Goal: Task Accomplishment & Management: Manage account settings

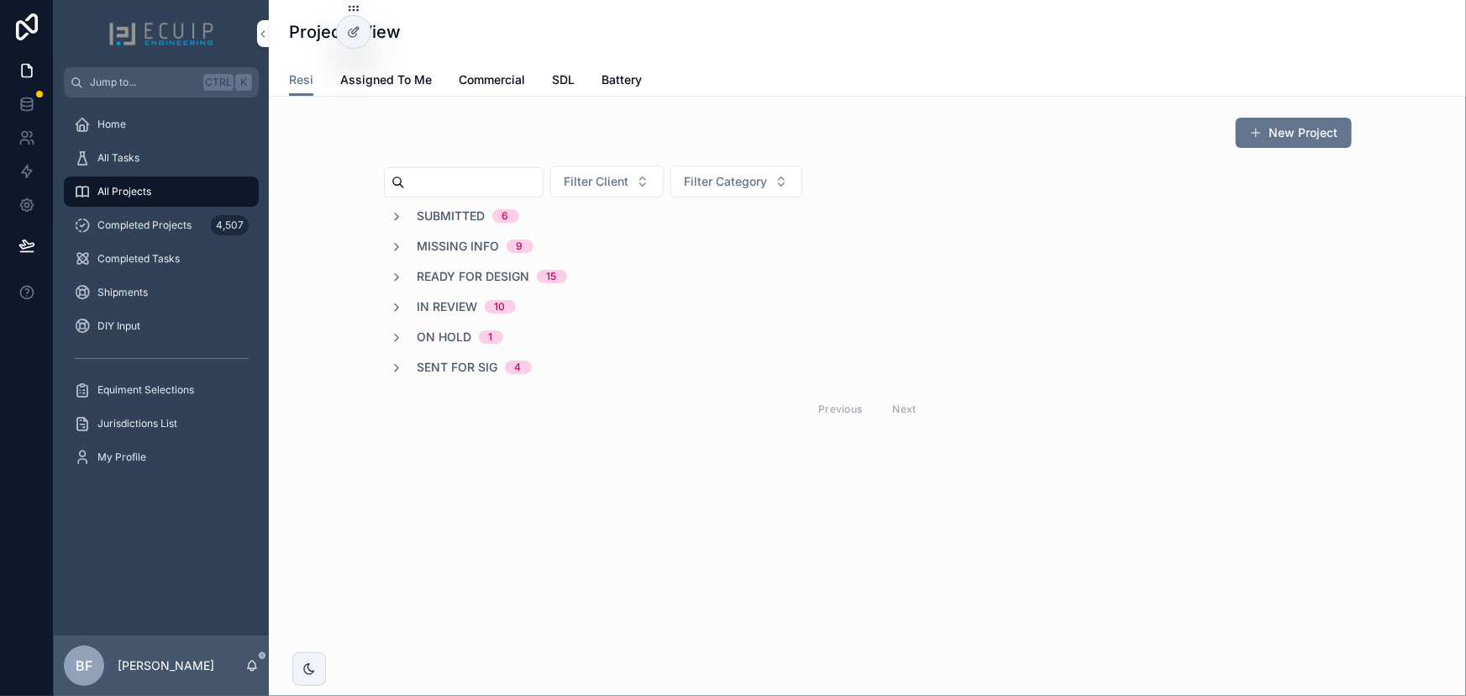
click at [455, 302] on span "In Review" at bounding box center [448, 306] width 60 height 17
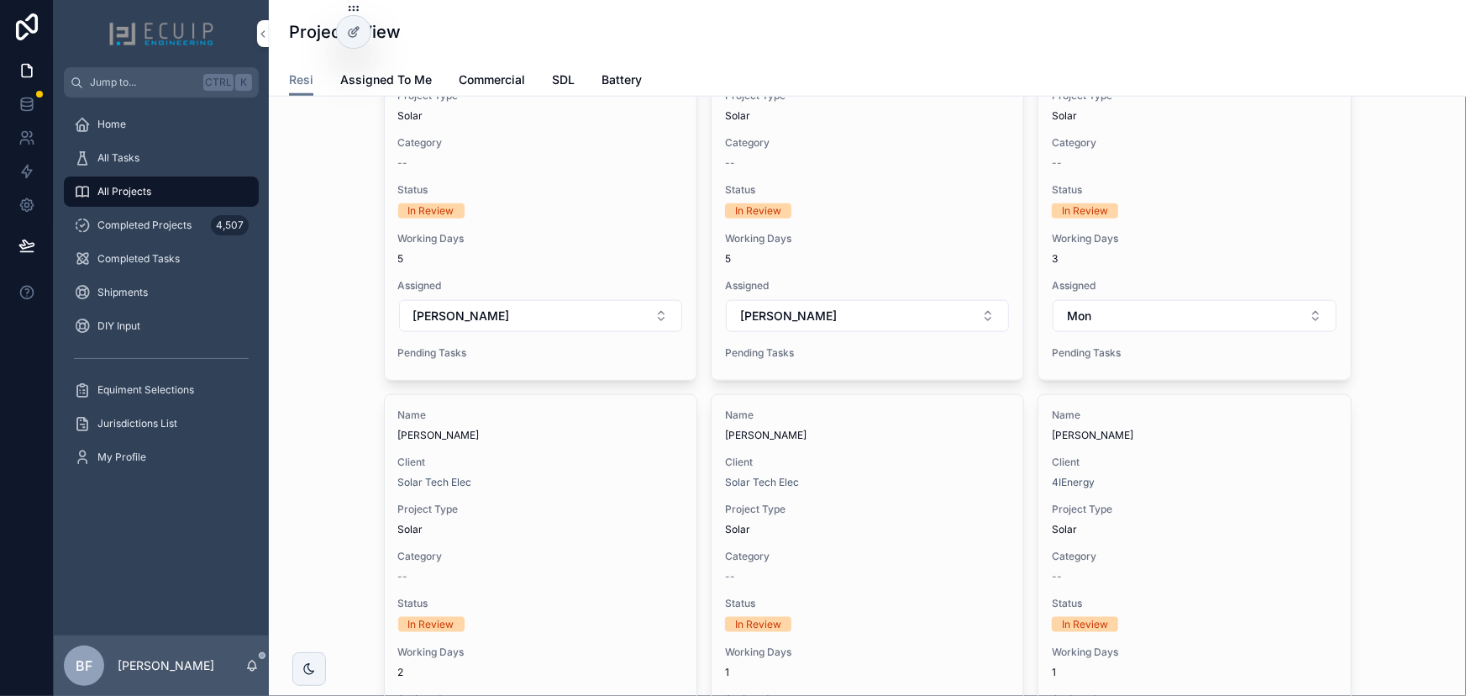
scroll to position [764, 0]
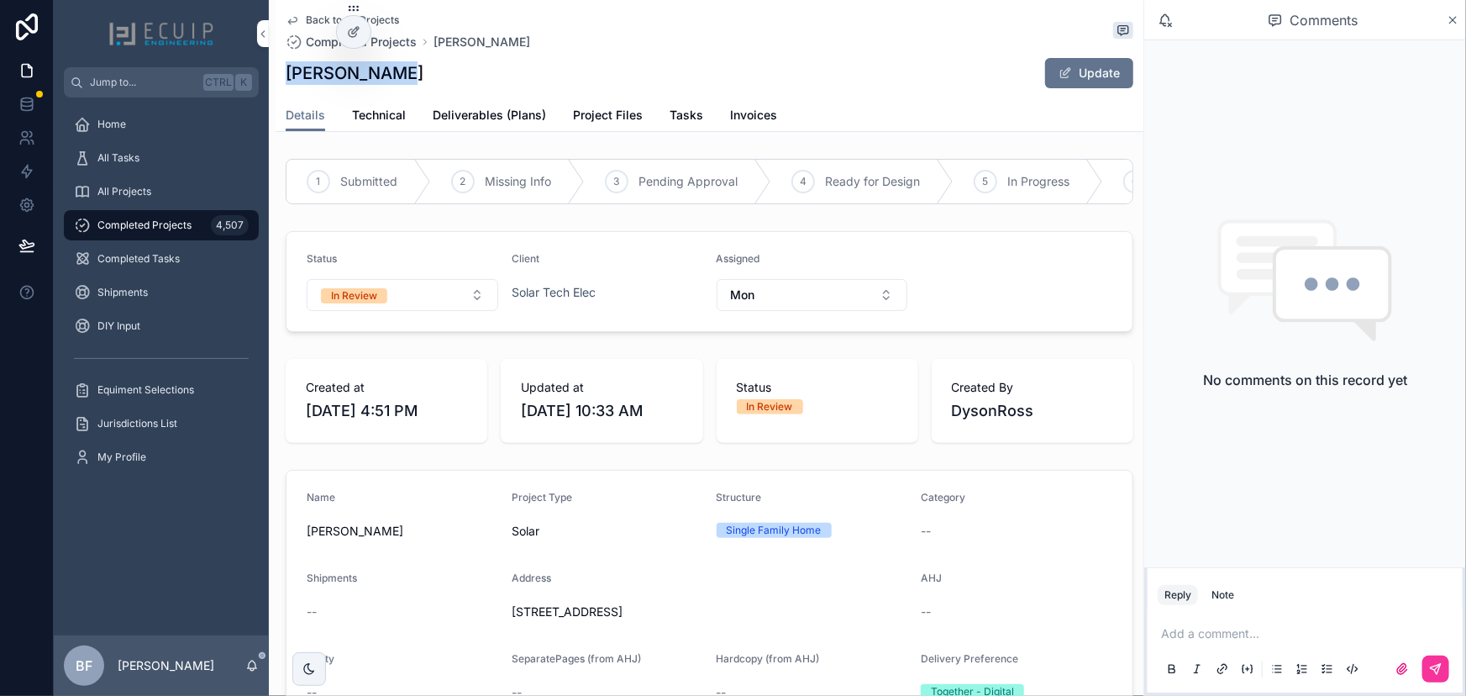
drag, startPoint x: 408, startPoint y: 76, endPoint x: 292, endPoint y: 80, distance: 116.0
click at [292, 80] on div "Walter Gomez Update" at bounding box center [710, 73] width 848 height 32
copy h1 "Walter Gomez"
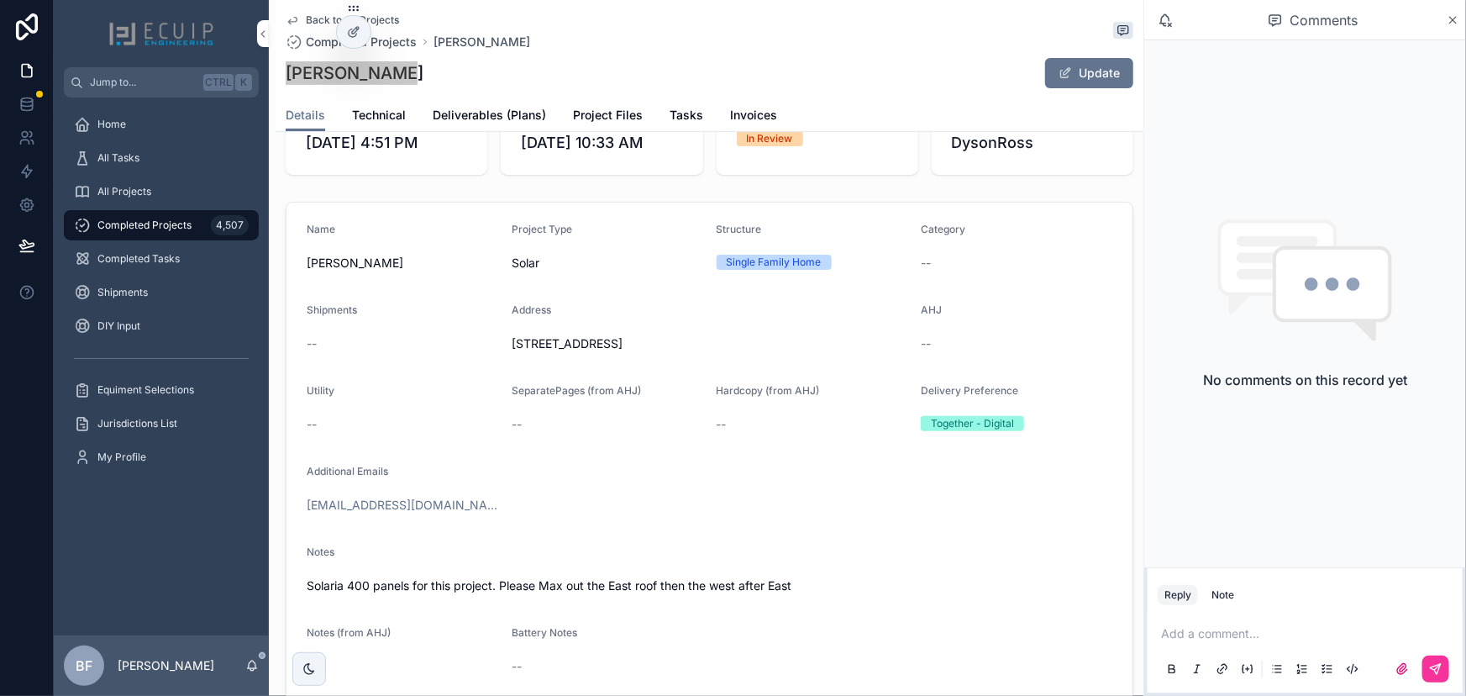
scroll to position [305, 0]
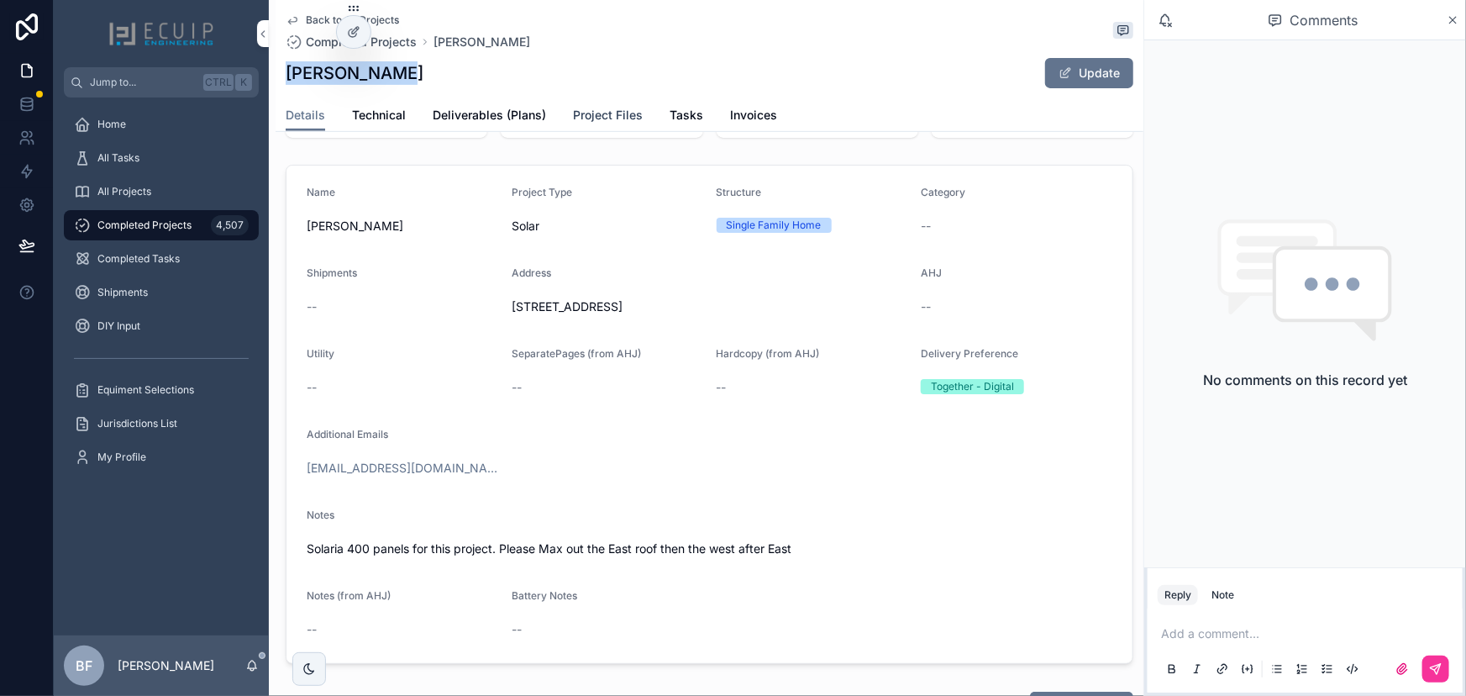
click at [598, 111] on span "Project Files" at bounding box center [608, 115] width 70 height 17
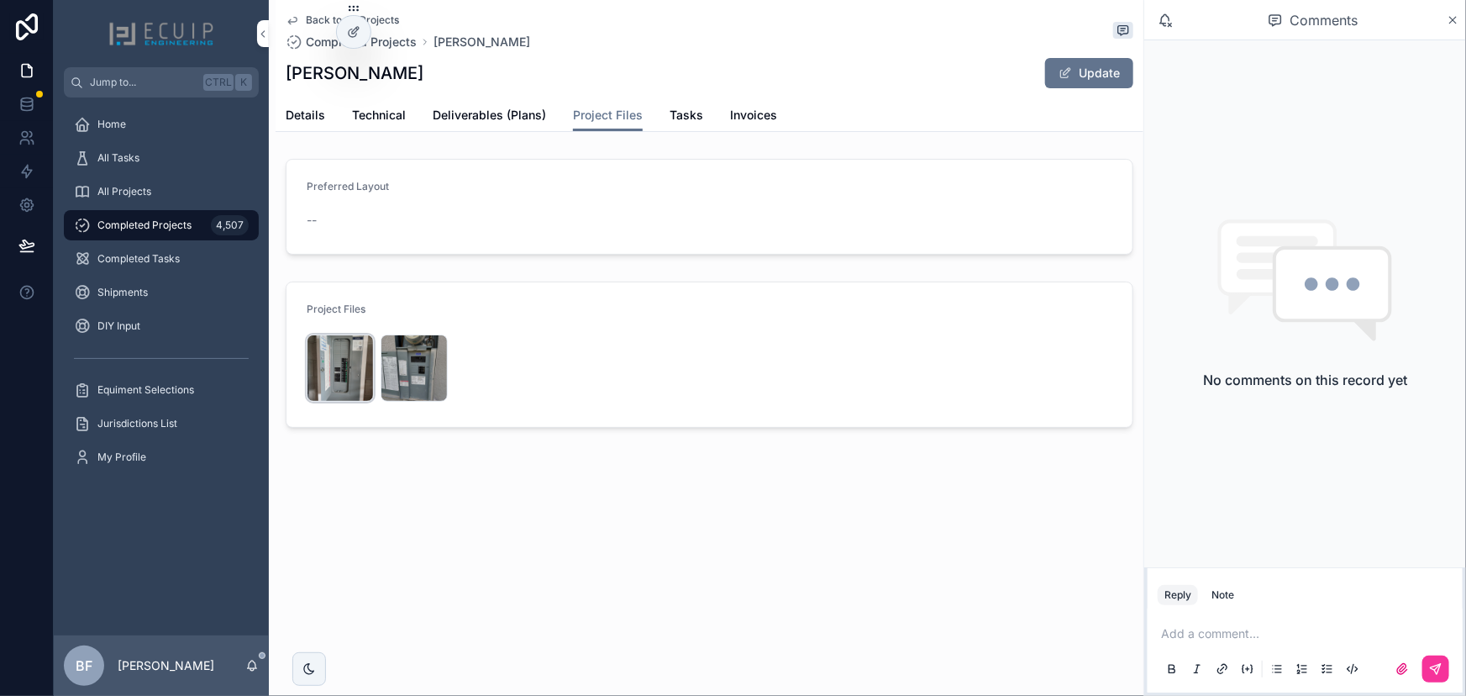
click at [336, 371] on div "7353886466507914572 .jpg" at bounding box center [340, 367] width 67 height 67
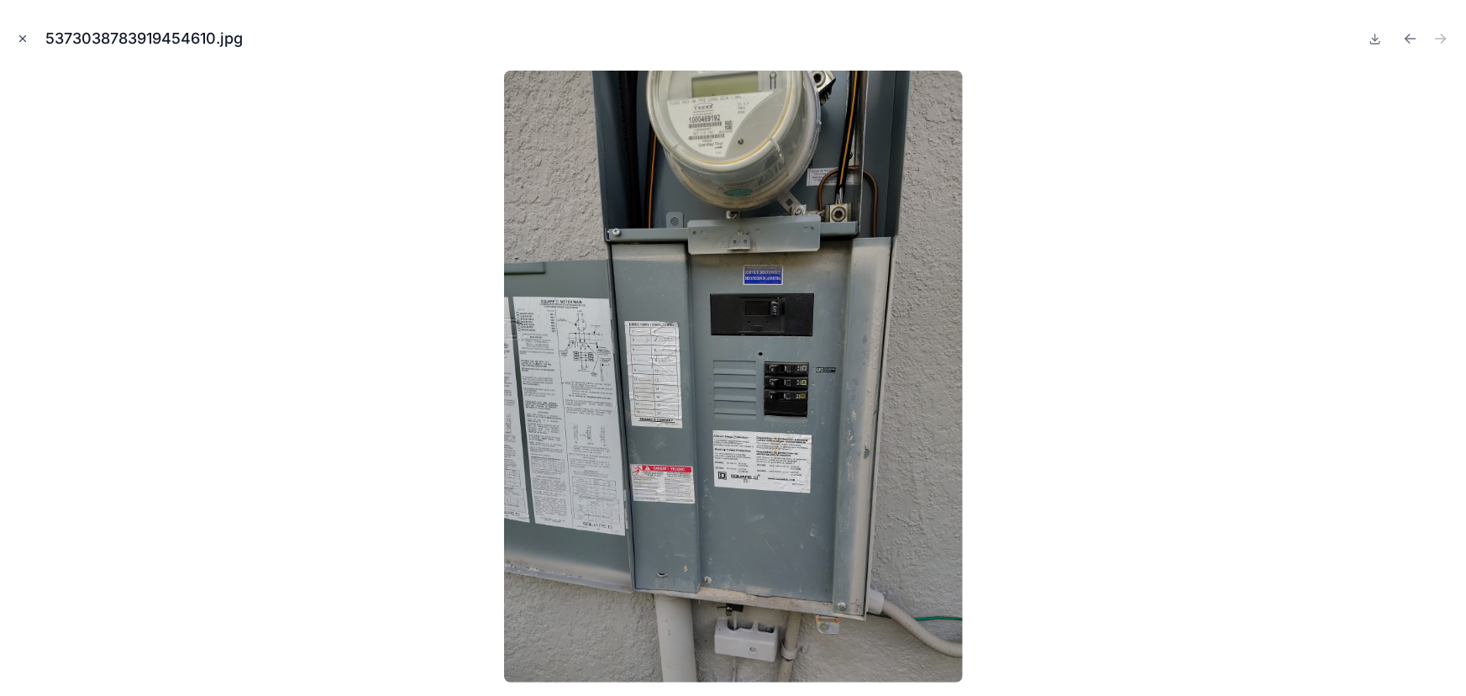
click at [26, 46] on button "Close modal" at bounding box center [22, 38] width 18 height 18
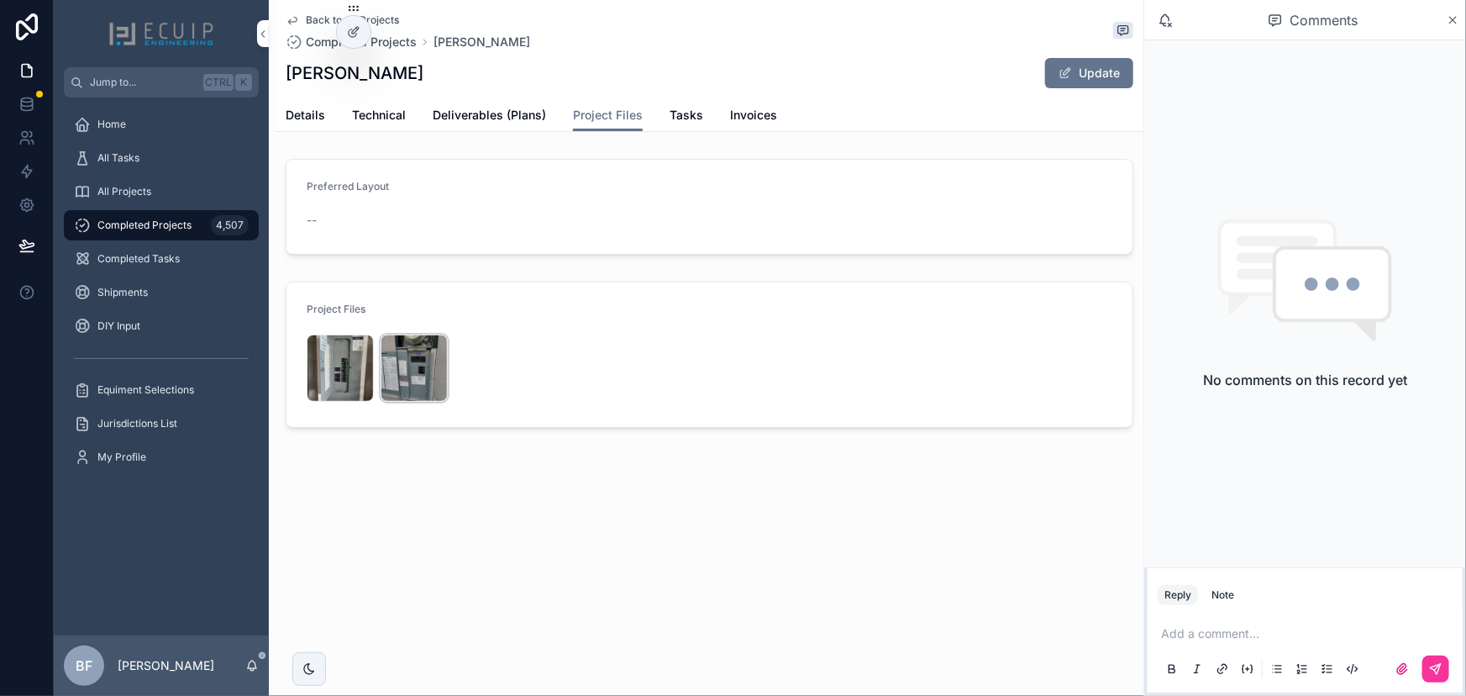
click at [386, 378] on div "5373038783919454610 .jpg" at bounding box center [414, 367] width 67 height 67
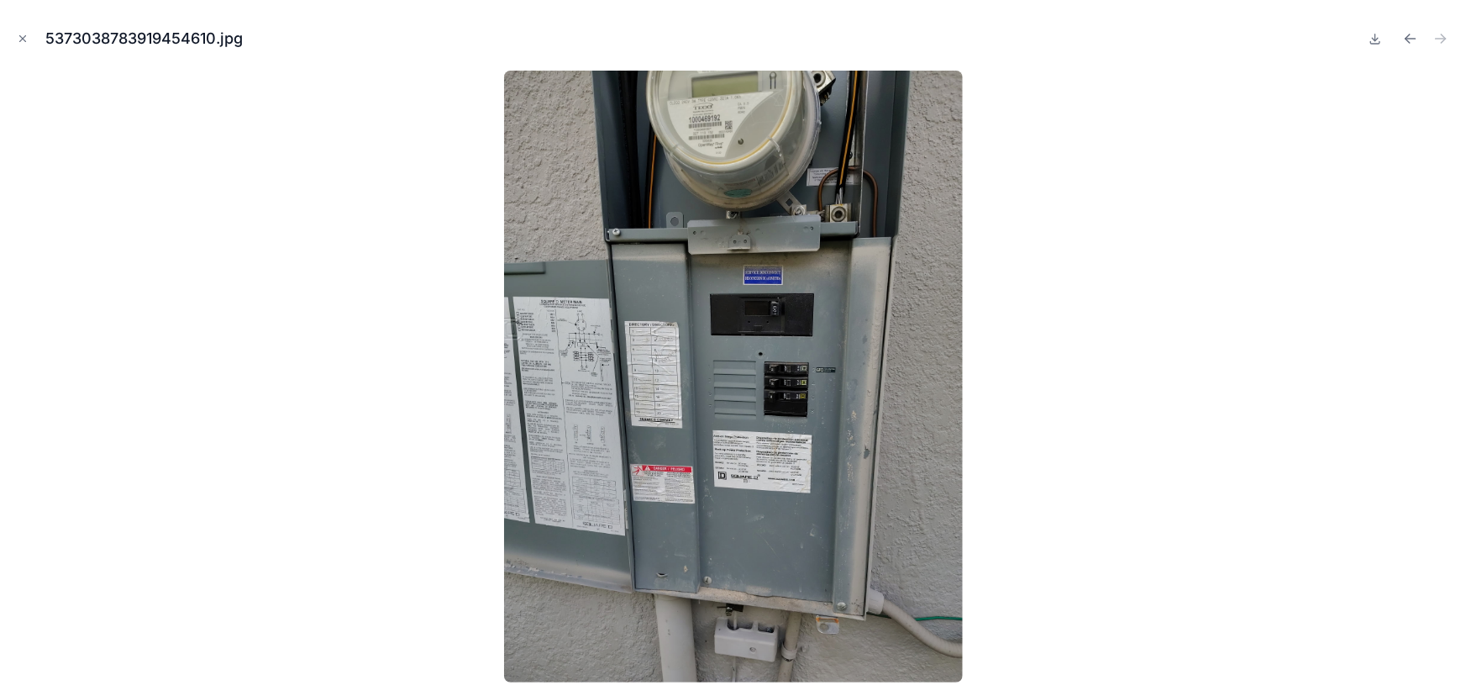
click at [10, 41] on div "5373038783919454610.jpg" at bounding box center [733, 348] width 1466 height 696
click at [17, 41] on icon "Close modal" at bounding box center [23, 39] width 12 height 12
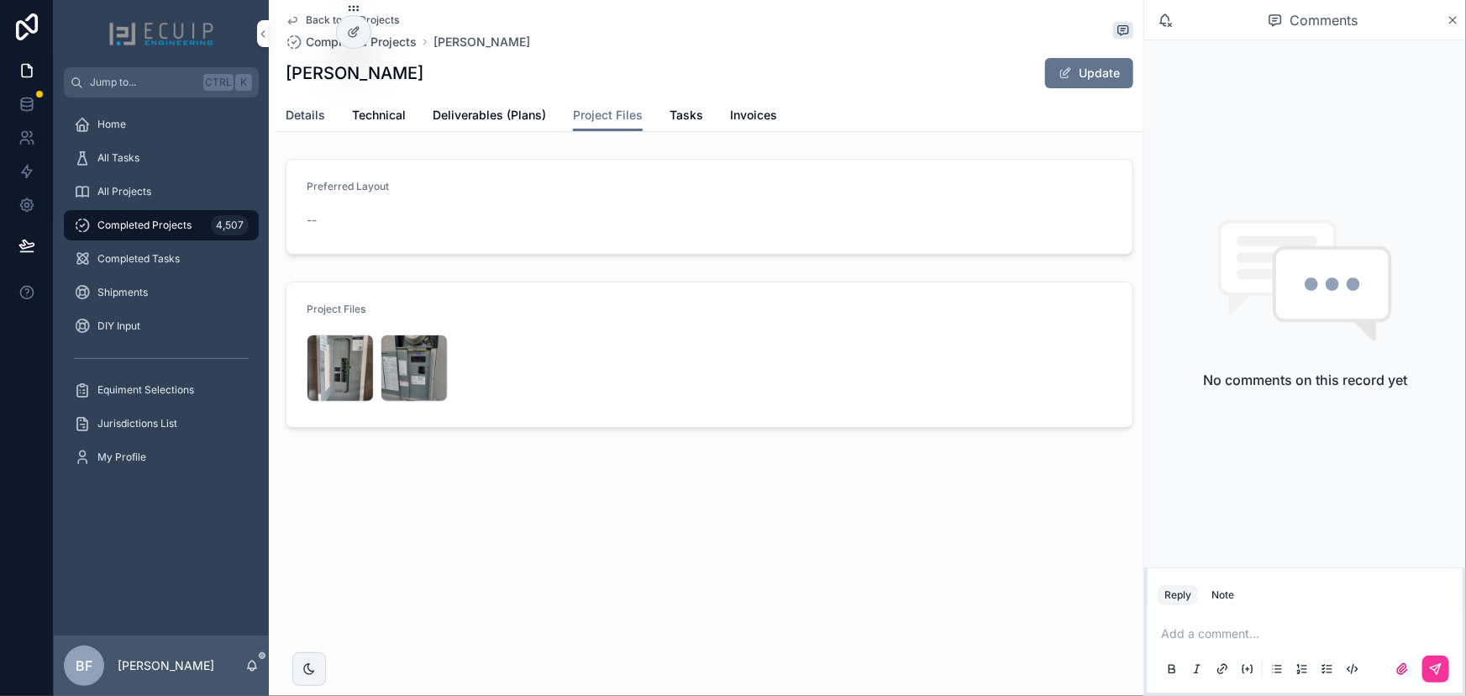
click at [315, 118] on span "Details" at bounding box center [305, 115] width 39 height 17
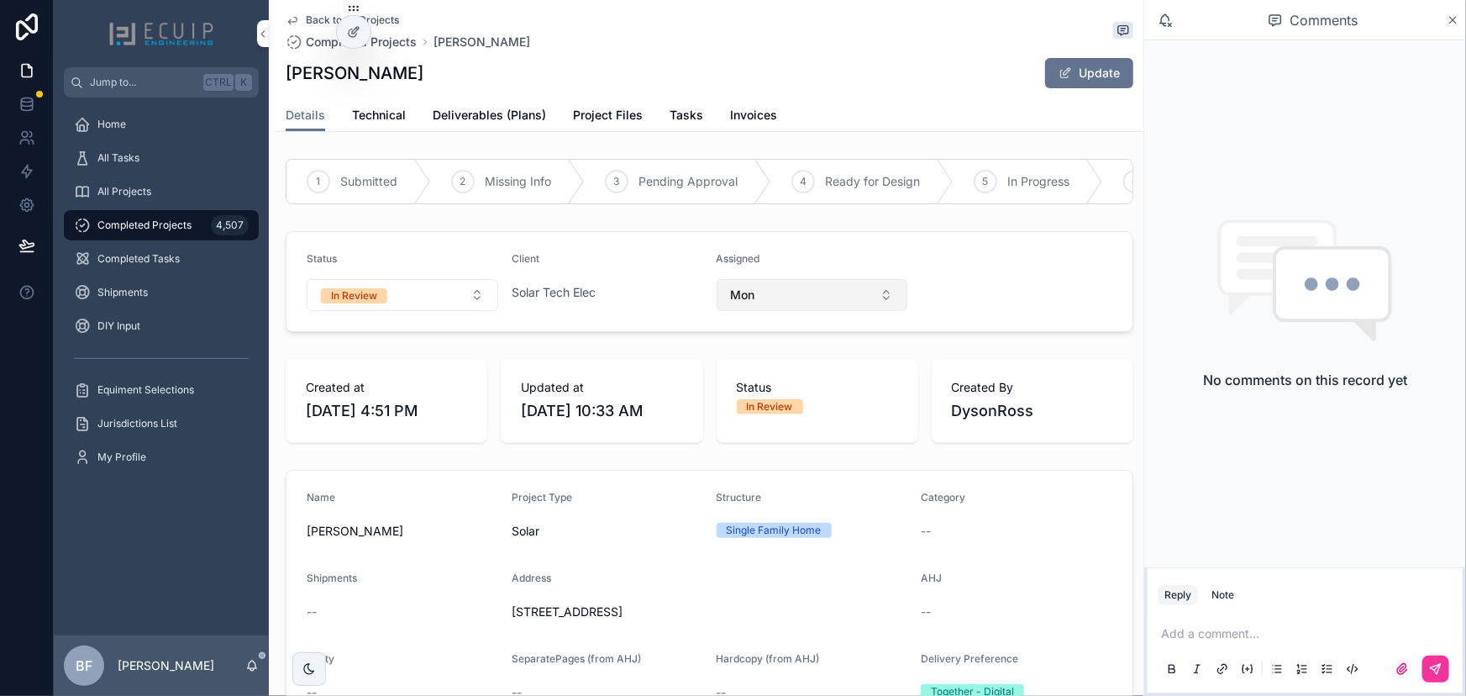
click at [780, 311] on button "Mon" at bounding box center [813, 295] width 192 height 32
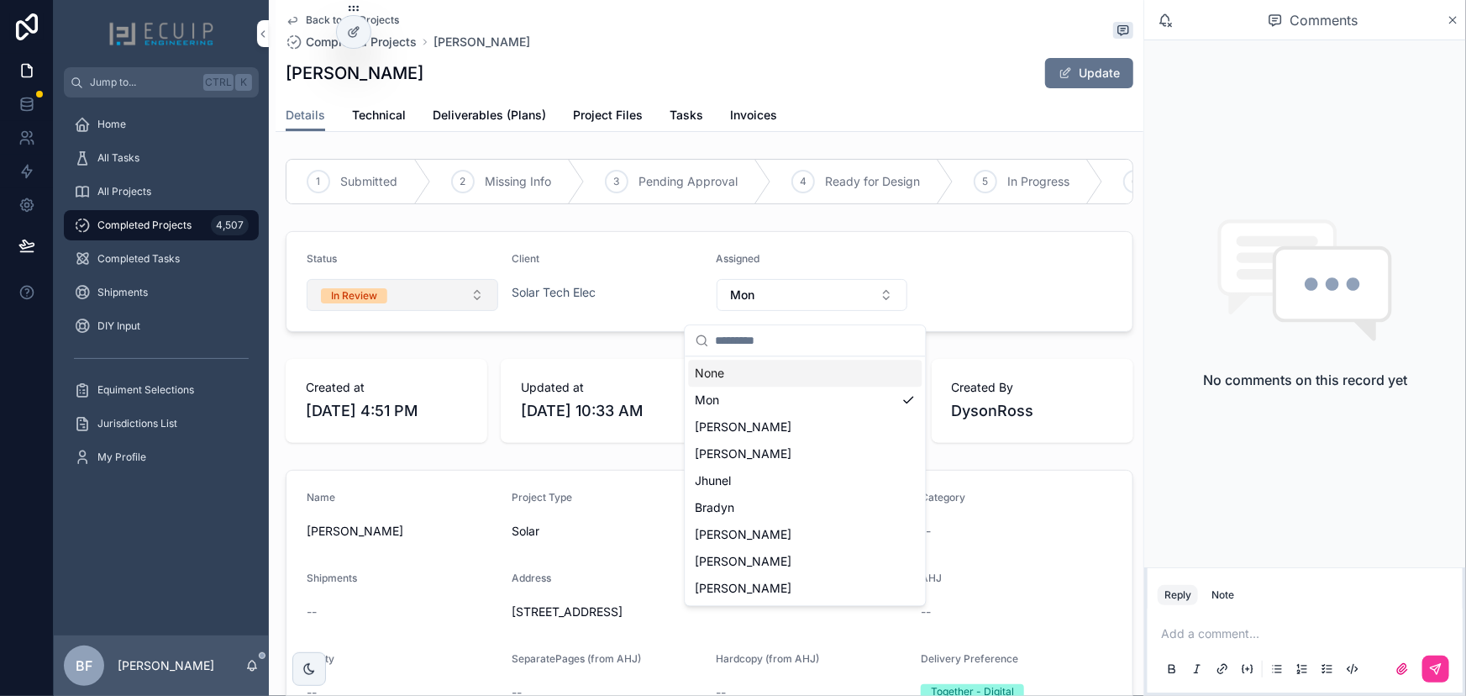
click at [405, 307] on button "In Review" at bounding box center [403, 295] width 192 height 32
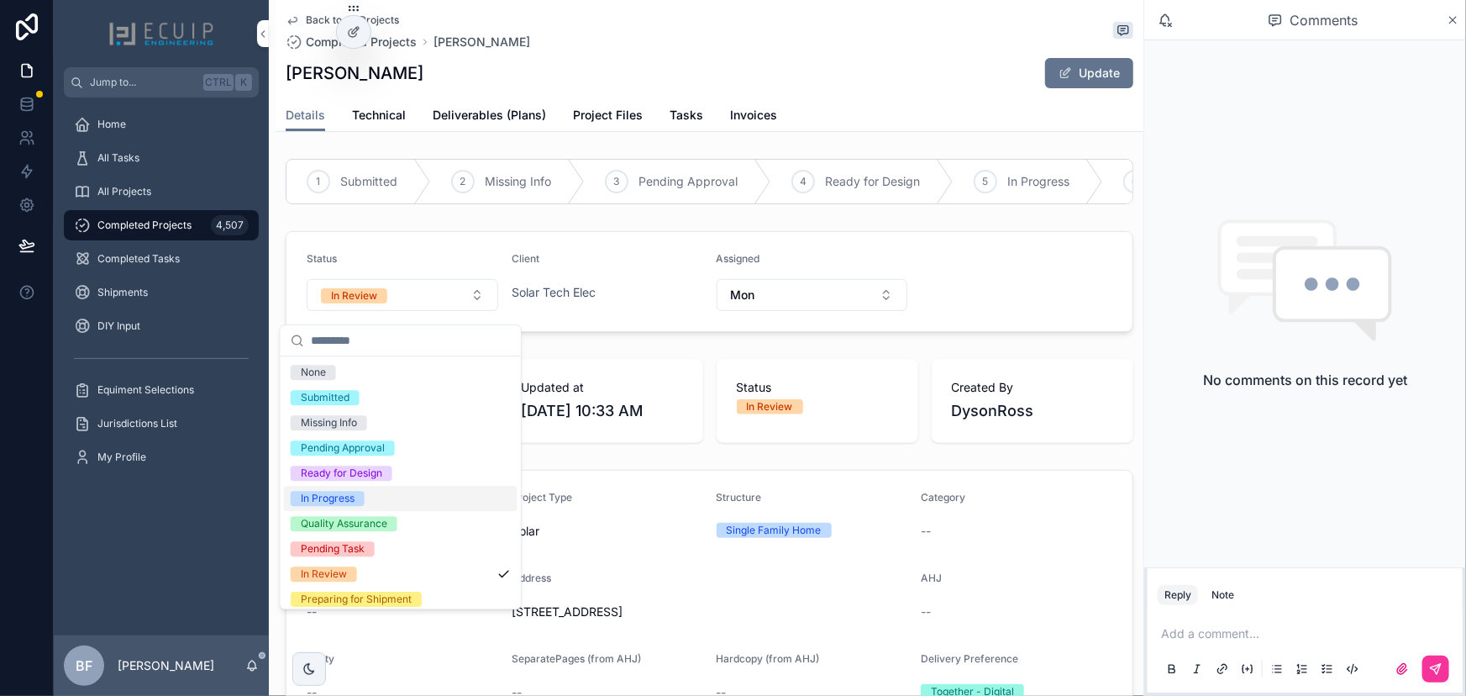
click at [345, 496] on div "In Progress" at bounding box center [328, 498] width 54 height 15
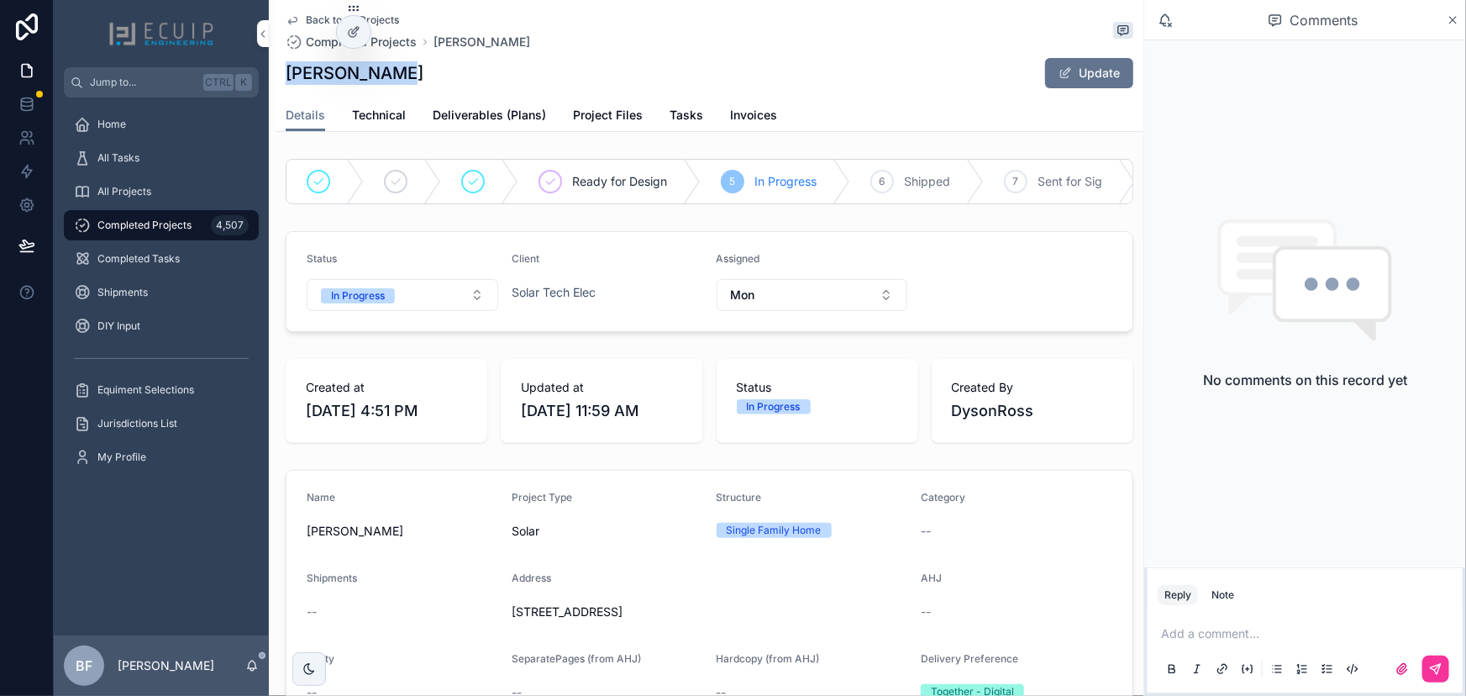
drag, startPoint x: 399, startPoint y: 80, endPoint x: 275, endPoint y: 76, distance: 124.4
click at [276, 76] on div "Back to All Projects Completed Projects Walter Gomez Walter Gomez Update Detail…" at bounding box center [710, 66] width 868 height 132
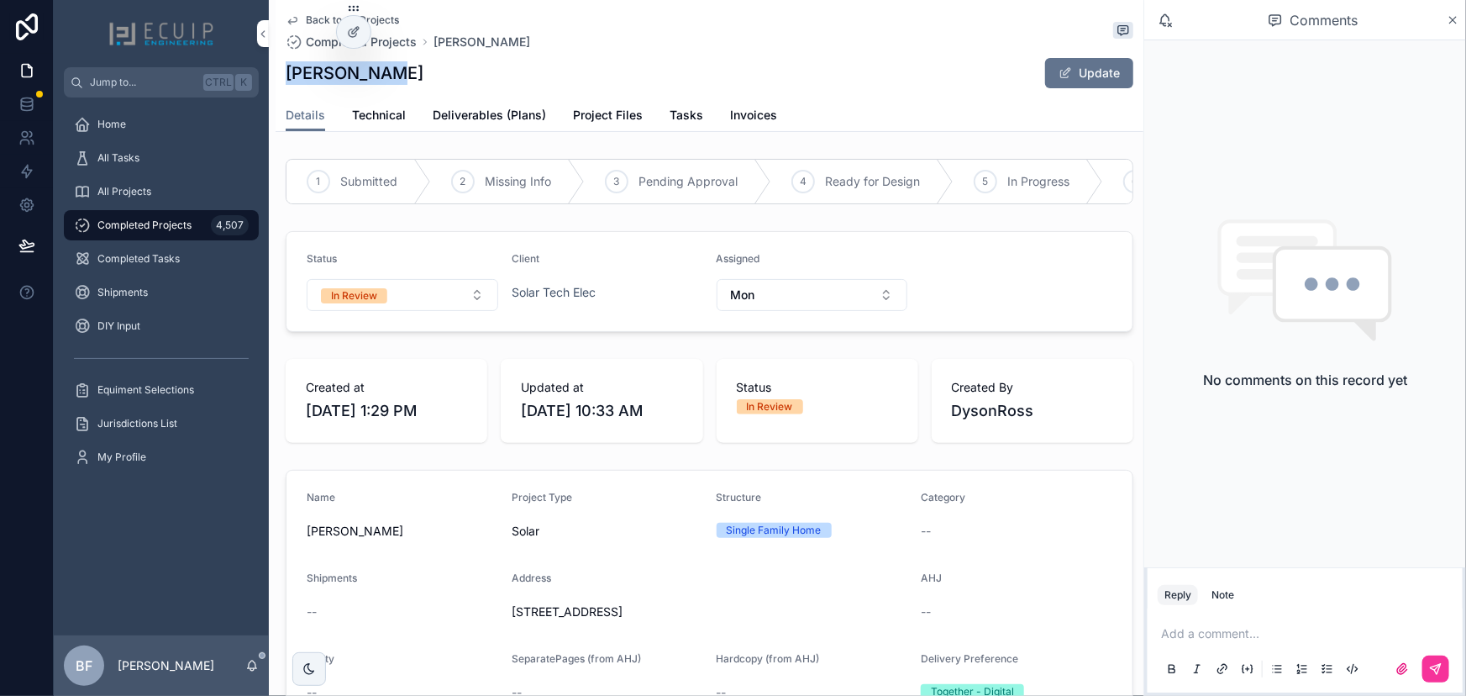
drag, startPoint x: 386, startPoint y: 71, endPoint x: 281, endPoint y: 70, distance: 104.2
click at [281, 70] on div "Back to All Projects Completed Projects Seth Jacobs Seth Jacobs Update Details …" at bounding box center [710, 66] width 868 height 132
copy h1 "Seth Jacobs"
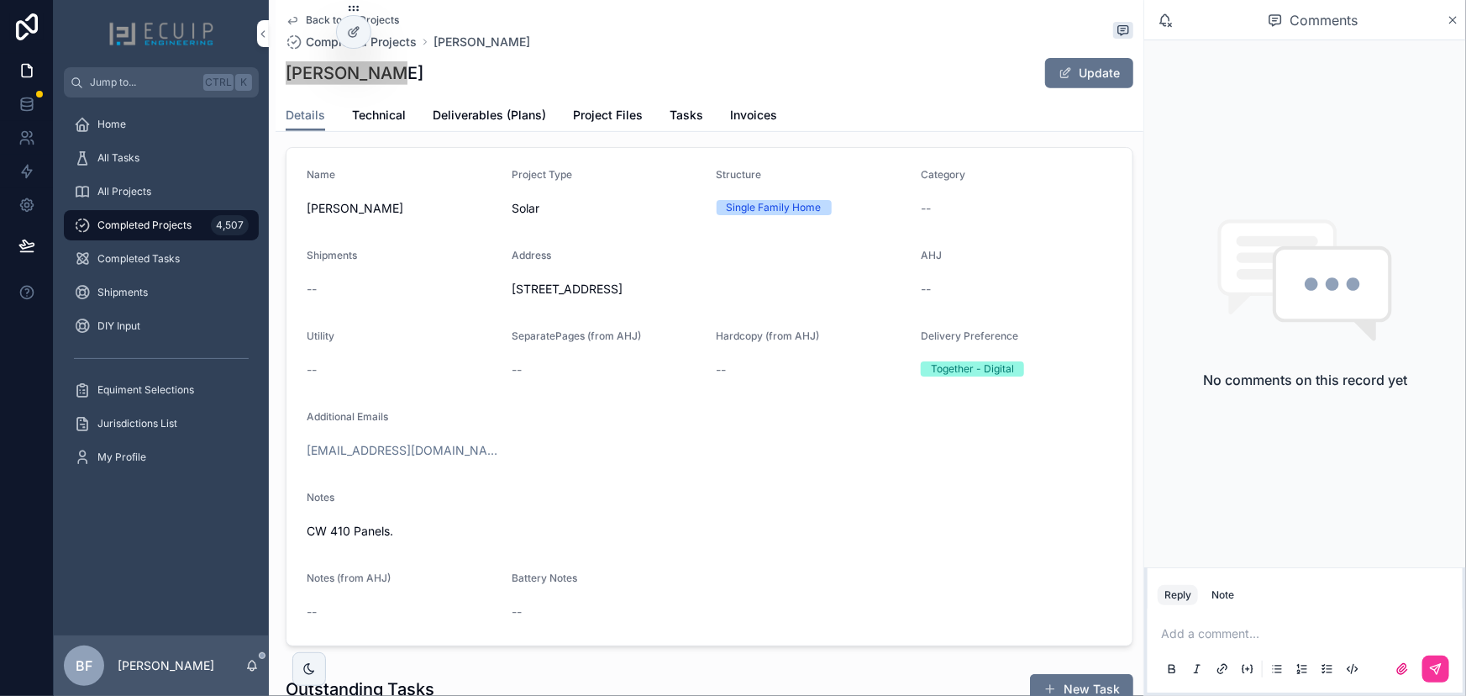
scroll to position [458, 0]
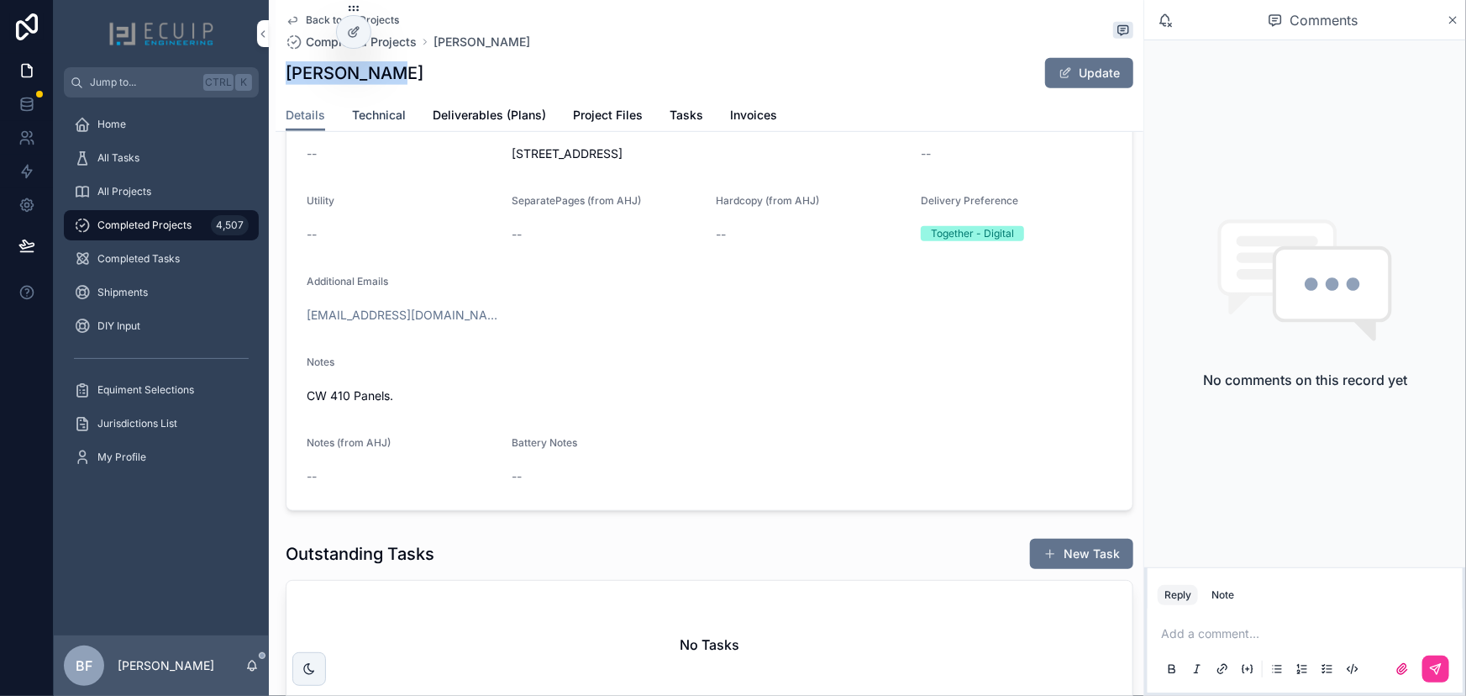
click at [392, 114] on span "Technical" at bounding box center [379, 115] width 54 height 17
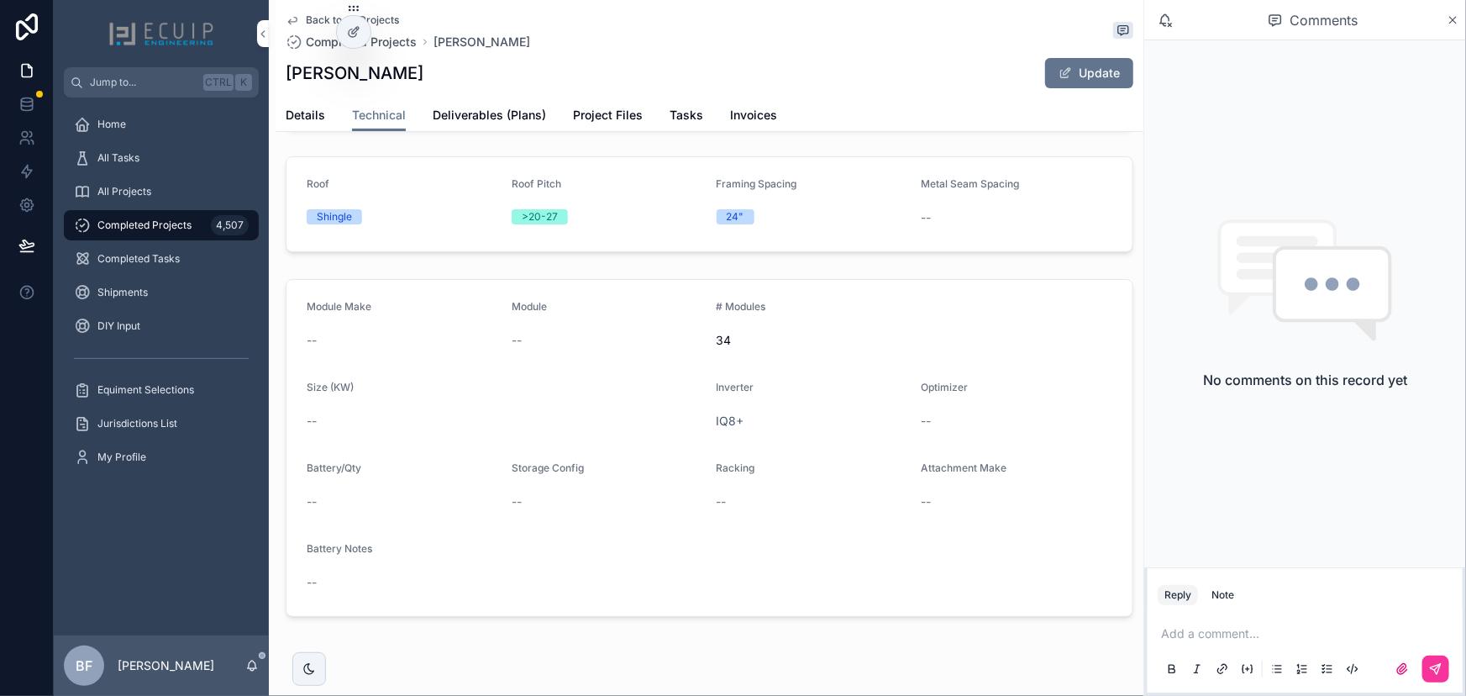
scroll to position [281, 0]
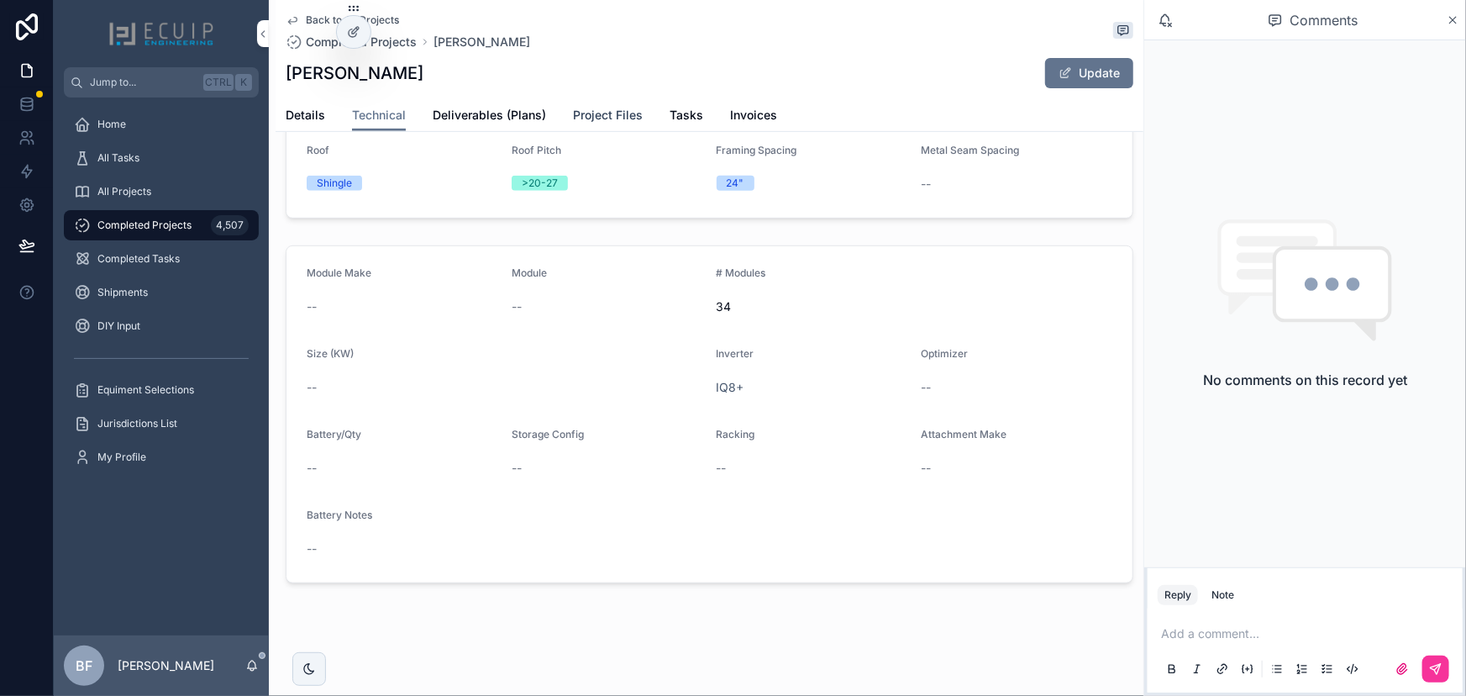
click at [599, 116] on span "Project Files" at bounding box center [608, 115] width 70 height 17
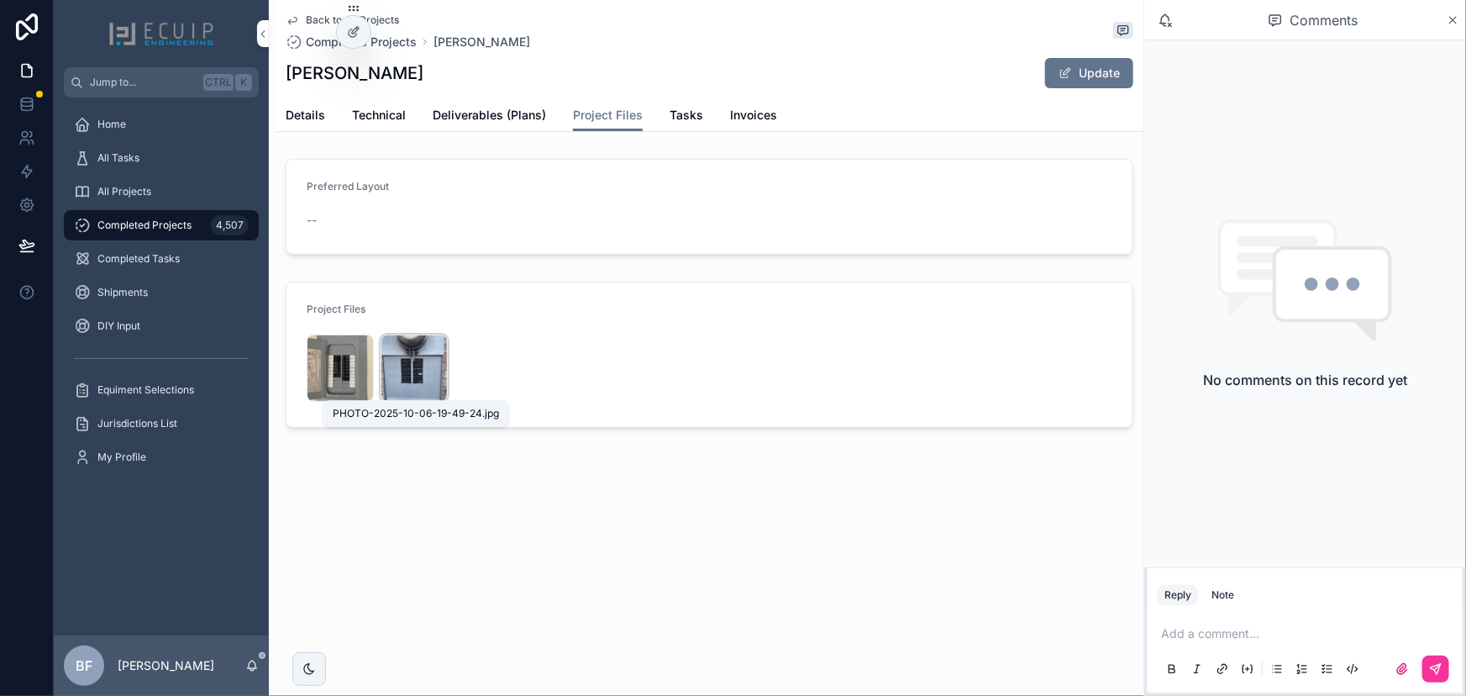
click at [401, 376] on div "PHOTO-2025-10-06-19-49-24 .jpg" at bounding box center [414, 367] width 67 height 67
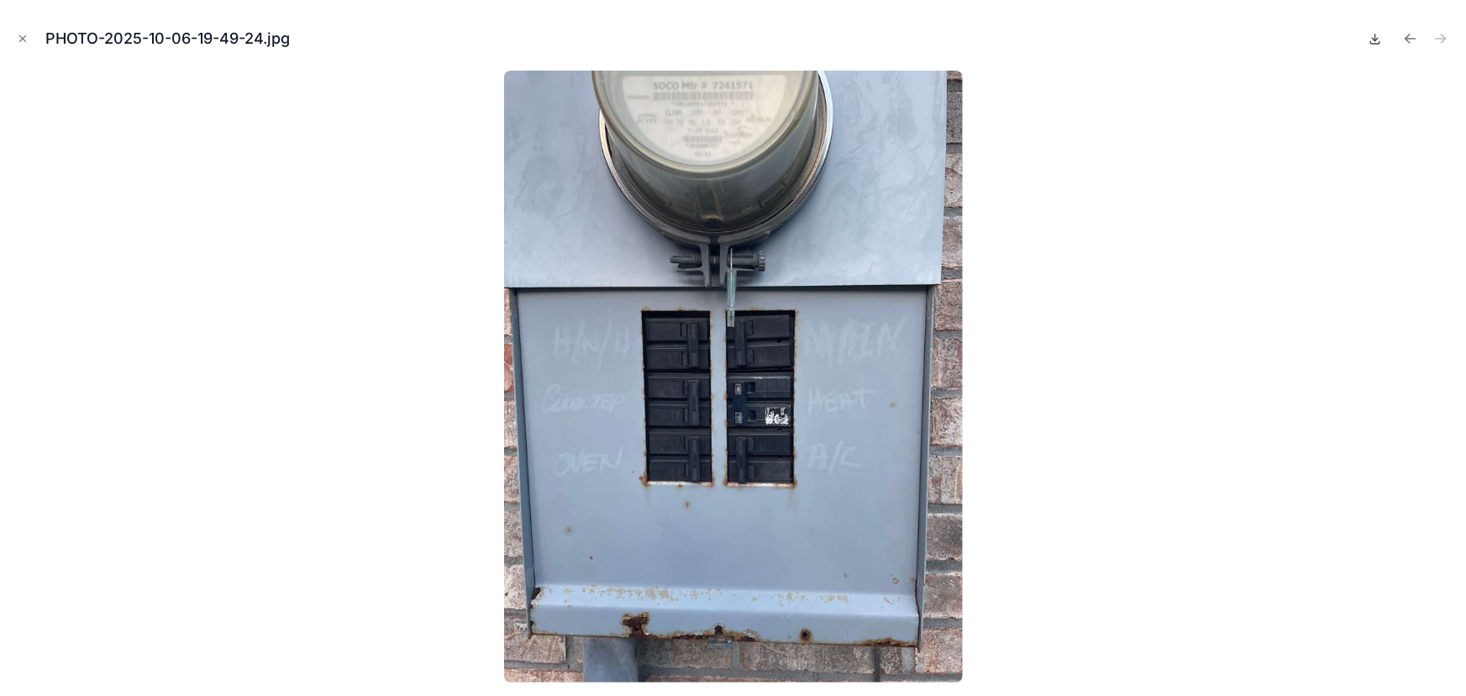
click at [1377, 34] on icon at bounding box center [1375, 38] width 13 height 13
click at [24, 39] on icon "Close modal" at bounding box center [23, 39] width 12 height 12
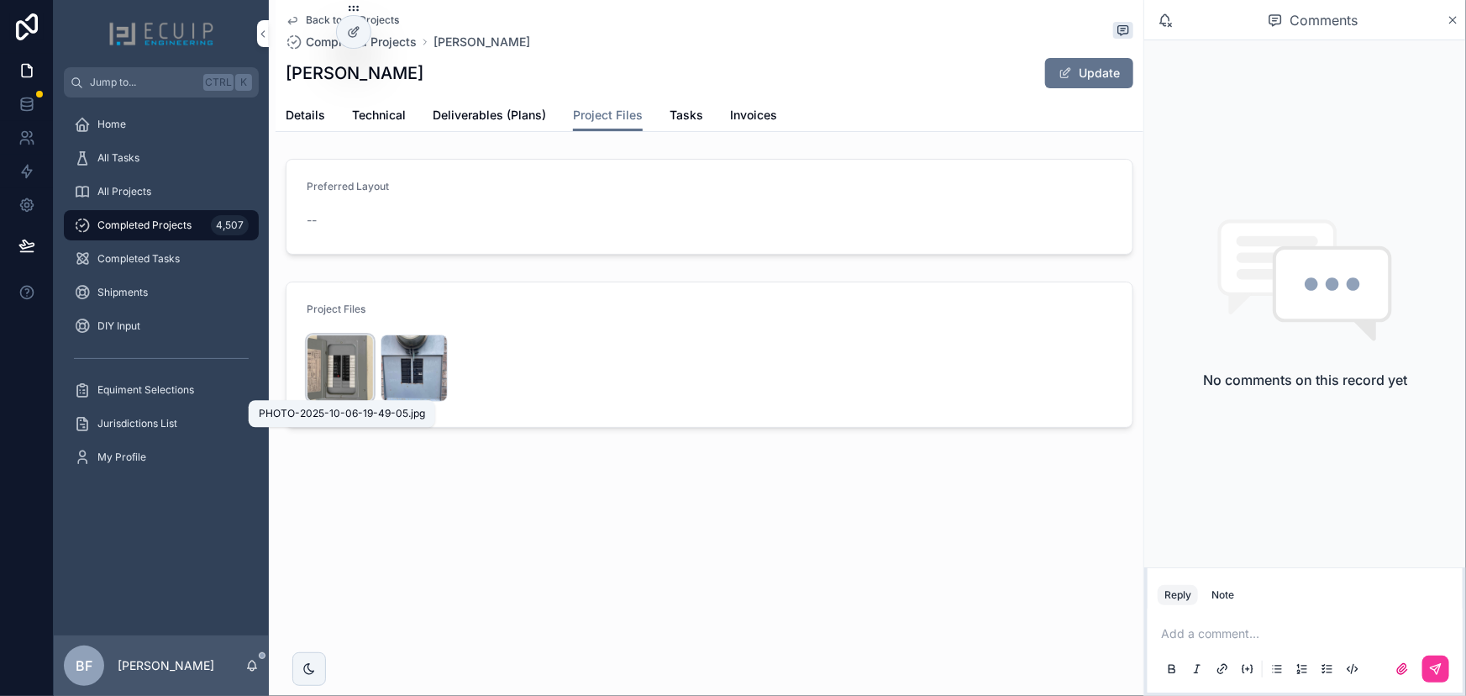
click at [0, 0] on span "PHOTO-2025-10-06-19-49-05" at bounding box center [0, 0] width 0 height 0
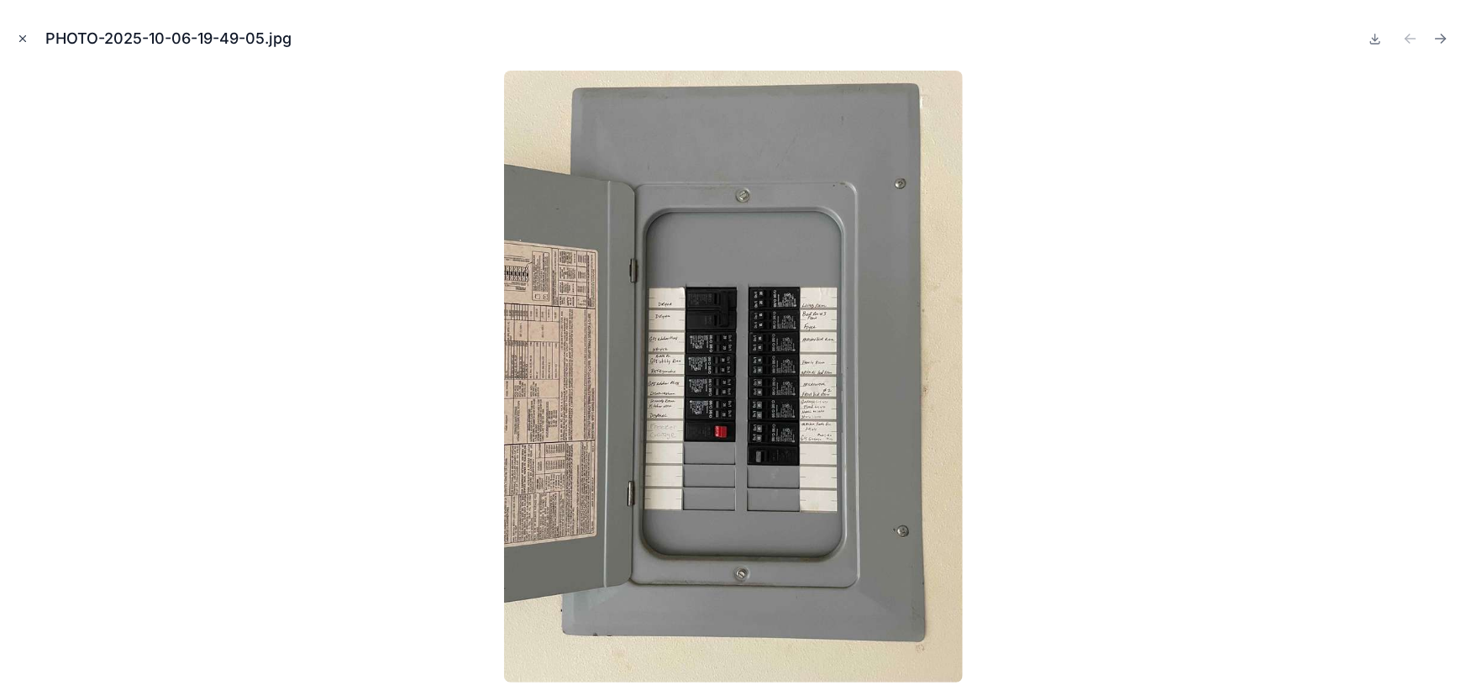
click at [29, 39] on button "Close modal" at bounding box center [22, 38] width 18 height 18
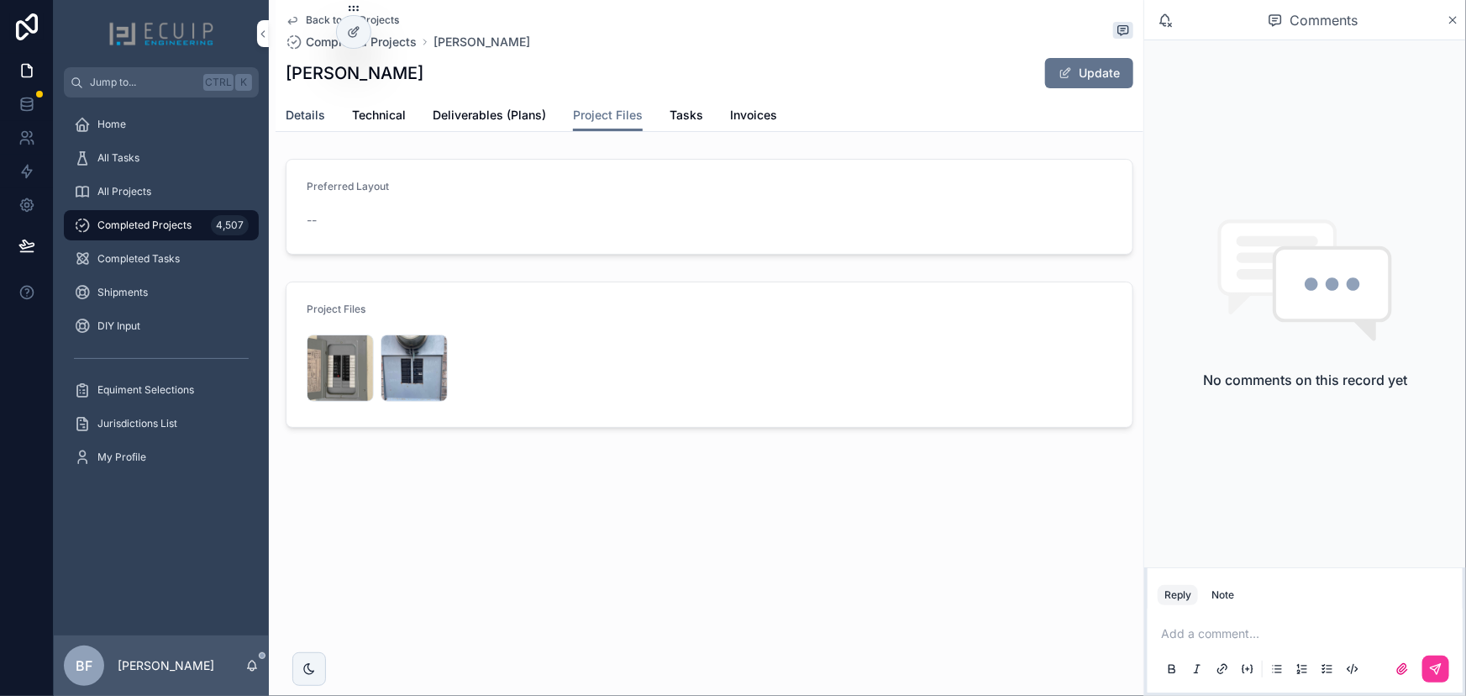
click at [311, 102] on link "Details" at bounding box center [305, 117] width 39 height 34
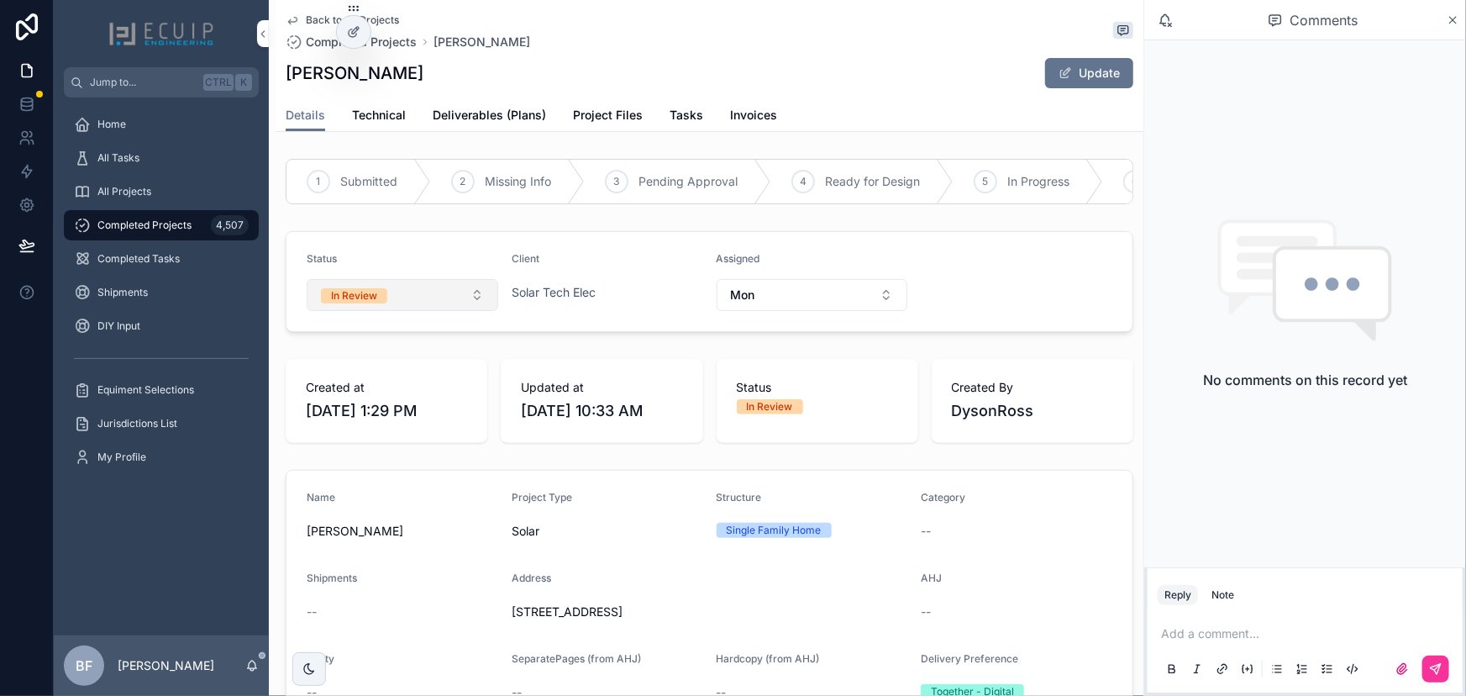
click at [402, 311] on button "In Review" at bounding box center [403, 295] width 192 height 32
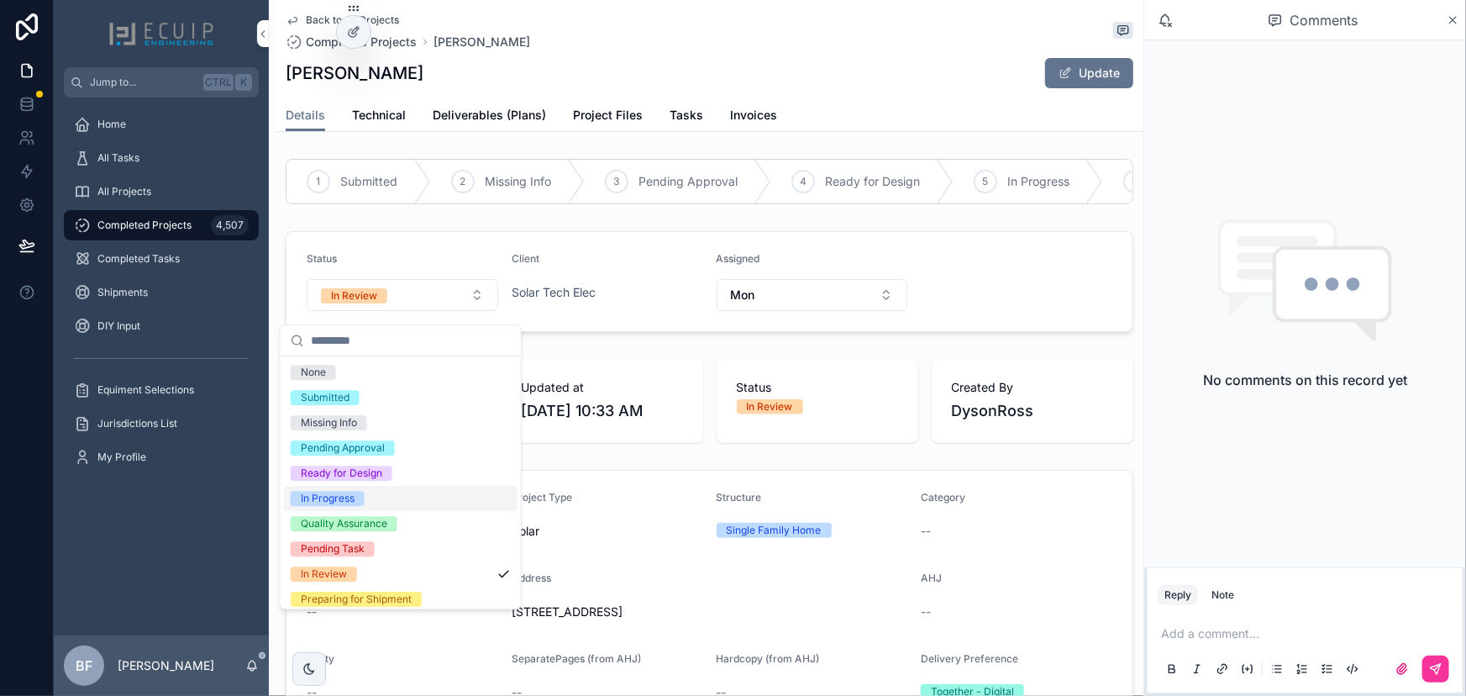
click at [342, 498] on div "In Progress" at bounding box center [328, 498] width 54 height 15
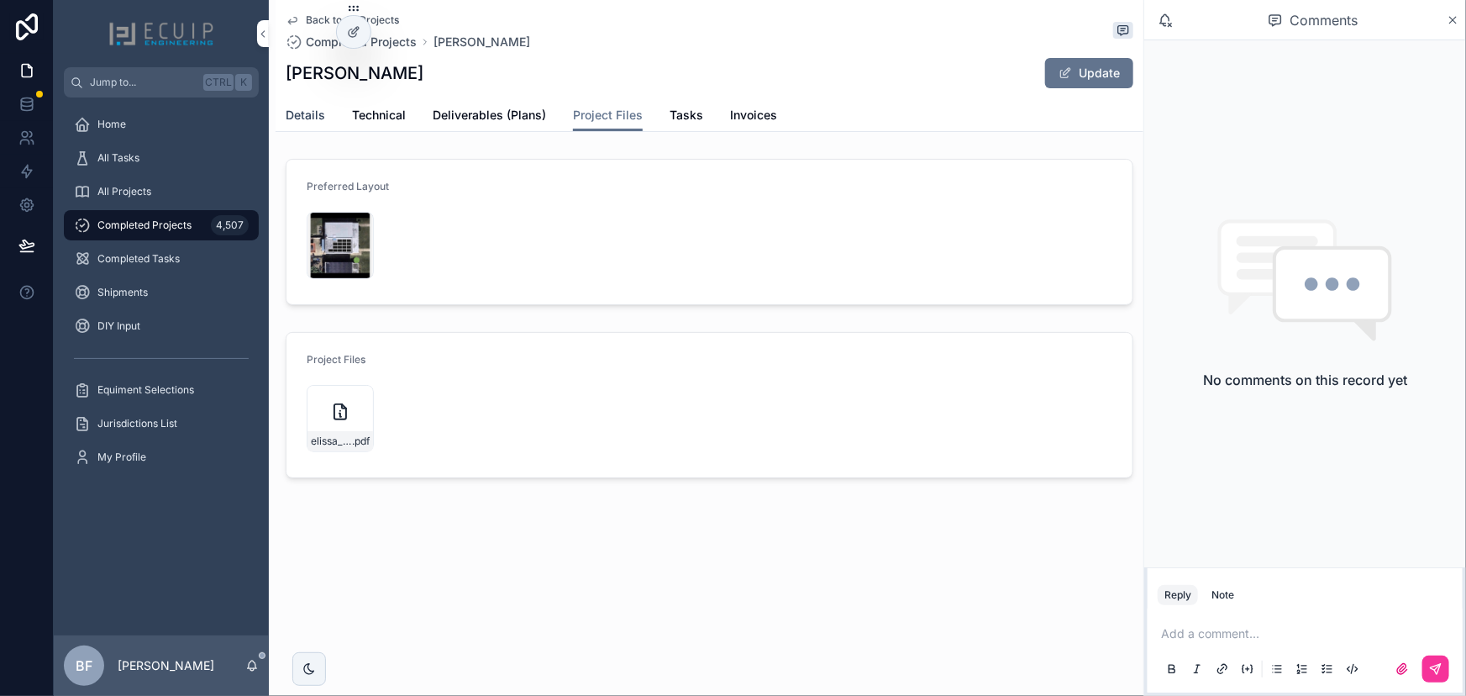
click at [318, 107] on span "Details" at bounding box center [305, 115] width 39 height 17
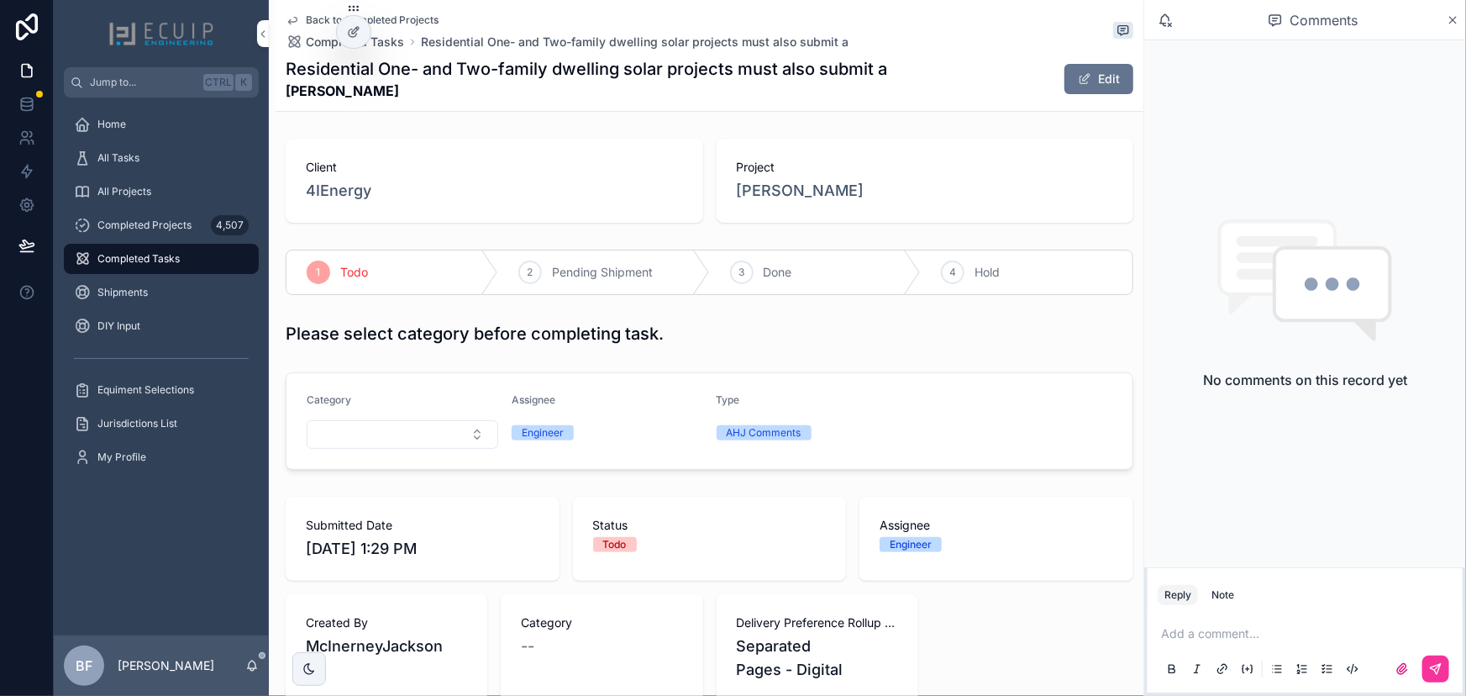
scroll to position [458, 0]
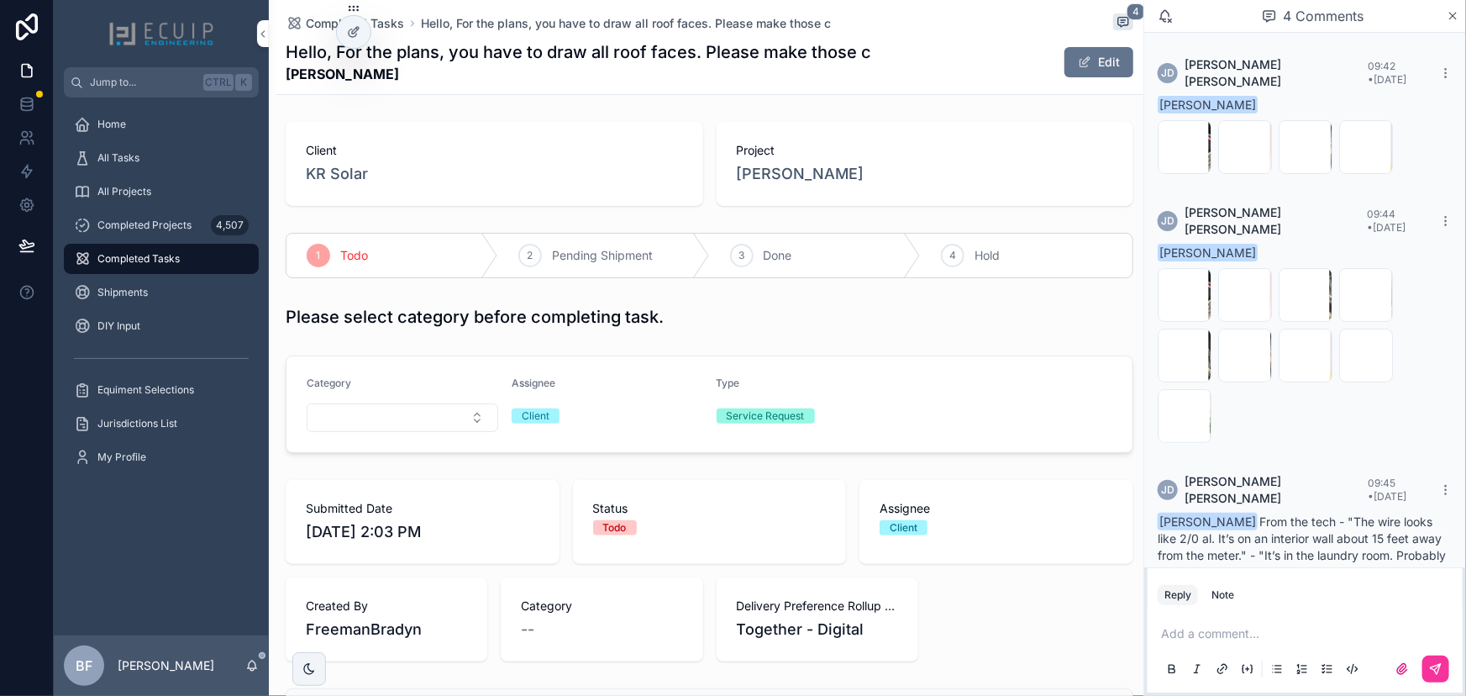
scroll to position [66, 0]
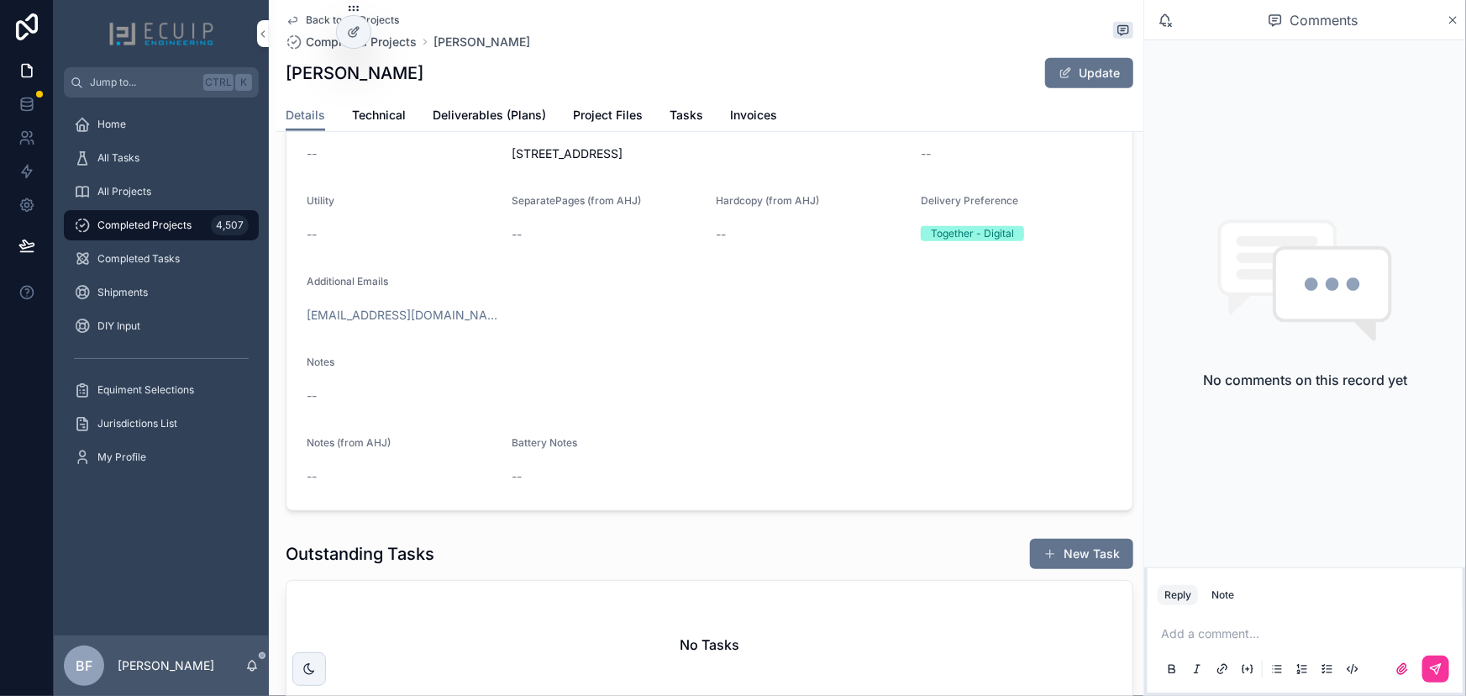
scroll to position [152, 0]
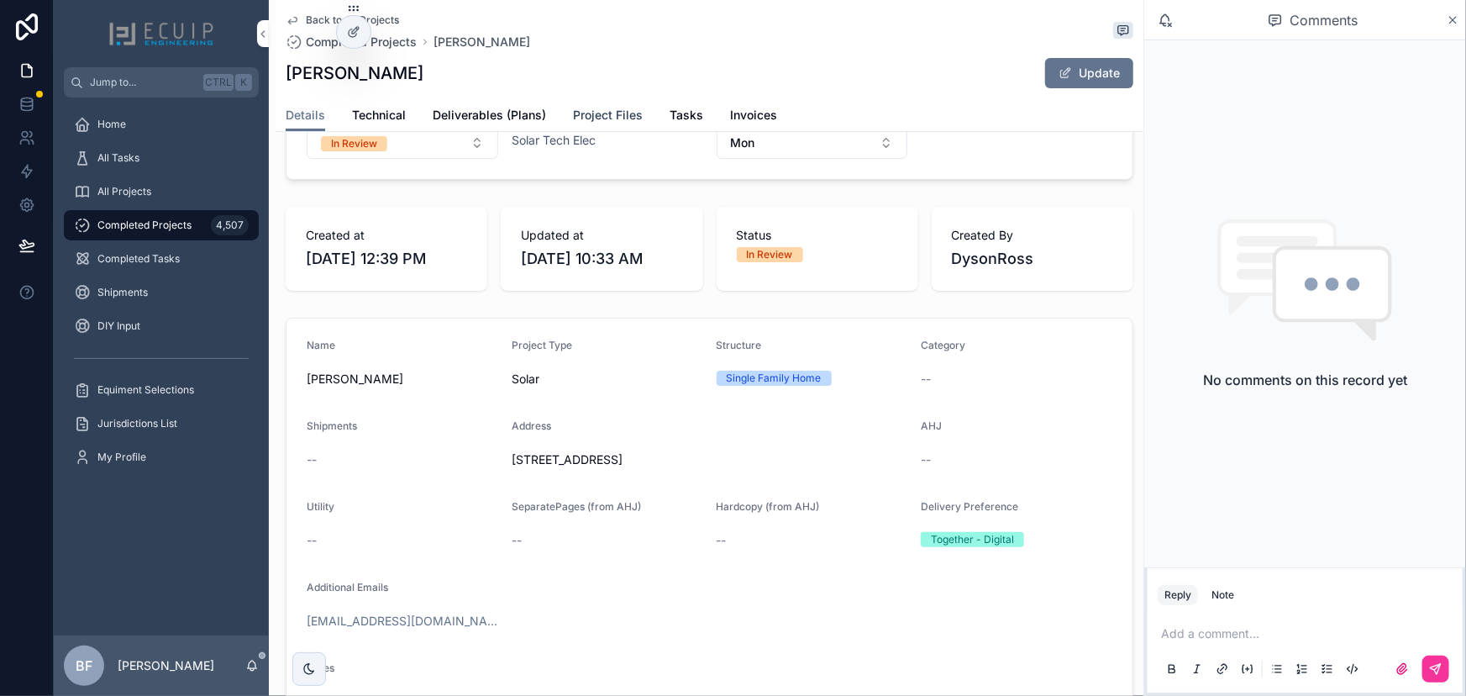
click at [593, 112] on span "Project Files" at bounding box center [608, 115] width 70 height 17
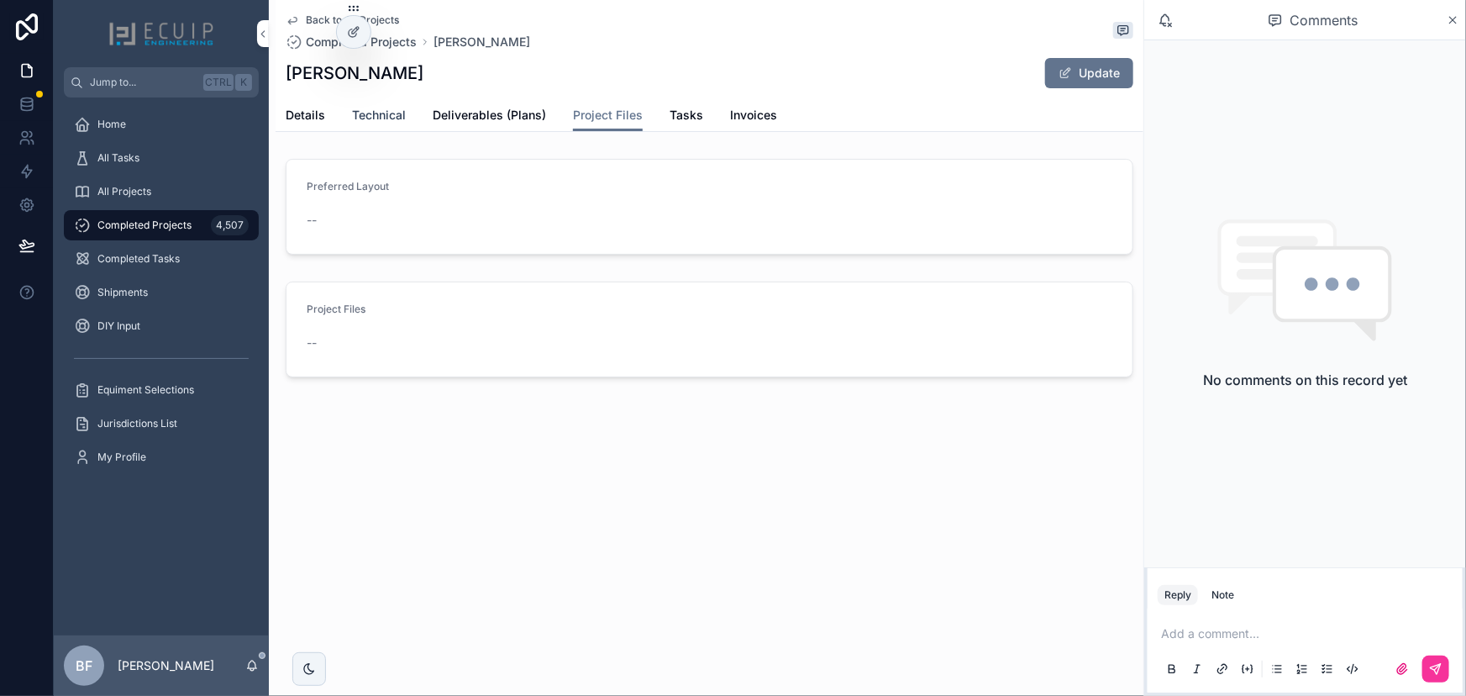
click at [400, 108] on span "Technical" at bounding box center [379, 115] width 54 height 17
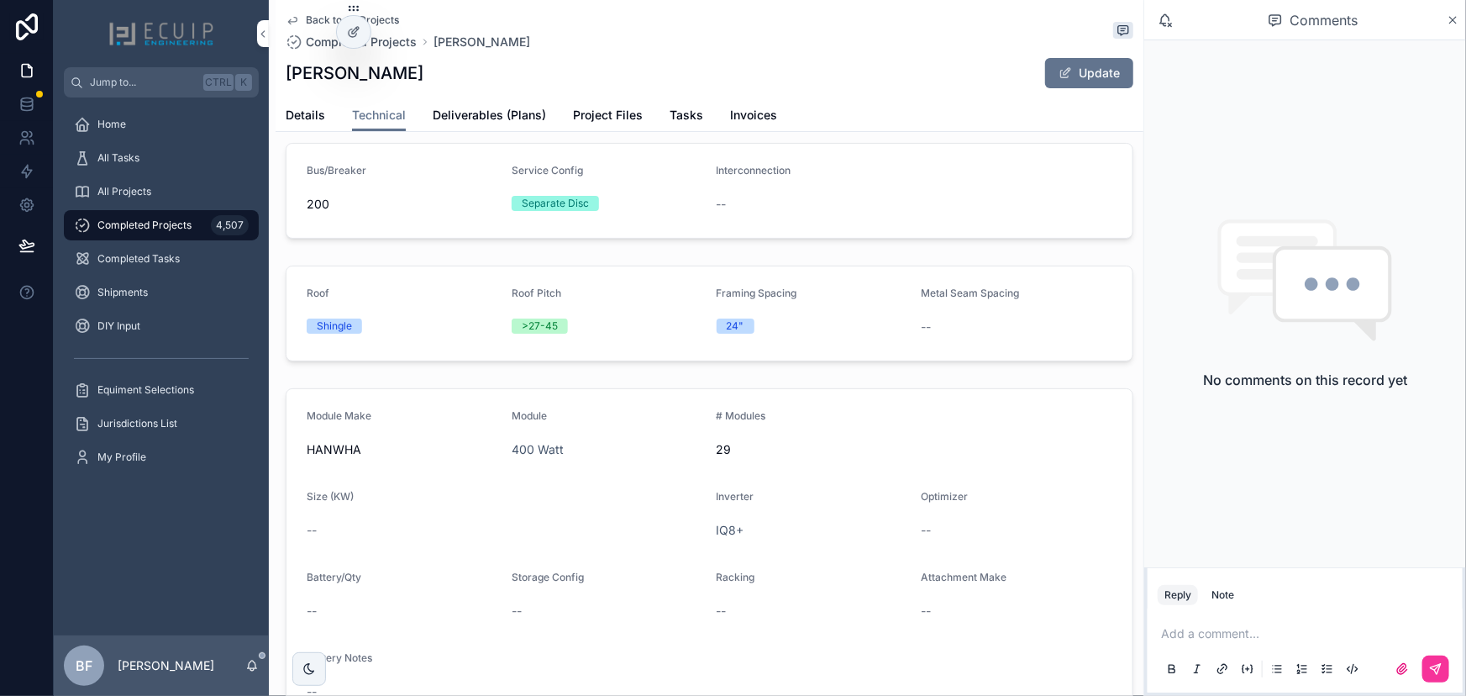
scroll to position [152, 0]
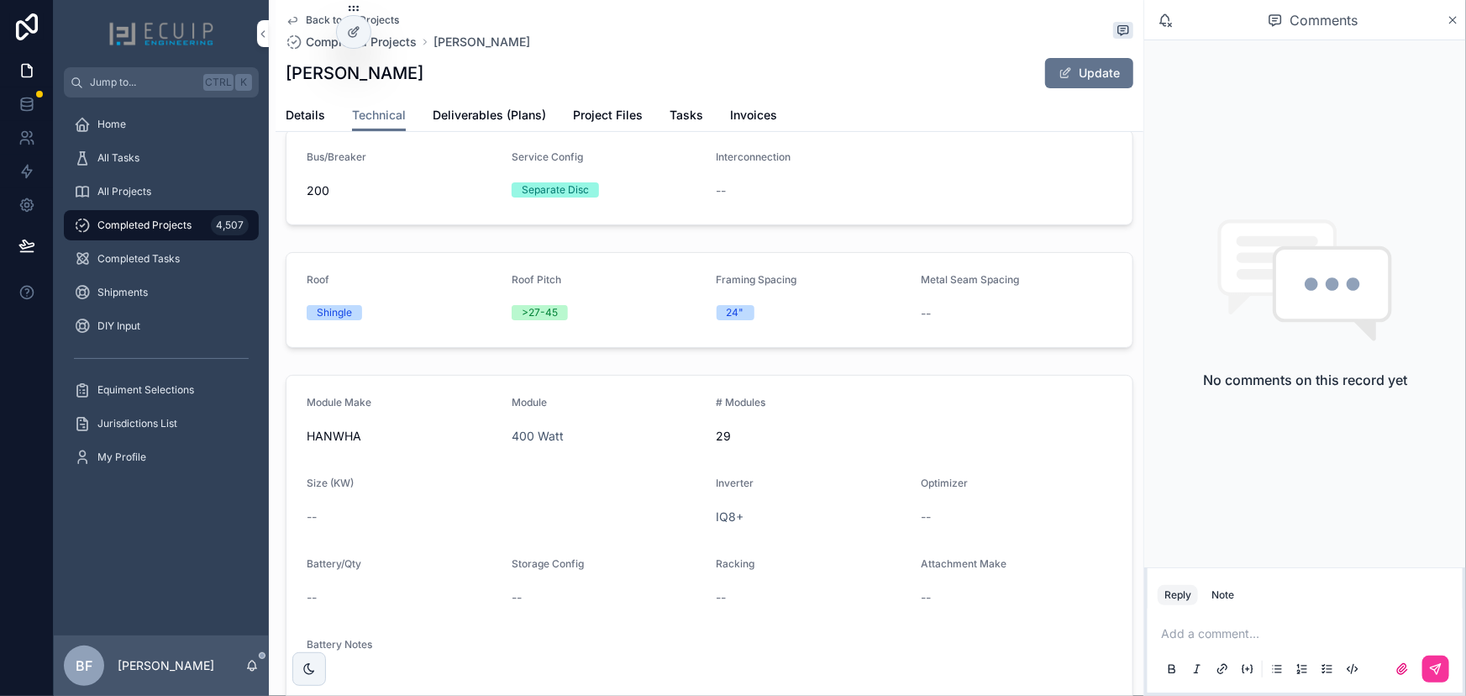
click at [304, 118] on span "Details" at bounding box center [305, 115] width 39 height 17
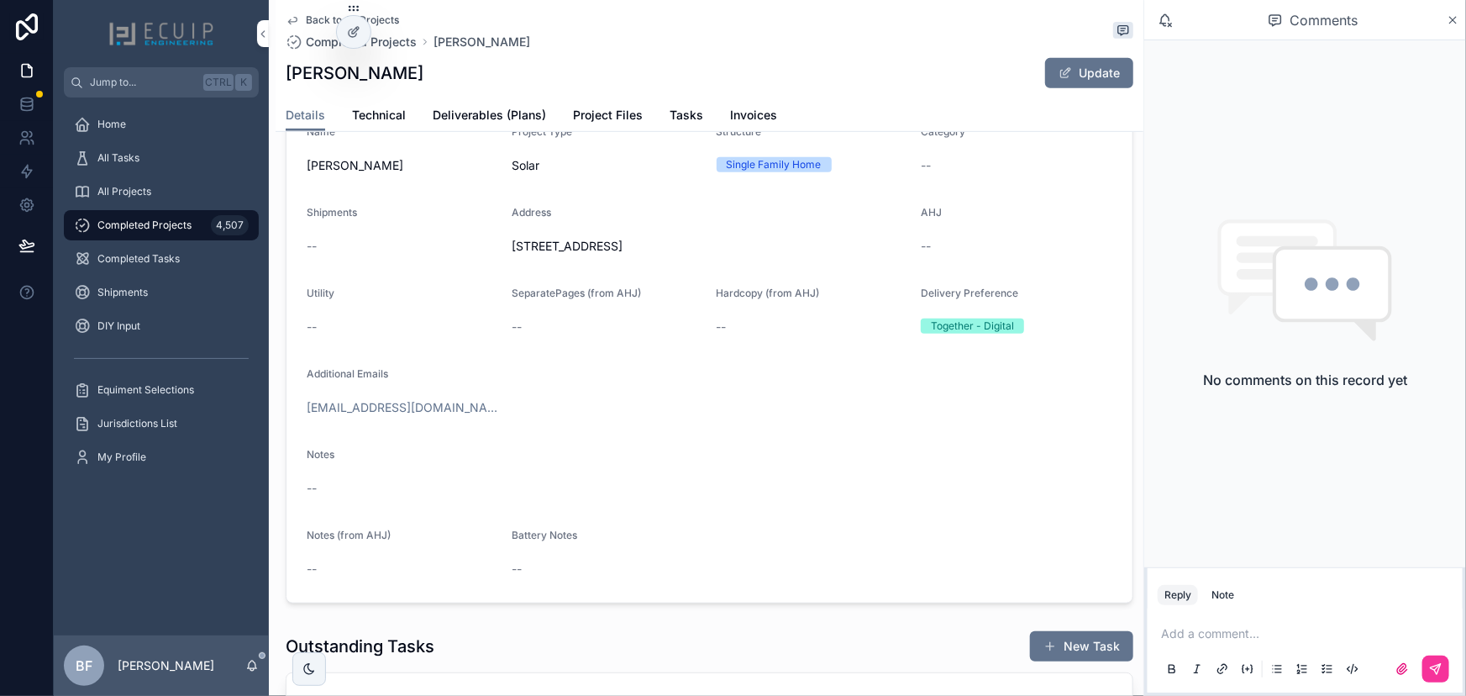
scroll to position [381, 0]
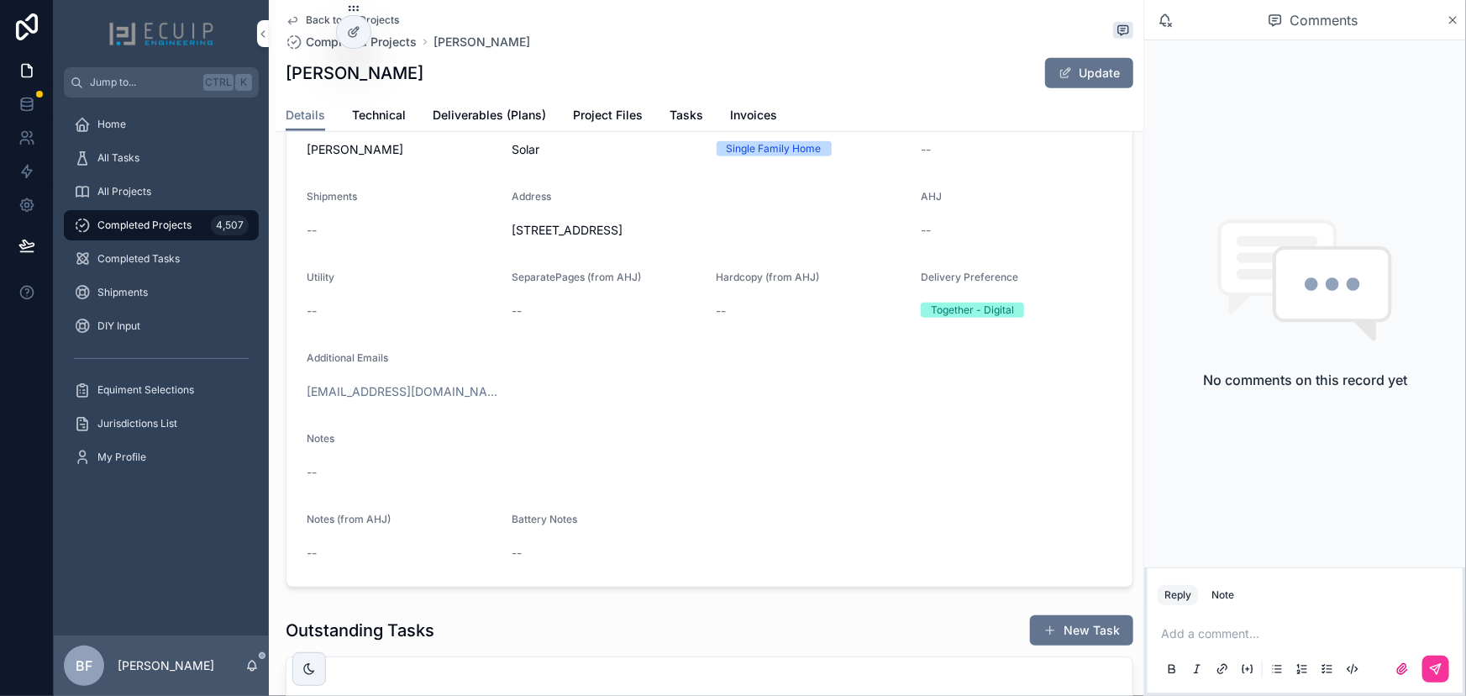
drag, startPoint x: 509, startPoint y: 67, endPoint x: 291, endPoint y: 85, distance: 219.1
click at [291, 85] on div "Christopher Hernandez Update" at bounding box center [710, 73] width 848 height 32
copy h1 "[PERSON_NAME]"
click at [471, 191] on form "Name Christopher Hernandez Project Type Solar Structure Single Family Home Cate…" at bounding box center [709, 337] width 846 height 497
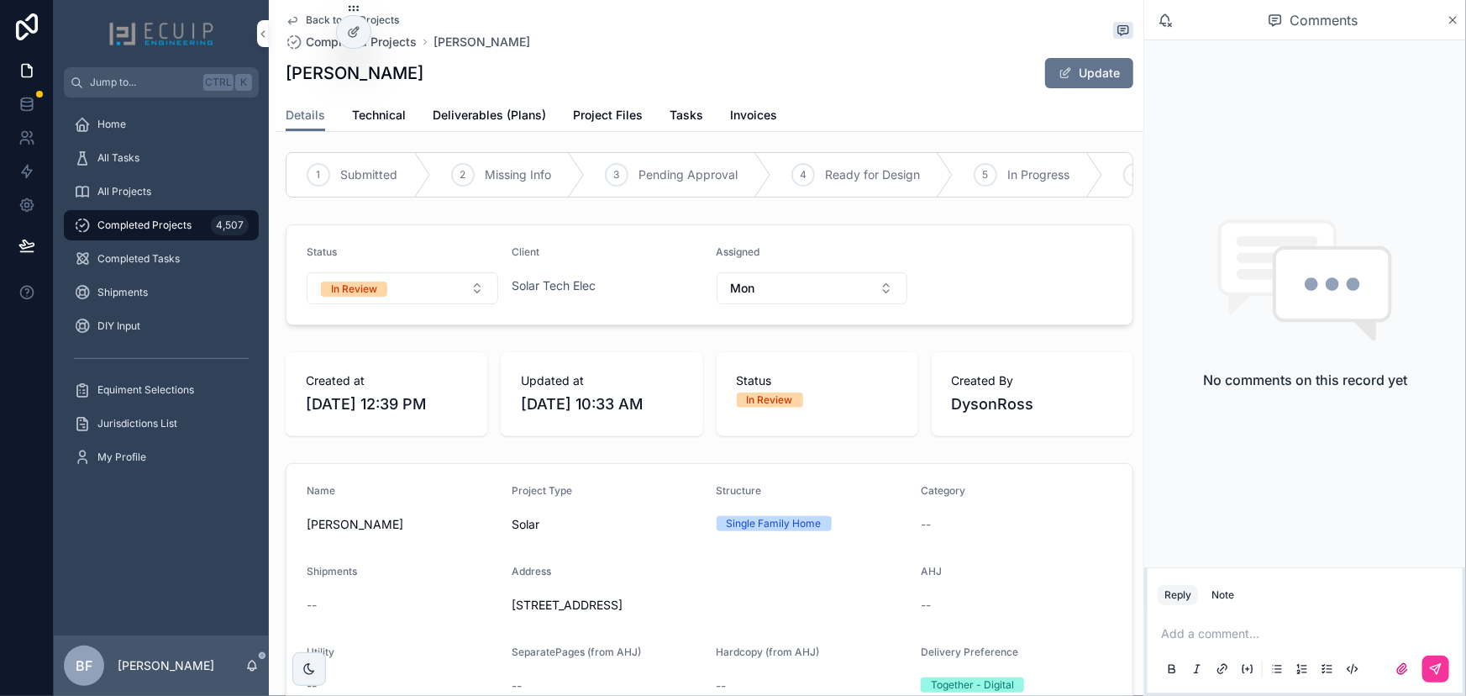
scroll to position [0, 0]
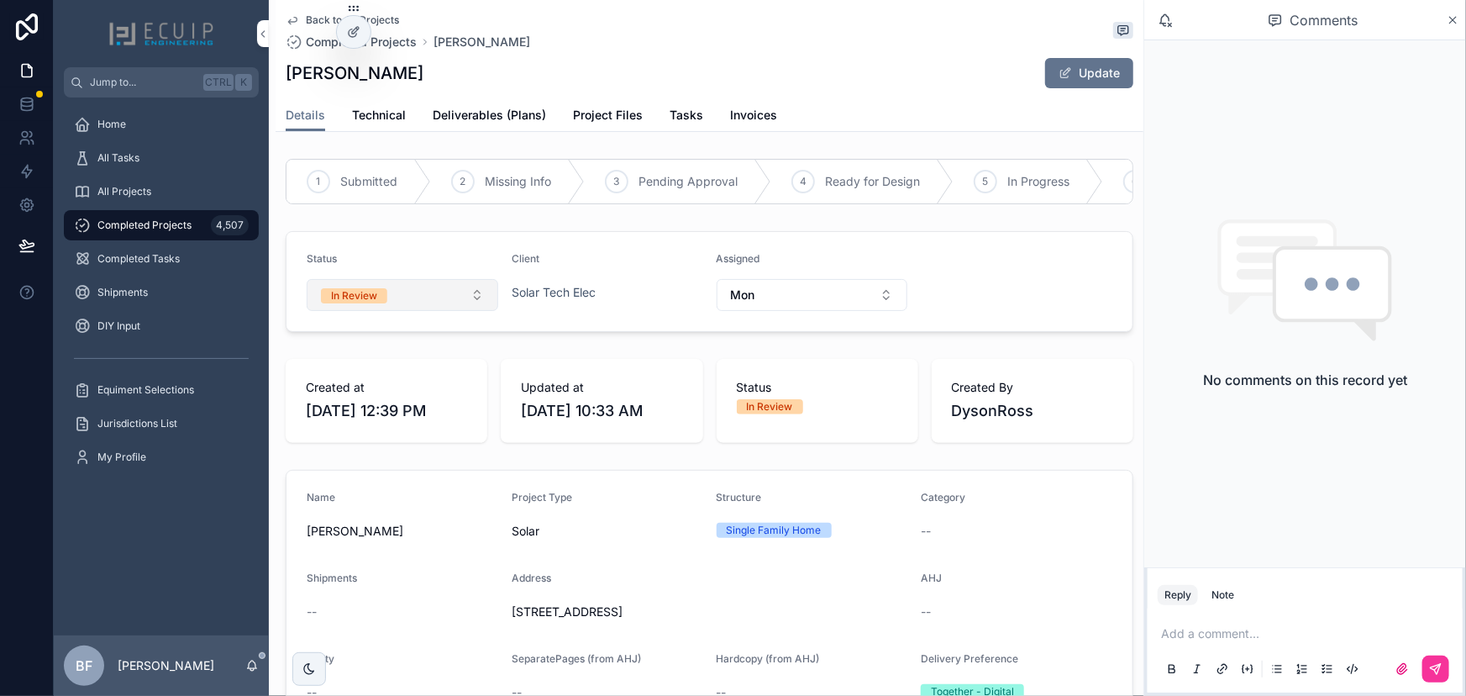
click at [407, 302] on button "In Review" at bounding box center [403, 295] width 192 height 32
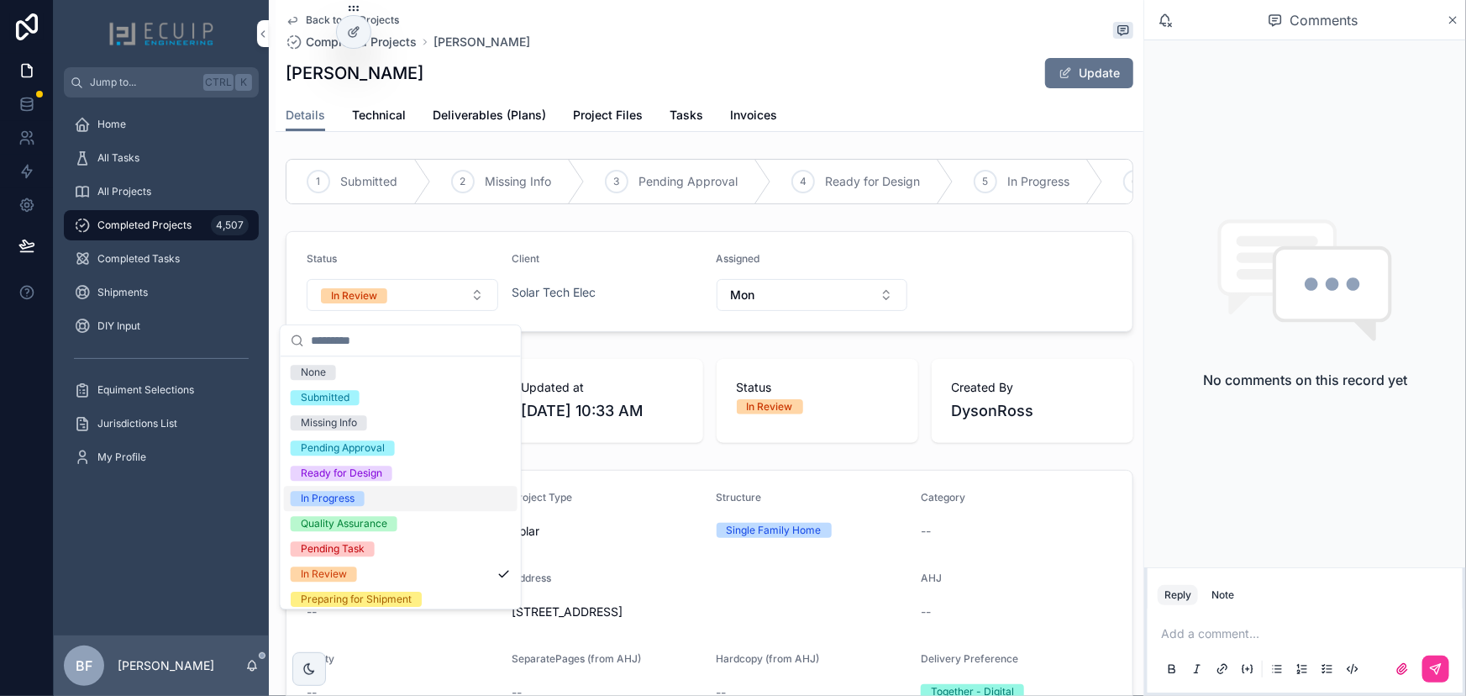
click at [339, 501] on div "In Progress" at bounding box center [328, 498] width 54 height 15
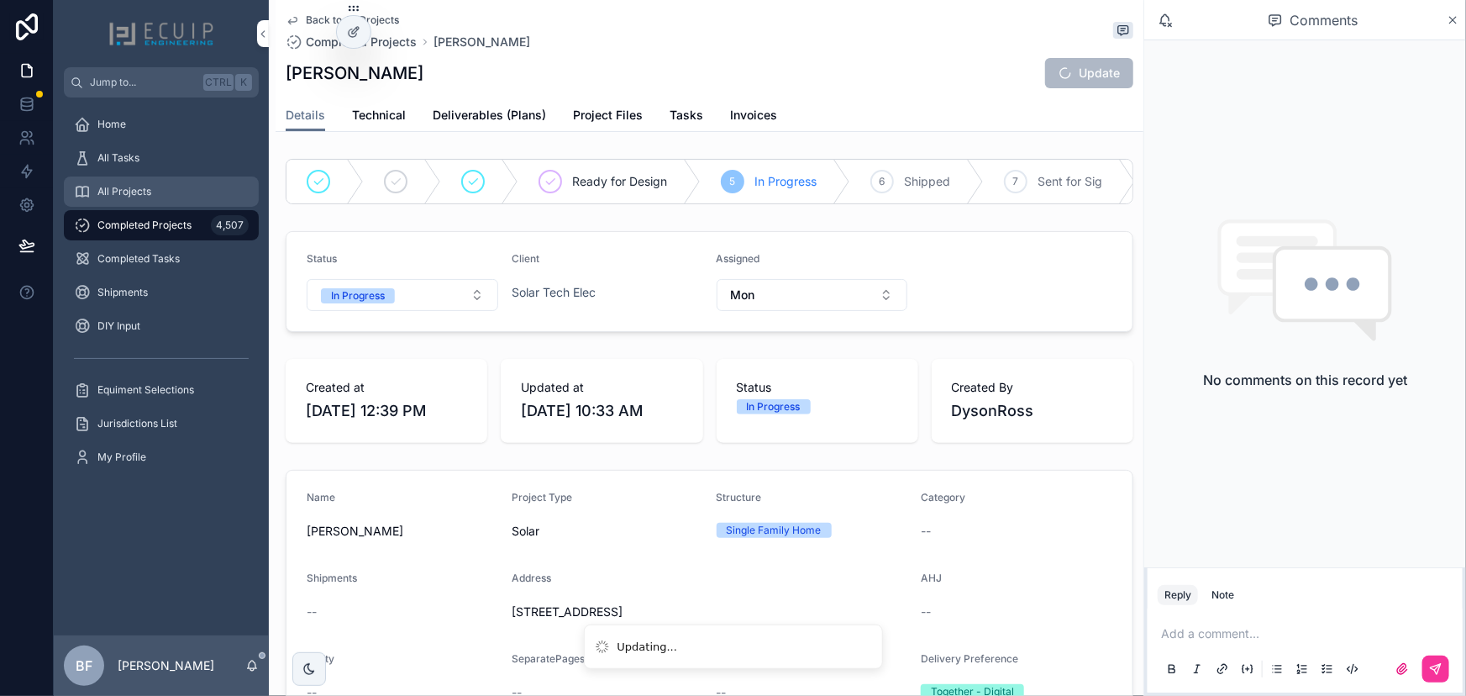
click at [176, 203] on div "All Projects" at bounding box center [161, 191] width 175 height 27
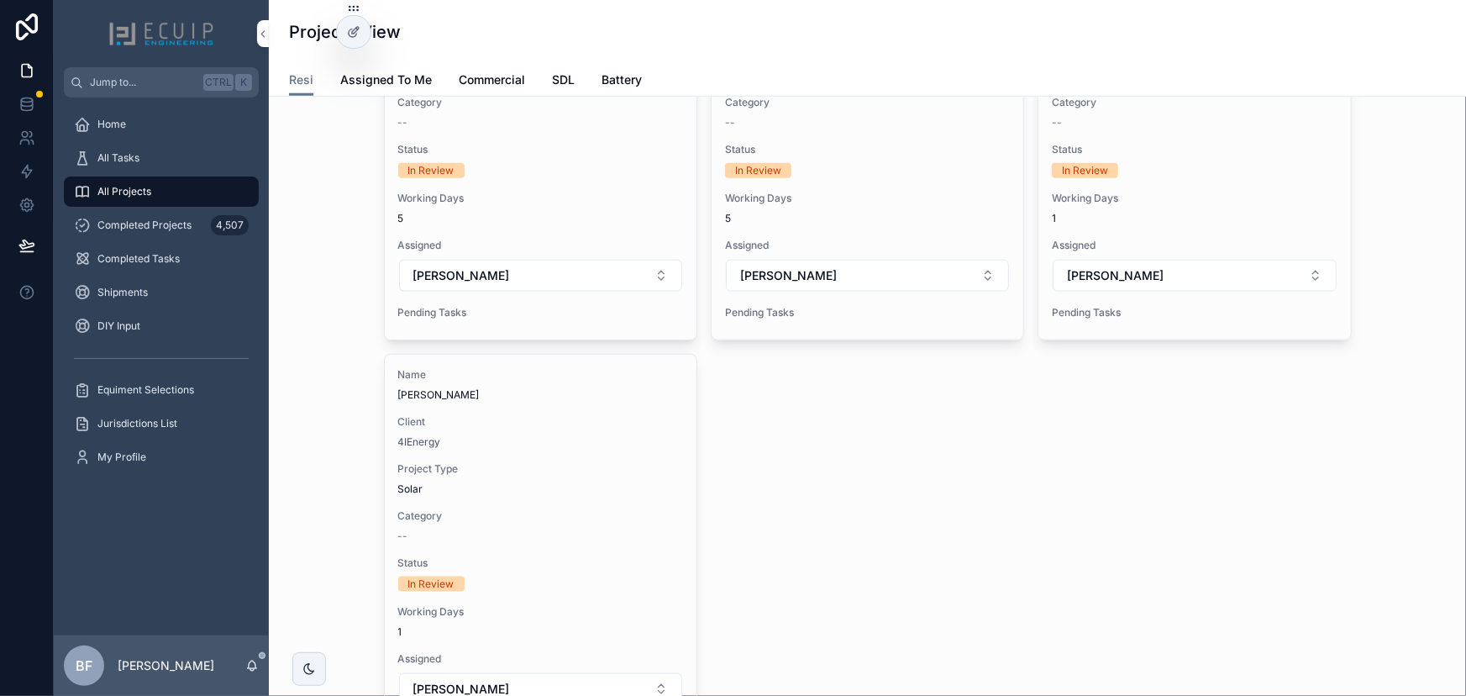
scroll to position [992, 0]
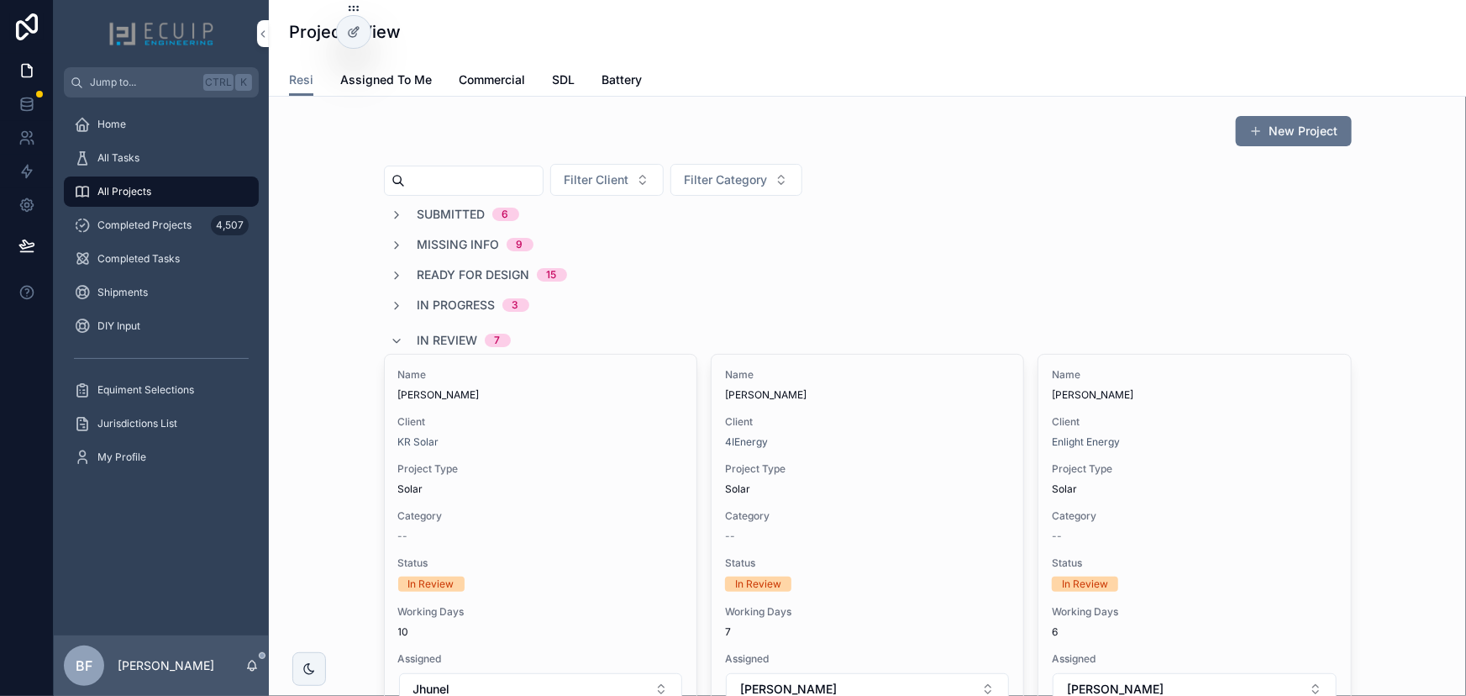
scroll to position [0, 0]
drag, startPoint x: 417, startPoint y: 192, endPoint x: 439, endPoint y: 201, distance: 24.5
click at [417, 192] on input "scrollable content" at bounding box center [474, 183] width 138 height 24
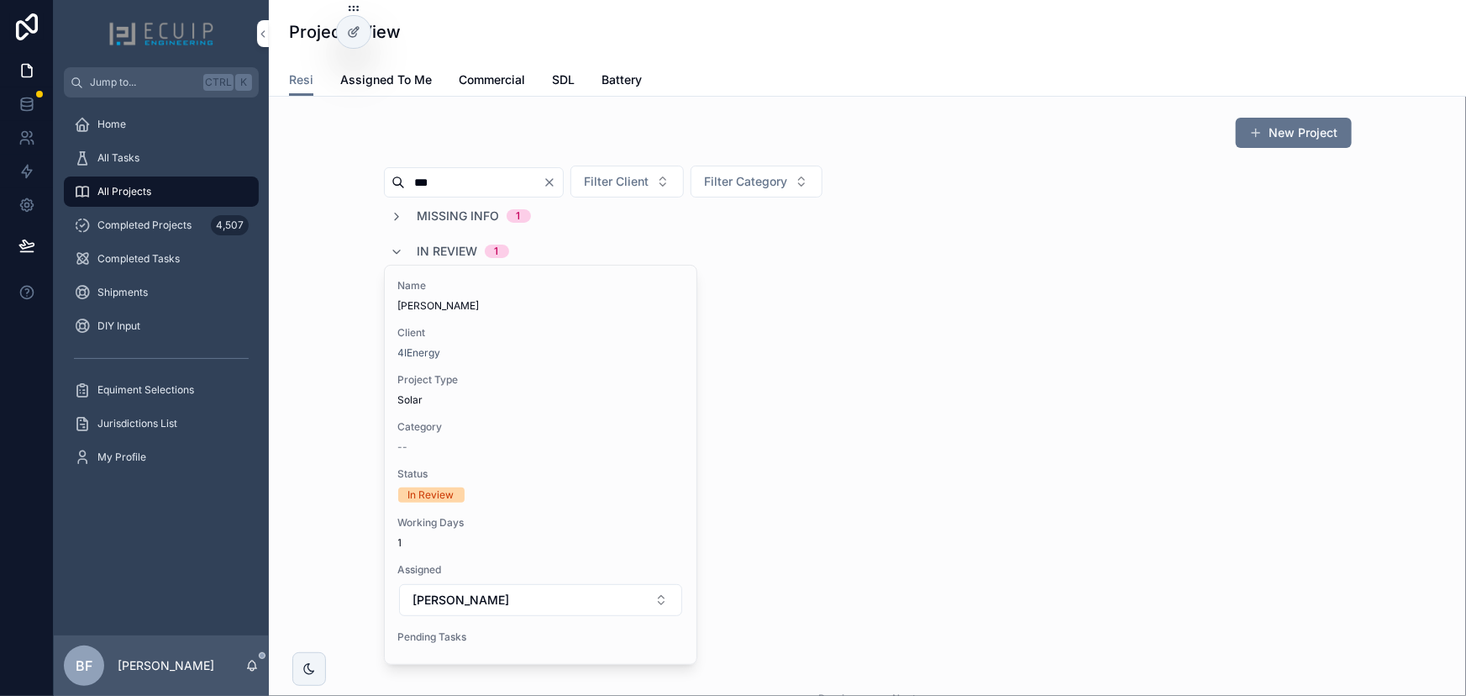
type input "***"
click at [469, 216] on span "Missing Info" at bounding box center [459, 216] width 82 height 17
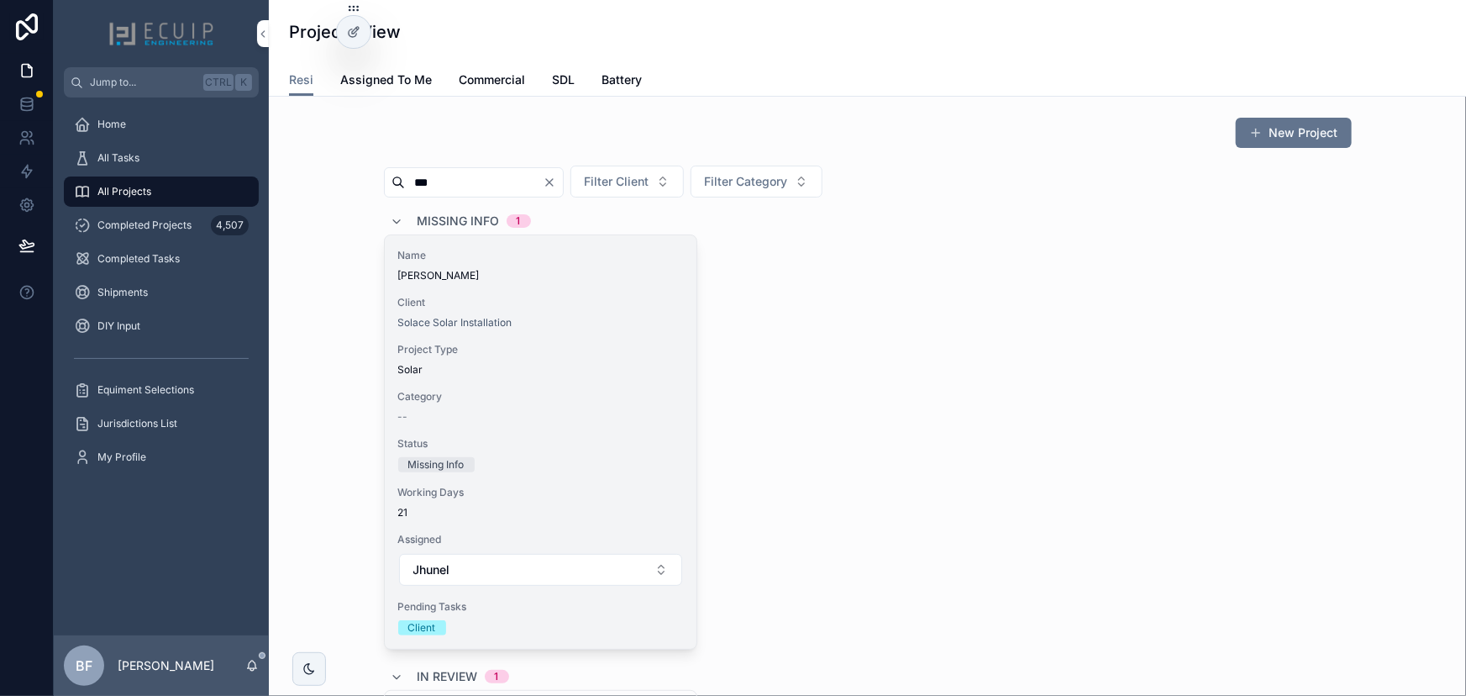
click at [487, 260] on span "Name" at bounding box center [540, 255] width 285 height 13
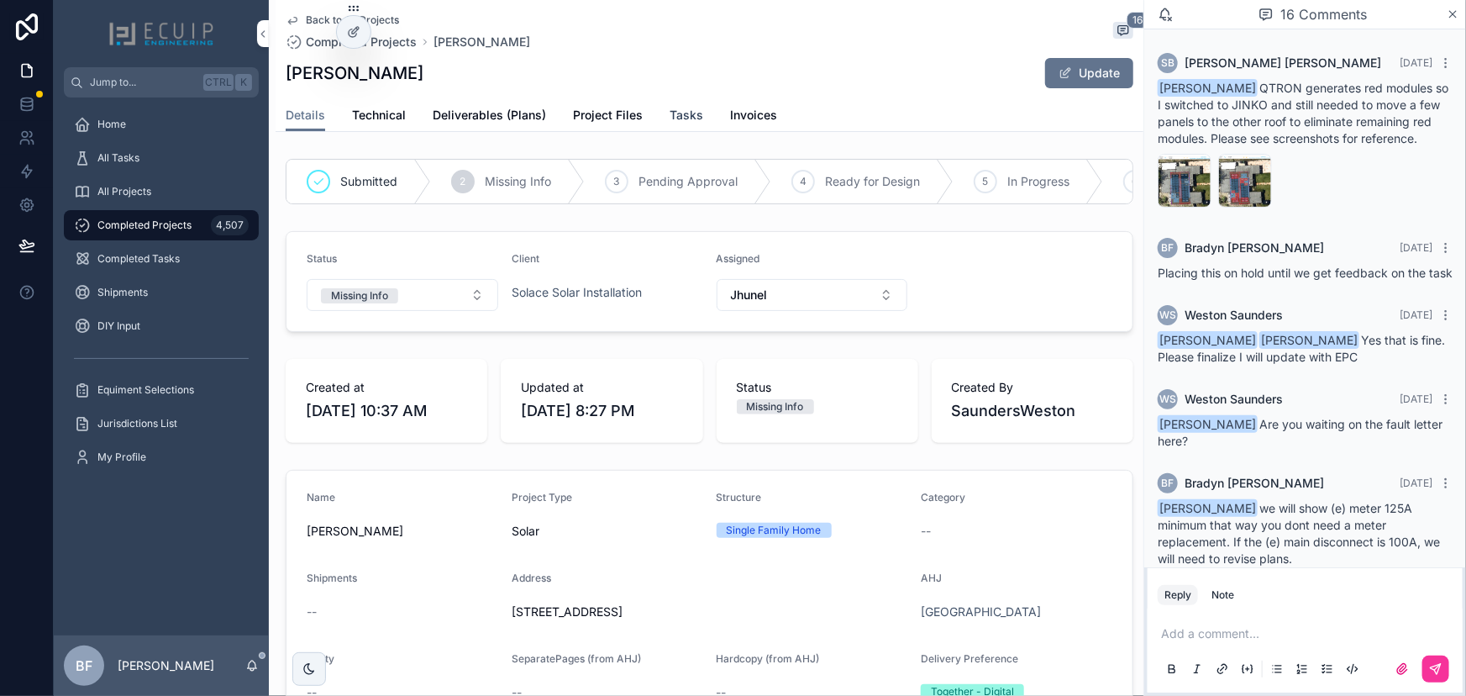
scroll to position [1281, 0]
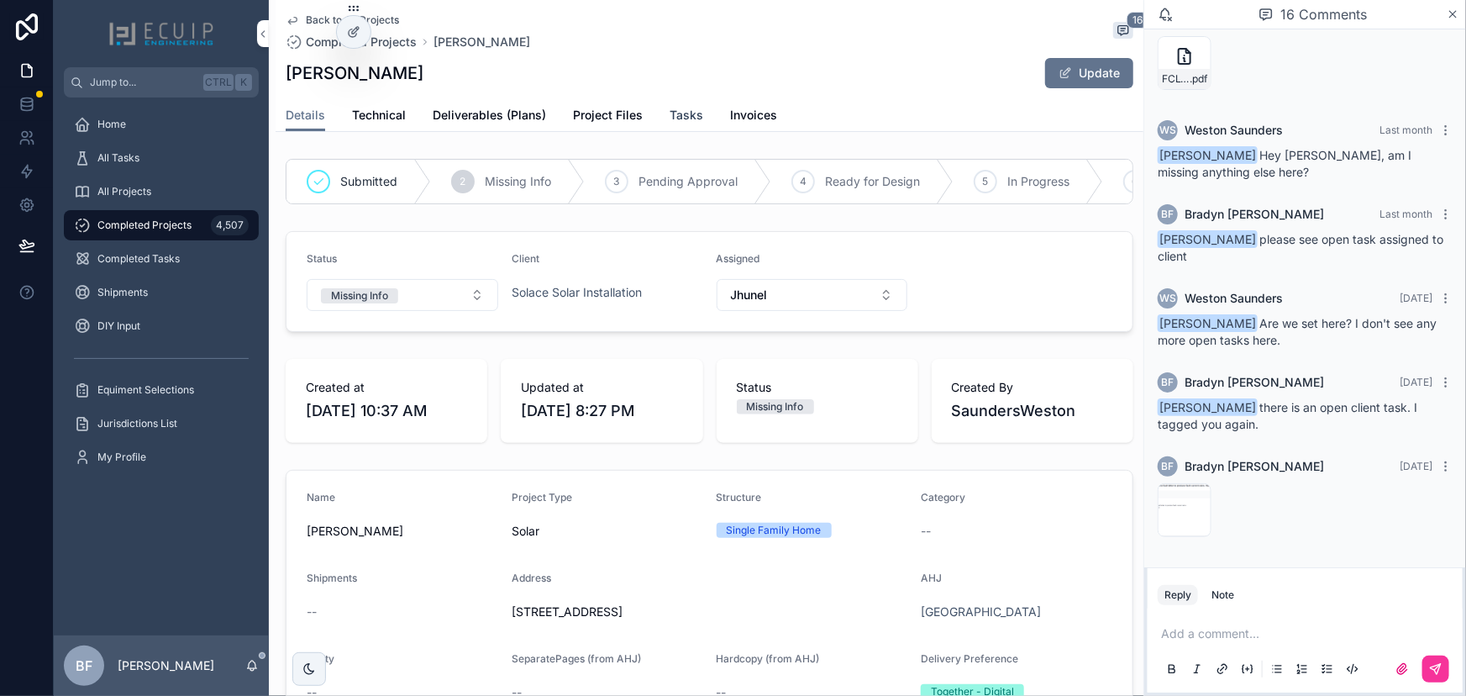
click at [670, 120] on span "Tasks" at bounding box center [687, 115] width 34 height 17
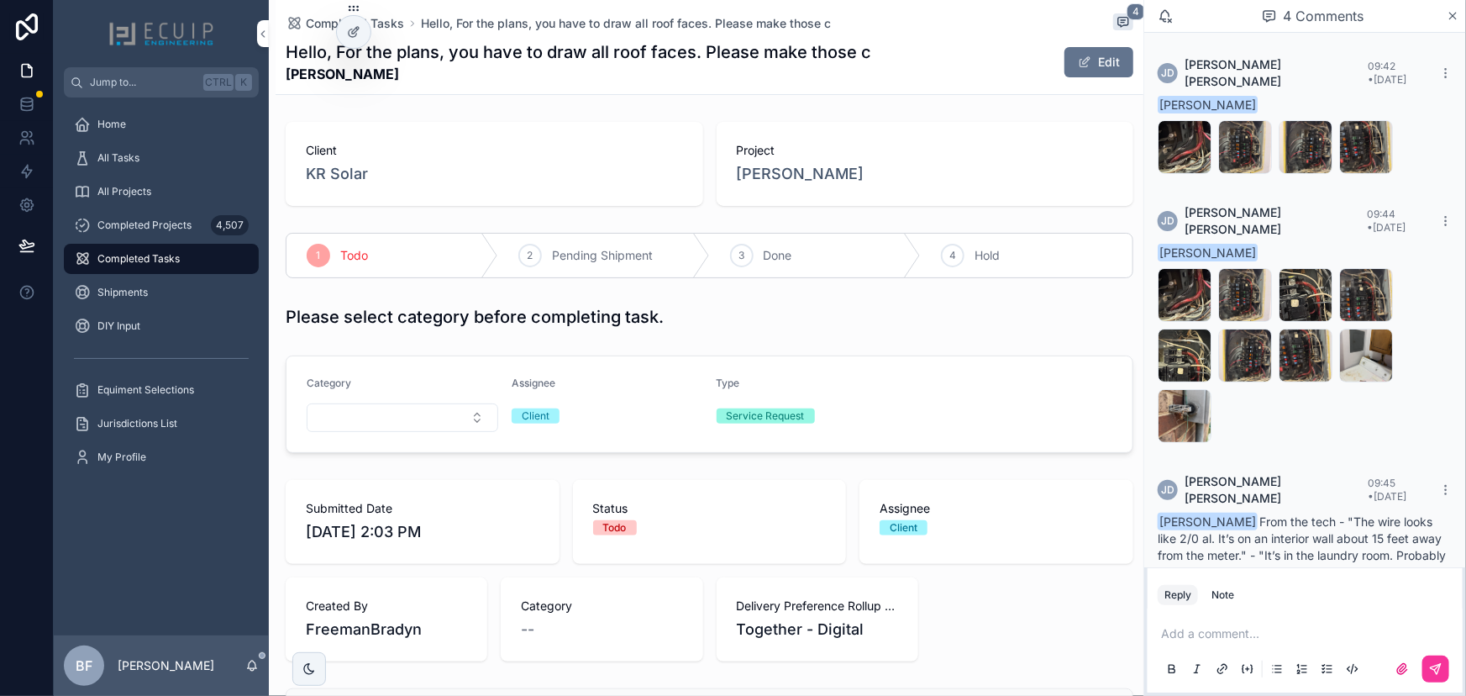
scroll to position [66, 0]
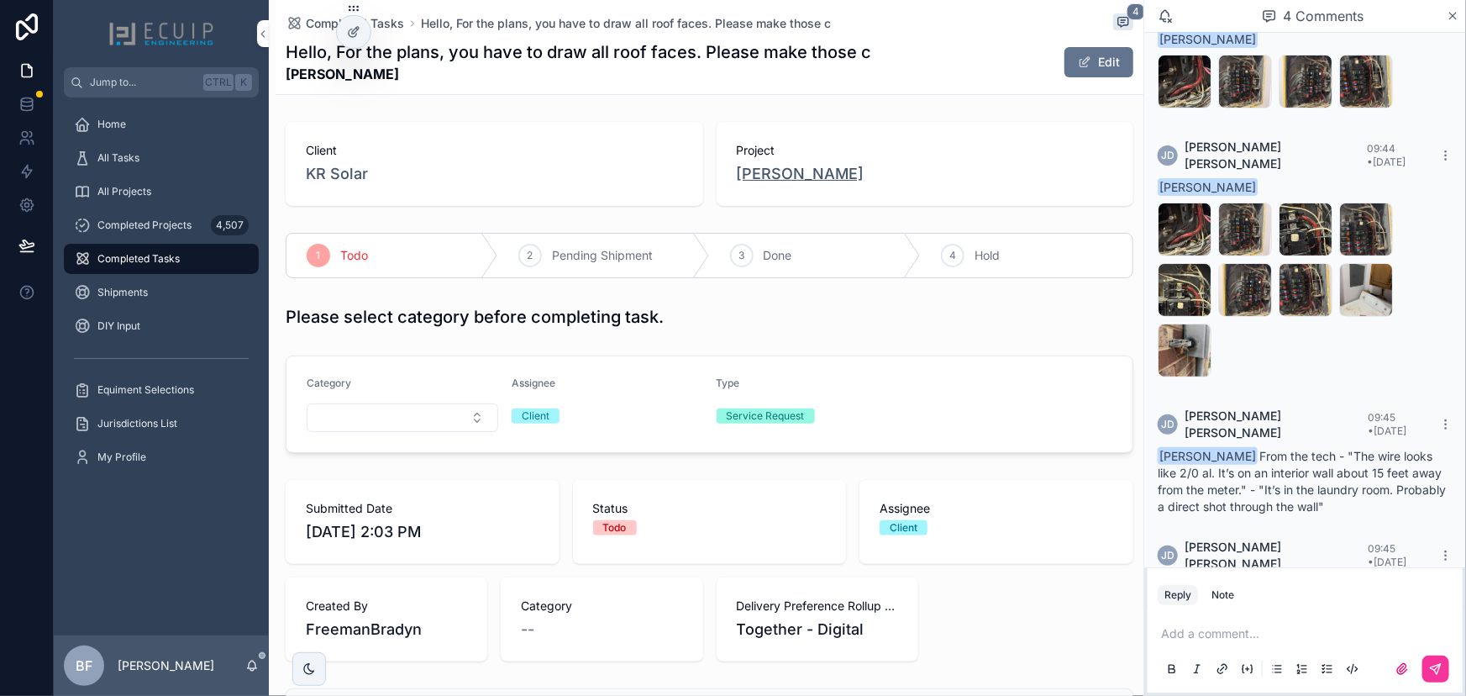
click at [789, 178] on span "[PERSON_NAME]" at bounding box center [801, 174] width 128 height 24
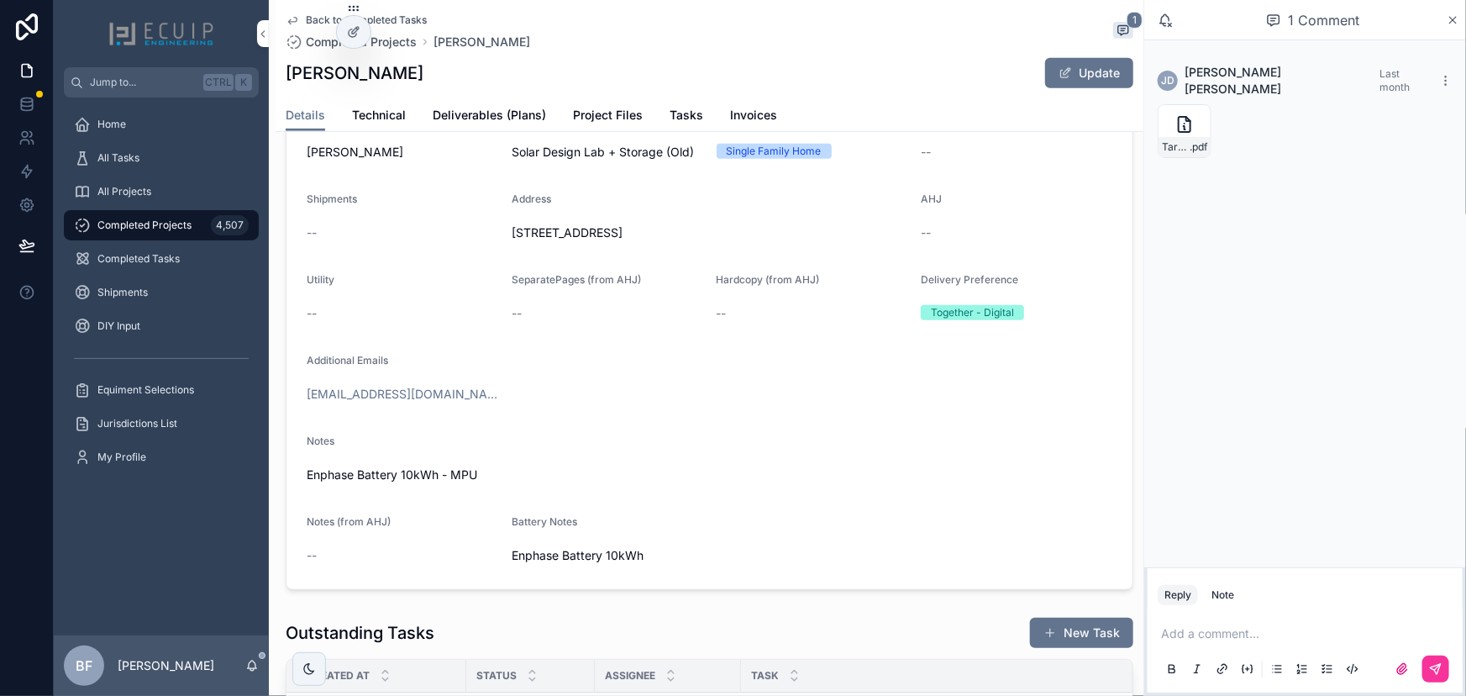
scroll to position [381, 0]
click at [381, 104] on link "Technical" at bounding box center [379, 117] width 54 height 34
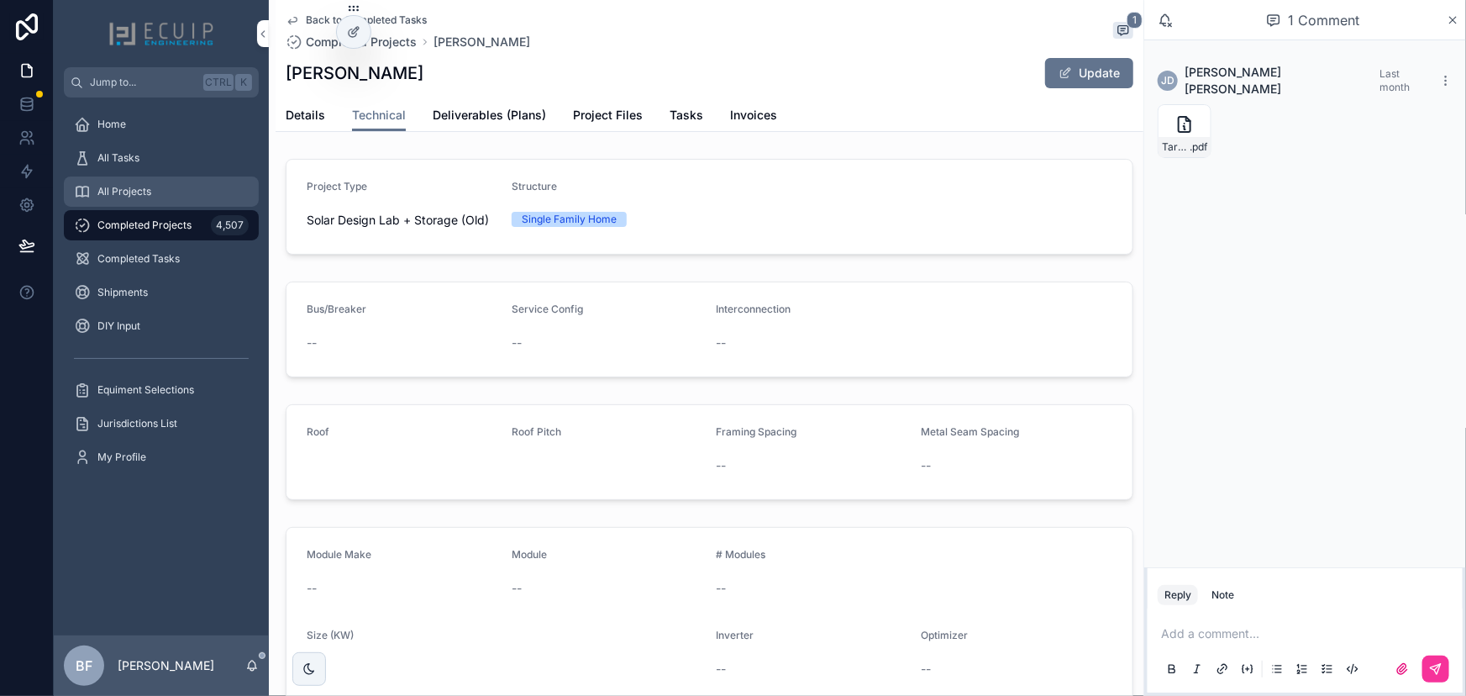
click at [83, 191] on icon "scrollable content" at bounding box center [82, 191] width 17 height 17
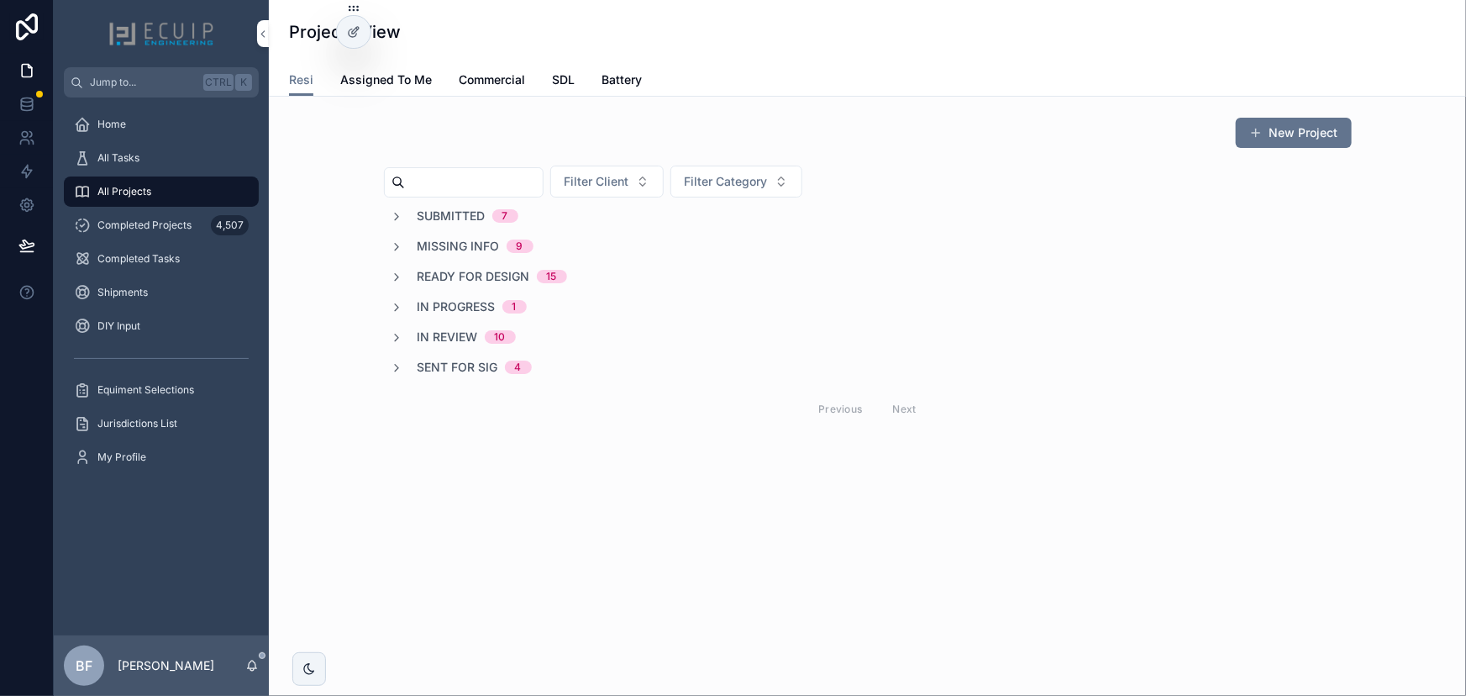
click at [458, 333] on span "In Review" at bounding box center [448, 336] width 60 height 17
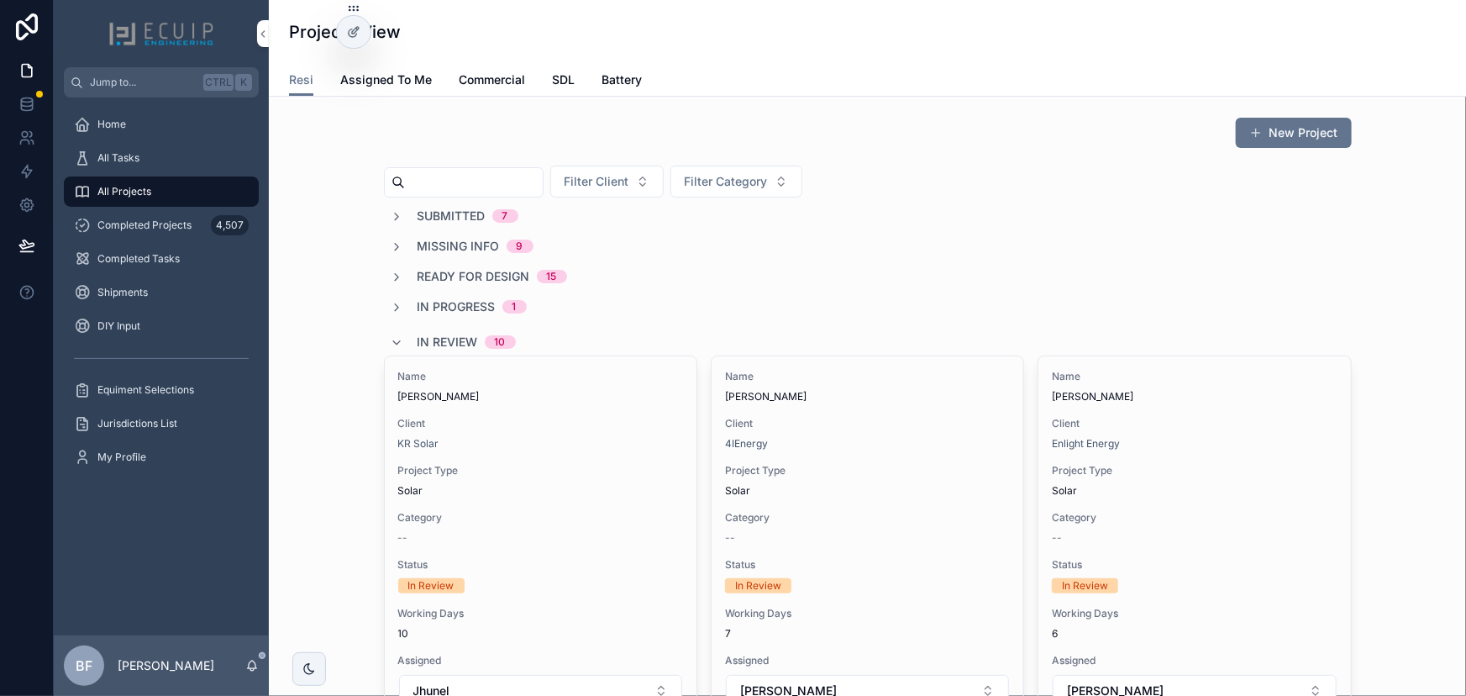
click at [465, 334] on span "In Review" at bounding box center [448, 342] width 60 height 17
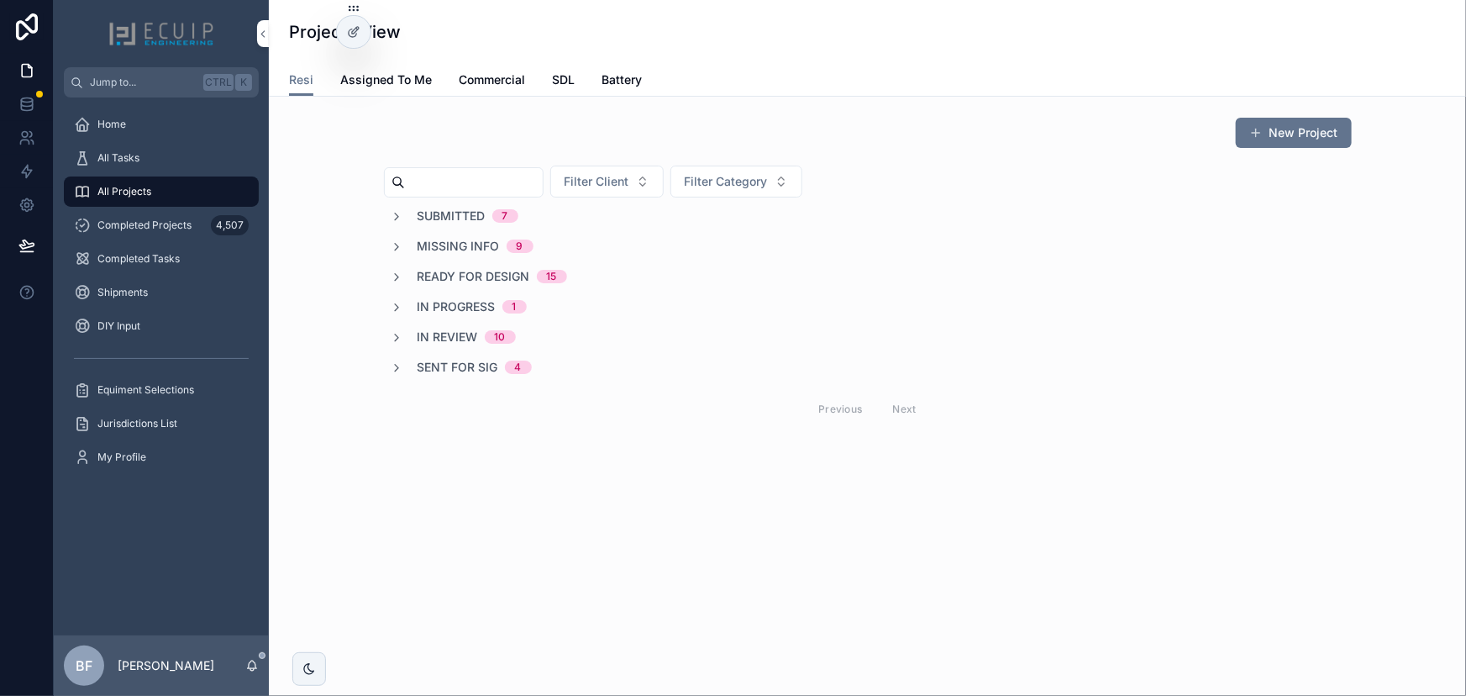
click at [510, 274] on span "Ready for Design" at bounding box center [474, 276] width 113 height 17
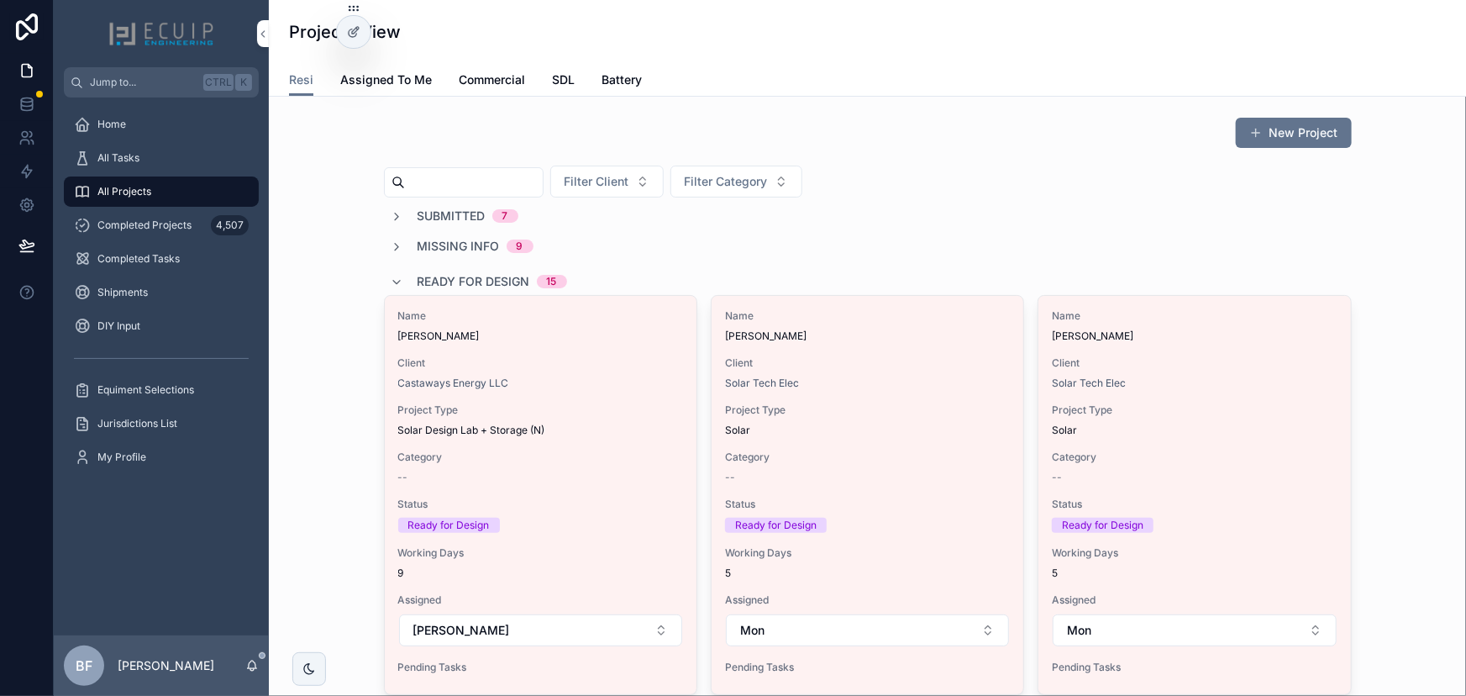
click at [899, 311] on span "Name" at bounding box center [867, 315] width 285 height 13
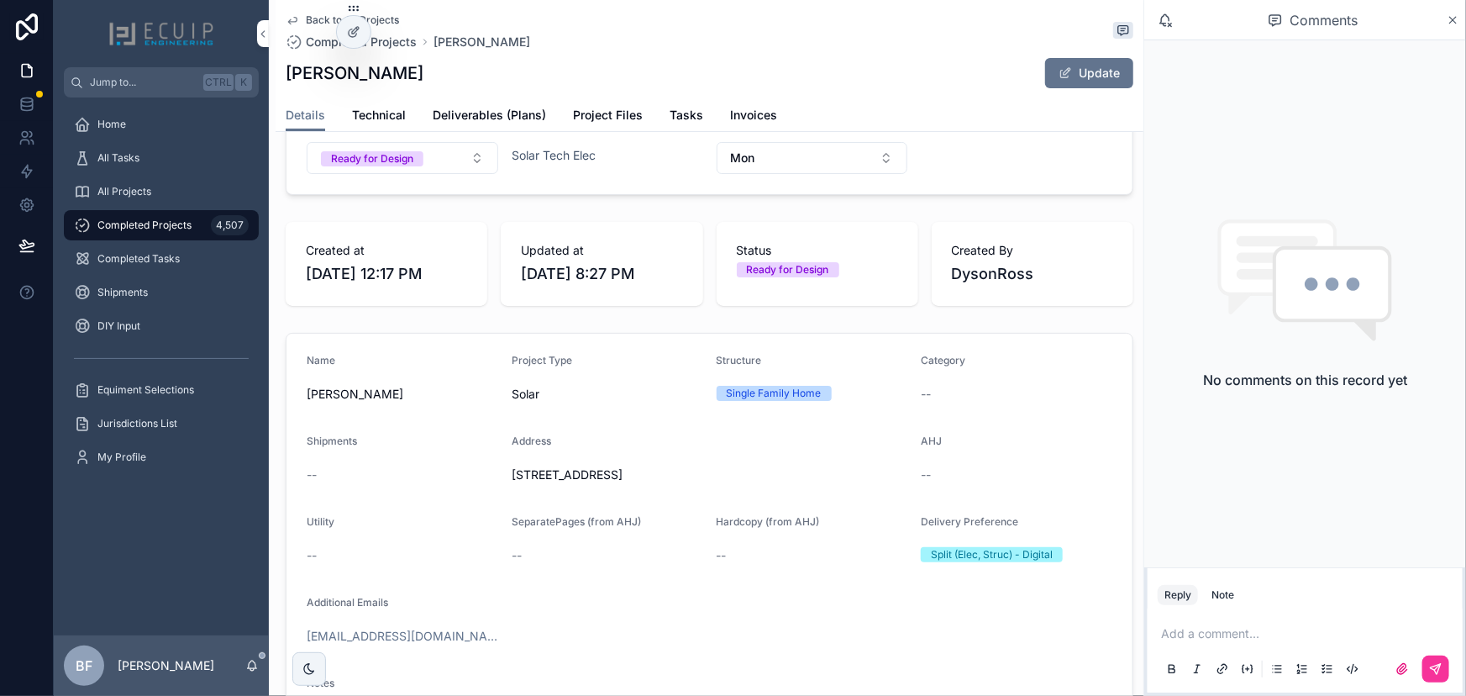
scroll to position [305, 0]
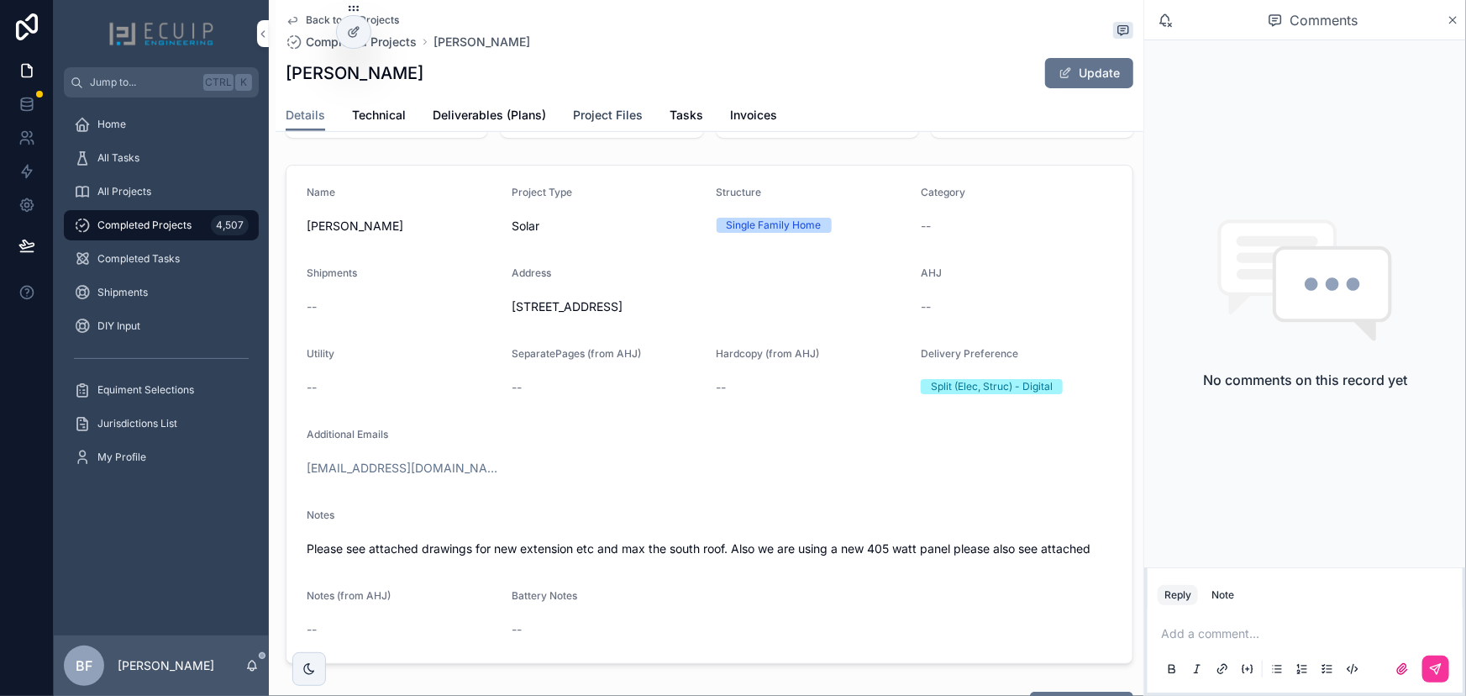
click at [596, 111] on span "Project Files" at bounding box center [608, 115] width 70 height 17
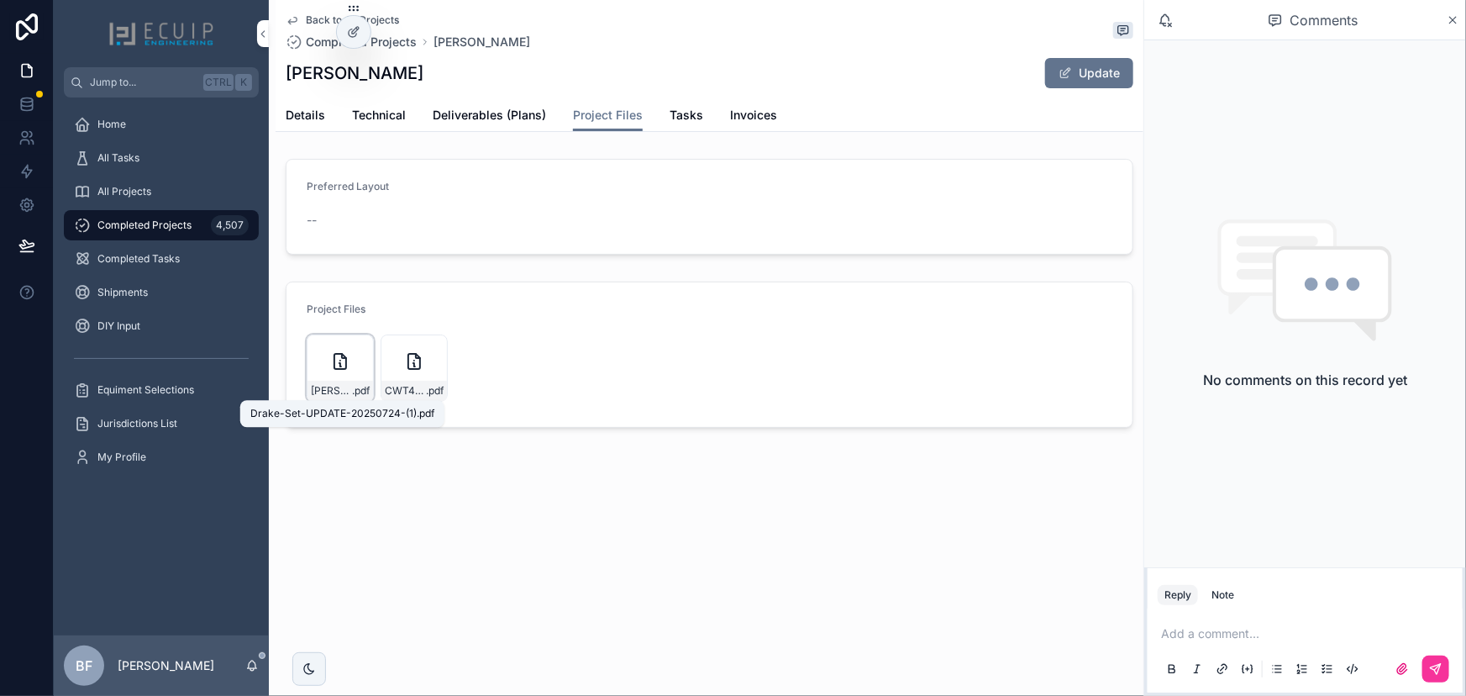
click at [334, 386] on span "Drake-Set-UPDATE-20250724-(1)" at bounding box center [331, 390] width 41 height 13
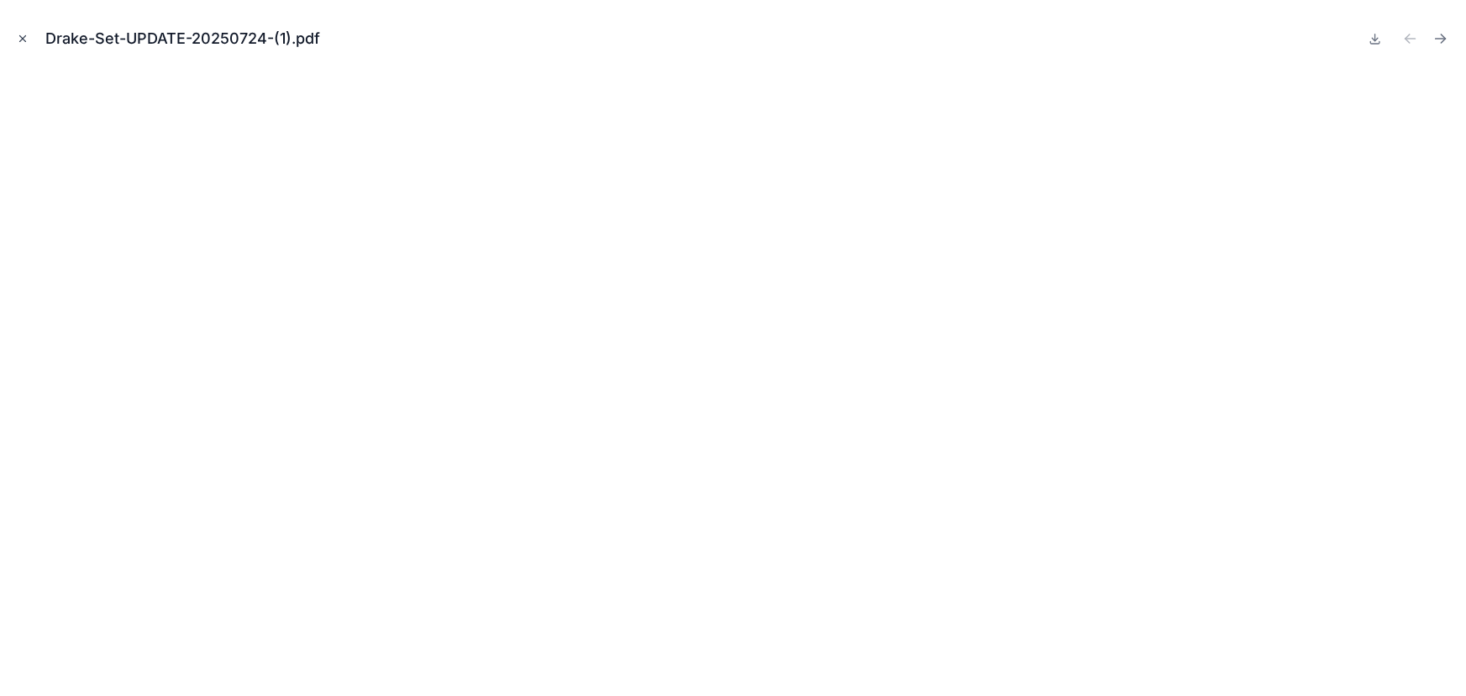
click at [18, 33] on icon "Close modal" at bounding box center [23, 39] width 12 height 12
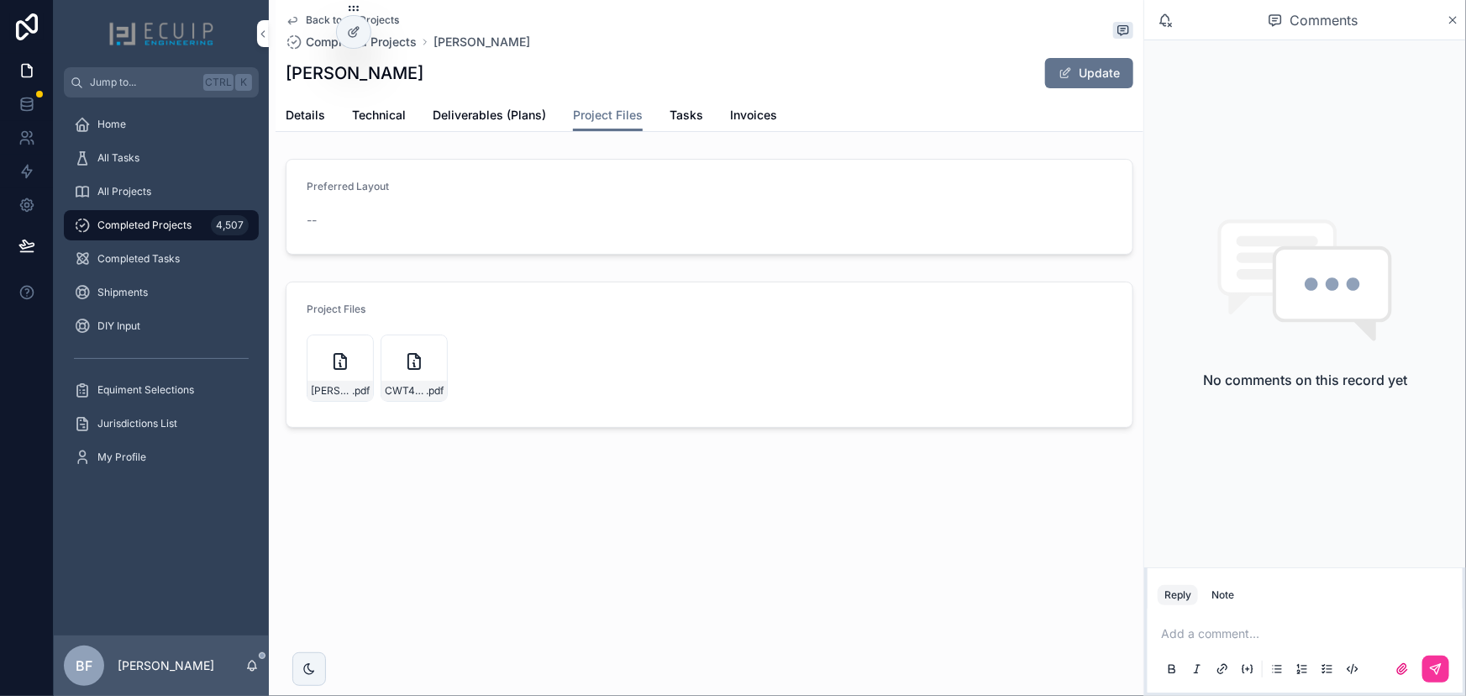
click at [281, 100] on div "Back to All Projects Completed Projects Don Drake Don Drake Update Project File…" at bounding box center [710, 66] width 868 height 132
click at [290, 107] on span "Details" at bounding box center [305, 115] width 39 height 17
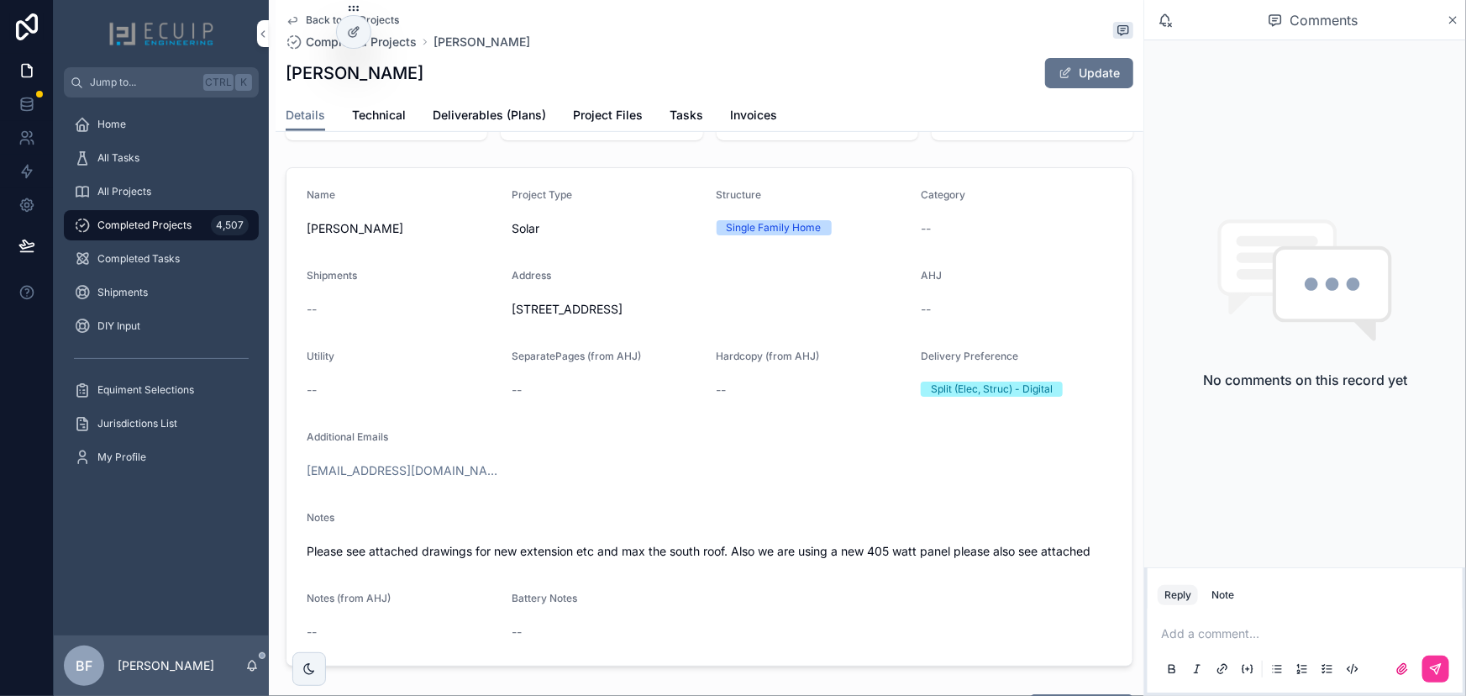
scroll to position [305, 0]
drag, startPoint x: 325, startPoint y: 81, endPoint x: 278, endPoint y: 81, distance: 47.0
click at [278, 81] on div "Back to All Projects Completed Projects Don Drake Don Drake Update Details Deta…" at bounding box center [710, 66] width 868 height 132
copy h1 "Don Drake"
click at [619, 126] on link "Project Files" at bounding box center [608, 117] width 70 height 34
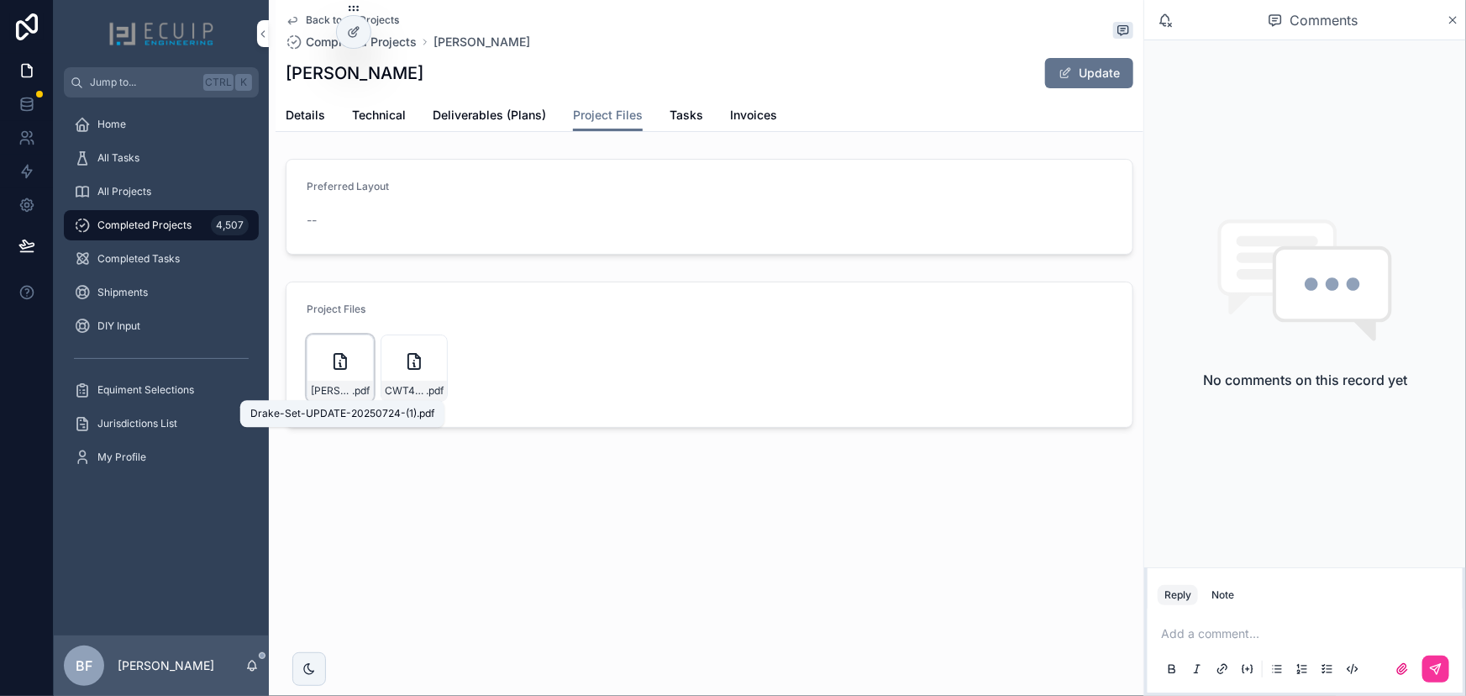
click at [333, 392] on span "Drake-Set-UPDATE-20250724-(1)" at bounding box center [331, 390] width 41 height 13
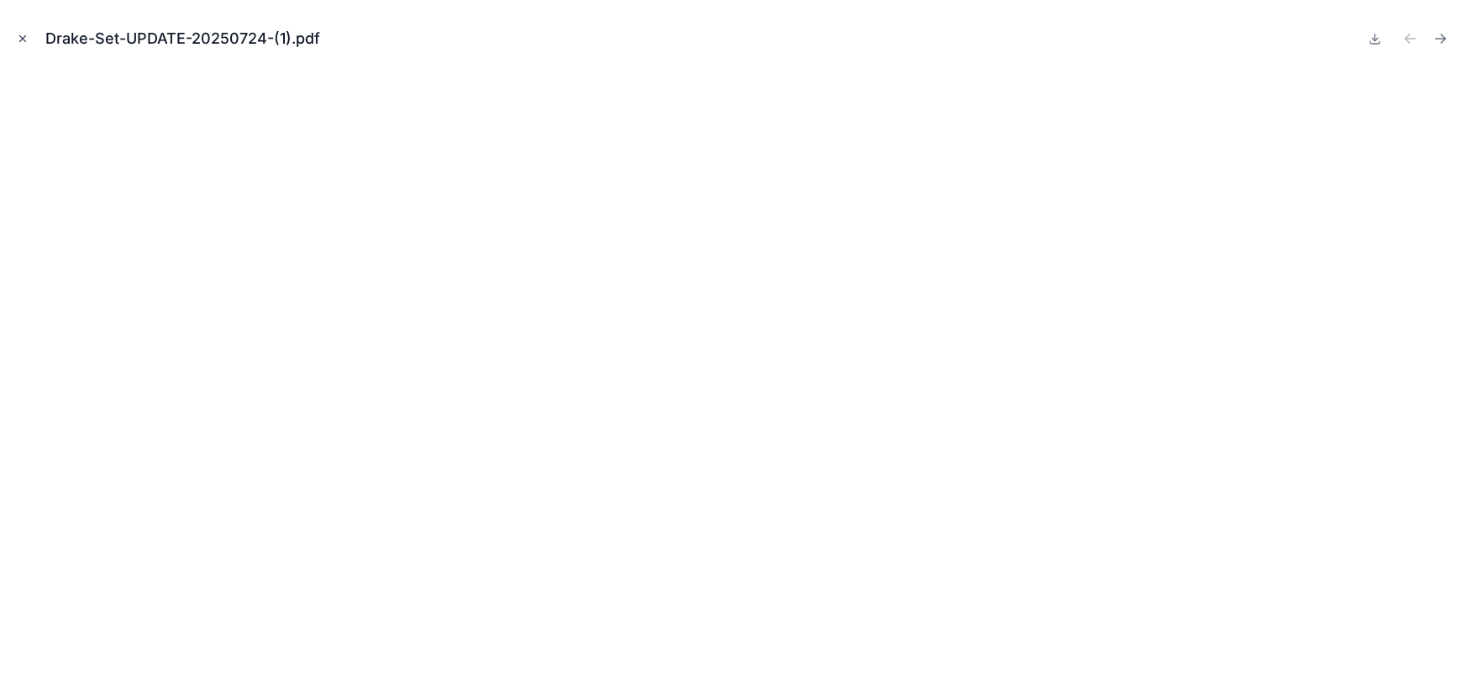
click at [22, 46] on button "Close modal" at bounding box center [22, 38] width 18 height 18
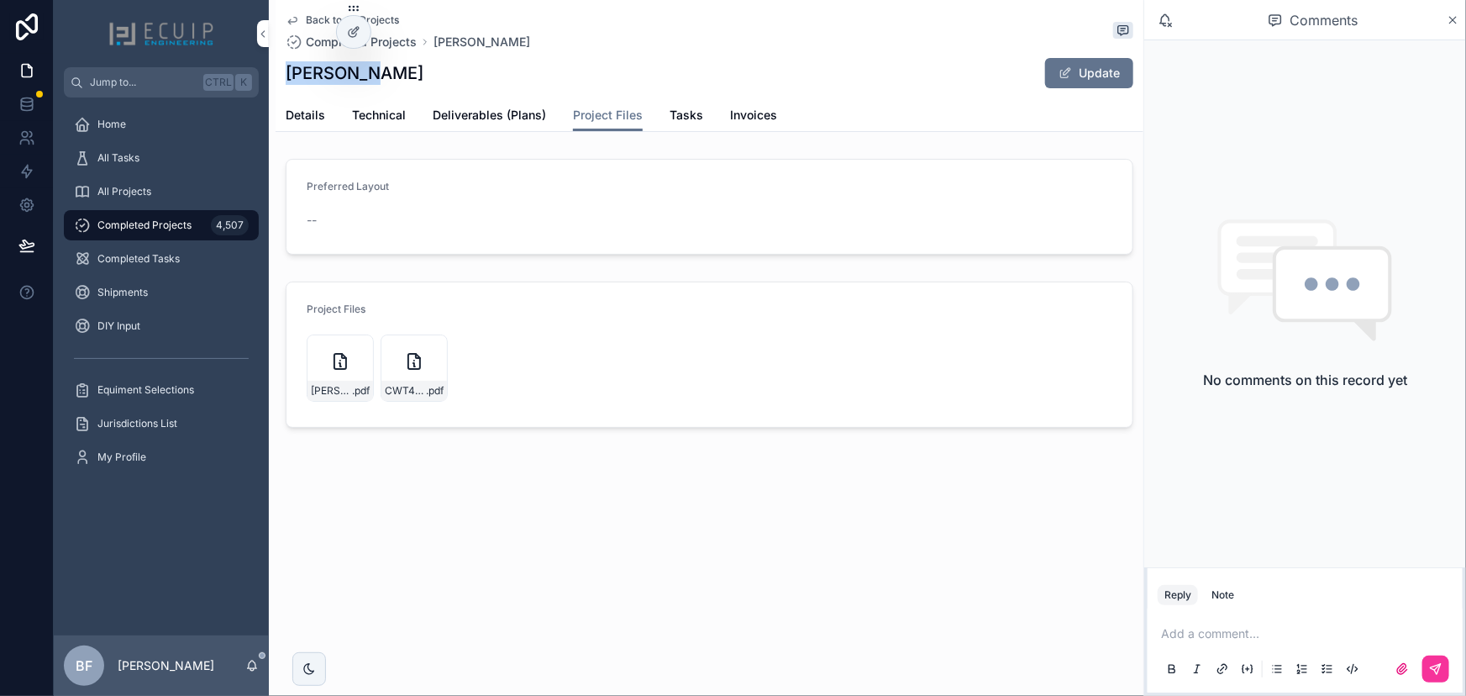
drag, startPoint x: 368, startPoint y: 79, endPoint x: 269, endPoint y: 79, distance: 99.1
click at [269, 79] on div "Back to All Projects Completed Projects Don Drake Don Drake Update Project File…" at bounding box center [706, 271] width 875 height 542
copy h1 "Don Drake"
click at [346, 385] on span "Drake-Set-UPDATE-20250724-(1)" at bounding box center [331, 390] width 41 height 13
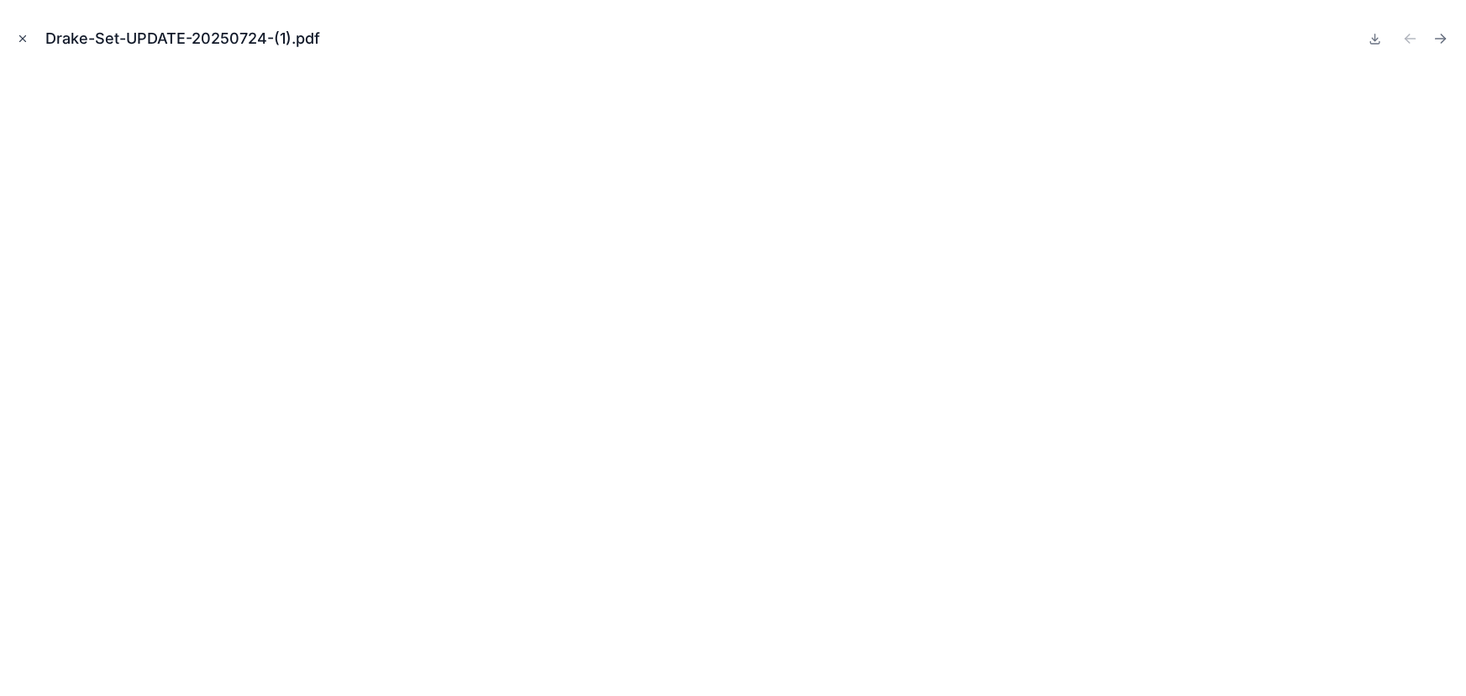
click at [31, 33] on button "Close modal" at bounding box center [22, 38] width 18 height 18
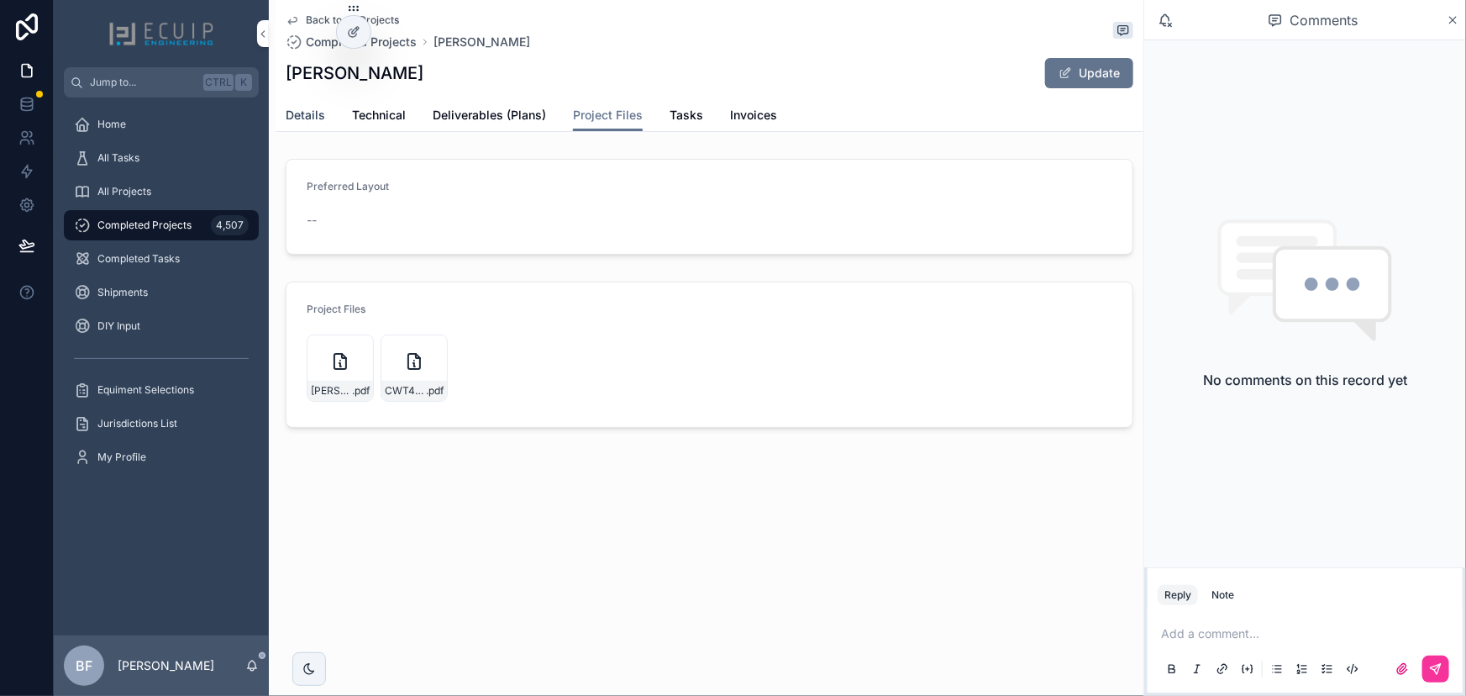
click at [318, 118] on span "Details" at bounding box center [305, 115] width 39 height 17
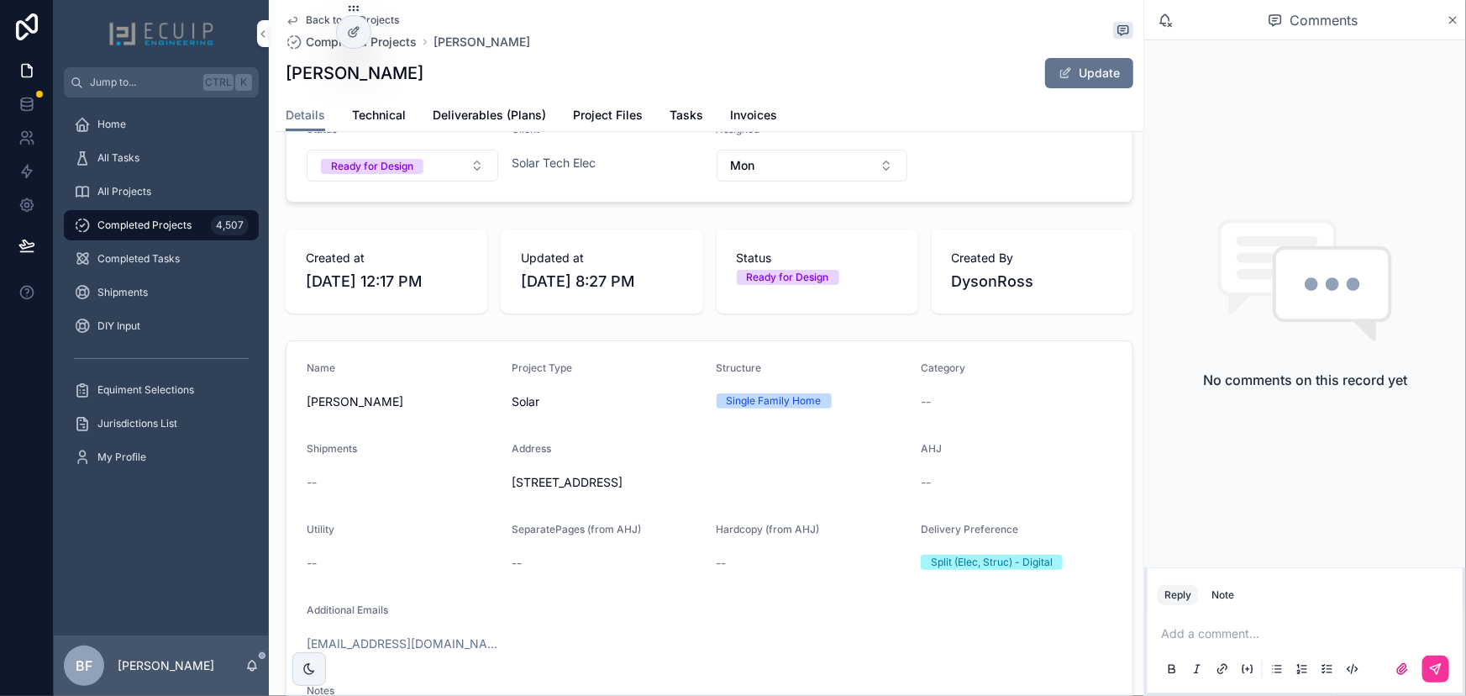
scroll to position [305, 0]
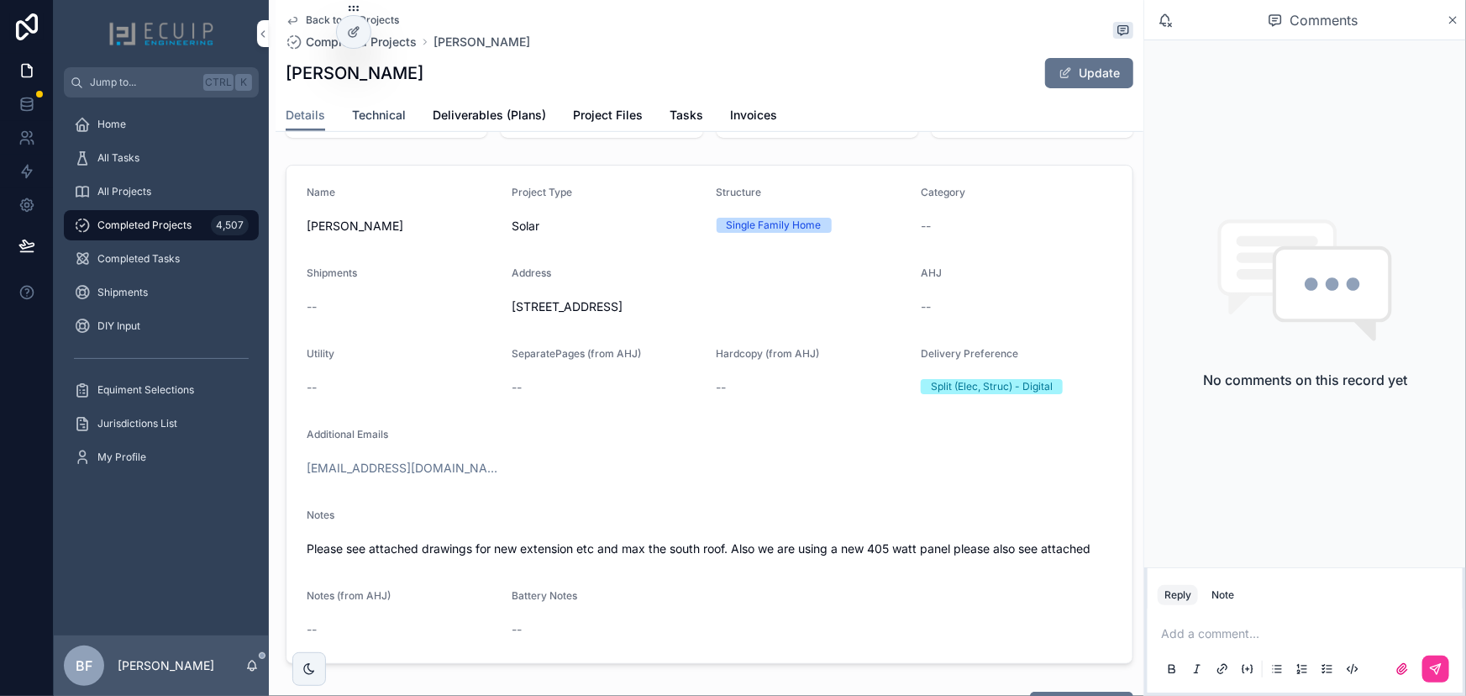
click at [401, 117] on span "Technical" at bounding box center [379, 115] width 54 height 17
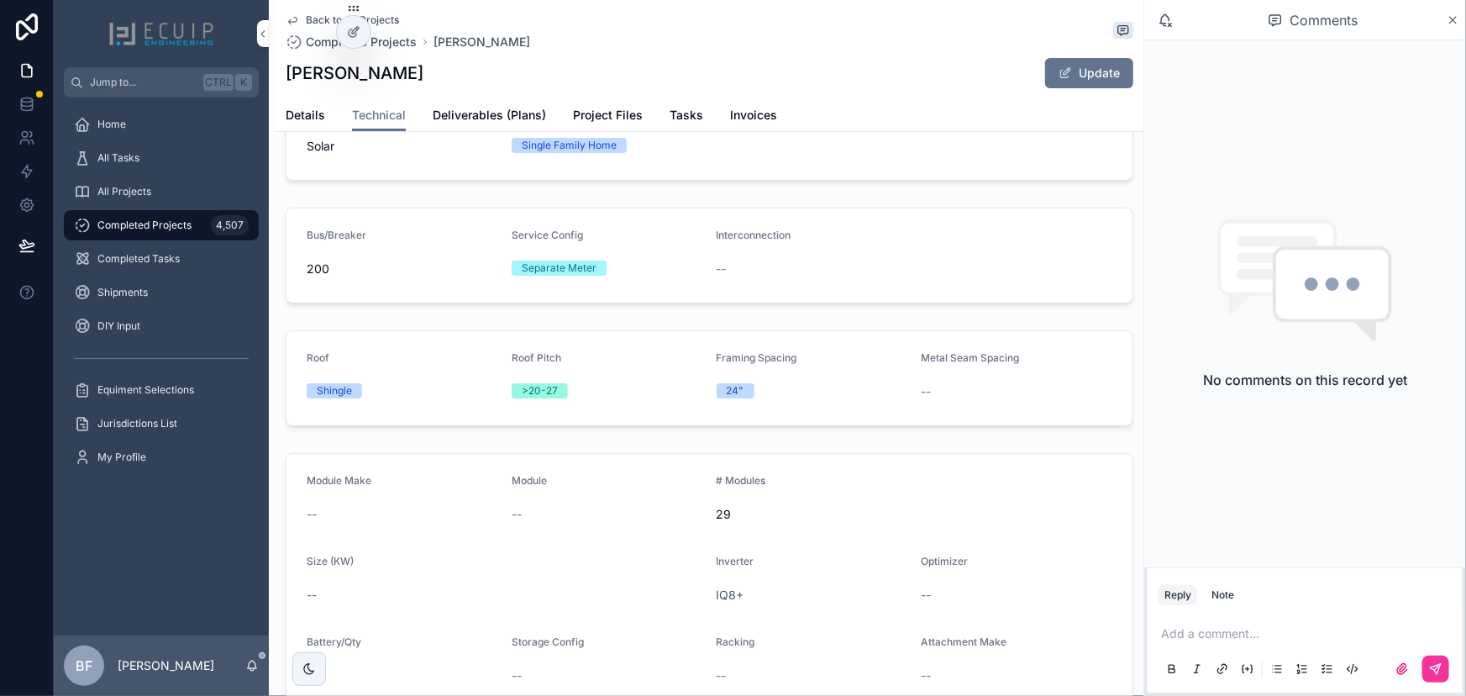
scroll to position [76, 0]
click at [588, 108] on span "Project Files" at bounding box center [608, 115] width 70 height 17
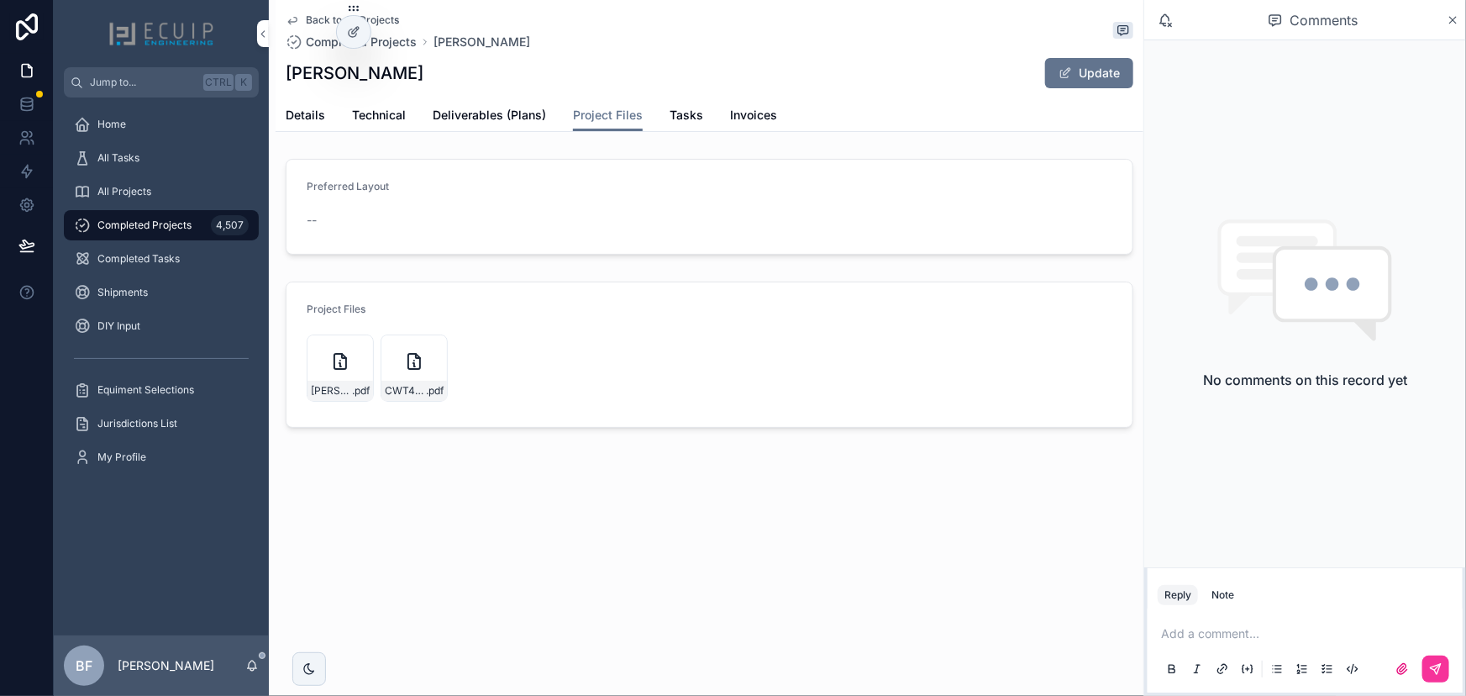
click at [310, 363] on div "Drake-Set-UPDATE-20250724-(1) .pdf" at bounding box center [340, 367] width 67 height 67
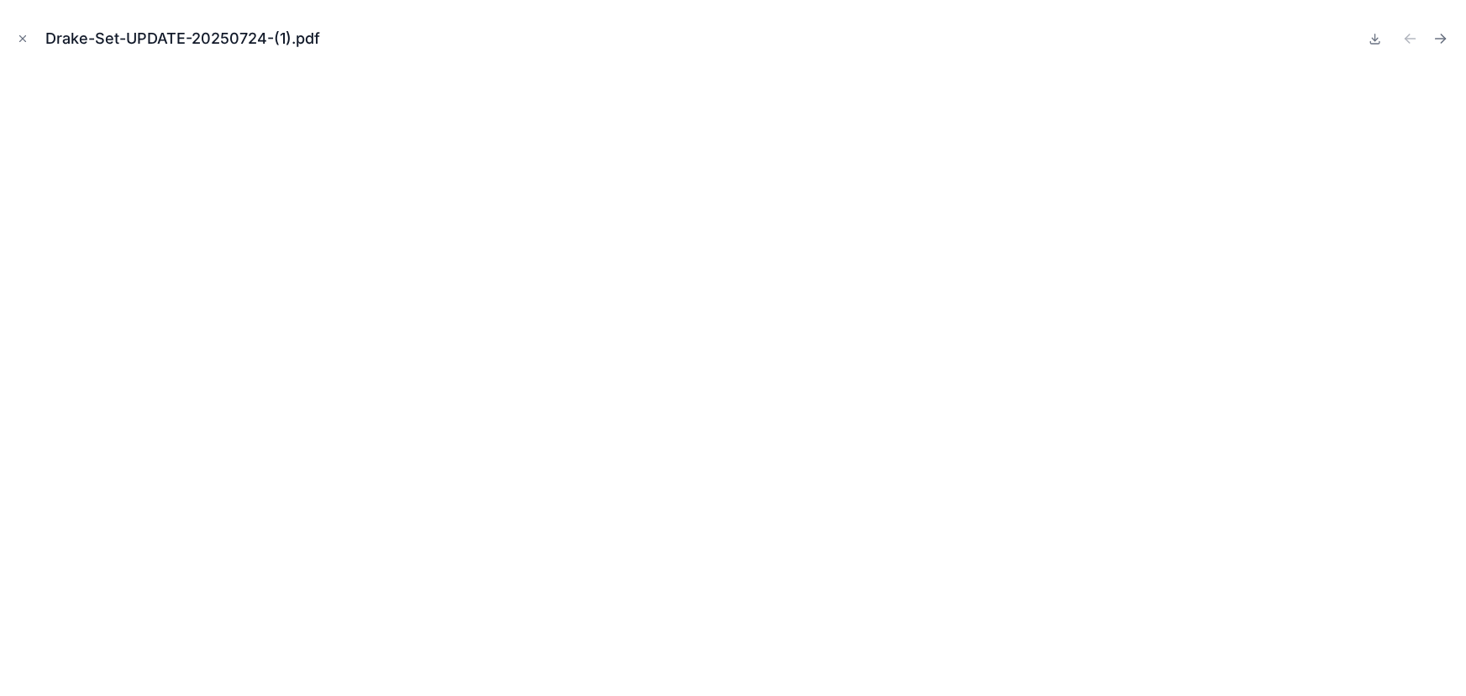
click at [17, 40] on icon "Close modal" at bounding box center [23, 39] width 12 height 12
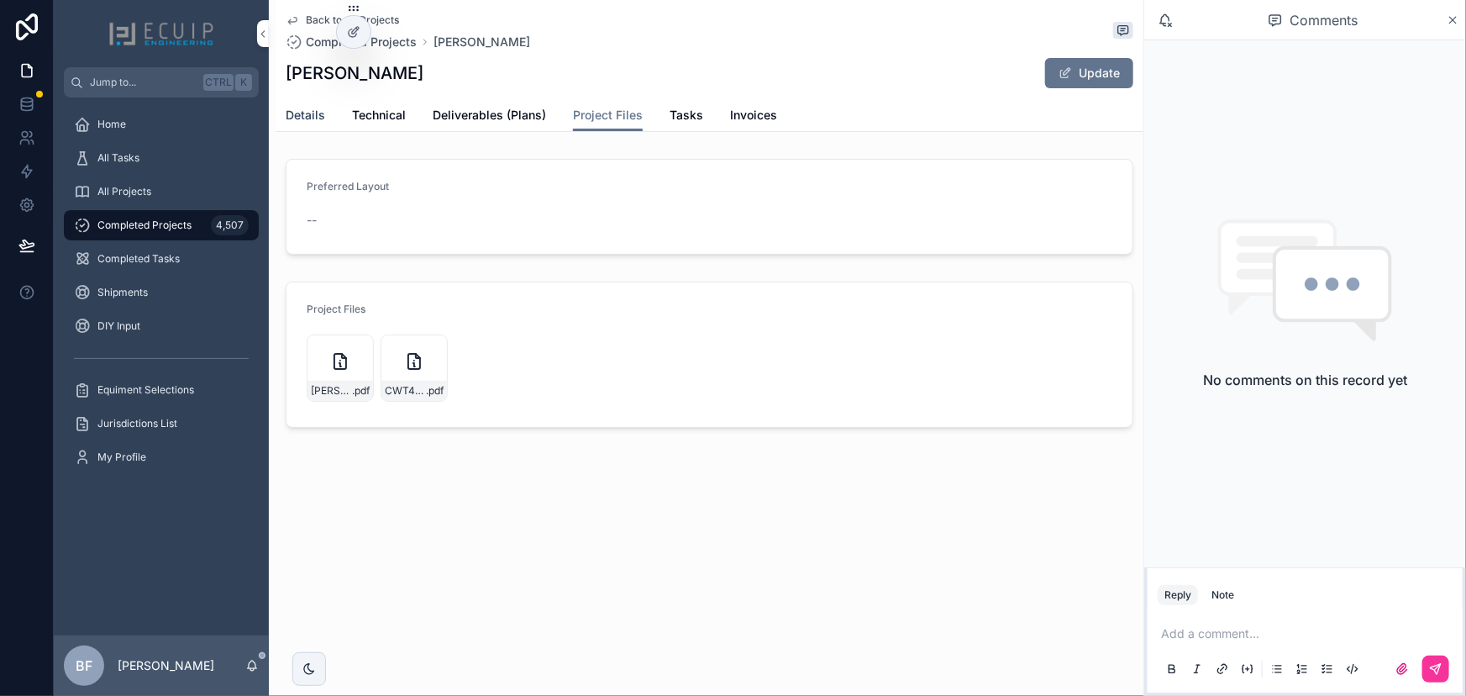
click at [301, 109] on span "Details" at bounding box center [305, 115] width 39 height 17
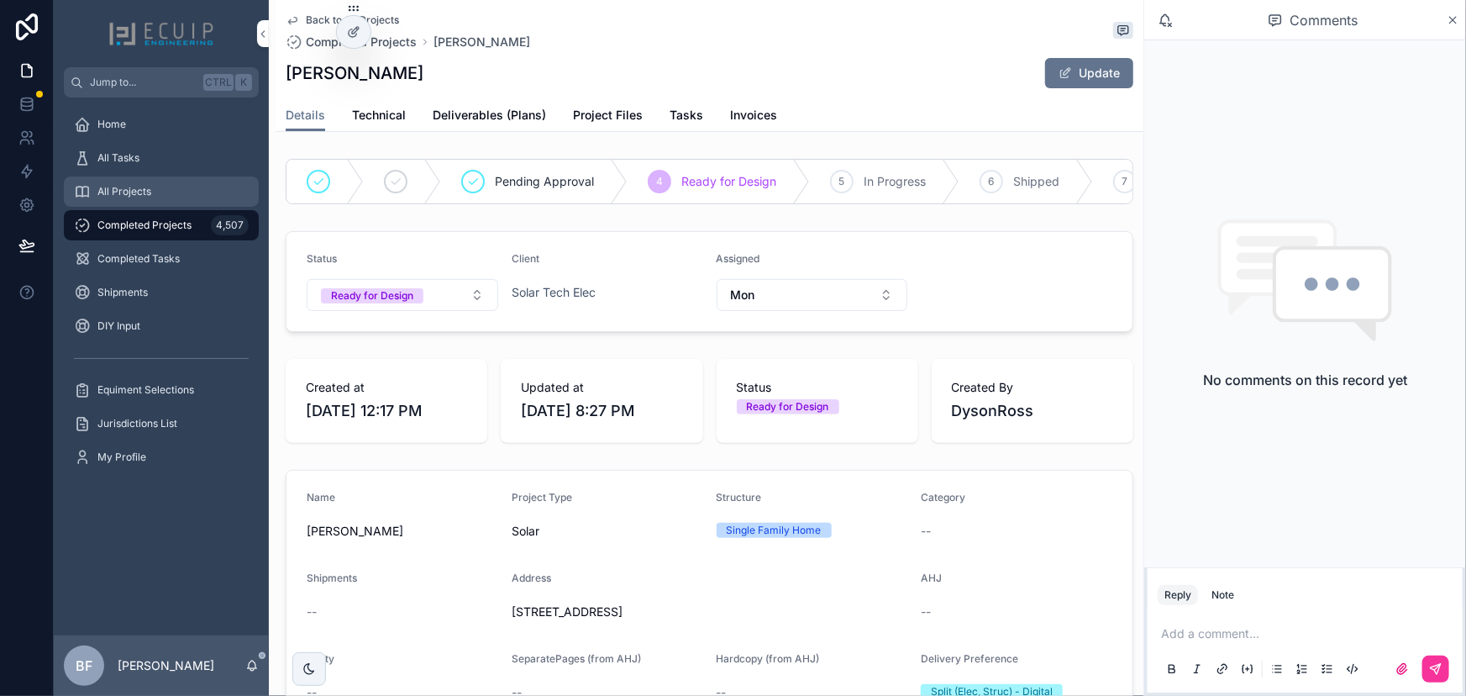
click at [106, 185] on span "All Projects" at bounding box center [124, 191] width 54 height 13
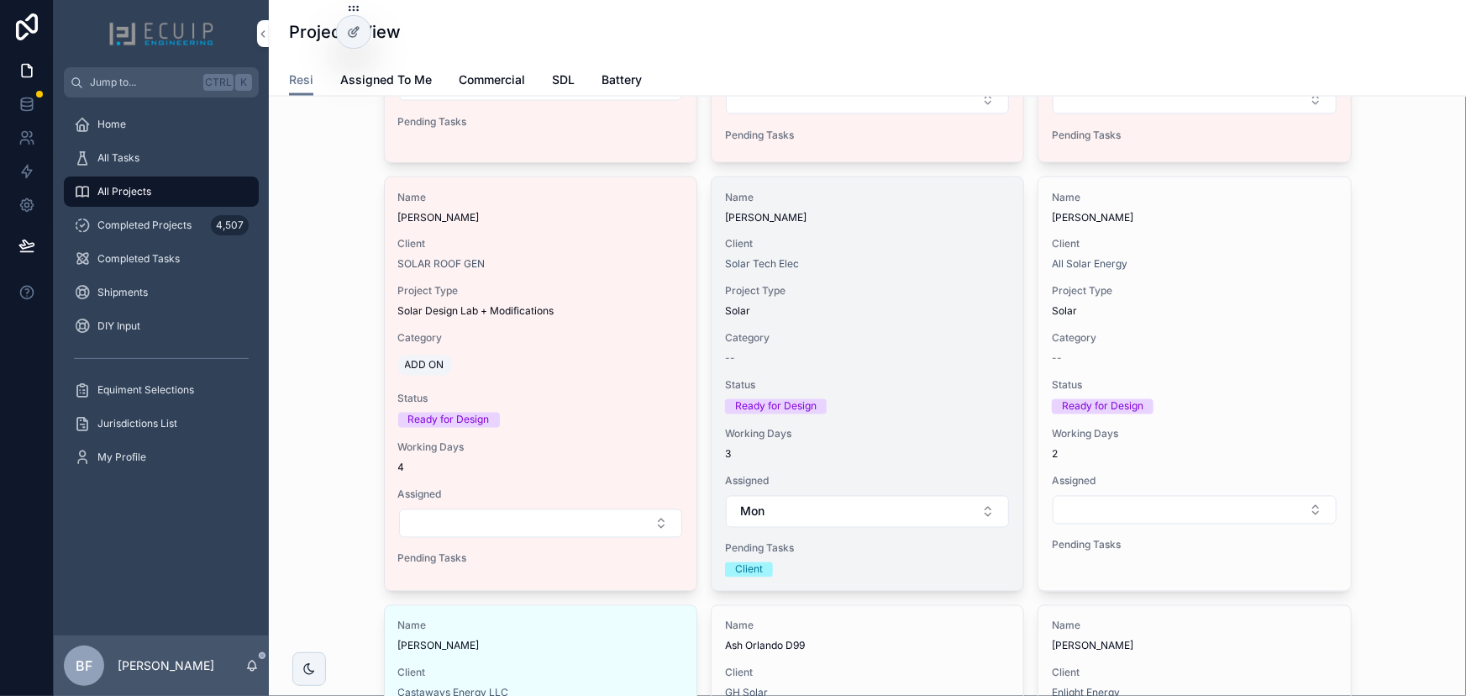
scroll to position [1374, 0]
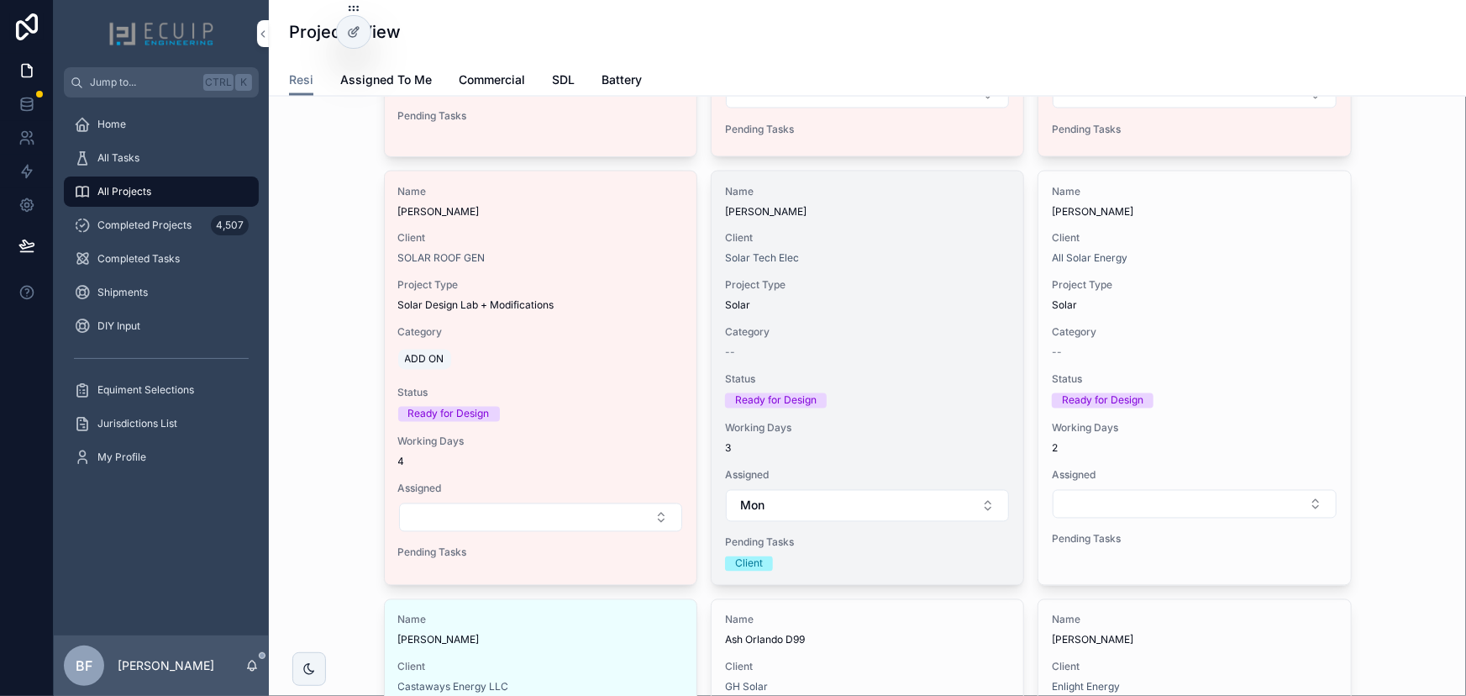
click at [957, 264] on div "Name Carlos Guererro Client Solar Tech Elec Project Type Solar Category -- Stat…" at bounding box center [868, 377] width 312 height 413
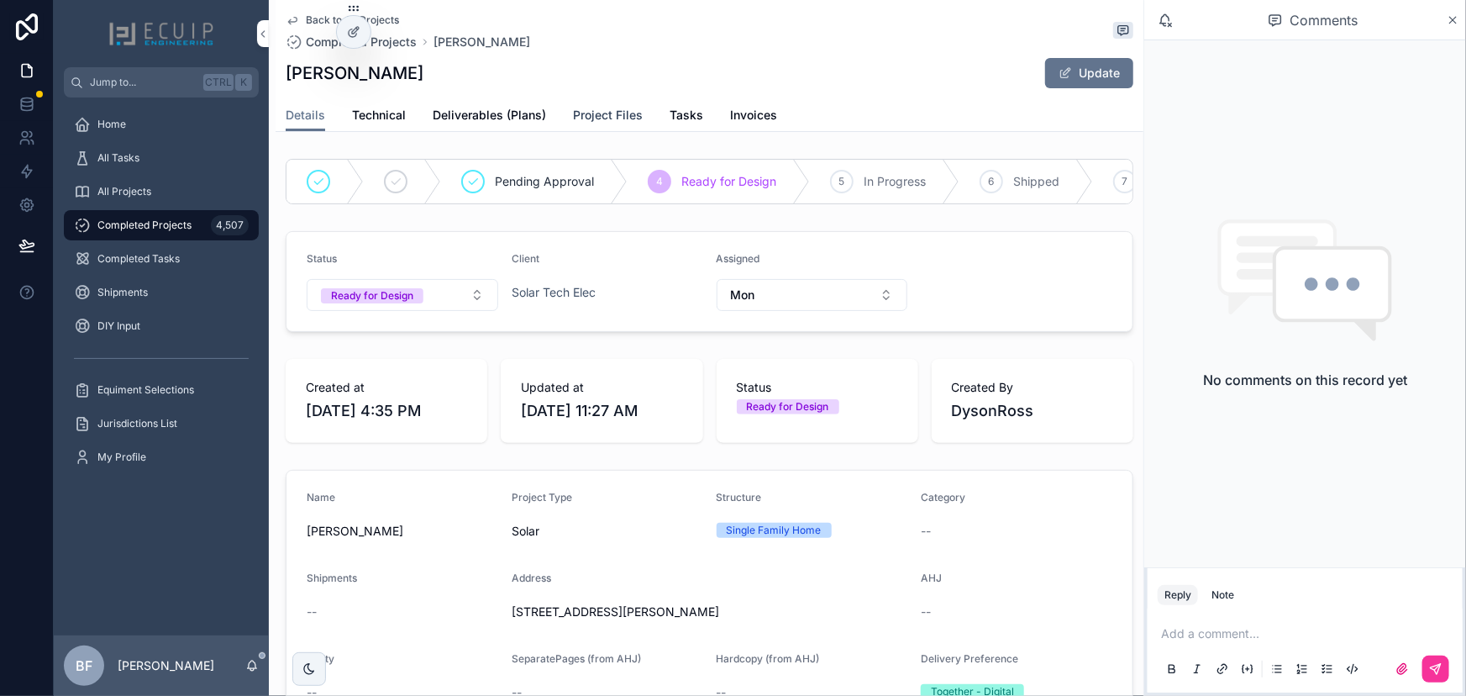
click at [604, 107] on span "Project Files" at bounding box center [608, 115] width 70 height 17
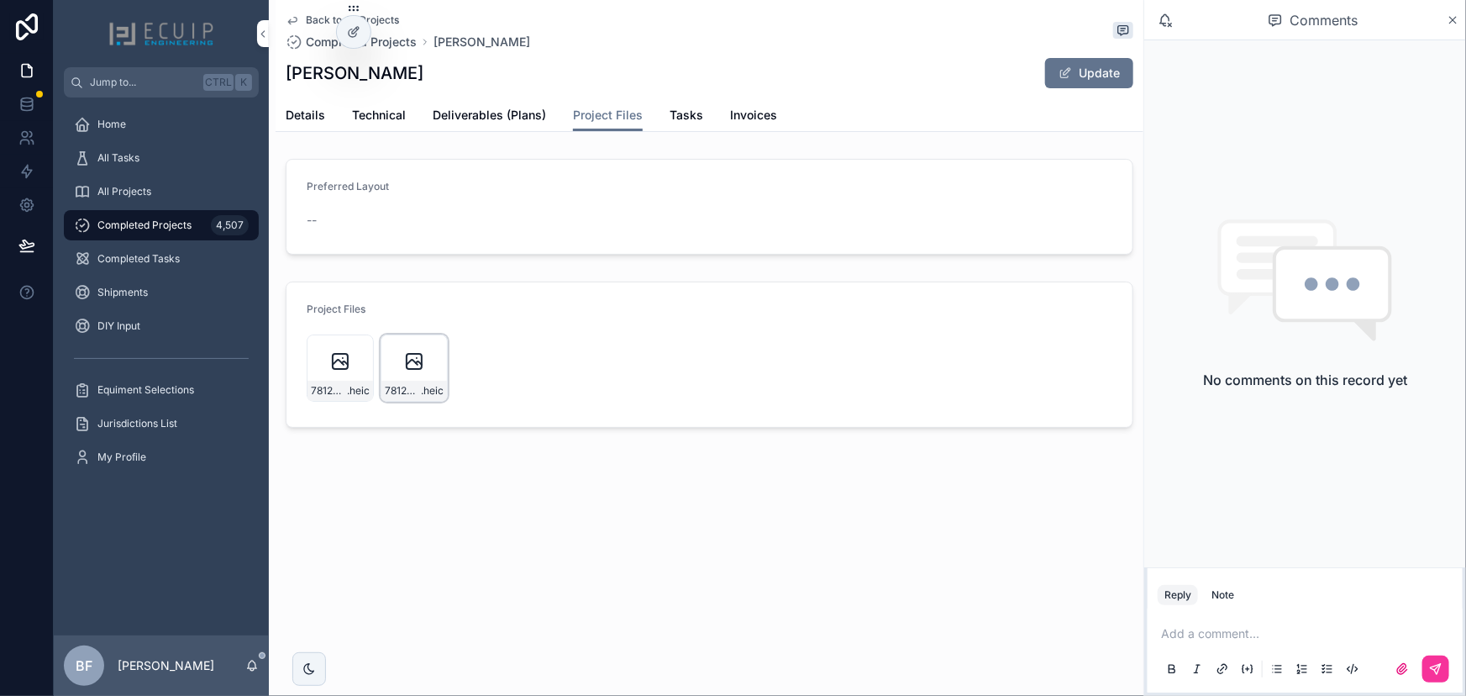
click at [0, 0] on icon "scrollable content" at bounding box center [0, 0] width 0 height 0
click at [318, 117] on span "Details" at bounding box center [305, 115] width 39 height 17
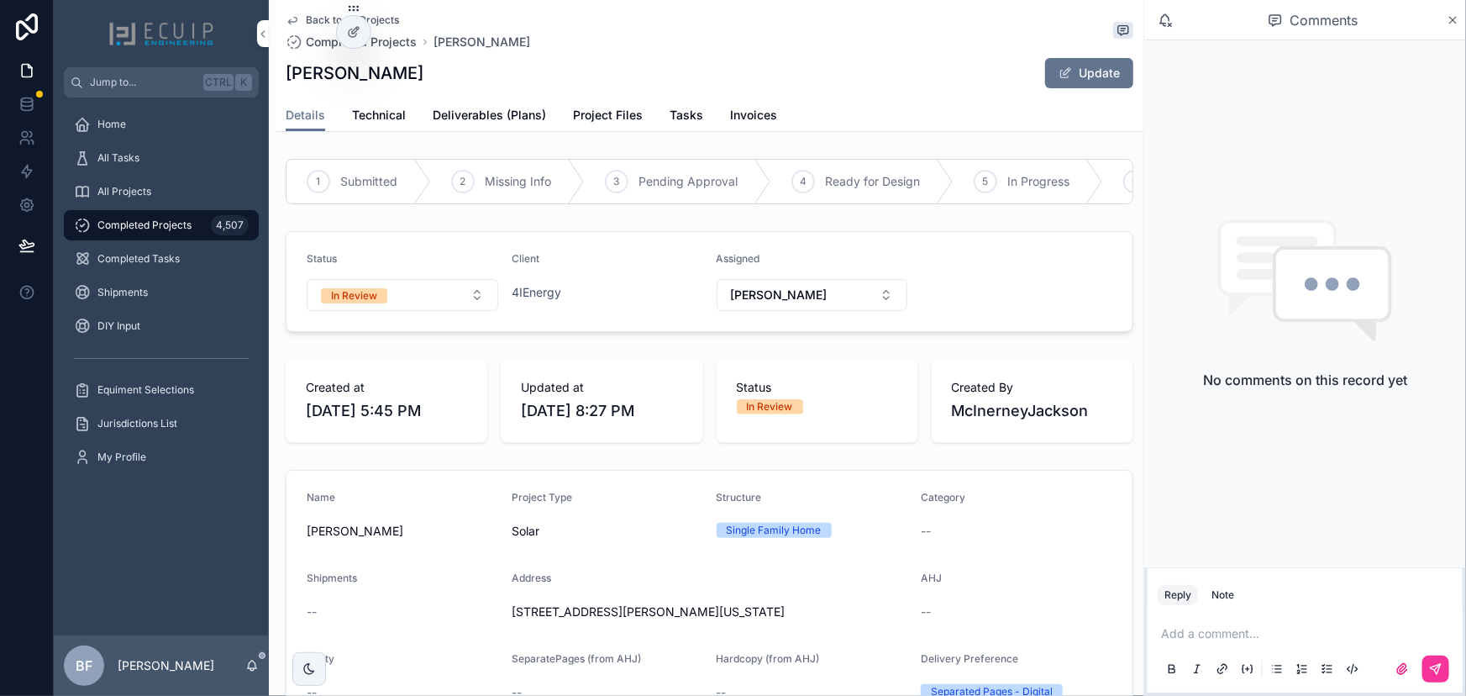
click at [554, 262] on div "Client" at bounding box center [608, 262] width 192 height 20
click at [147, 178] on div "All Projects" at bounding box center [161, 191] width 175 height 27
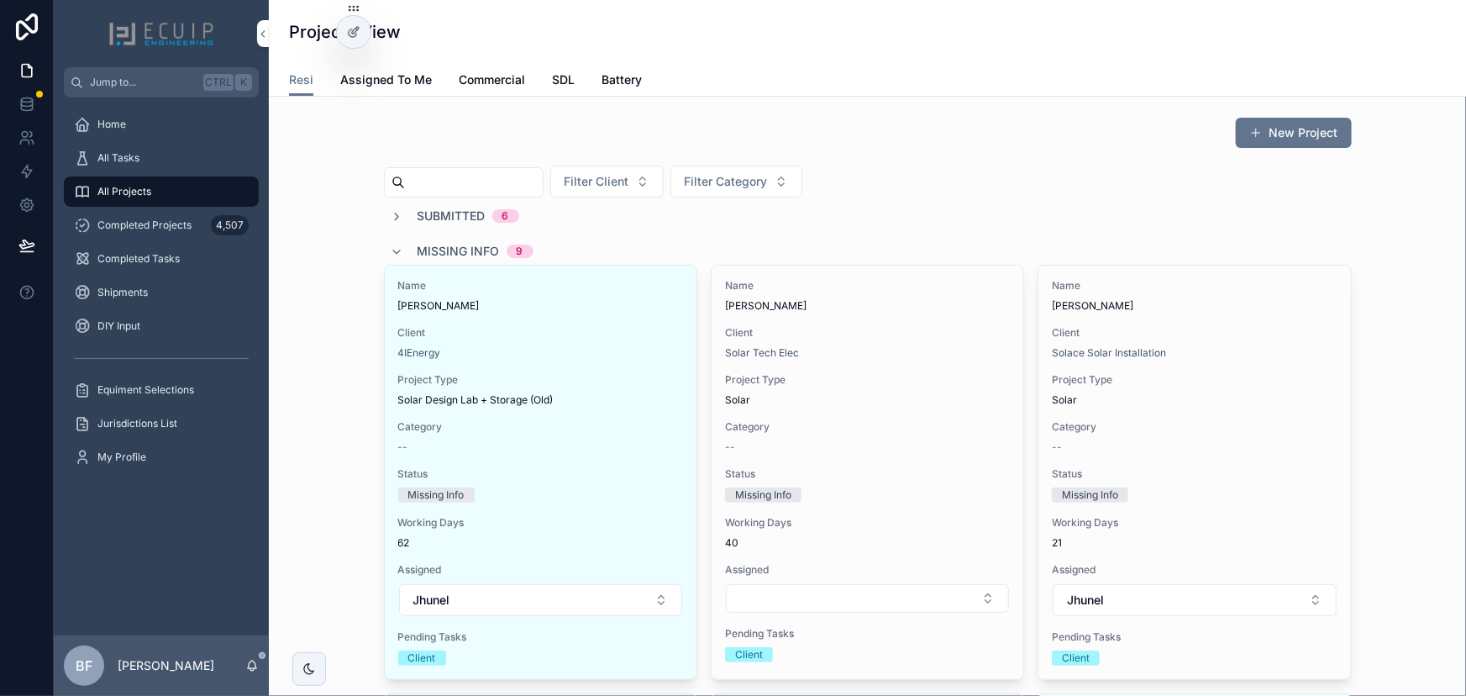
click at [470, 250] on span "Missing Info" at bounding box center [459, 251] width 82 height 17
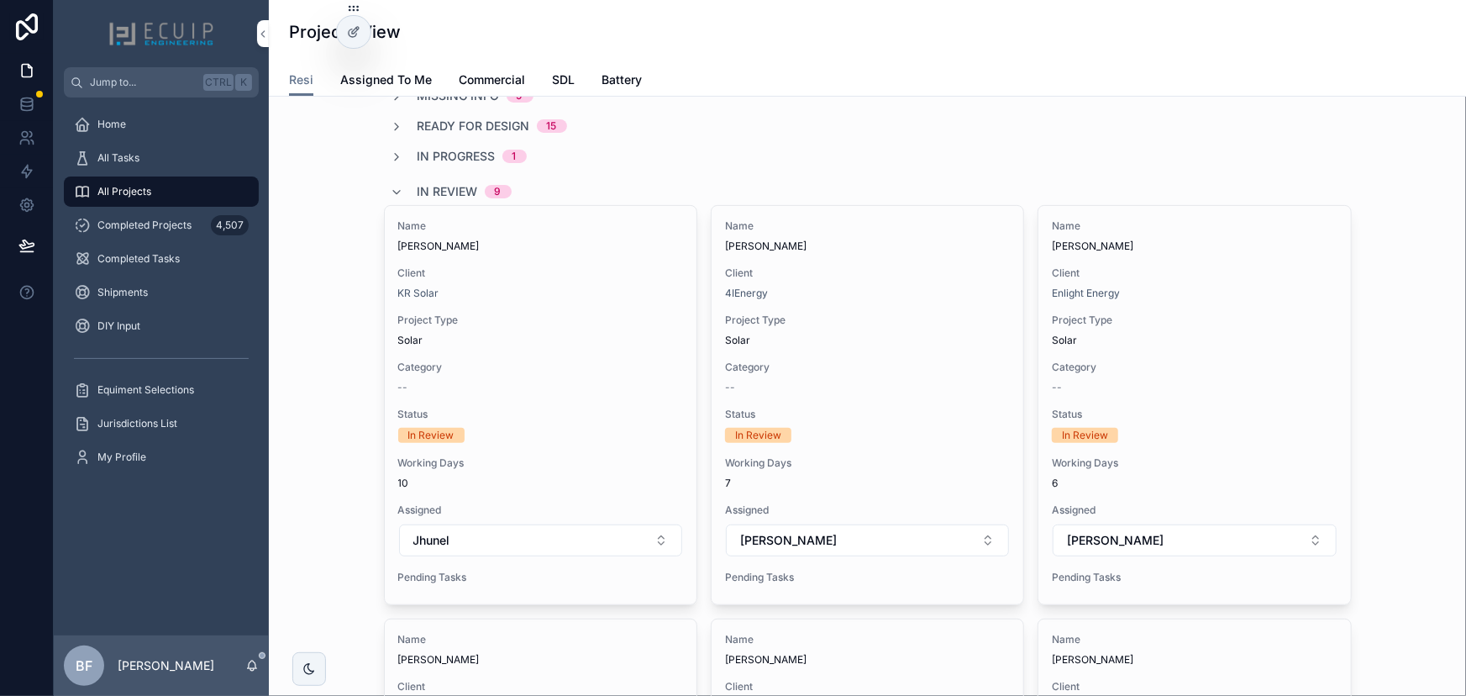
scroll to position [152, 0]
click at [105, 167] on div "All Tasks" at bounding box center [161, 158] width 175 height 27
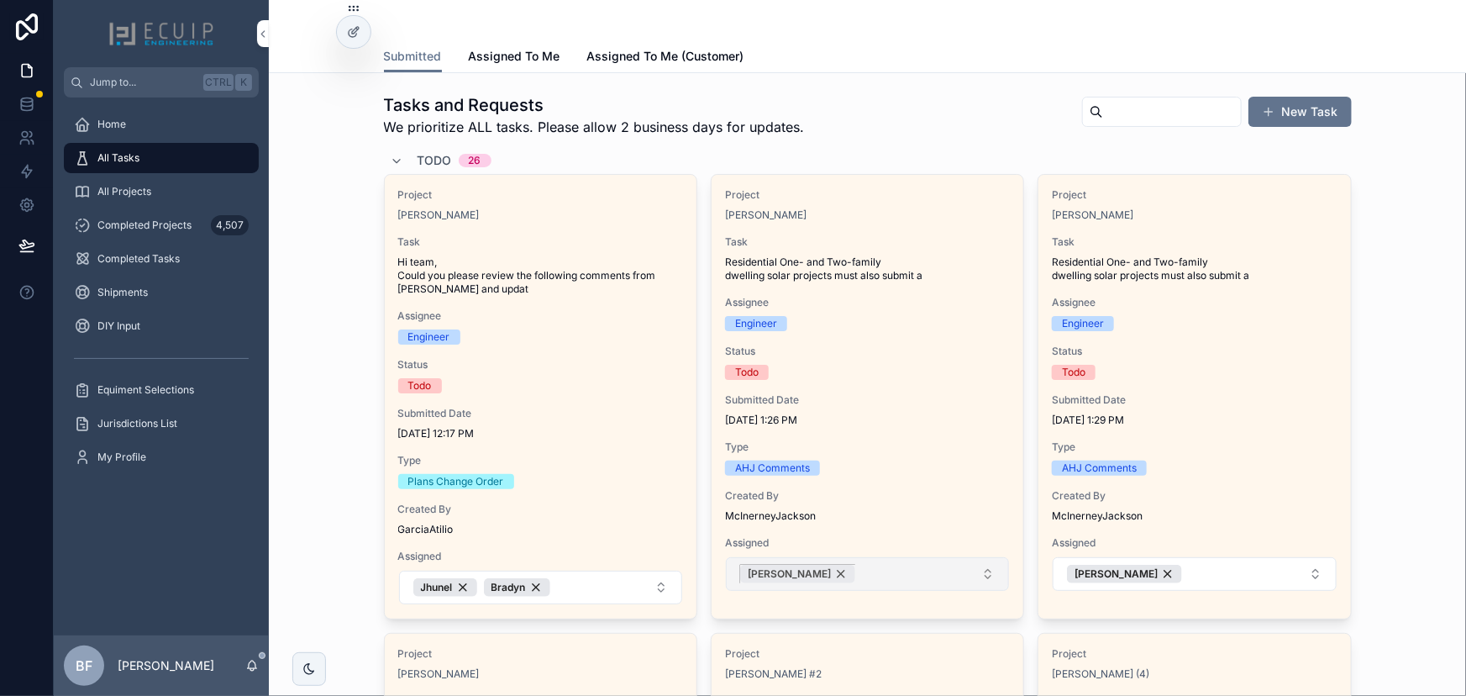
click at [778, 572] on div "[PERSON_NAME]" at bounding box center [797, 574] width 115 height 18
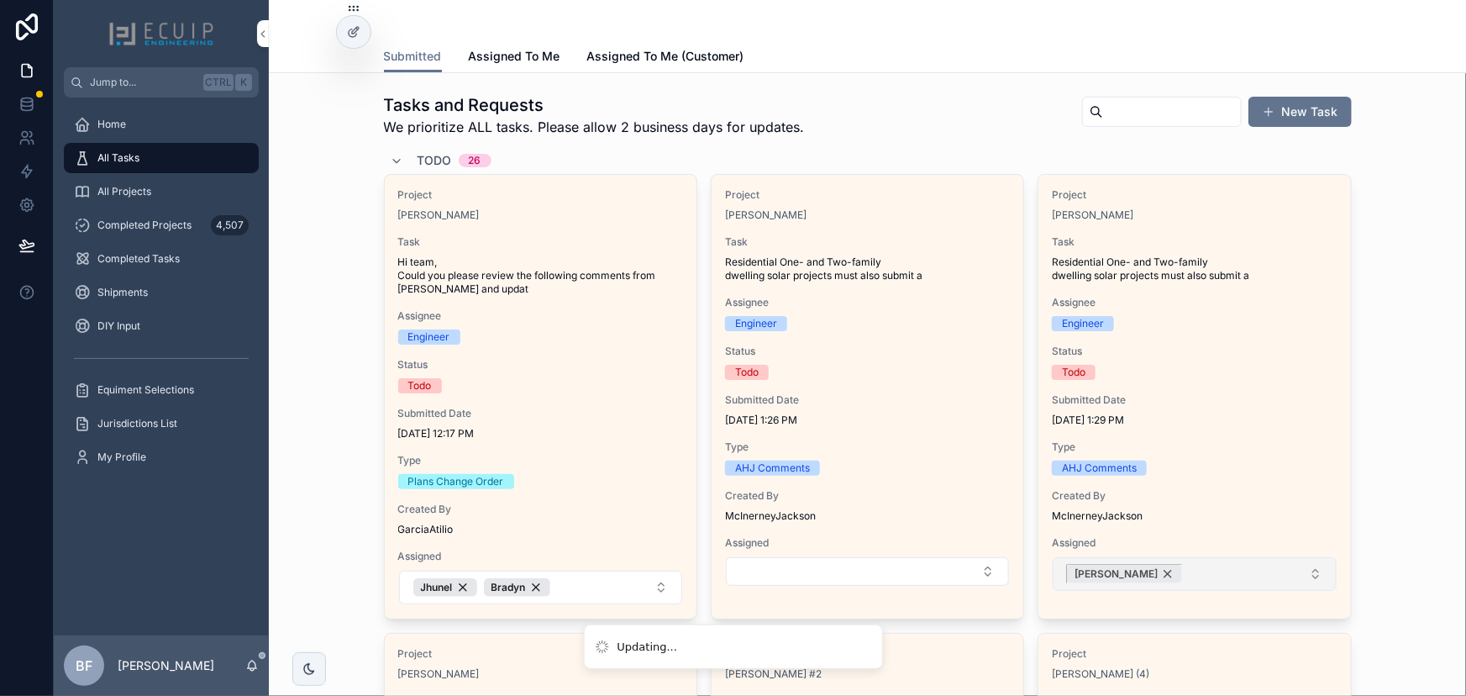
click at [1101, 571] on div "[PERSON_NAME]" at bounding box center [1124, 574] width 115 height 18
click at [954, 575] on button "Select Button" at bounding box center [867, 571] width 283 height 29
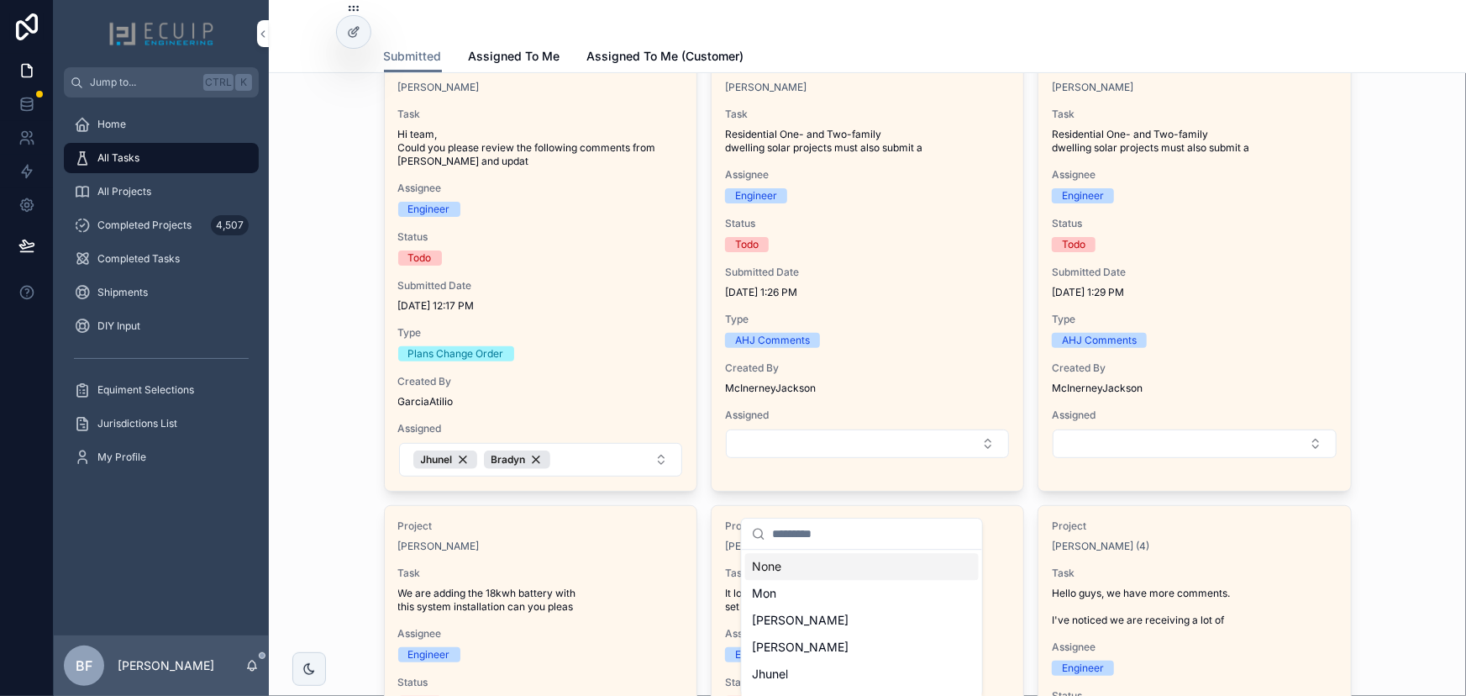
scroll to position [229, 0]
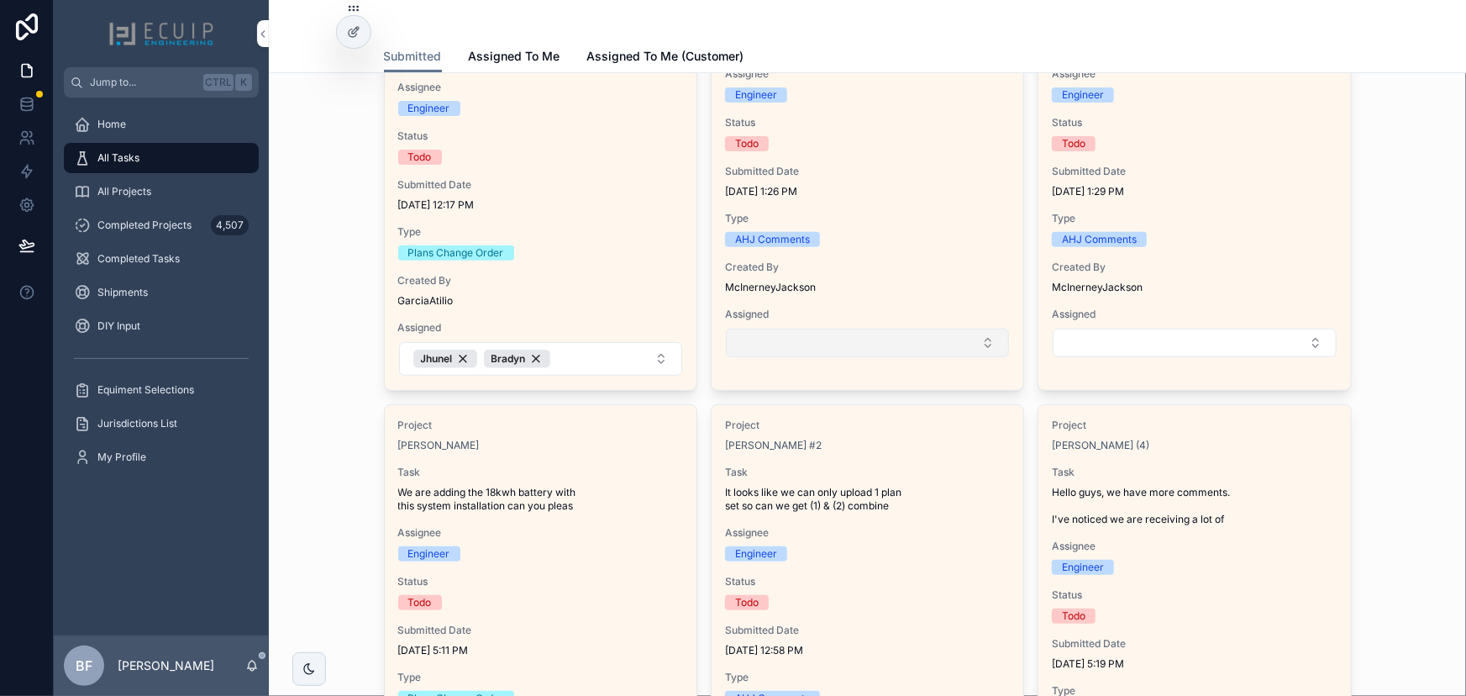
click at [919, 349] on button "Select Button" at bounding box center [867, 342] width 283 height 29
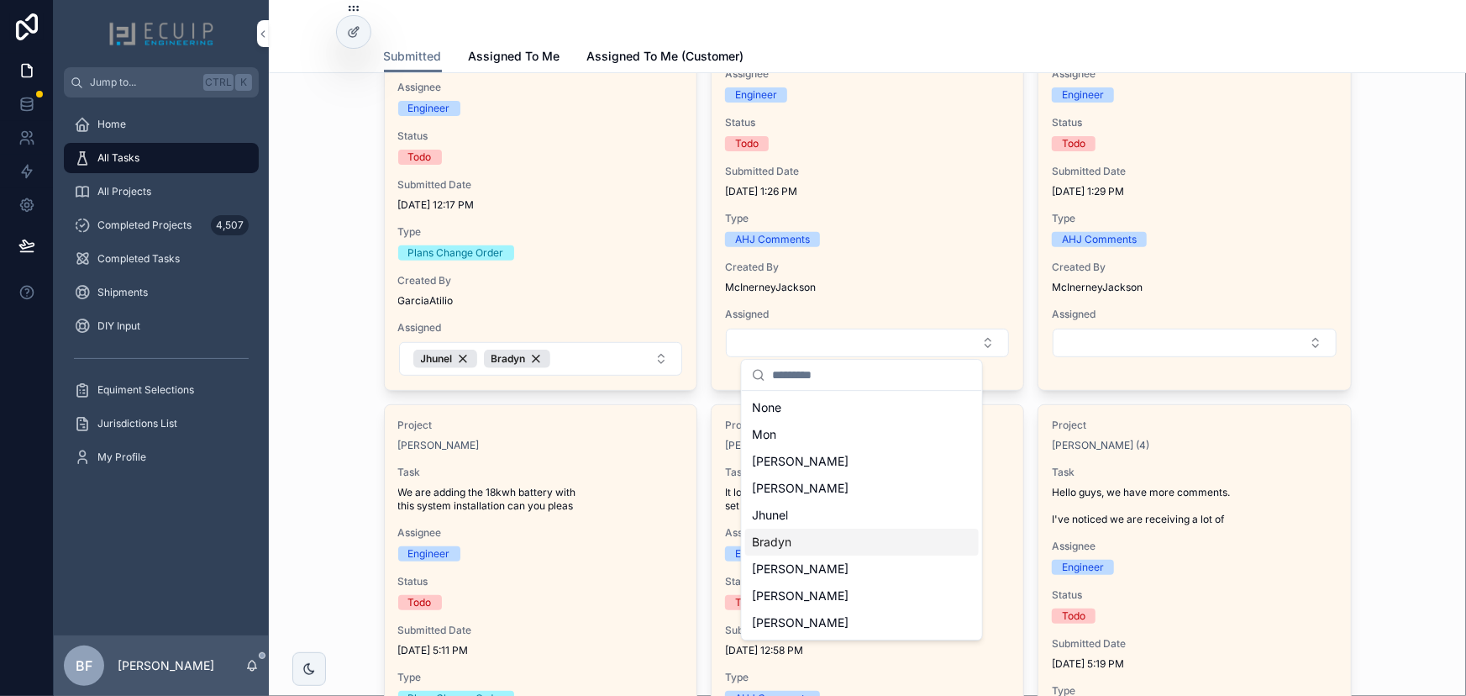
click at [789, 540] on span "Bradyn" at bounding box center [771, 541] width 39 height 17
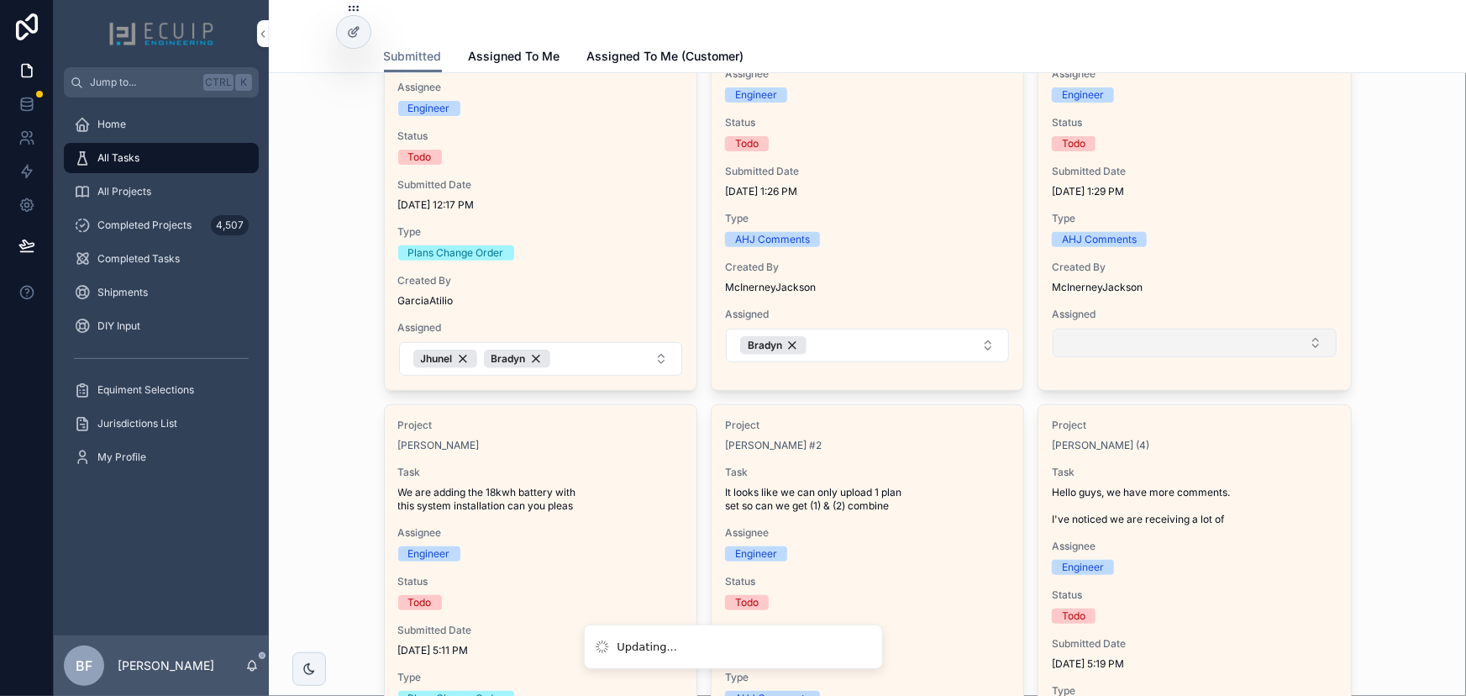
click at [1131, 345] on button "Select Button" at bounding box center [1194, 342] width 283 height 29
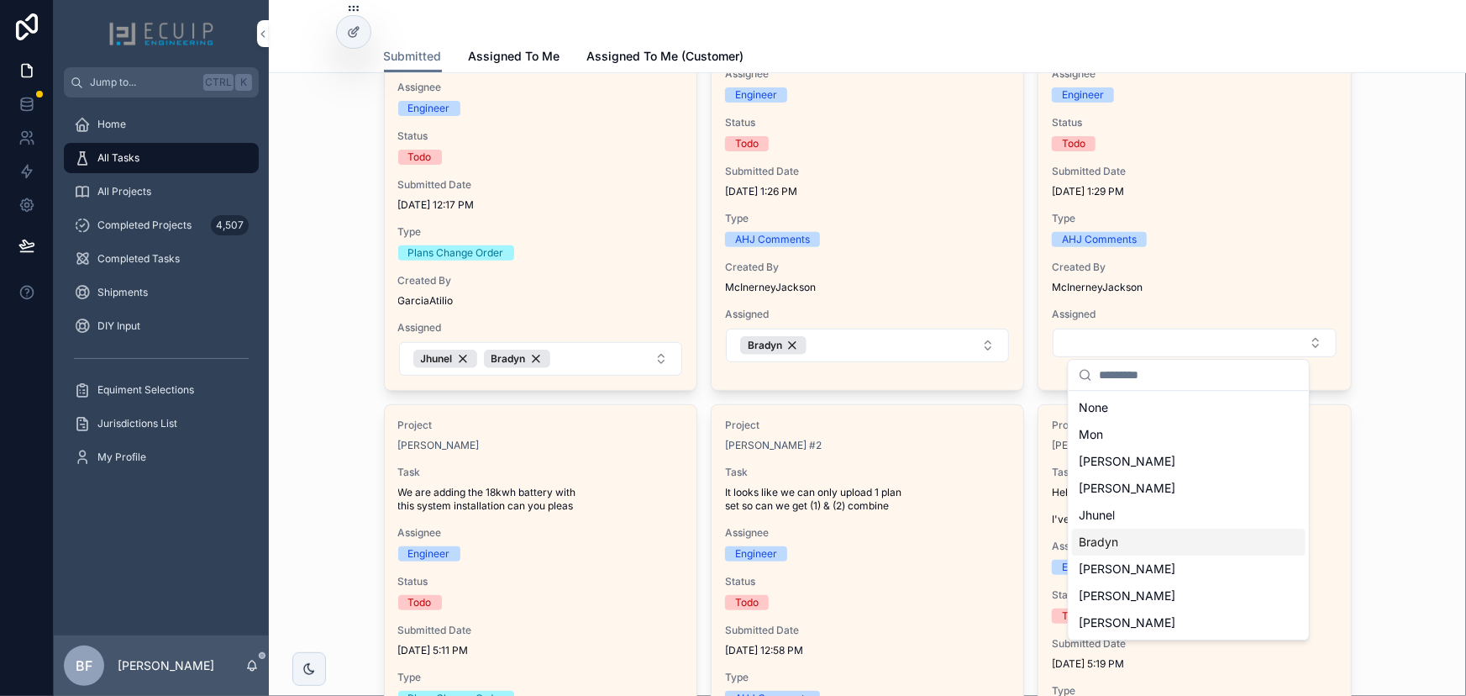
click at [1107, 535] on span "Bradyn" at bounding box center [1098, 541] width 39 height 17
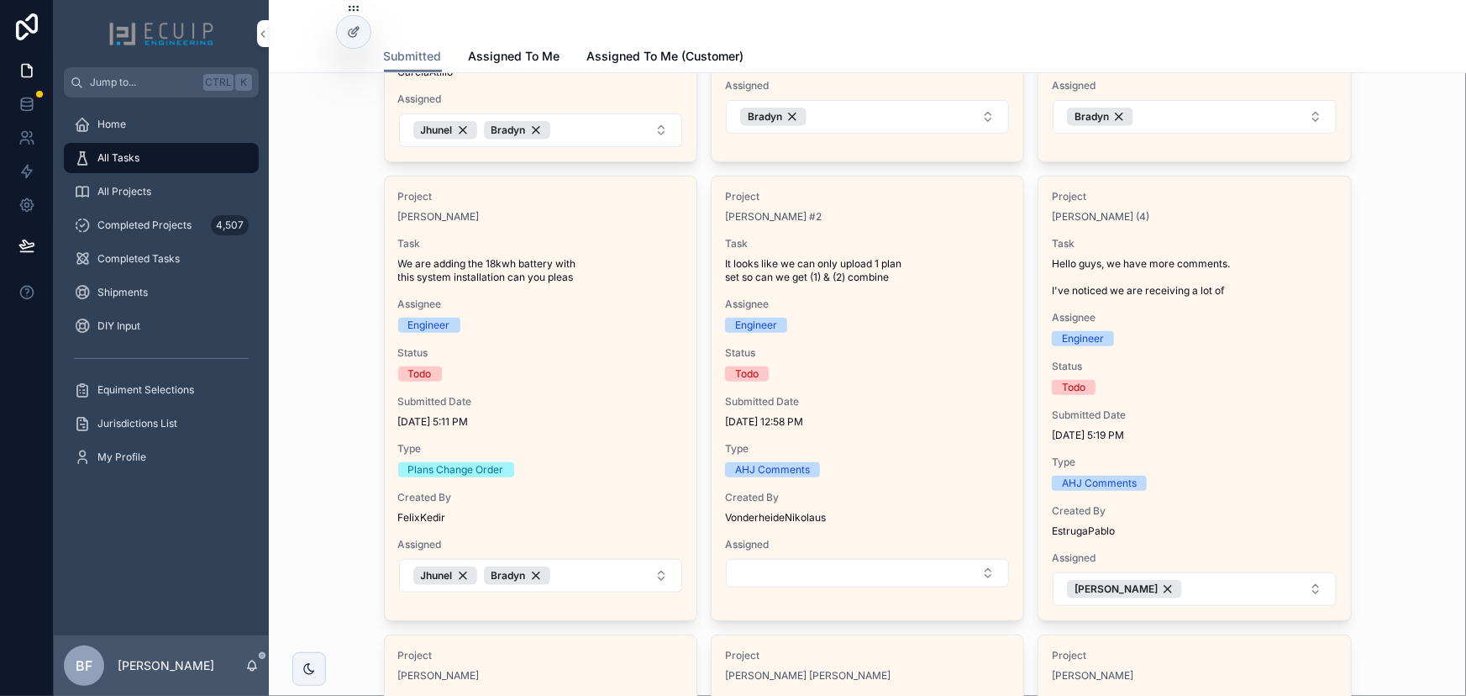
scroll to position [458, 0]
click at [932, 572] on button "Select Button" at bounding box center [867, 572] width 283 height 29
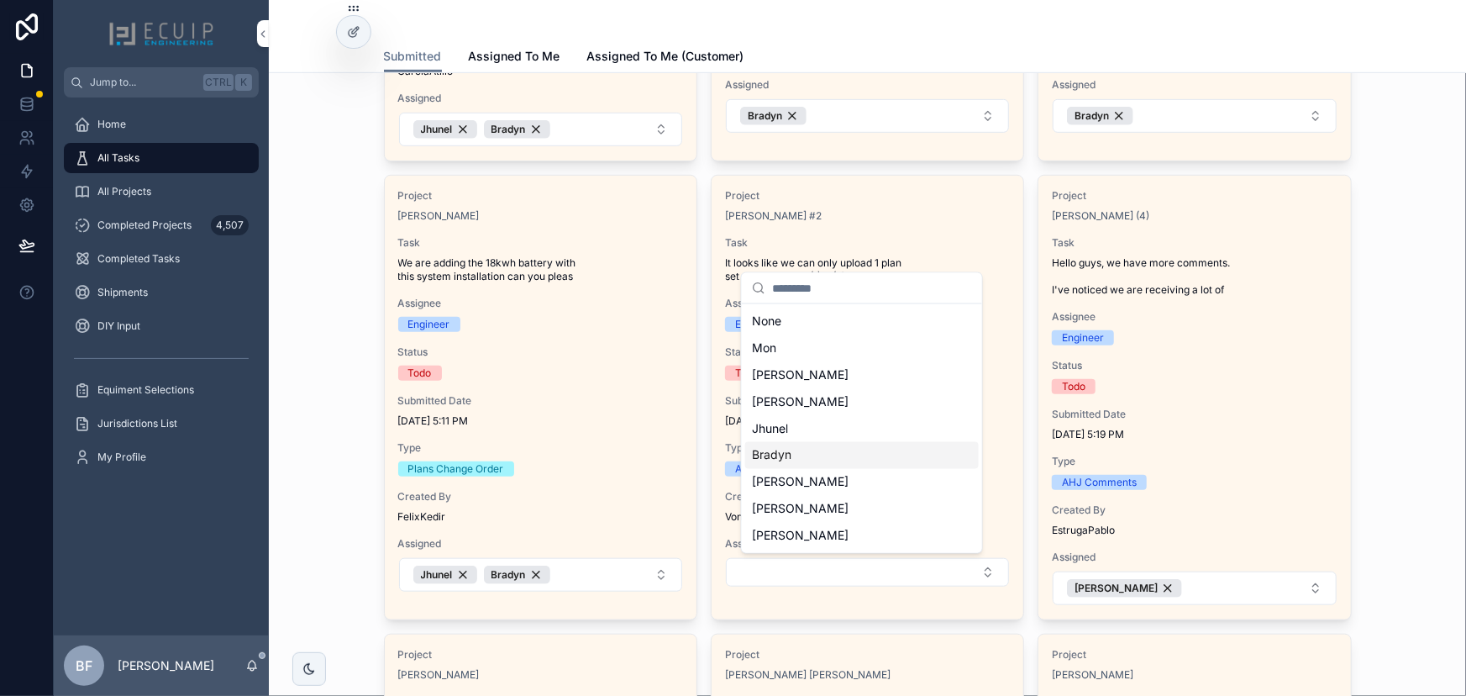
click at [831, 451] on div "Bradyn" at bounding box center [862, 455] width 234 height 27
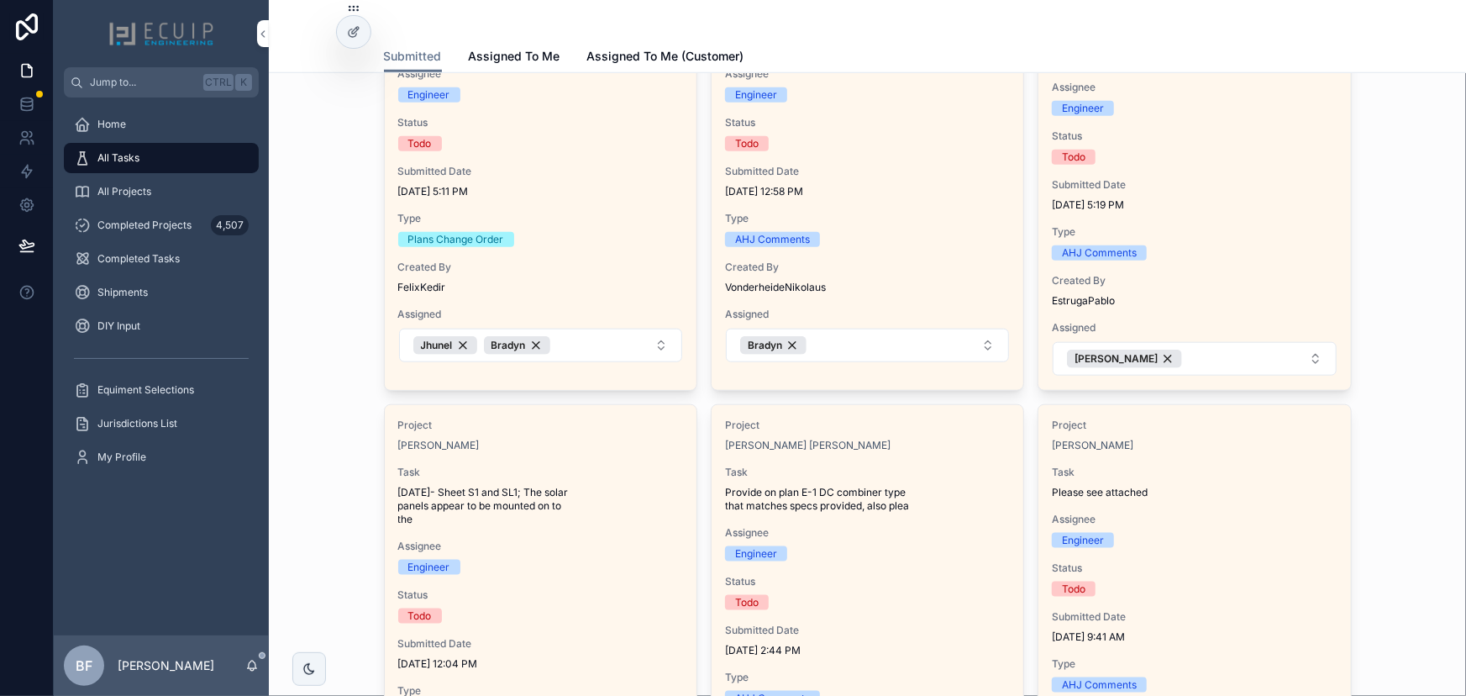
scroll to position [992, 0]
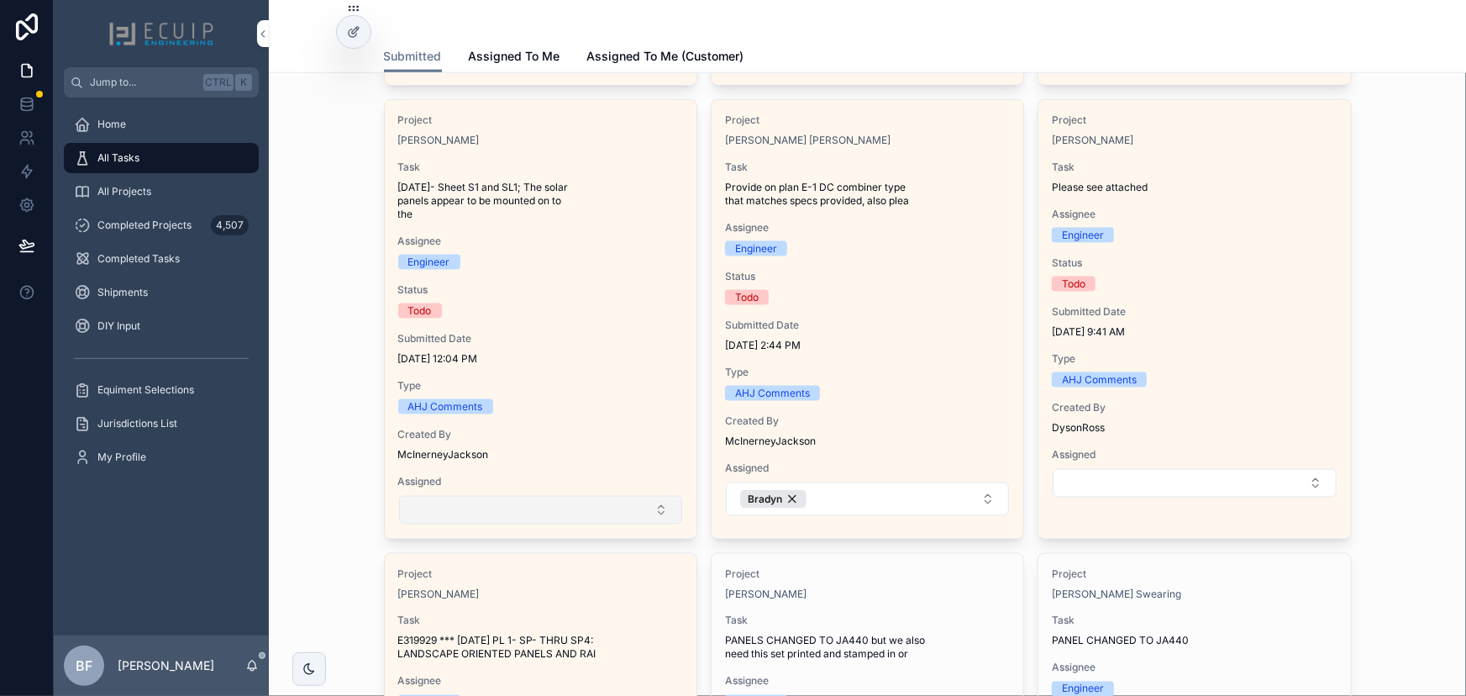
click at [495, 513] on button "Select Button" at bounding box center [540, 510] width 283 height 29
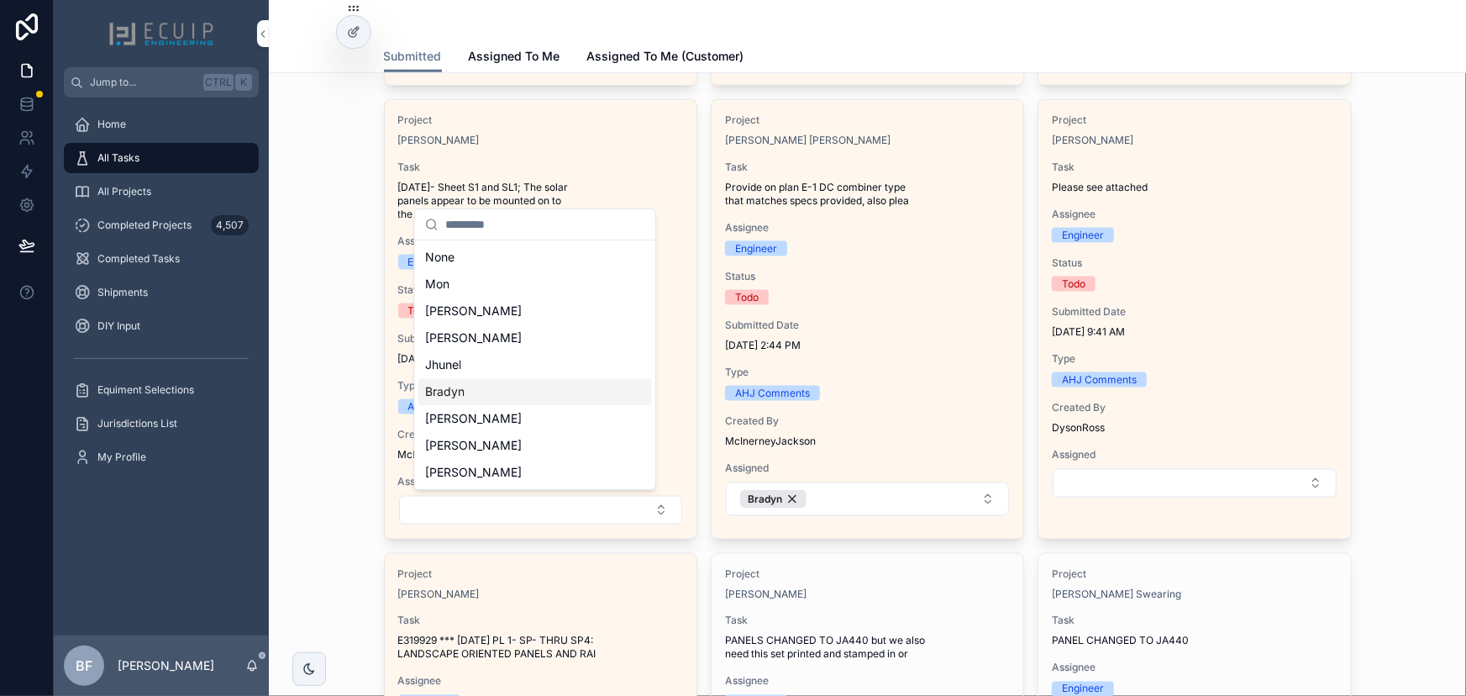
click at [476, 402] on div "Bradyn" at bounding box center [535, 391] width 234 height 27
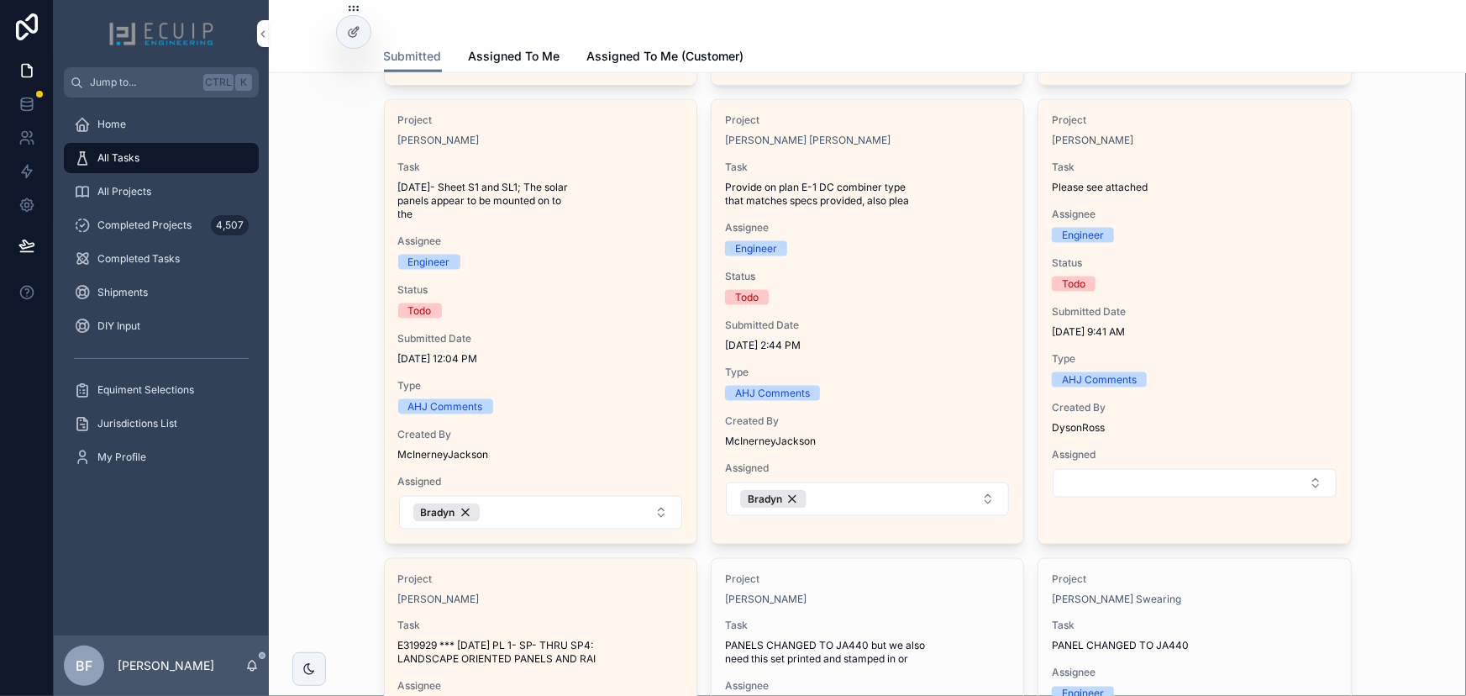
click at [1247, 161] on span "Task" at bounding box center [1194, 166] width 285 height 13
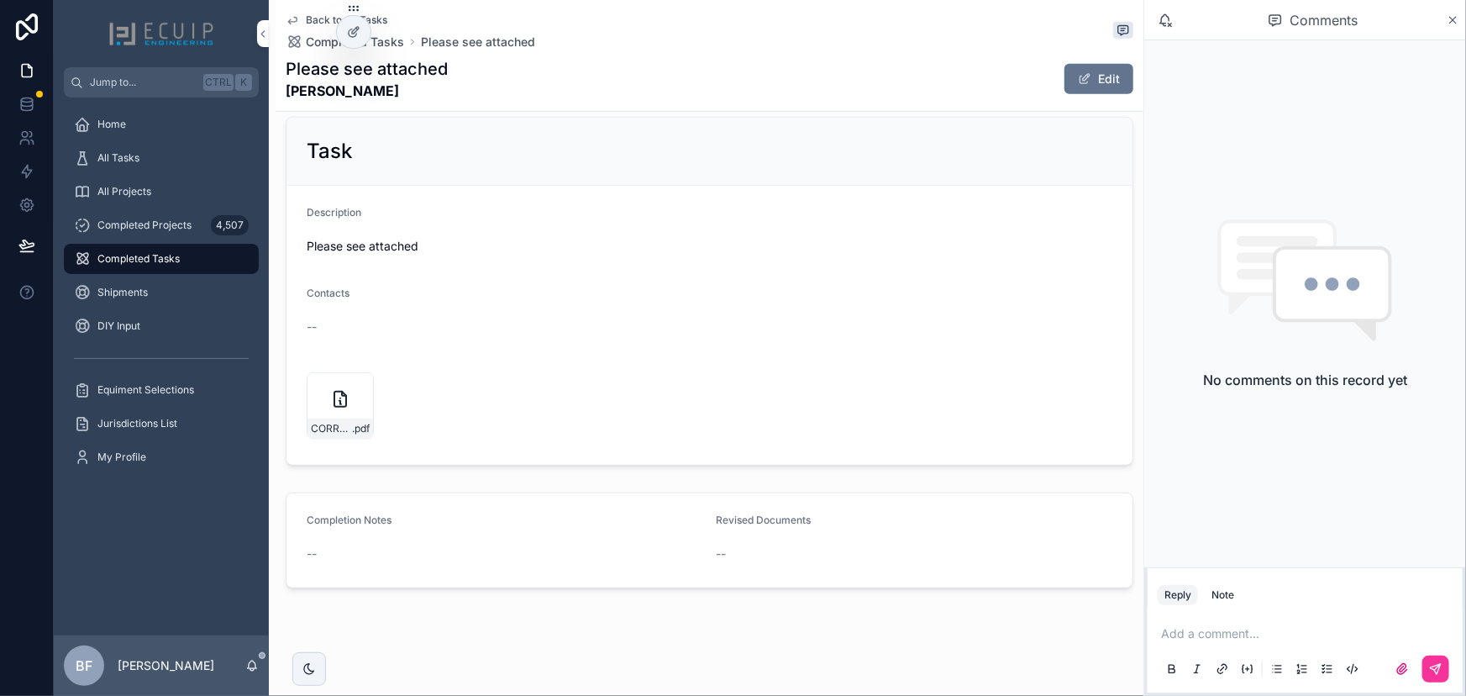
scroll to position [593, 0]
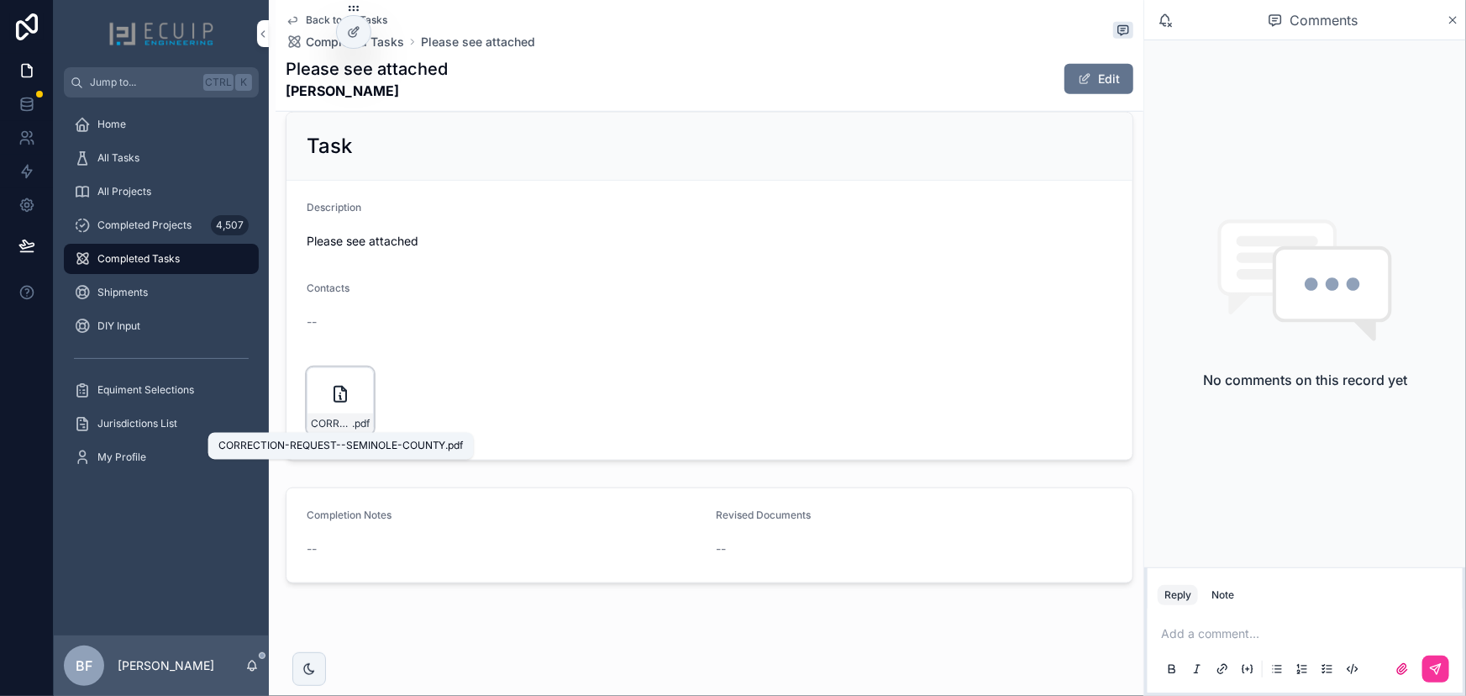
click at [315, 417] on span "CORRECTION-REQUEST--SEMINOLE-COUNTY" at bounding box center [331, 423] width 41 height 13
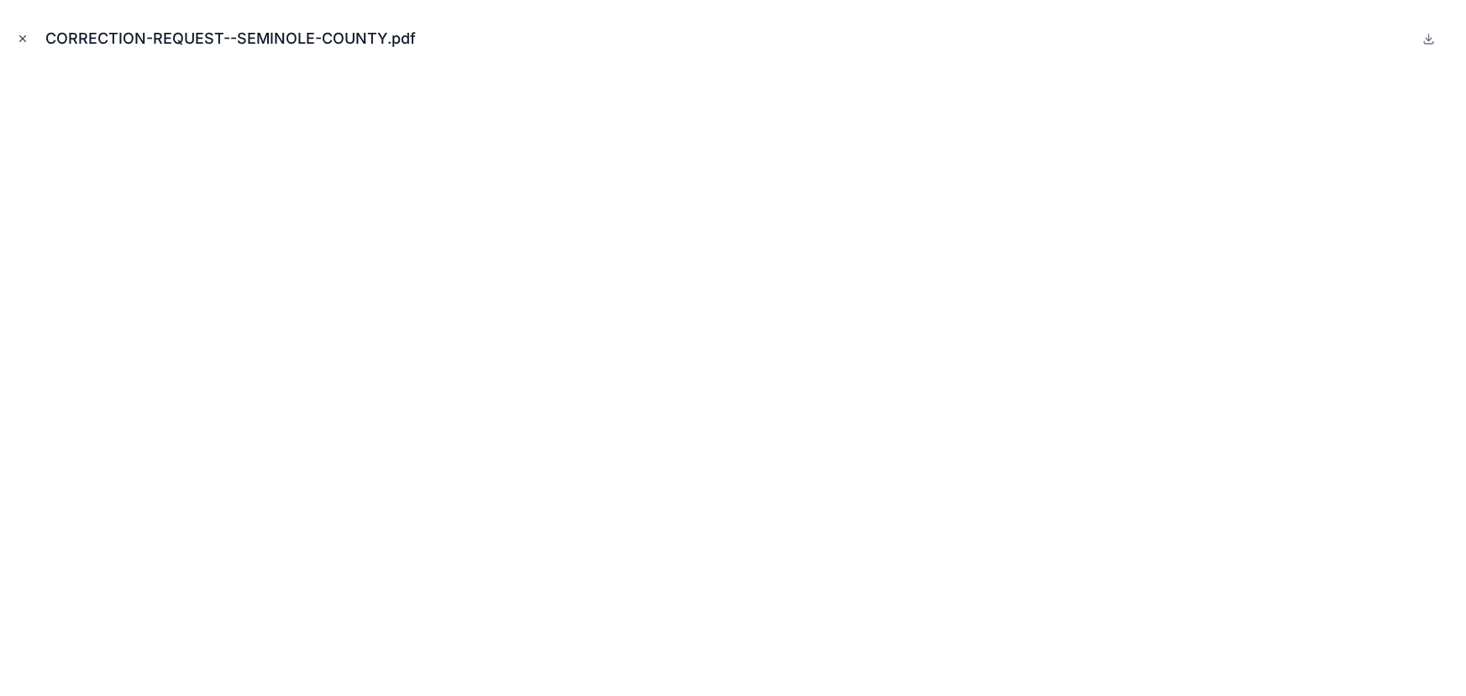
click at [18, 36] on icon "Close modal" at bounding box center [23, 39] width 12 height 12
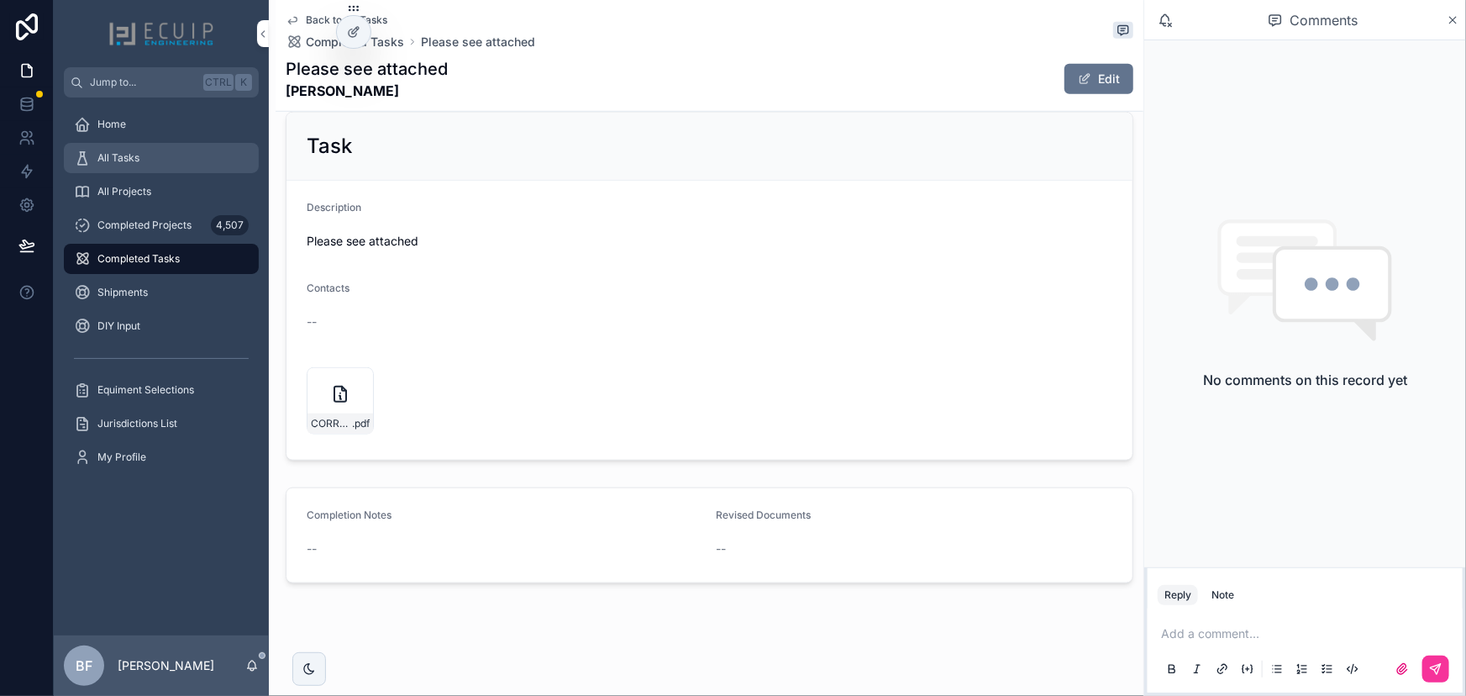
click at [128, 145] on div "All Tasks" at bounding box center [161, 158] width 175 height 27
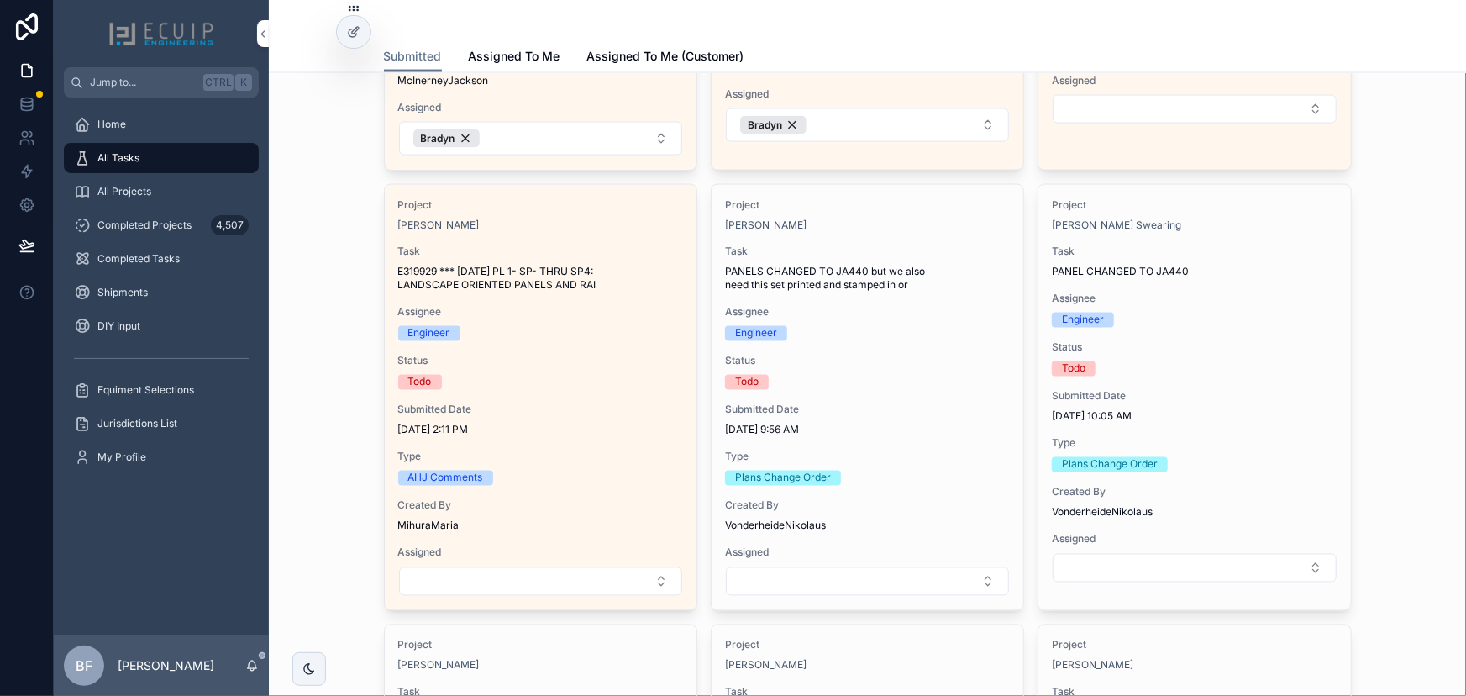
scroll to position [1374, 0]
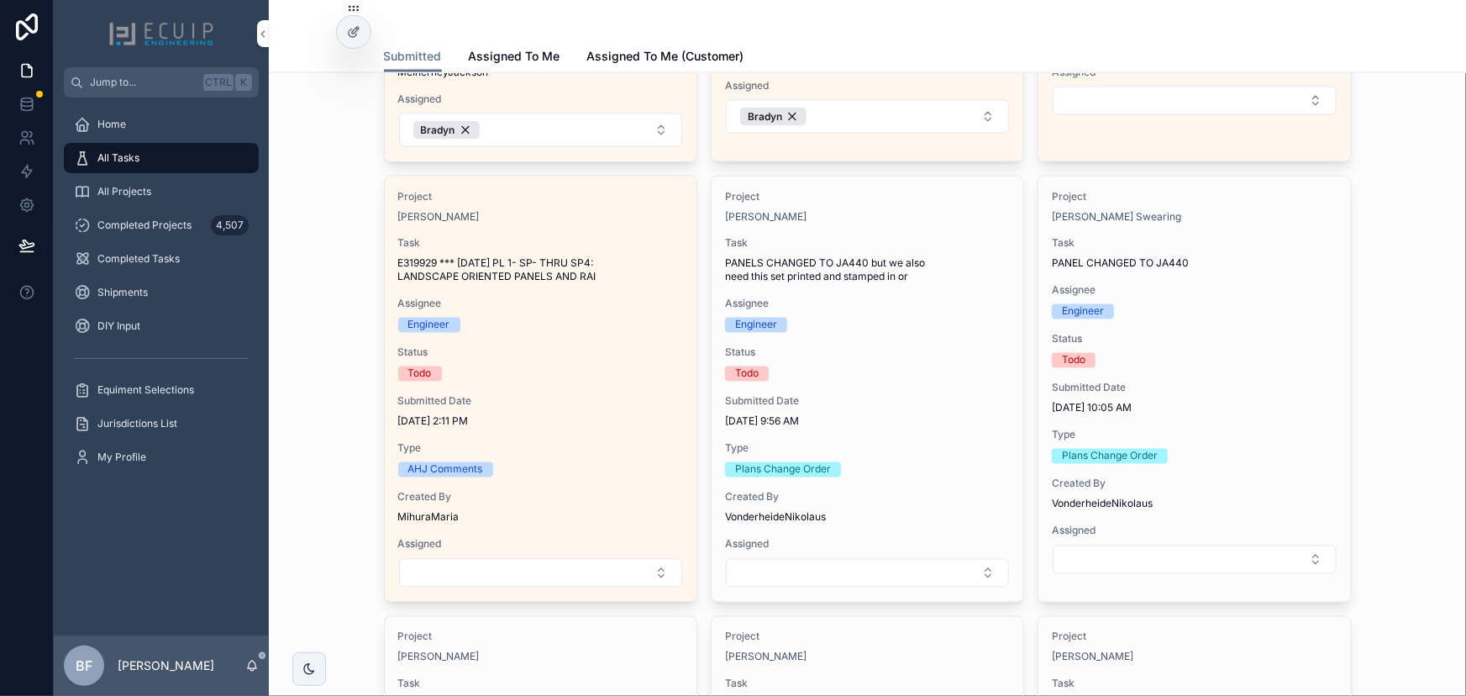
click at [523, 371] on div "Todo" at bounding box center [540, 373] width 285 height 15
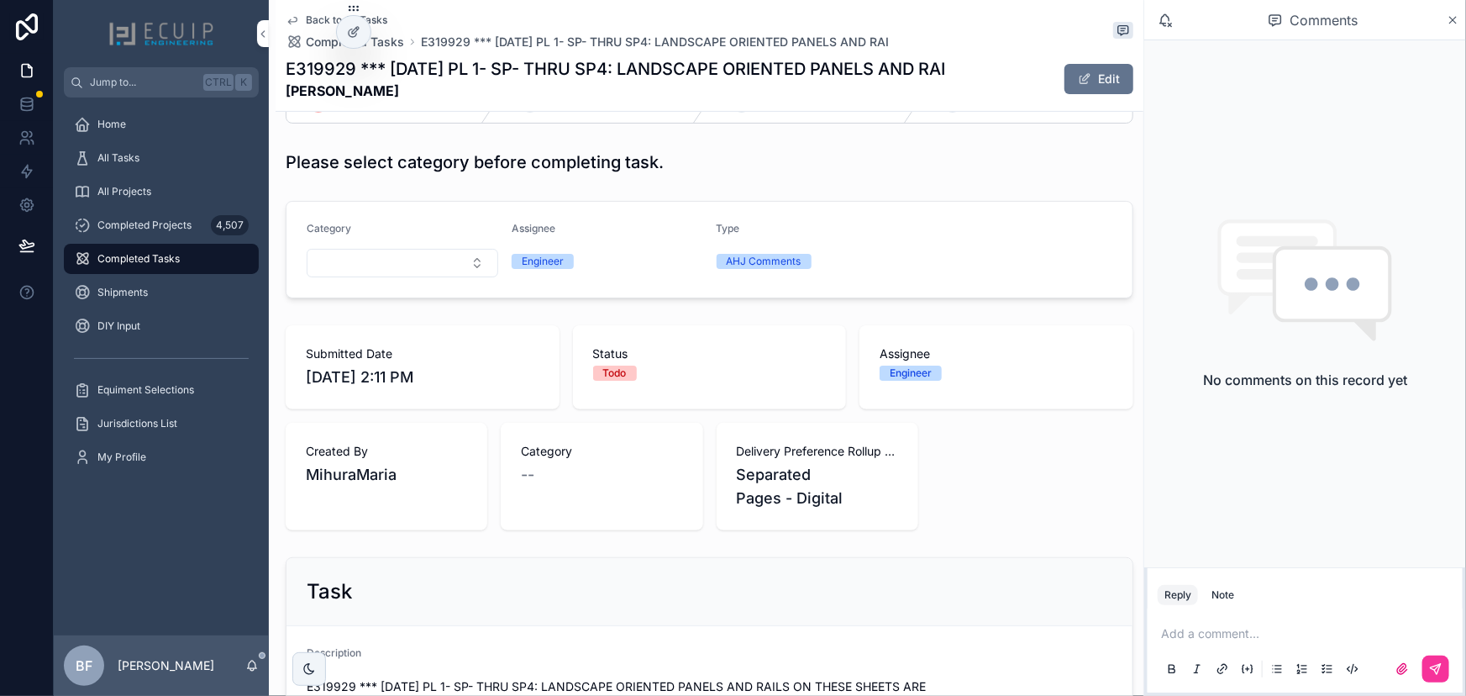
scroll to position [381, 0]
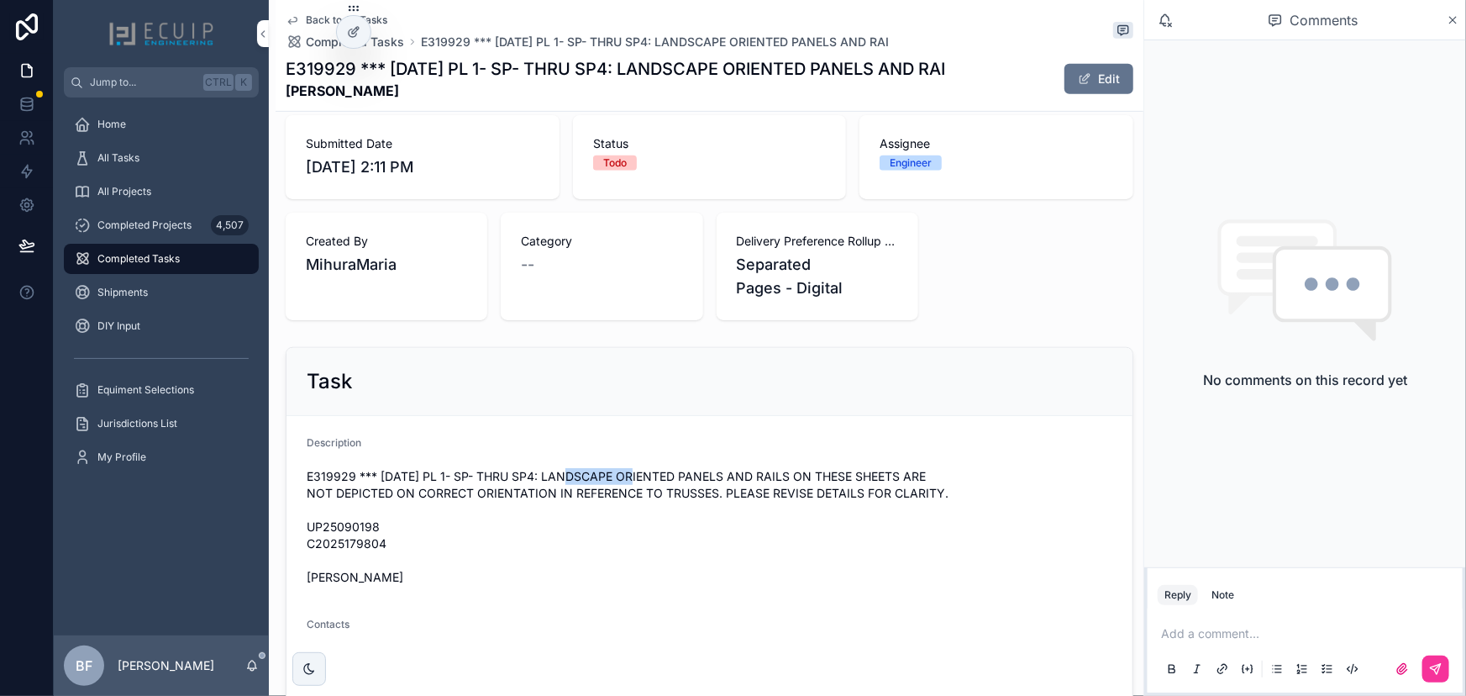
drag, startPoint x: 560, startPoint y: 474, endPoint x: 627, endPoint y: 477, distance: 67.3
click at [627, 477] on span "E319929 *** 10/3/2025 PL 1- SP- THRU SP4: LANDSCAPE ORIENTED PANELS AND RAILS O…" at bounding box center [710, 527] width 806 height 118
copy span "LANDSCAPE"
click at [166, 171] on link "All Tasks" at bounding box center [161, 158] width 195 height 30
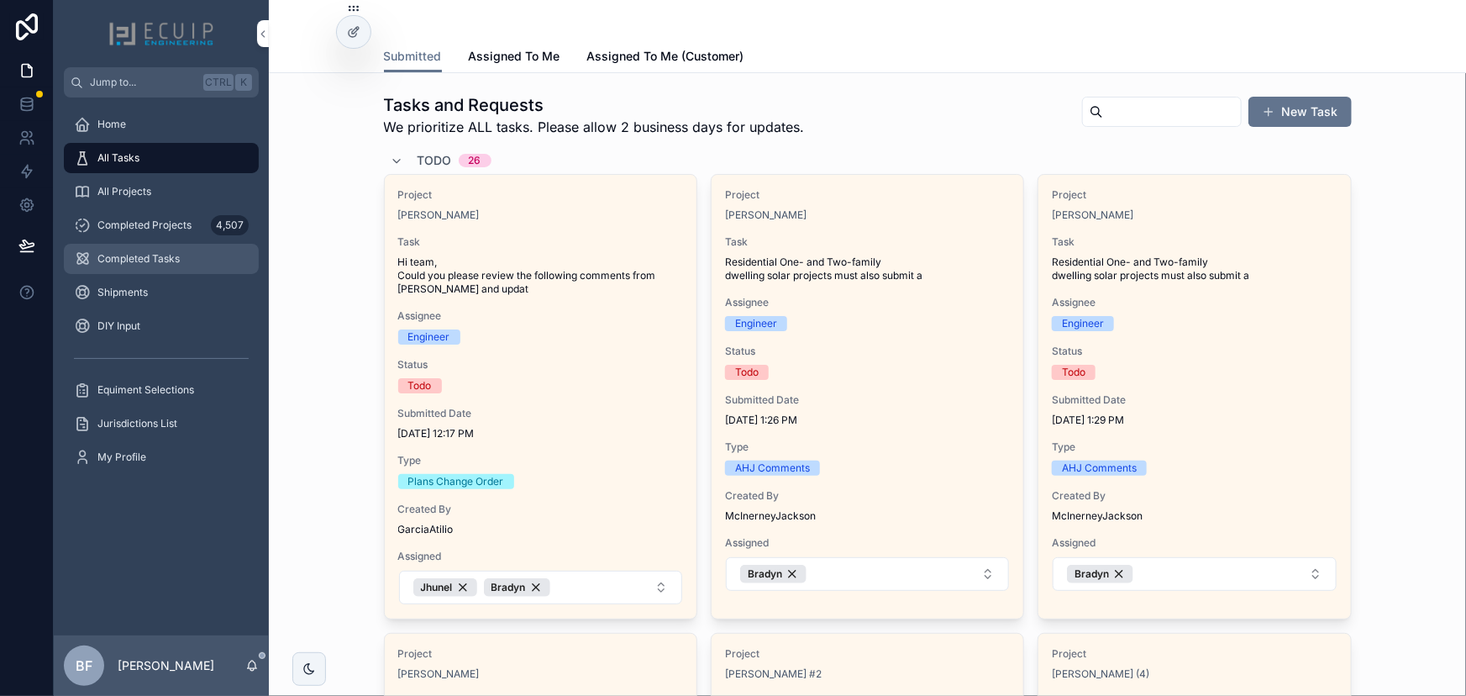
click at [167, 247] on div "Completed Tasks" at bounding box center [161, 258] width 175 height 27
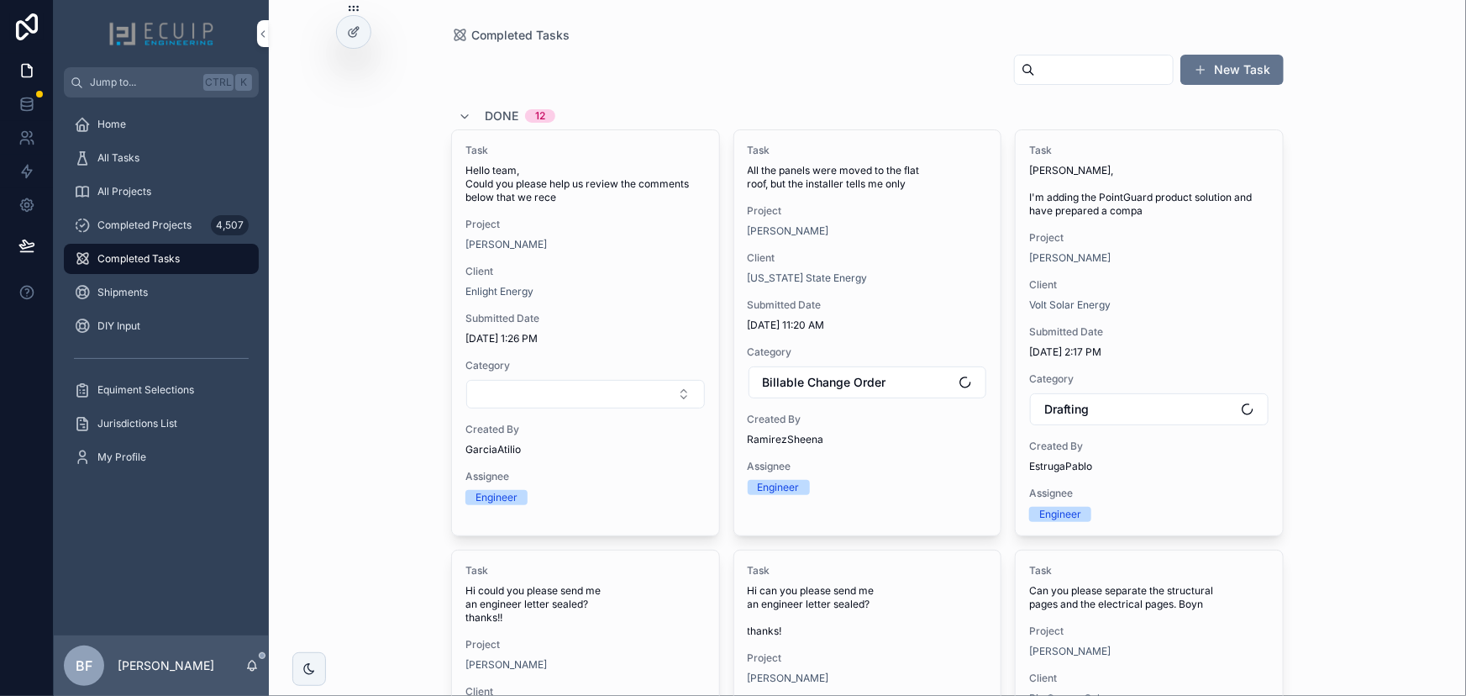
click at [1065, 65] on input "scrollable content" at bounding box center [1104, 70] width 138 height 24
paste input "*********"
type input "*********"
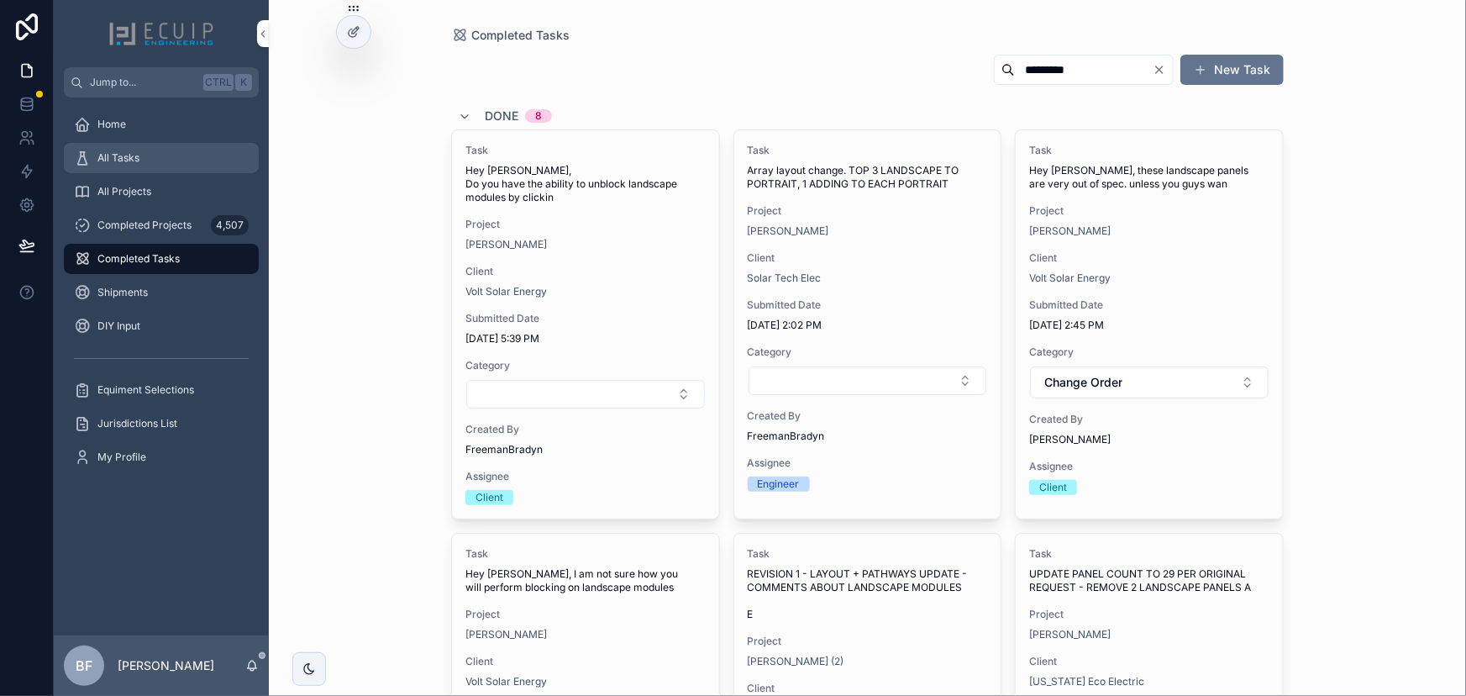
click at [148, 165] on div "All Tasks" at bounding box center [161, 158] width 175 height 27
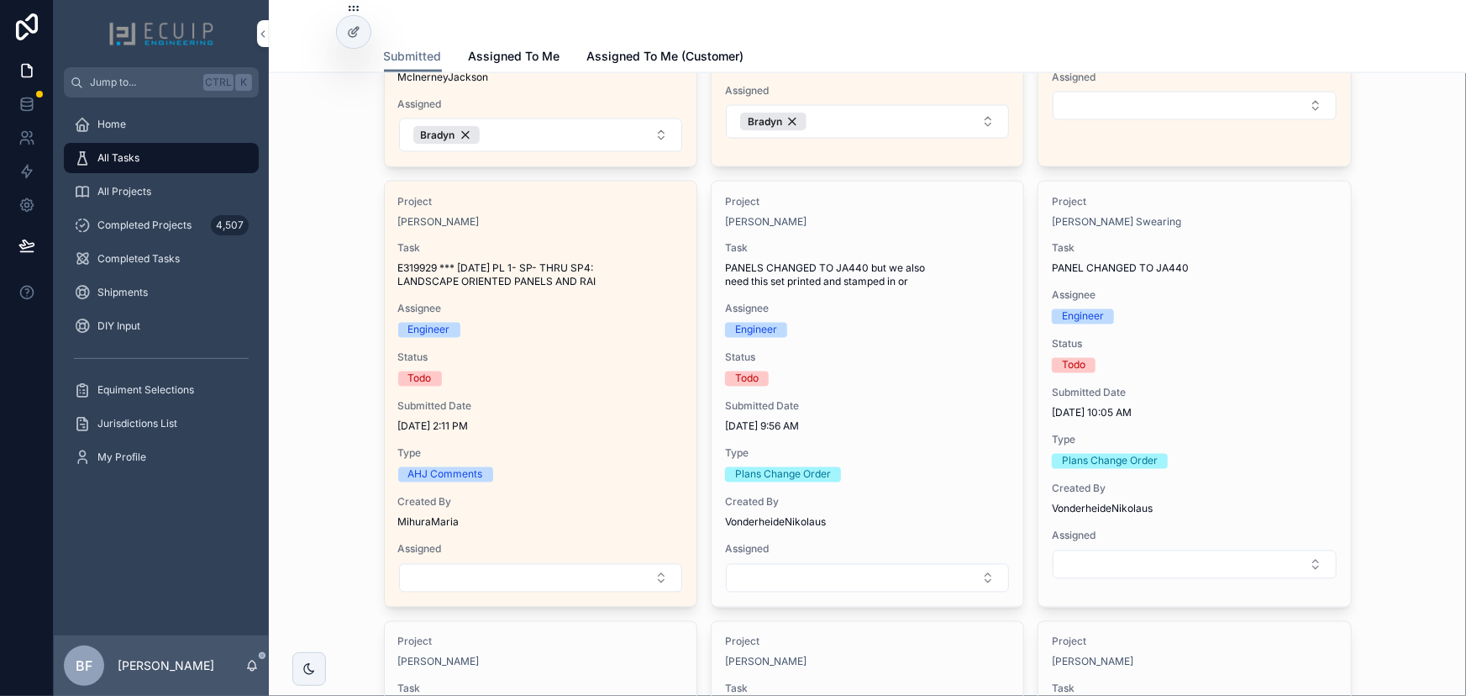
scroll to position [1451, 0]
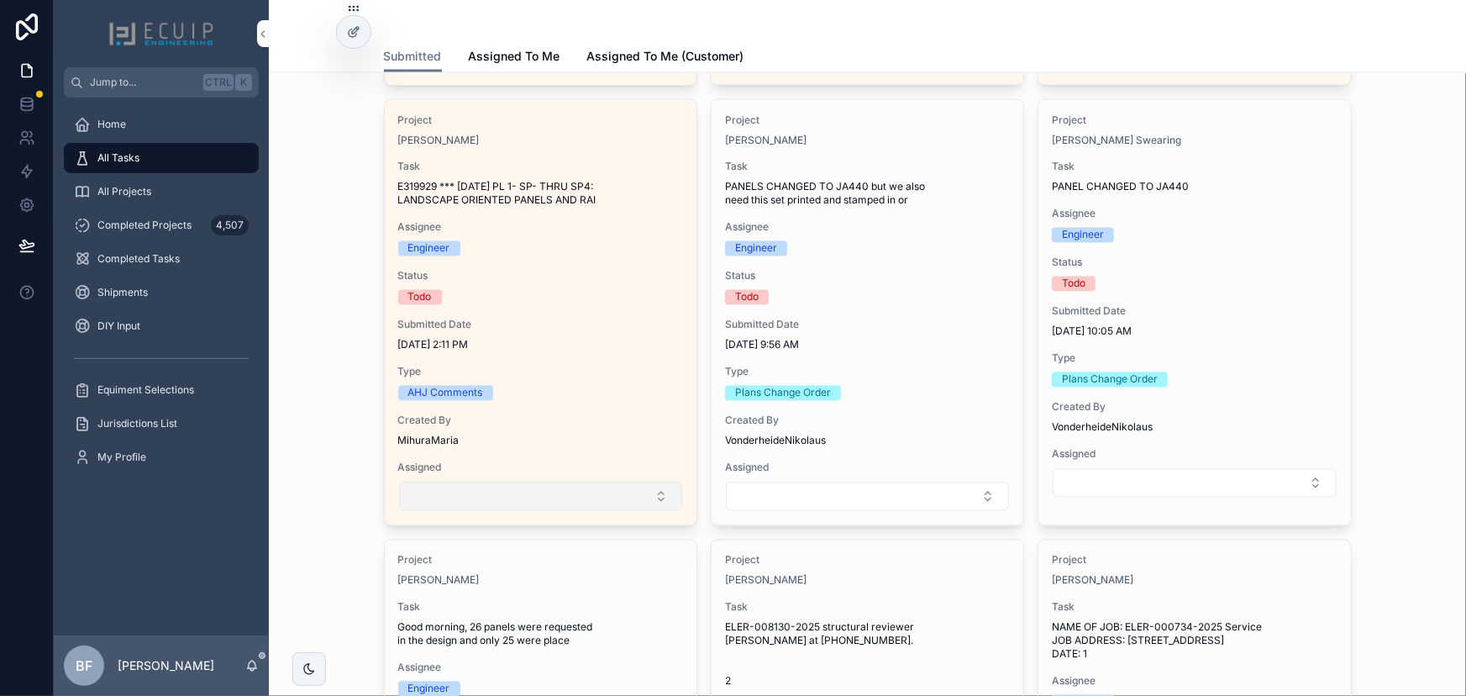
click at [496, 486] on button "Select Button" at bounding box center [540, 496] width 283 height 29
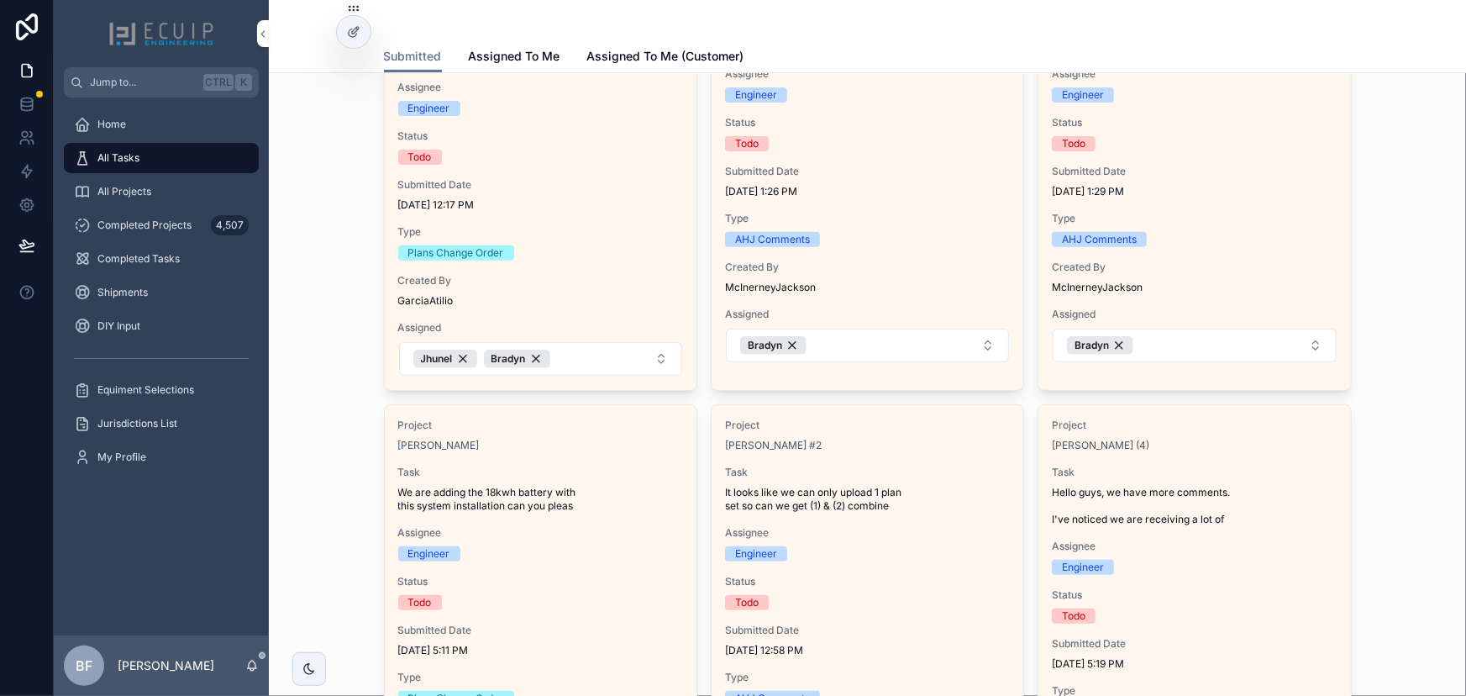
scroll to position [0, 0]
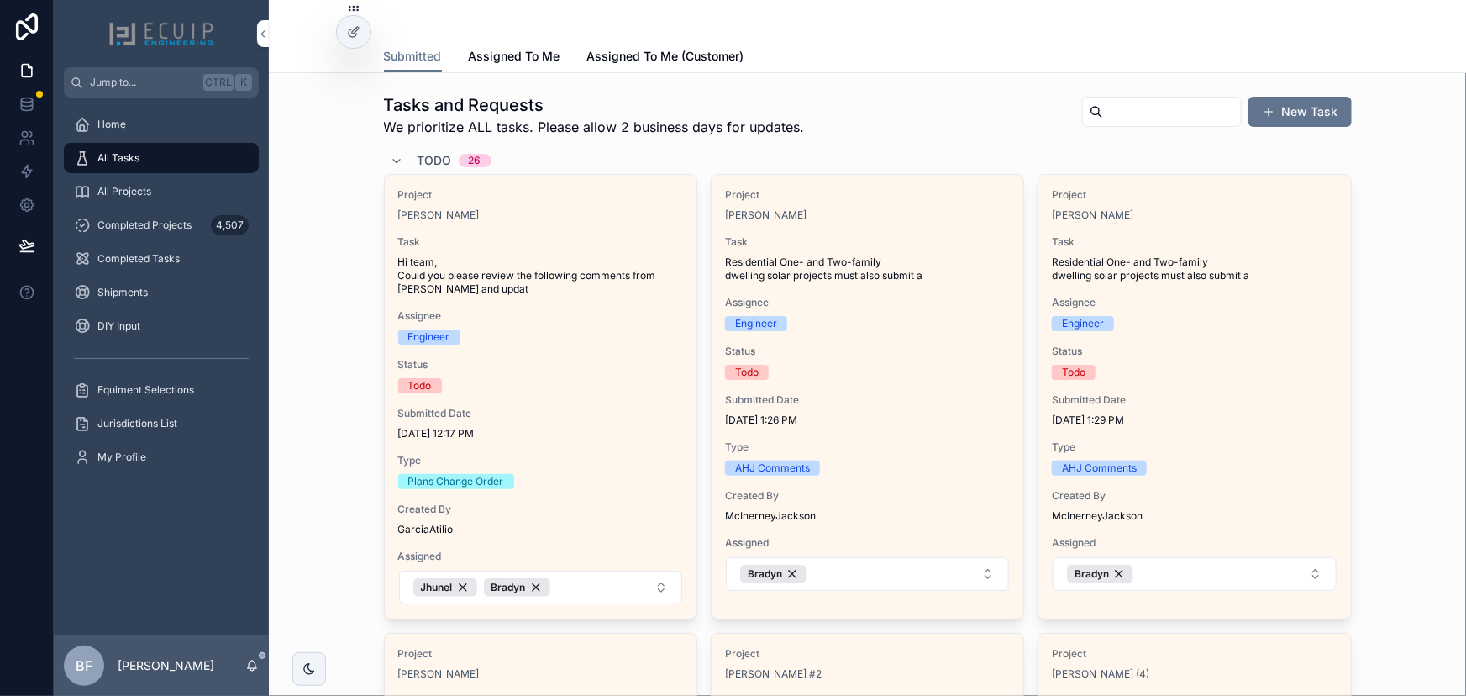
click at [410, 150] on div "Todo 26" at bounding box center [441, 160] width 101 height 27
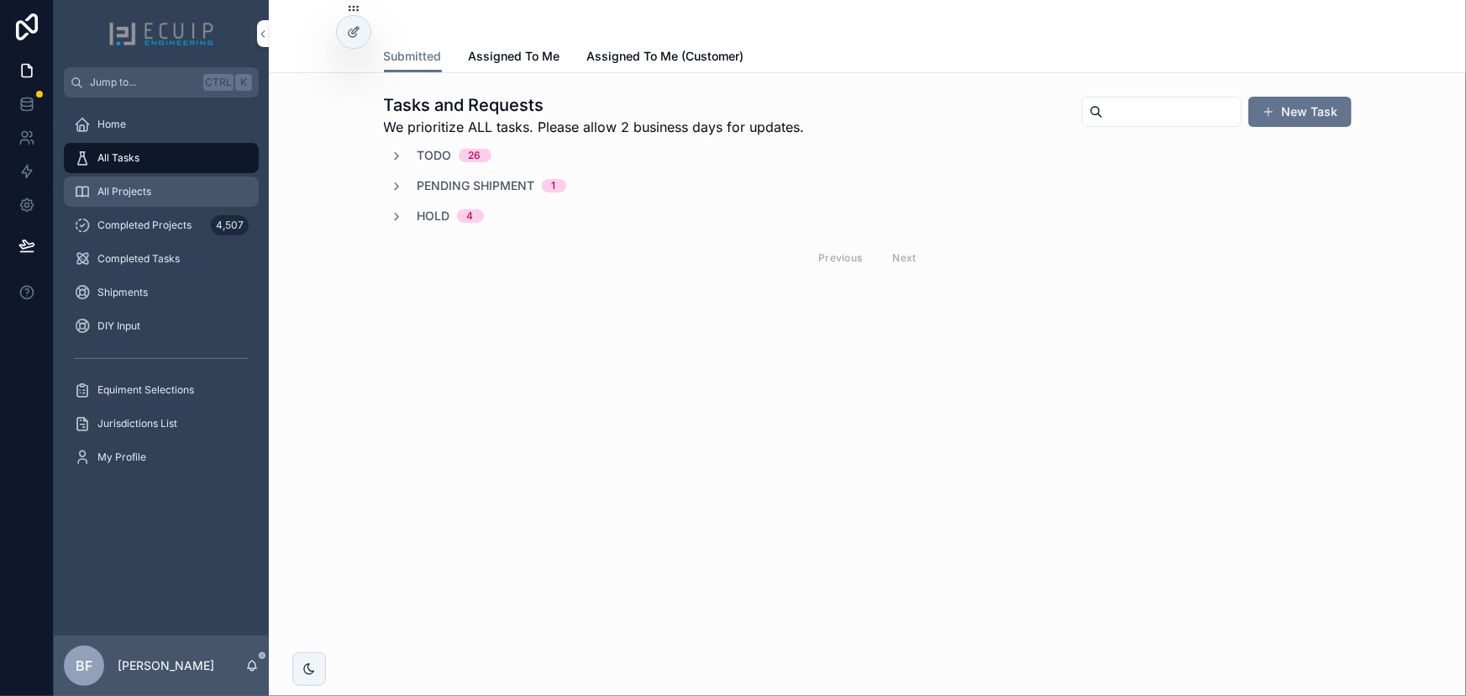
click at [160, 187] on div "All Projects" at bounding box center [161, 191] width 175 height 27
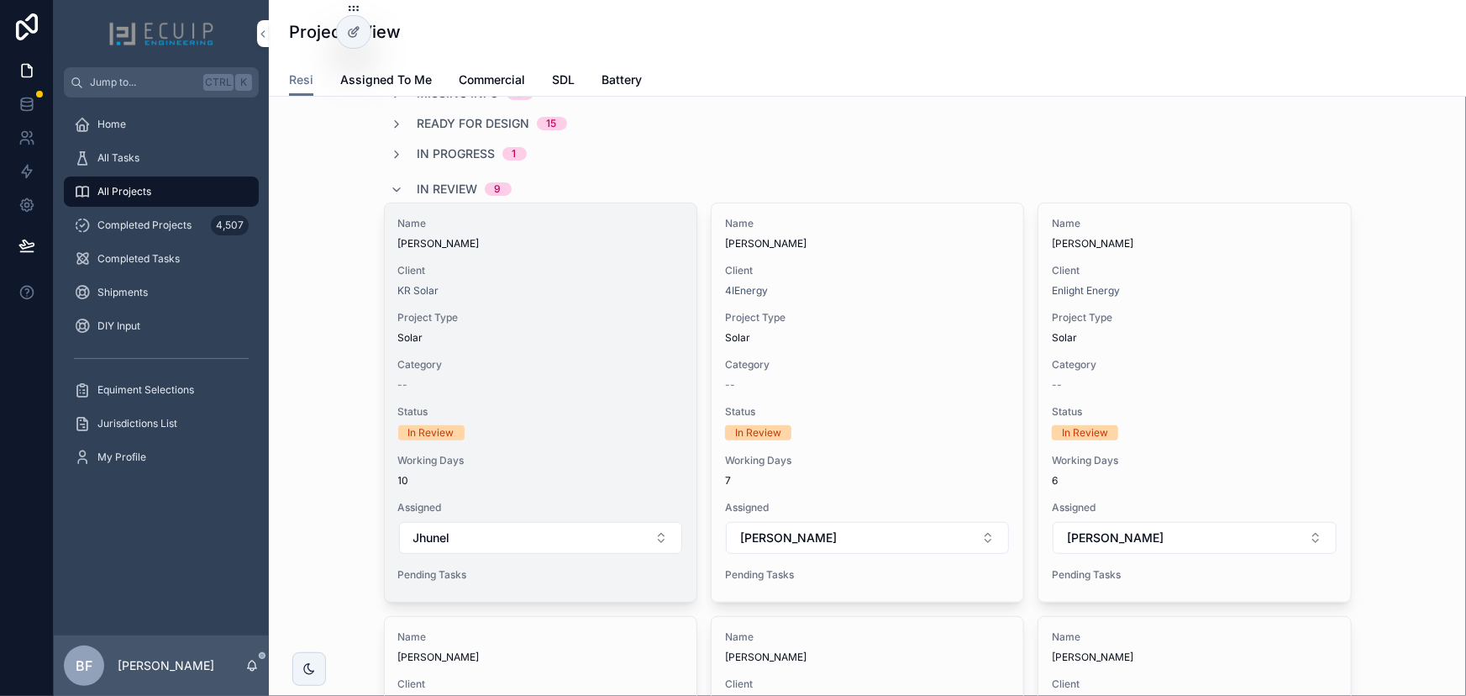
scroll to position [152, 0]
click at [591, 225] on span "Name" at bounding box center [540, 224] width 285 height 13
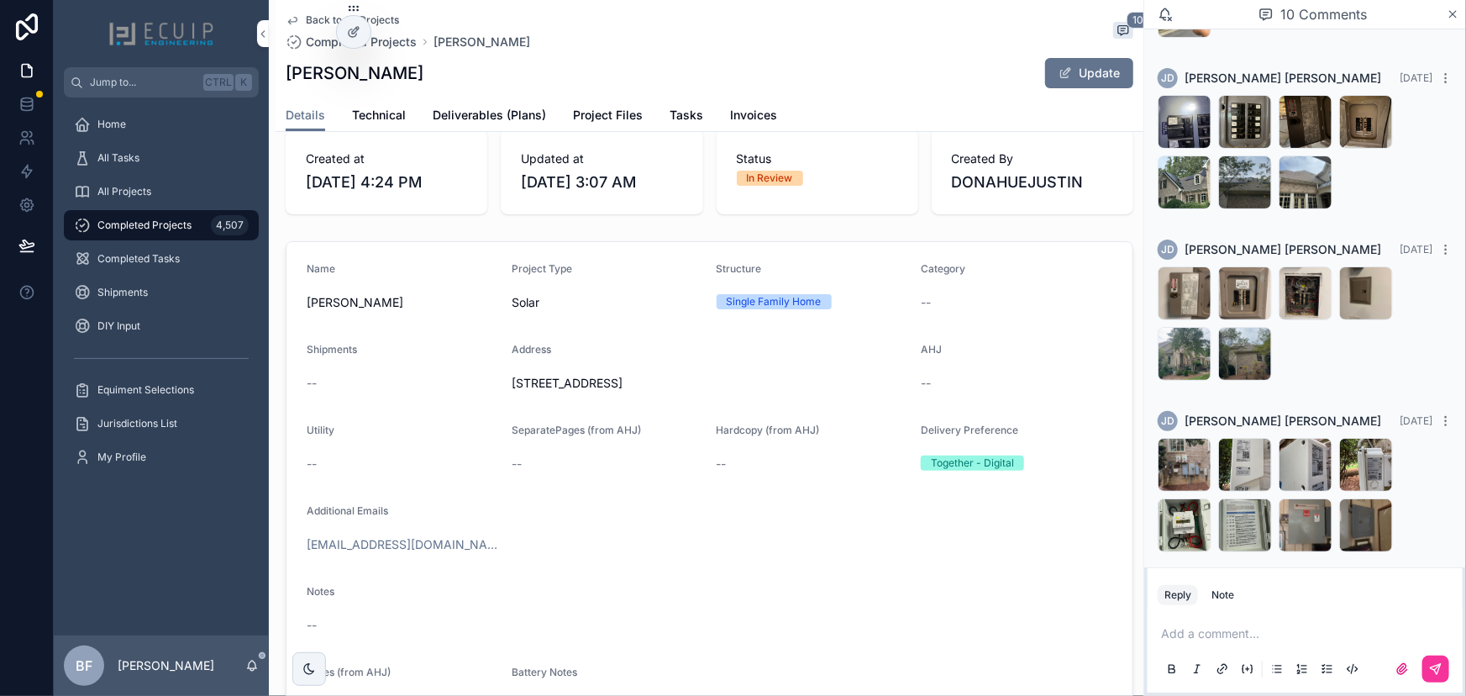
scroll to position [381, 0]
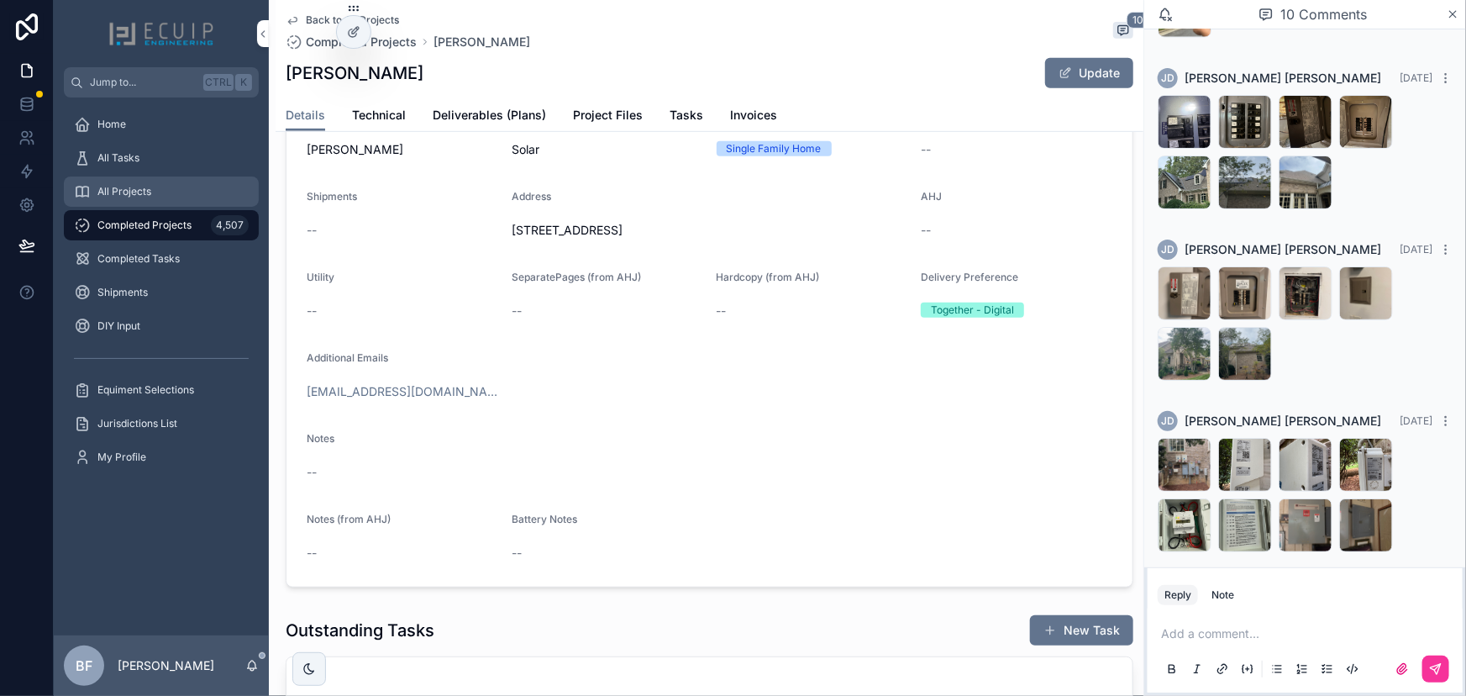
drag, startPoint x: 130, startPoint y: 192, endPoint x: 182, endPoint y: 196, distance: 52.3
click at [130, 192] on span "All Projects" at bounding box center [124, 191] width 54 height 13
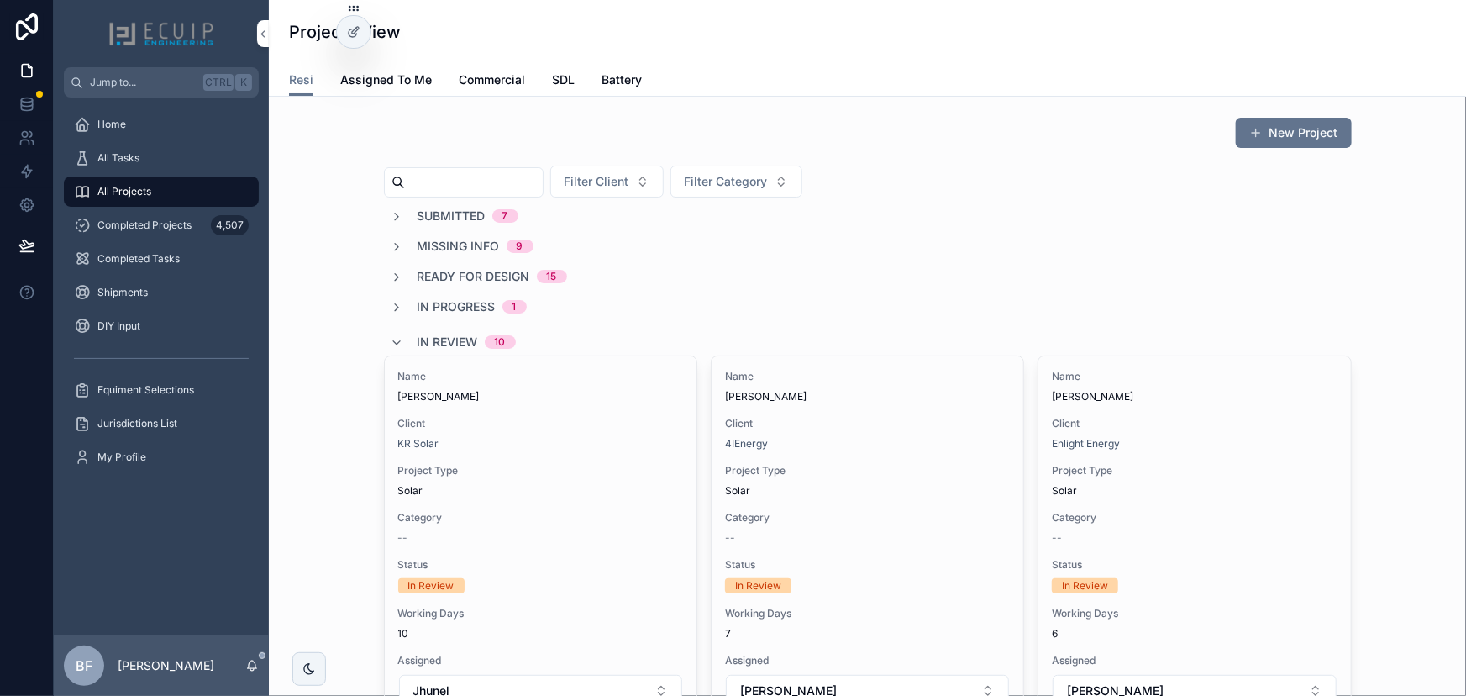
click at [455, 337] on span "In Review" at bounding box center [448, 342] width 60 height 17
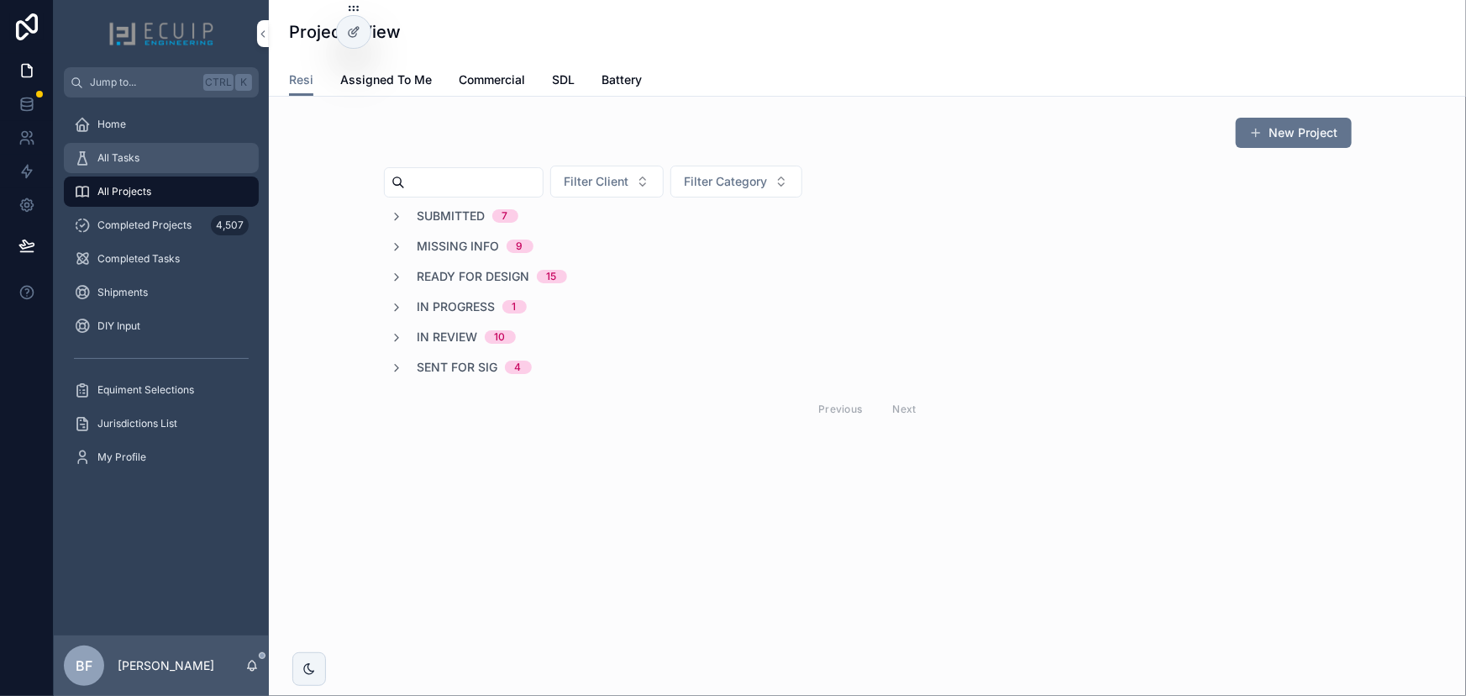
click at [195, 143] on link "All Tasks" at bounding box center [161, 158] width 195 height 30
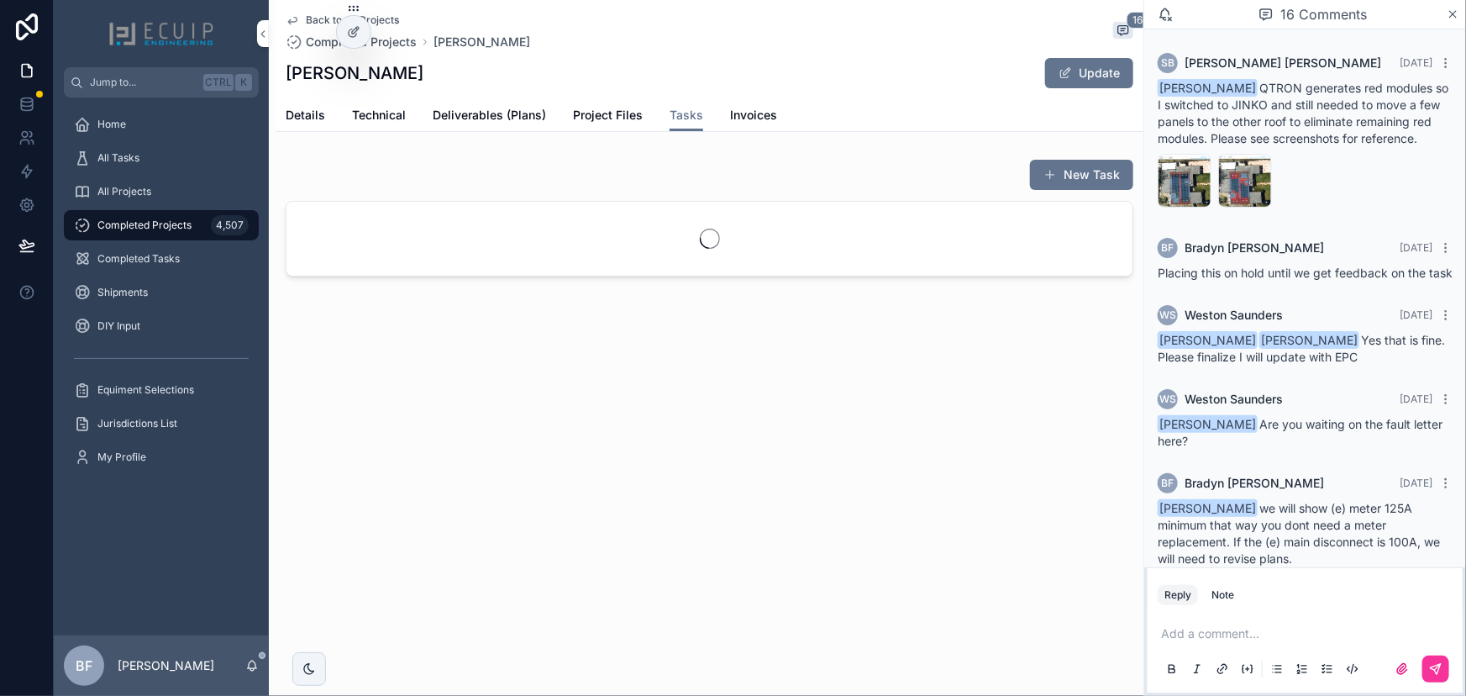
scroll to position [1281, 0]
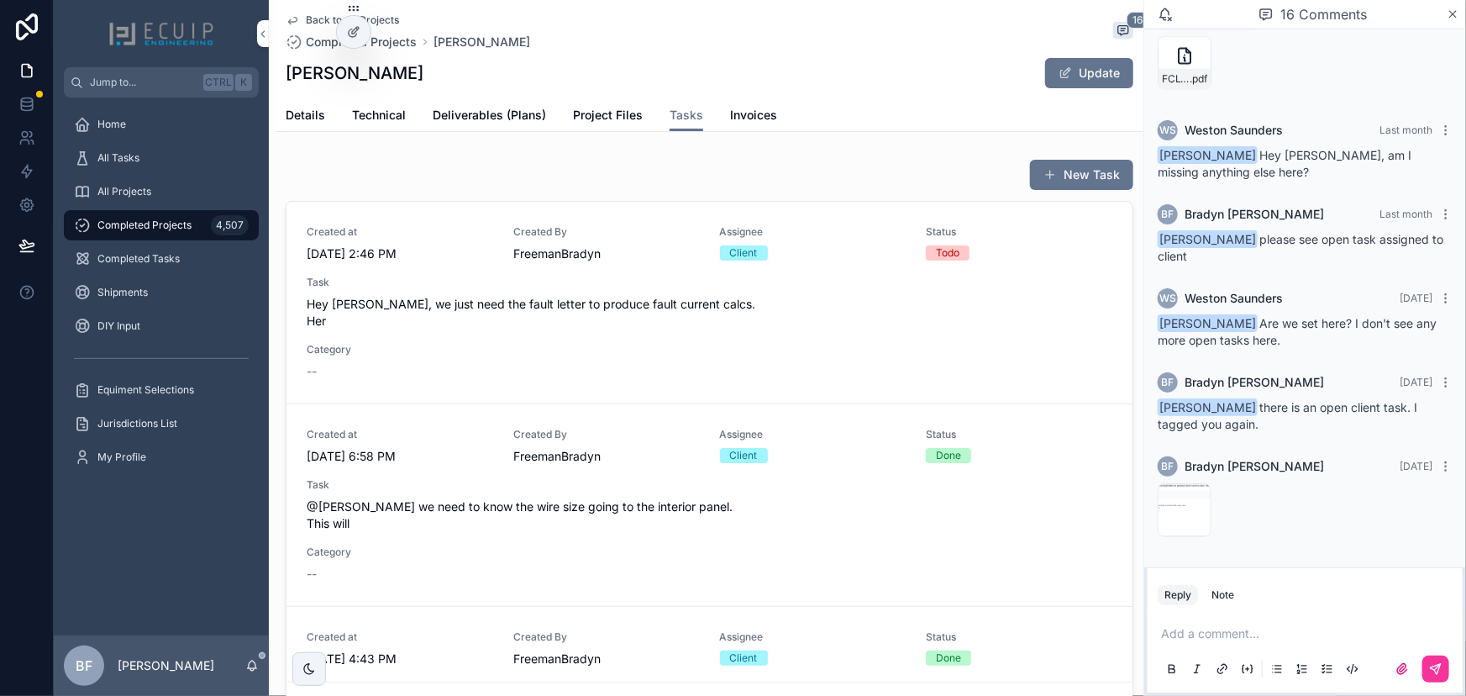
click at [593, 313] on span "Hey Wes, we just need the fault letter to produce fault current calcs. Her" at bounding box center [710, 313] width 806 height 34
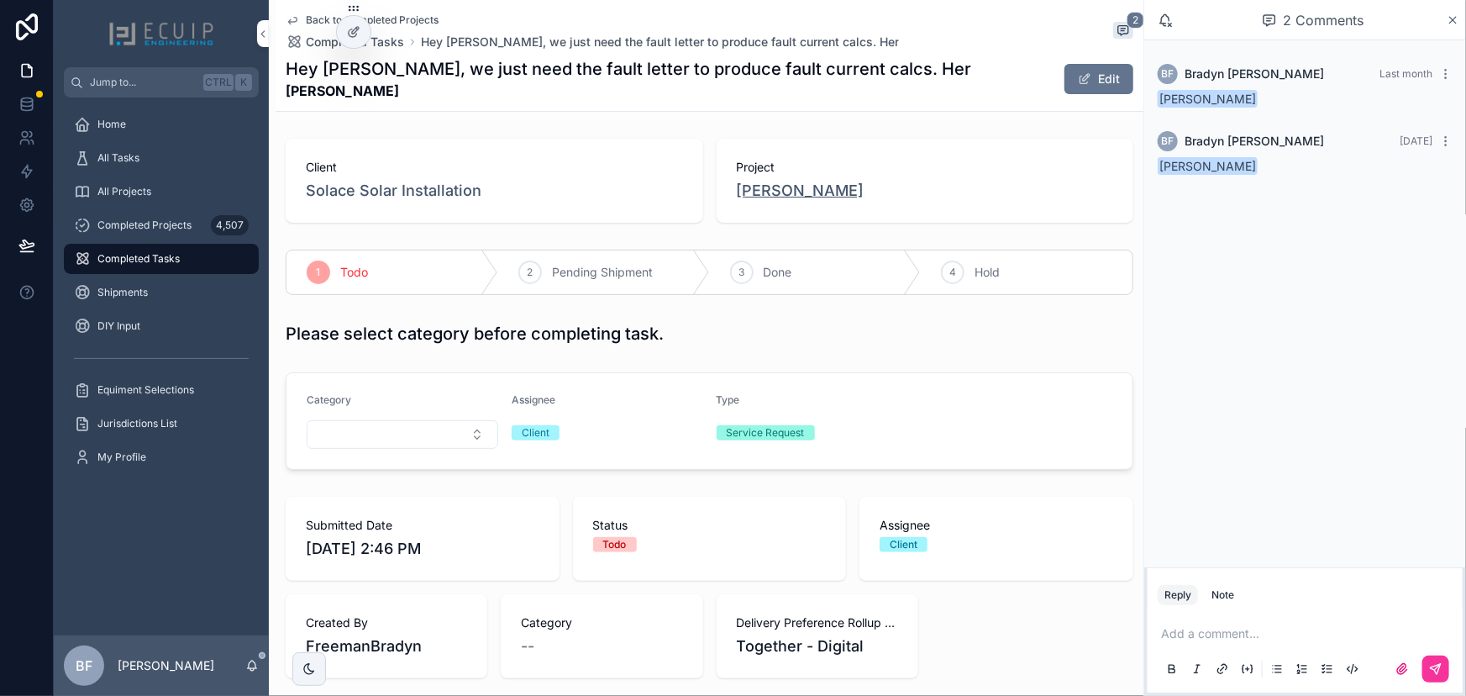
click at [800, 188] on span "Estella Allen" at bounding box center [801, 191] width 128 height 24
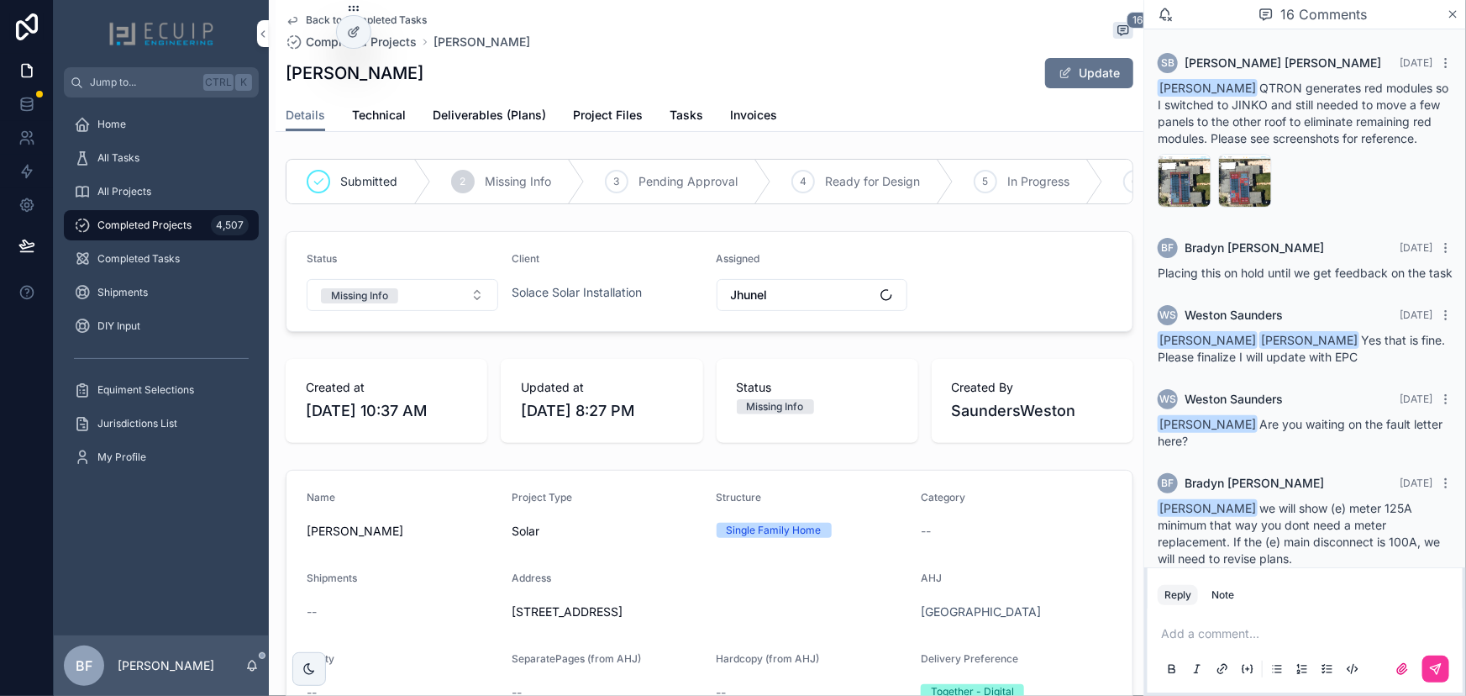
scroll to position [1281, 0]
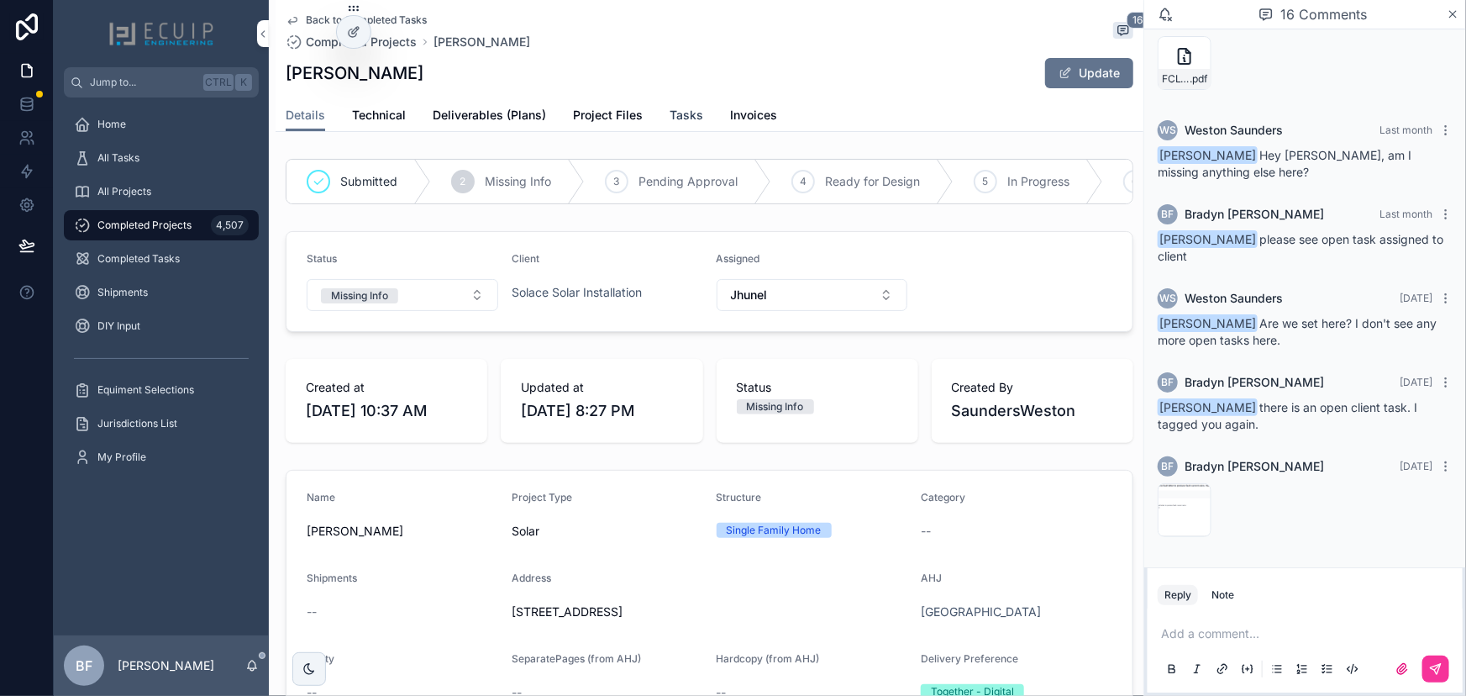
click at [678, 118] on span "Tasks" at bounding box center [687, 115] width 34 height 17
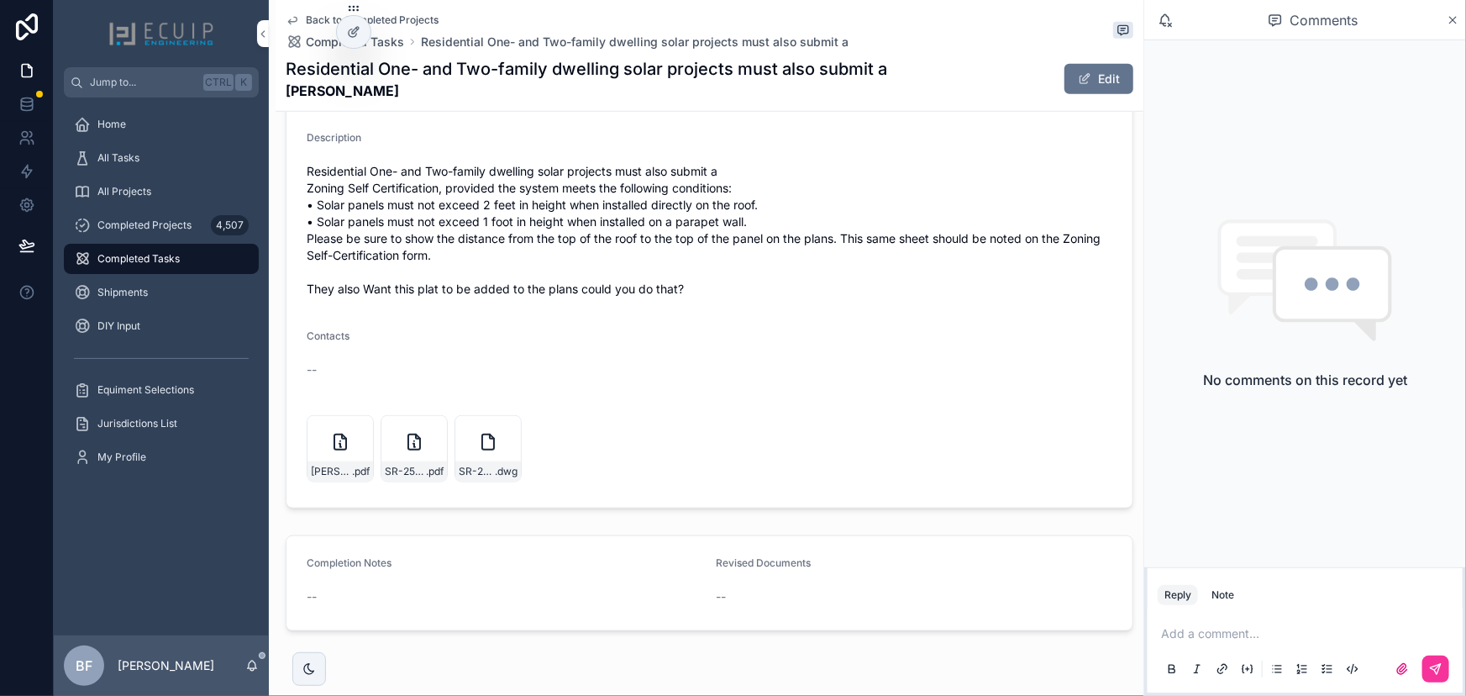
scroll to position [687, 0]
click at [333, 466] on span "[PERSON_NAME]-Zoning-cert" at bounding box center [331, 470] width 41 height 13
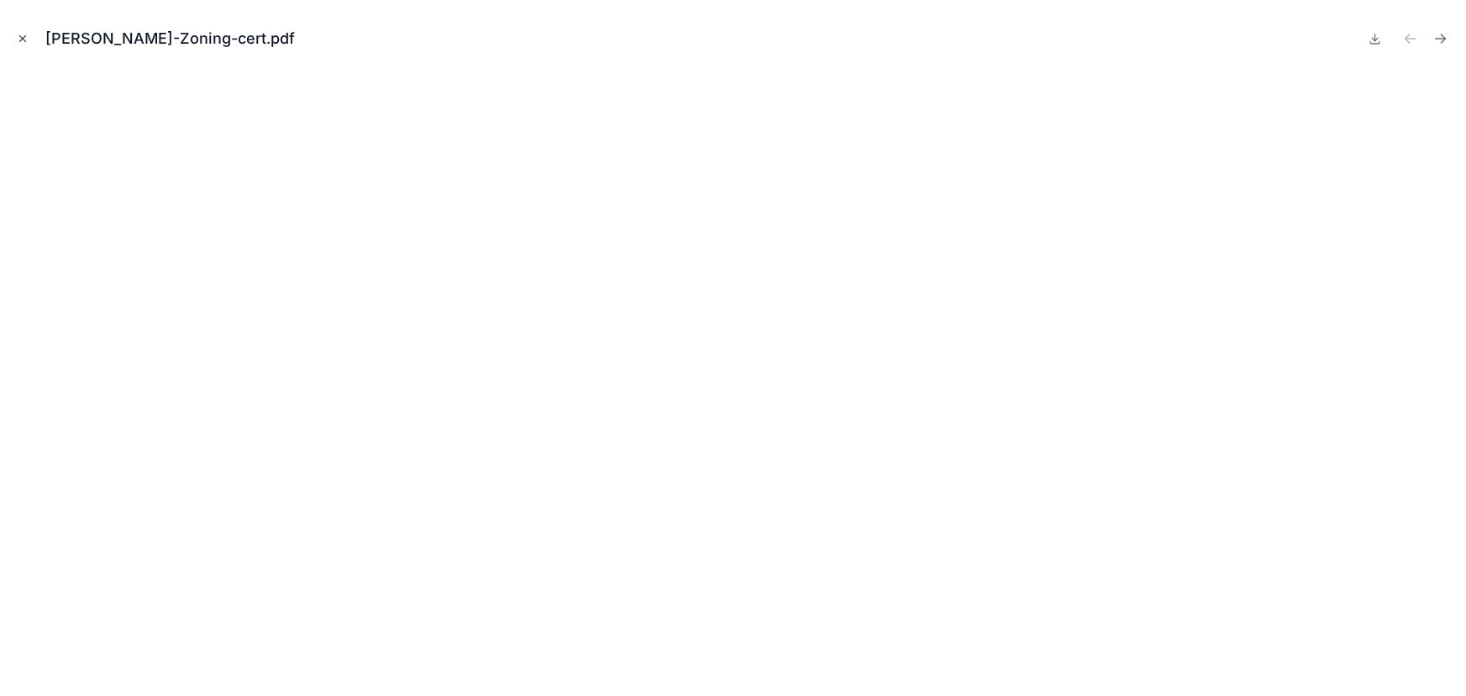
click at [27, 44] on icon "Close modal" at bounding box center [23, 39] width 12 height 12
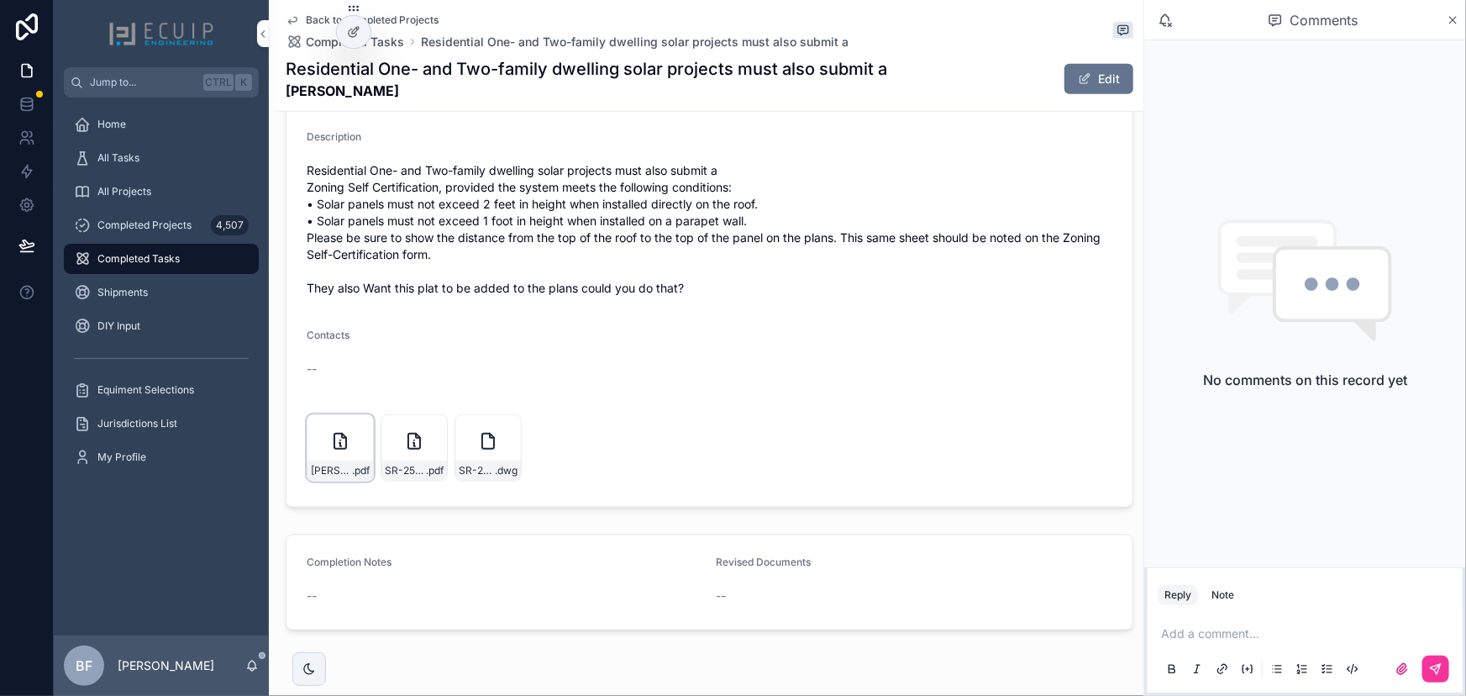
click at [338, 460] on div "[PERSON_NAME]-Zoning-cert .pdf" at bounding box center [340, 470] width 66 height 20
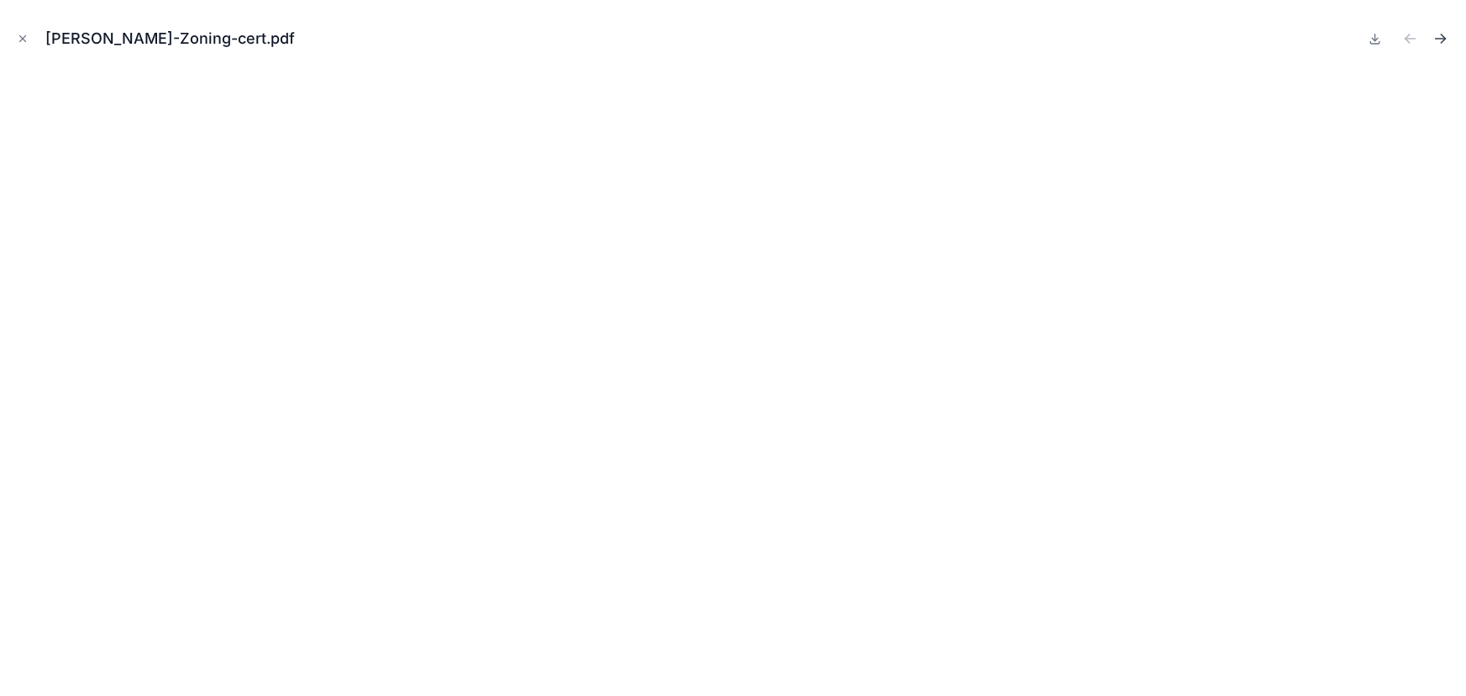
click at [1434, 35] on icon "Next file" at bounding box center [1440, 38] width 17 height 17
click at [1437, 30] on icon "Next file" at bounding box center [1440, 38] width 17 height 17
click at [15, 47] on button "Close modal" at bounding box center [22, 38] width 18 height 18
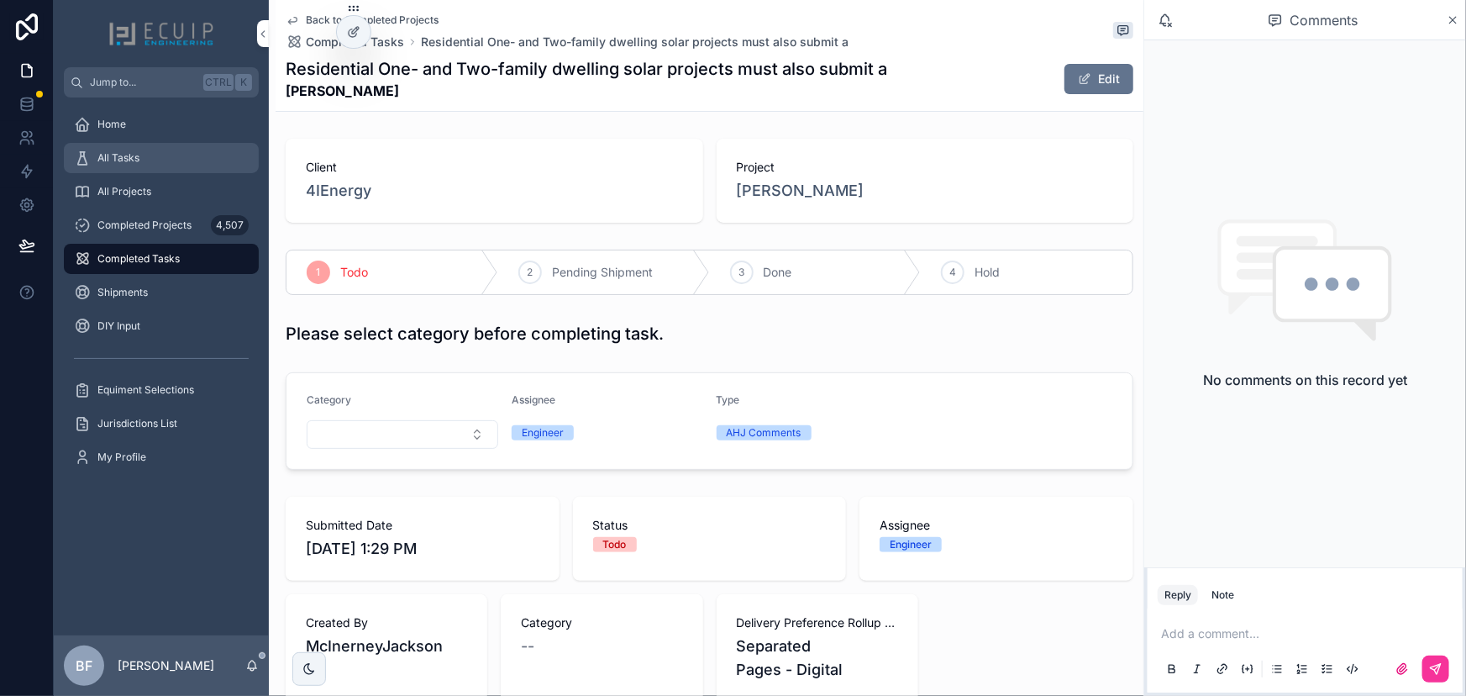
click at [196, 167] on div "All Tasks" at bounding box center [161, 158] width 175 height 27
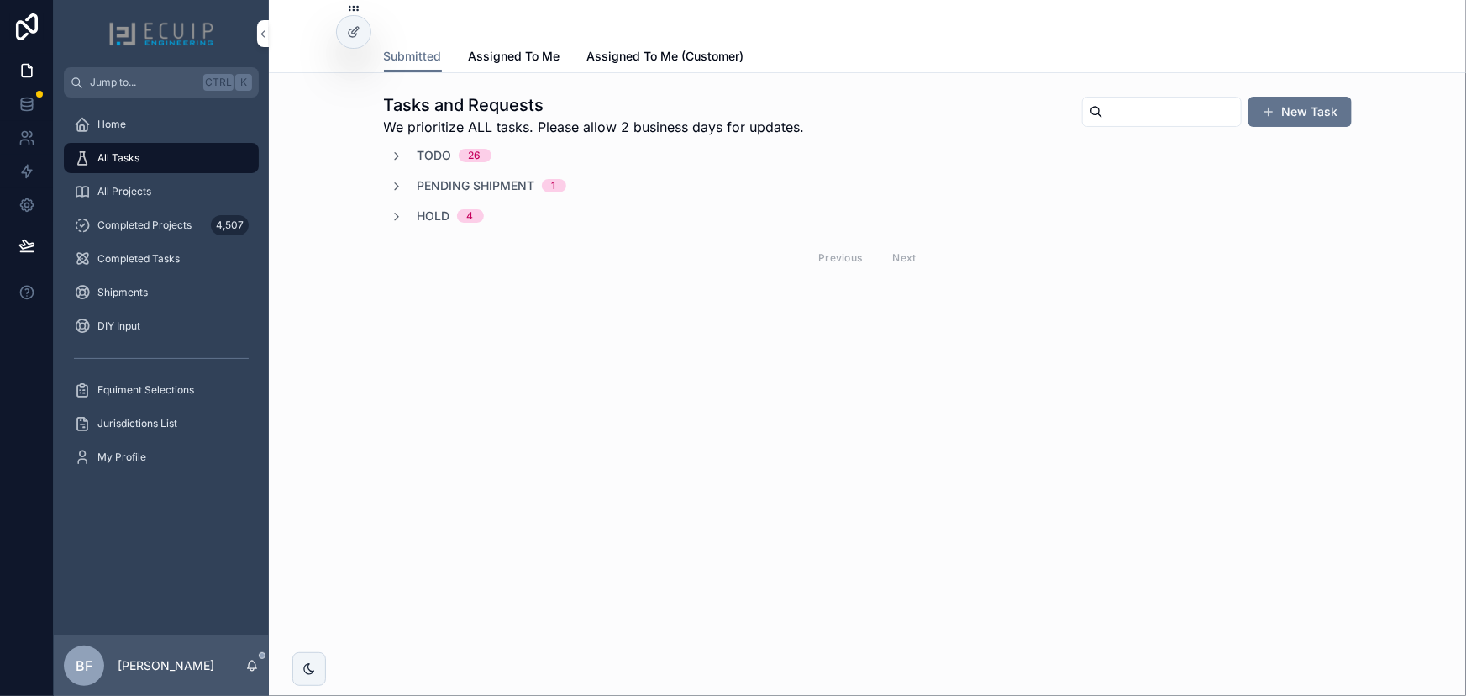
click at [428, 149] on span "Todo" at bounding box center [435, 155] width 34 height 17
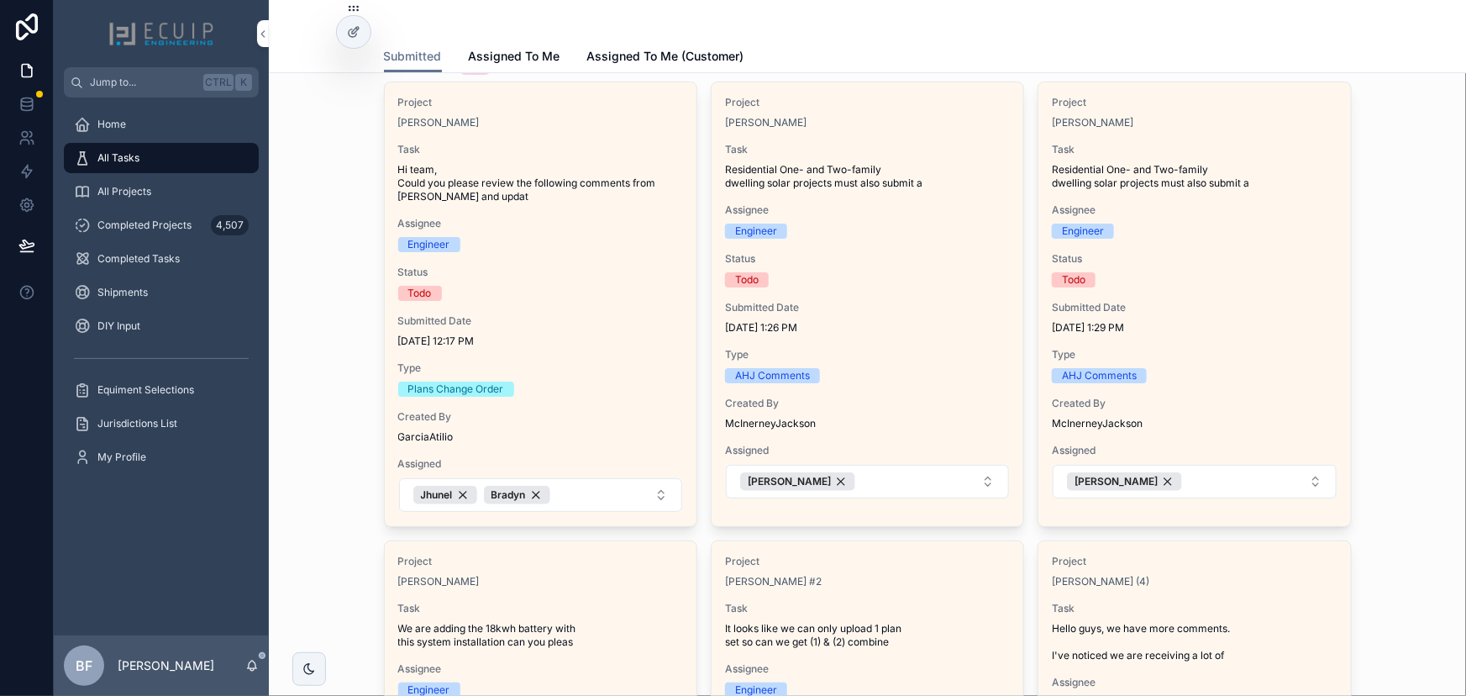
scroll to position [76, 0]
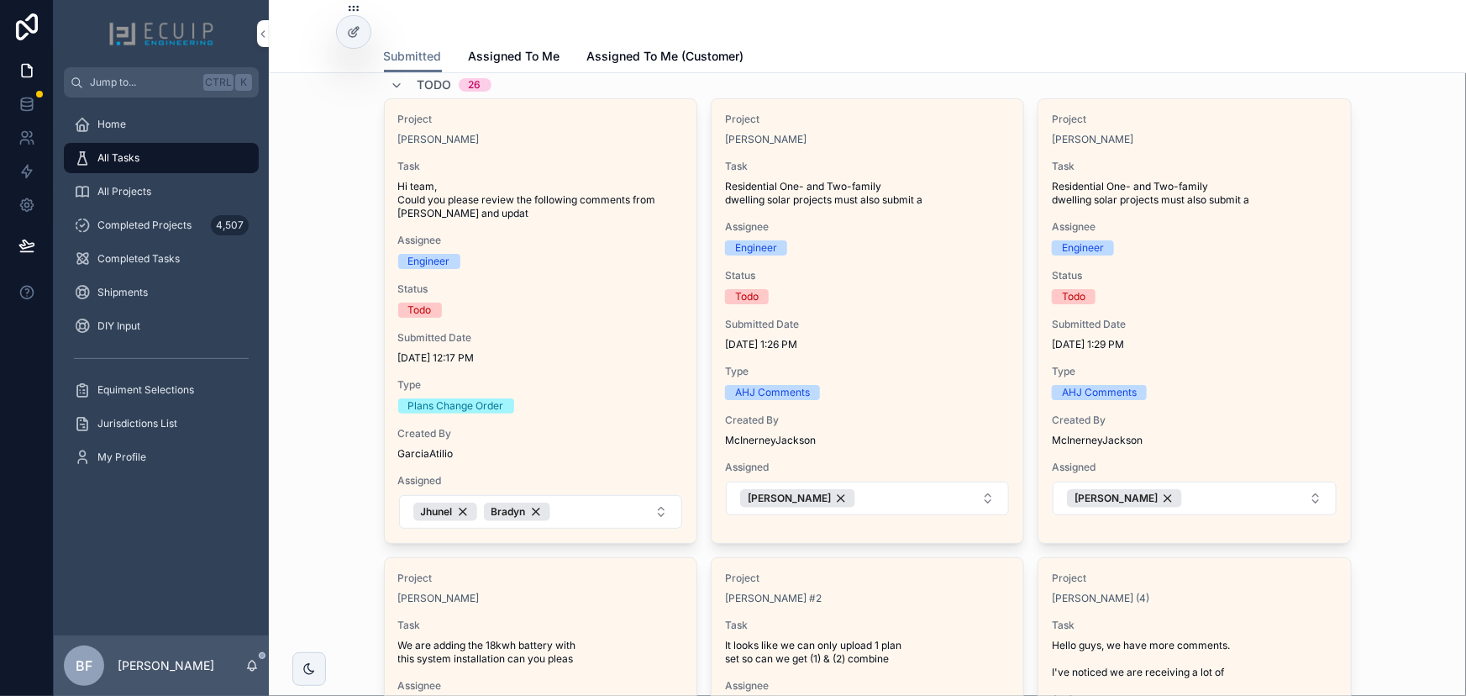
click at [1176, 144] on div "Matthew Norris" at bounding box center [1194, 139] width 285 height 13
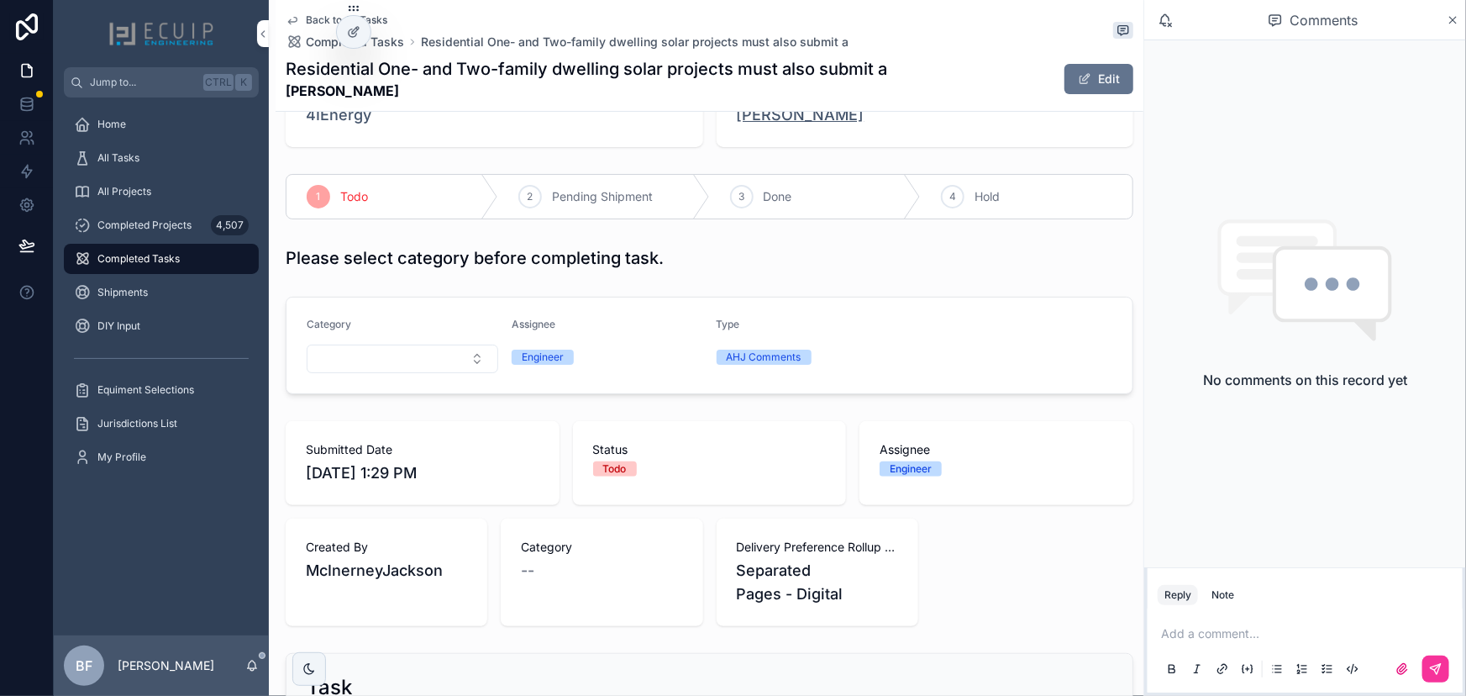
click at [822, 119] on span "Matthew Norris" at bounding box center [801, 115] width 128 height 24
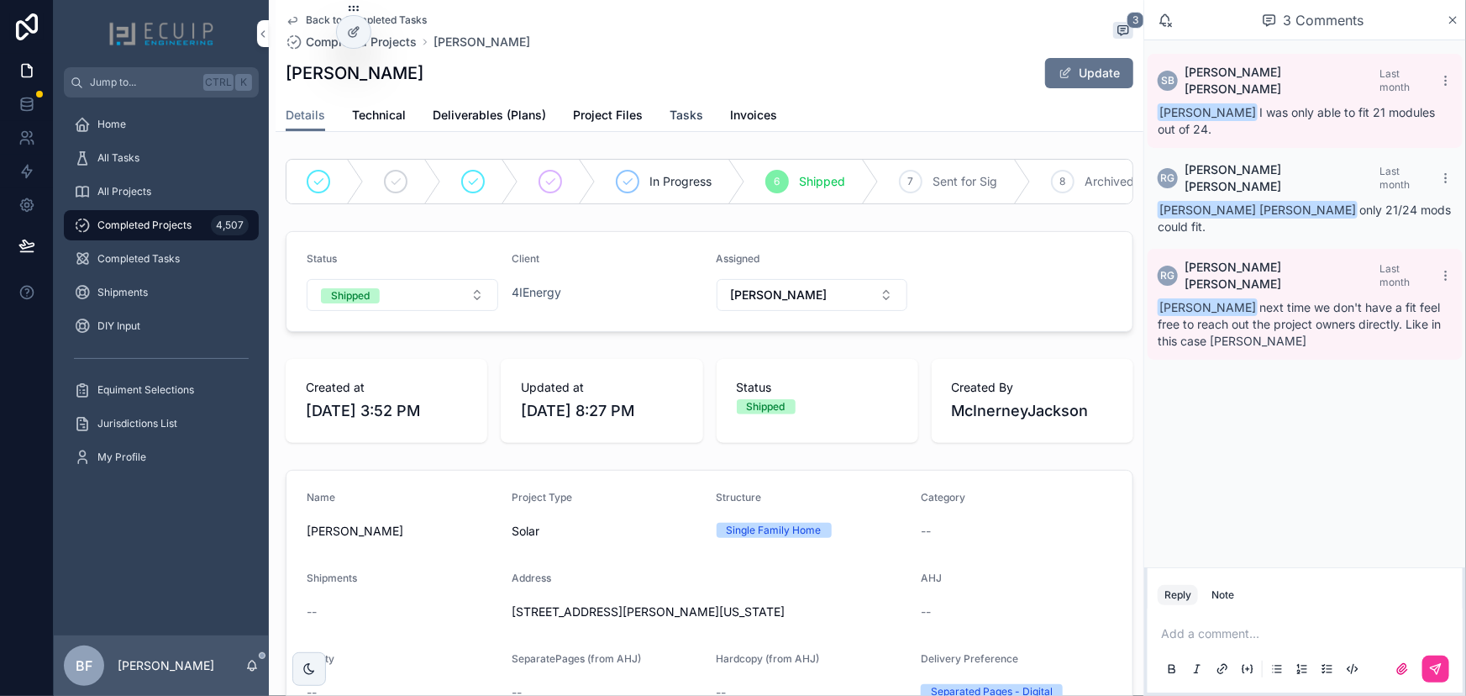
click at [681, 111] on span "Tasks" at bounding box center [687, 115] width 34 height 17
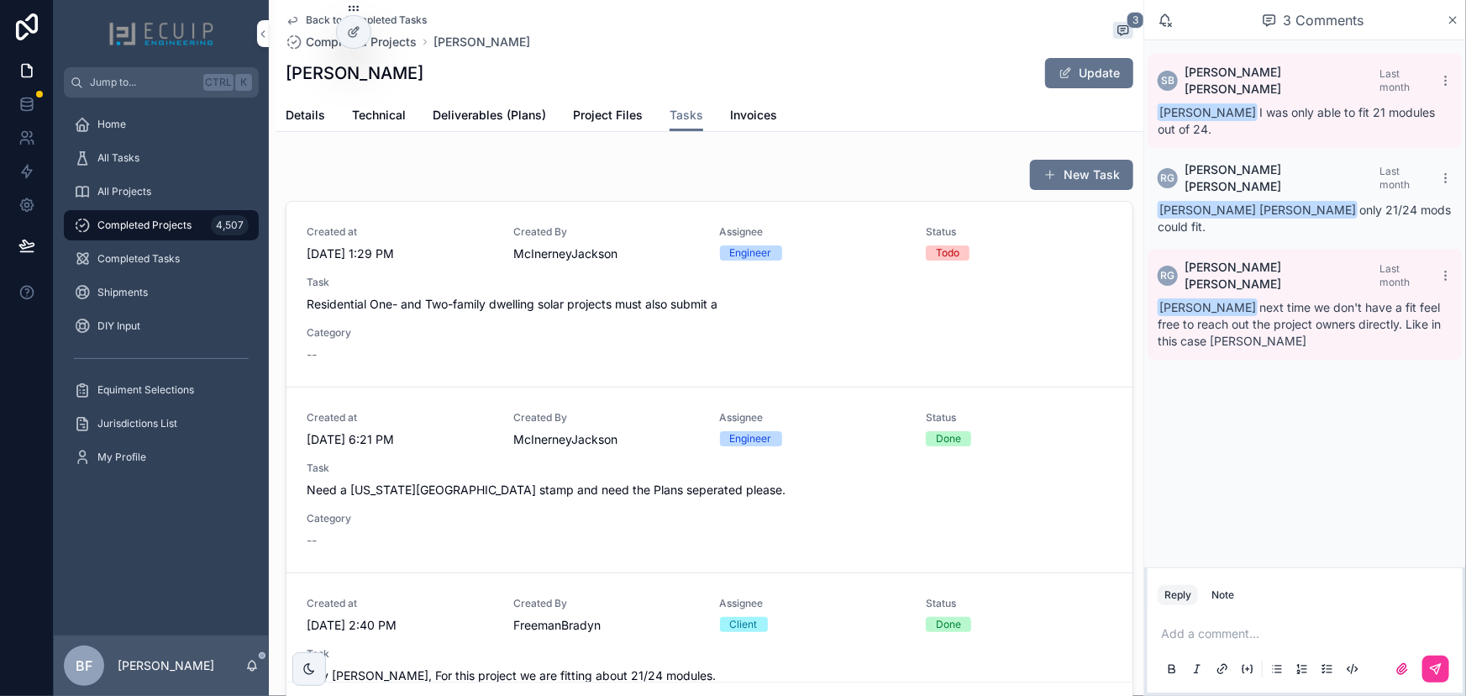
click at [622, 299] on span "Residential One- and Two-family dwelling solar projects must also submit a" at bounding box center [710, 304] width 806 height 17
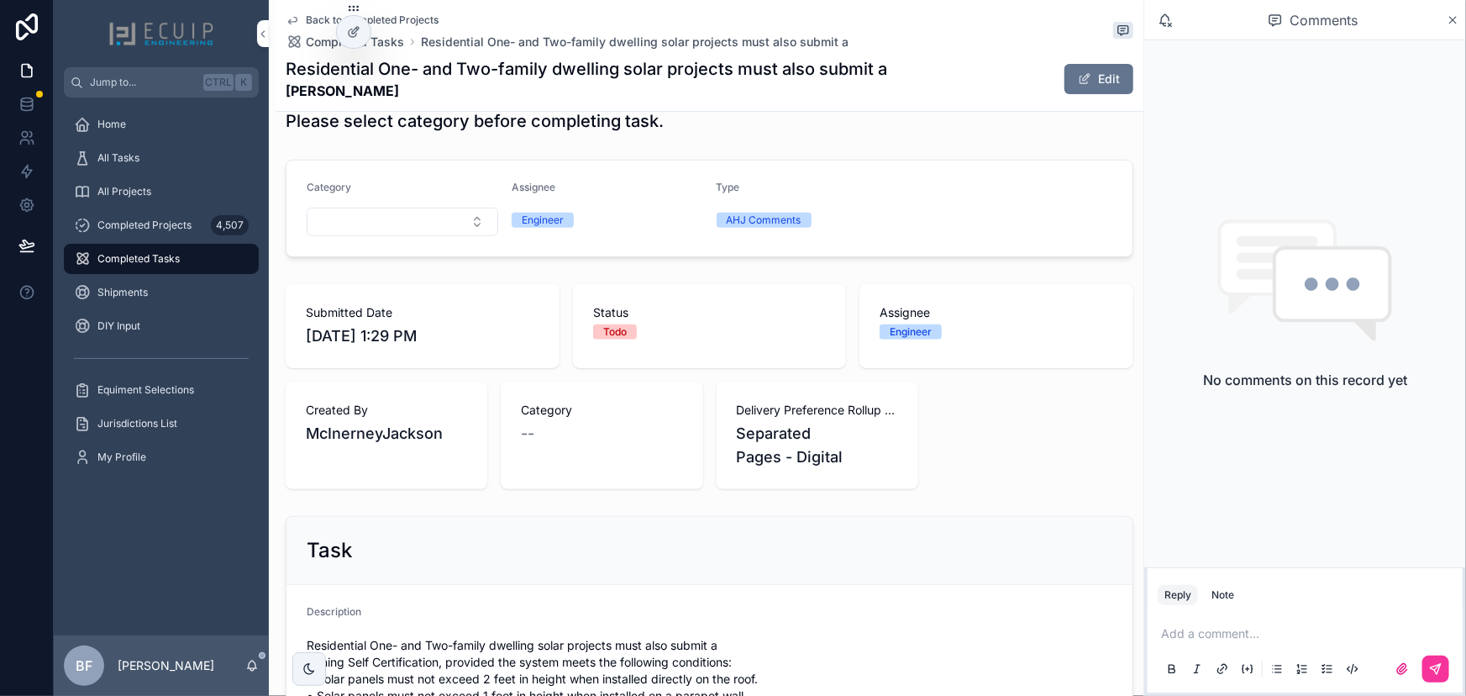
scroll to position [152, 0]
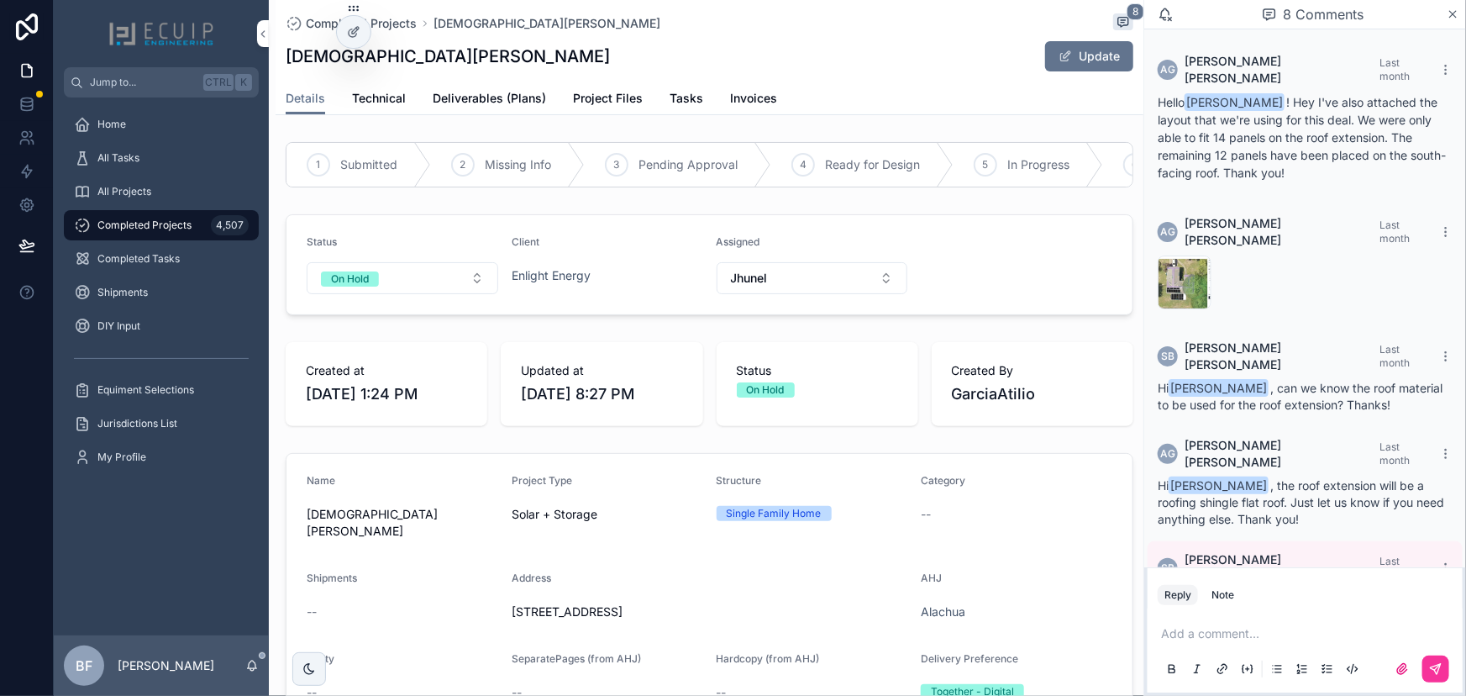
scroll to position [433, 0]
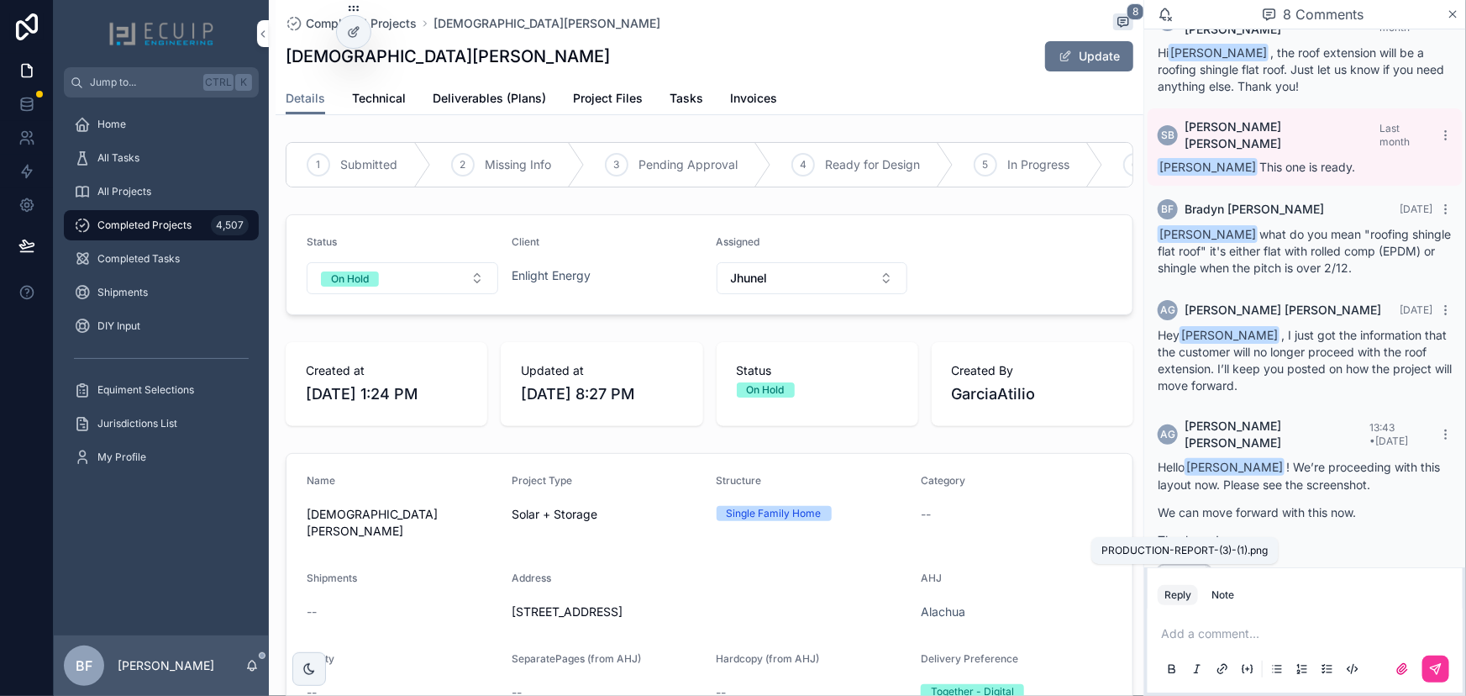
click at [0, 0] on span "PRODUCTION-REPORT-(3)-(1)" at bounding box center [0, 0] width 0 height 0
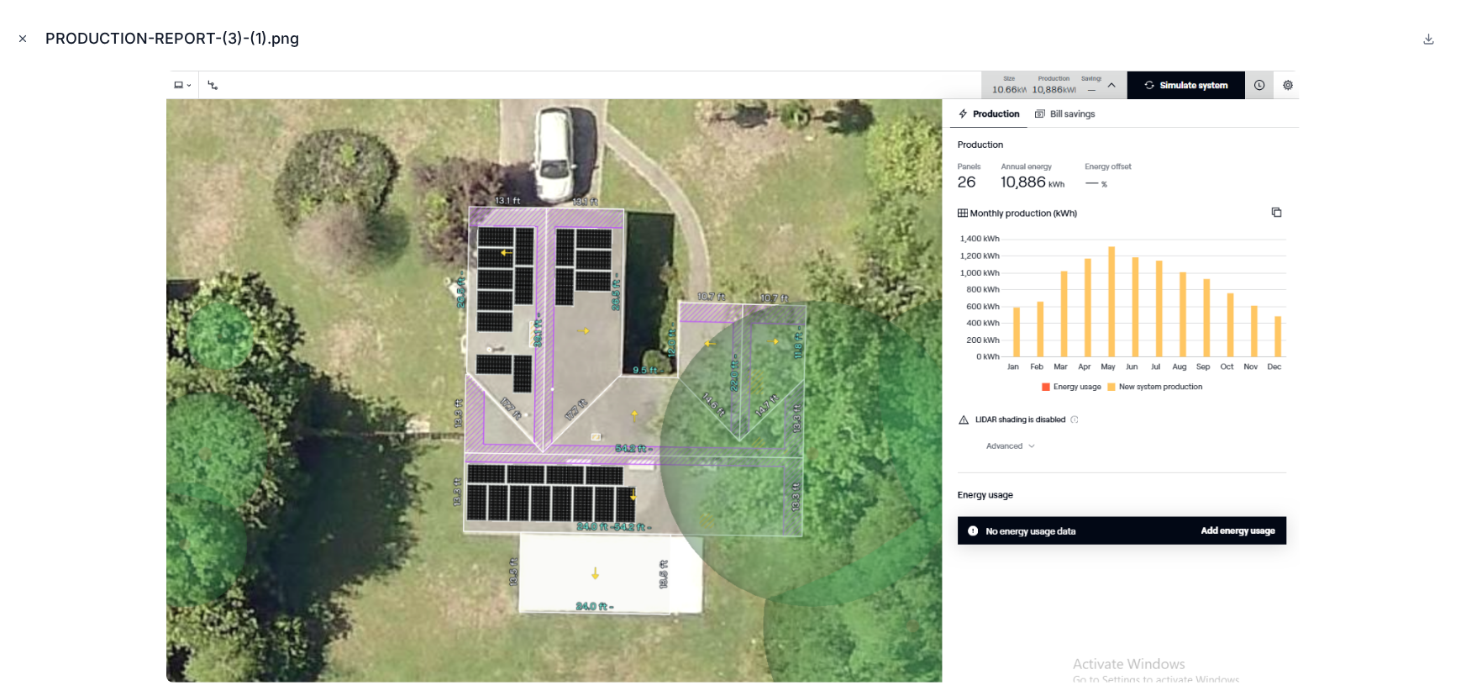
click at [18, 34] on icon "Close modal" at bounding box center [23, 39] width 12 height 12
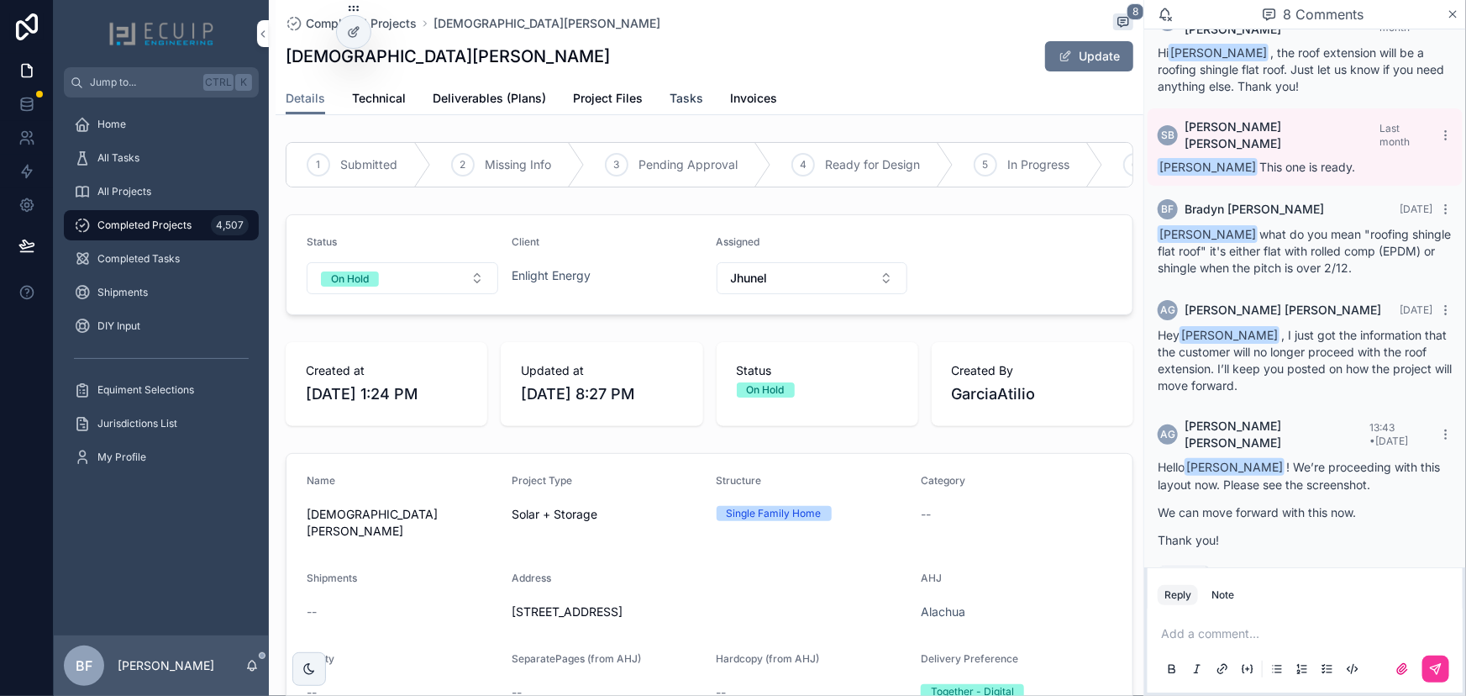
click at [670, 91] on span "Tasks" at bounding box center [687, 98] width 34 height 17
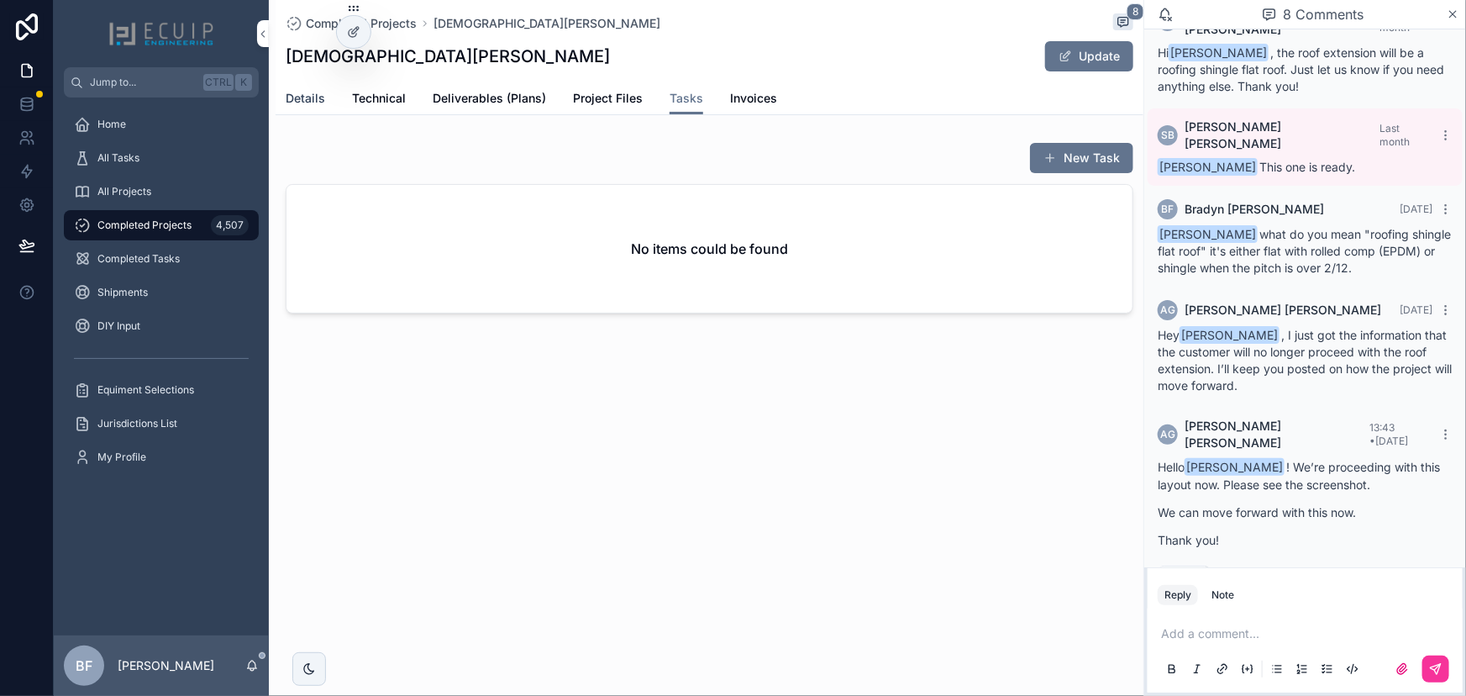
click at [310, 103] on span "Details" at bounding box center [305, 98] width 39 height 17
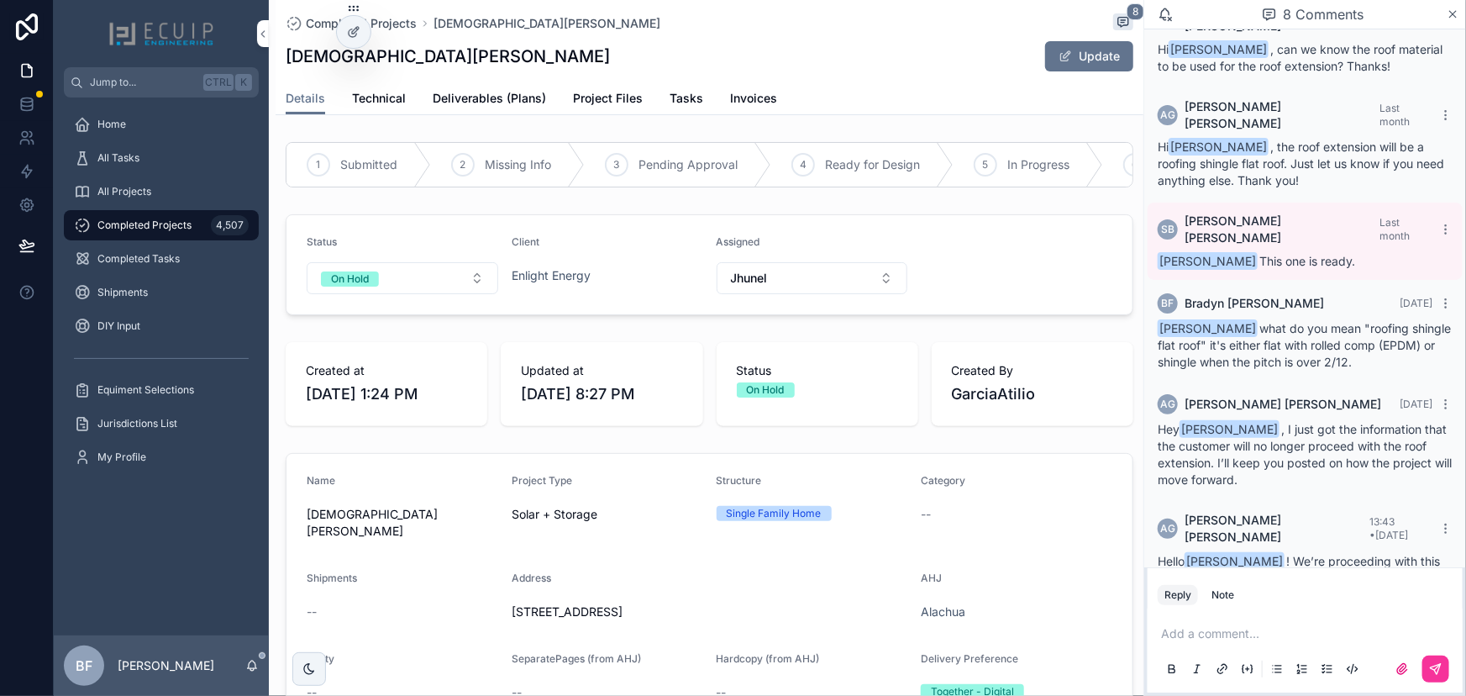
scroll to position [433, 0]
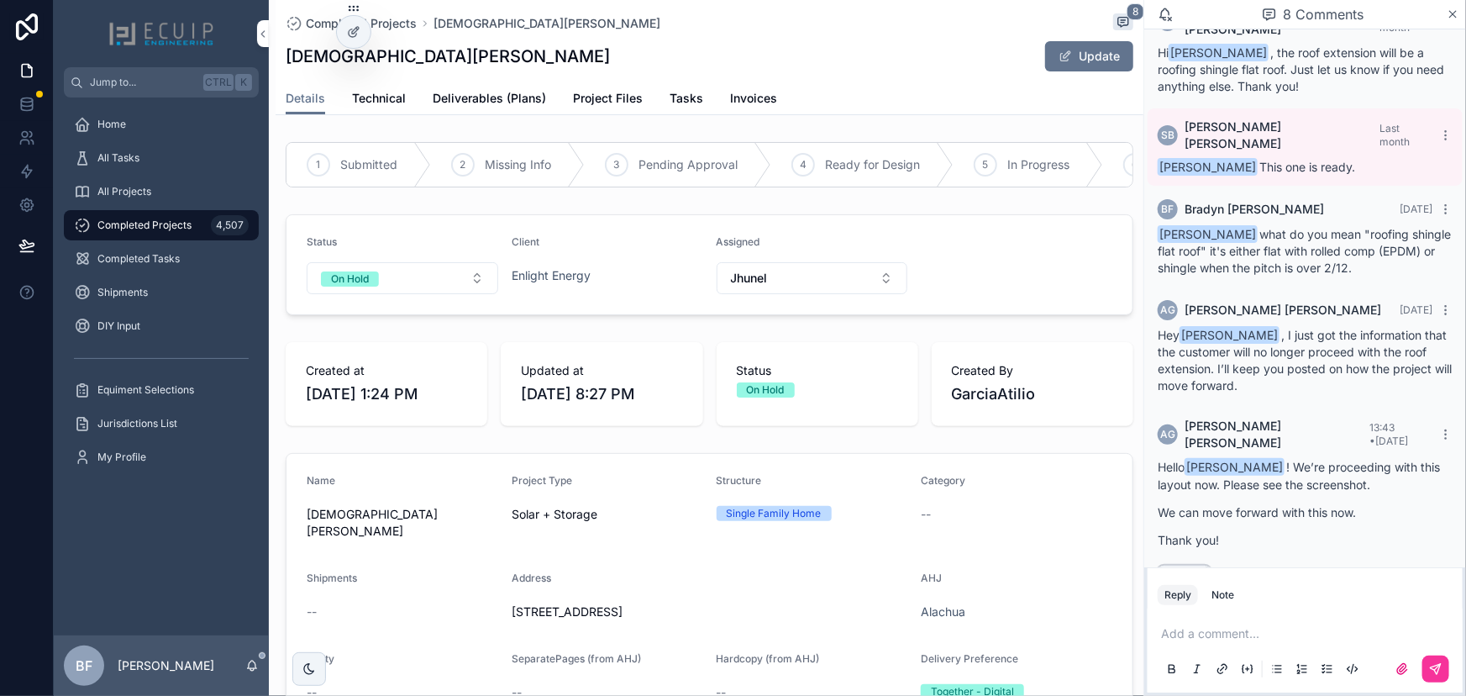
click at [0, 0] on div "PRODUCTION-REPORT-(3)-(1) .png" at bounding box center [0, 0] width 0 height 0
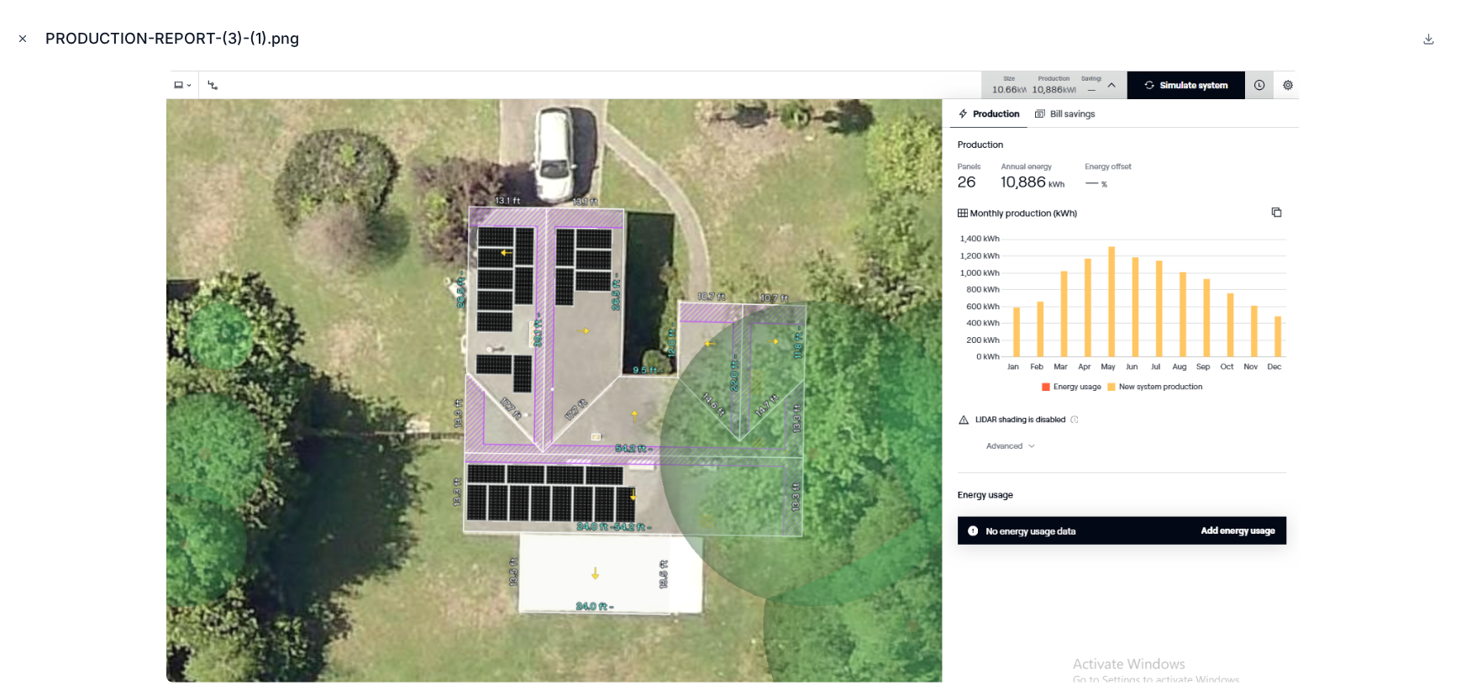
click at [17, 39] on icon "Close modal" at bounding box center [23, 39] width 12 height 12
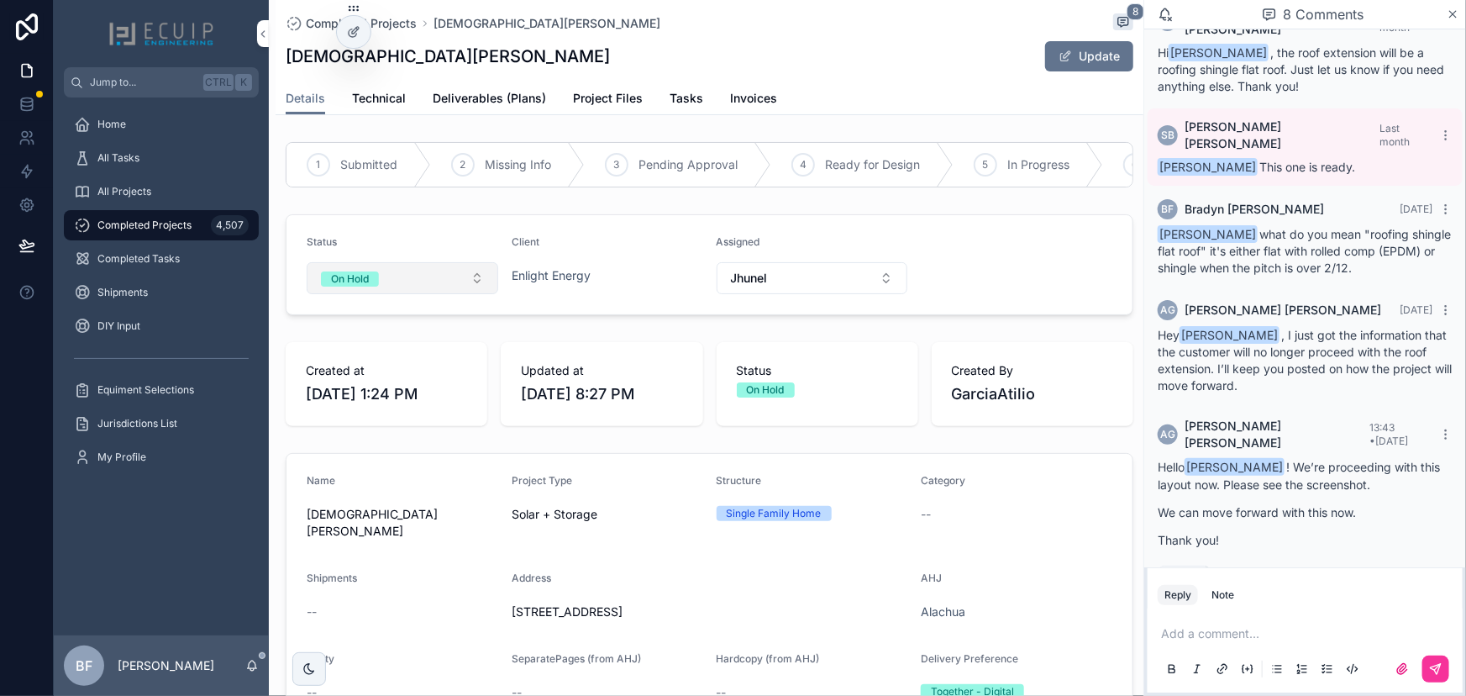
drag, startPoint x: 395, startPoint y: 281, endPoint x: 398, endPoint y: 297, distance: 16.3
click at [395, 281] on button "On Hold" at bounding box center [403, 278] width 192 height 32
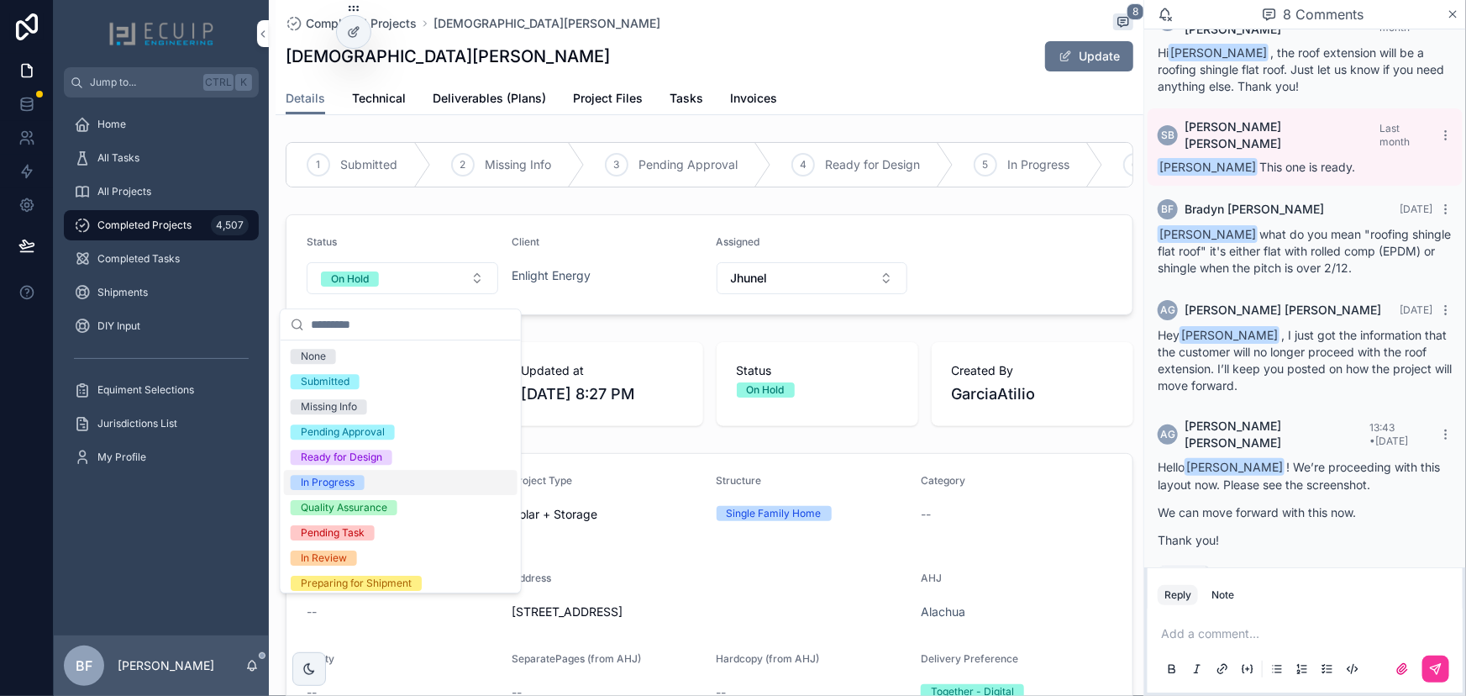
click at [349, 480] on div "In Progress" at bounding box center [328, 482] width 54 height 15
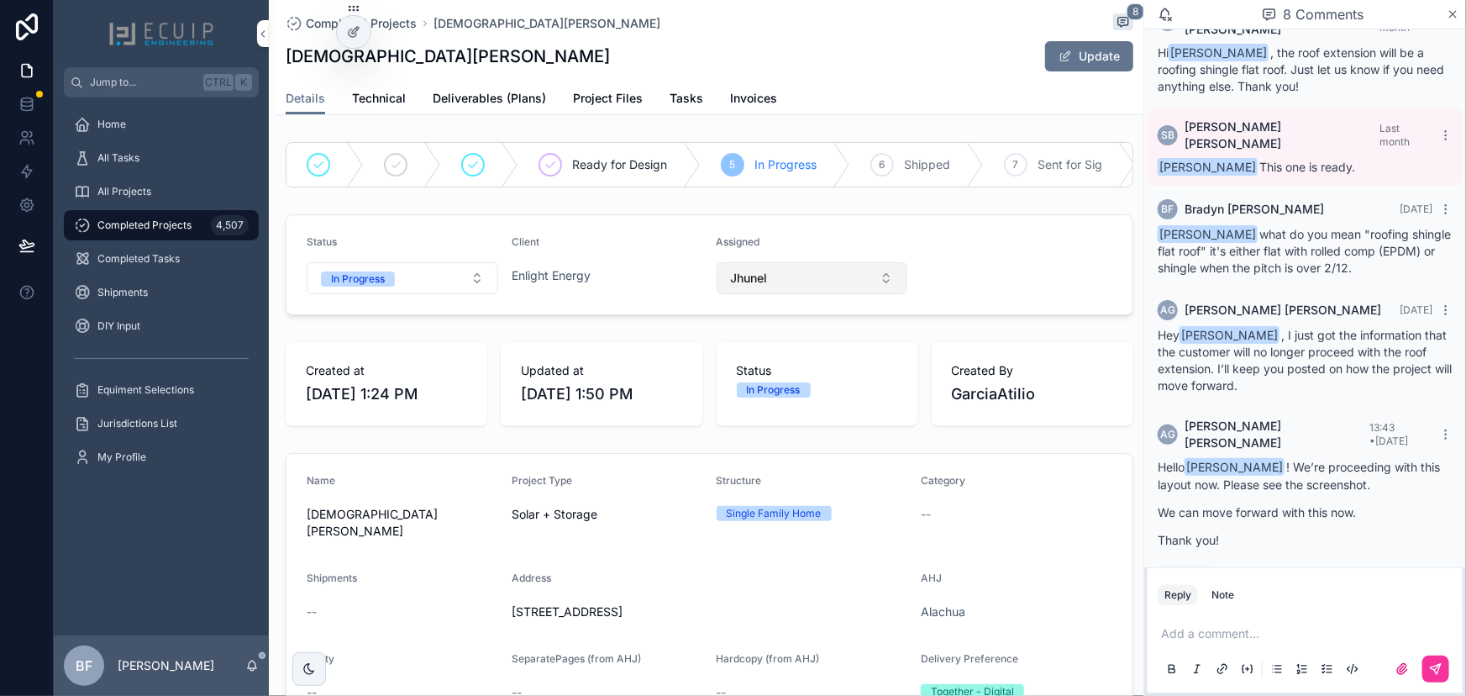
click at [803, 294] on button "Jhunel" at bounding box center [813, 278] width 192 height 32
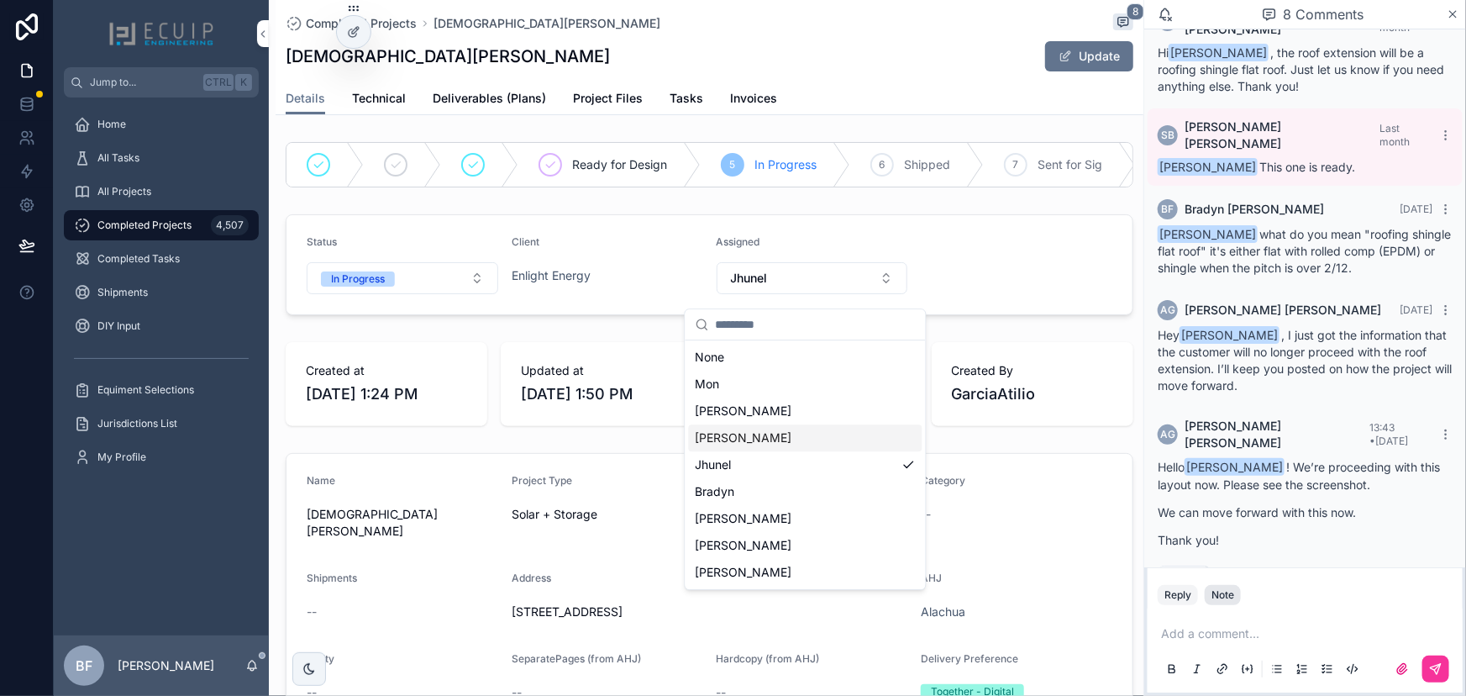
click at [1219, 600] on div "Note" at bounding box center [1222, 594] width 23 height 13
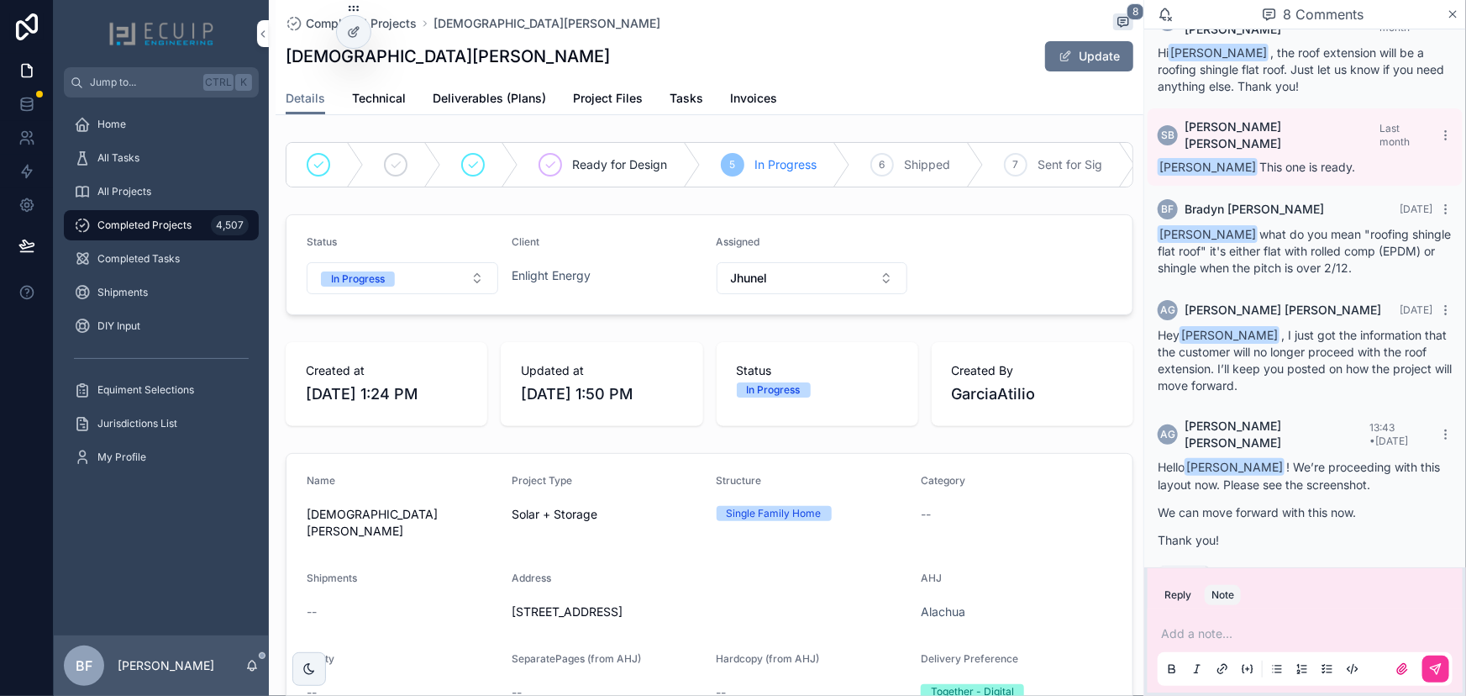
click at [1245, 643] on div "Add a note..." at bounding box center [1305, 650] width 295 height 71
click at [1254, 632] on p "scrollable content" at bounding box center [1308, 633] width 295 height 17
click at [1217, 609] on span "jhunelb@gmail.com" at bounding box center [1291, 605] width 202 height 17
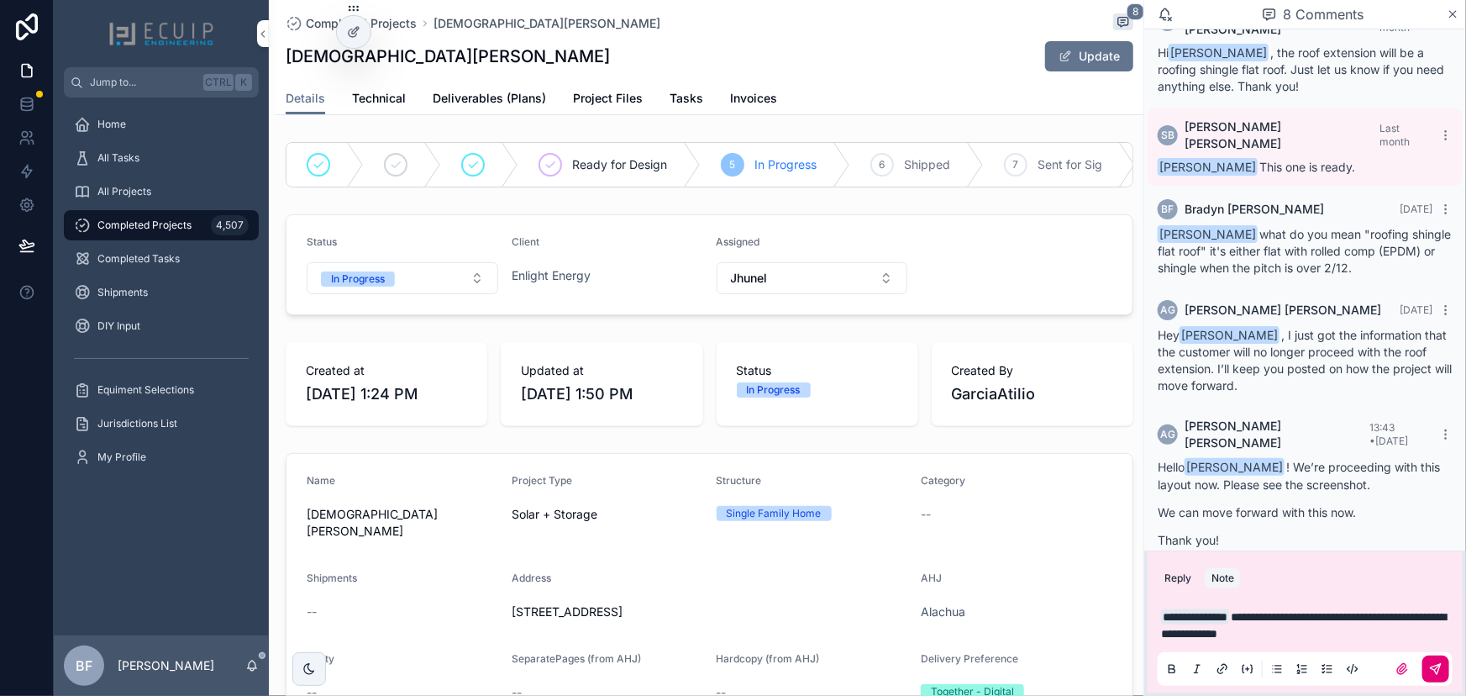
click at [1429, 665] on icon "scrollable content" at bounding box center [1435, 668] width 13 height 13
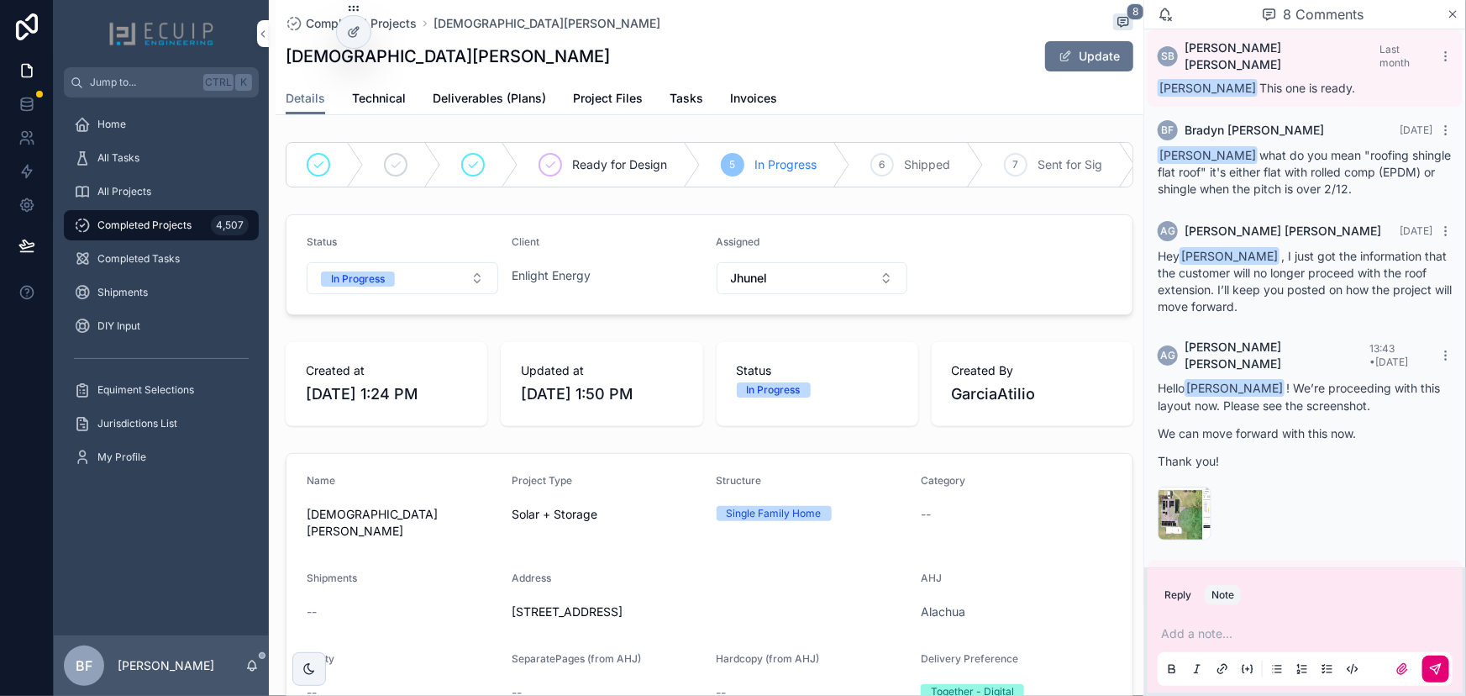
scroll to position [517, 0]
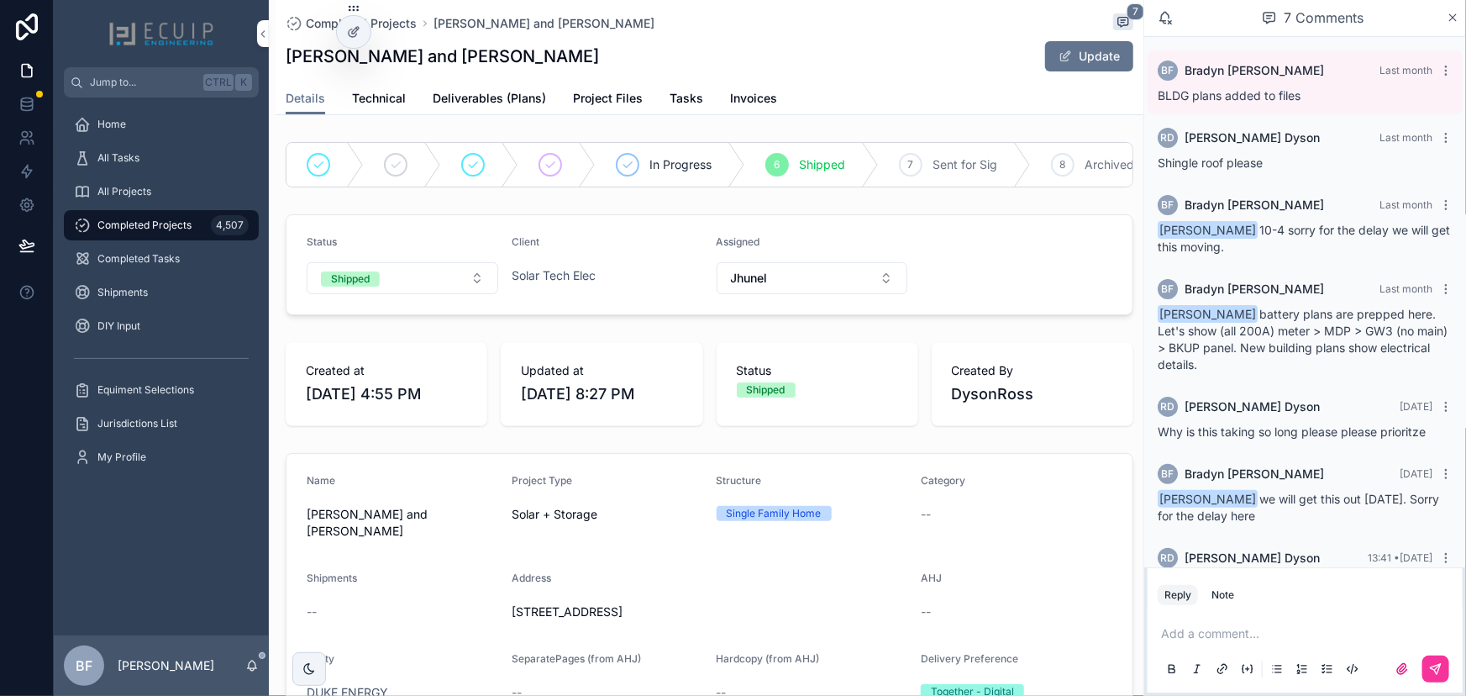
scroll to position [46, 0]
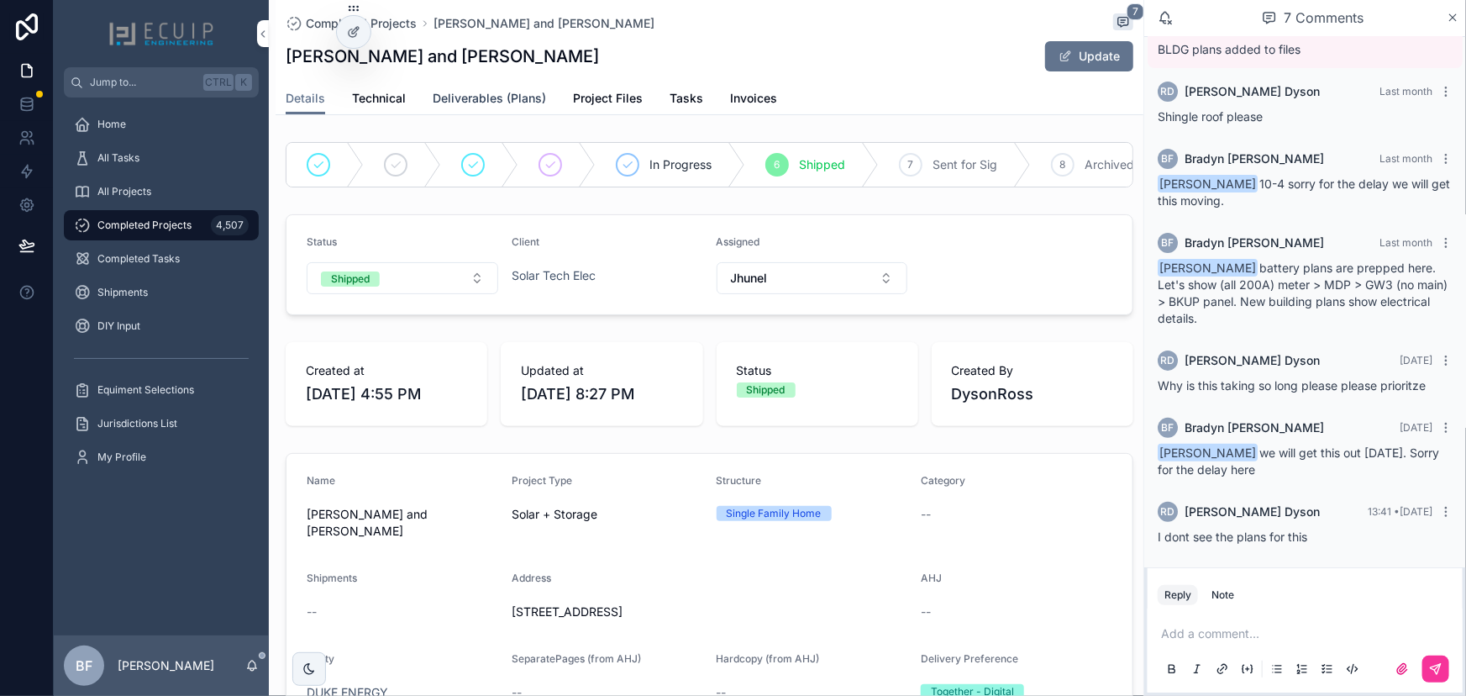
click at [518, 95] on span "Deliverables (Plans)" at bounding box center [489, 98] width 113 height 17
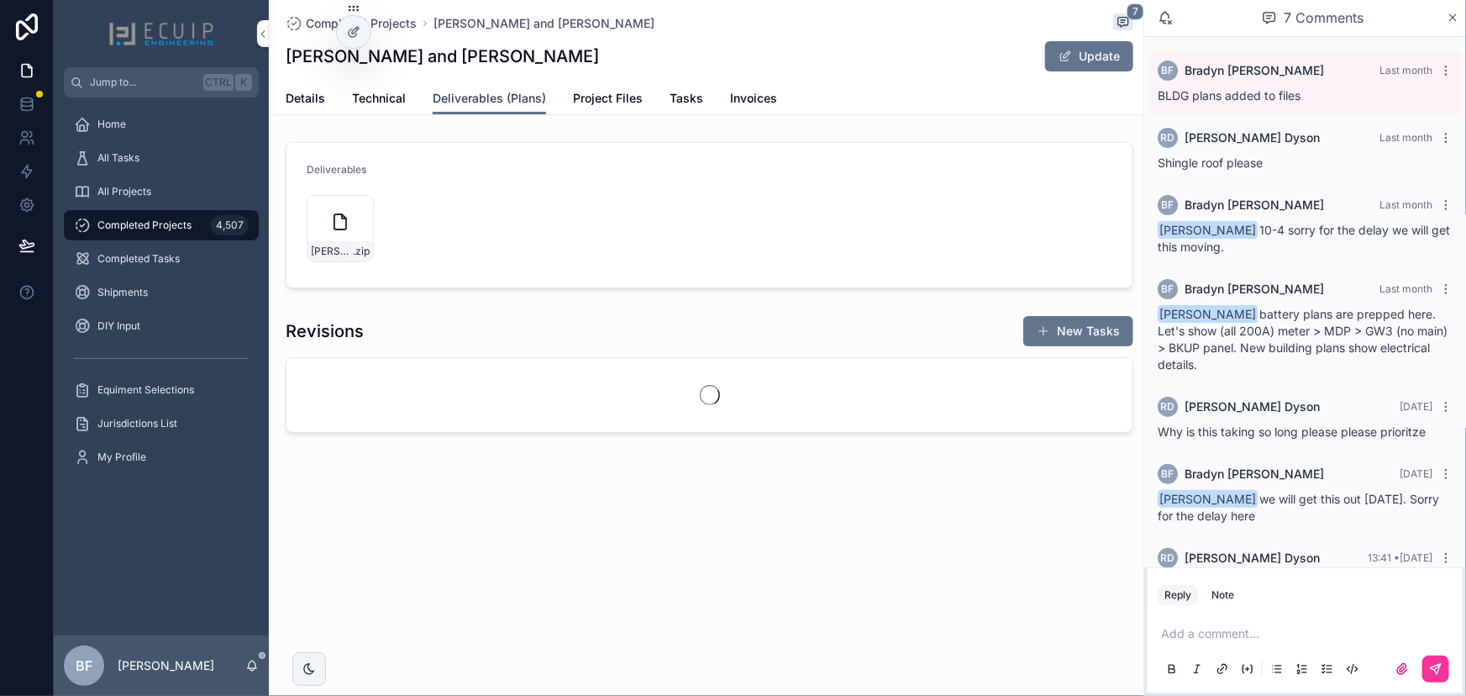
scroll to position [46, 0]
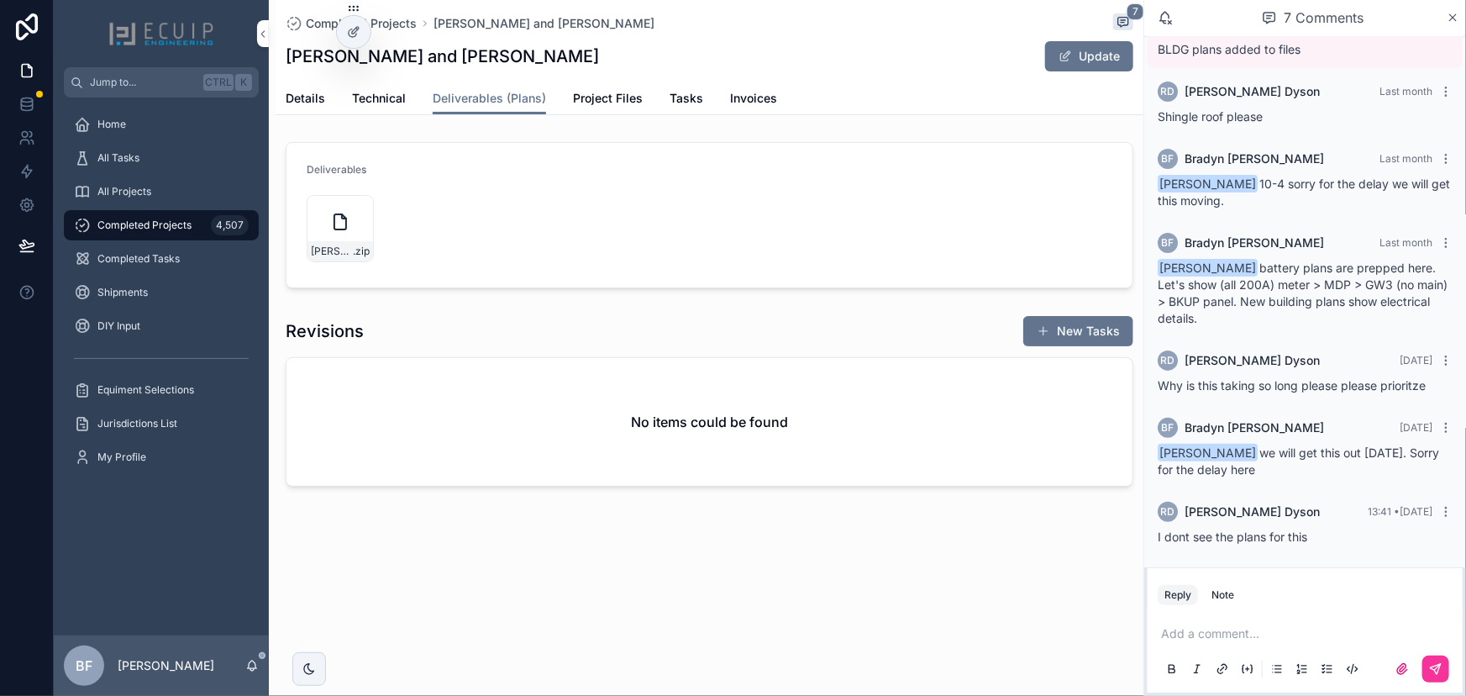
click at [1359, 638] on p "scrollable content" at bounding box center [1308, 633] width 295 height 17
click at [1265, 603] on span "[EMAIL_ADDRESS][DOMAIN_NAME]" at bounding box center [1291, 605] width 202 height 17
click at [1432, 668] on icon "scrollable content" at bounding box center [1436, 669] width 10 height 10
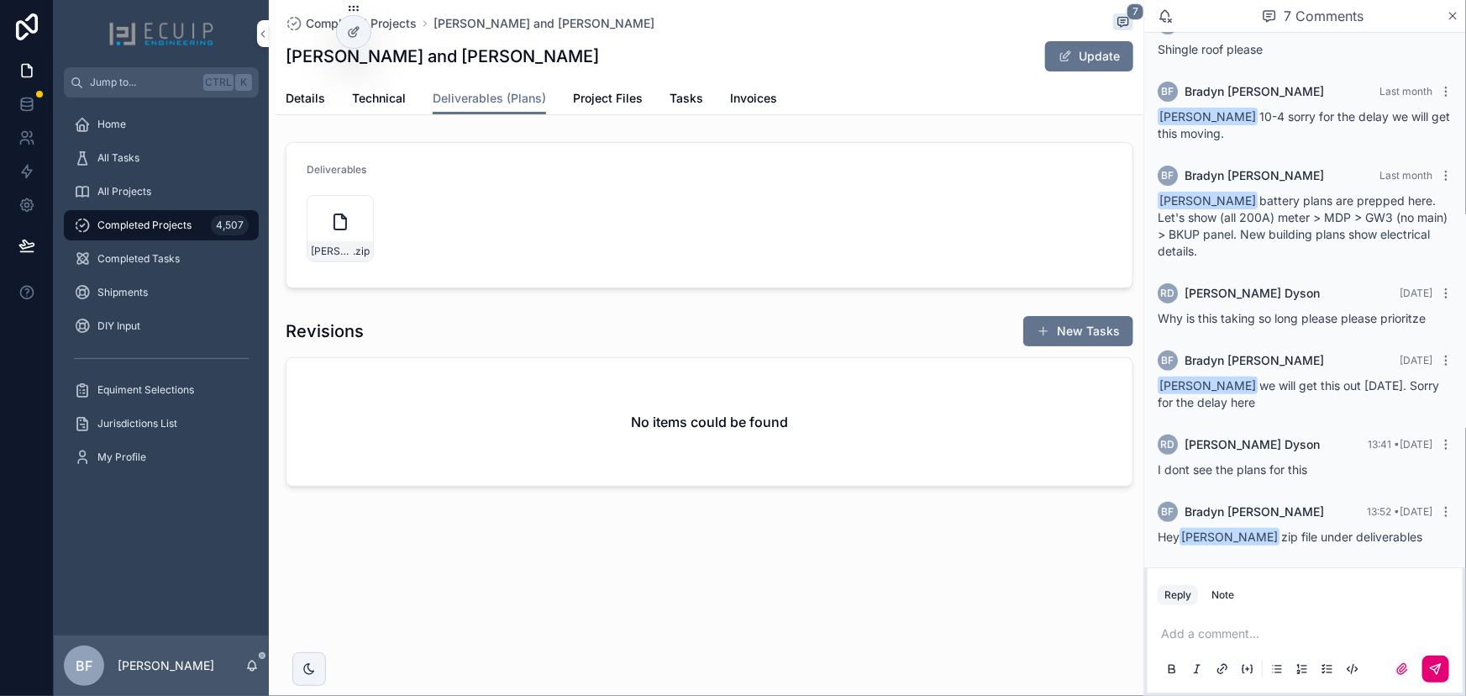
scroll to position [109, 0]
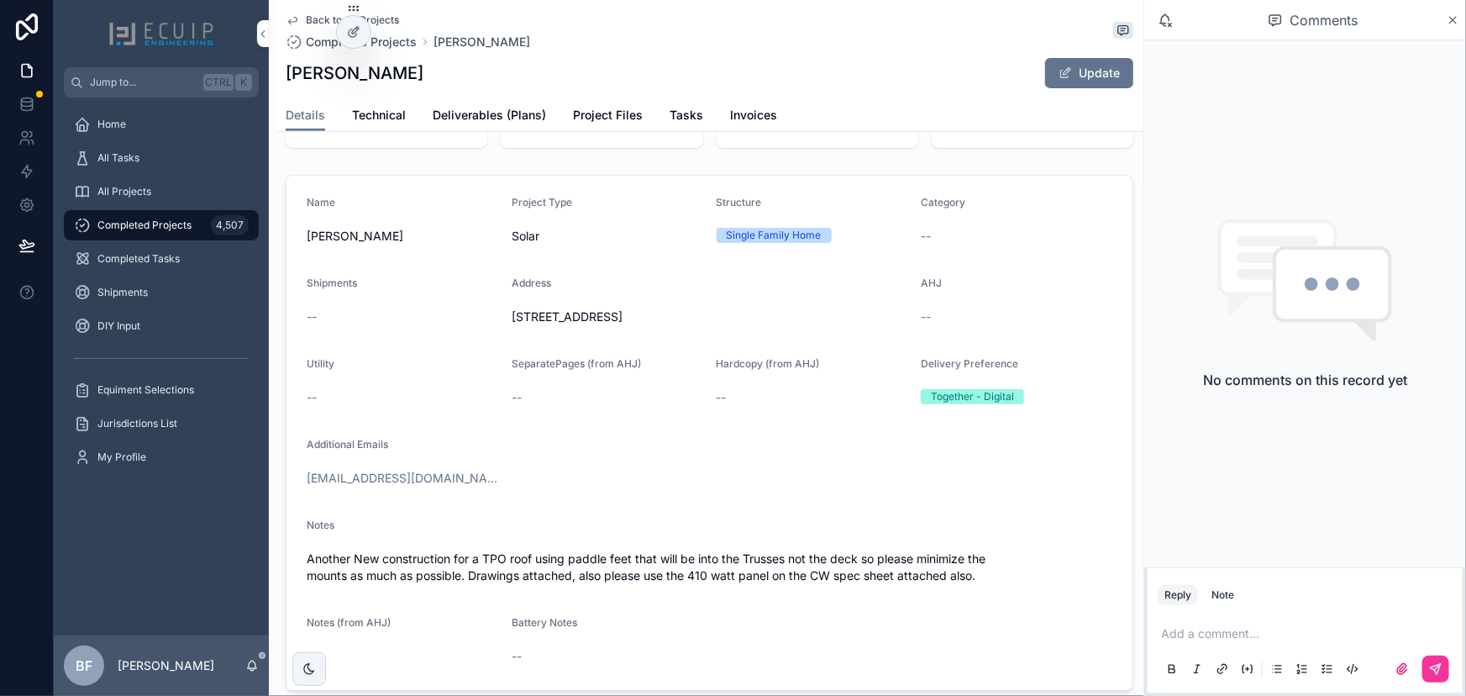
scroll to position [305, 0]
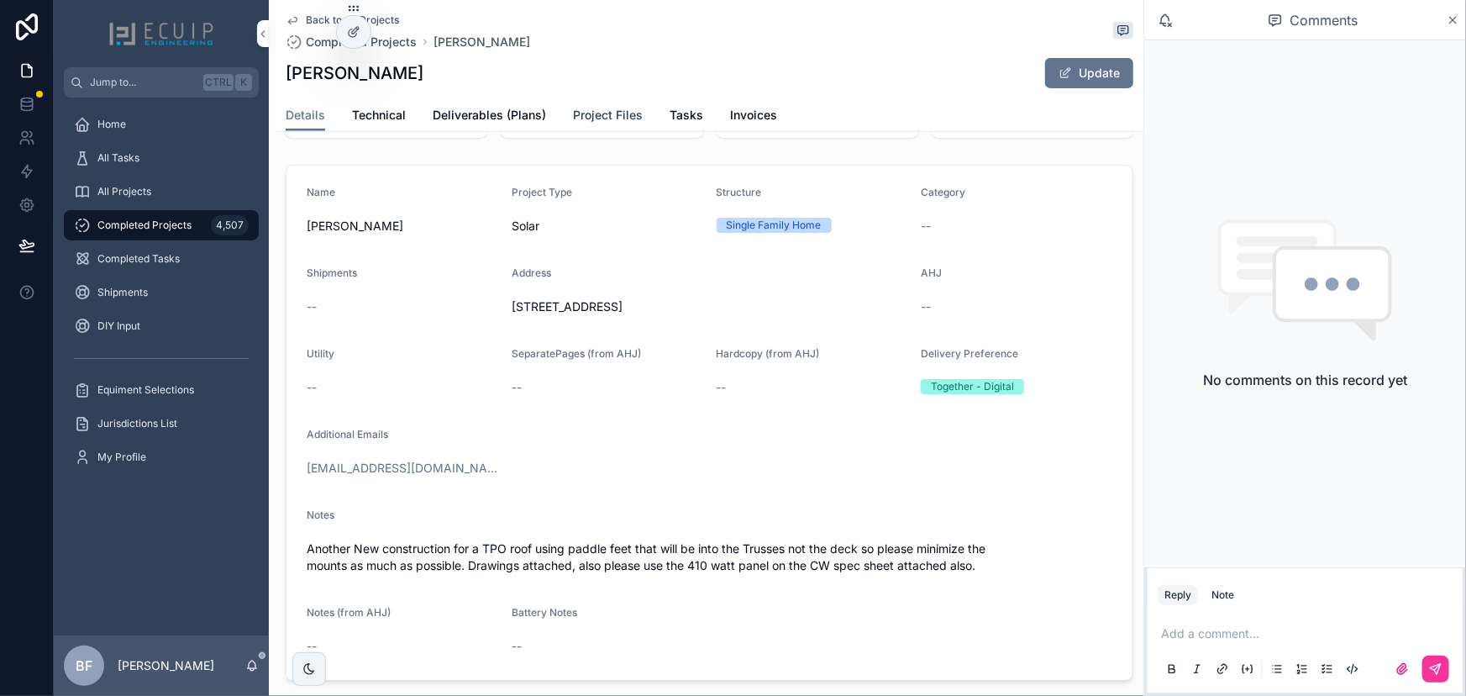
click at [591, 119] on span "Project Files" at bounding box center [608, 115] width 70 height 17
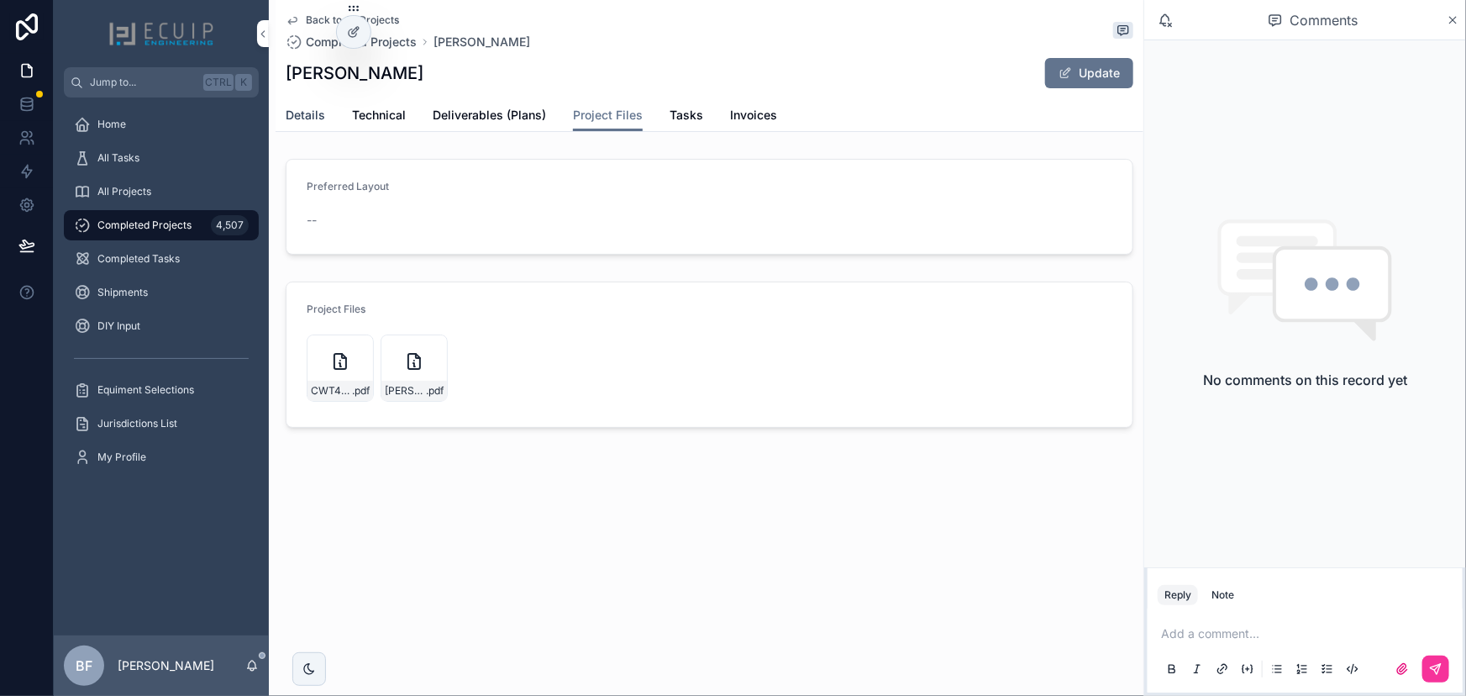
click at [289, 107] on span "Details" at bounding box center [305, 115] width 39 height 17
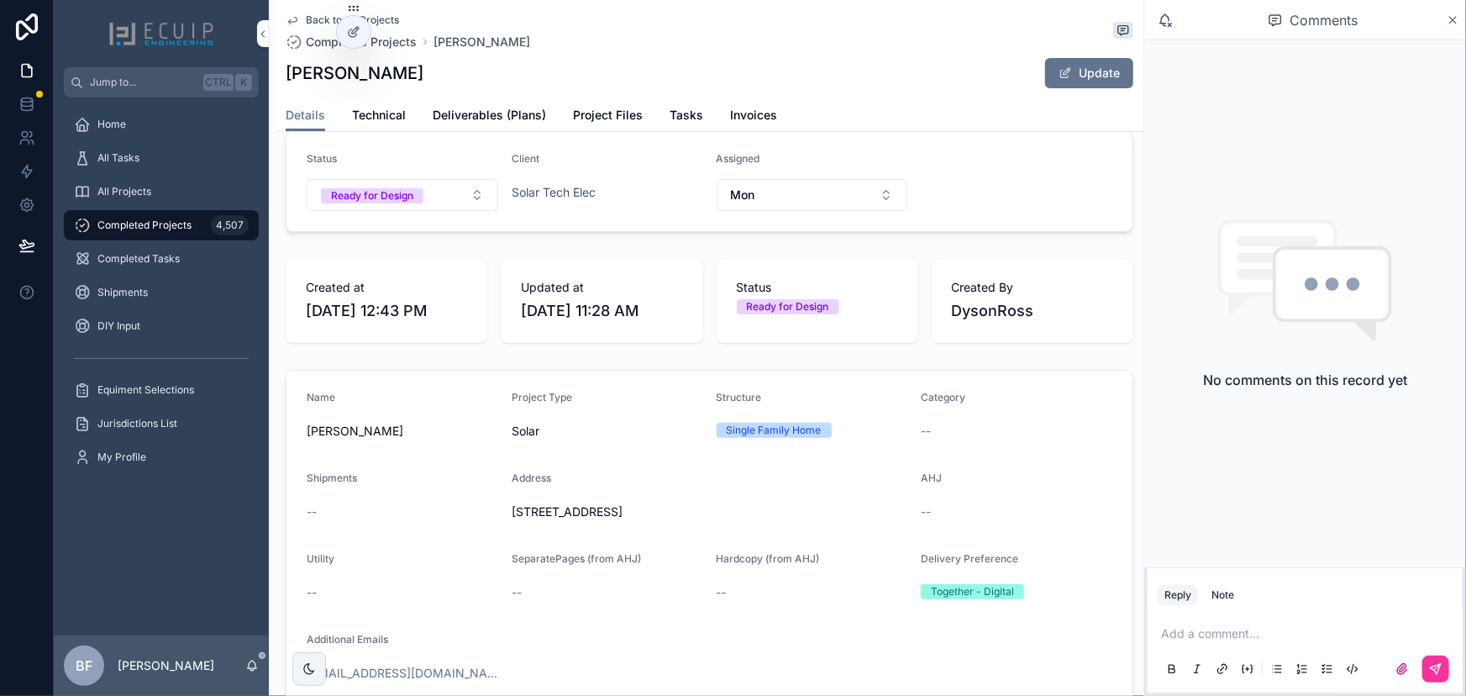
scroll to position [305, 0]
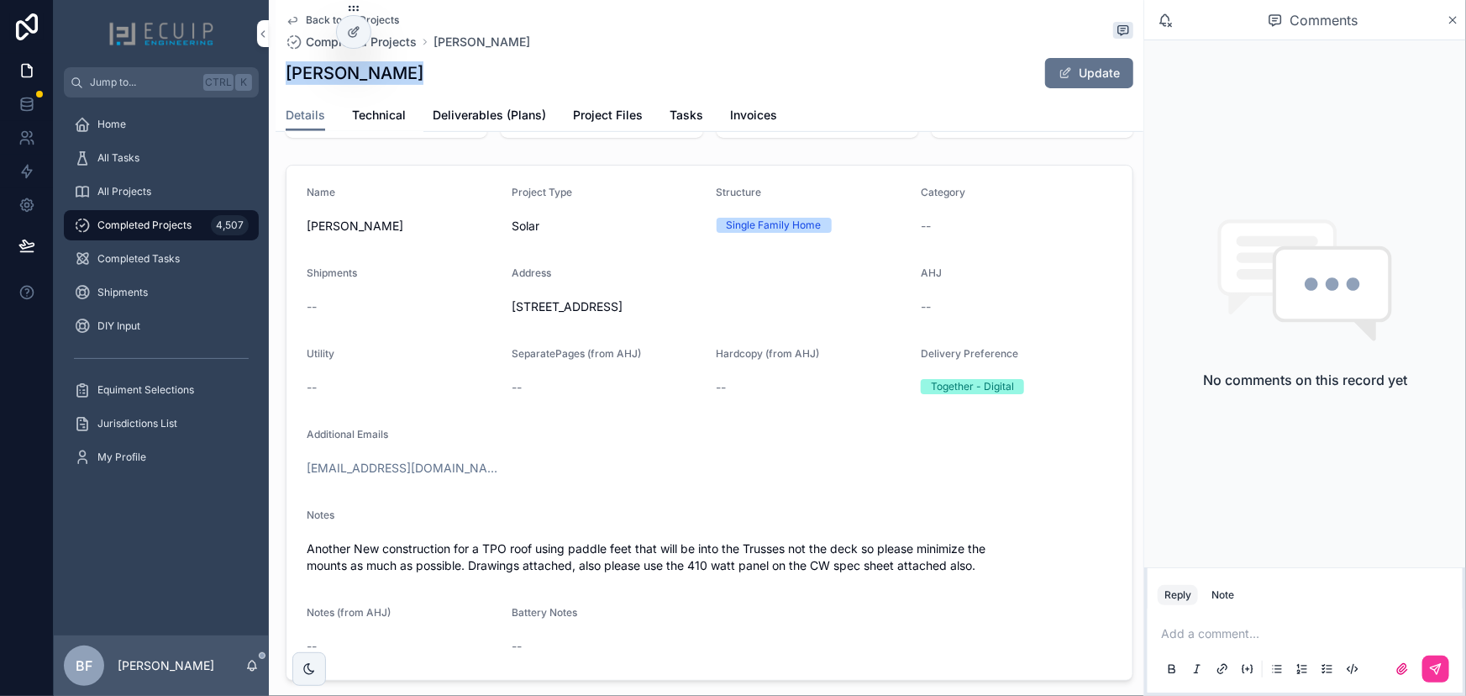
drag, startPoint x: 410, startPoint y: 66, endPoint x: 290, endPoint y: 77, distance: 120.6
click at [290, 77] on div "[PERSON_NAME] Update" at bounding box center [710, 73] width 848 height 32
copy h1 "[PERSON_NAME]"
click at [584, 115] on span "Project Files" at bounding box center [608, 115] width 70 height 17
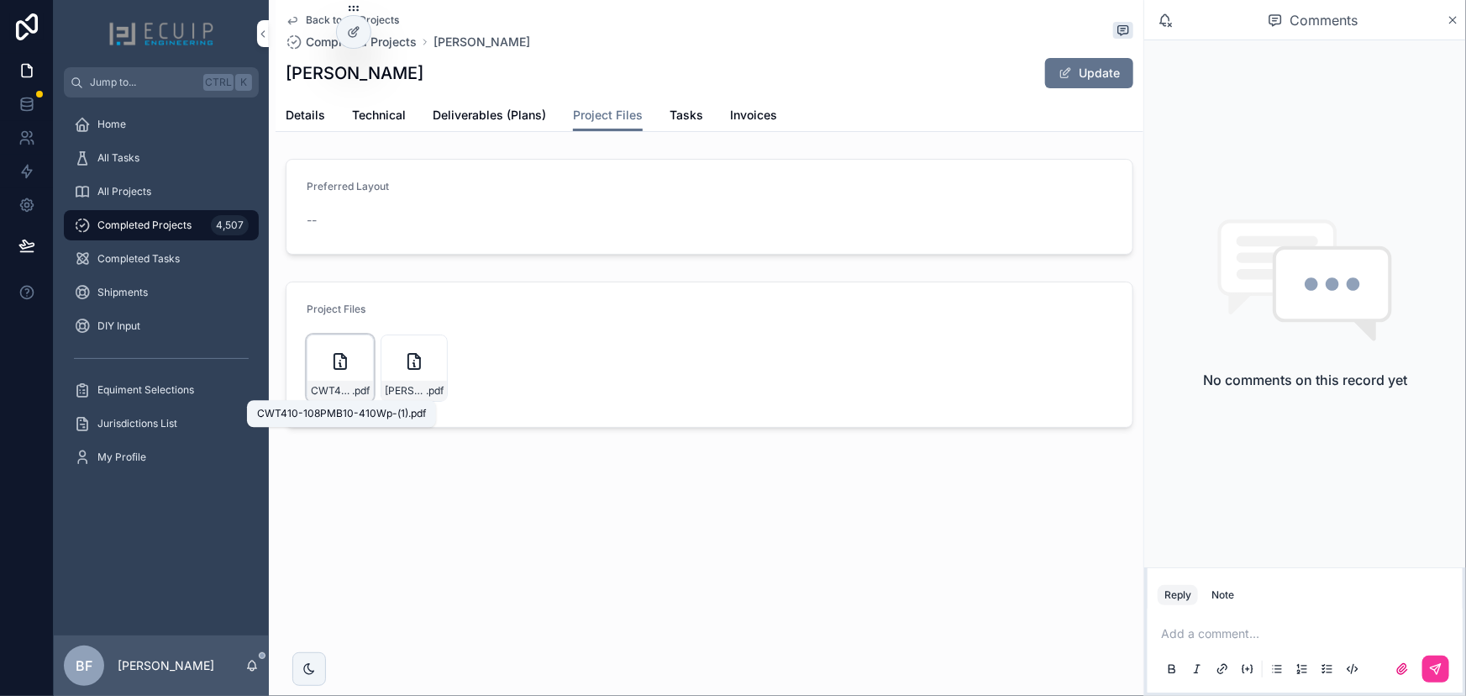
click at [331, 389] on span "CWT410-108PMB10-410Wp-(1)" at bounding box center [331, 390] width 41 height 13
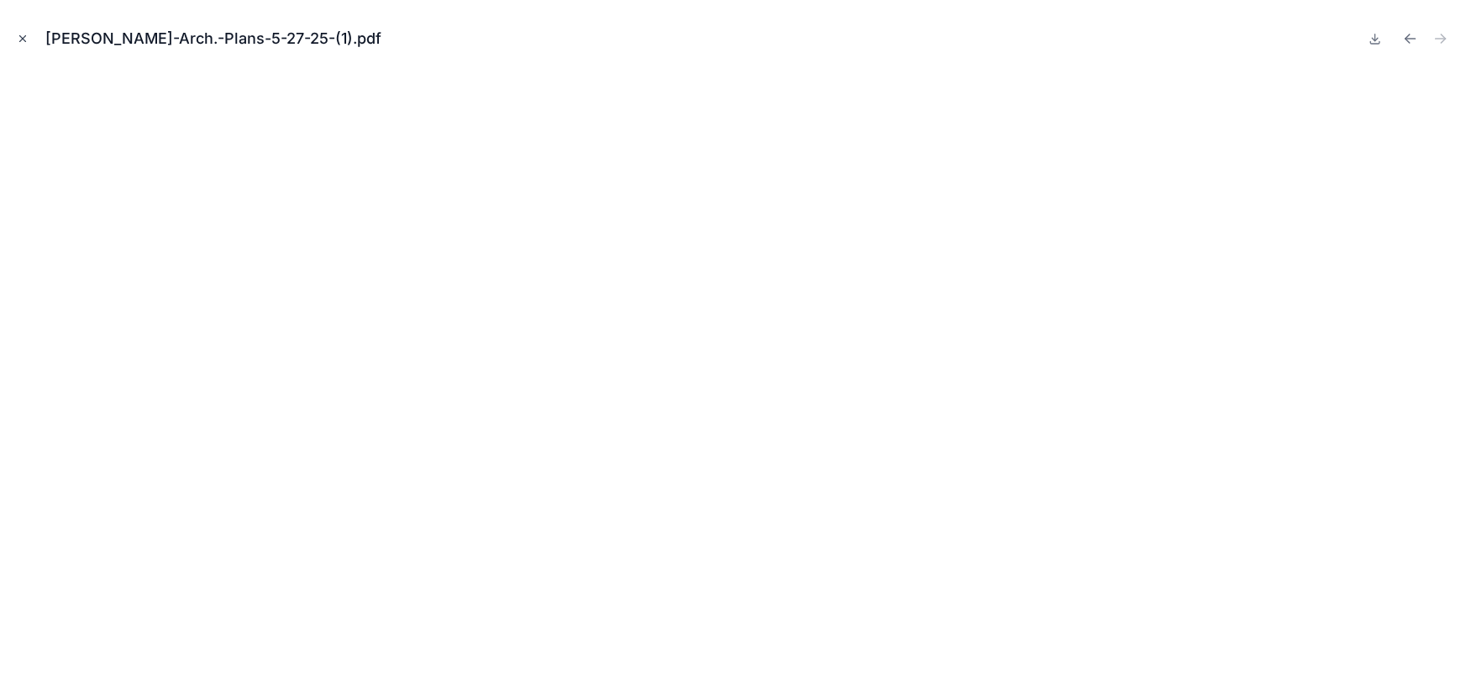
click at [25, 39] on icon "Close modal" at bounding box center [23, 39] width 12 height 12
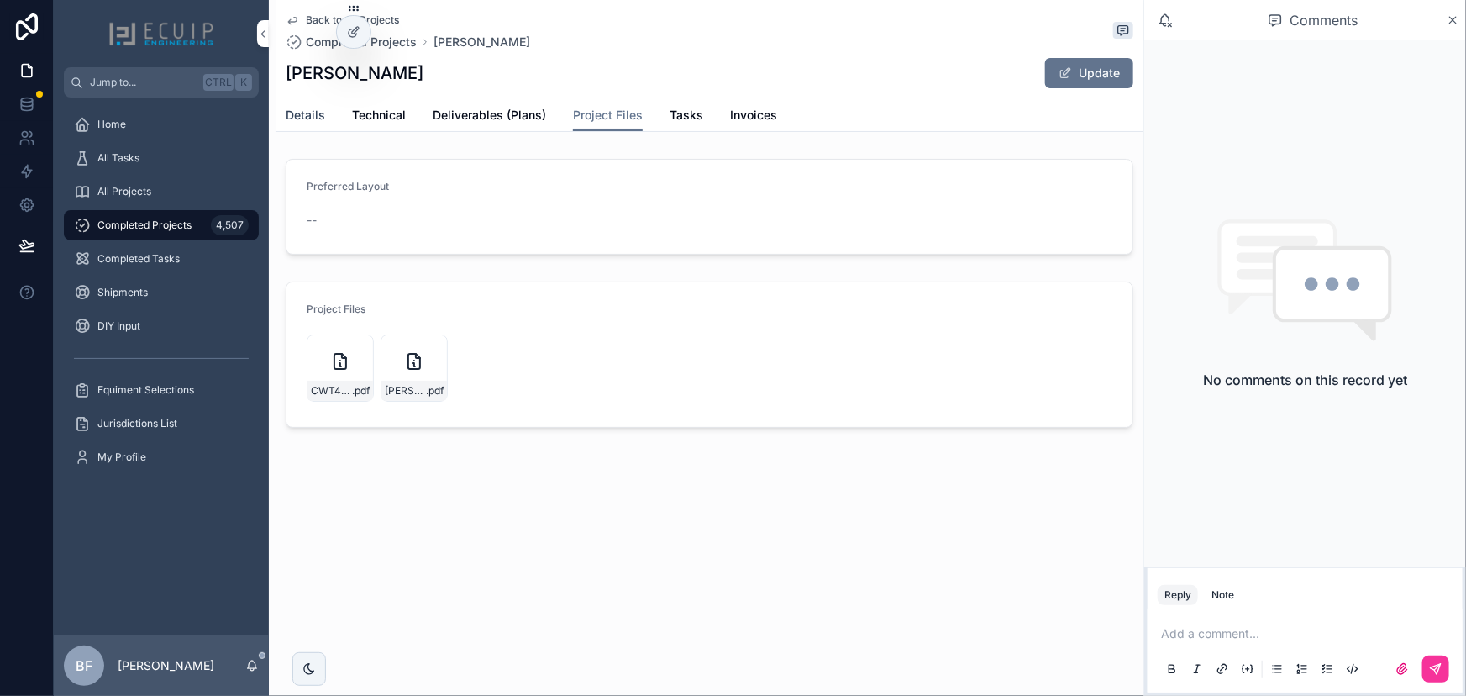
drag, startPoint x: 298, startPoint y: 111, endPoint x: 379, endPoint y: 148, distance: 88.7
click at [300, 111] on span "Details" at bounding box center [305, 115] width 39 height 17
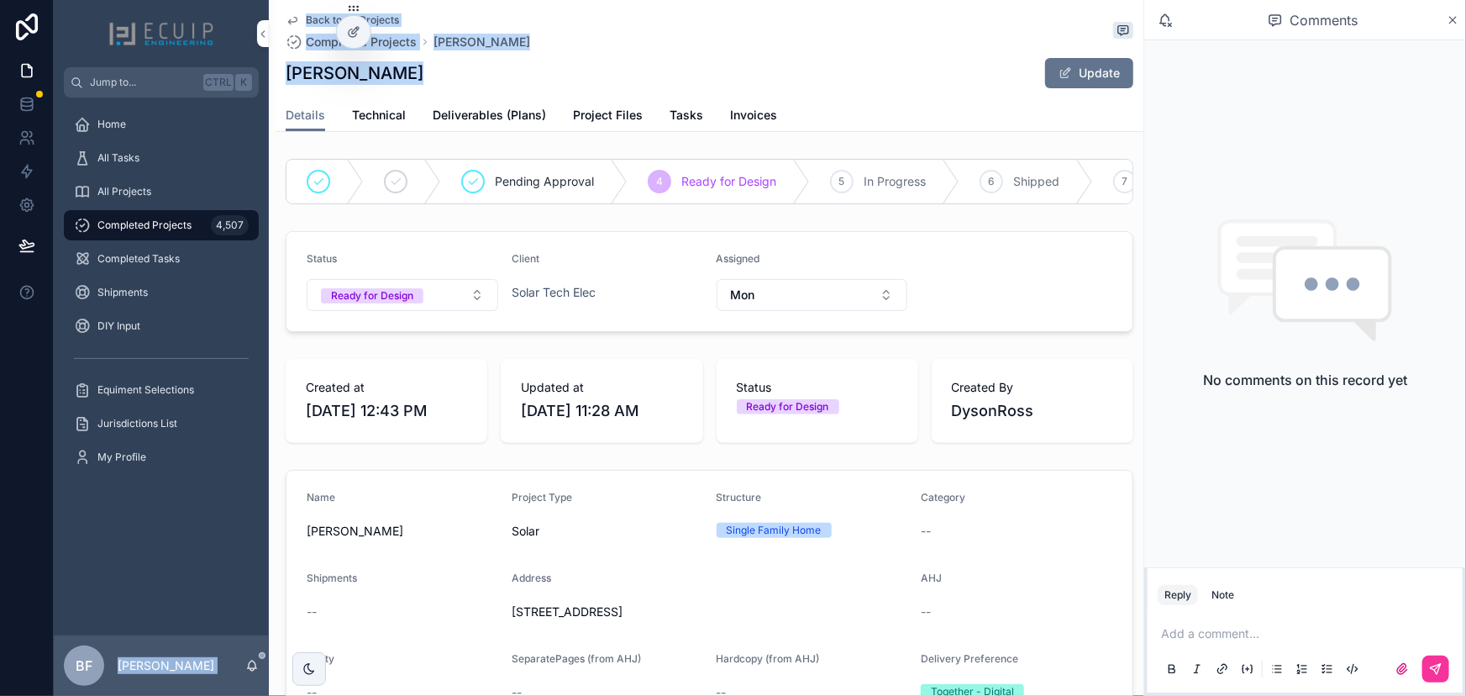
drag, startPoint x: 437, startPoint y: 92, endPoint x: 266, endPoint y: 77, distance: 171.2
click at [266, 77] on div "Jump to... Ctrl K Home All Tasks All Projects Completed Projects 4,507 Complete…" at bounding box center [760, 348] width 1412 height 696
click at [281, 78] on div "Back to All Projects Completed Projects Dennis Moncur Dennis Moncur Update Deta…" at bounding box center [710, 66] width 868 height 132
drag, startPoint x: 288, startPoint y: 76, endPoint x: 420, endPoint y: 77, distance: 131.9
click at [420, 77] on div "Dennis Moncur Update" at bounding box center [710, 73] width 848 height 32
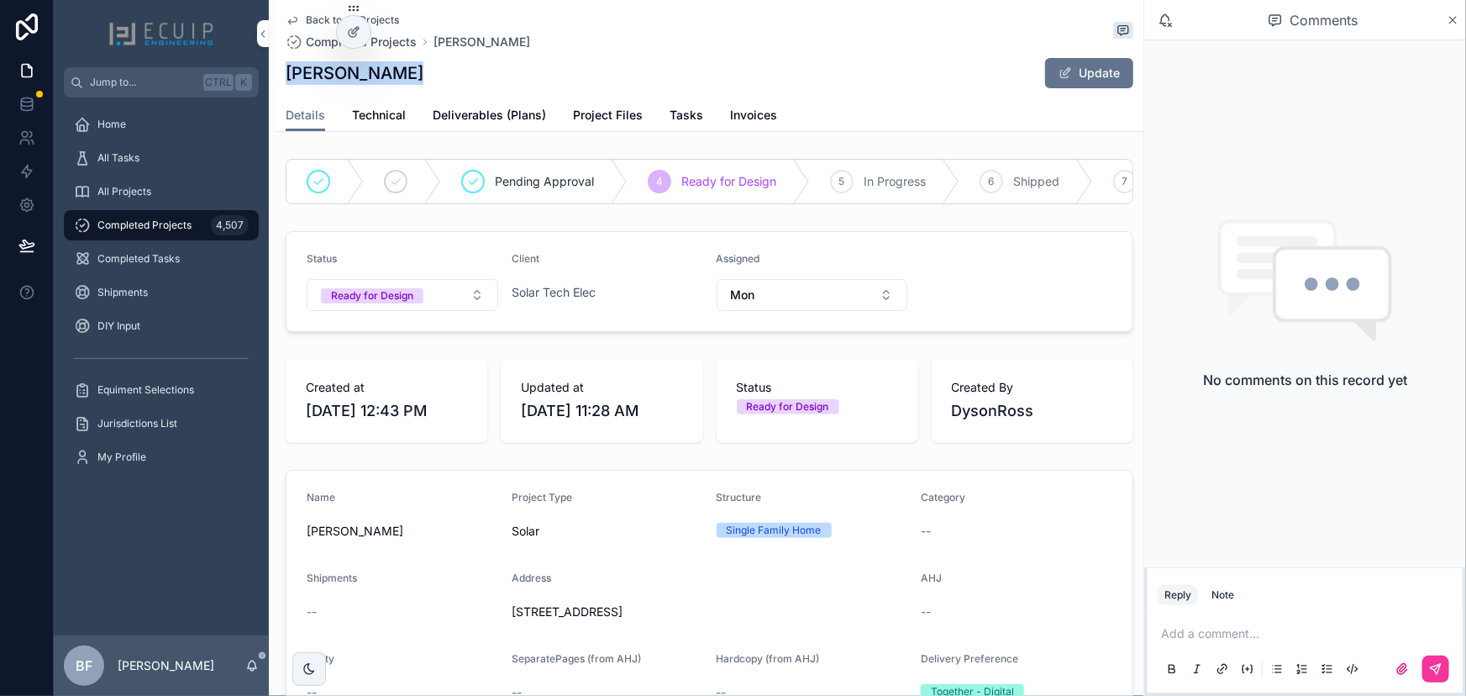
copy h1 "[PERSON_NAME]"
click at [593, 102] on link "Project Files" at bounding box center [608, 117] width 70 height 34
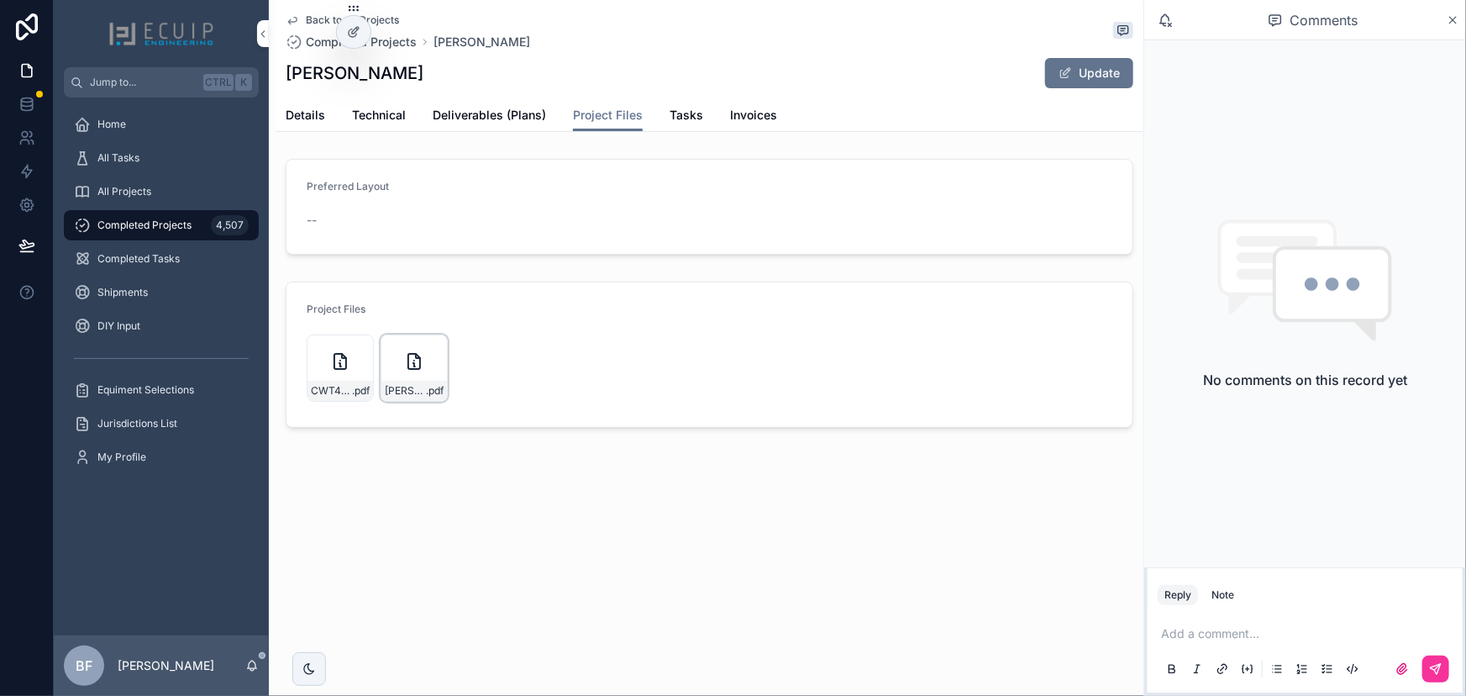
click at [381, 386] on div "Moncur-Arch.-Plans-5-27-25-(1) .pdf" at bounding box center [414, 391] width 66 height 20
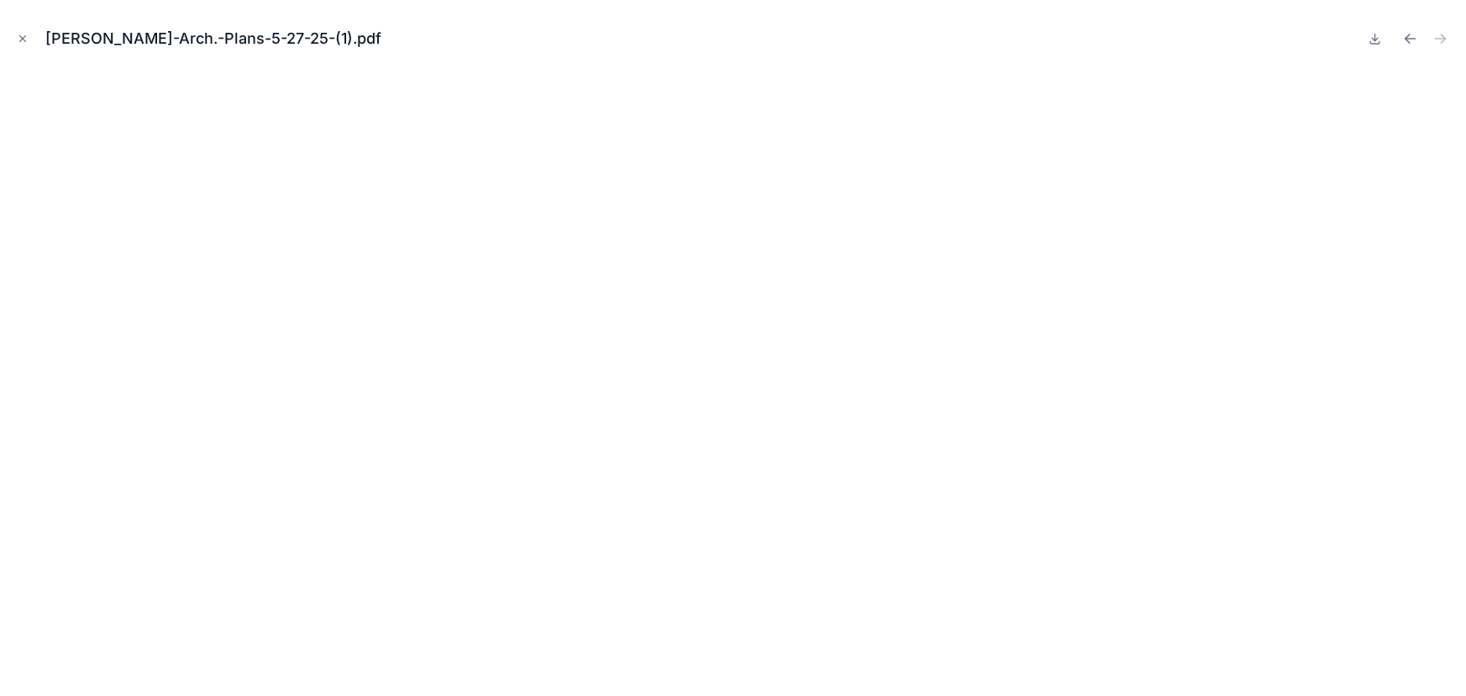
click at [67, 48] on div "Moncur-Arch.-Plans-5-27-25-(1).pdf" at bounding box center [219, 39] width 349 height 24
click at [13, 35] on button "Close modal" at bounding box center [22, 38] width 18 height 18
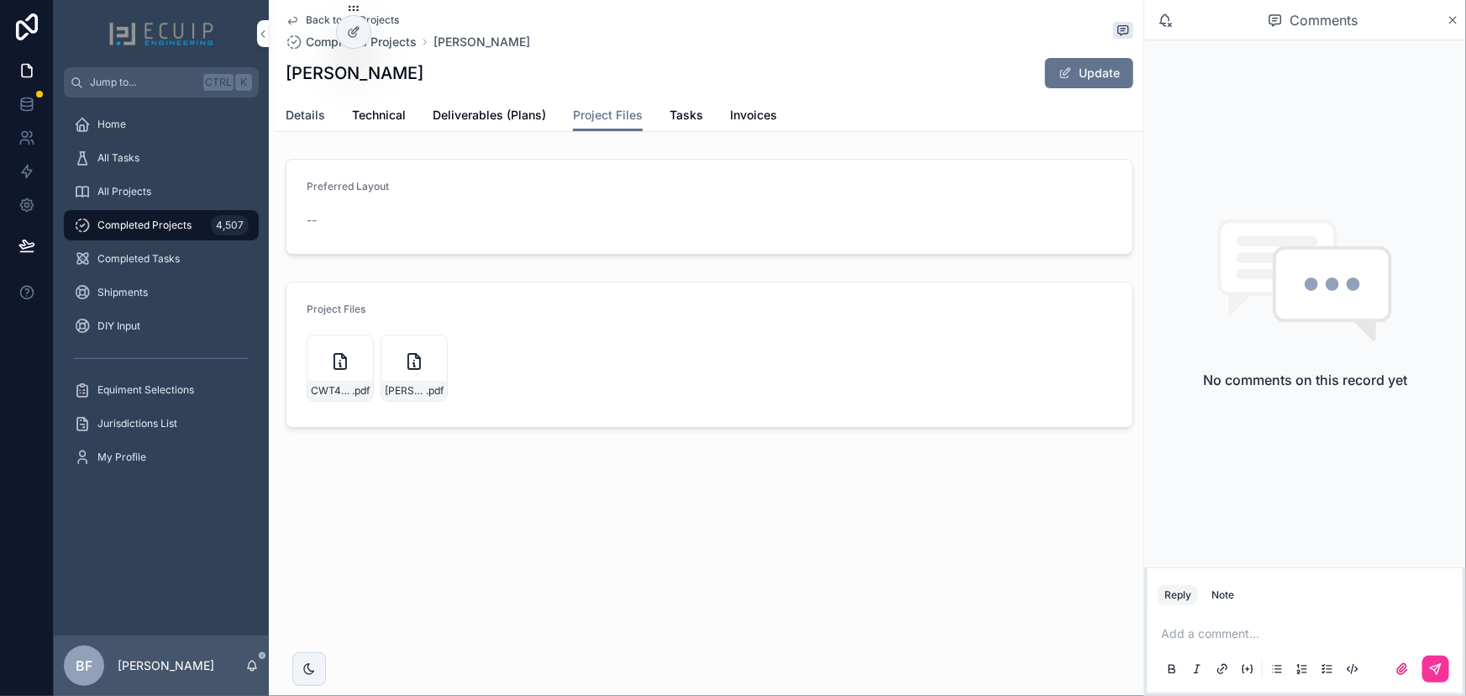
click at [308, 122] on span "Details" at bounding box center [305, 115] width 39 height 17
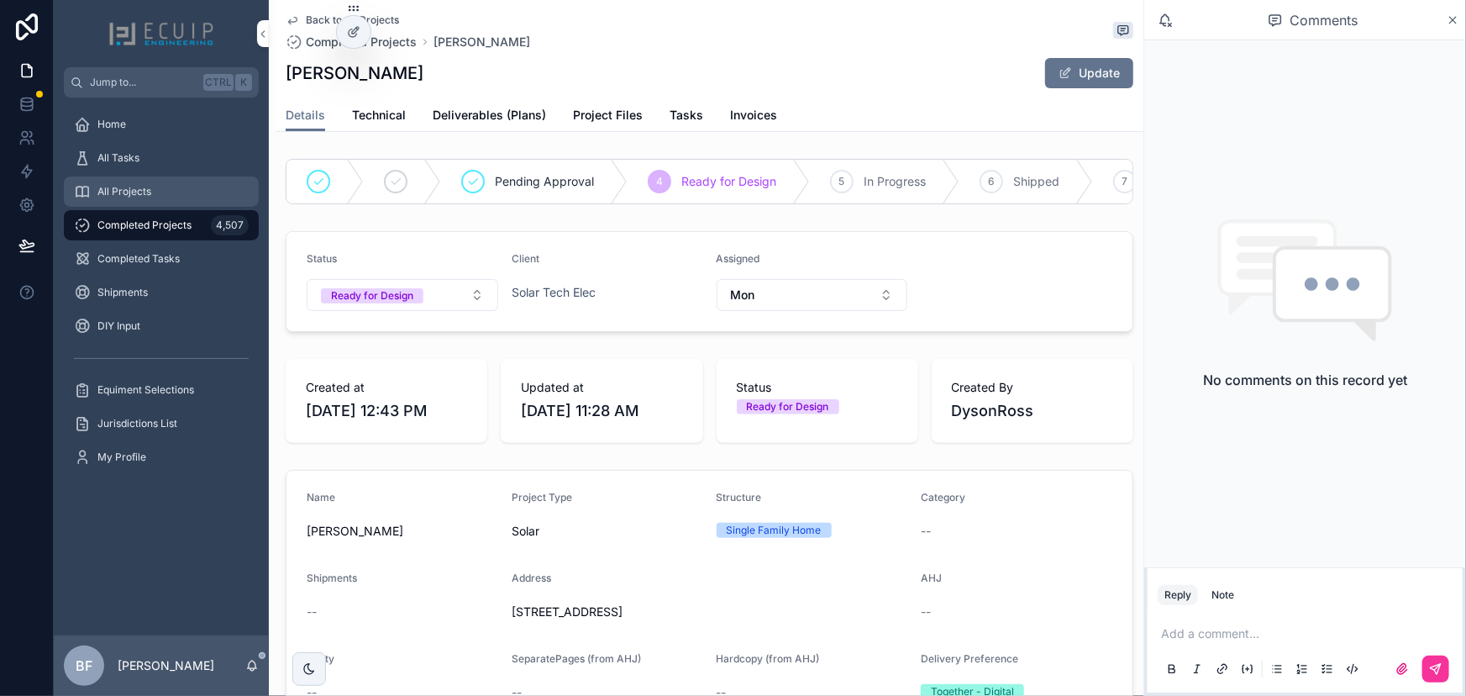
click at [156, 186] on div "All Projects" at bounding box center [161, 191] width 175 height 27
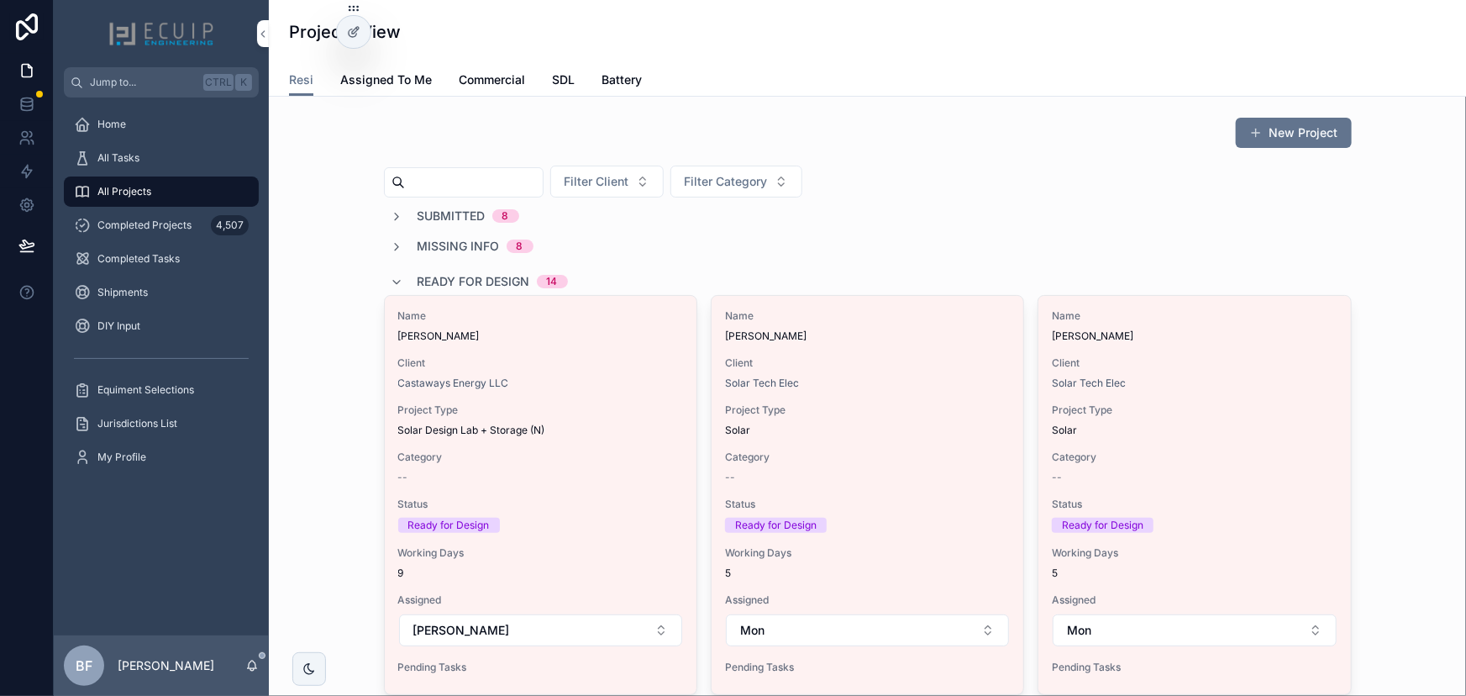
click at [514, 273] on span "Ready for Design" at bounding box center [474, 281] width 113 height 17
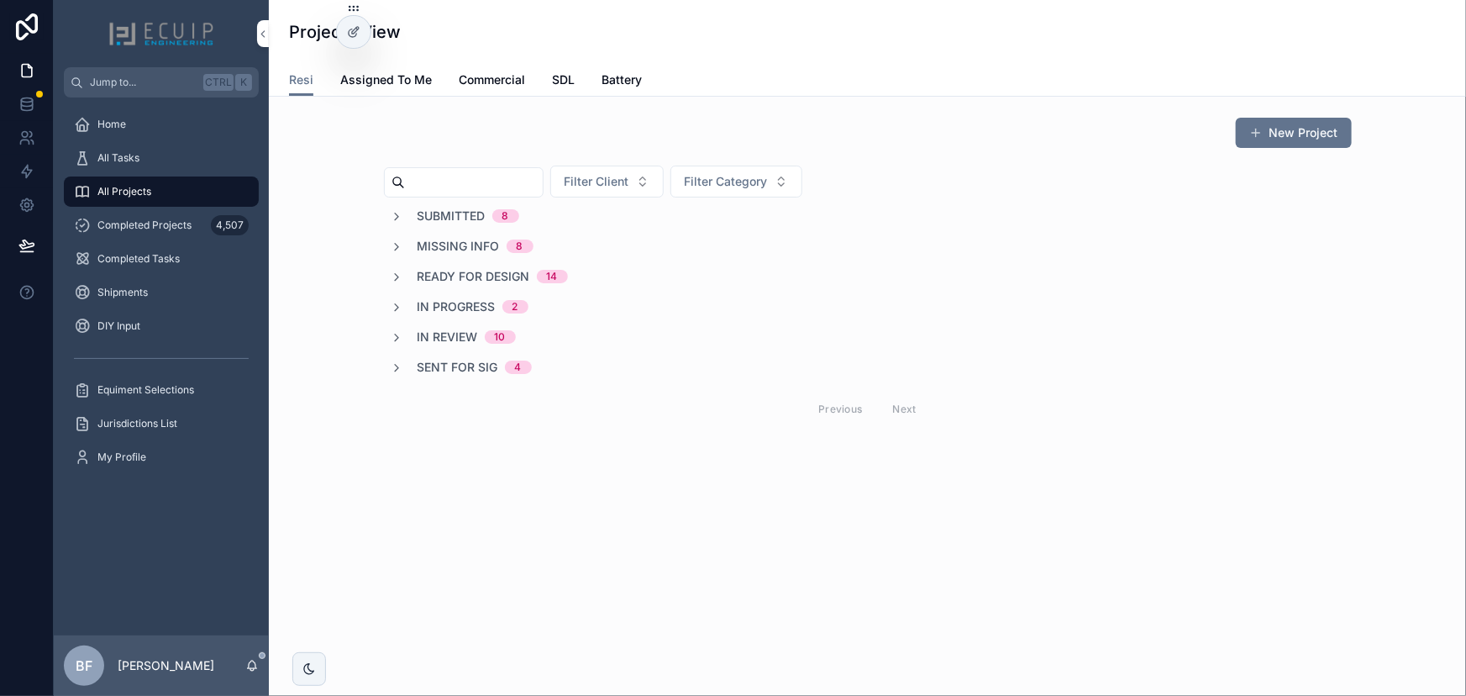
click at [465, 339] on span "In Review" at bounding box center [448, 336] width 60 height 17
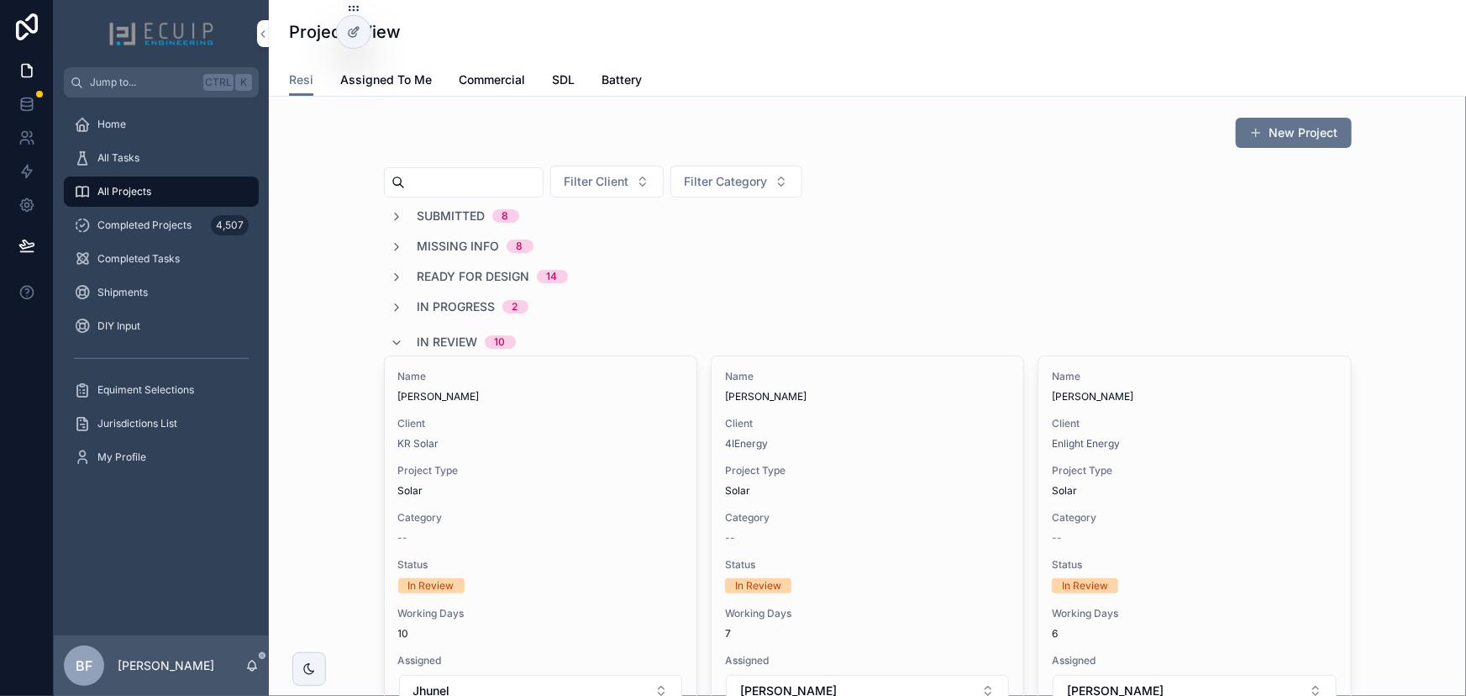
click at [1048, 151] on div "New Project" at bounding box center [868, 136] width 968 height 39
click at [428, 345] on span "In Review" at bounding box center [448, 342] width 60 height 17
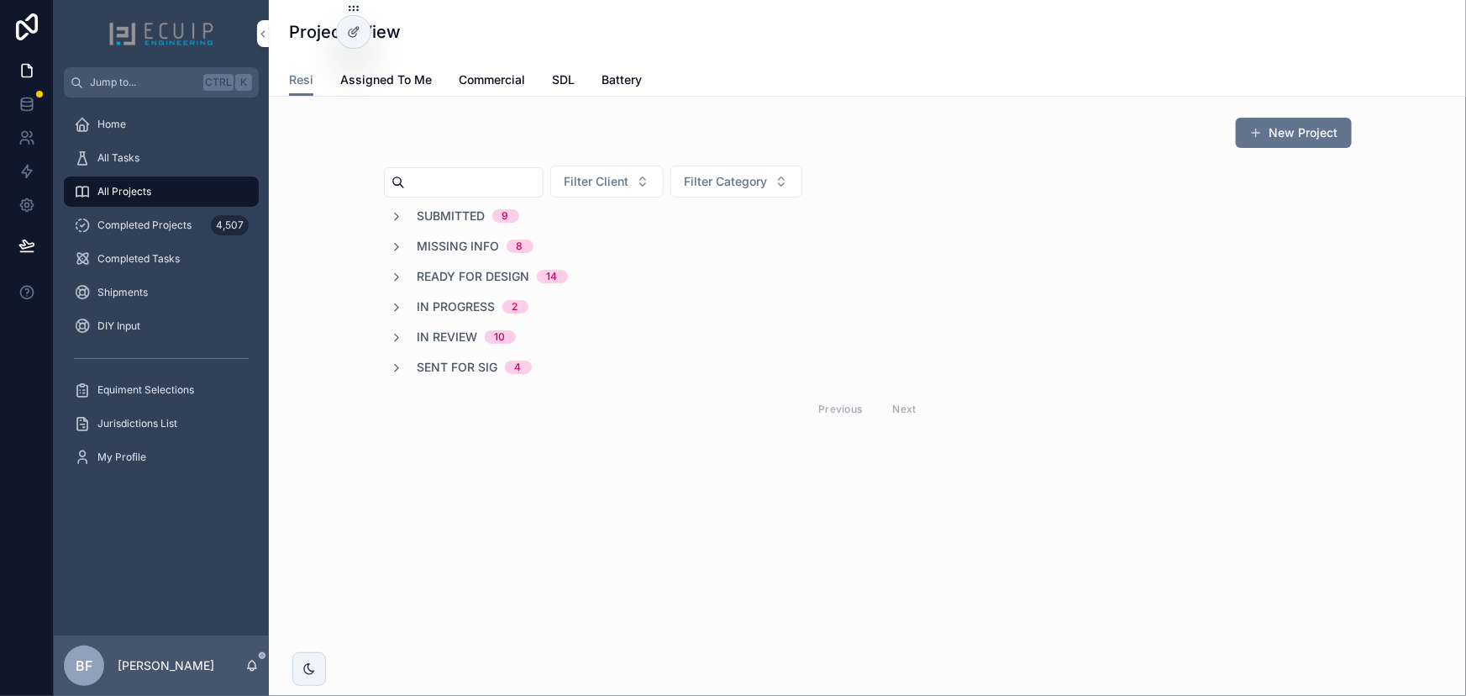
click at [490, 303] on span "In Progress" at bounding box center [457, 306] width 78 height 17
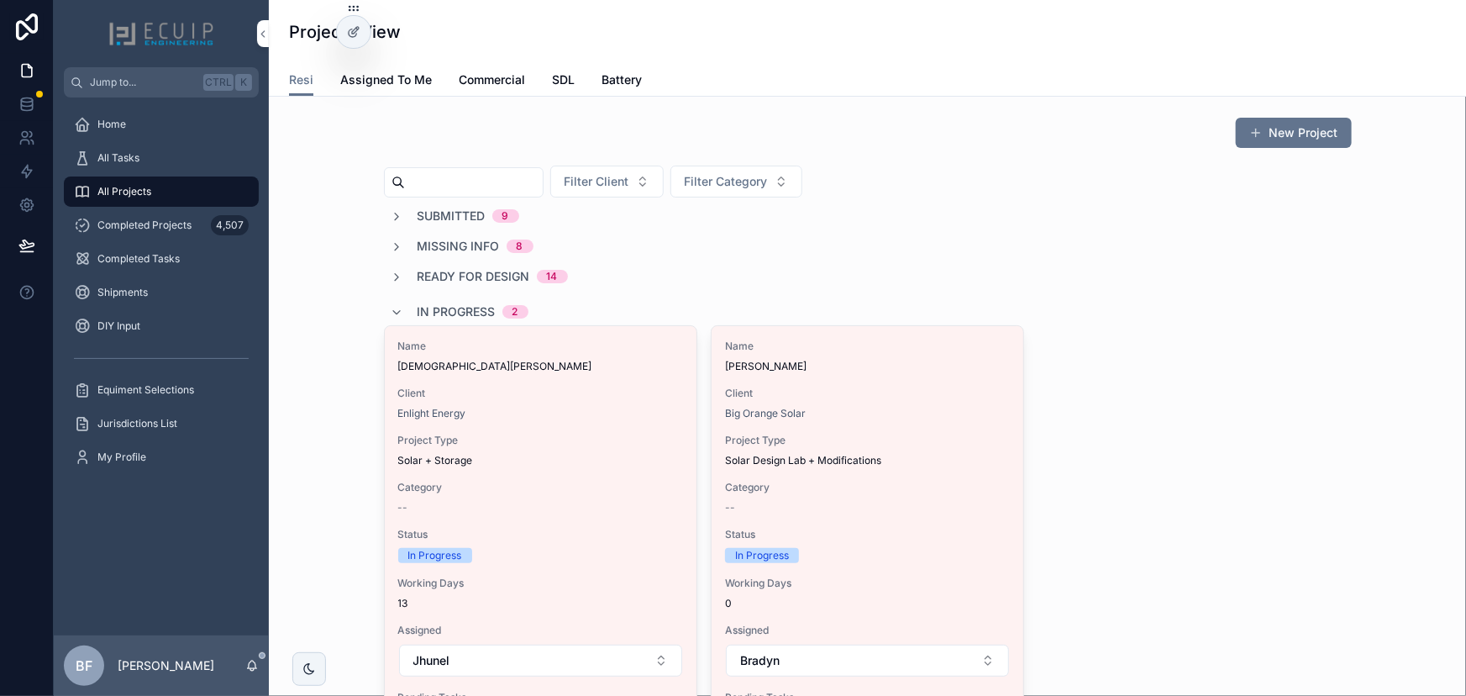
click at [846, 371] on span "[PERSON_NAME]" at bounding box center [867, 366] width 285 height 13
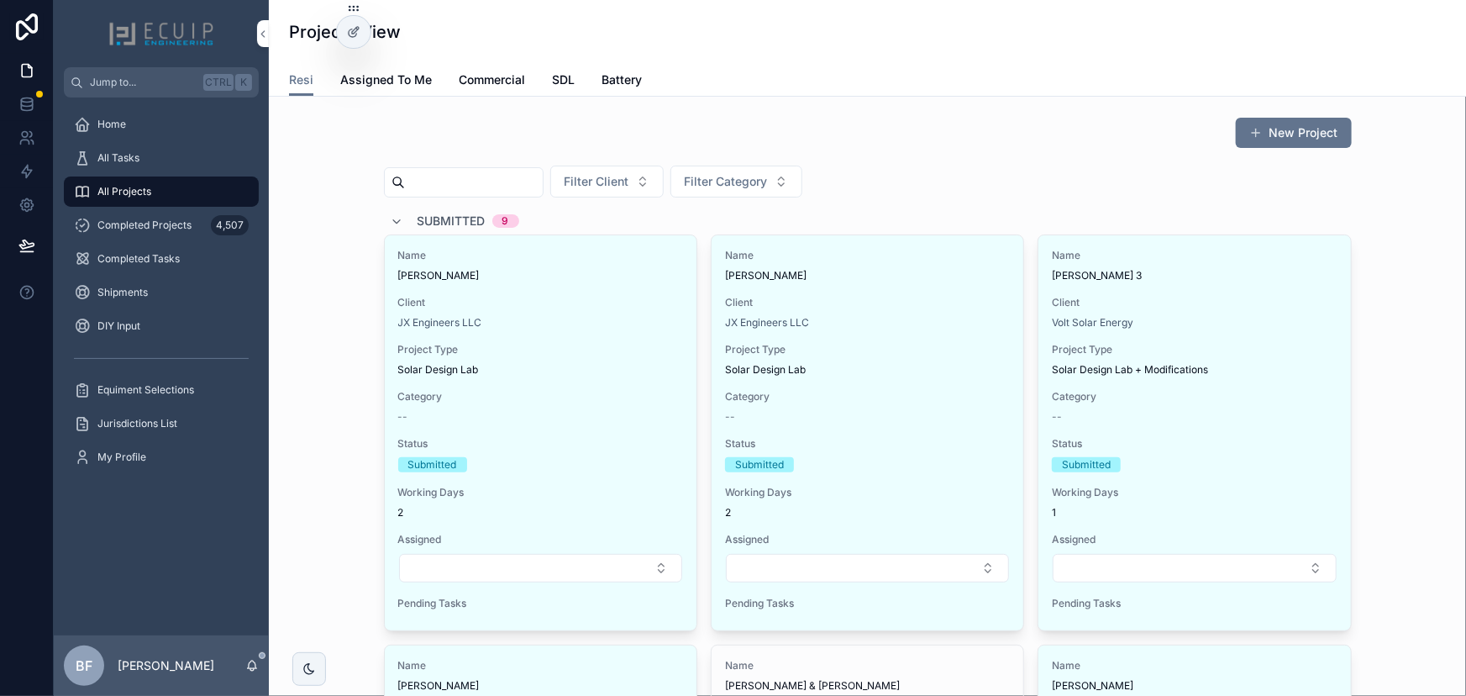
click at [437, 218] on span "Submitted" at bounding box center [452, 221] width 68 height 17
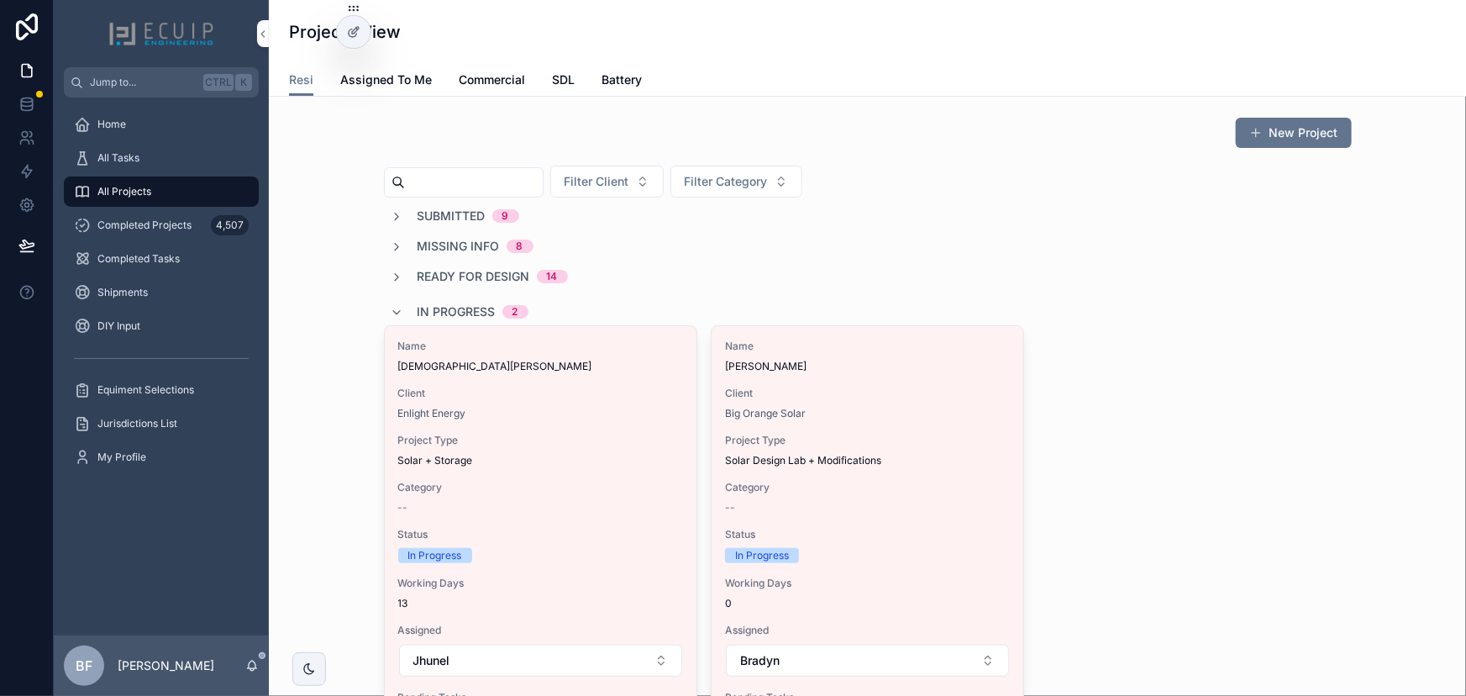
click at [920, 386] on span "Client" at bounding box center [867, 392] width 285 height 13
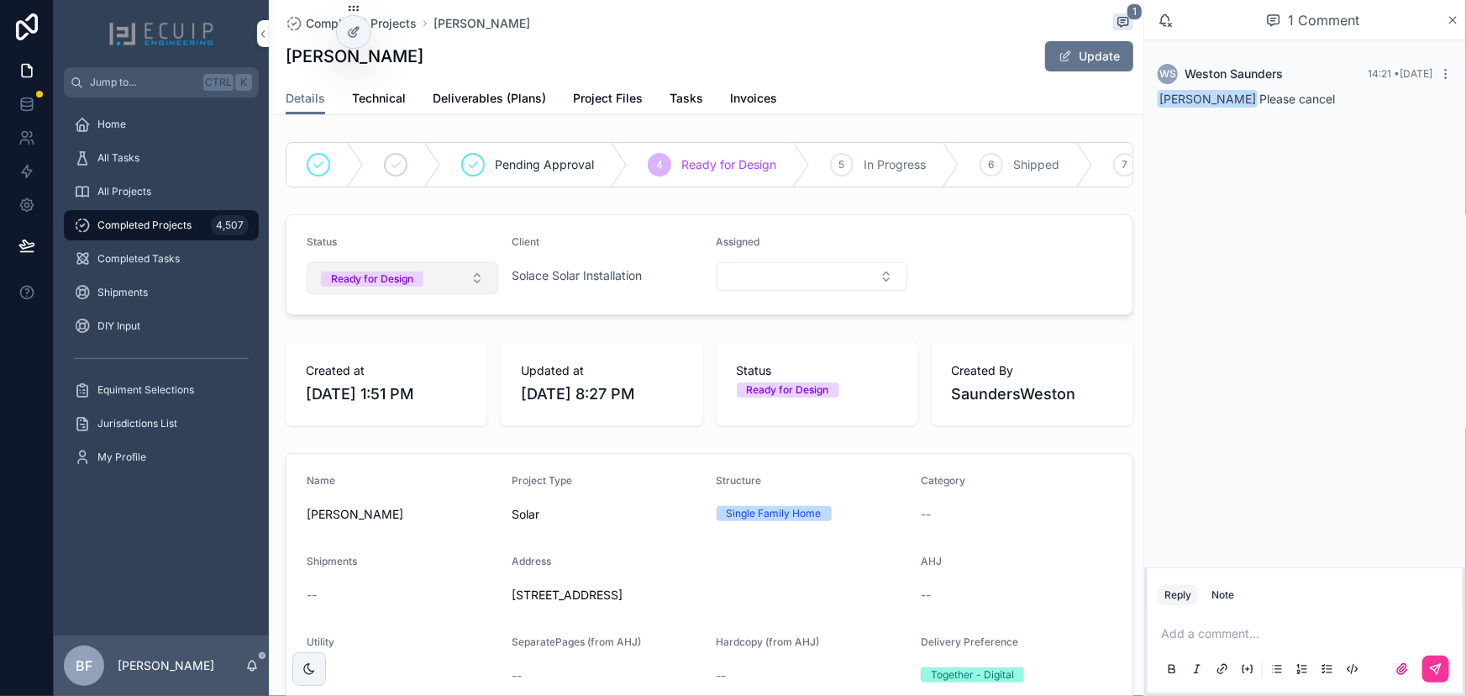
click at [391, 286] on div "Ready for Design" at bounding box center [372, 278] width 82 height 15
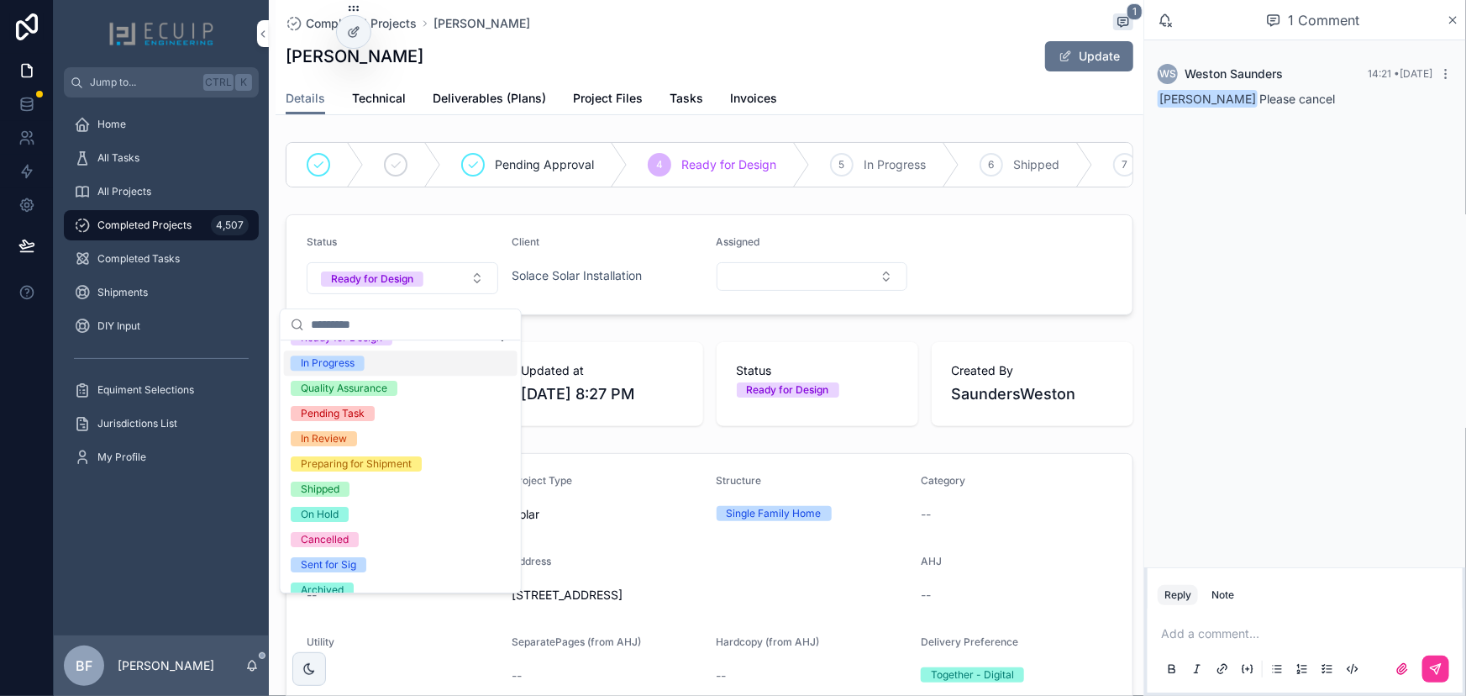
scroll to position [132, 0]
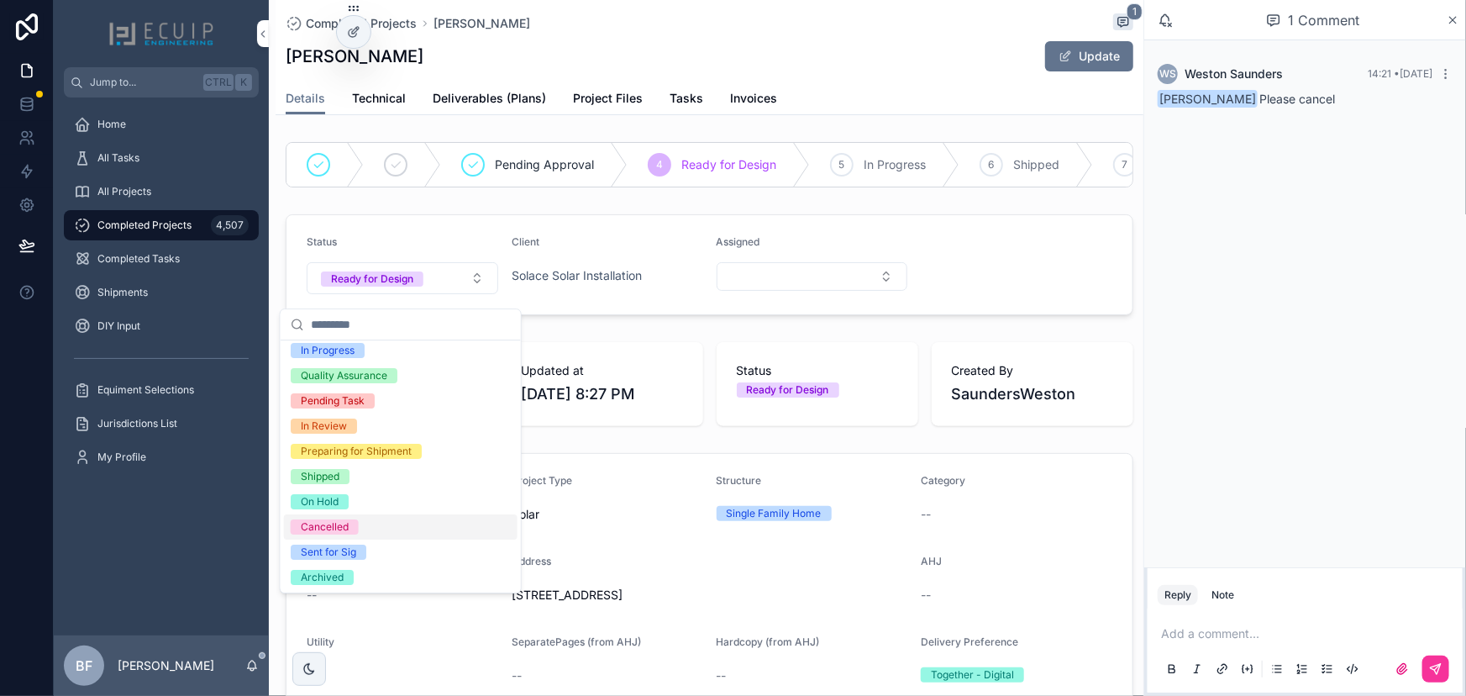
click at [339, 525] on div "Cancelled" at bounding box center [325, 526] width 48 height 15
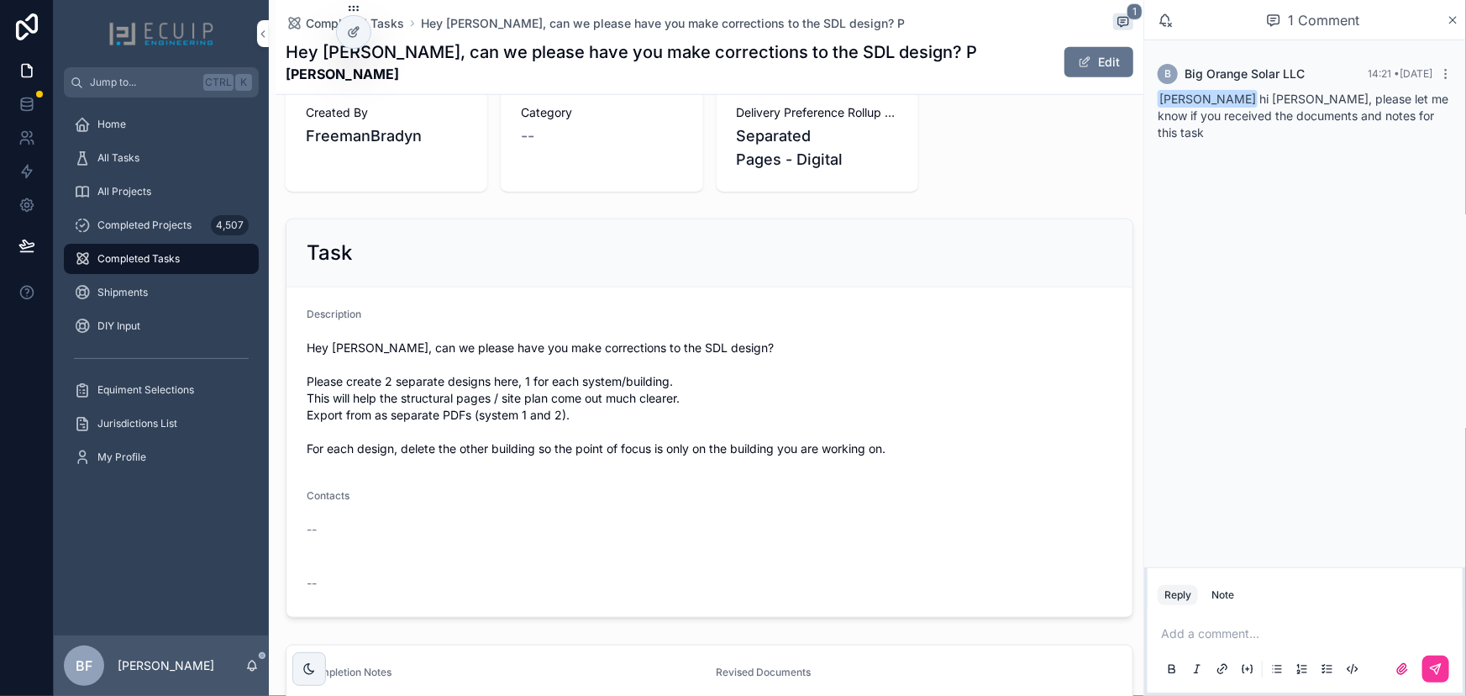
scroll to position [687, 0]
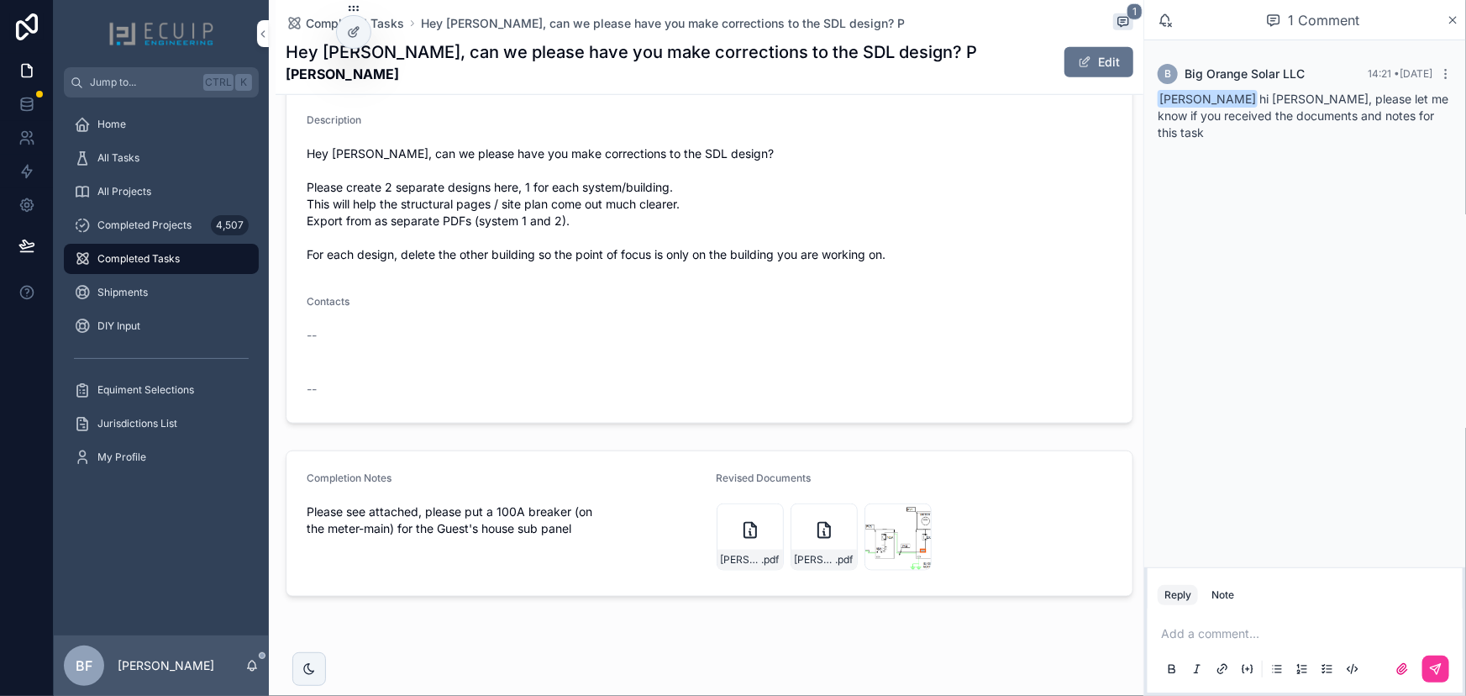
click at [1193, 634] on p "scrollable content" at bounding box center [1308, 633] width 295 height 17
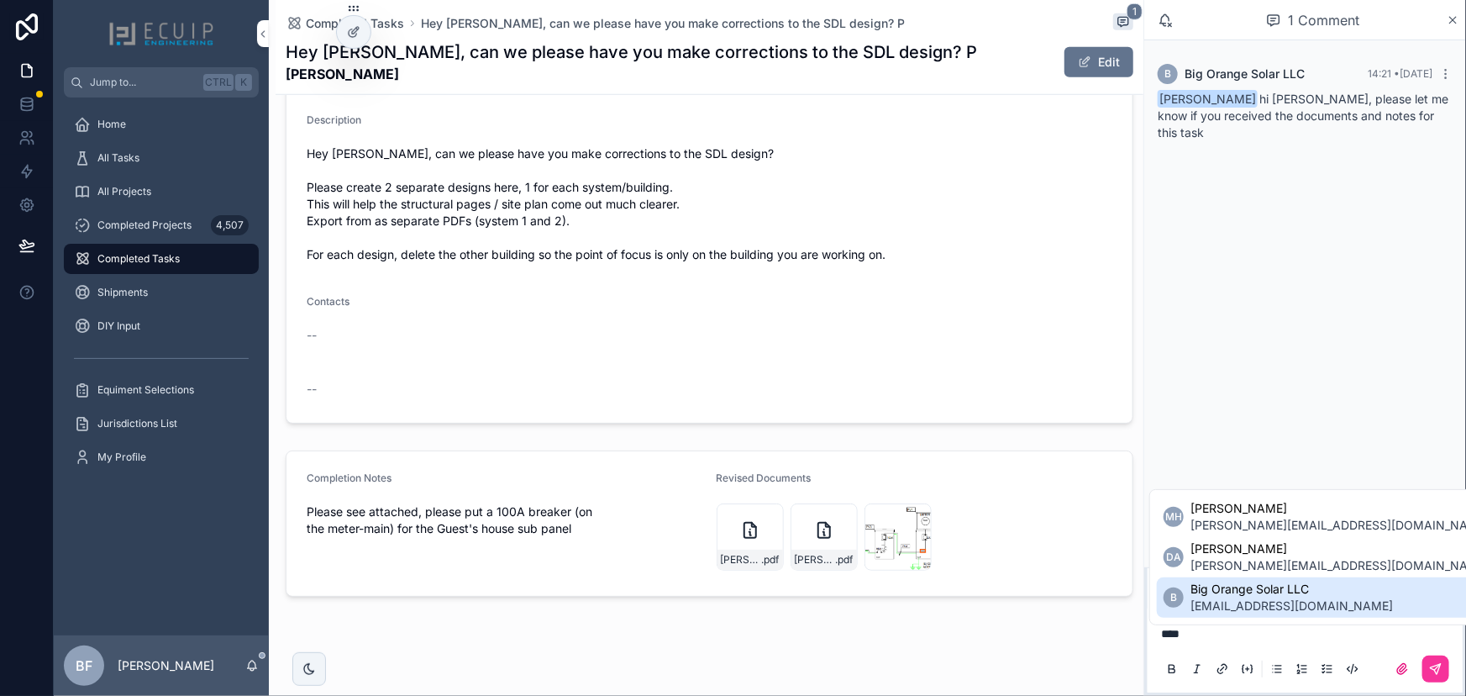
click at [1259, 581] on span "Big Orange Solar LLC" at bounding box center [1291, 589] width 202 height 17
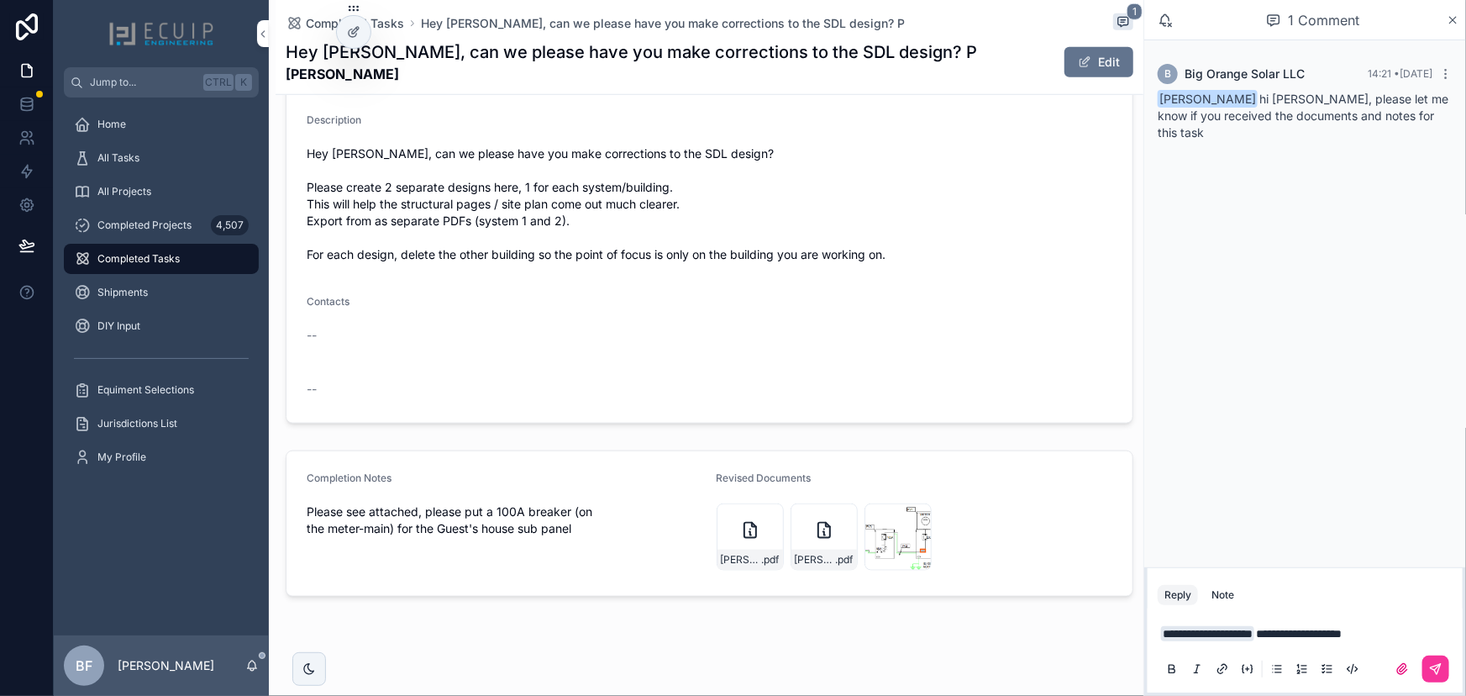
click at [1342, 634] on span "**********" at bounding box center [1299, 634] width 86 height 12
drag, startPoint x: 1453, startPoint y: 632, endPoint x: 1290, endPoint y: 629, distance: 163.0
click at [1290, 629] on p "**********" at bounding box center [1308, 633] width 295 height 17
drag, startPoint x: 1431, startPoint y: 658, endPoint x: 1459, endPoint y: 658, distance: 28.6
click at [1435, 658] on button "scrollable content" at bounding box center [1435, 668] width 27 height 27
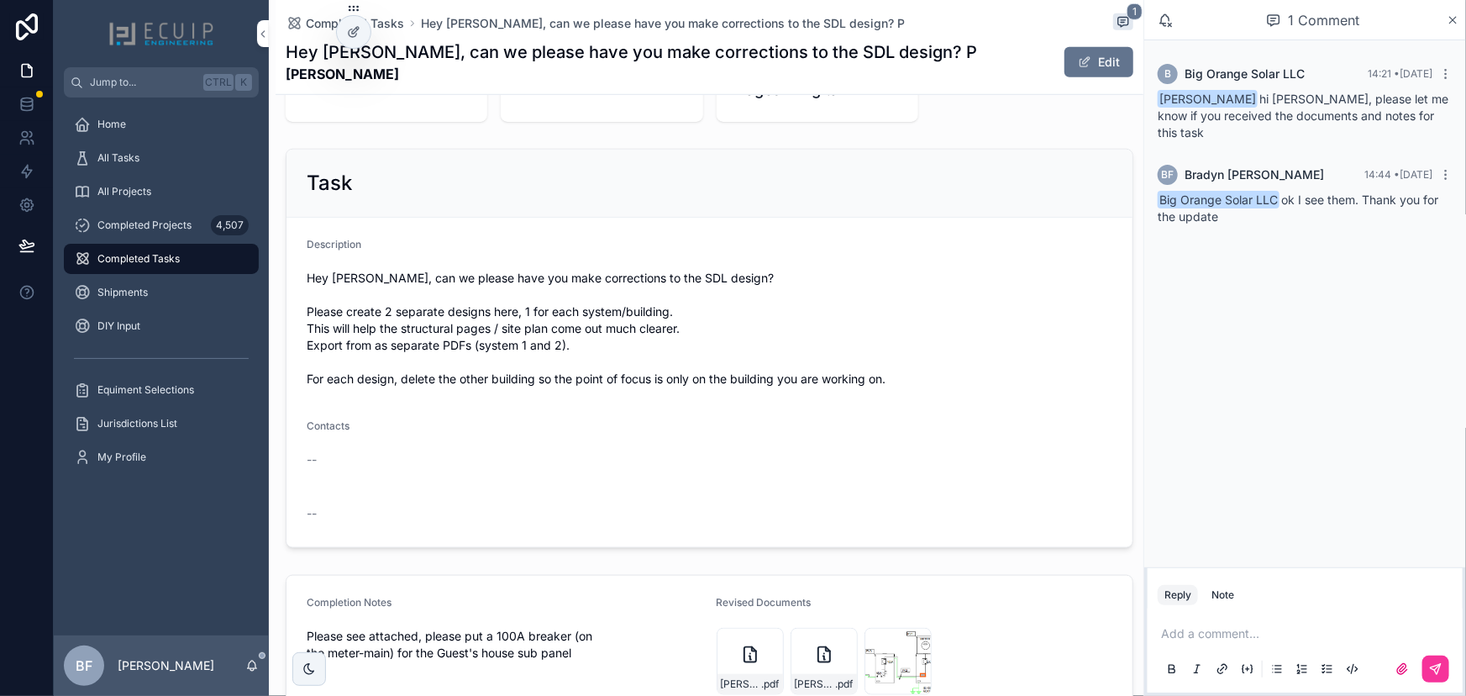
scroll to position [701, 0]
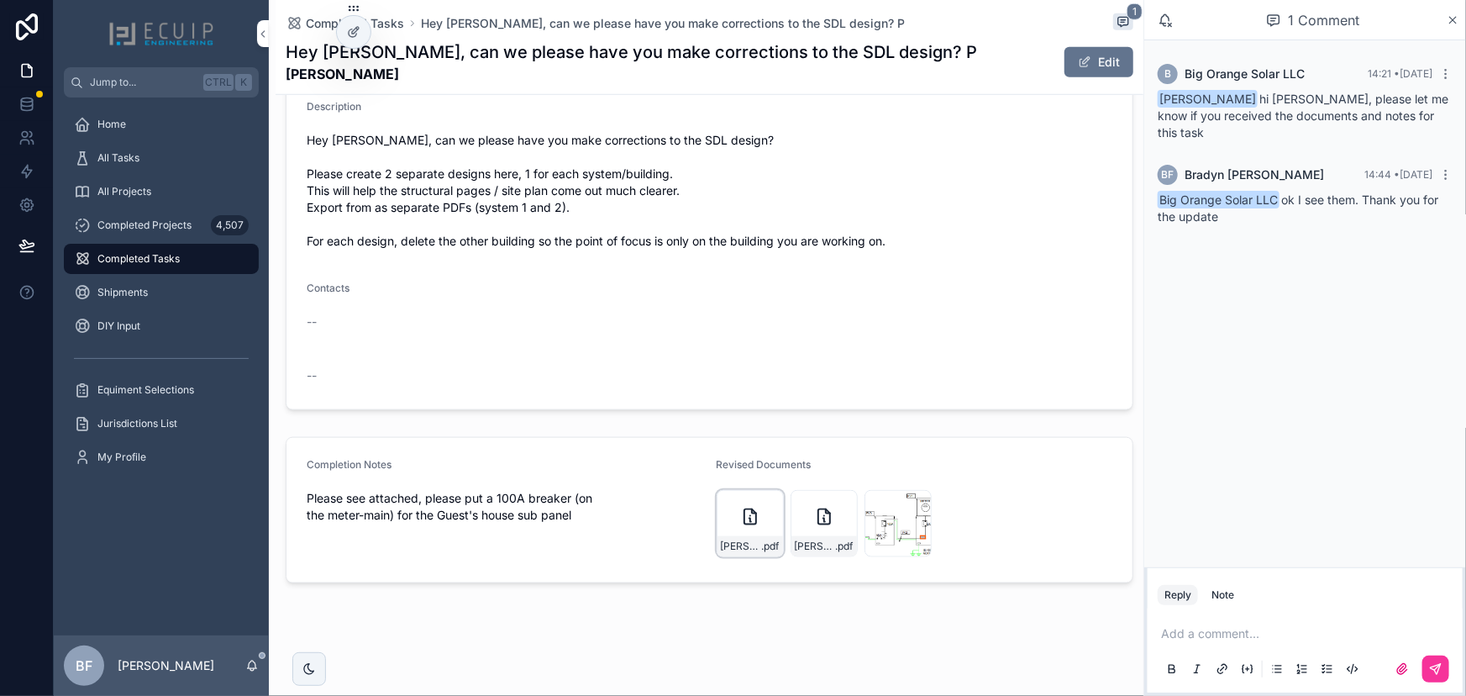
click at [0, 0] on icon "scrollable content" at bounding box center [0, 0] width 0 height 0
click at [865, 517] on div "100A-breaker .png" at bounding box center [898, 523] width 67 height 67
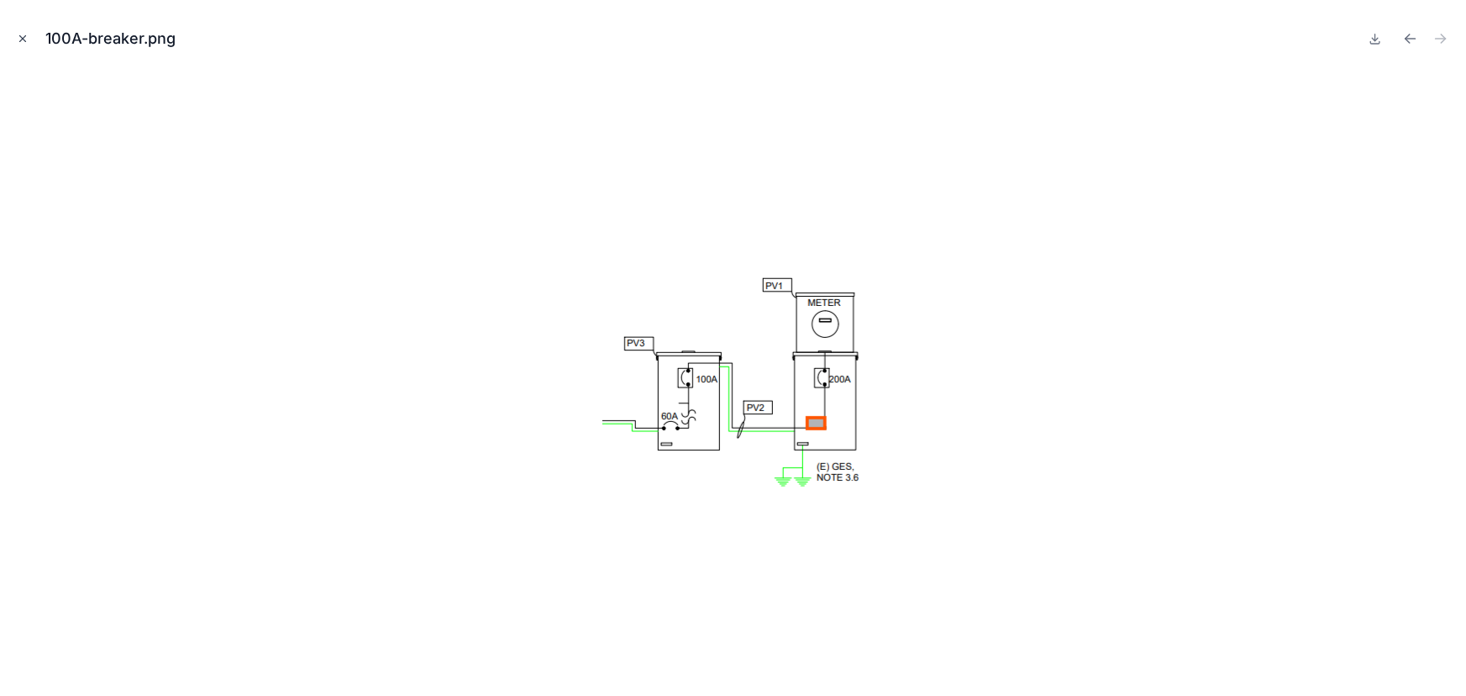
click at [21, 35] on icon "Close modal" at bounding box center [23, 39] width 12 height 12
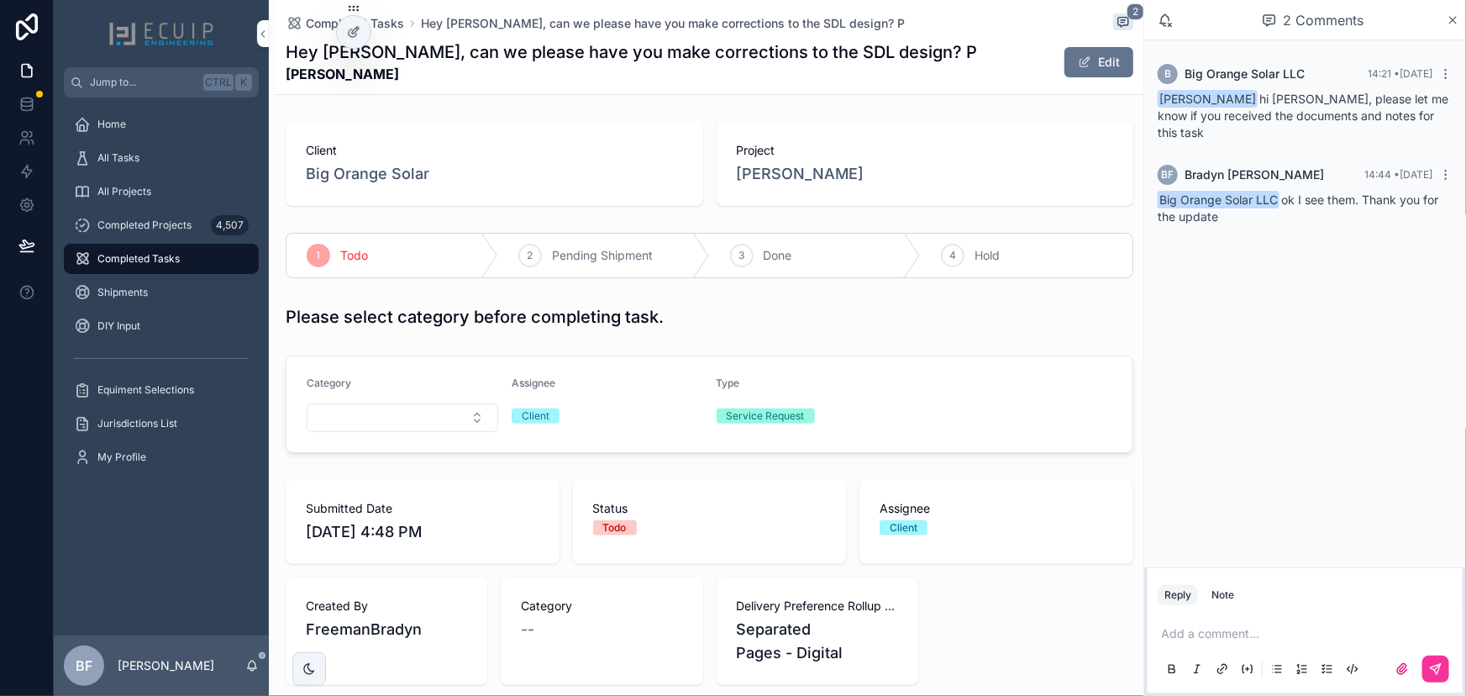
click at [747, 257] on div "3 Done" at bounding box center [816, 256] width 212 height 44
click at [784, 176] on span "BARRY WEINTRAUB" at bounding box center [801, 174] width 128 height 24
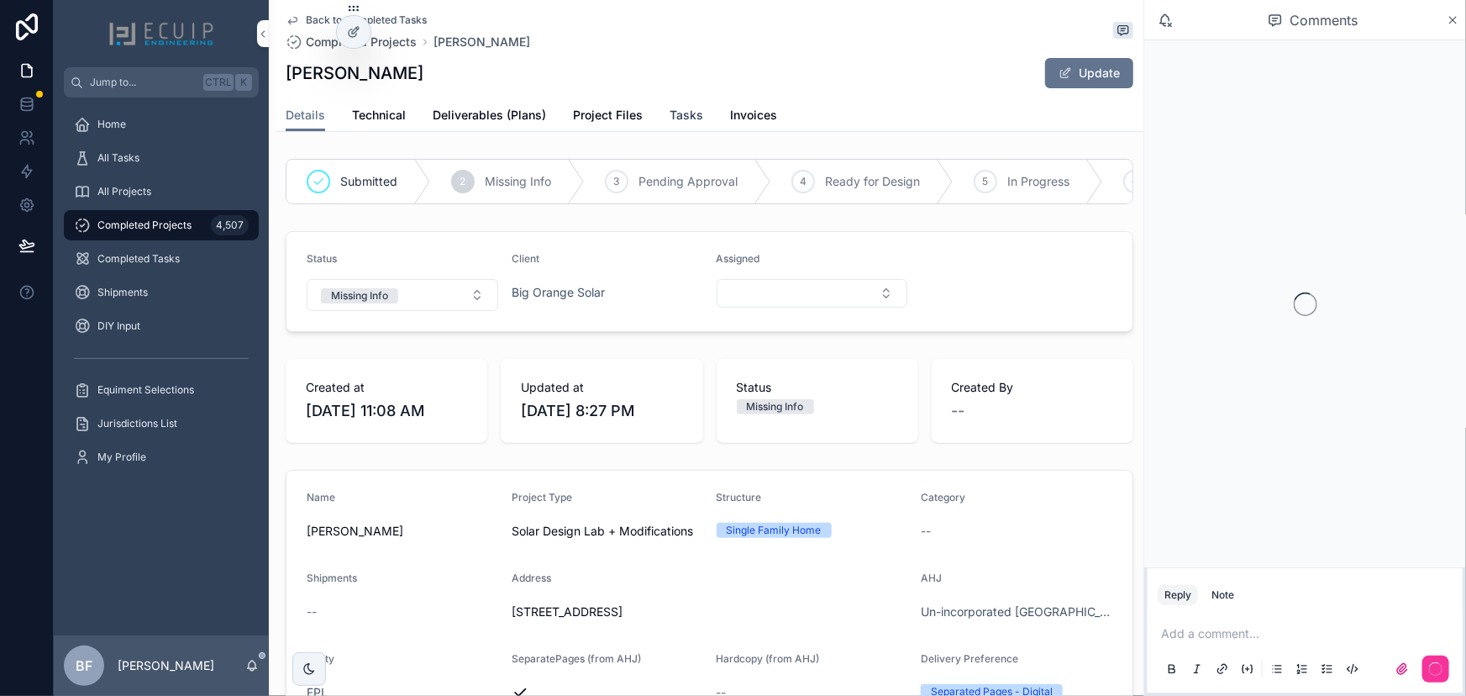
click at [686, 113] on span "Tasks" at bounding box center [687, 115] width 34 height 17
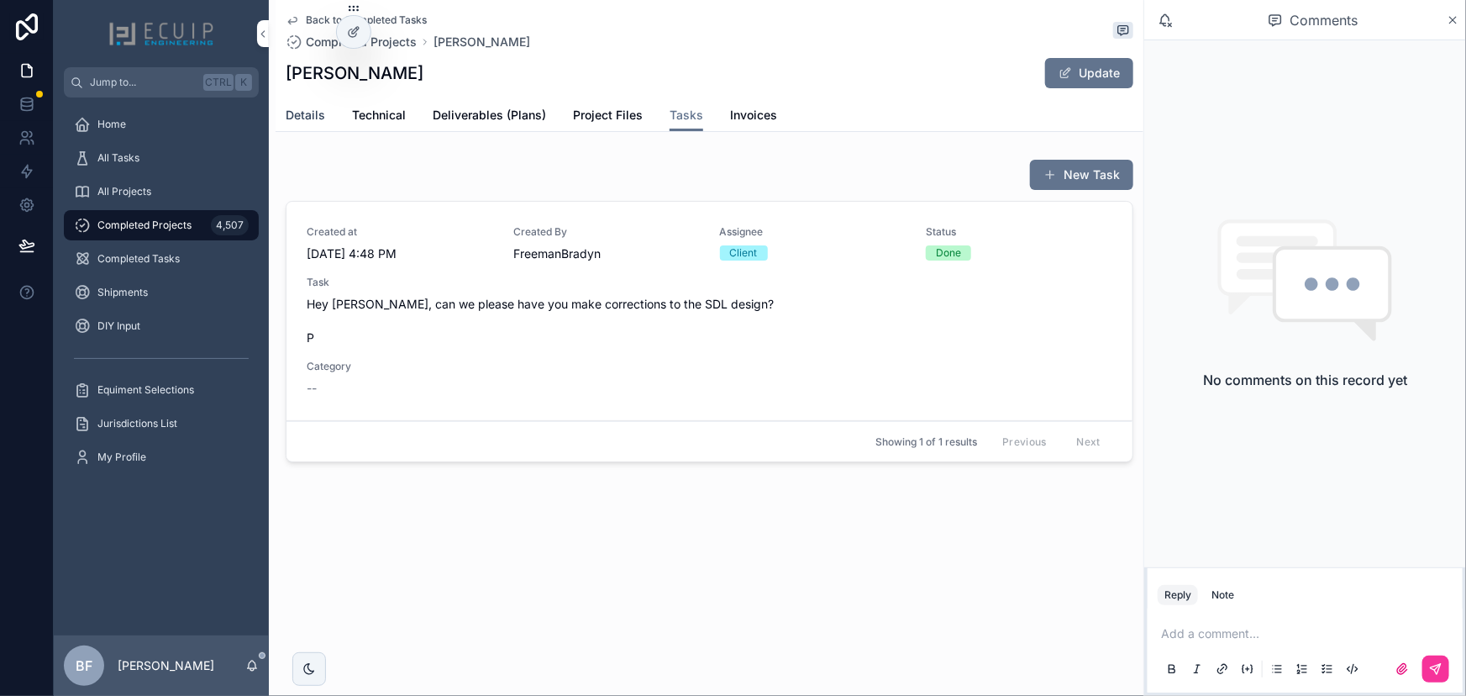
click at [323, 126] on link "Details" at bounding box center [305, 117] width 39 height 34
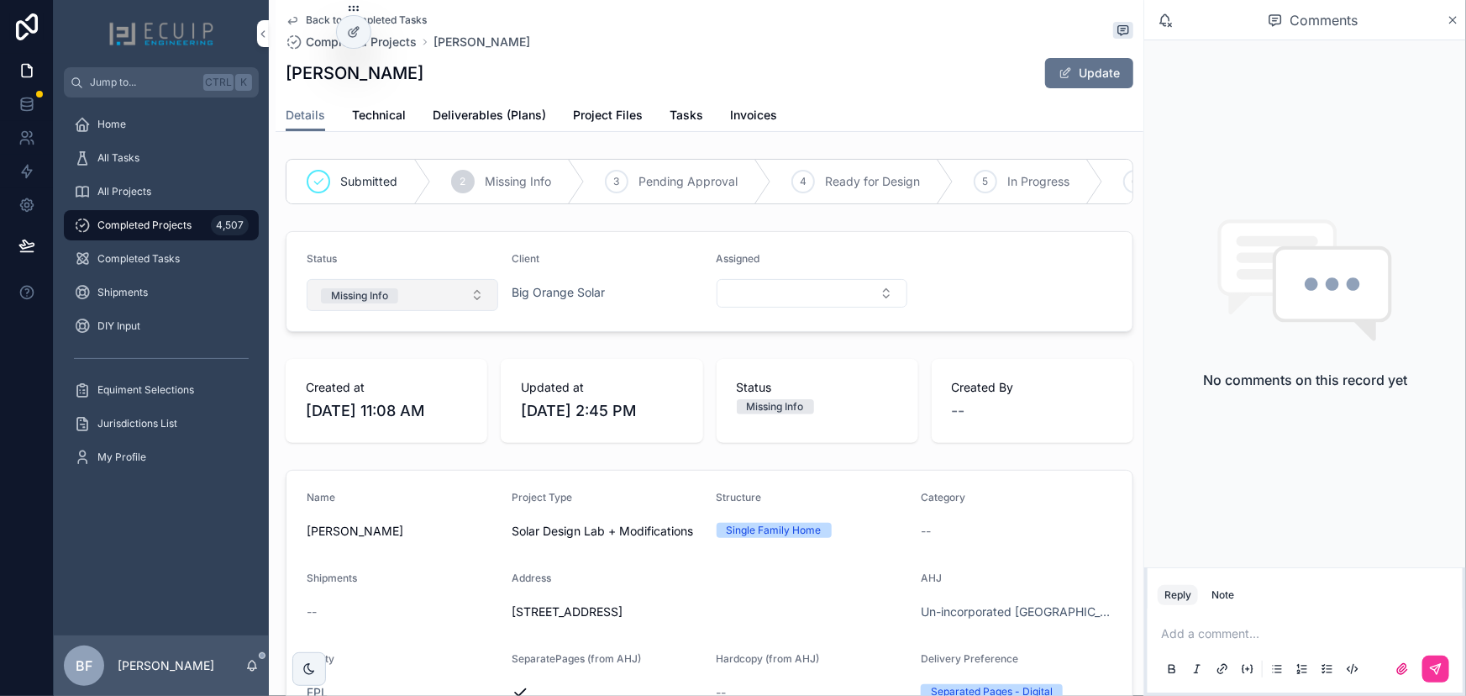
click at [415, 306] on button "Missing Info" at bounding box center [403, 295] width 192 height 32
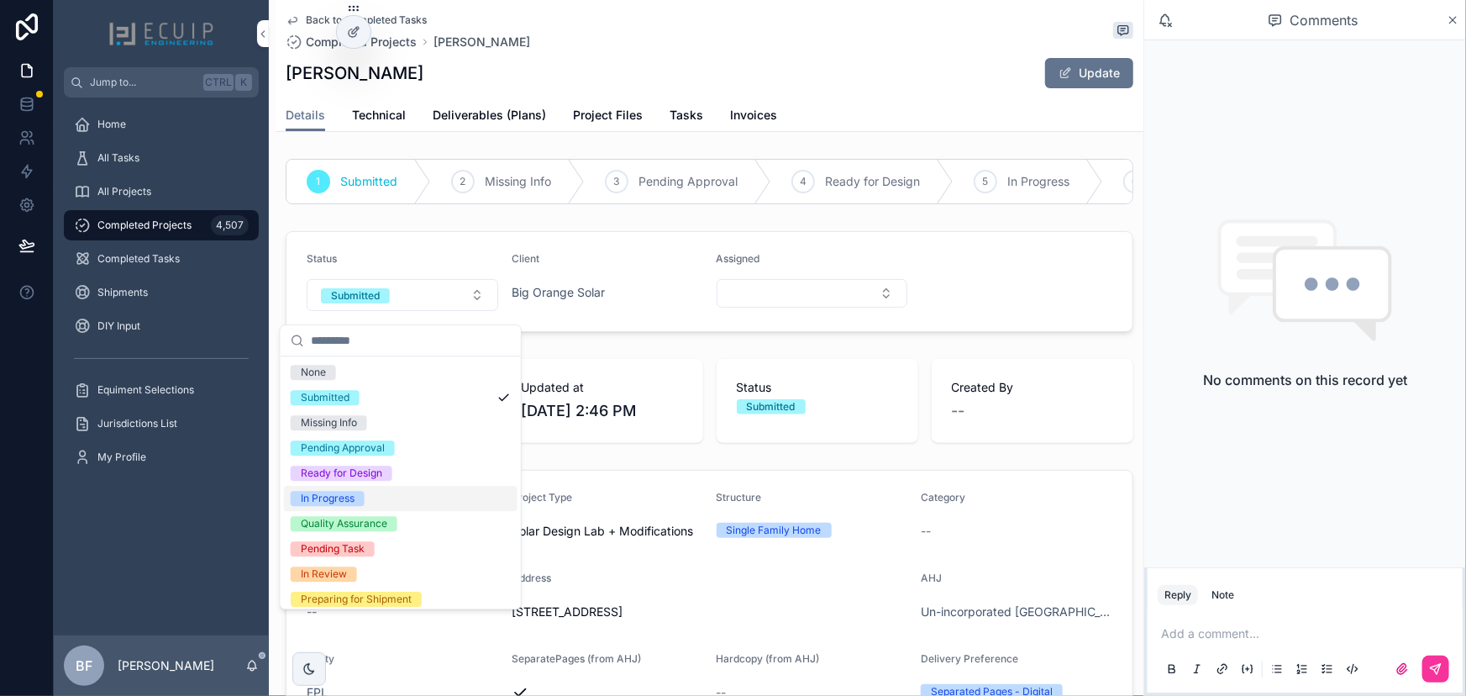
click at [345, 493] on div "In Progress" at bounding box center [328, 498] width 54 height 15
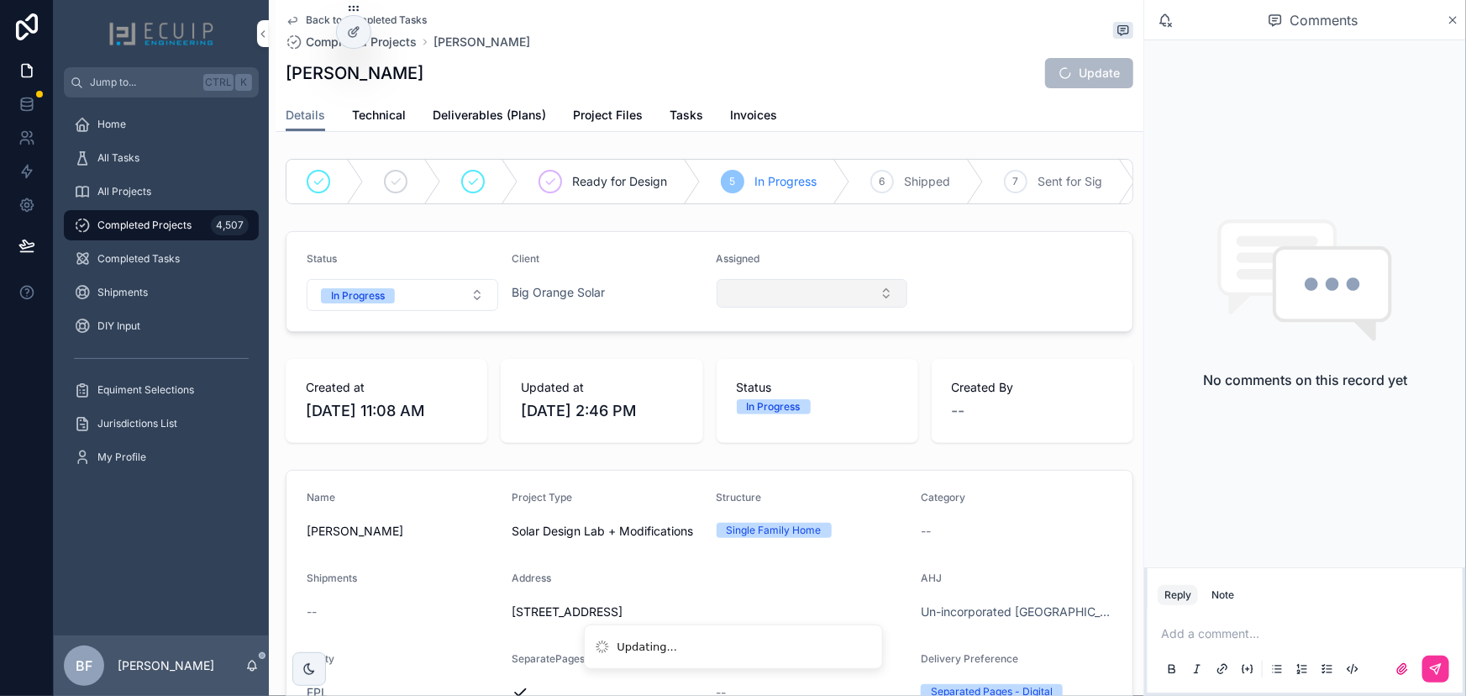
click at [806, 292] on button "Select Button" at bounding box center [813, 293] width 192 height 29
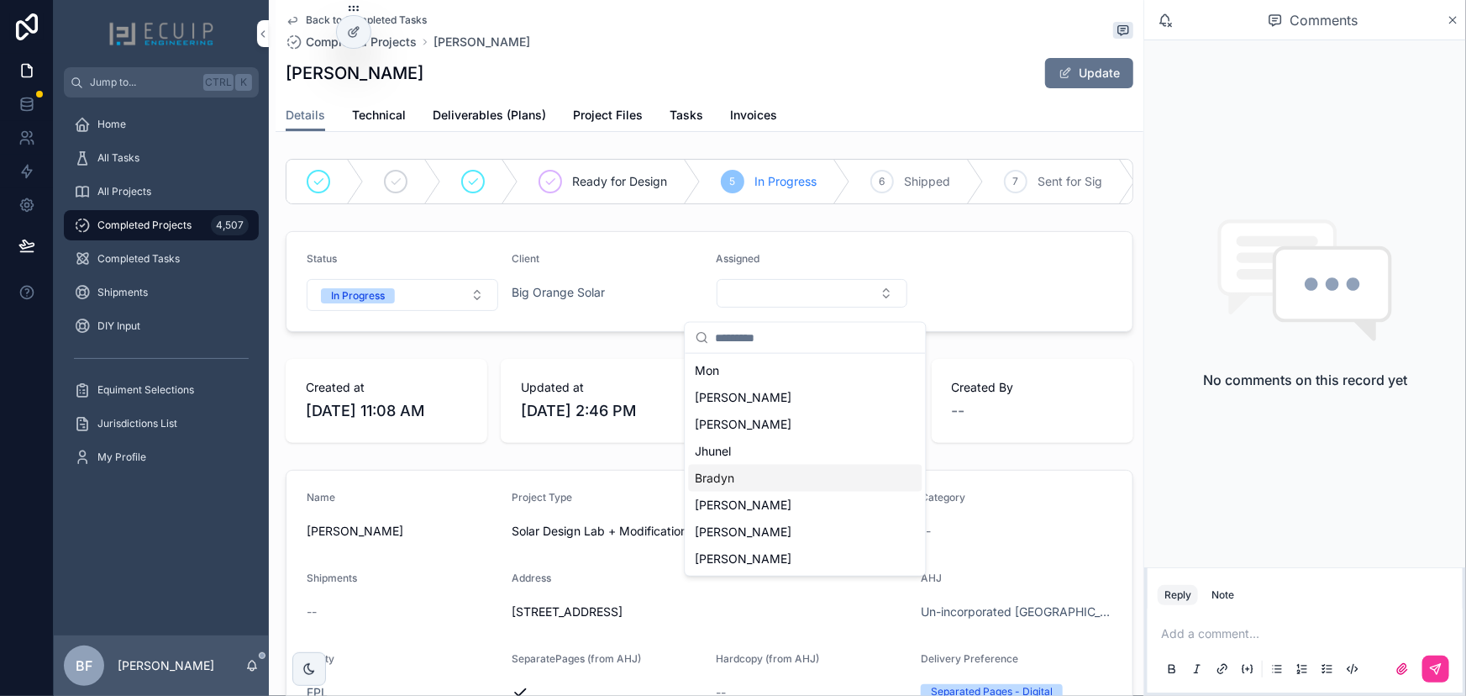
click at [762, 476] on div "Bradyn" at bounding box center [806, 478] width 234 height 27
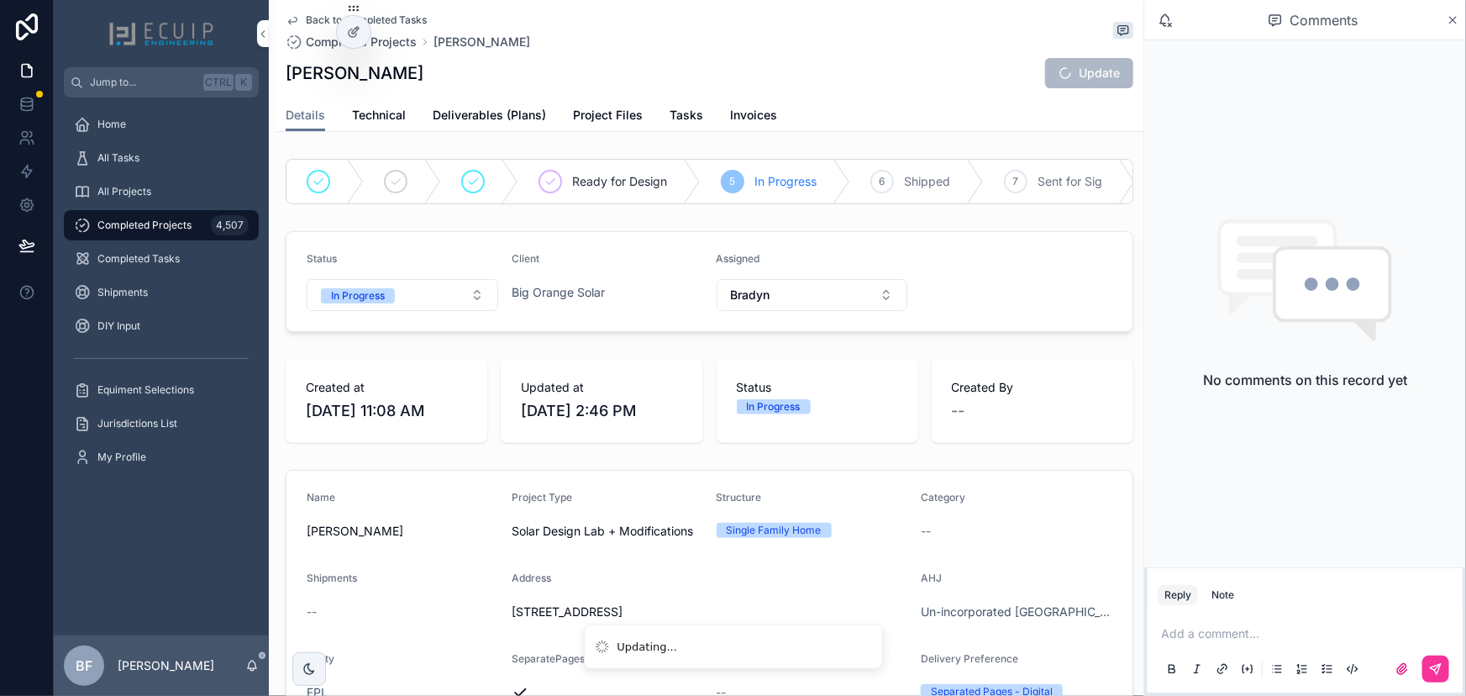
click at [628, 365] on div "Created at 9/30/2025 11:08 AM Updated at 10/9/2025 2:46 PM Status In Progress C…" at bounding box center [710, 400] width 868 height 97
click at [167, 199] on div "All Projects" at bounding box center [161, 191] width 175 height 27
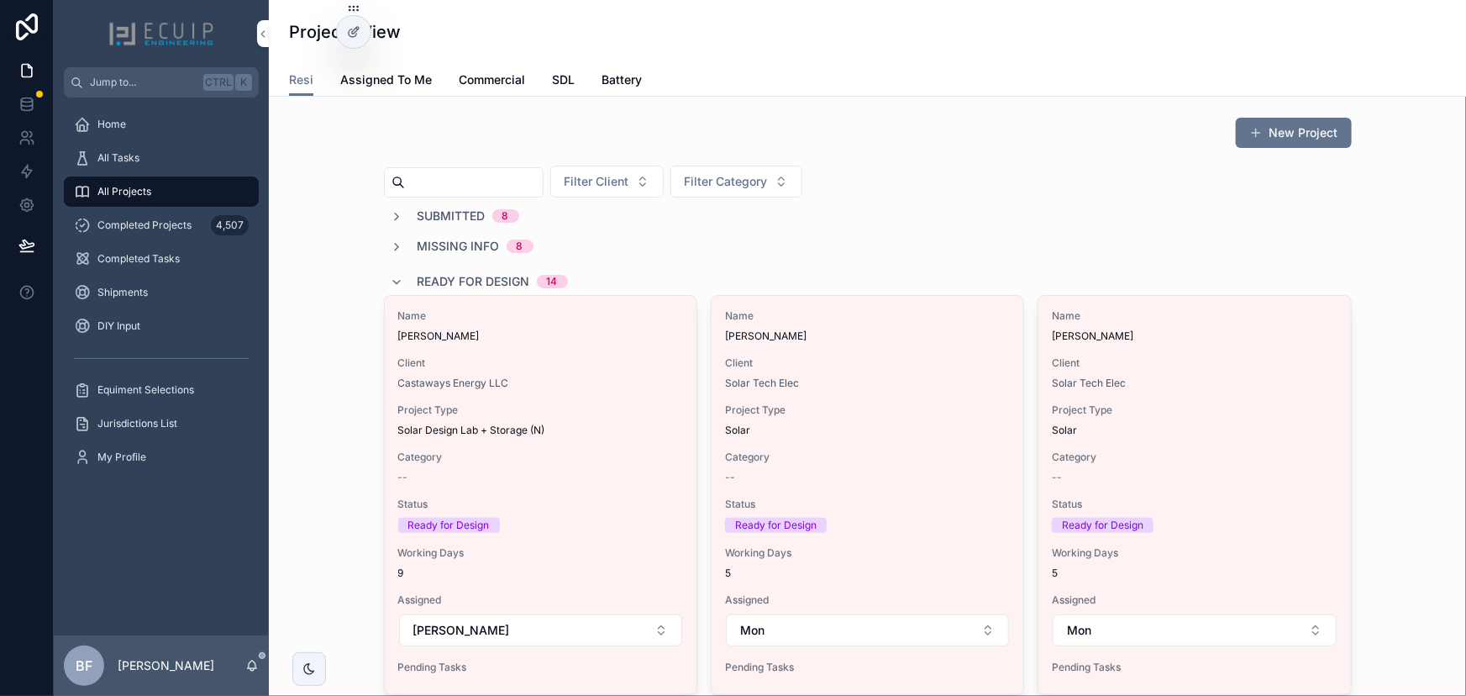
click at [448, 283] on span "Ready for Design" at bounding box center [474, 281] width 113 height 17
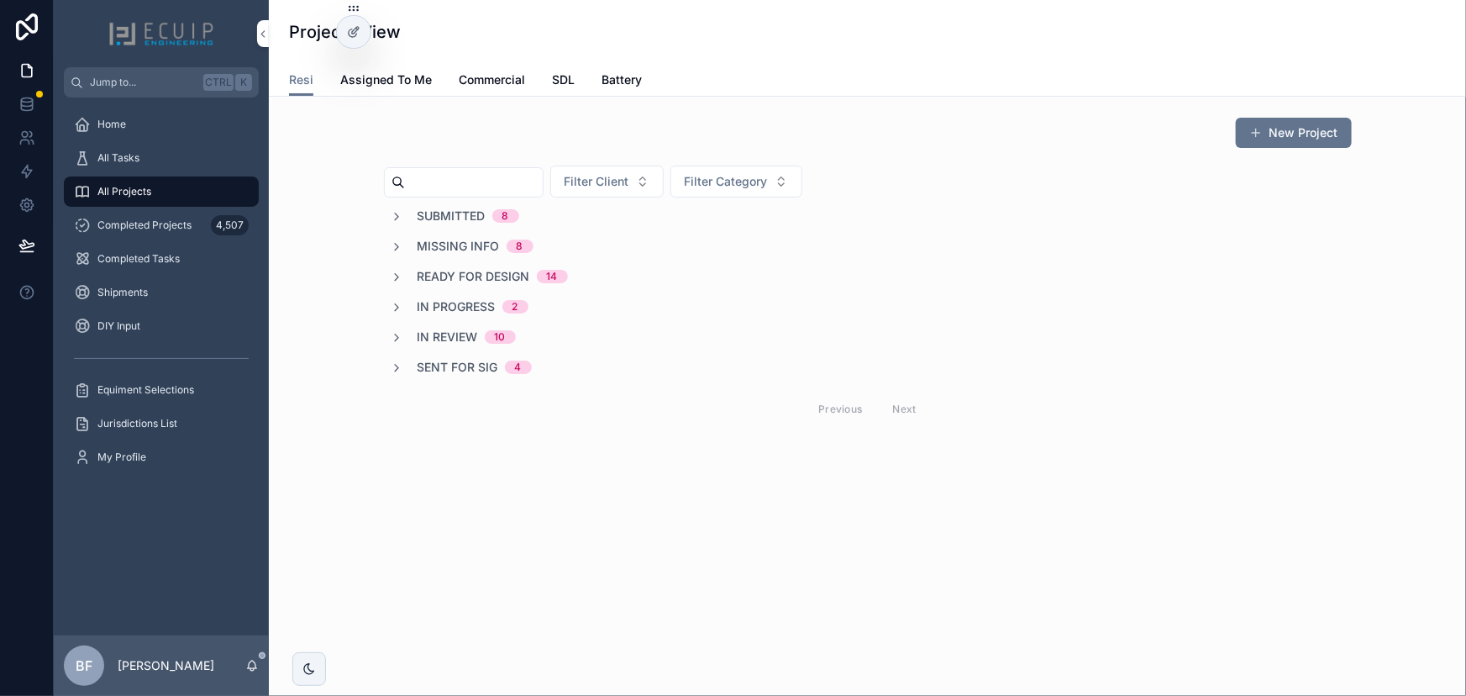
click at [445, 293] on div "Submitted 8 Missing Info 8 Ready for Design 14 In Progress 2 In Review 10 Sent …" at bounding box center [868, 318] width 968 height 221
click at [446, 300] on span "In Progress" at bounding box center [457, 306] width 78 height 17
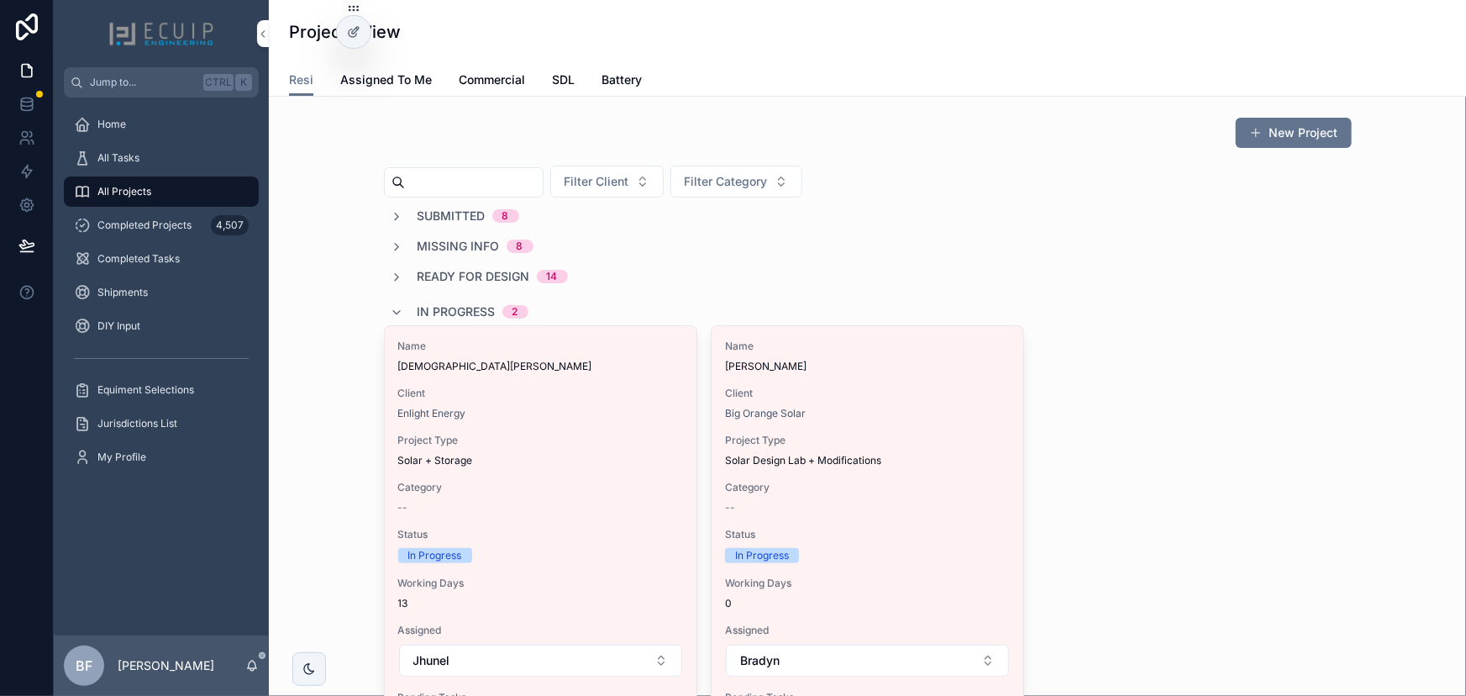
click at [446, 300] on div "In Progress 2" at bounding box center [473, 311] width 111 height 27
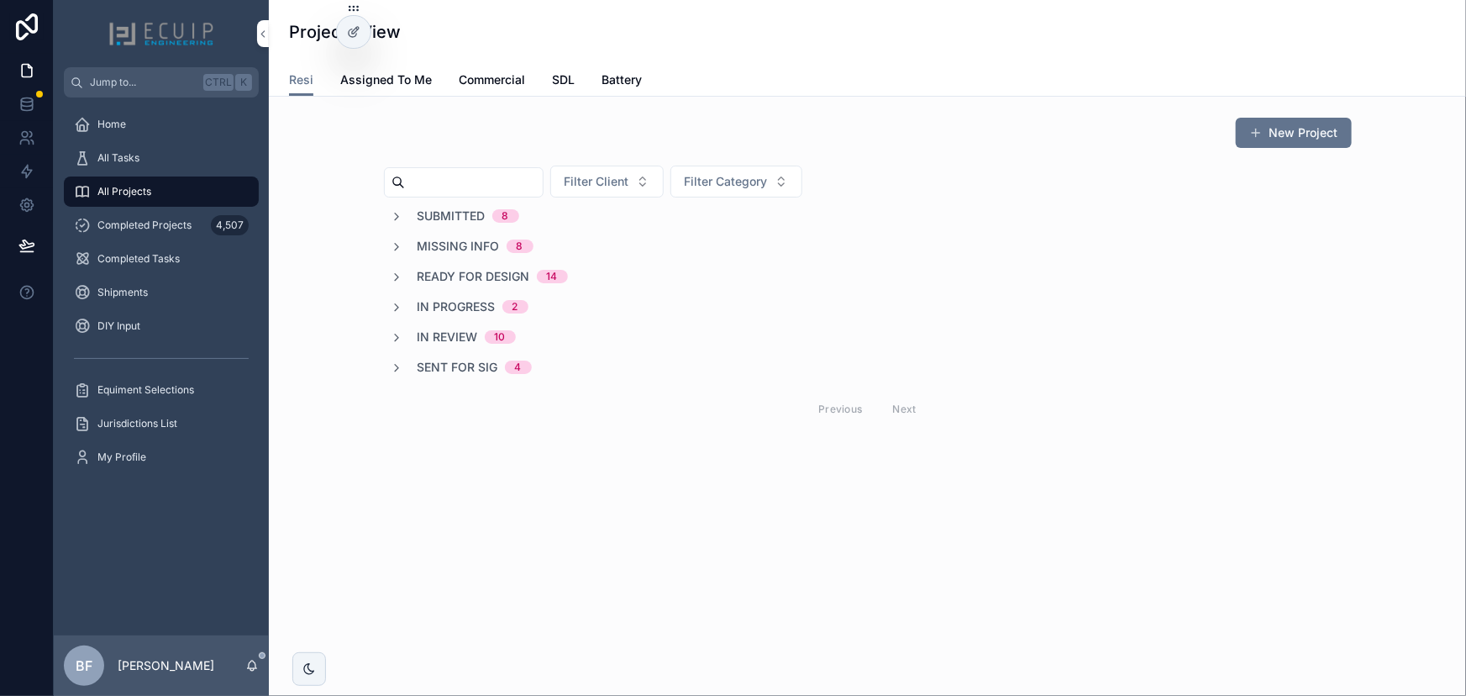
click at [459, 217] on span "Submitted" at bounding box center [452, 216] width 68 height 17
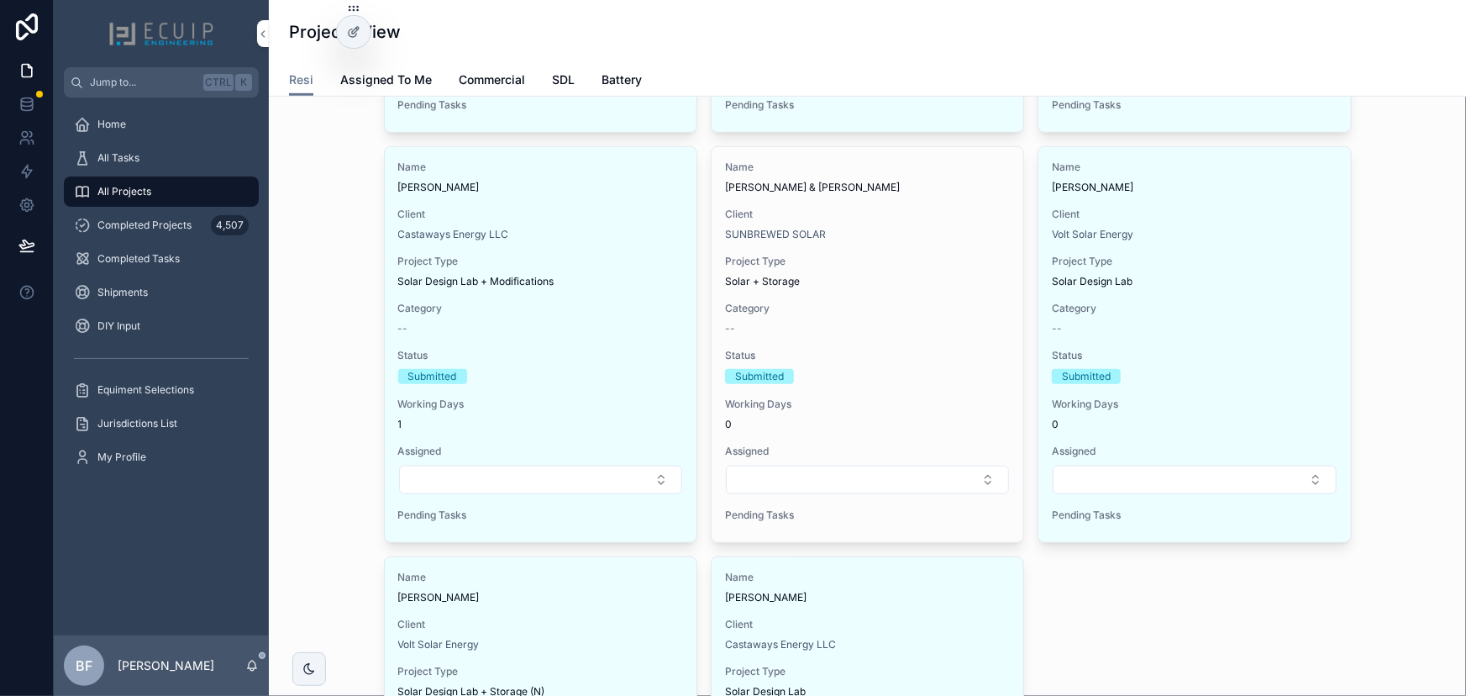
scroll to position [458, 0]
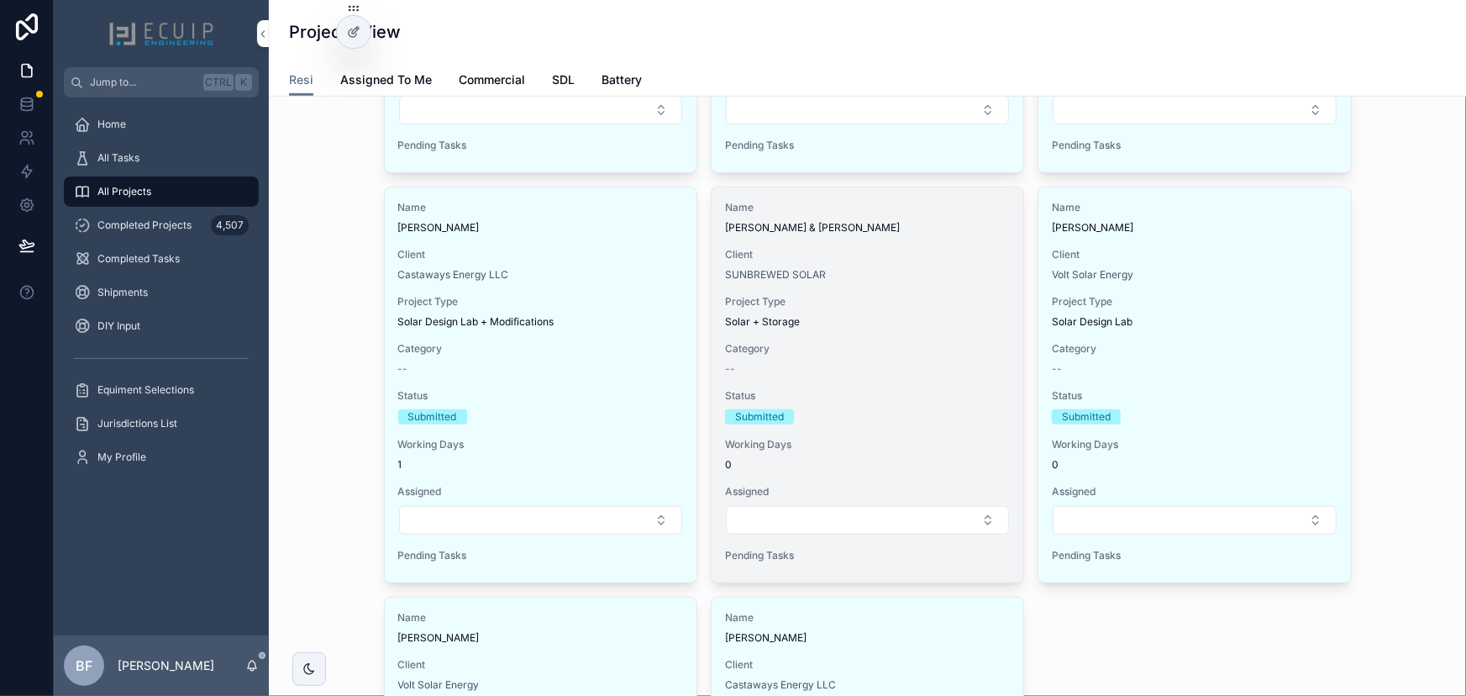
click at [929, 244] on div "Name KAREEM HENLEY & DELICIA HENLEY Client SUNBREWED SOLAR Project Type Solar +…" at bounding box center [868, 384] width 312 height 395
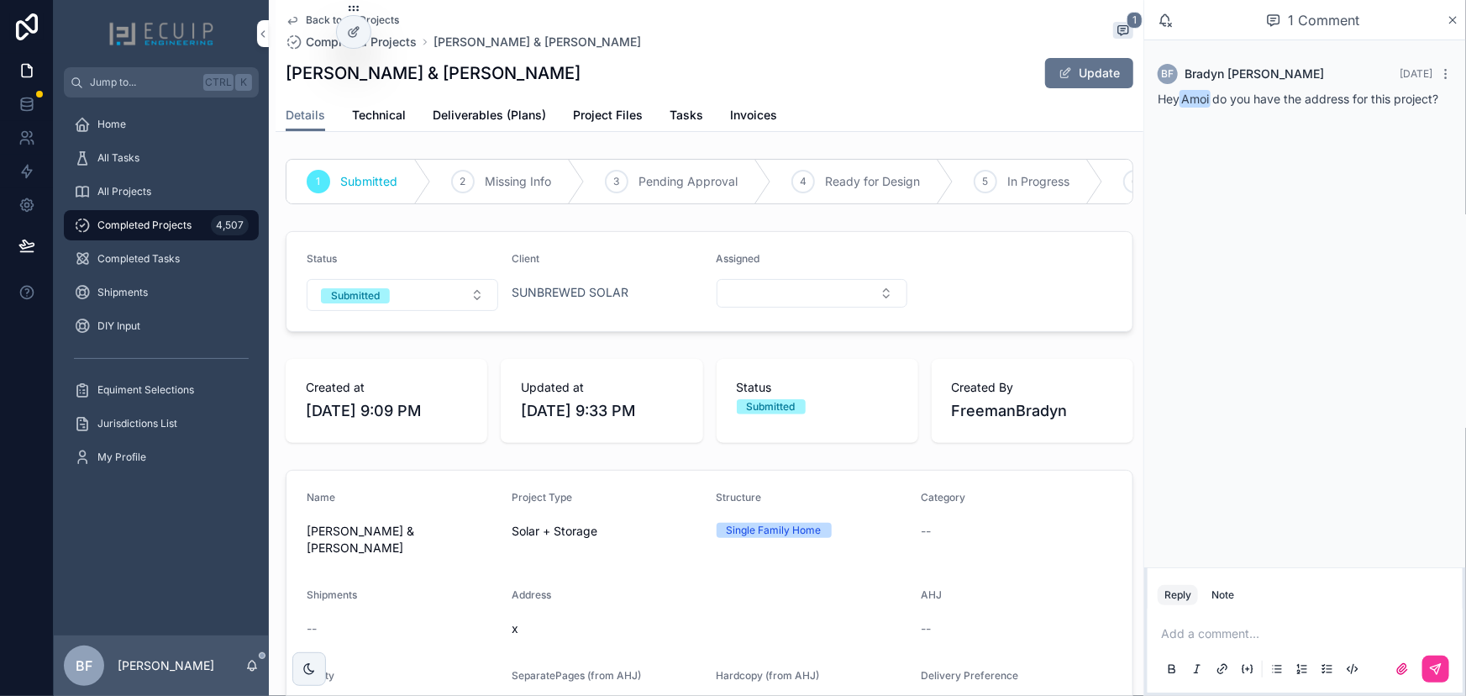
drag, startPoint x: 1156, startPoint y: 101, endPoint x: 1455, endPoint y: 102, distance: 299.1
click at [1455, 102] on div "BF Bradyn Freeman Yesterday Hey Amoi do you have the address for this project?" at bounding box center [1305, 86] width 315 height 64
copy span "Hey Amoi do you have the address for this project?"
click at [628, 67] on div "KAREEM HENLEY & DELICIA HENLEY Update" at bounding box center [710, 73] width 848 height 32
click at [165, 181] on div "All Projects" at bounding box center [161, 191] width 175 height 27
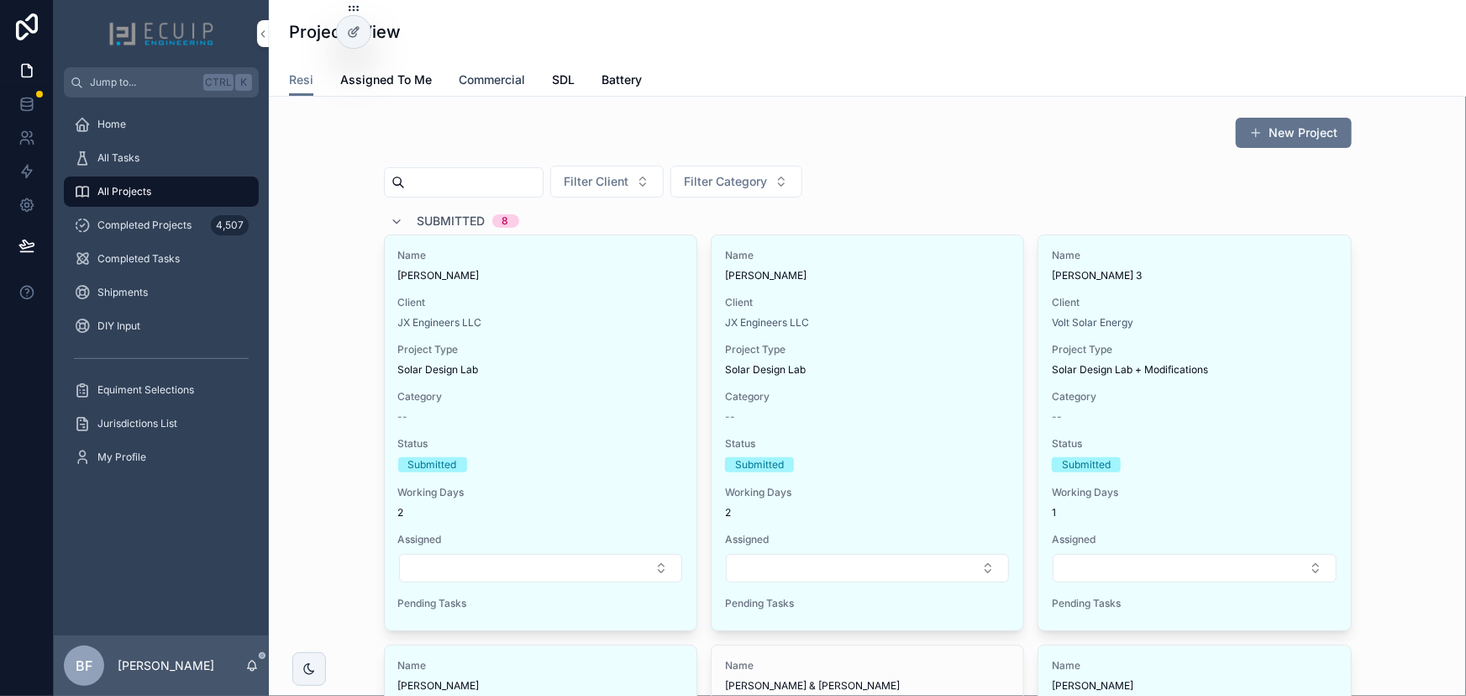
click at [476, 68] on link "Commercial" at bounding box center [492, 82] width 66 height 34
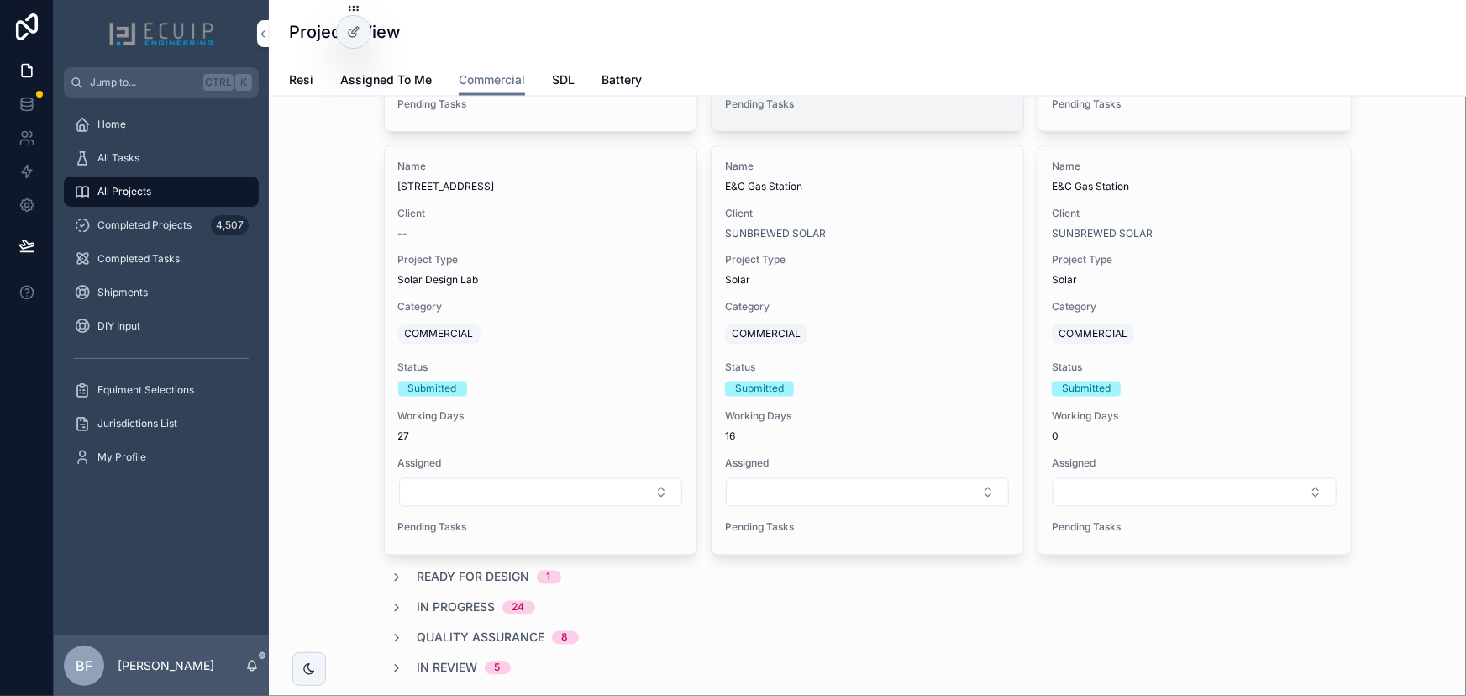
scroll to position [1374, 0]
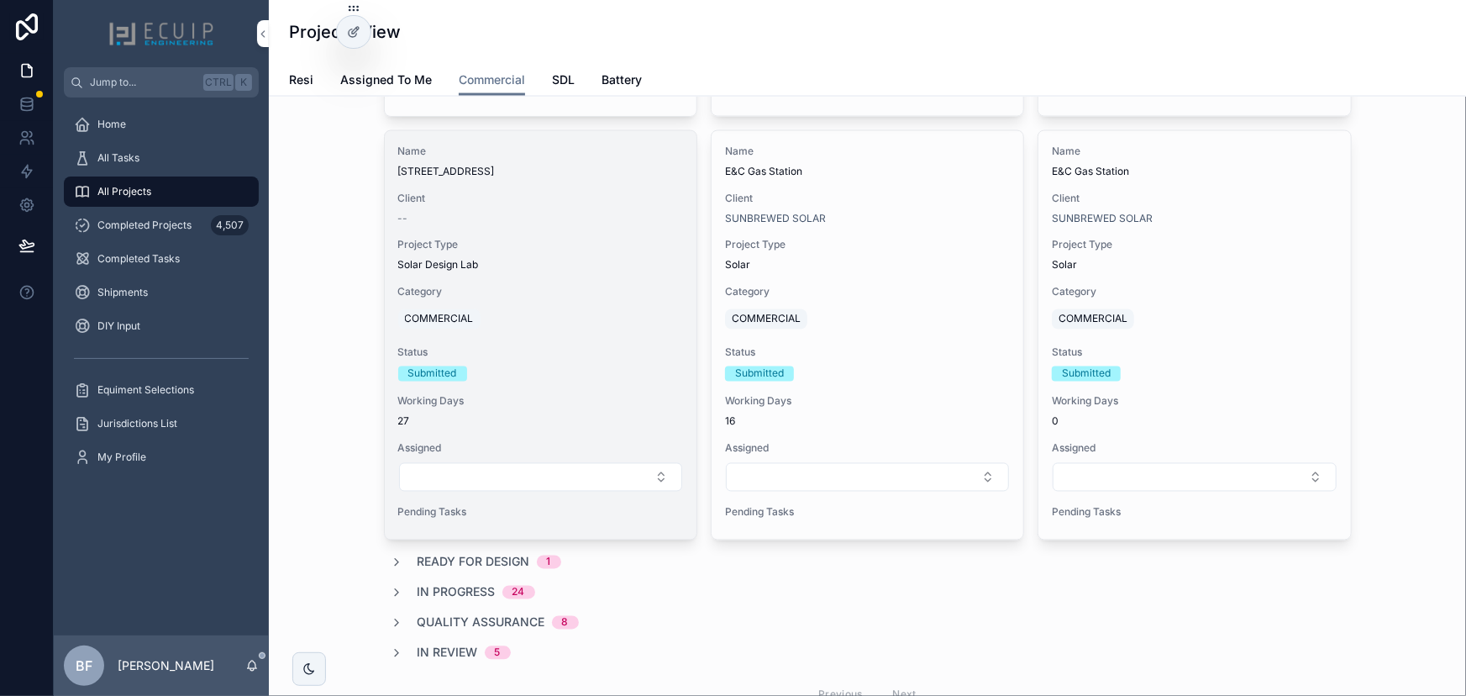
click at [647, 217] on div "--" at bounding box center [540, 218] width 285 height 13
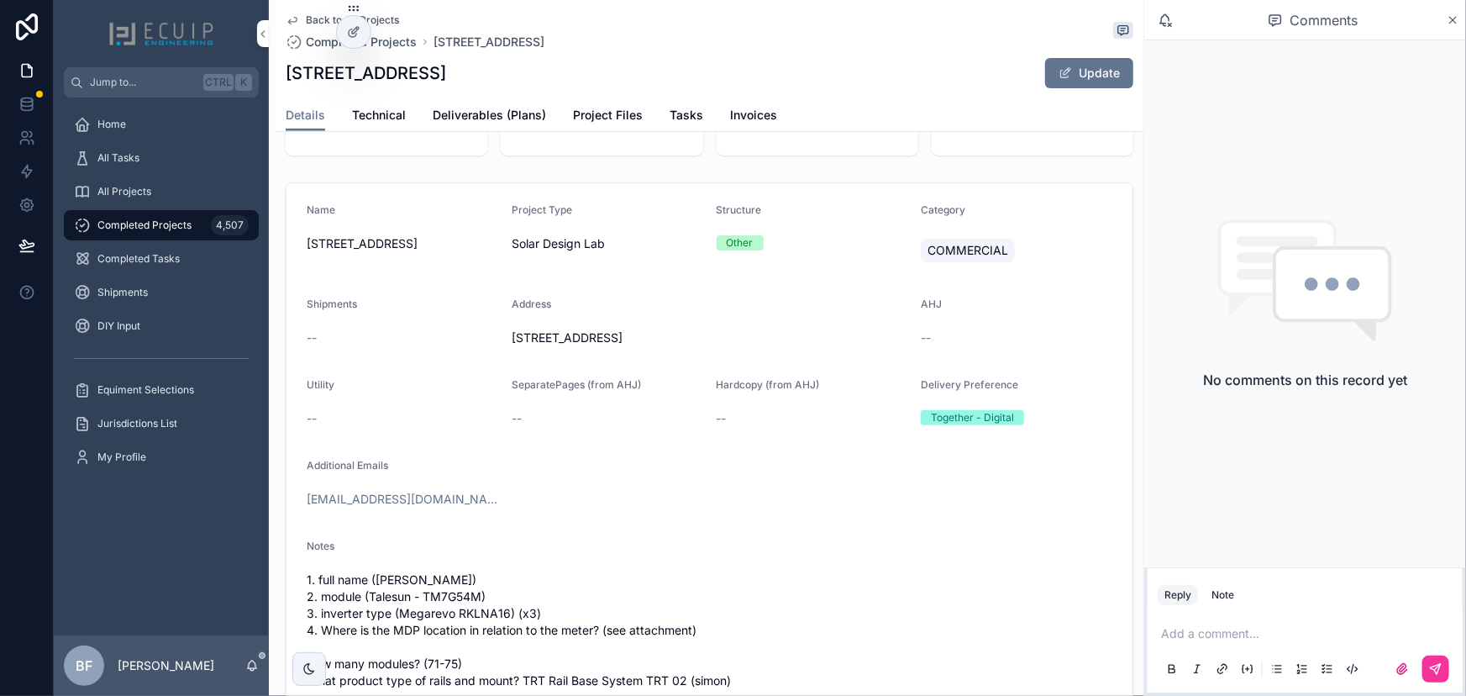
scroll to position [305, 0]
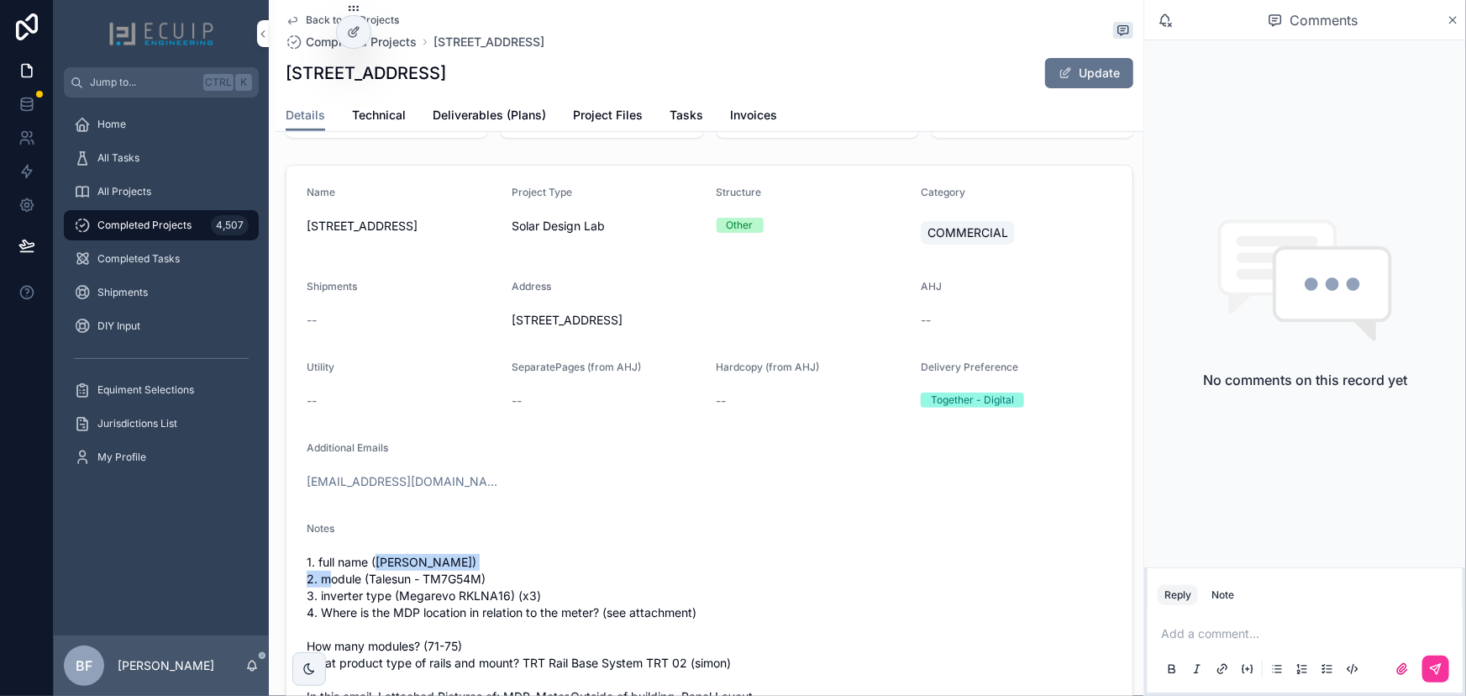
drag, startPoint x: 479, startPoint y: 568, endPoint x: 376, endPoint y: 565, distance: 102.6
click at [376, 565] on span "1. full name (Srikanth Paidipally) 2. module (Talesun - TM7G54M) 3. inverter ty…" at bounding box center [710, 646] width 806 height 185
copy span "Srikanth Paidipally"
click at [166, 222] on span "Completed Projects" at bounding box center [144, 224] width 94 height 13
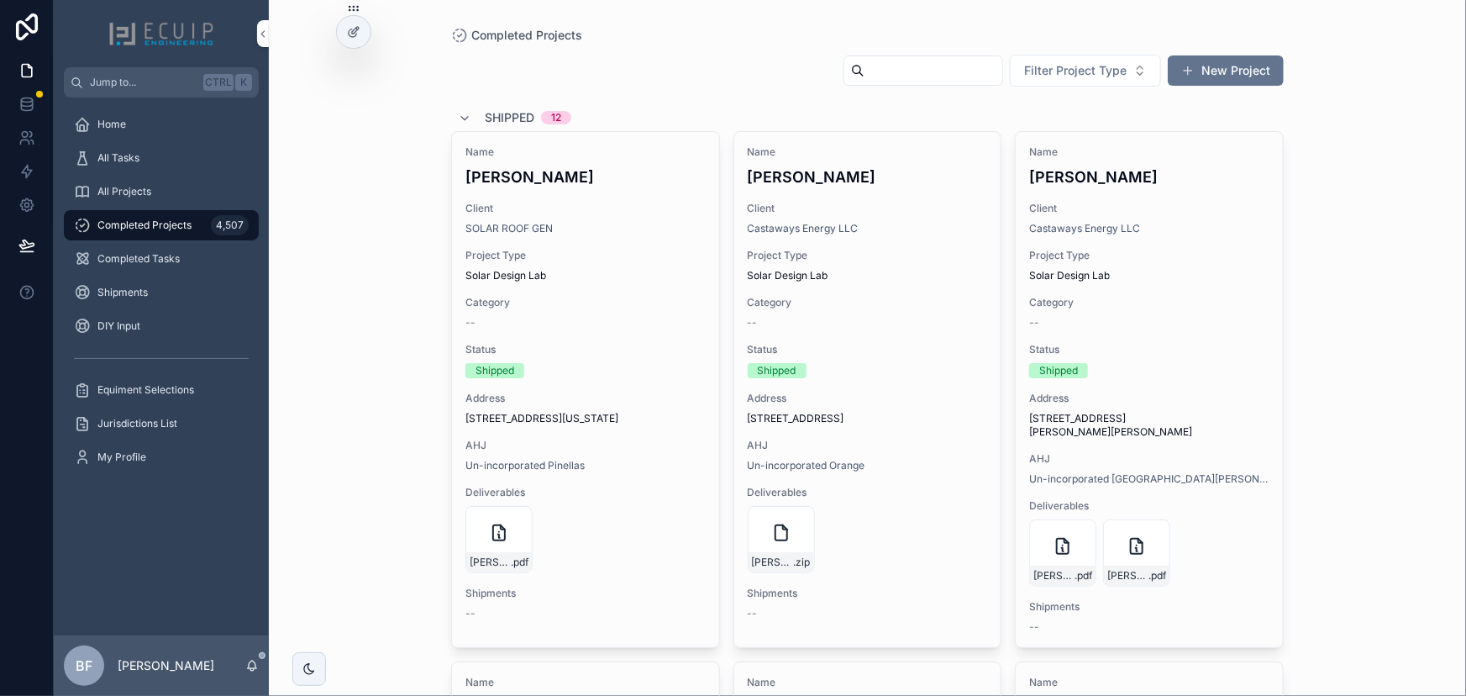
click at [865, 71] on input "scrollable content" at bounding box center [934, 71] width 138 height 24
paste input "**********"
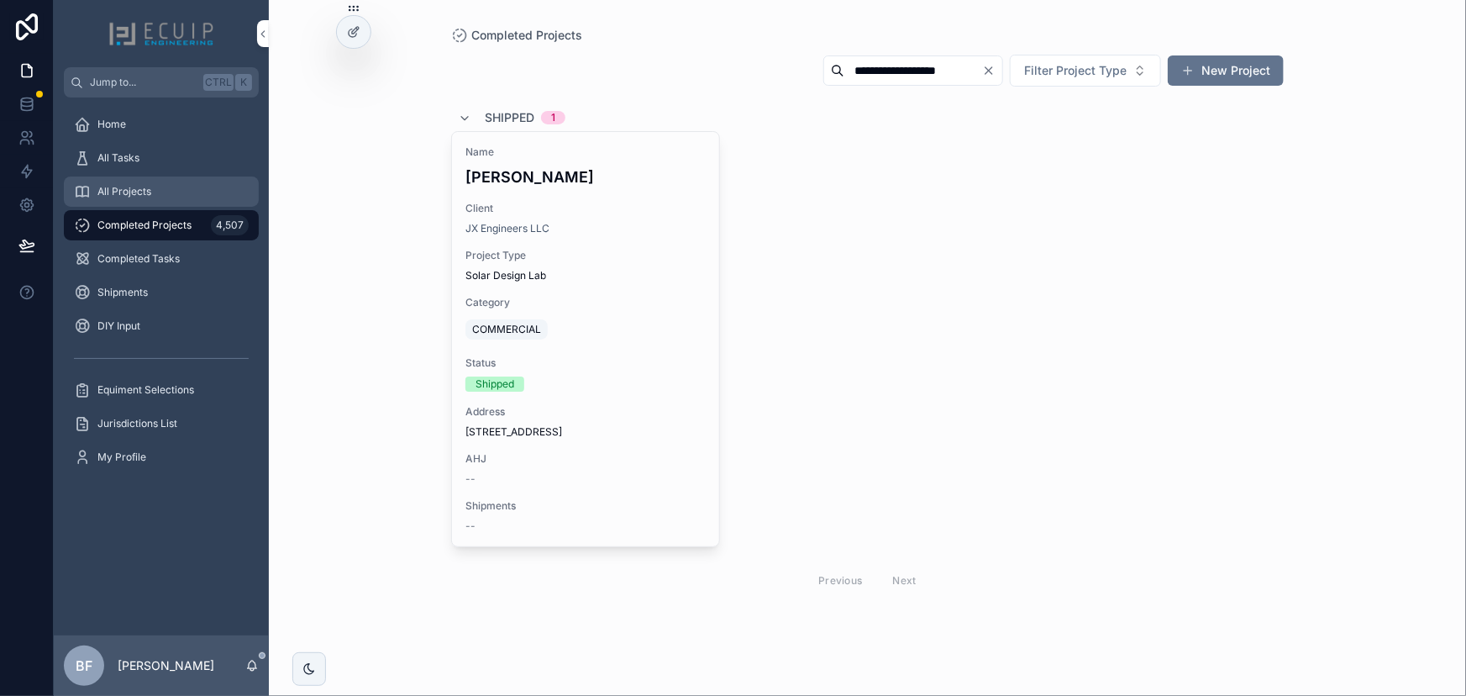
type input "**********"
click at [118, 181] on div "All Projects" at bounding box center [161, 191] width 175 height 27
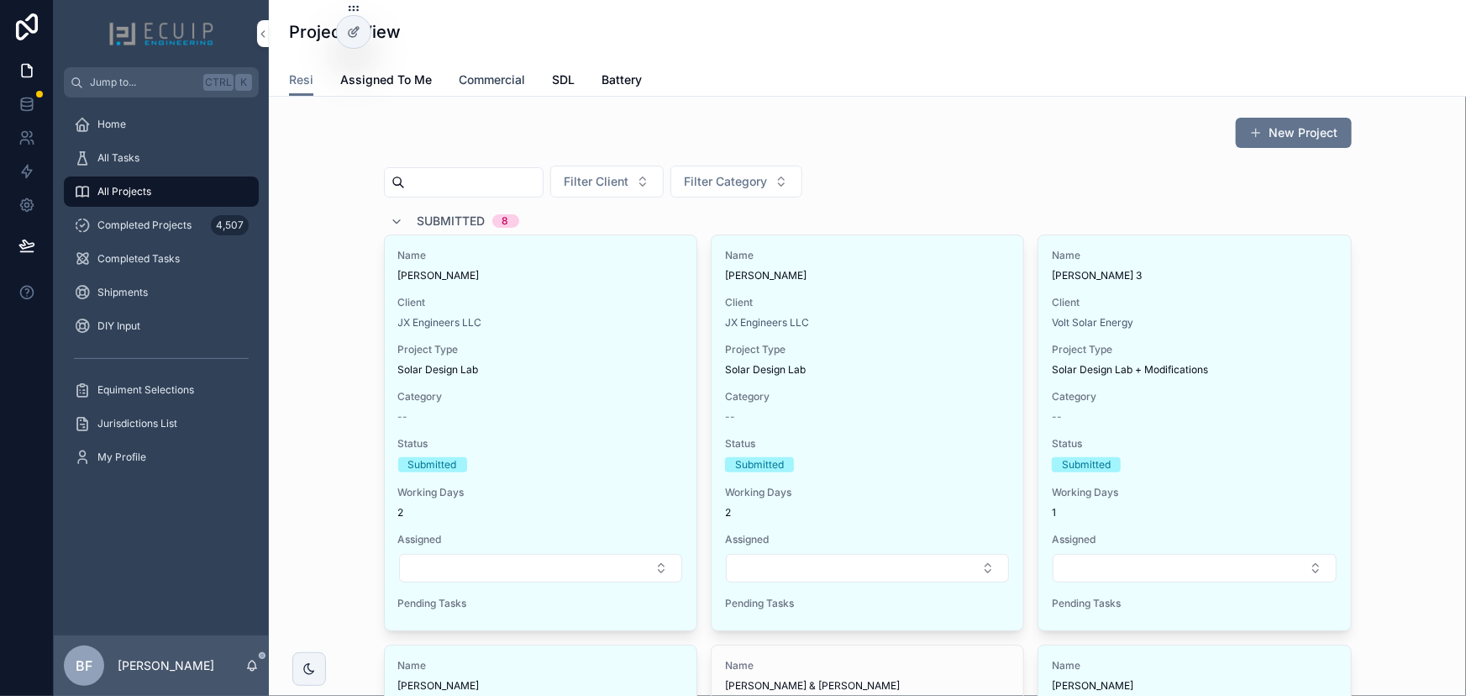
click at [520, 77] on span "Commercial" at bounding box center [492, 79] width 66 height 17
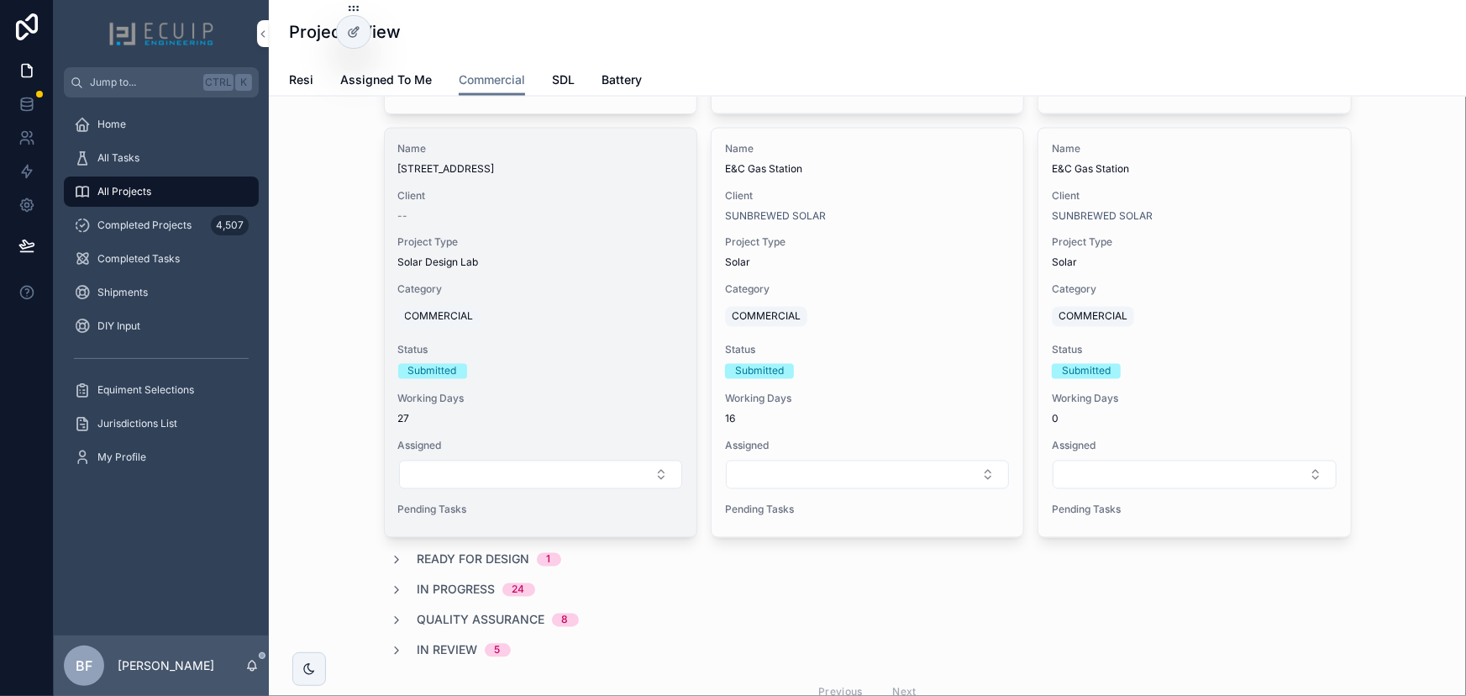
scroll to position [1226, 0]
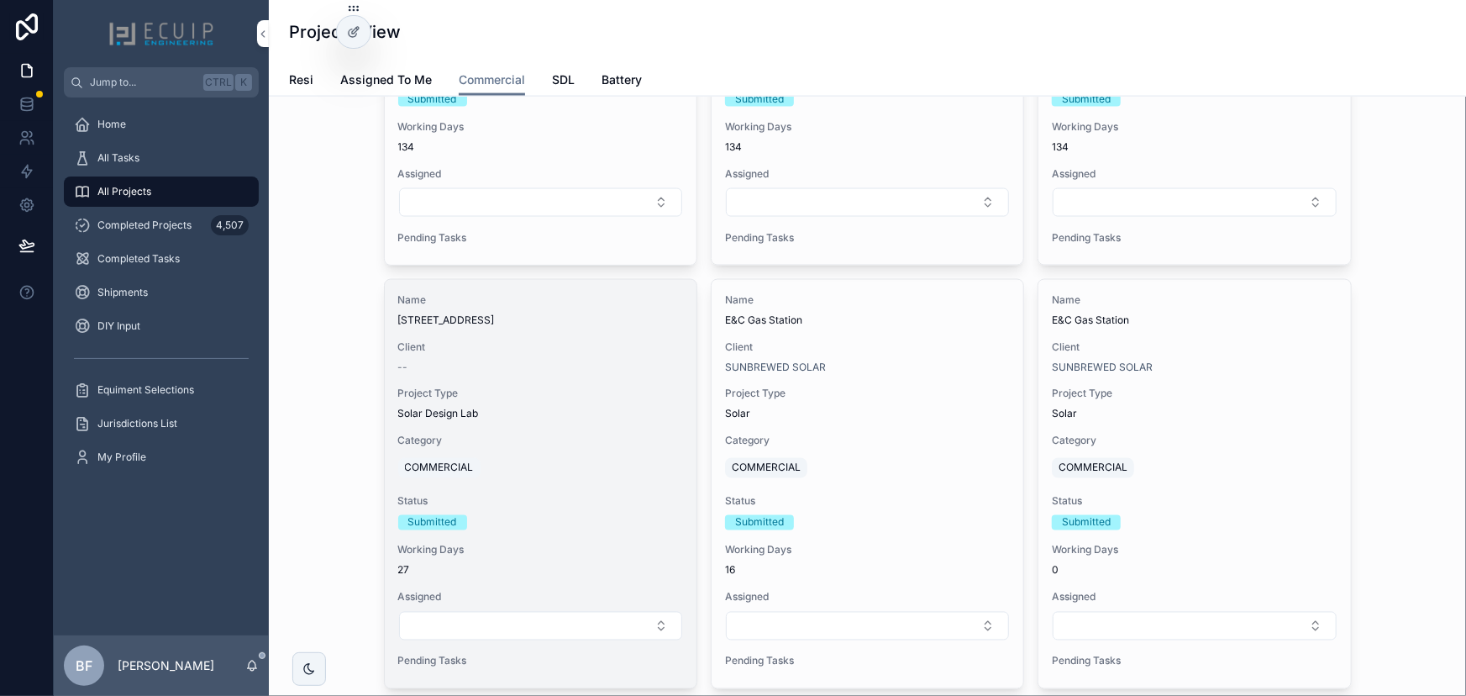
click at [609, 379] on div "Name 422 Centre St, Trenton, NJ 08611 Client -- Project Type Solar Design Lab C…" at bounding box center [541, 484] width 312 height 408
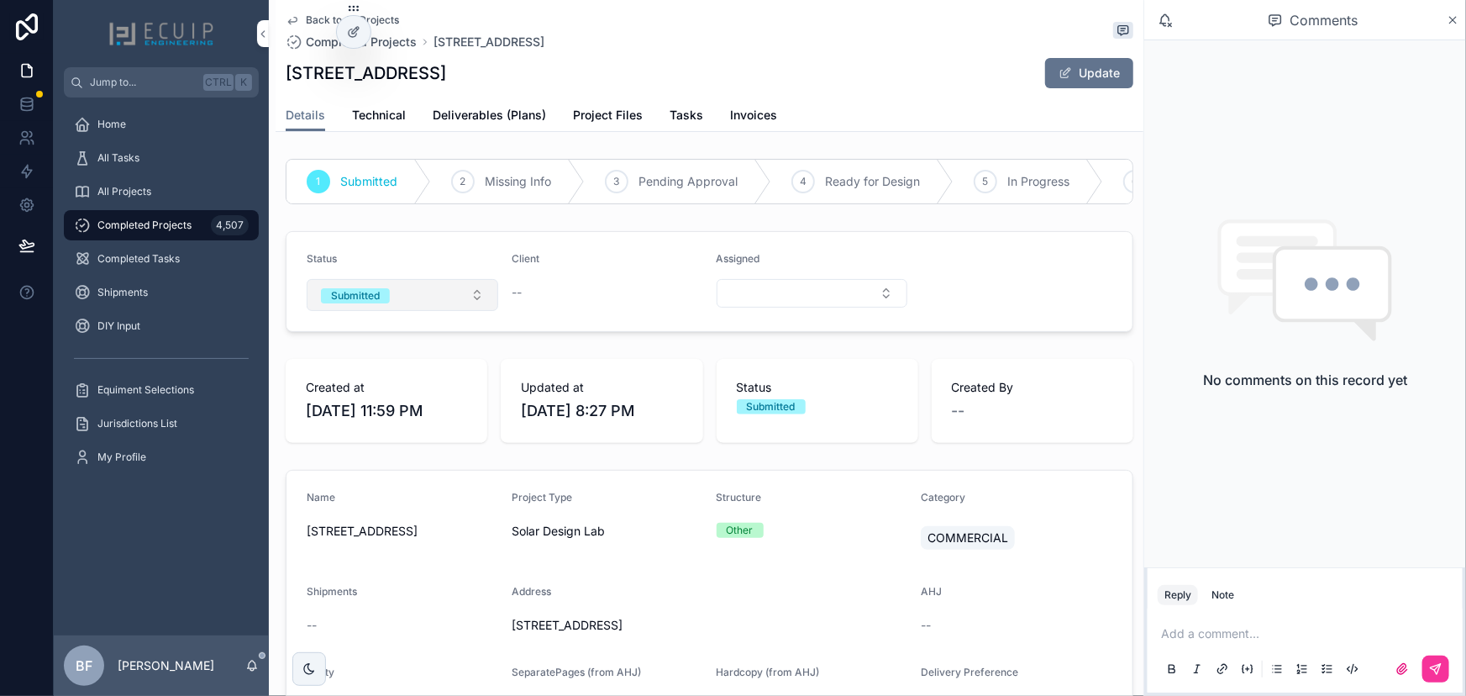
click at [423, 308] on button "Submitted" at bounding box center [403, 295] width 192 height 32
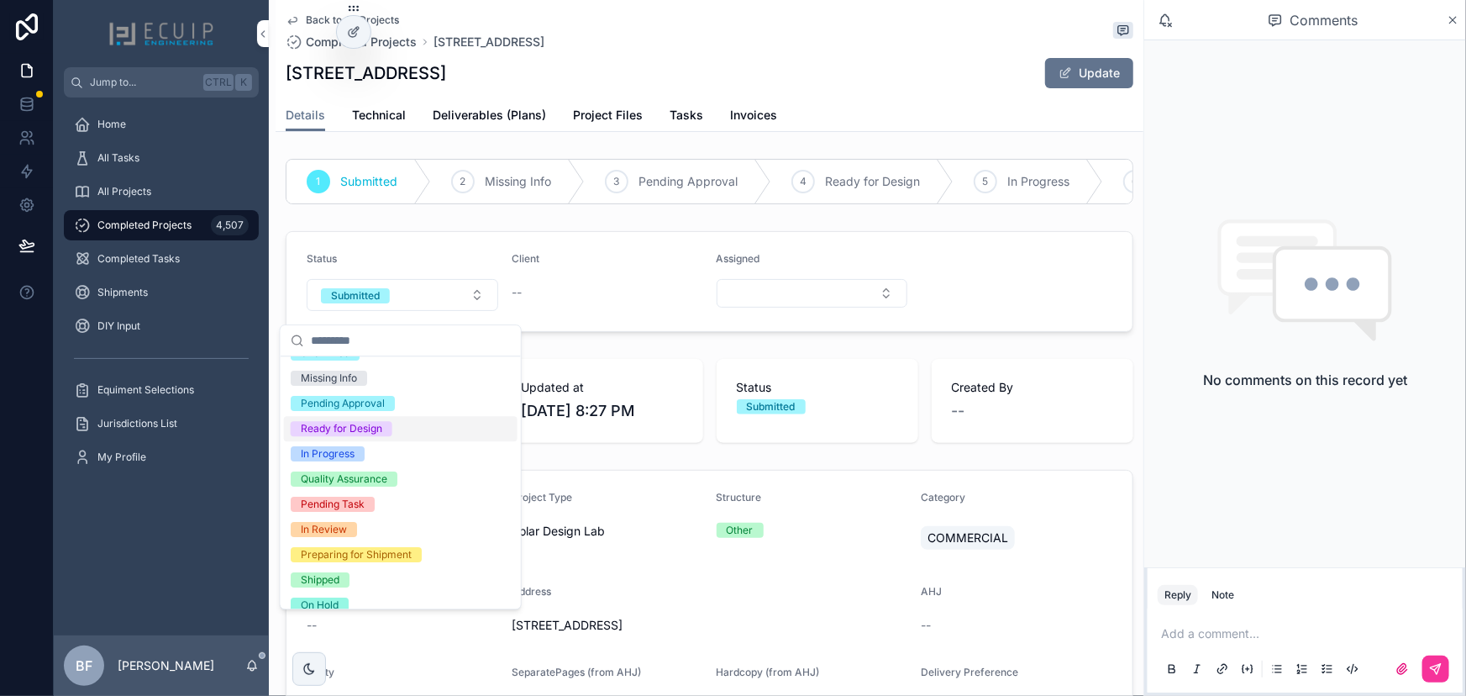
scroll to position [132, 0]
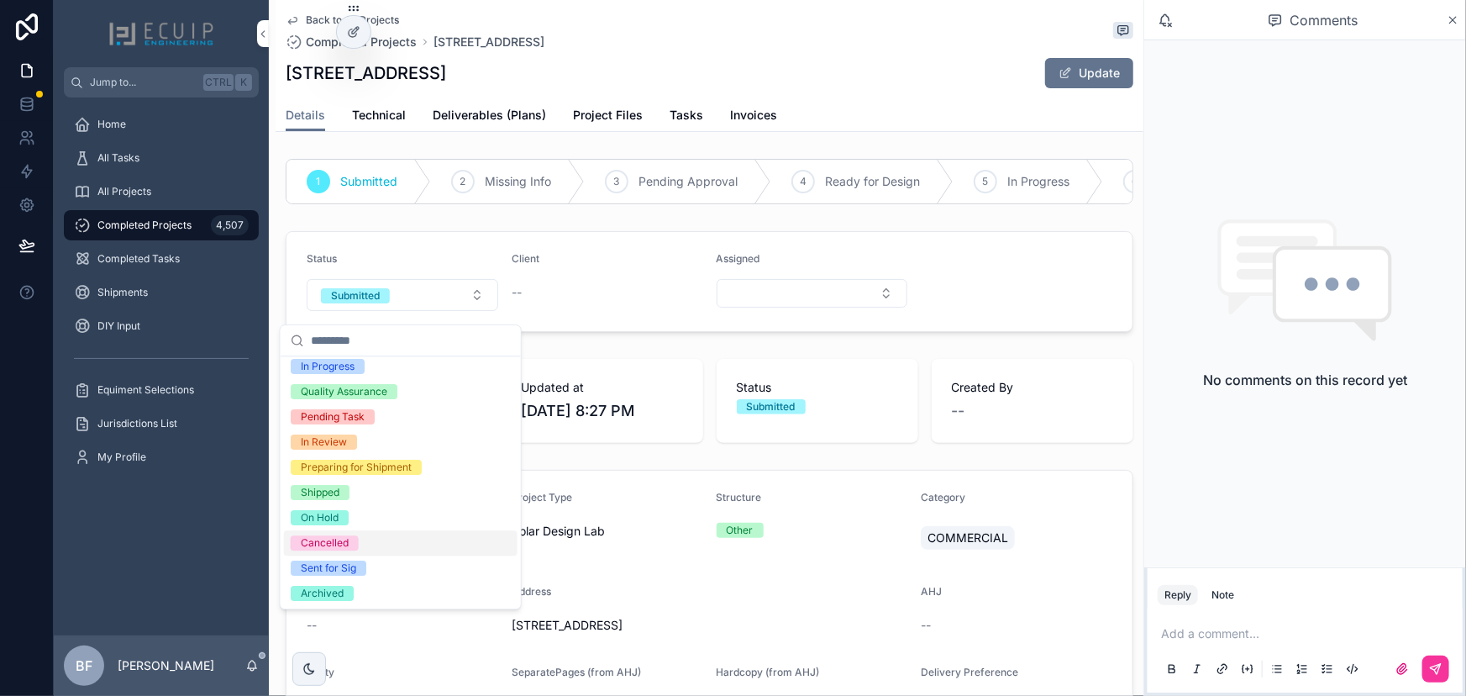
click at [328, 533] on div "Cancelled" at bounding box center [401, 542] width 234 height 25
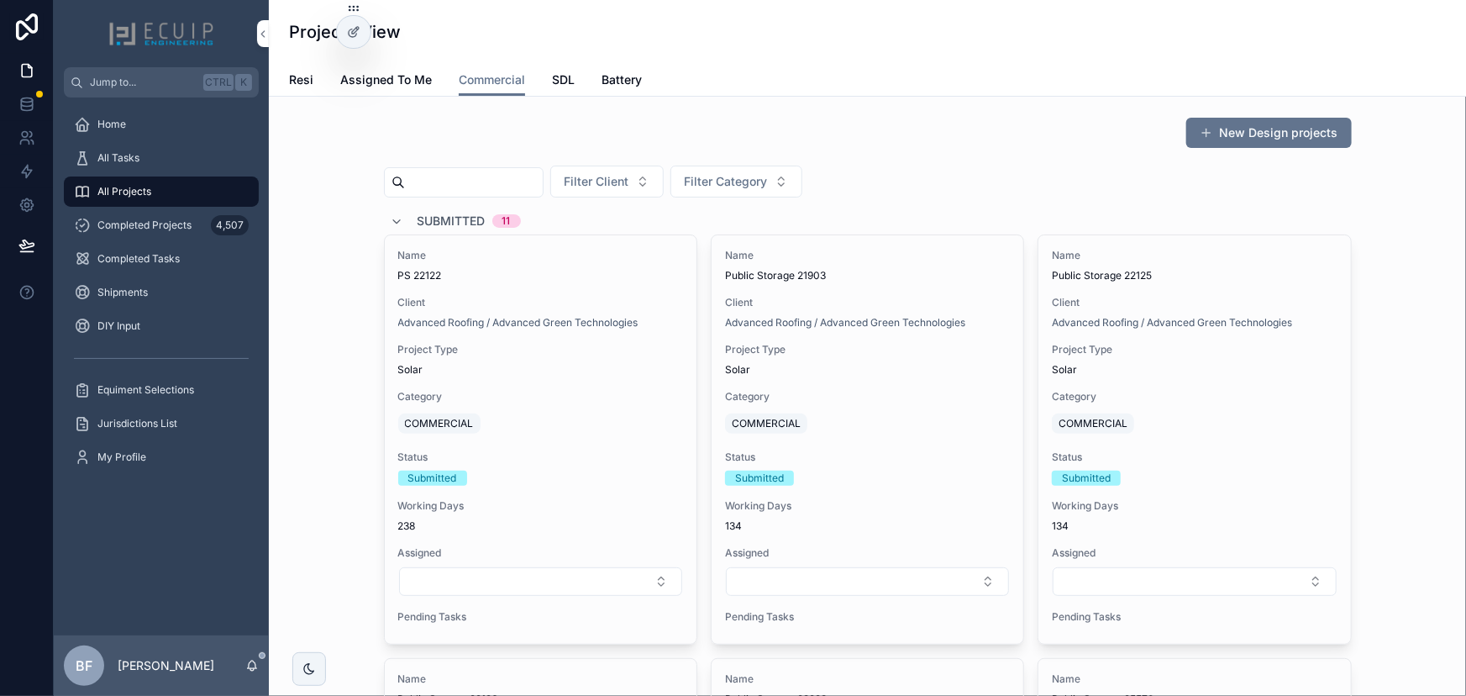
click at [418, 213] on span "Submitted" at bounding box center [452, 221] width 68 height 17
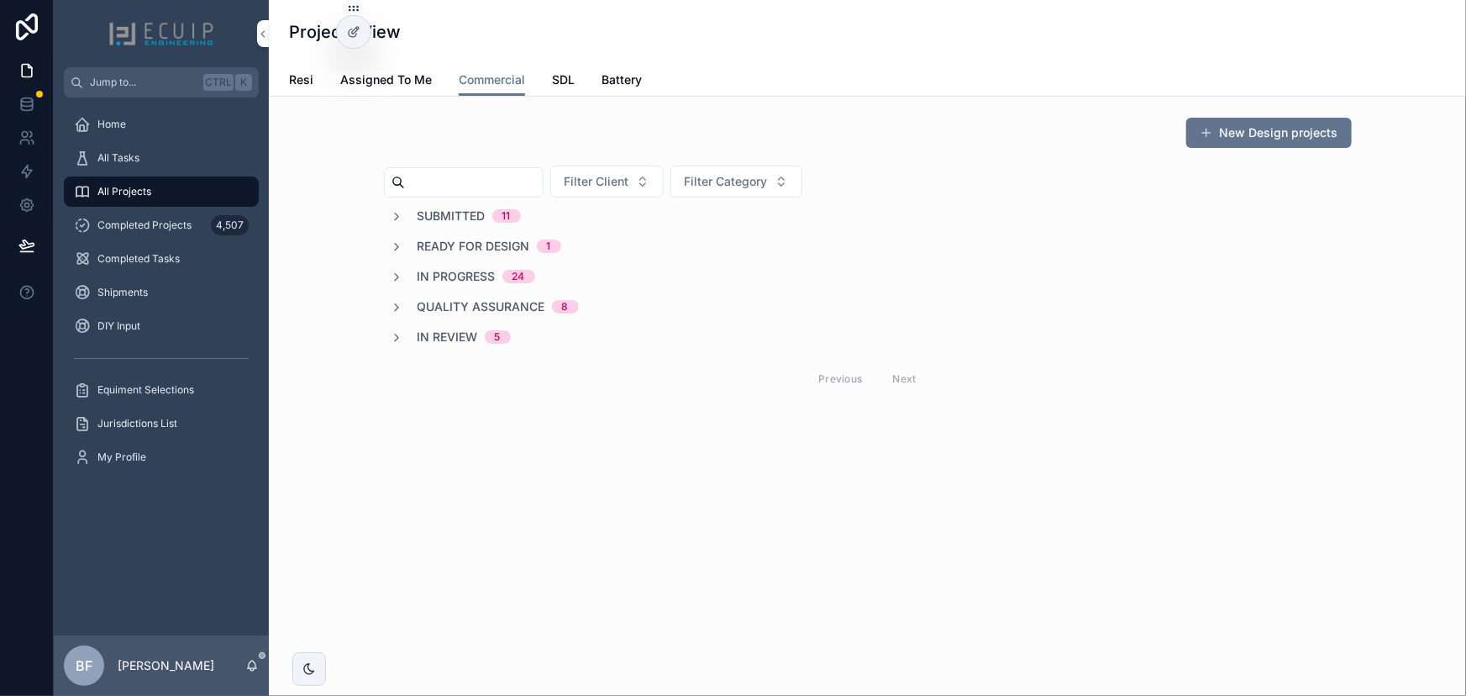
click at [450, 218] on span "Submitted" at bounding box center [452, 216] width 68 height 17
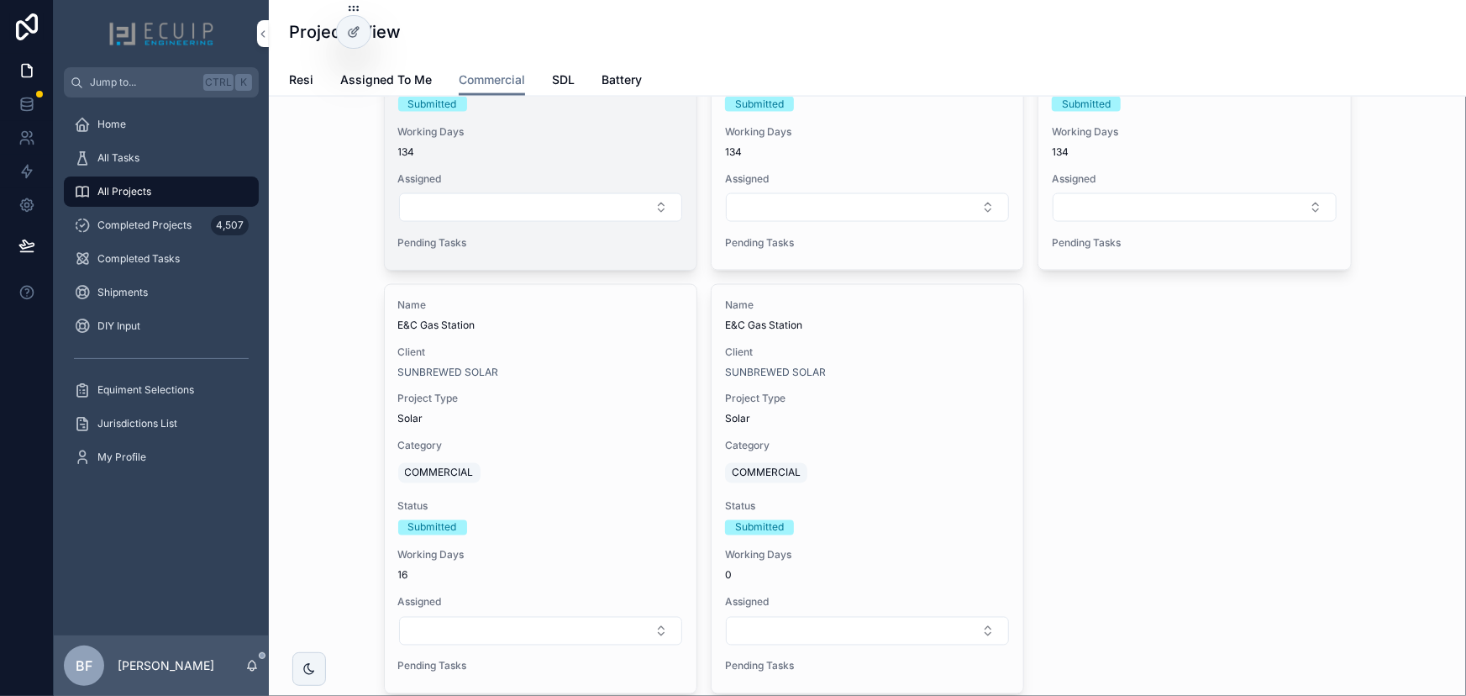
scroll to position [1222, 0]
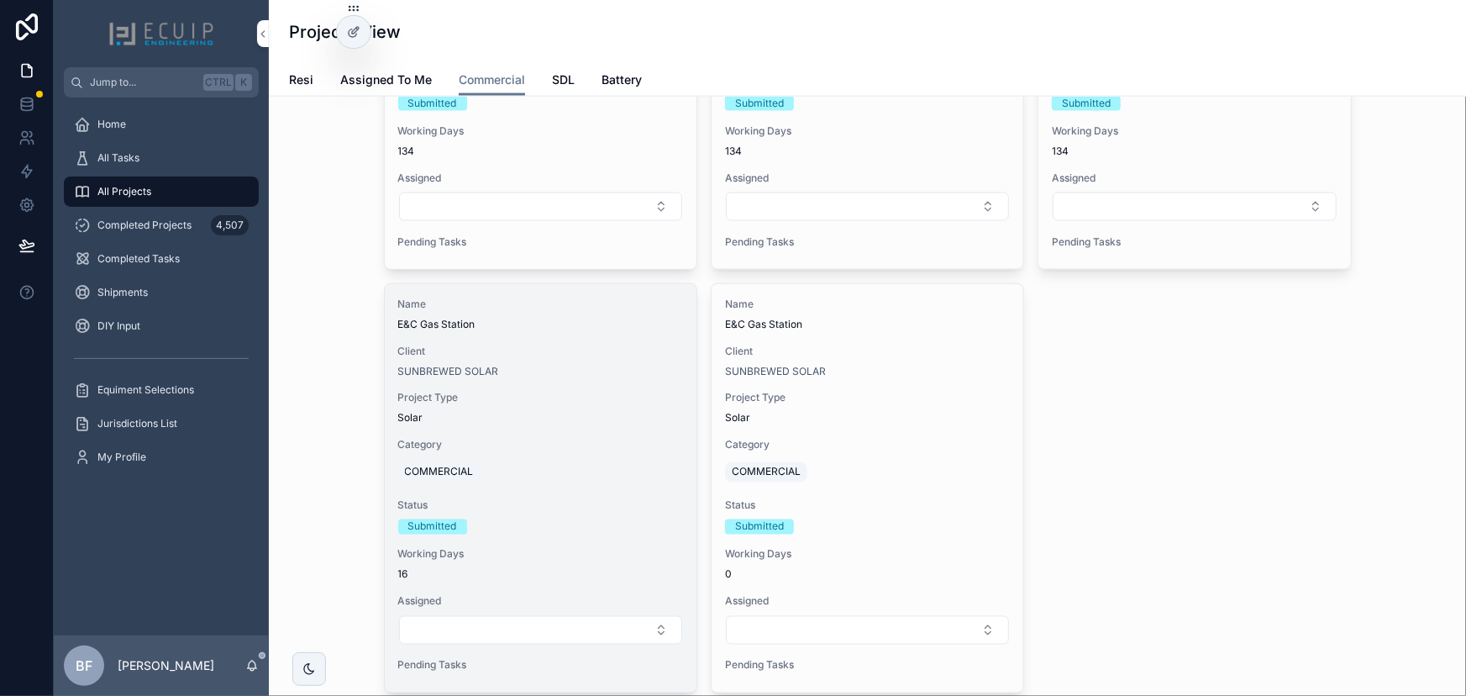
click at [569, 324] on span "E&C Gas Station" at bounding box center [540, 324] width 285 height 13
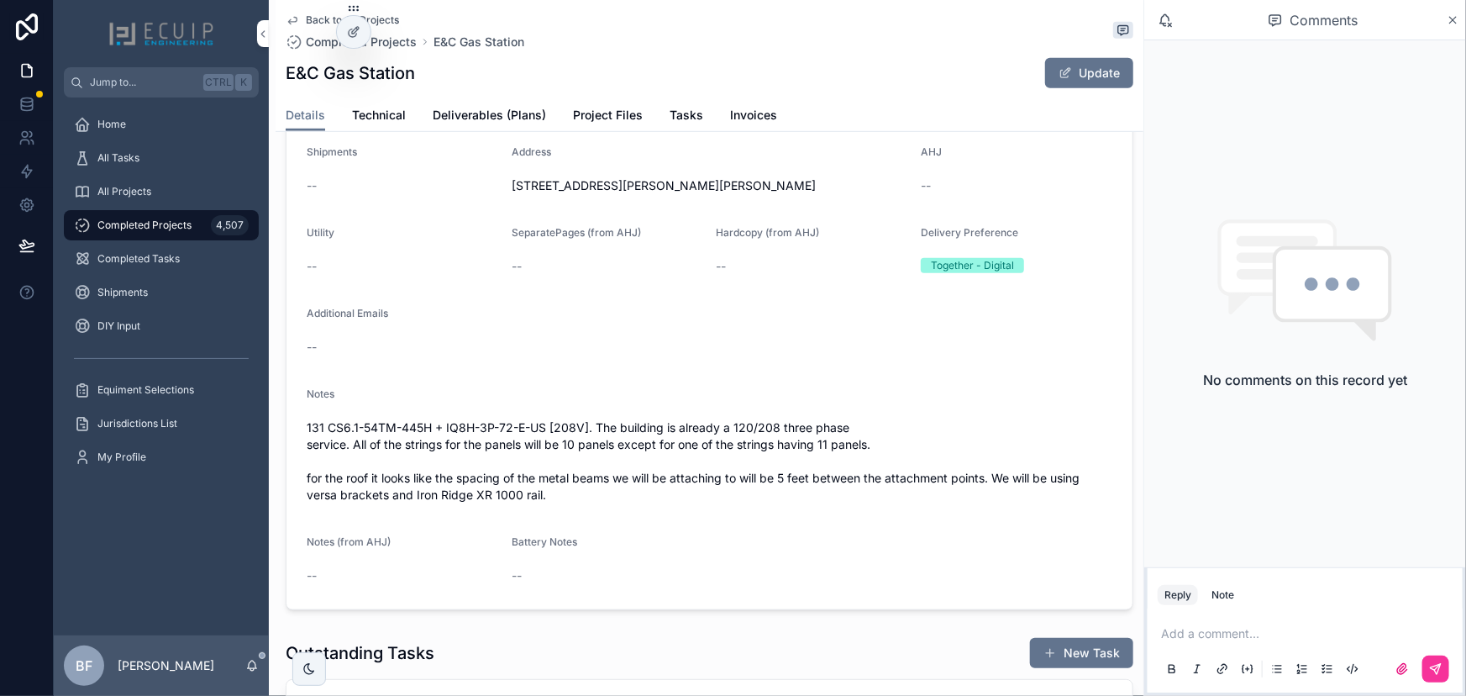
scroll to position [458, 0]
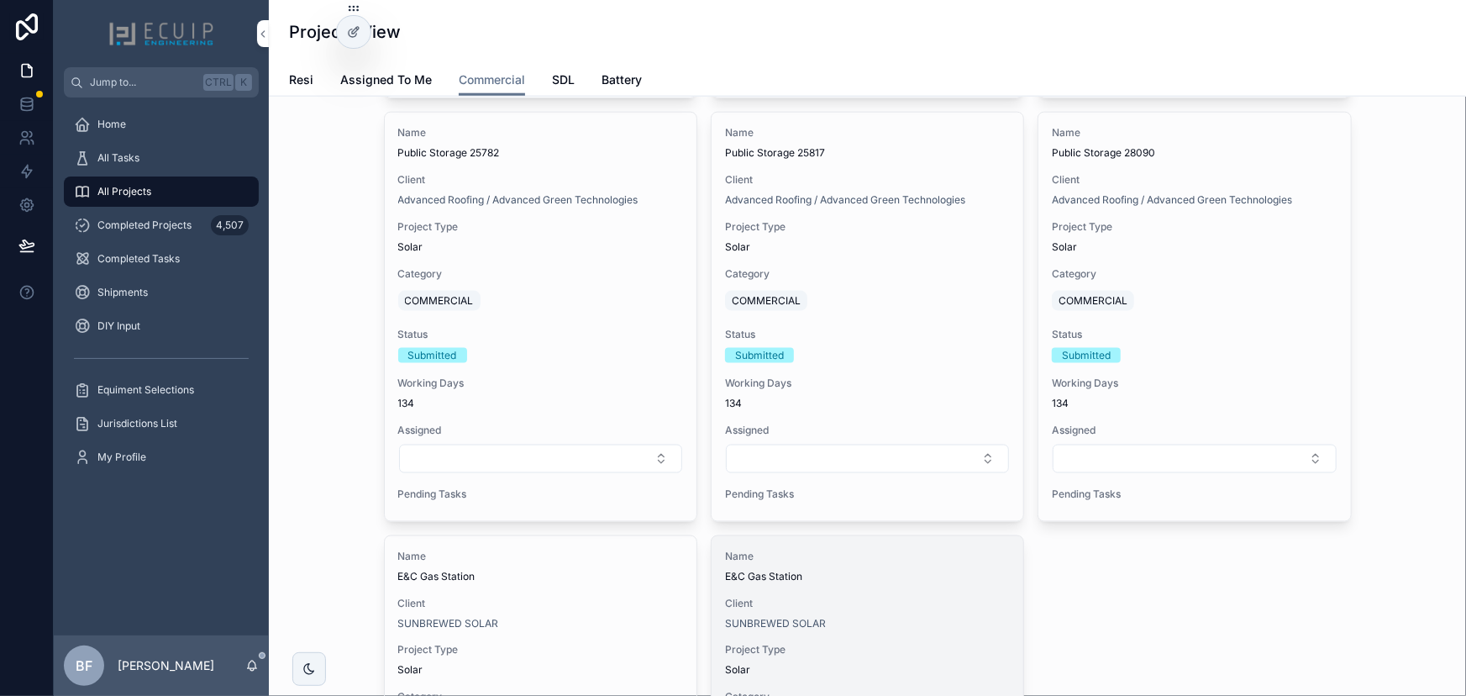
scroll to position [1069, 0]
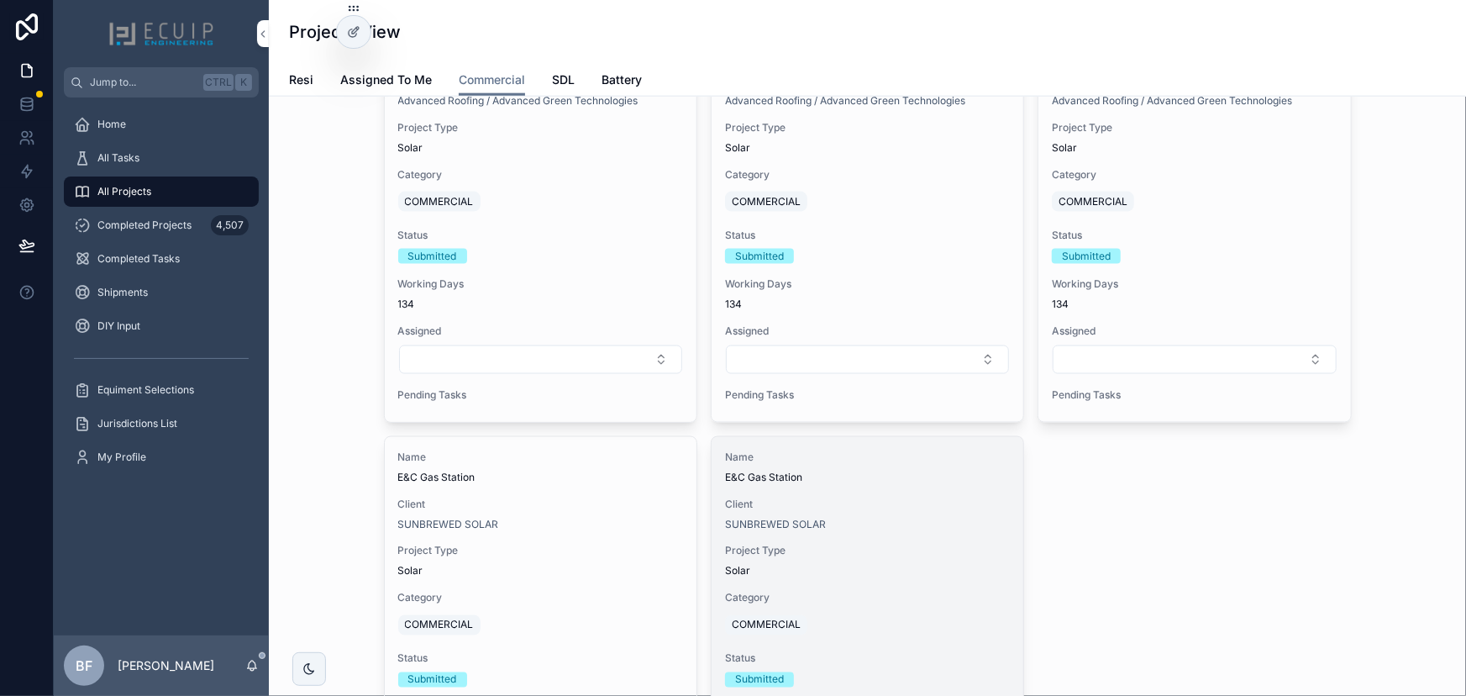
click at [893, 508] on div "Client SUNBREWED SOLAR" at bounding box center [867, 514] width 285 height 34
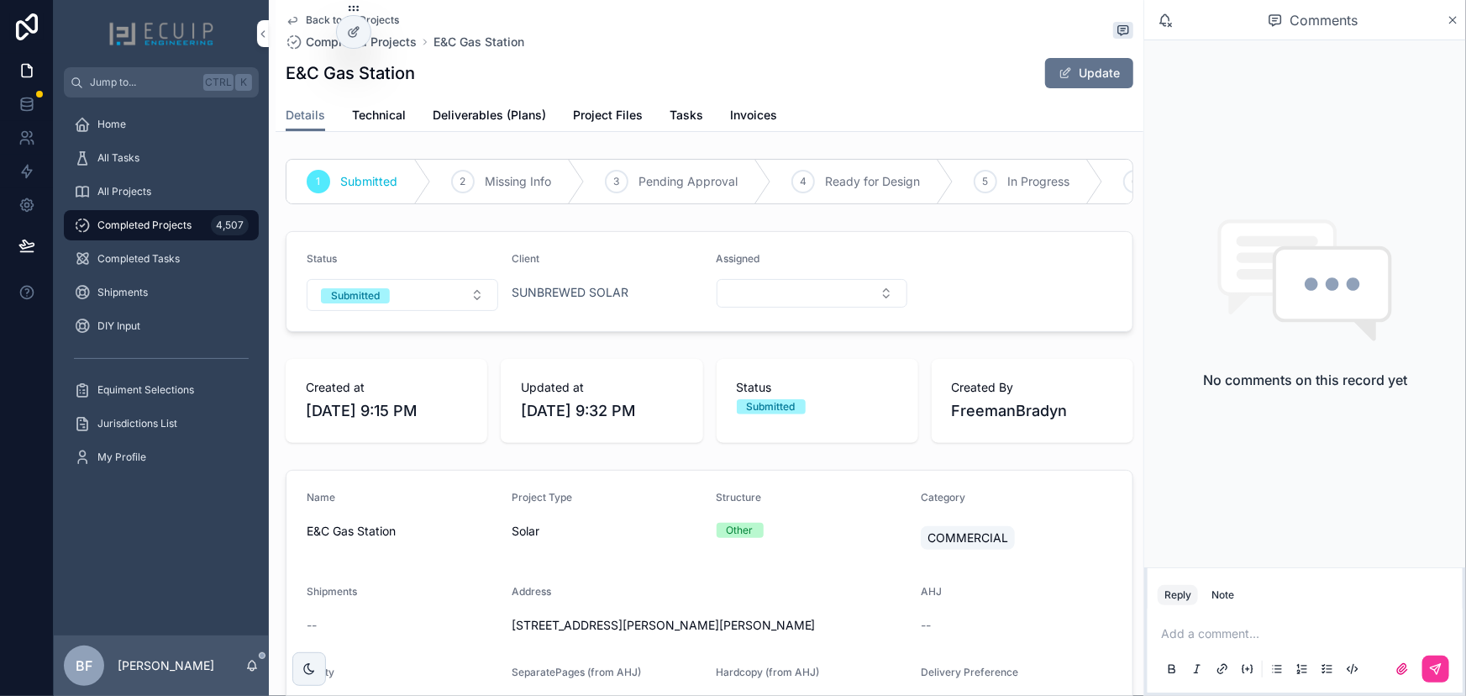
click at [428, 322] on form "Status Submitted Client SUNBREWED SOLAR Assigned" at bounding box center [709, 281] width 846 height 99
click at [430, 311] on button "Submitted" at bounding box center [403, 295] width 192 height 32
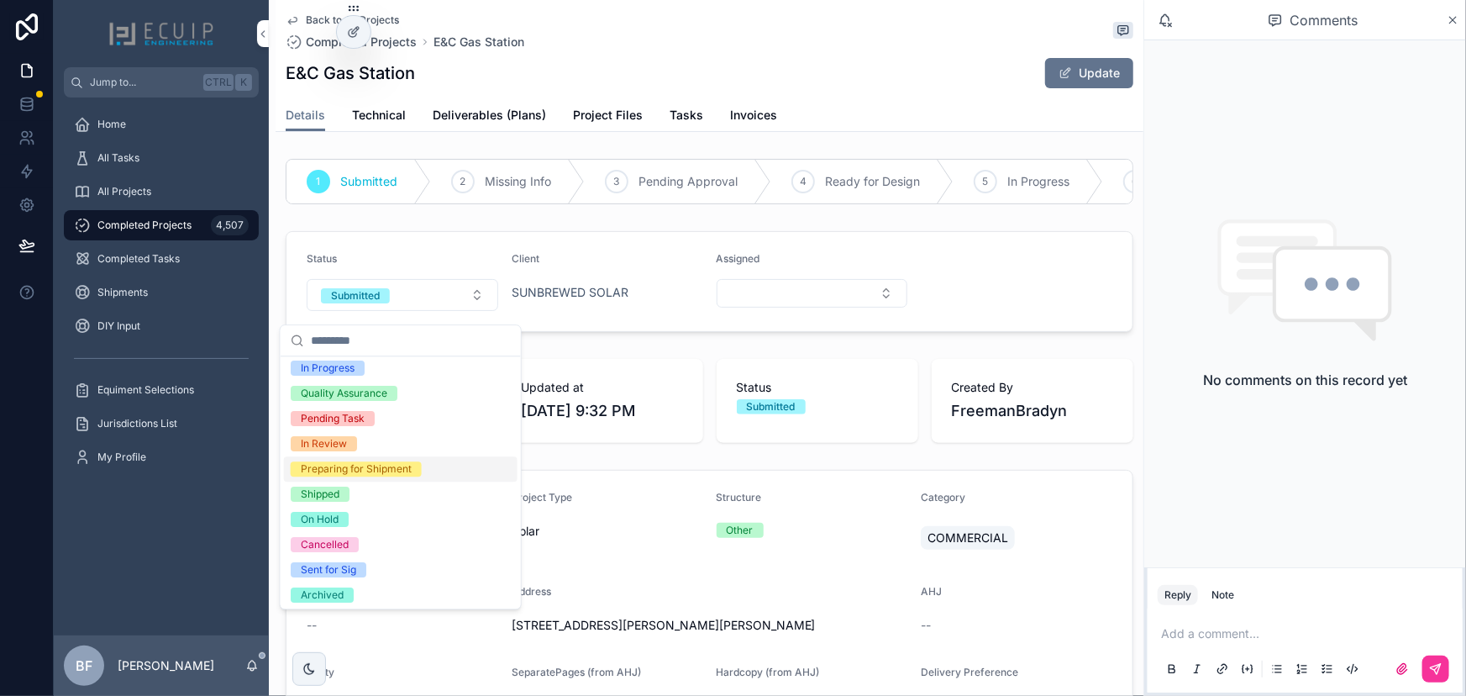
scroll to position [132, 0]
click at [344, 533] on div "Cancelled" at bounding box center [401, 542] width 234 height 25
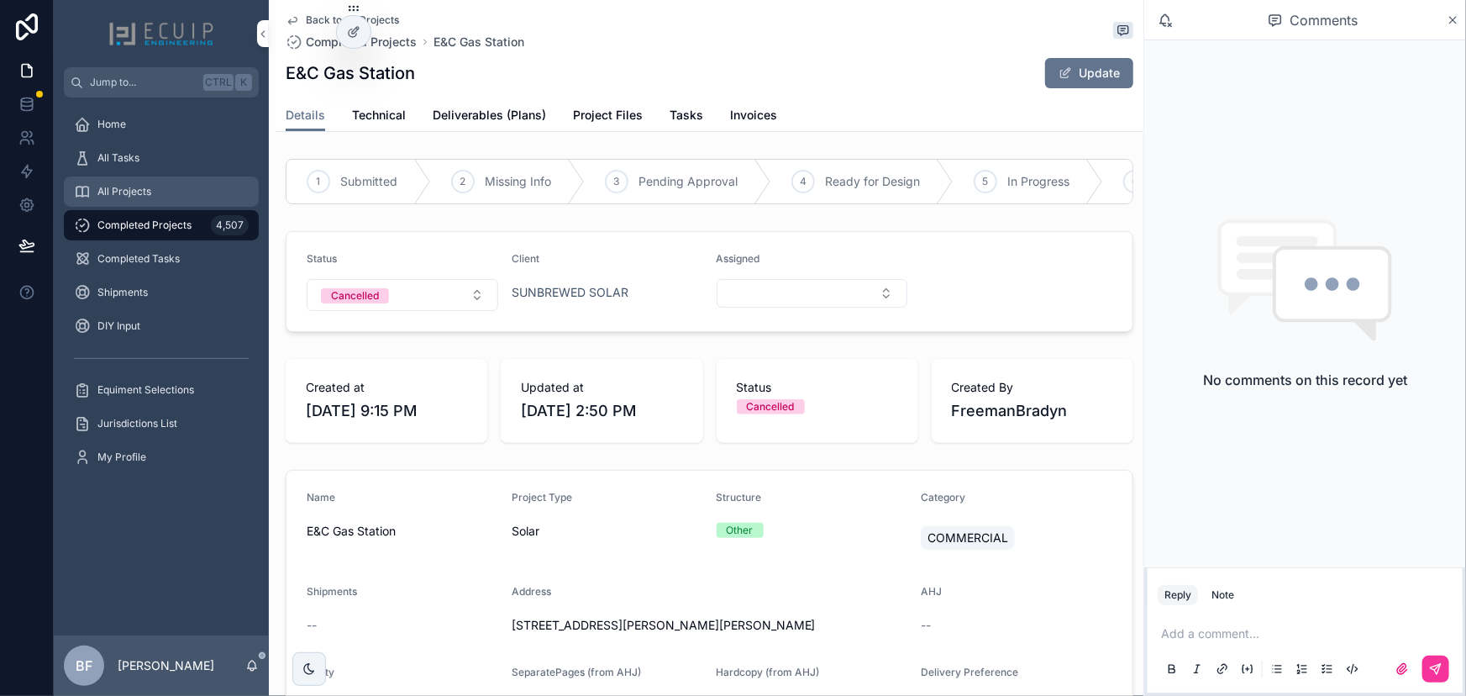
click at [184, 201] on div "All Projects" at bounding box center [161, 191] width 175 height 27
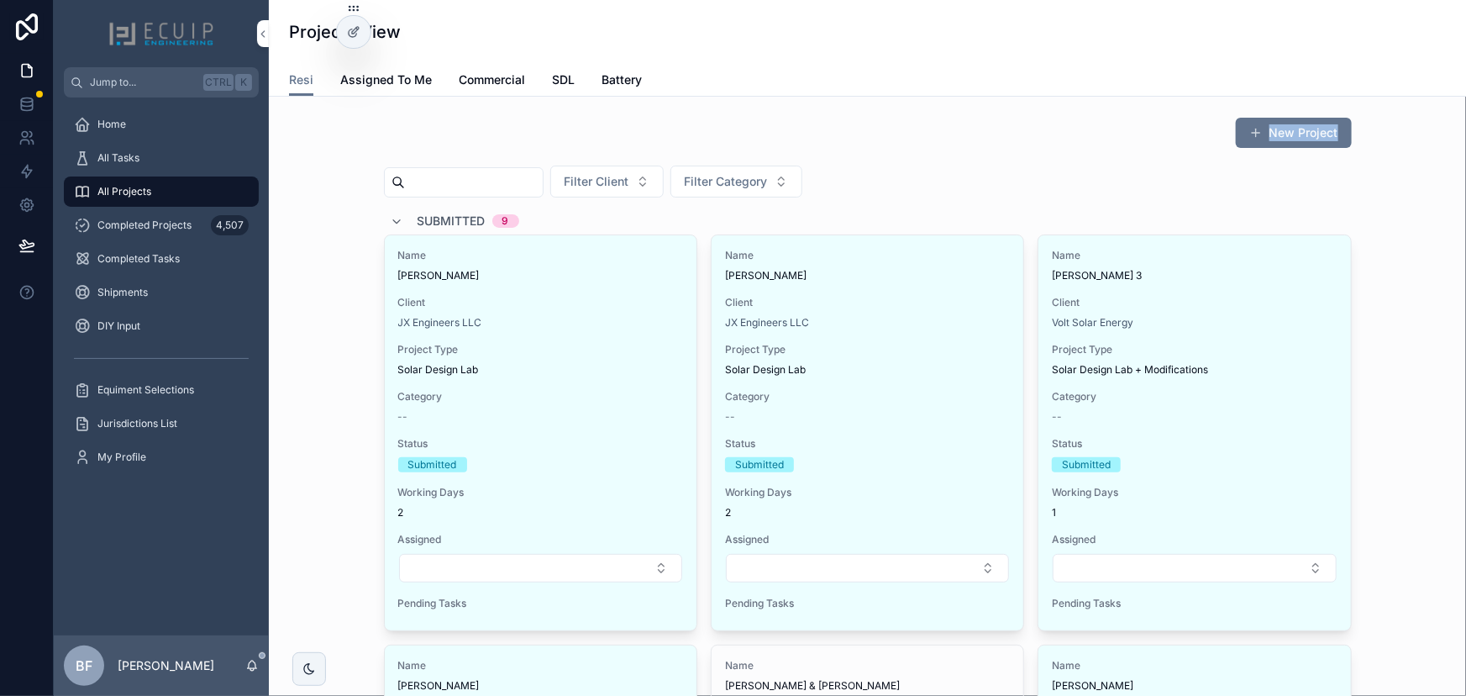
drag, startPoint x: 369, startPoint y: 163, endPoint x: 353, endPoint y: 167, distance: 16.5
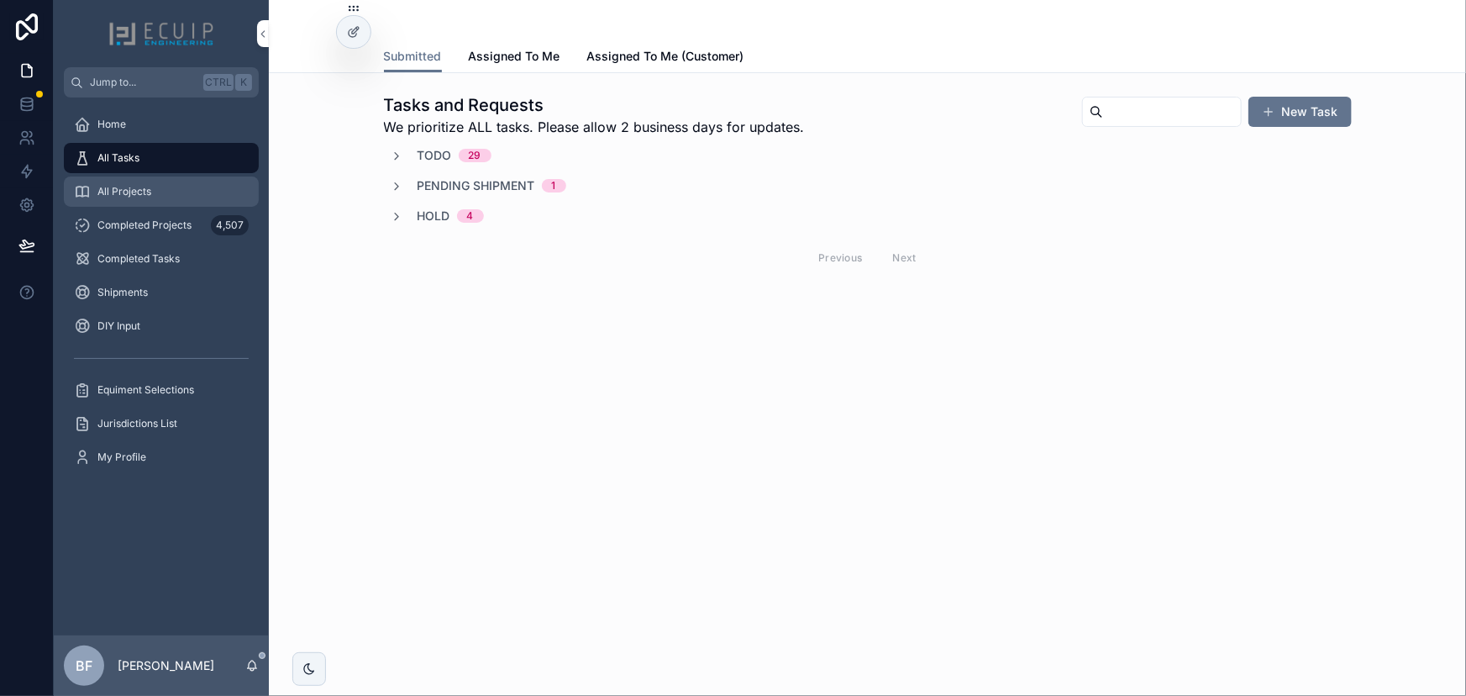
drag, startPoint x: 109, startPoint y: 181, endPoint x: 157, endPoint y: 184, distance: 48.0
click at [109, 181] on div "All Projects" at bounding box center [161, 191] width 175 height 27
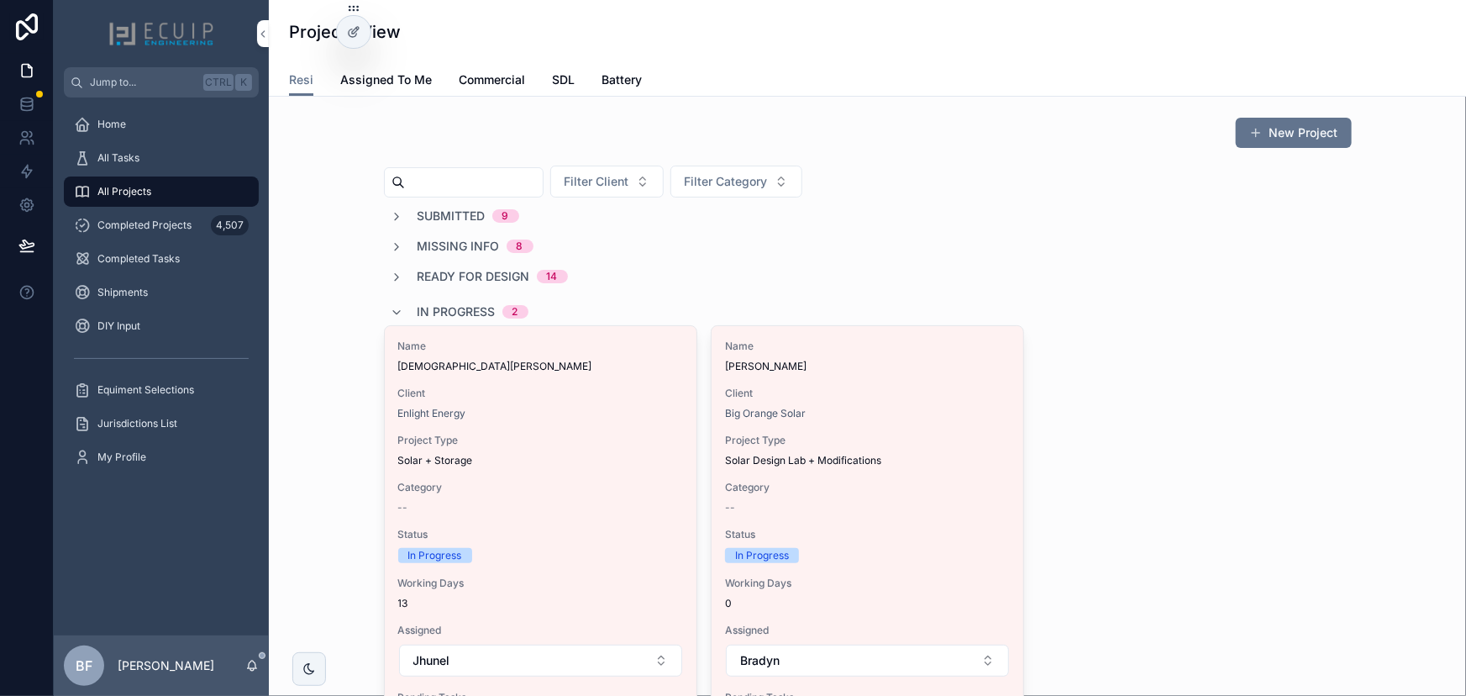
click at [475, 309] on span "In Progress" at bounding box center [457, 311] width 78 height 17
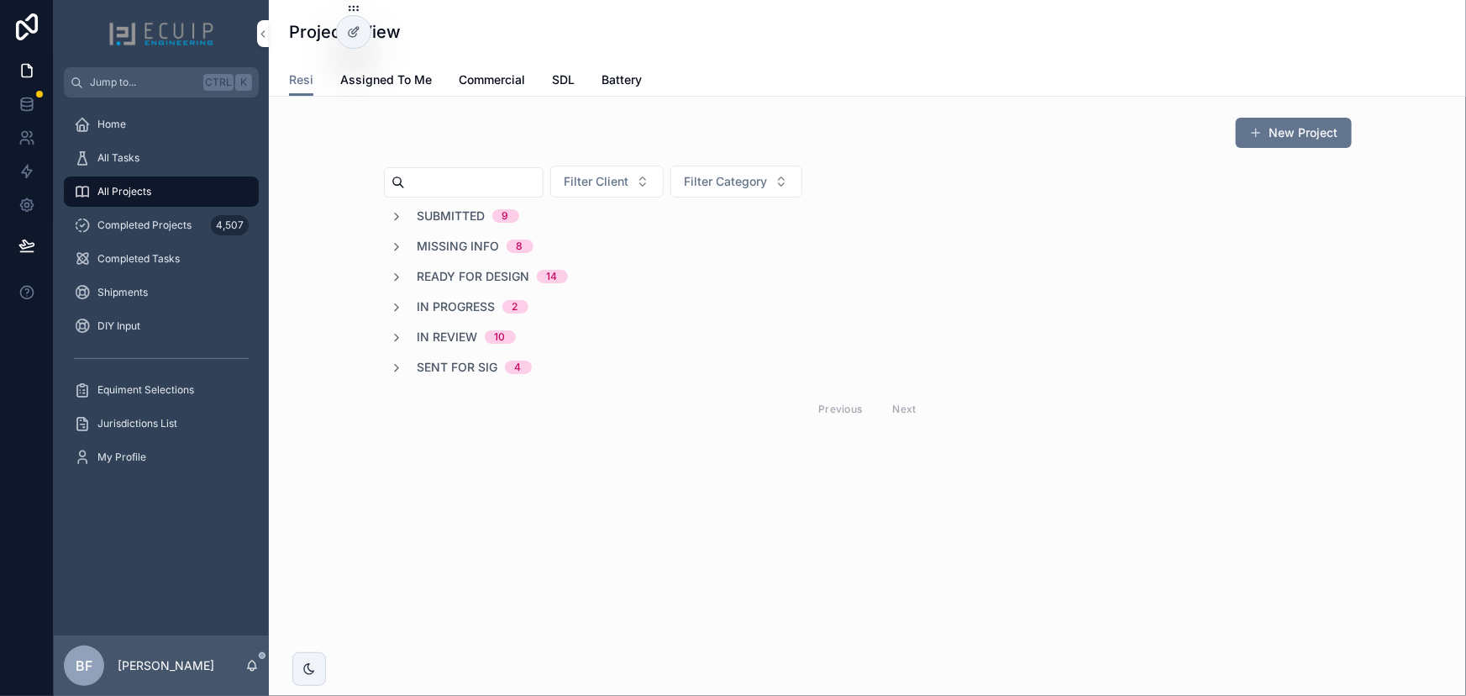
click at [465, 362] on span "Sent for Sig" at bounding box center [458, 367] width 81 height 17
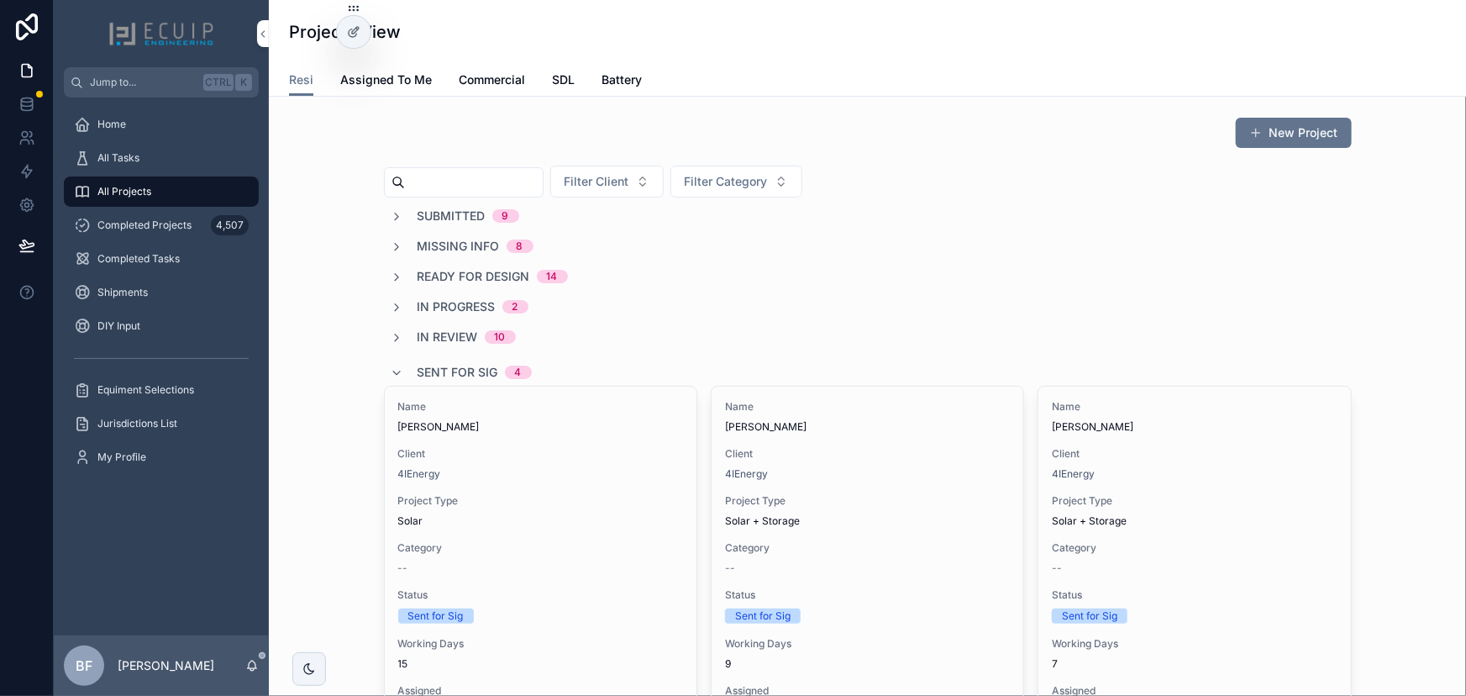
click at [468, 366] on span "Sent for Sig" at bounding box center [458, 372] width 81 height 17
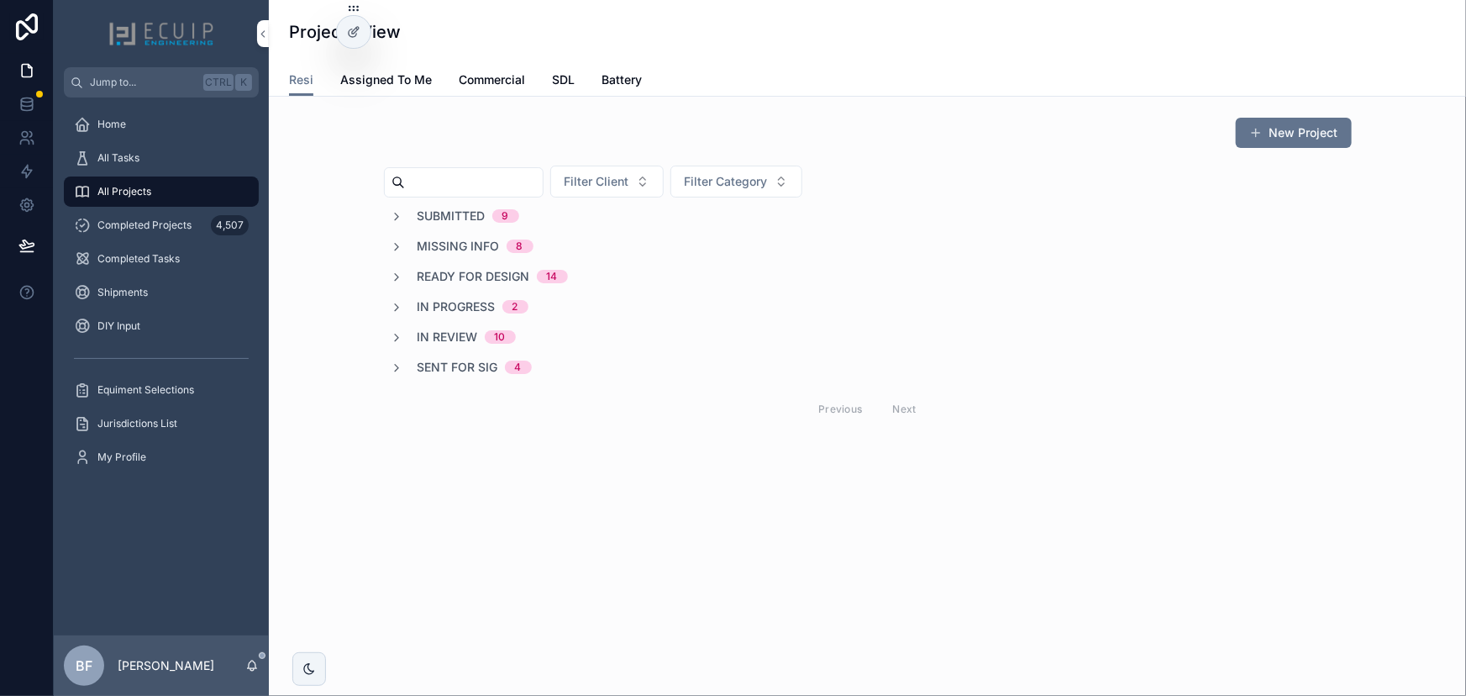
click at [466, 308] on span "In Progress" at bounding box center [457, 306] width 78 height 17
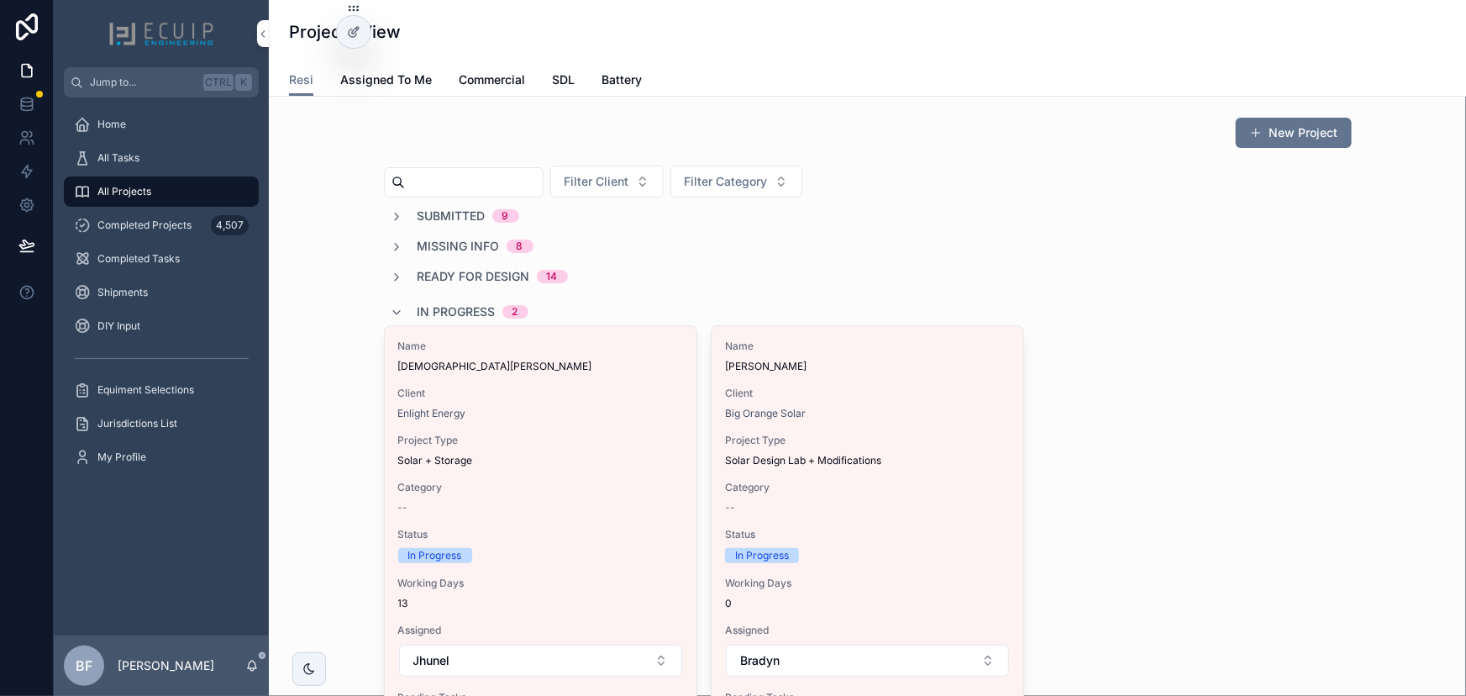
click at [431, 307] on span "In Progress" at bounding box center [457, 311] width 78 height 17
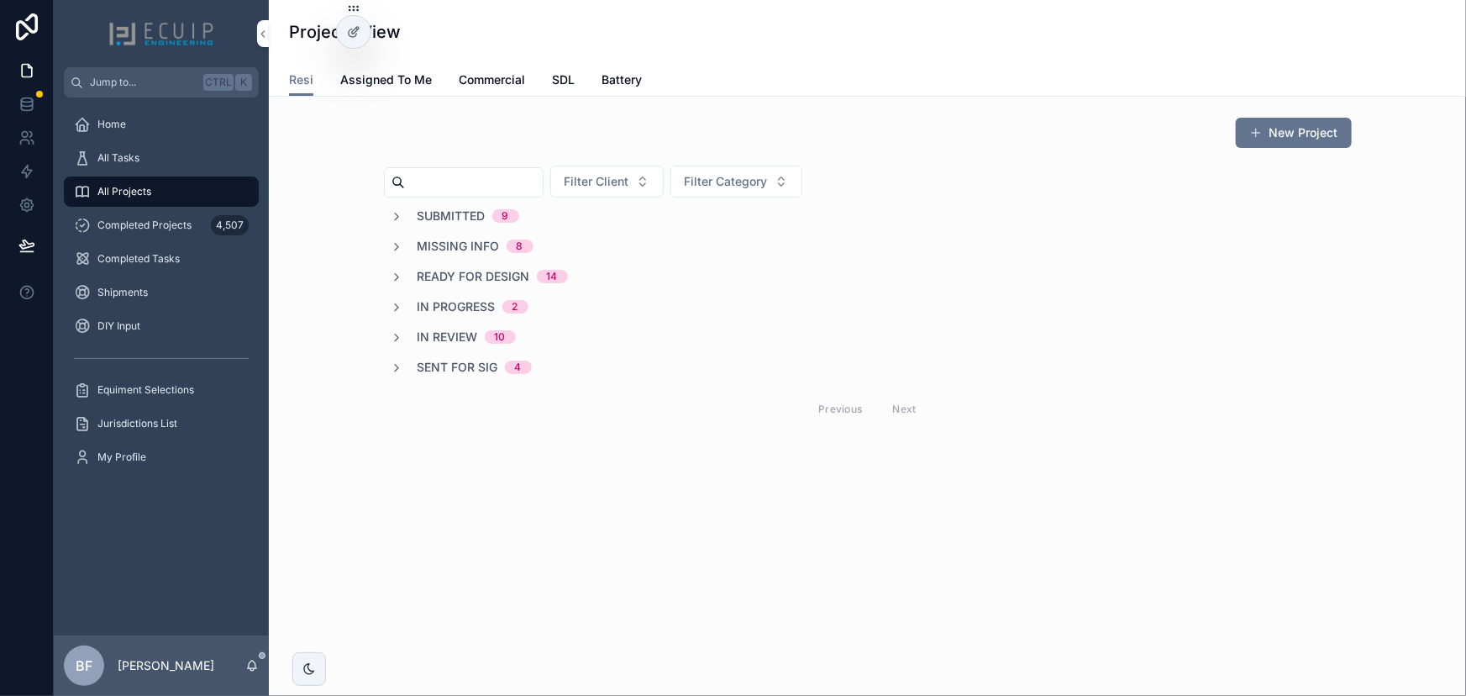
click at [458, 328] on span "In Review" at bounding box center [448, 336] width 60 height 17
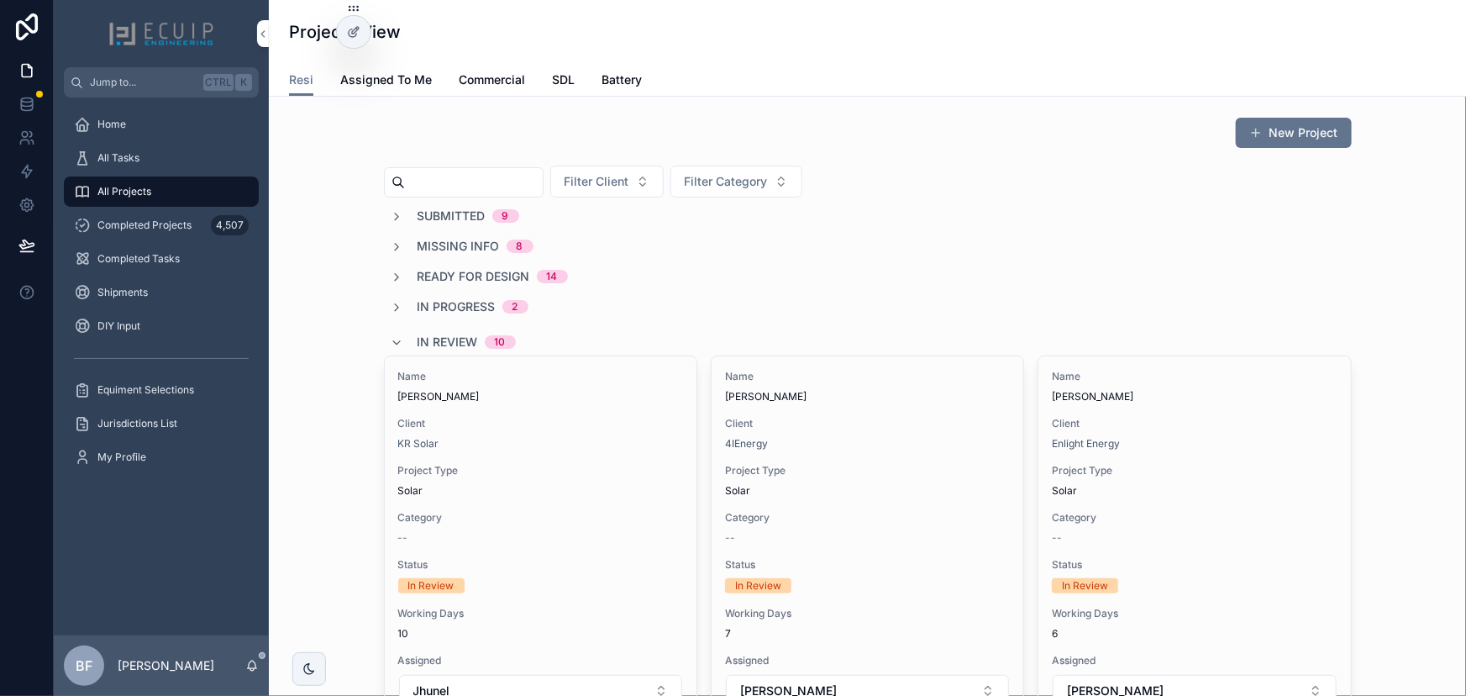
click at [444, 208] on span "Submitted" at bounding box center [452, 216] width 68 height 17
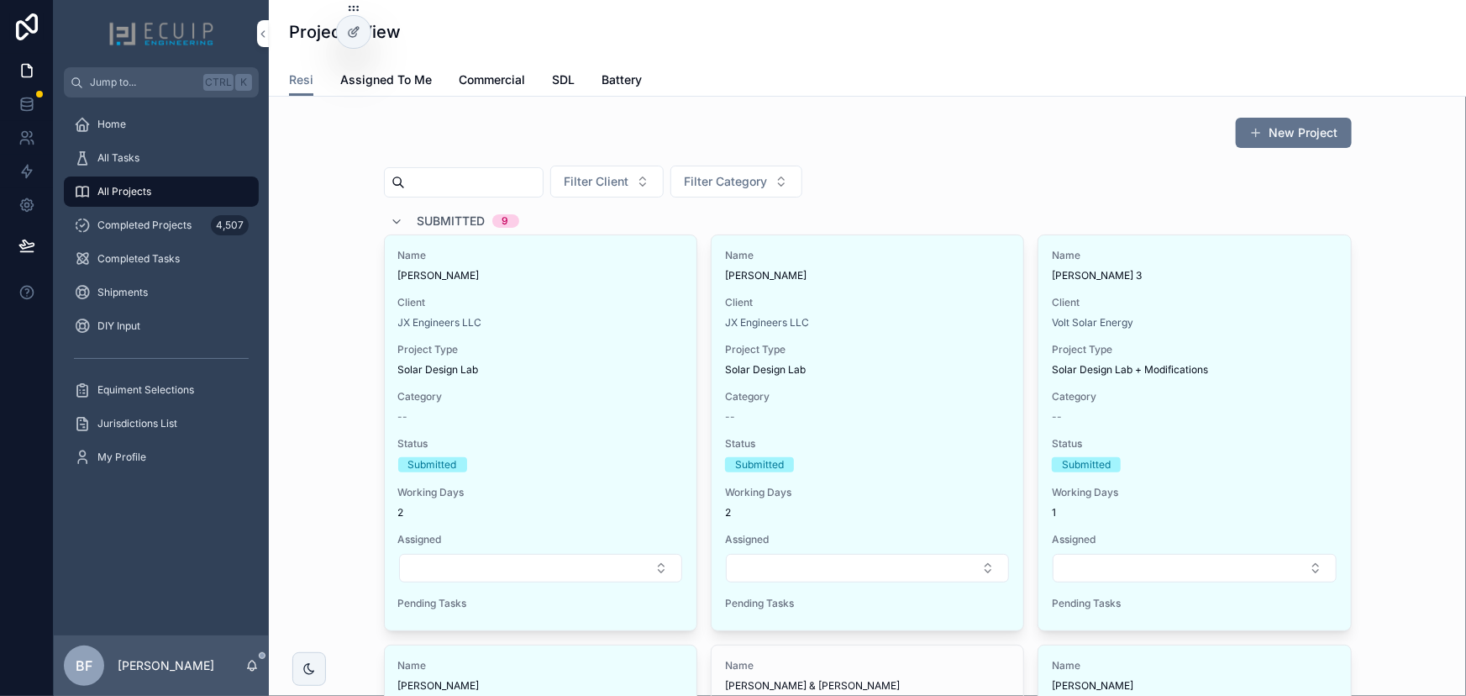
click at [590, 307] on span "Client" at bounding box center [540, 302] width 285 height 13
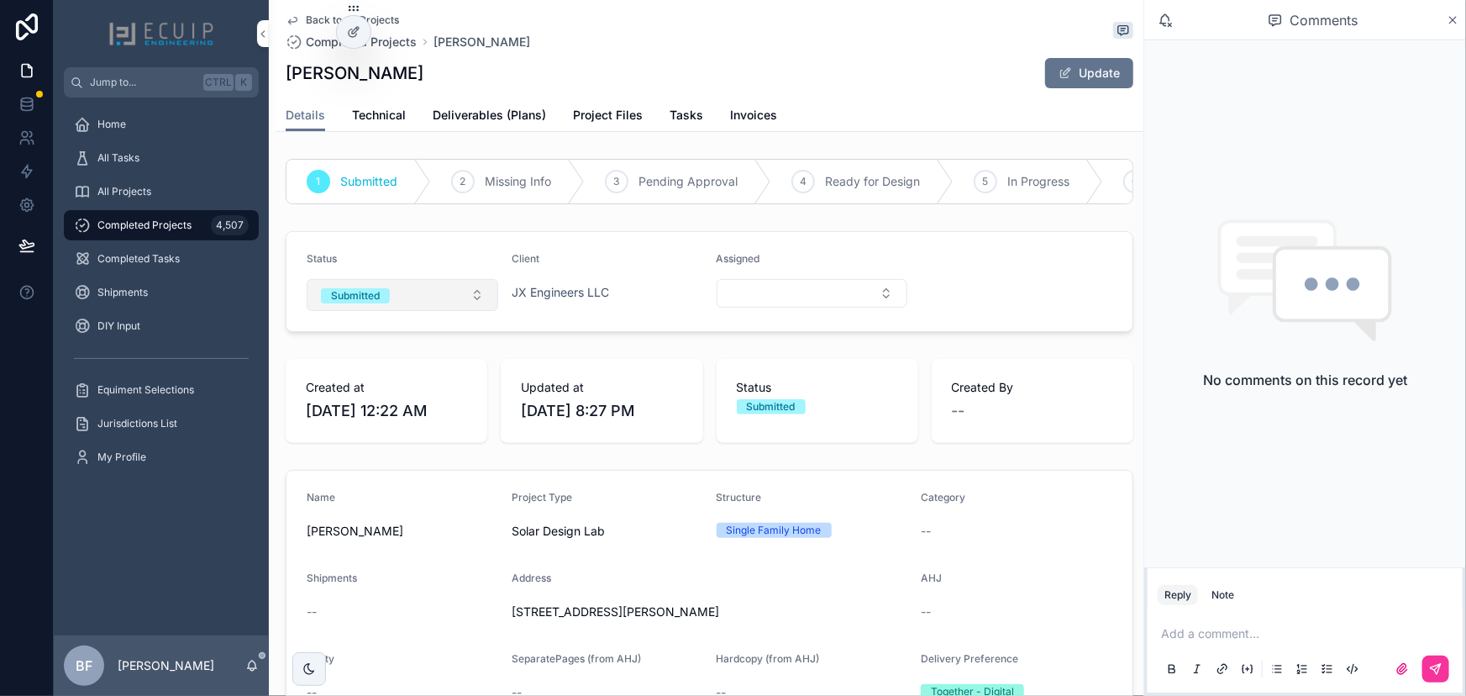
click at [386, 296] on button "Submitted" at bounding box center [403, 295] width 192 height 32
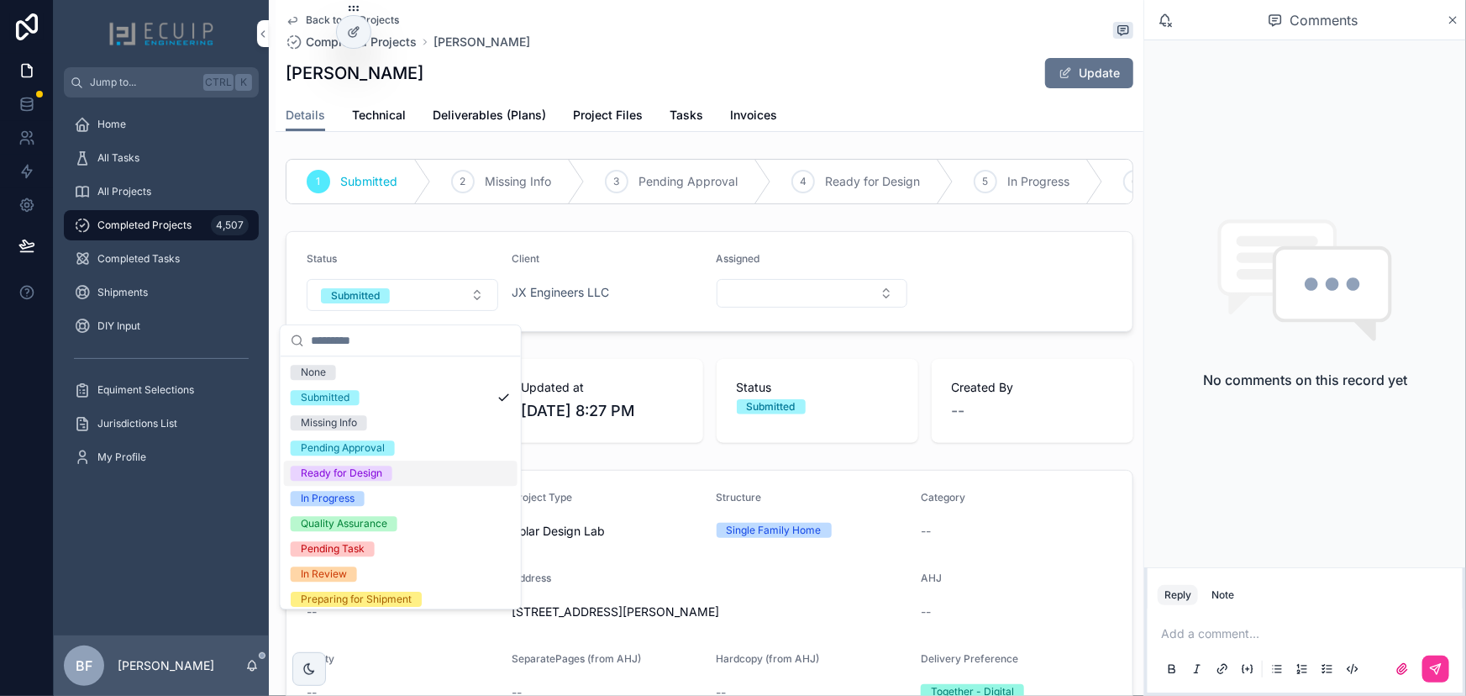
click at [362, 469] on div "Ready for Design" at bounding box center [341, 472] width 81 height 15
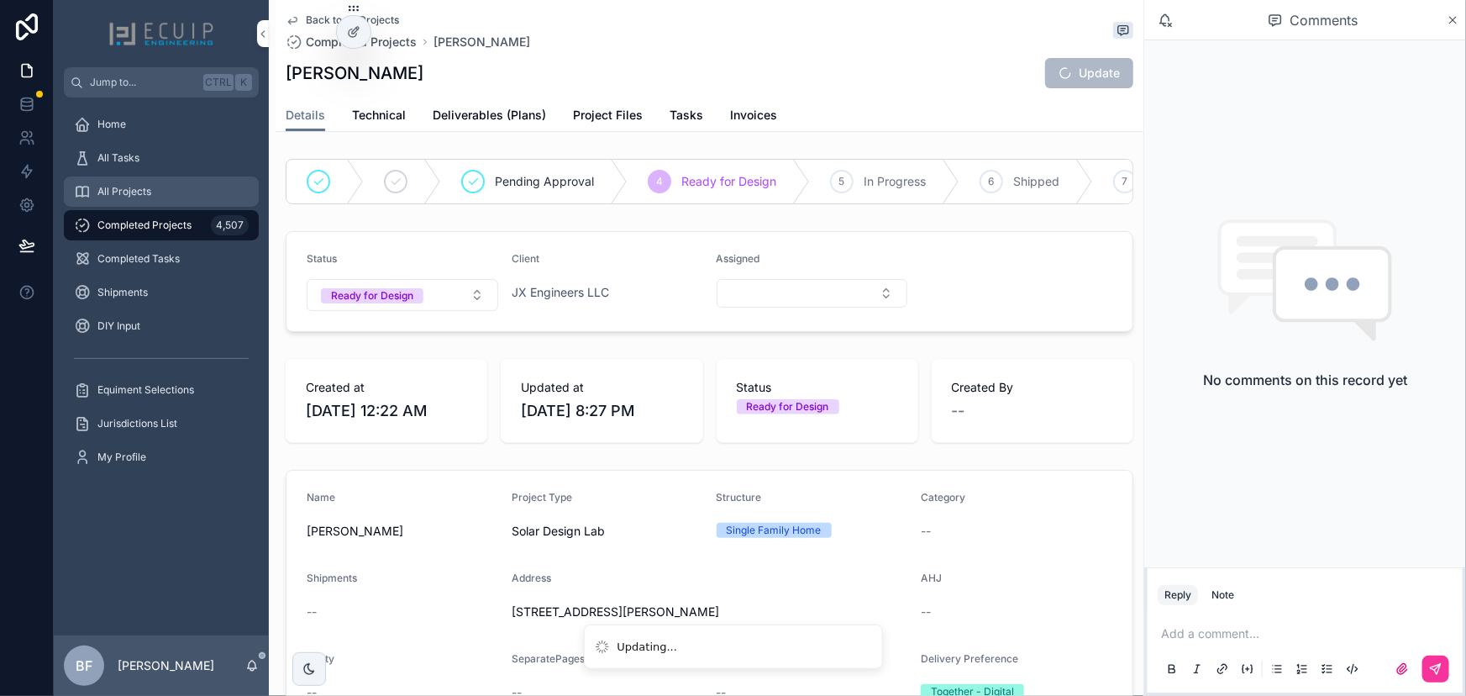
click at [191, 201] on div "All Projects" at bounding box center [161, 191] width 175 height 27
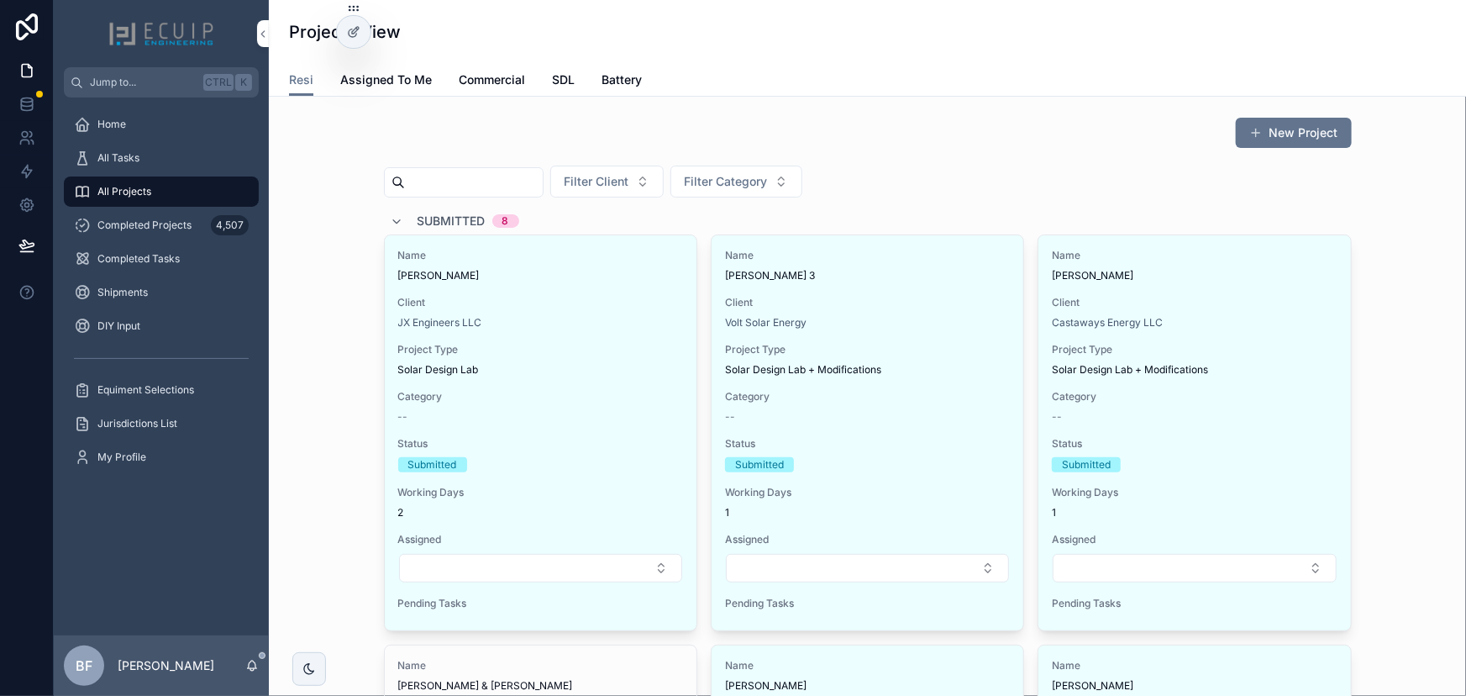
click at [630, 276] on span "[PERSON_NAME]" at bounding box center [540, 275] width 285 height 13
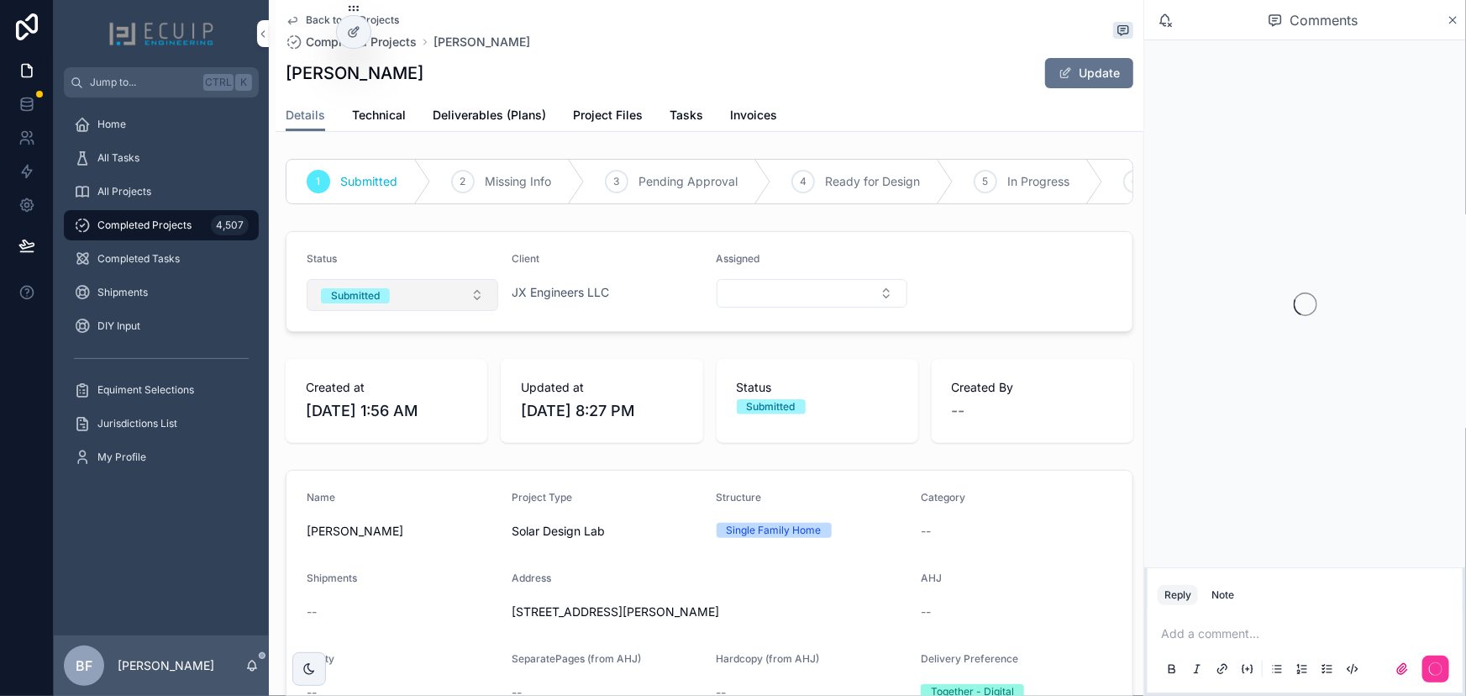
click at [423, 297] on button "Submitted" at bounding box center [403, 295] width 192 height 32
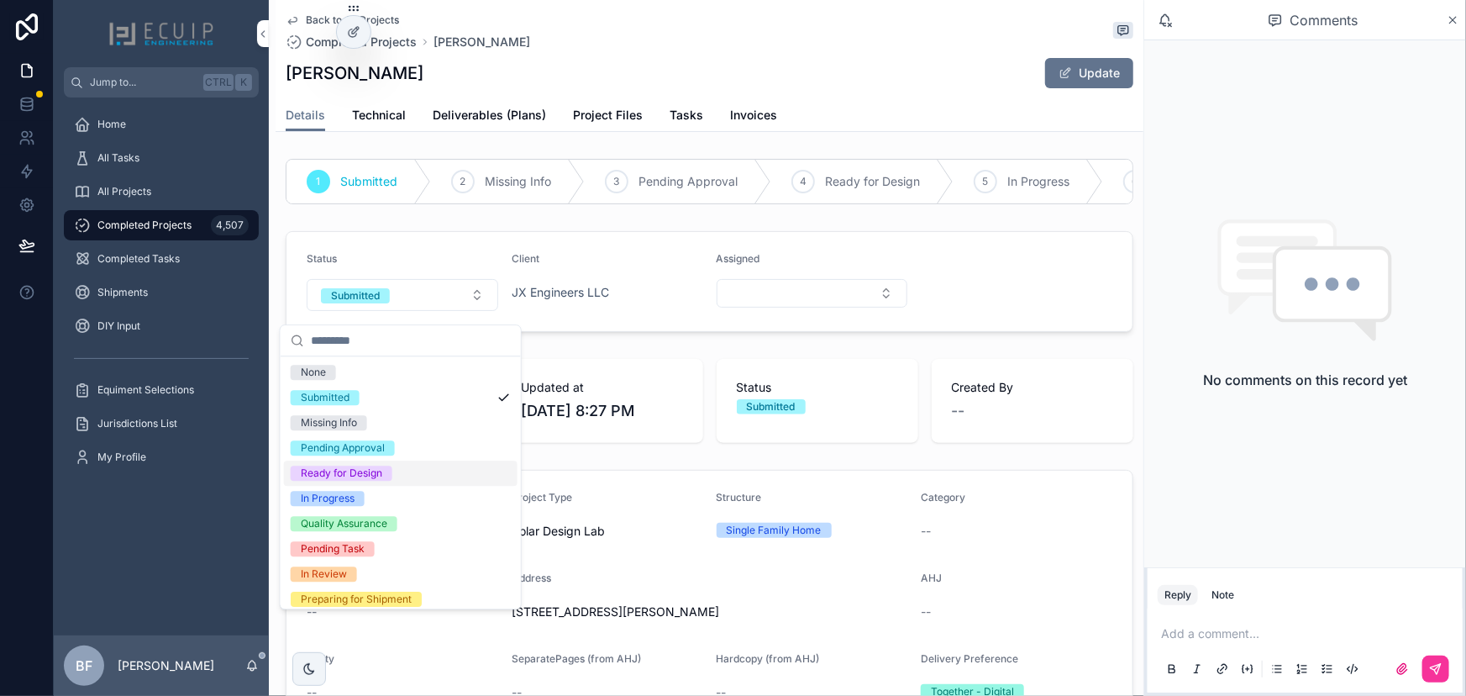
click at [348, 469] on div "Ready for Design" at bounding box center [341, 472] width 81 height 15
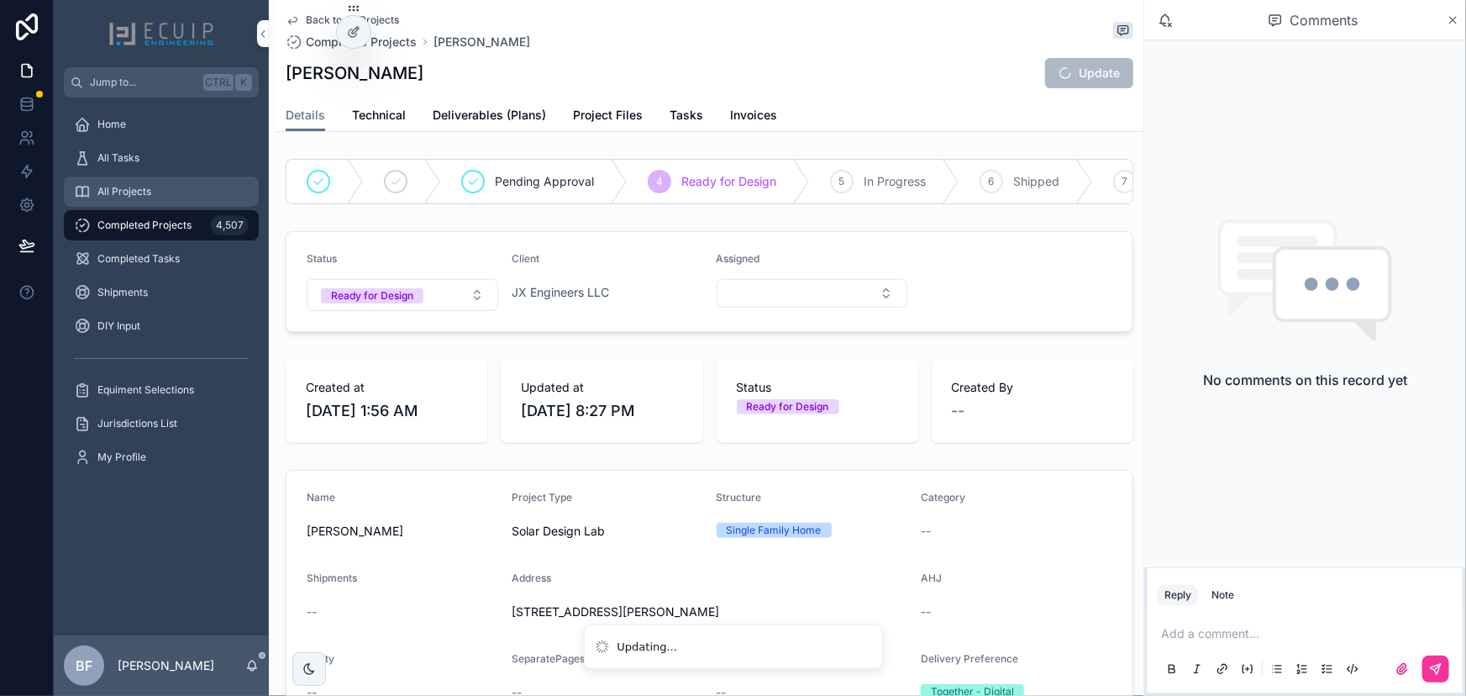
click at [210, 202] on div "All Projects" at bounding box center [161, 191] width 175 height 27
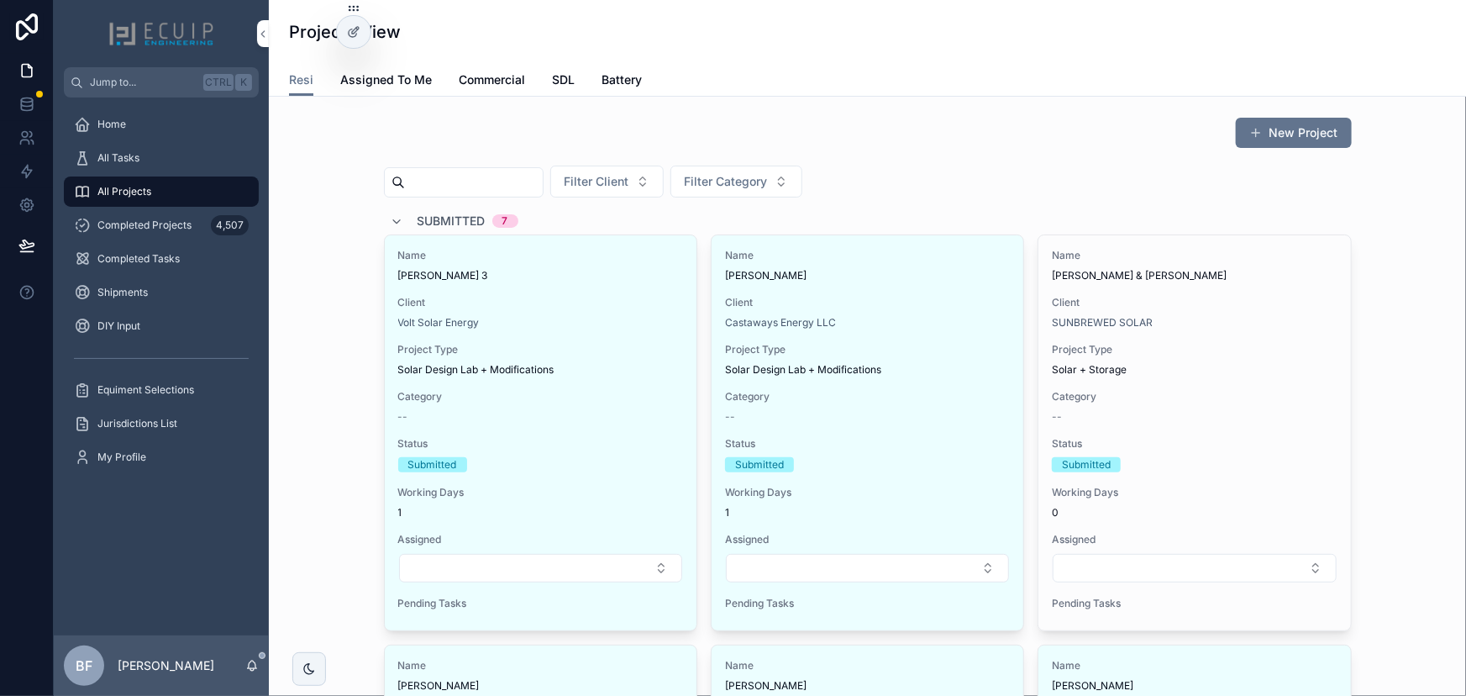
click at [918, 257] on span "Name" at bounding box center [867, 255] width 285 height 13
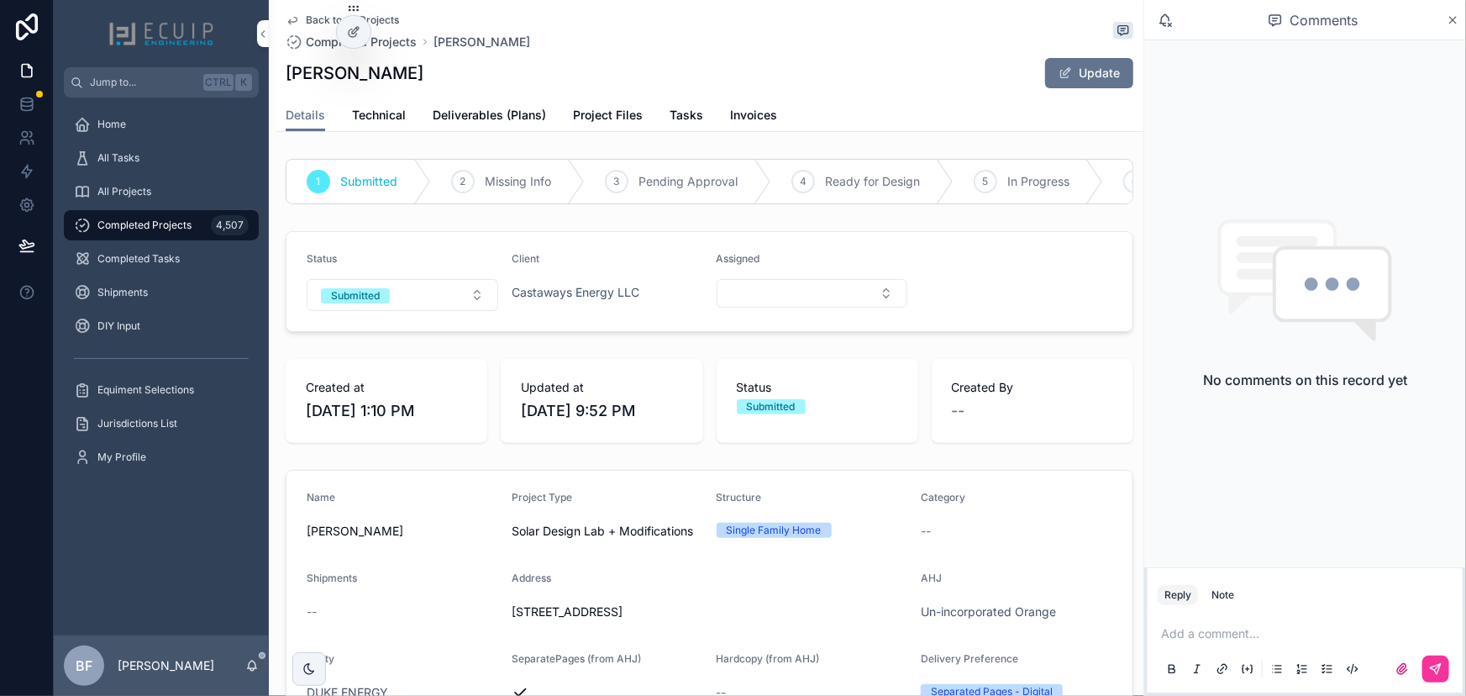
scroll to position [458, 0]
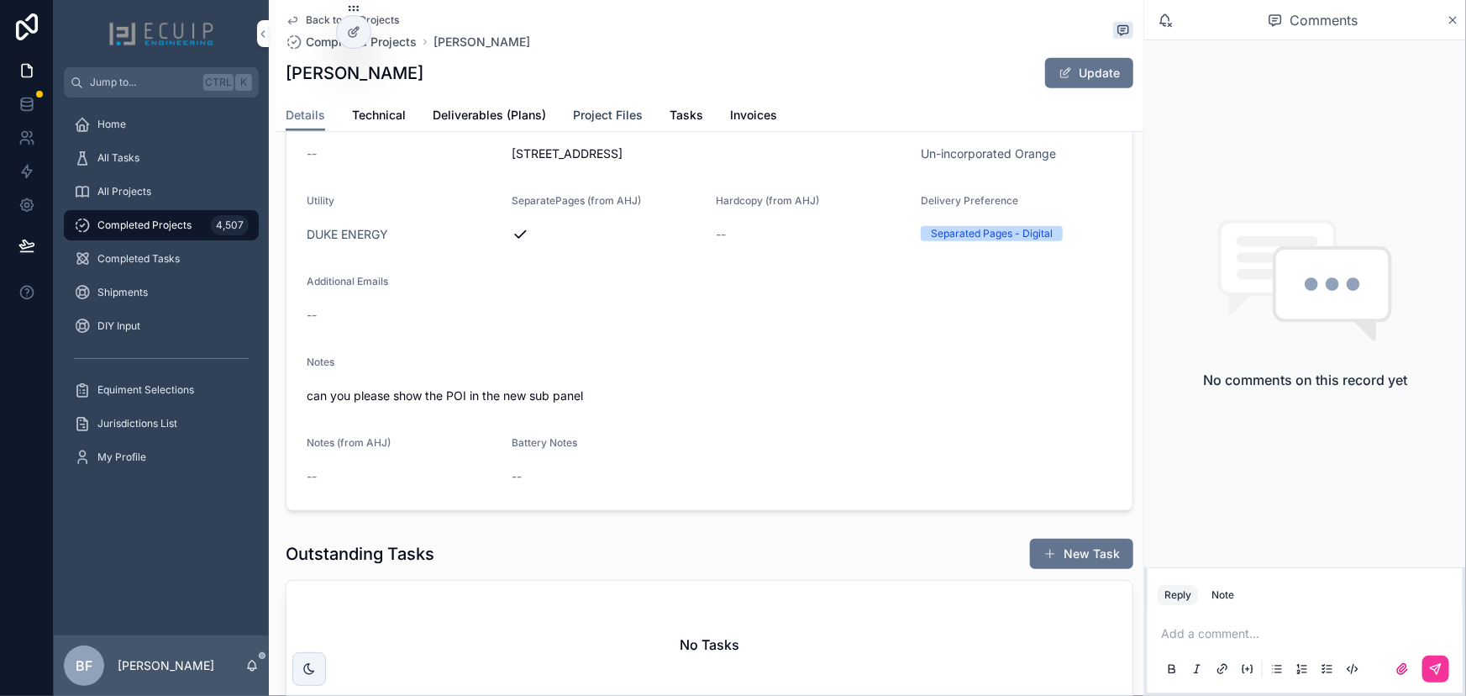
click at [612, 127] on link "Project Files" at bounding box center [608, 117] width 70 height 34
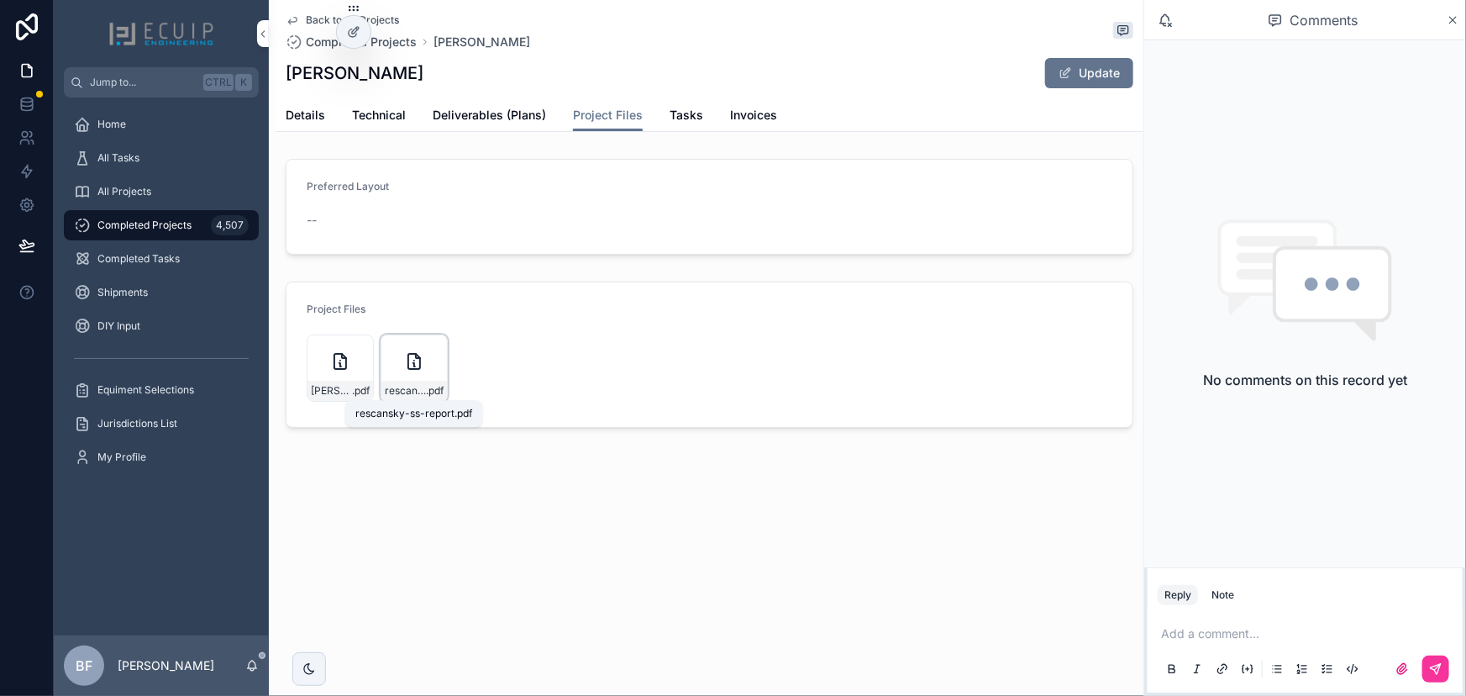
click at [404, 394] on span "rescansky-ss-report" at bounding box center [405, 390] width 41 height 13
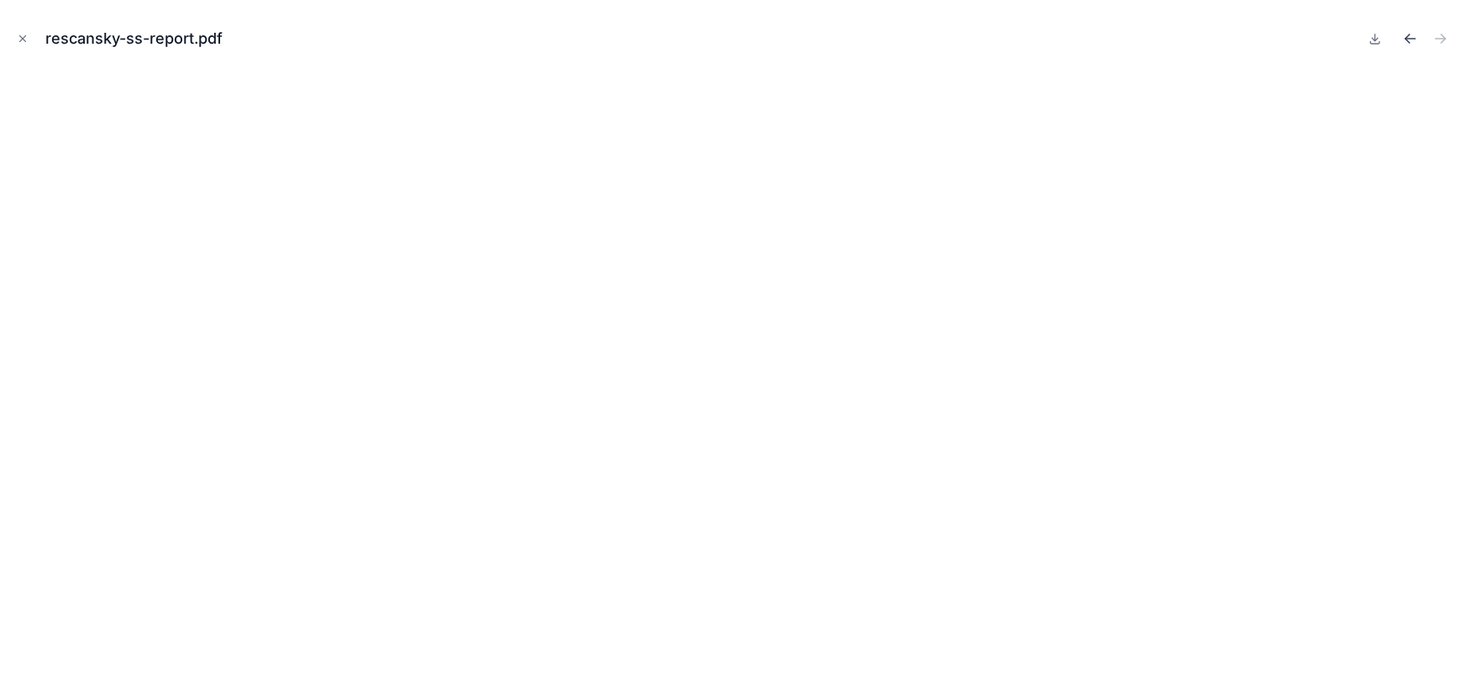
click at [1404, 45] on icon "Previous file" at bounding box center [1410, 38] width 17 height 17
click at [24, 34] on icon "Close modal" at bounding box center [23, 39] width 12 height 12
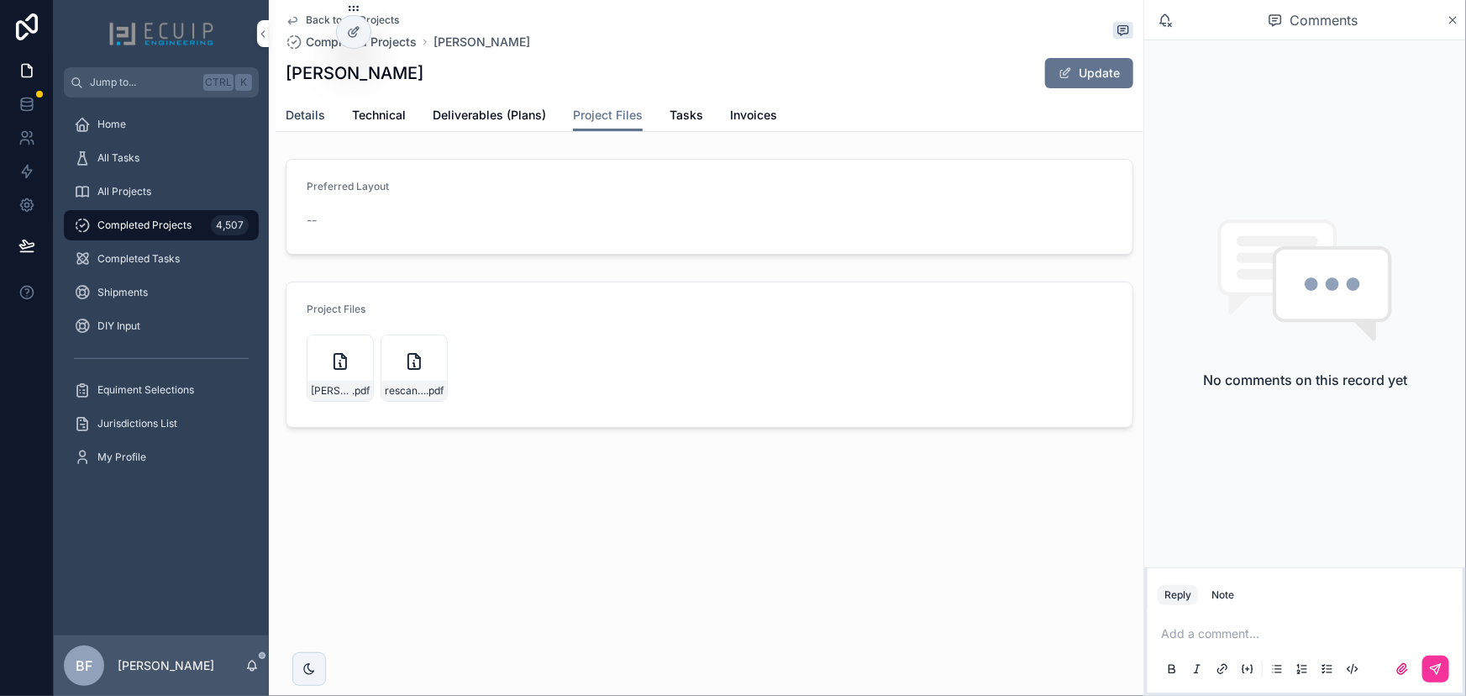
click at [307, 117] on span "Details" at bounding box center [305, 115] width 39 height 17
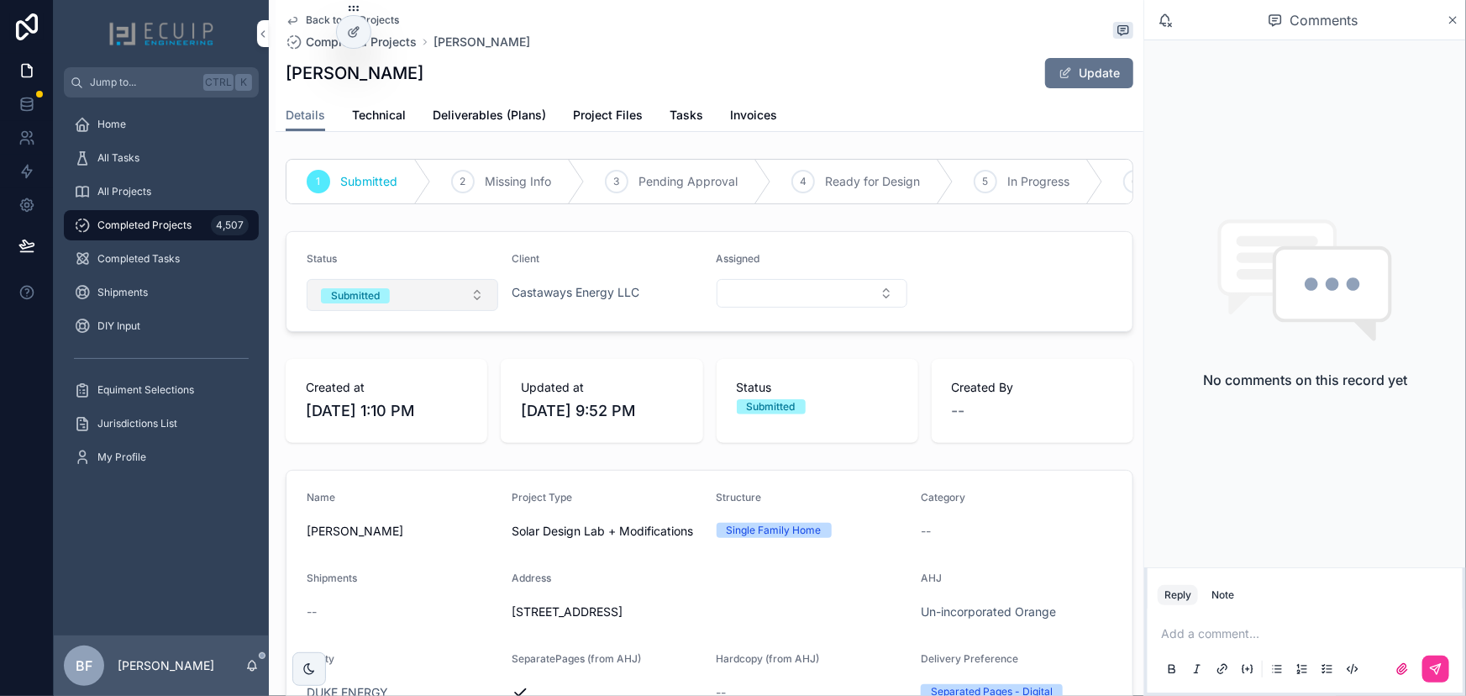
click at [400, 304] on button "Submitted" at bounding box center [403, 295] width 192 height 32
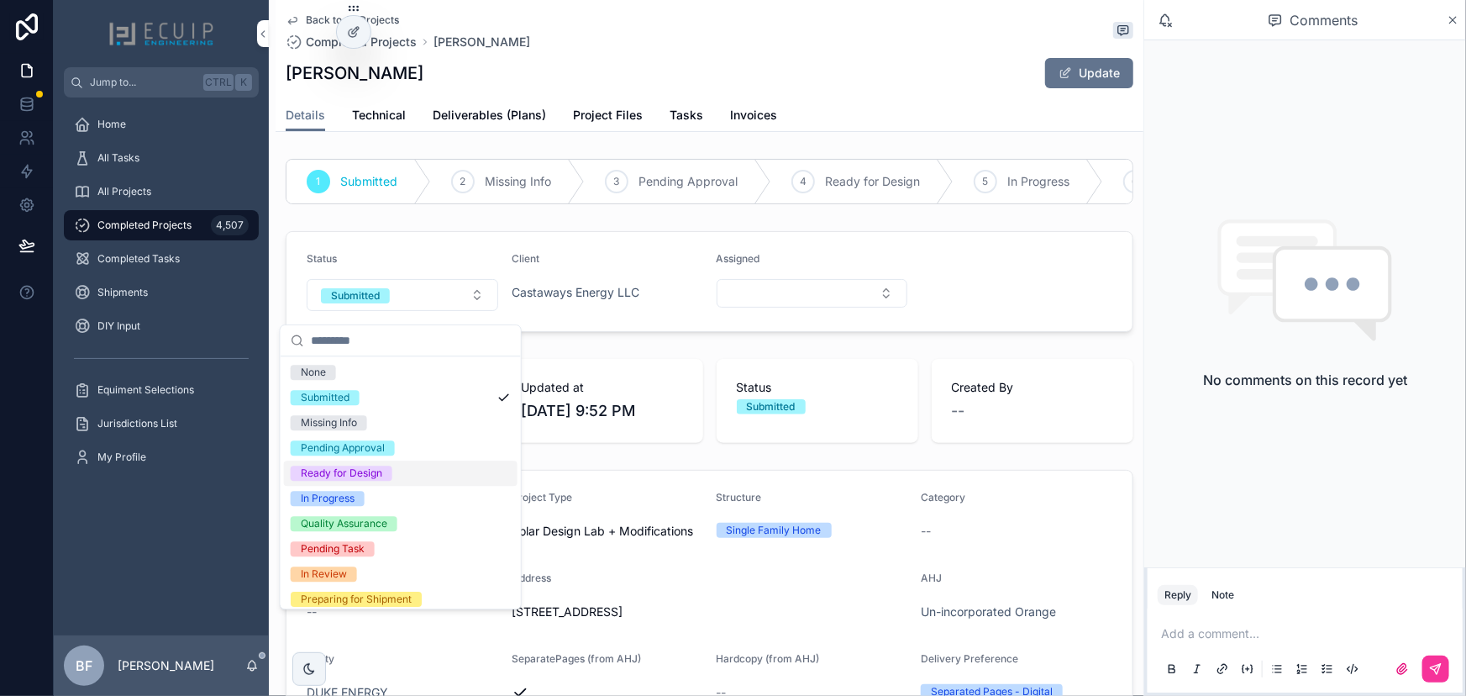
click at [377, 481] on div "Ready for Design" at bounding box center [401, 472] width 234 height 25
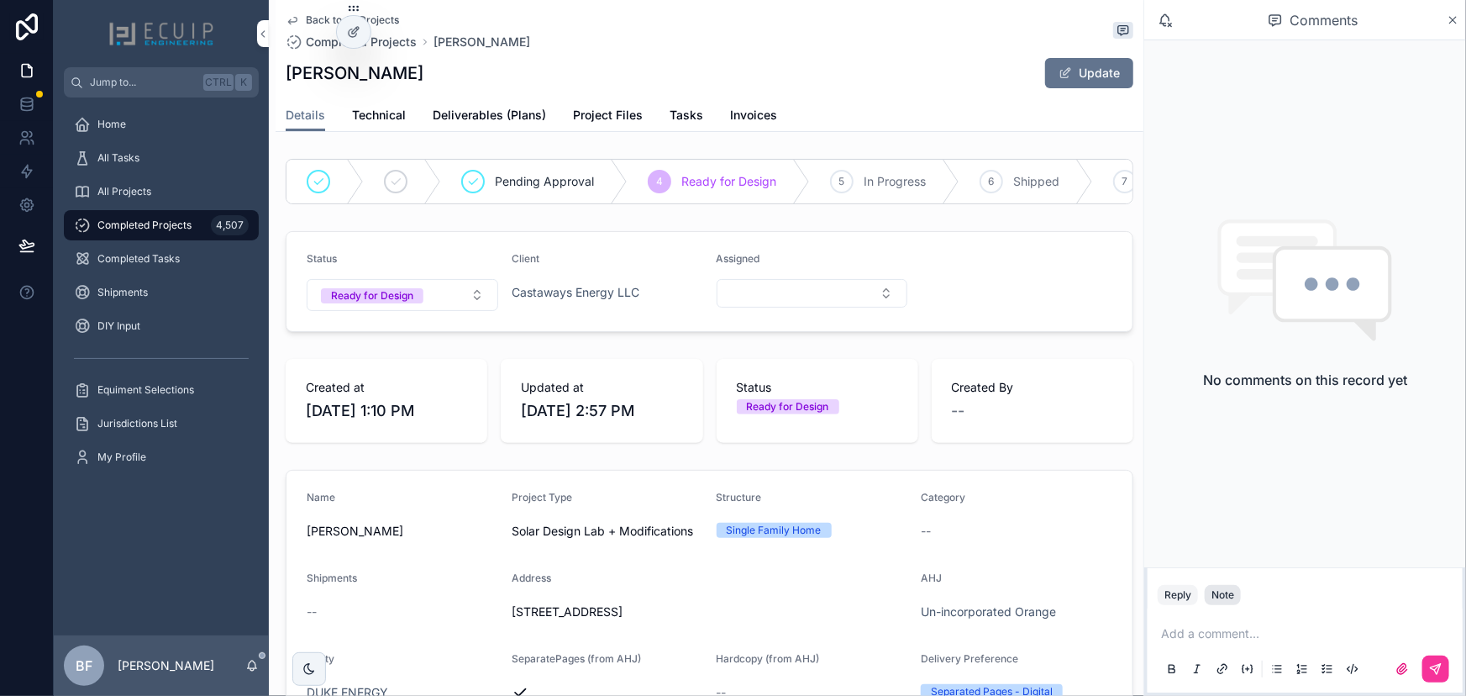
click at [1213, 600] on div "Note" at bounding box center [1222, 594] width 23 height 13
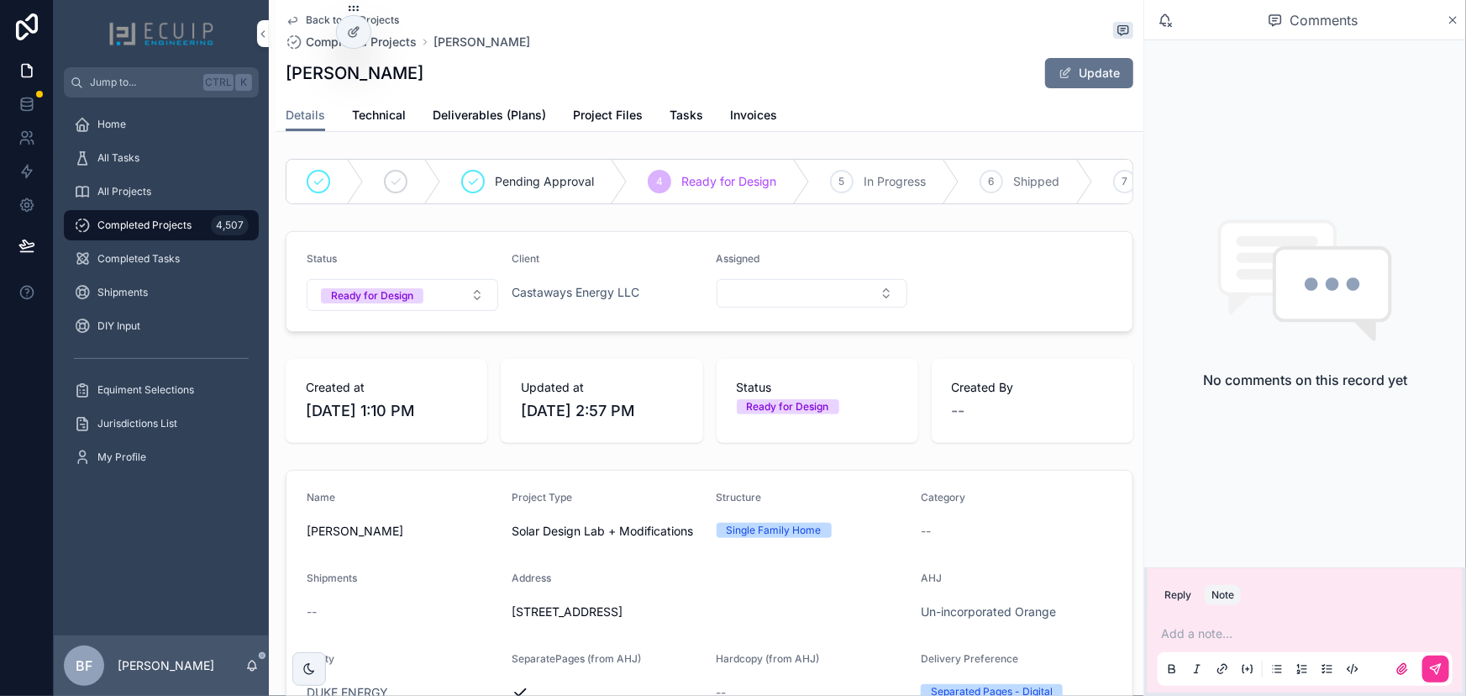
click at [1218, 623] on div "Add a note..." at bounding box center [1305, 650] width 295 height 71
click at [730, 300] on button "Select Button" at bounding box center [813, 293] width 192 height 29
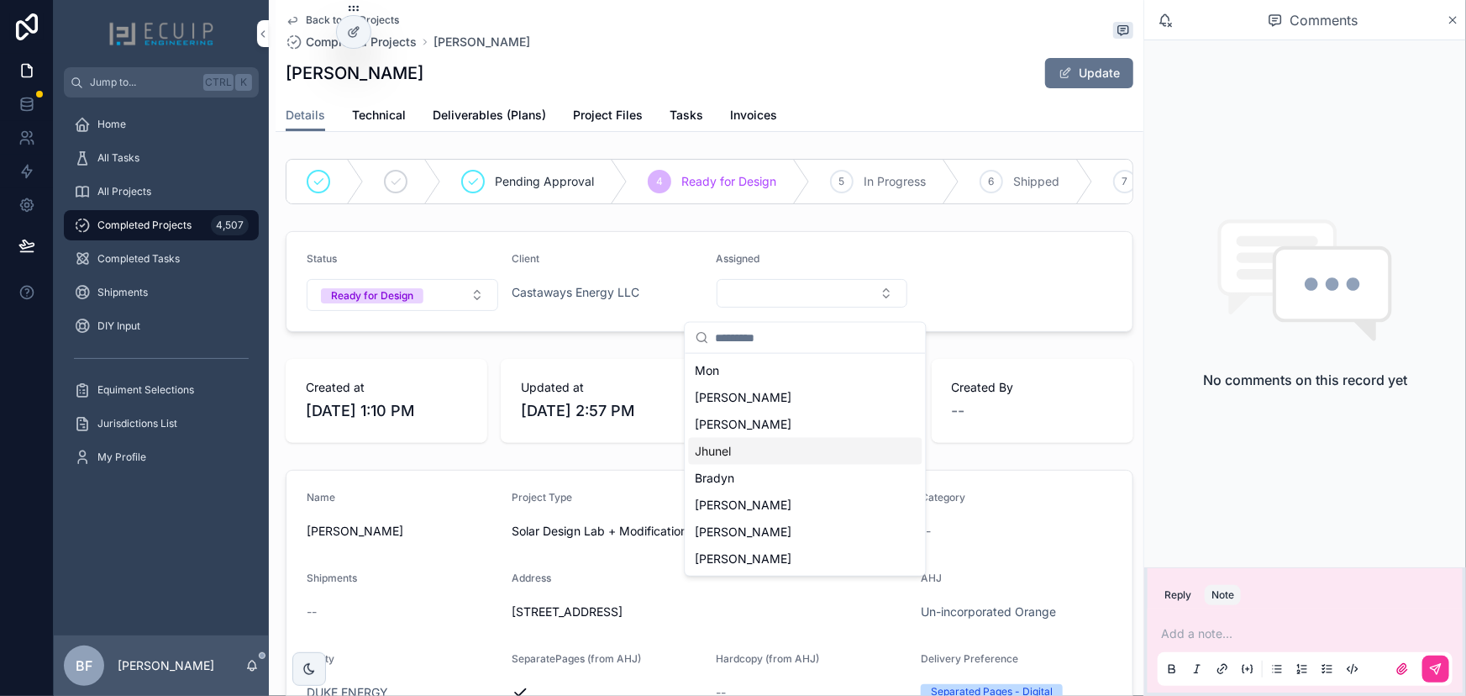
click at [754, 439] on div "Jhunel" at bounding box center [806, 451] width 234 height 27
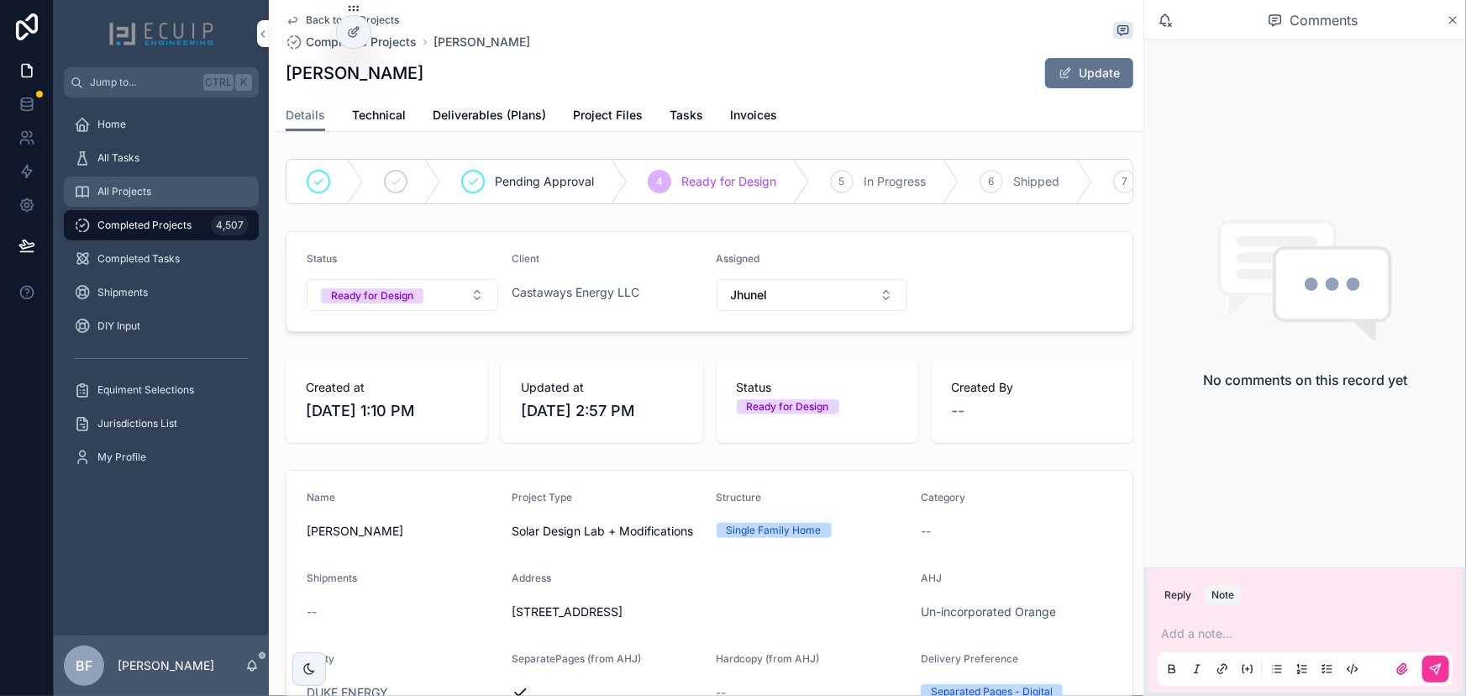
click at [181, 199] on div "All Projects" at bounding box center [161, 191] width 175 height 27
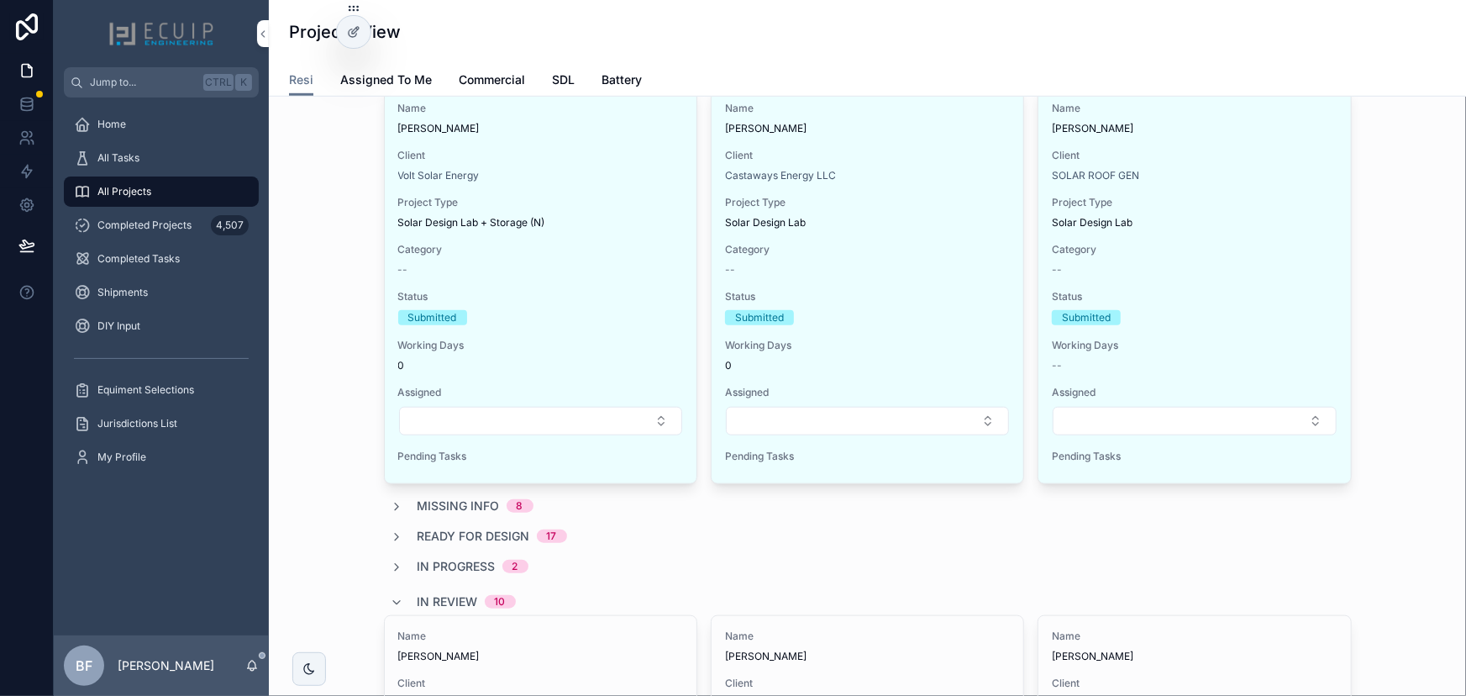
scroll to position [611, 0]
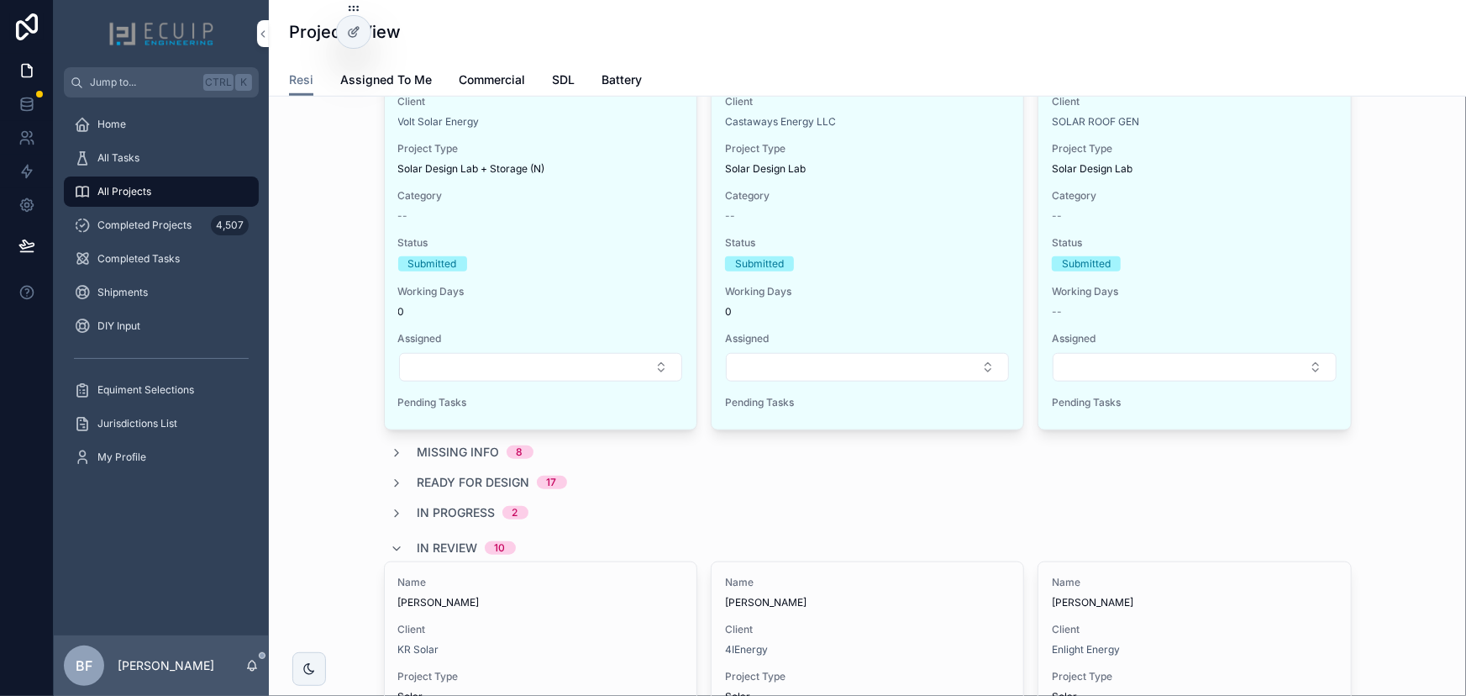
click at [636, 163] on div "Solar Design Lab + Storage (N)" at bounding box center [540, 168] width 285 height 13
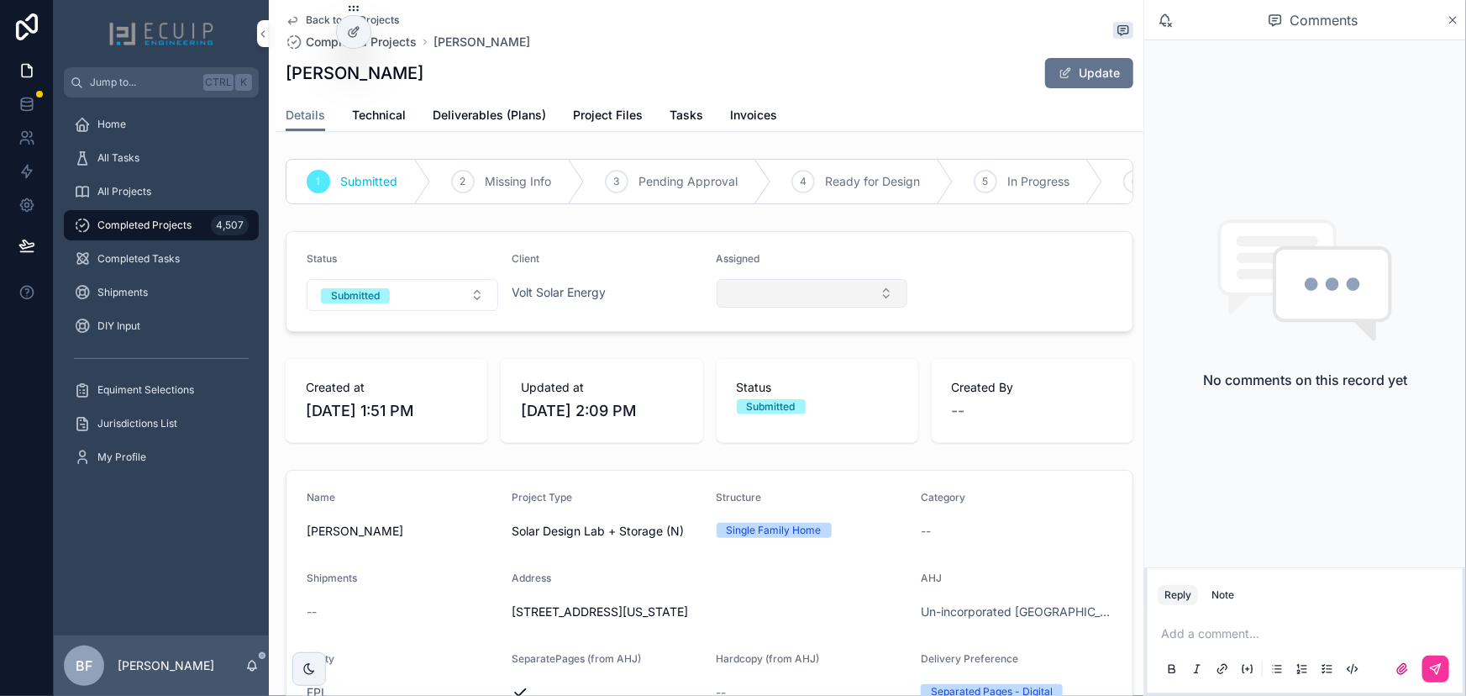
click at [764, 302] on button "Select Button" at bounding box center [813, 293] width 192 height 29
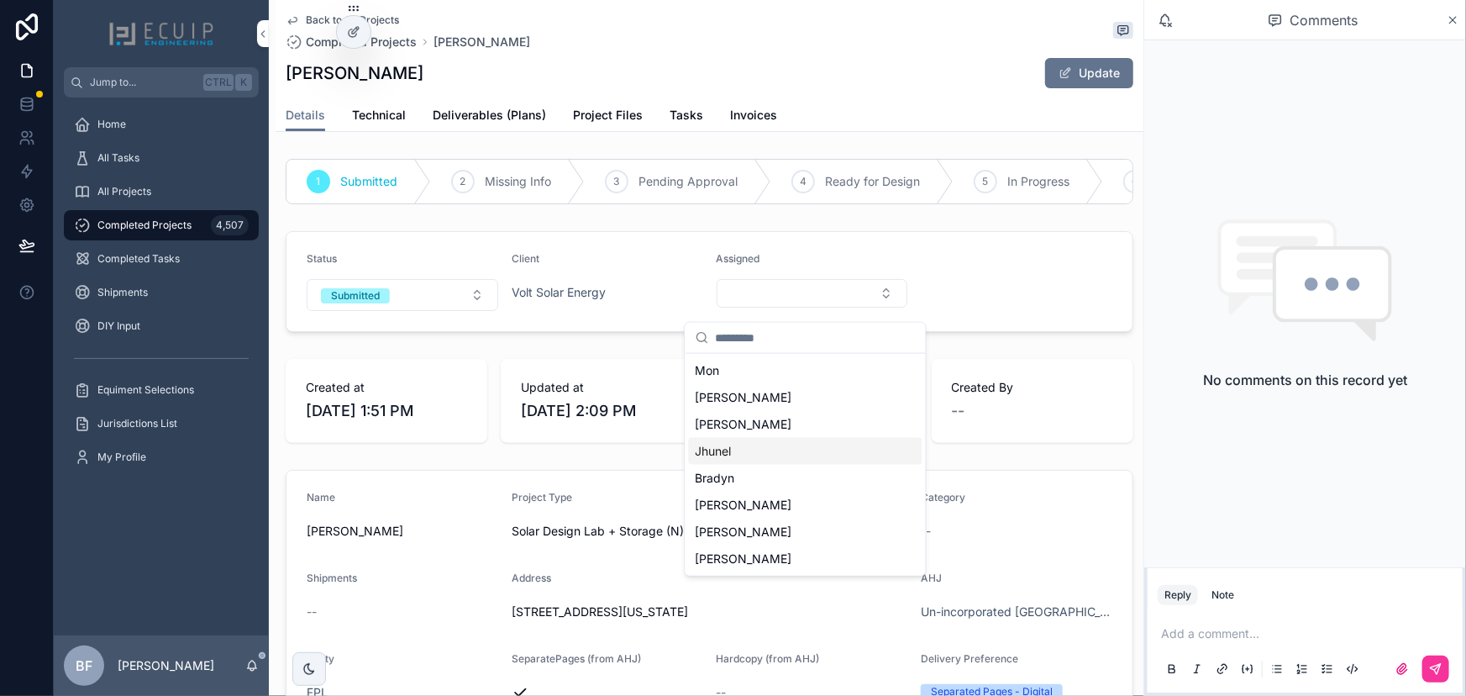
click at [753, 449] on div "Jhunel" at bounding box center [806, 451] width 234 height 27
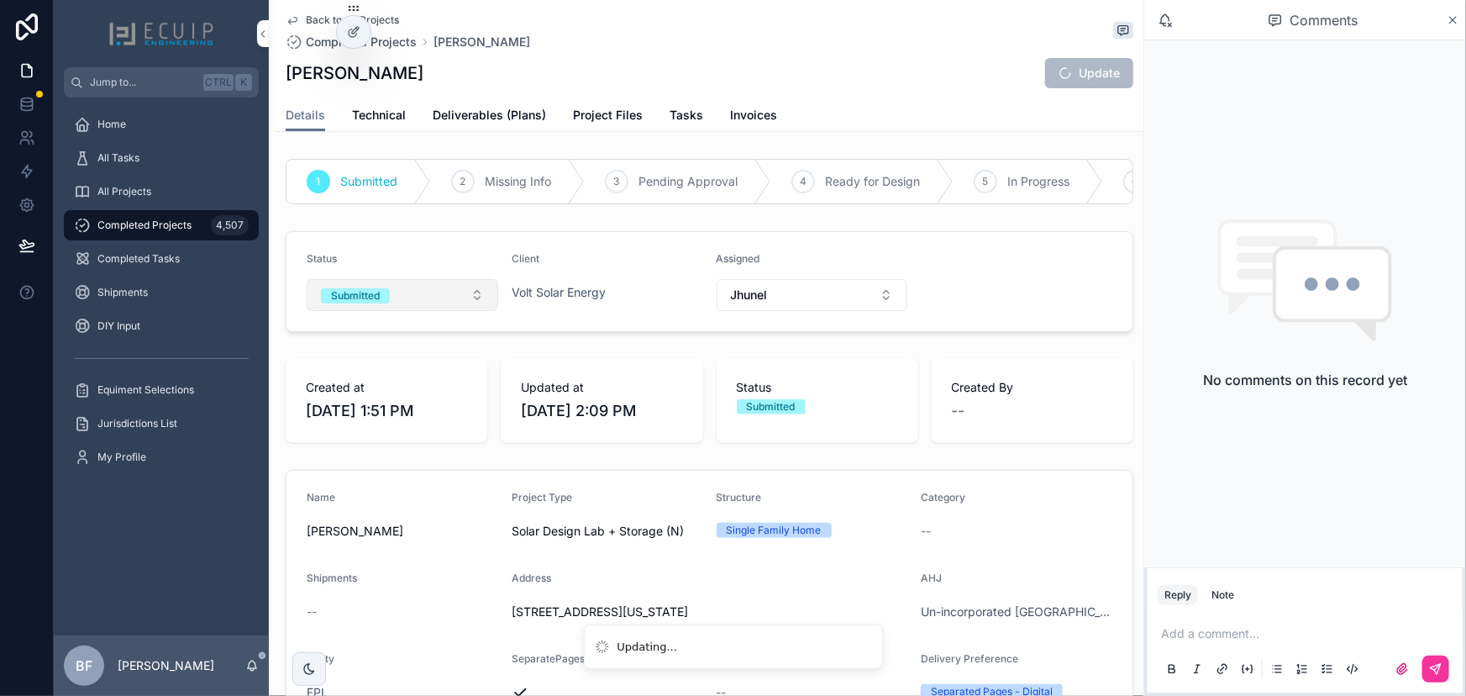
click at [407, 293] on button "Submitted" at bounding box center [403, 295] width 192 height 32
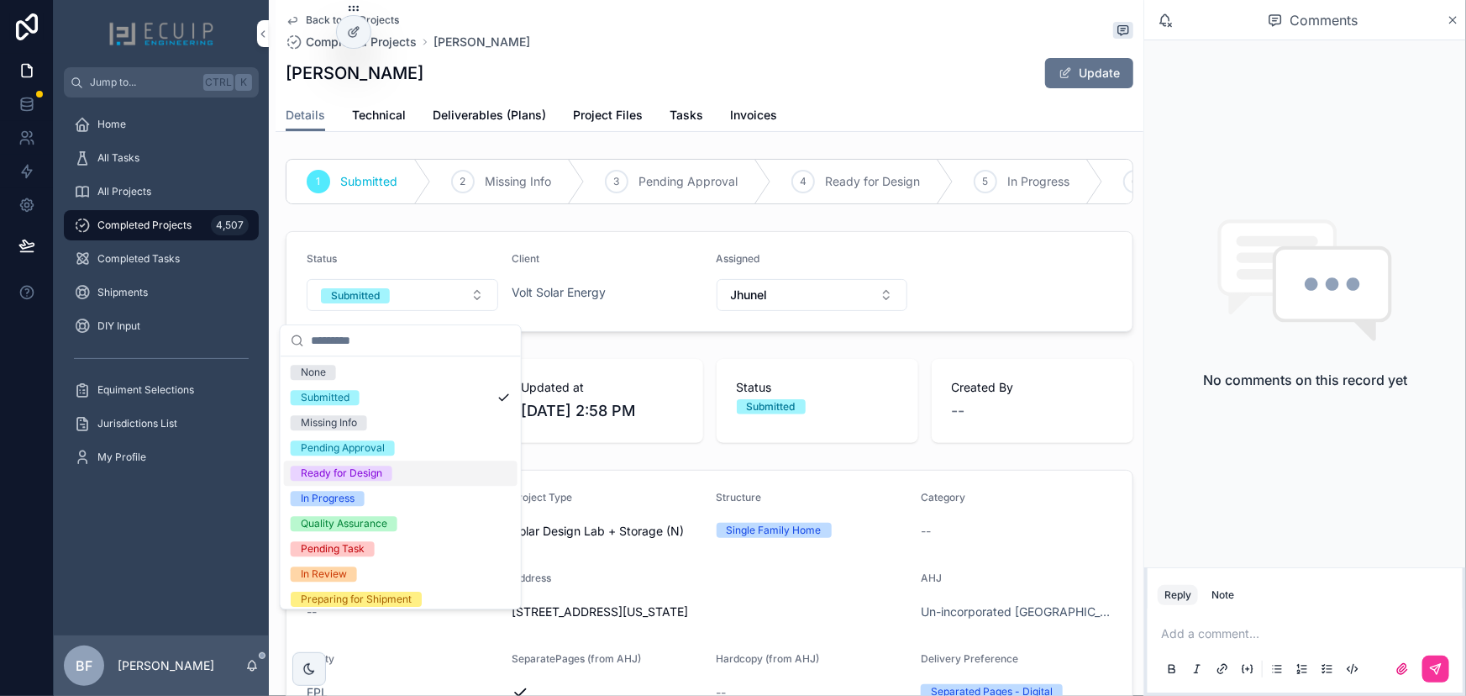
click at [378, 467] on div "Ready for Design" at bounding box center [341, 472] width 81 height 15
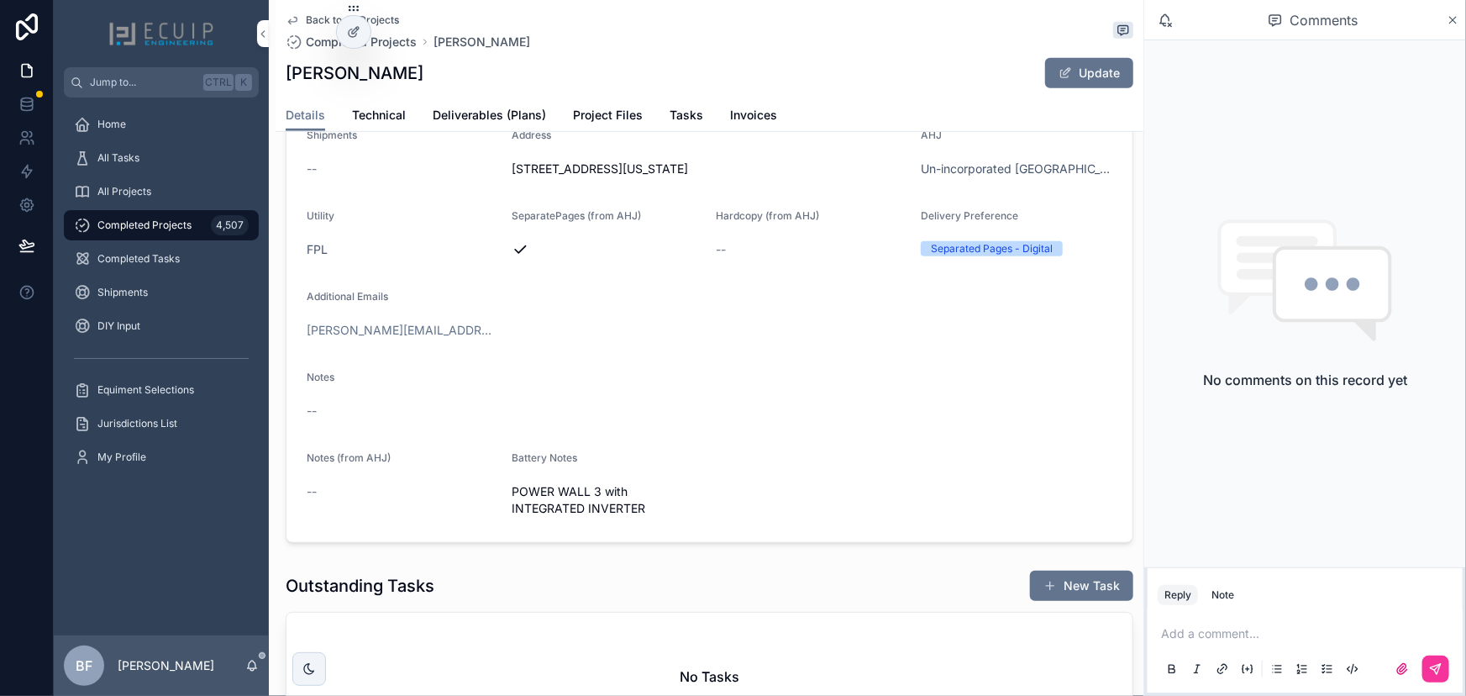
scroll to position [458, 0]
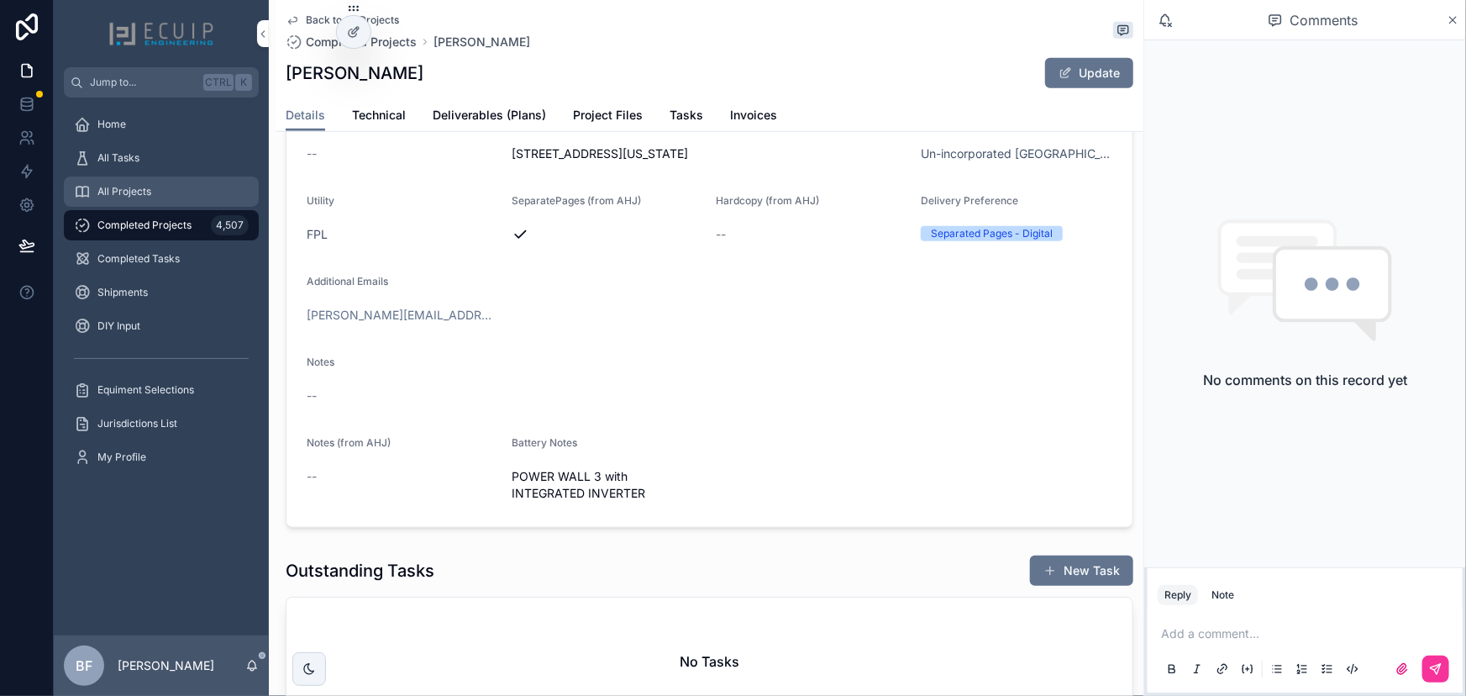
click at [181, 193] on div "All Projects" at bounding box center [161, 191] width 175 height 27
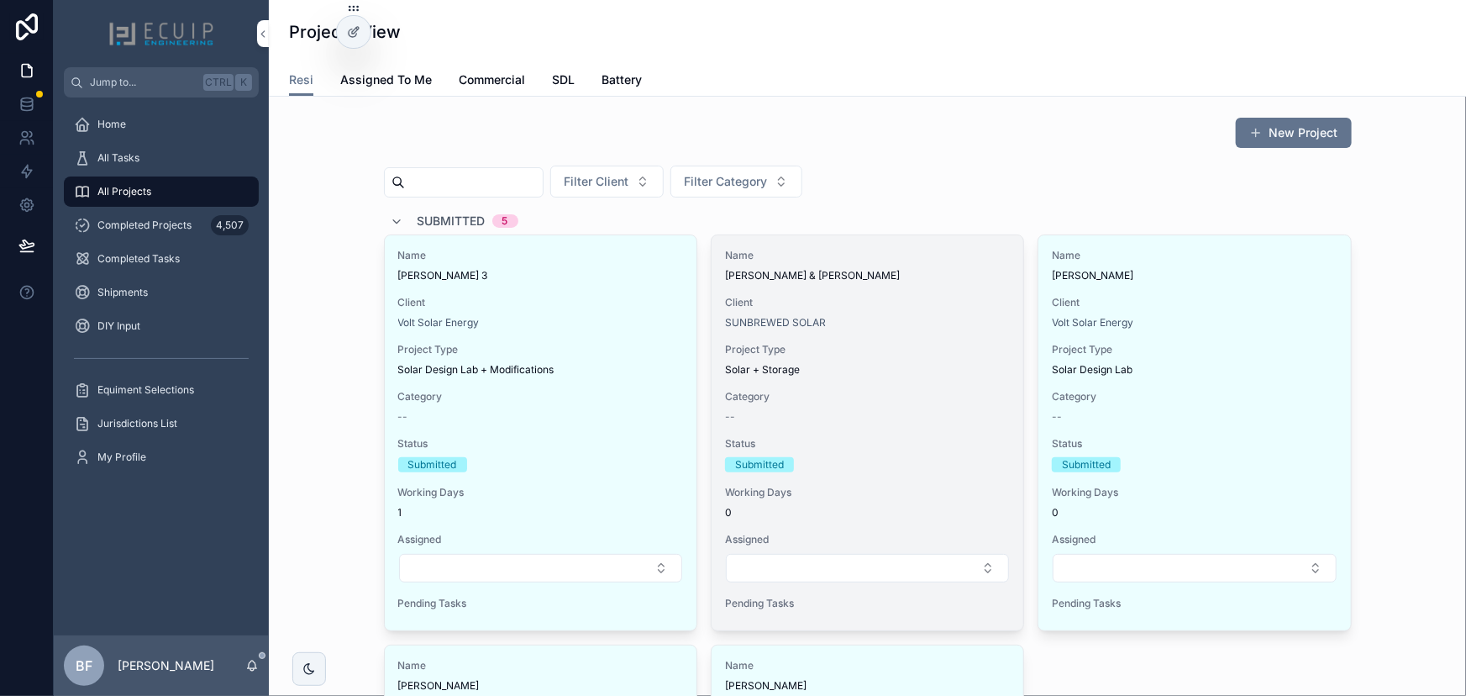
click at [933, 275] on span "KAREEM HENLEY & DELICIA HENLEY" at bounding box center [867, 275] width 285 height 13
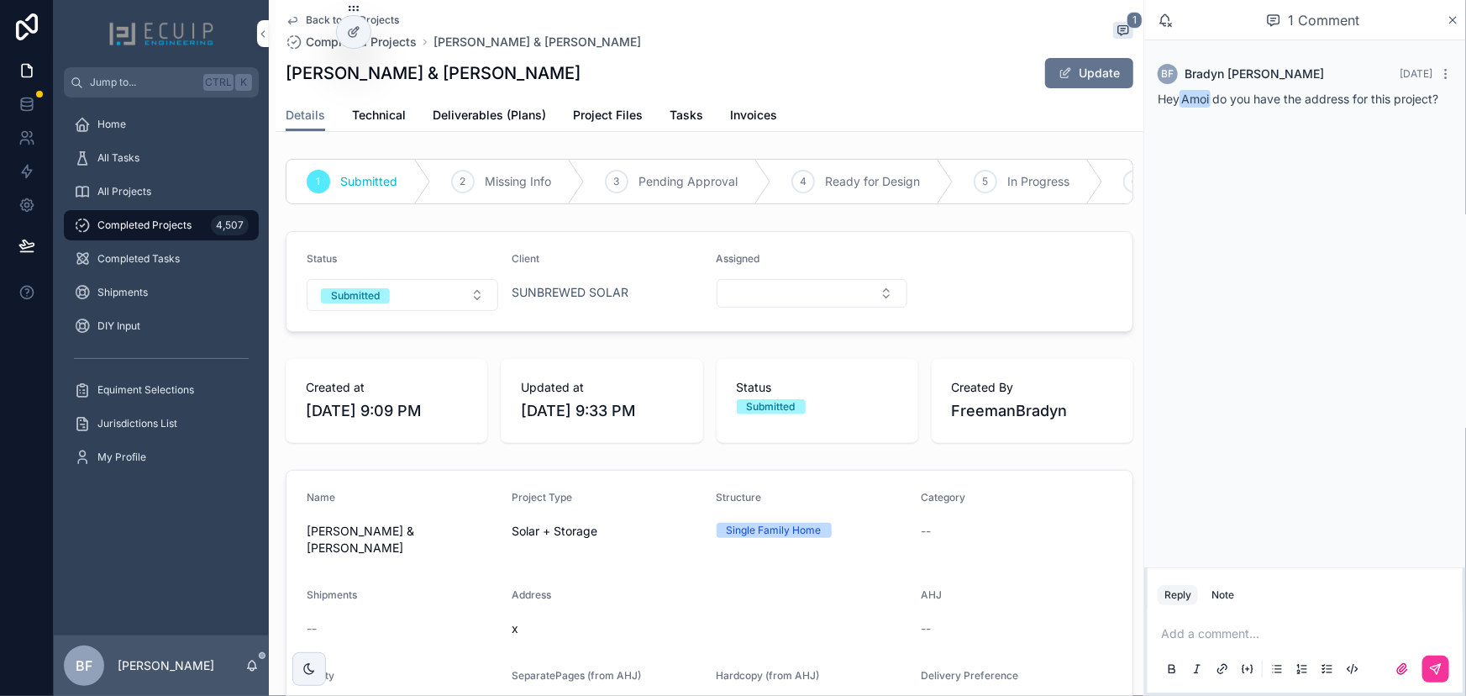
click at [451, 324] on form "Status Submitted Client SUNBREWED SOLAR Assigned" at bounding box center [709, 281] width 846 height 99
click at [431, 311] on button "Submitted" at bounding box center [403, 295] width 192 height 32
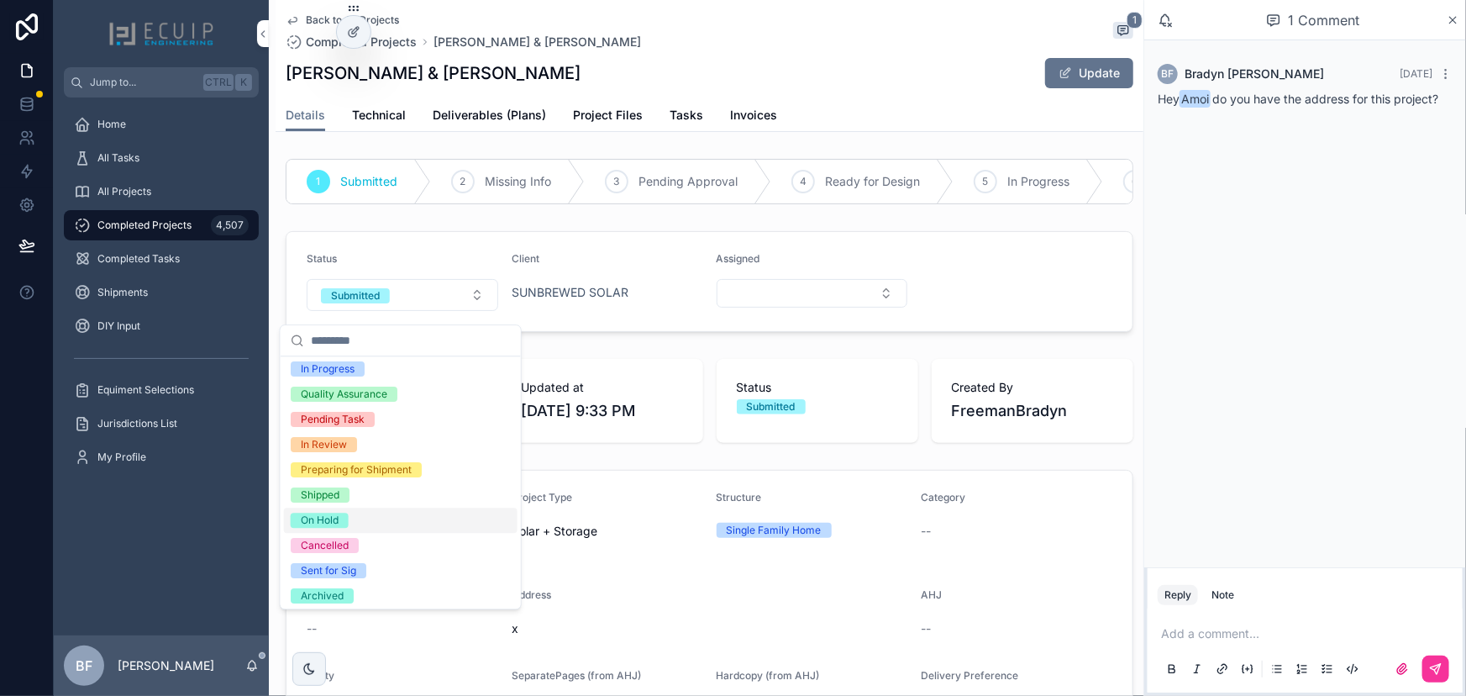
scroll to position [132, 0]
click at [325, 513] on div "On Hold" at bounding box center [320, 517] width 38 height 15
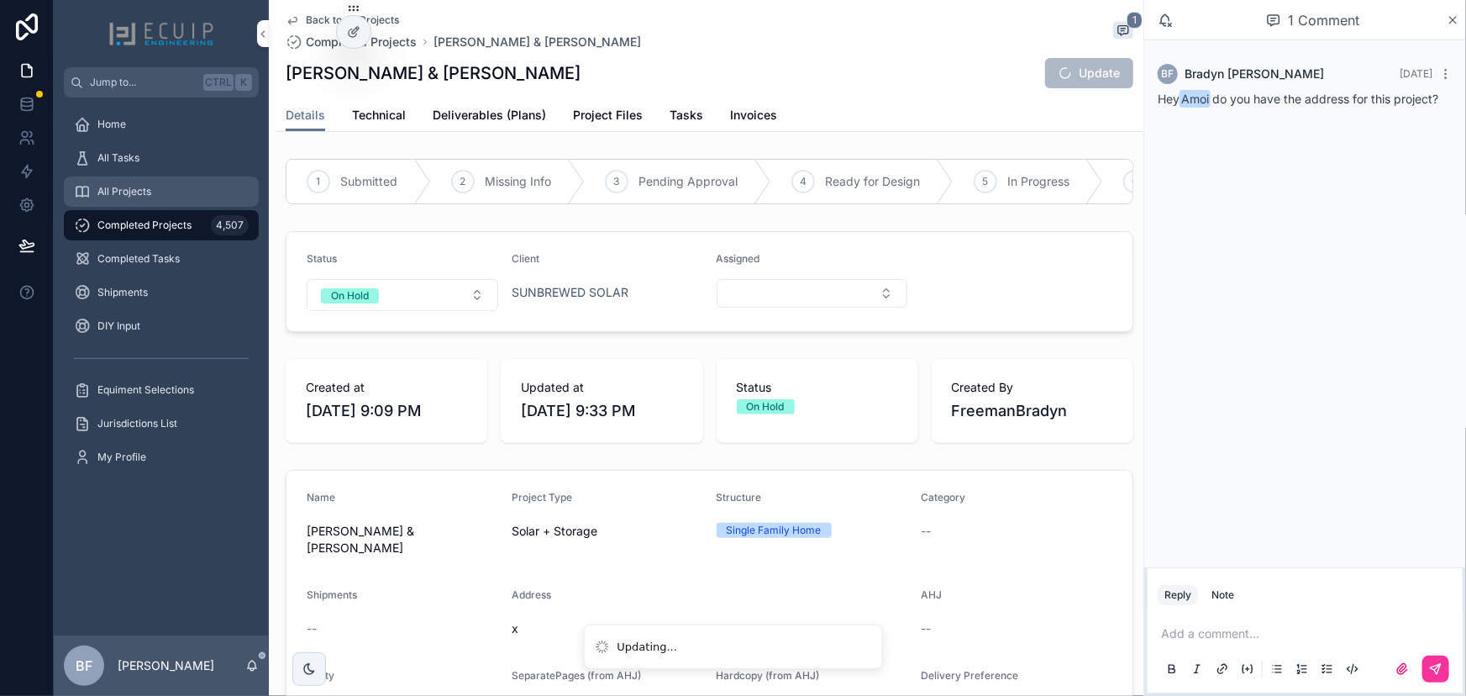
click at [182, 196] on div "All Projects" at bounding box center [161, 191] width 175 height 27
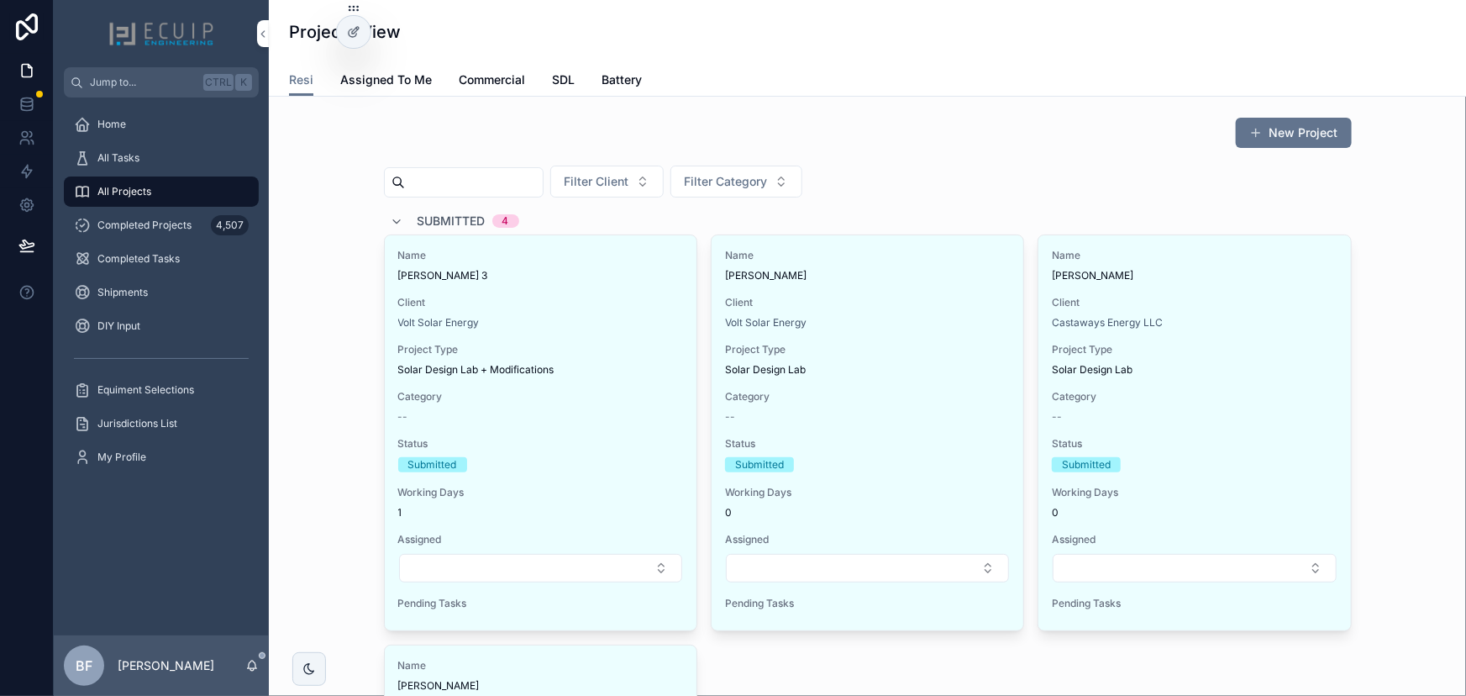
drag, startPoint x: 455, startPoint y: 218, endPoint x: 458, endPoint y: 293, distance: 75.7
click at [455, 218] on span "Submitted" at bounding box center [452, 221] width 68 height 17
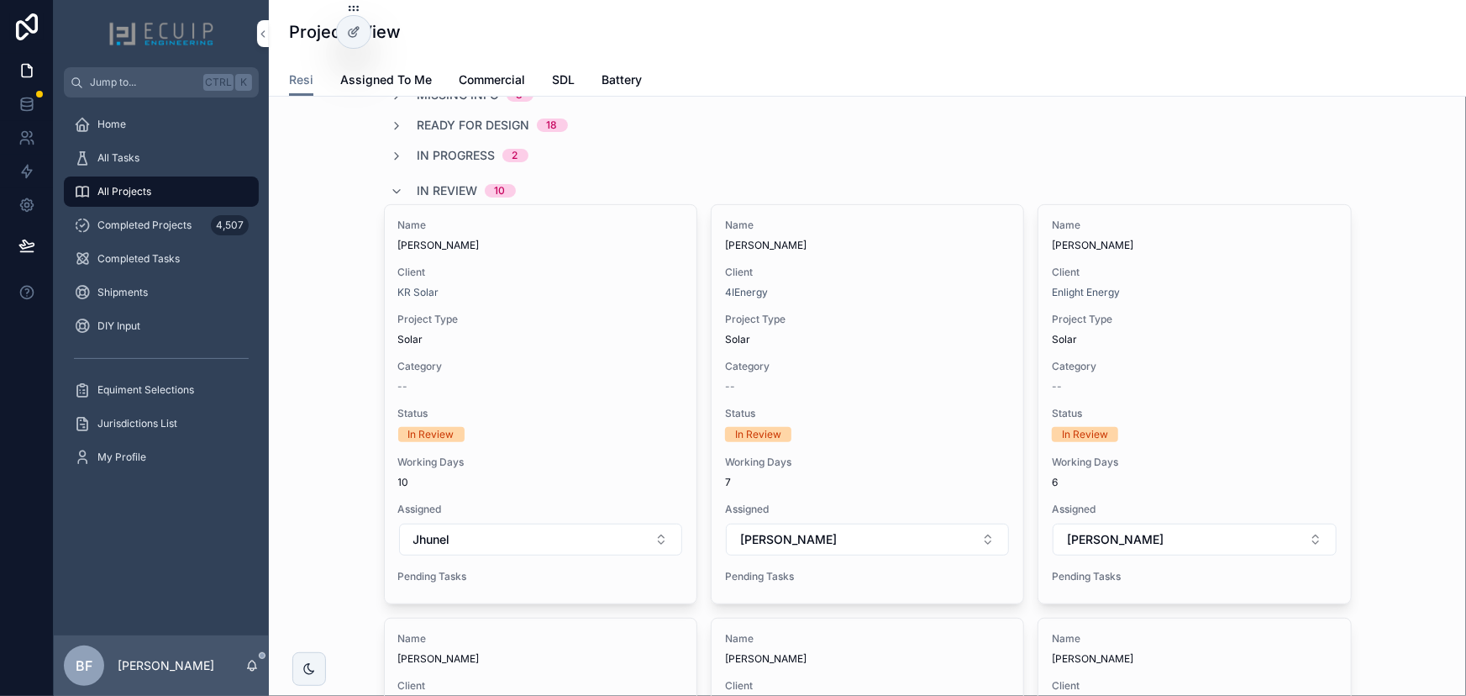
scroll to position [152, 0]
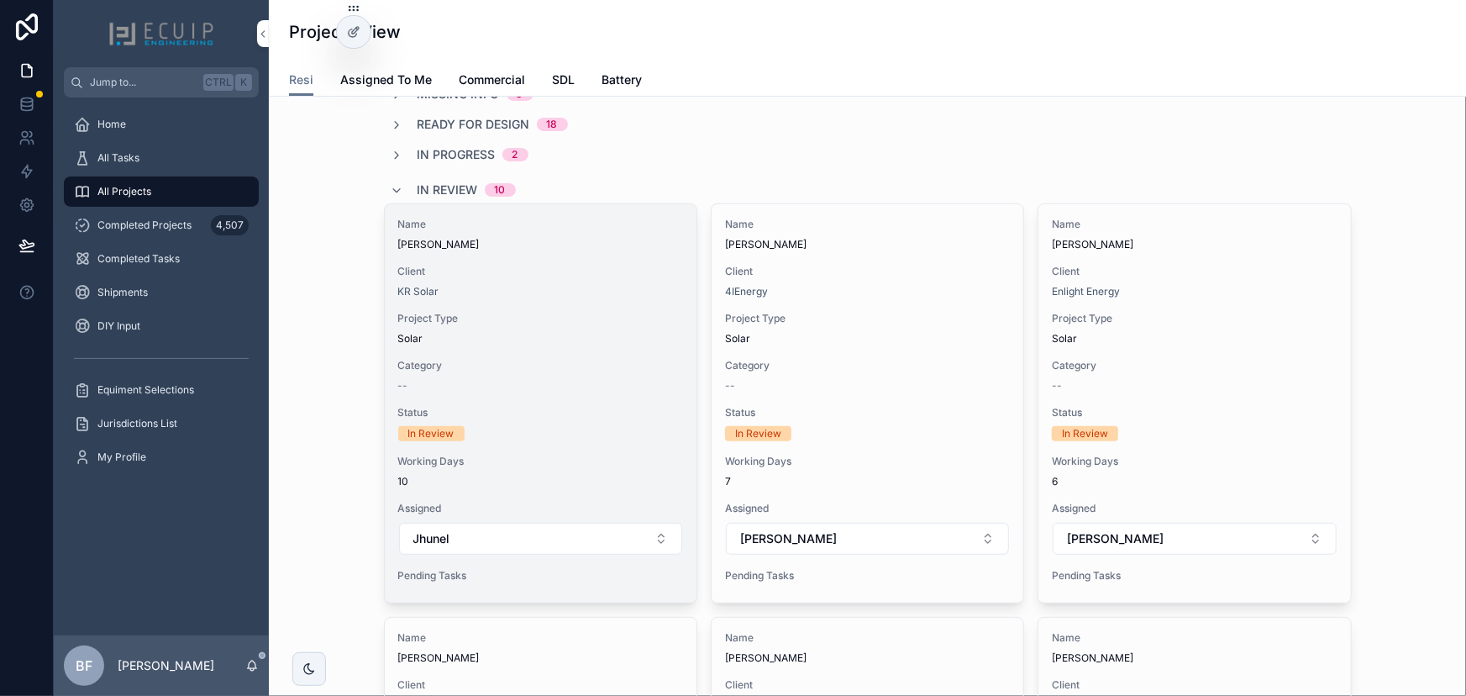
click at [644, 255] on div "Name Linda Spitsen Client KR Solar Project Type Solar Category -- Status In Rev…" at bounding box center [541, 403] width 312 height 398
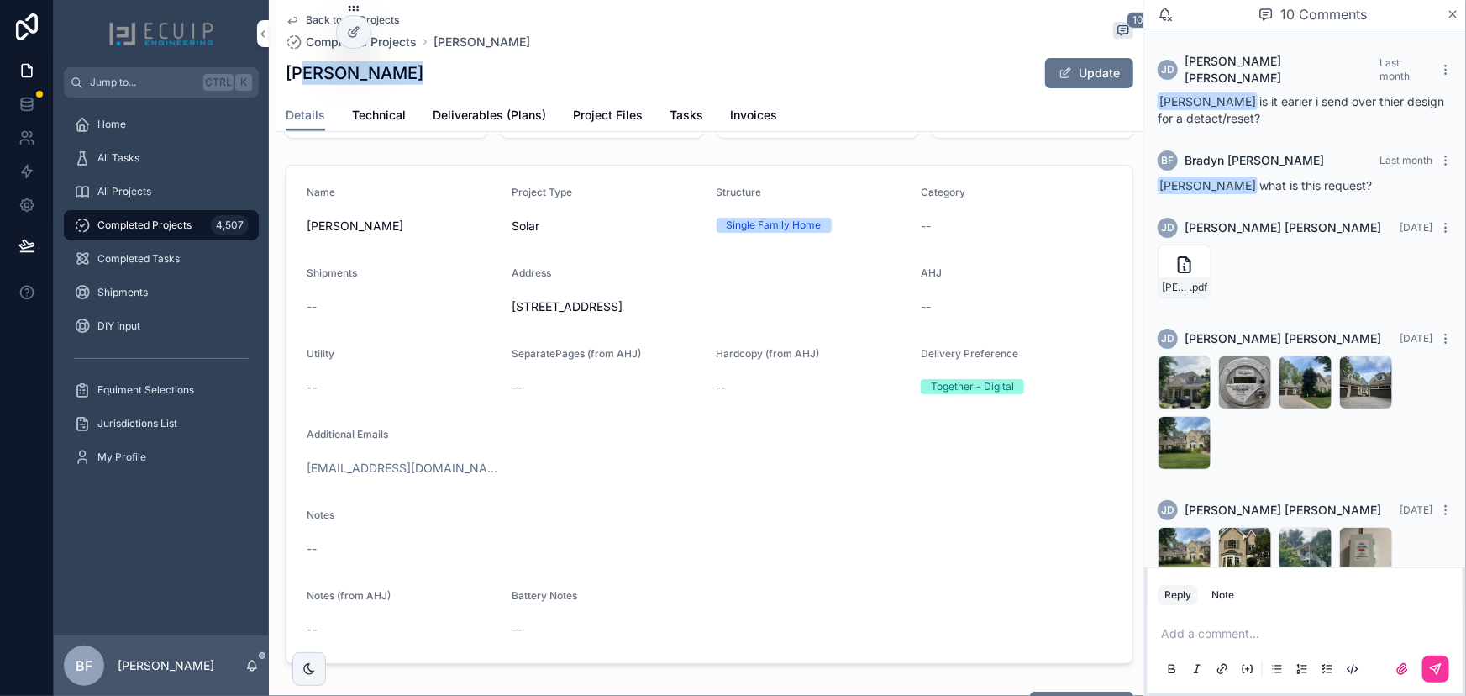
drag, startPoint x: 389, startPoint y: 73, endPoint x: 276, endPoint y: 75, distance: 112.6
click at [276, 75] on div "Back to All Projects Completed Projects Linda Spitsen 10 Linda Spitsen Update D…" at bounding box center [710, 66] width 868 height 132
copy h1 "Linda Spitsen"
click at [1184, 281] on span "Linda-spitsen-NC-solar-designs-" at bounding box center [1176, 287] width 28 height 13
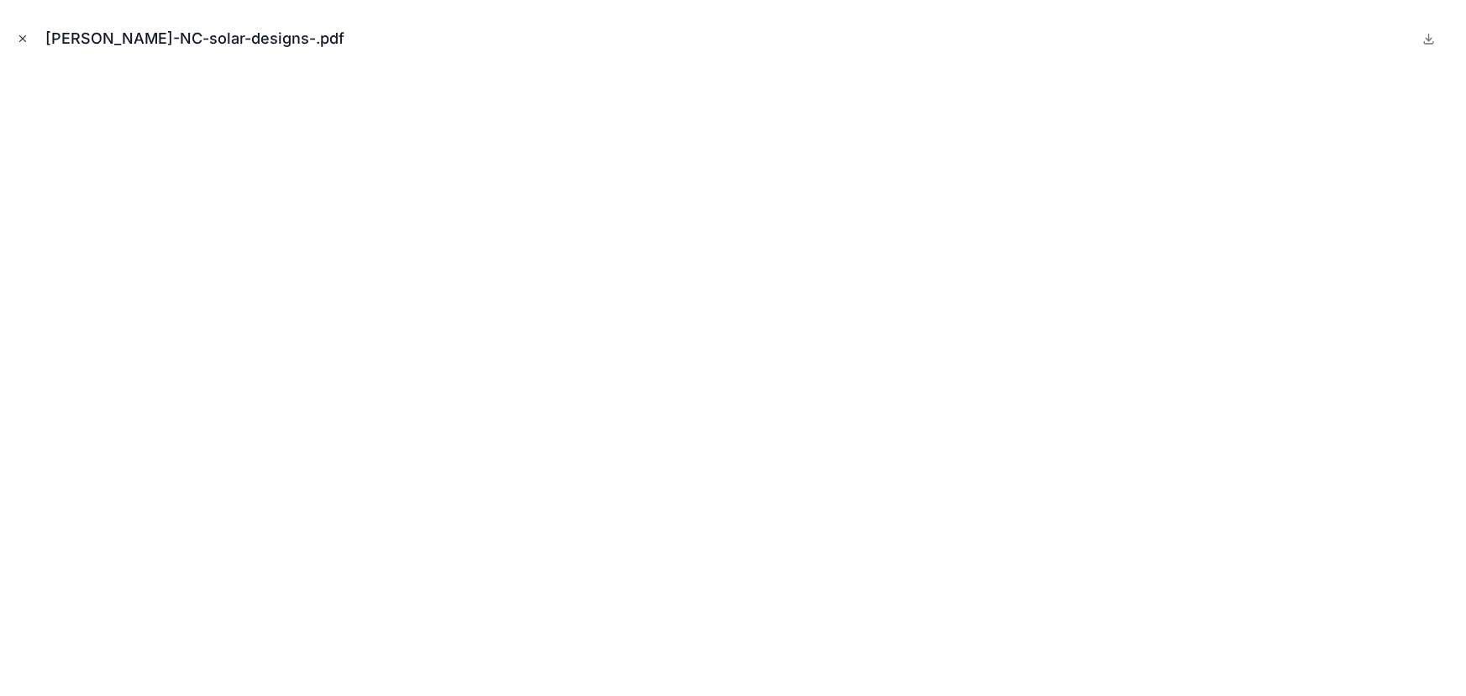
click at [18, 39] on icon "Close modal" at bounding box center [23, 39] width 12 height 12
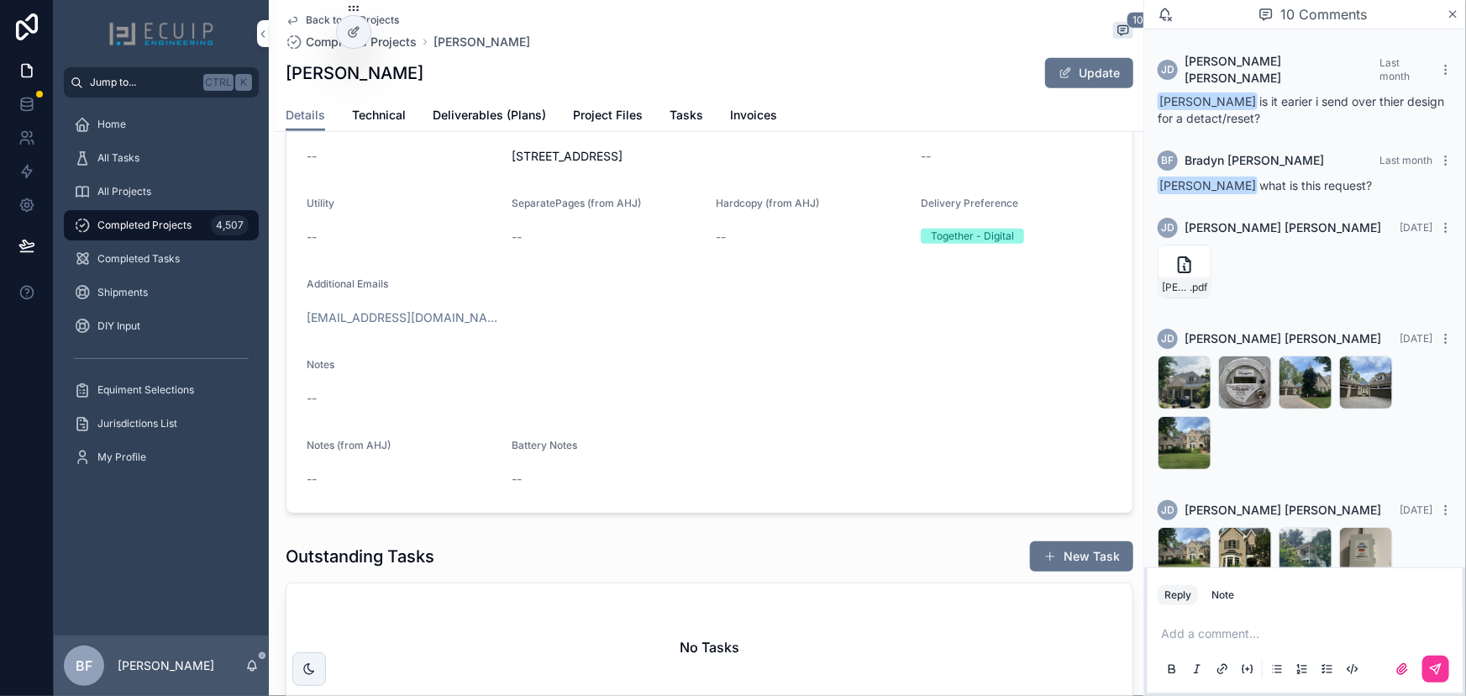
scroll to position [458, 0]
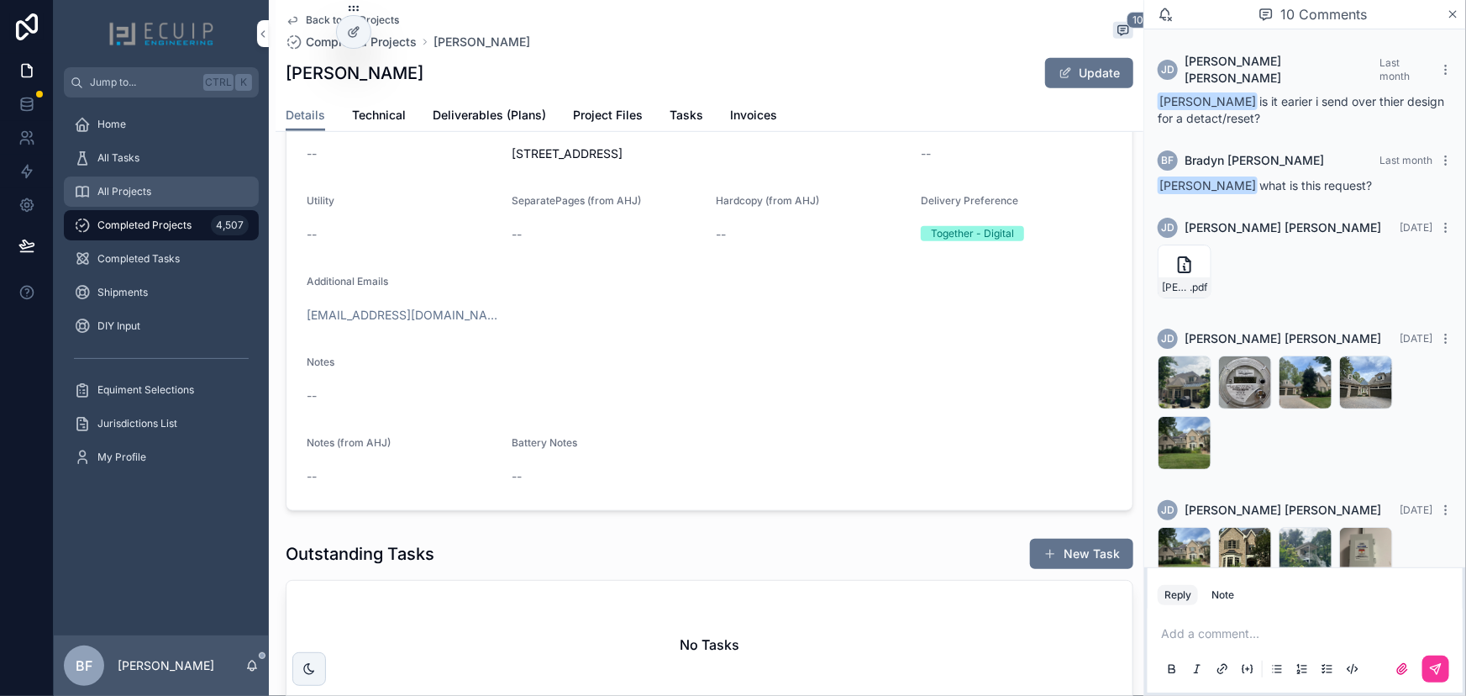
click at [169, 191] on div "All Projects" at bounding box center [161, 191] width 175 height 27
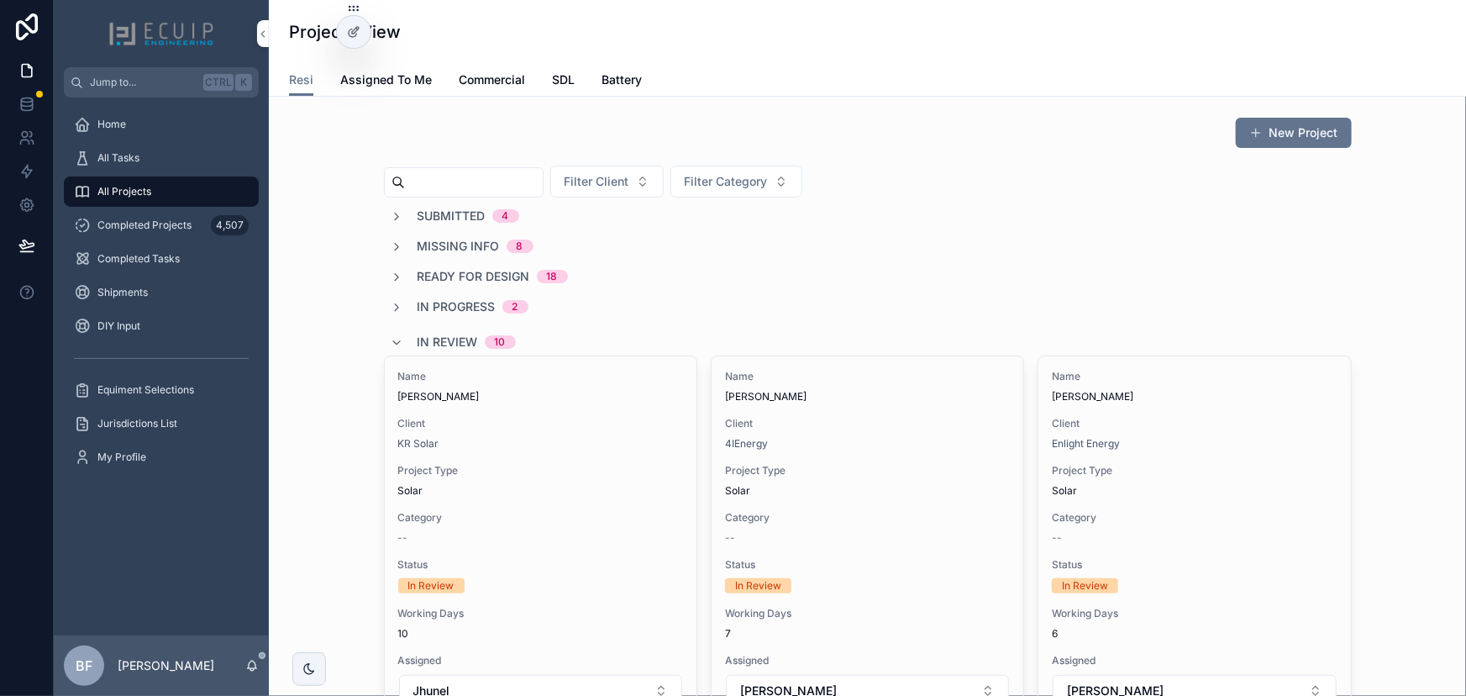
click at [454, 340] on span "In Review" at bounding box center [448, 342] width 60 height 17
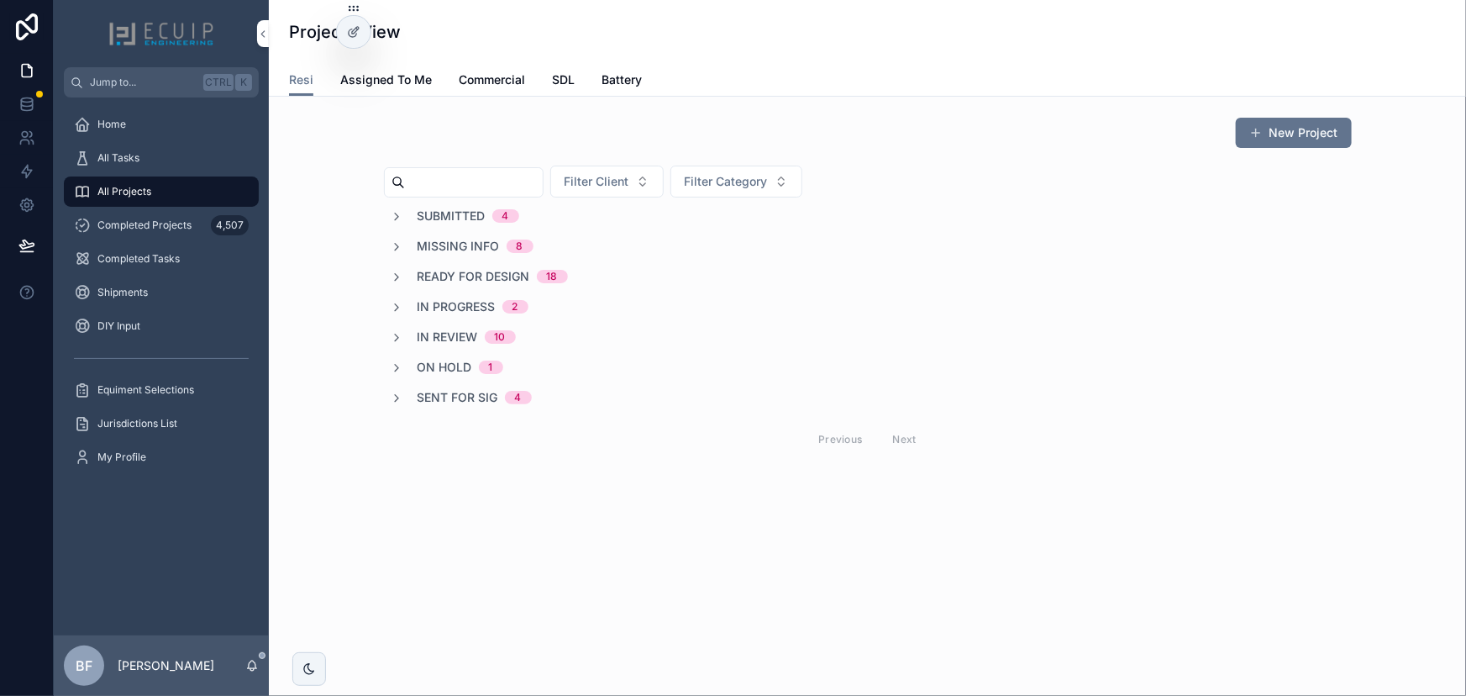
click at [459, 213] on span "Submitted" at bounding box center [452, 216] width 68 height 17
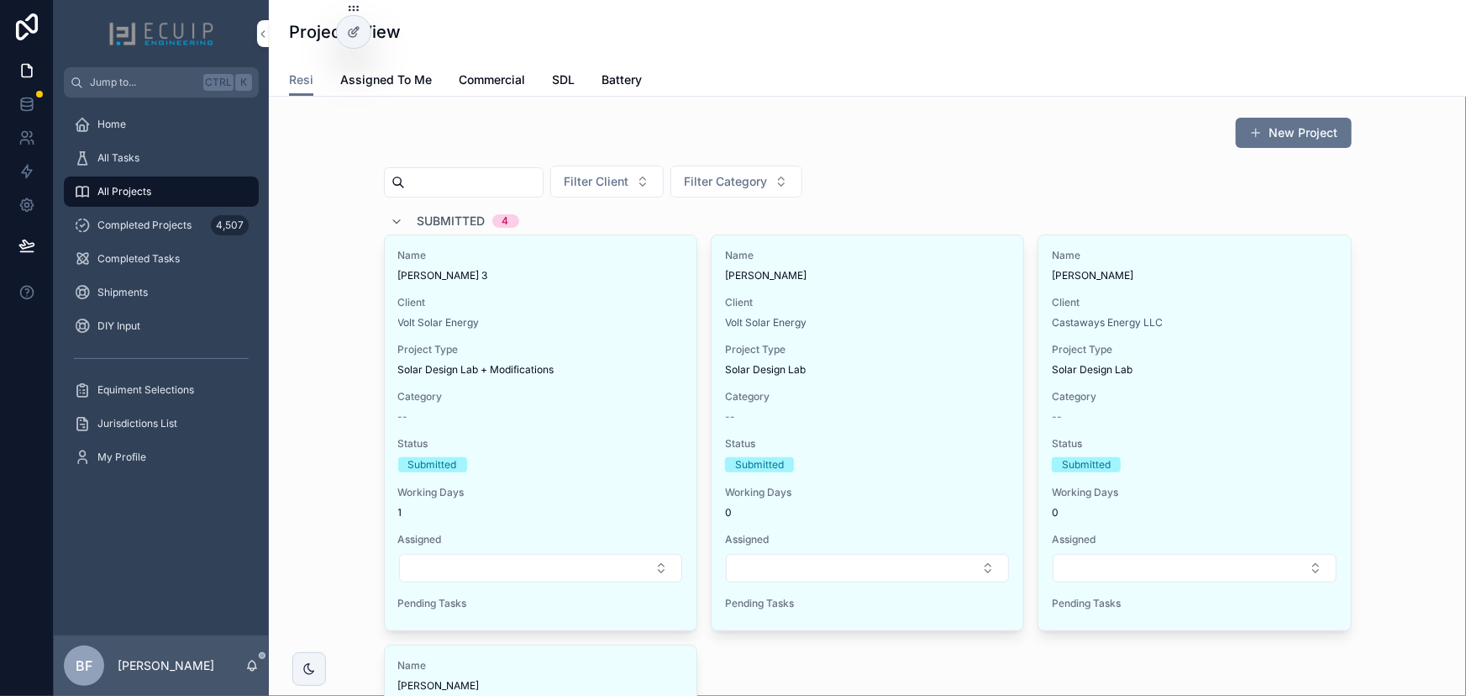
click at [418, 214] on span "Submitted" at bounding box center [452, 221] width 68 height 17
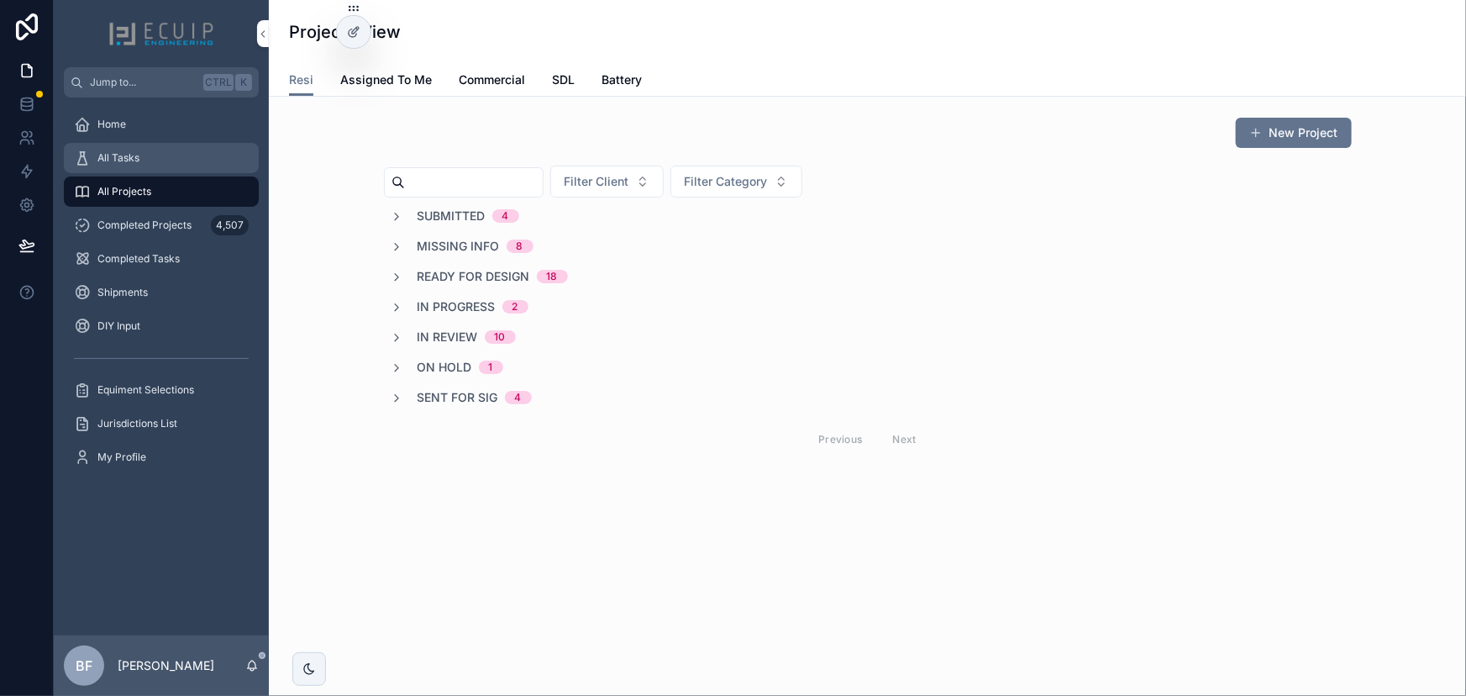
click at [130, 161] on span "All Tasks" at bounding box center [118, 157] width 42 height 13
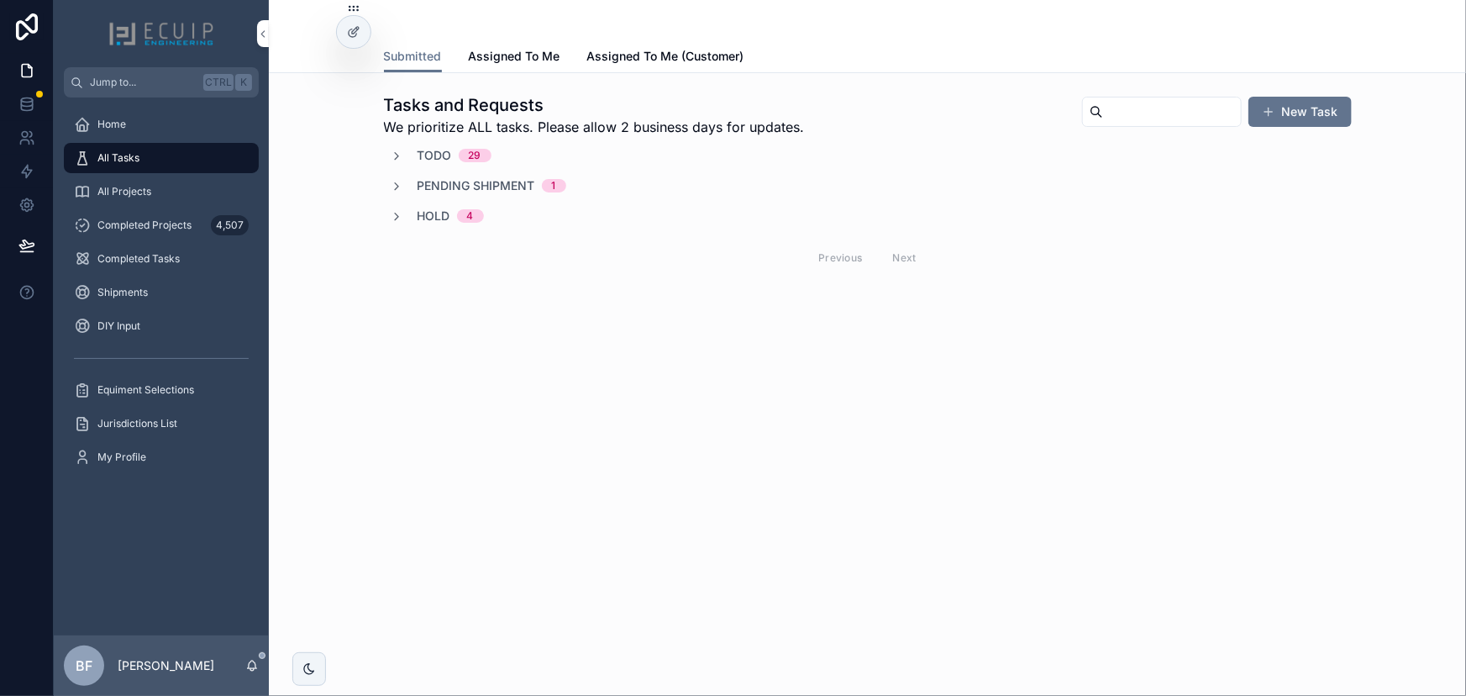
click at [436, 157] on span "Todo" at bounding box center [435, 155] width 34 height 17
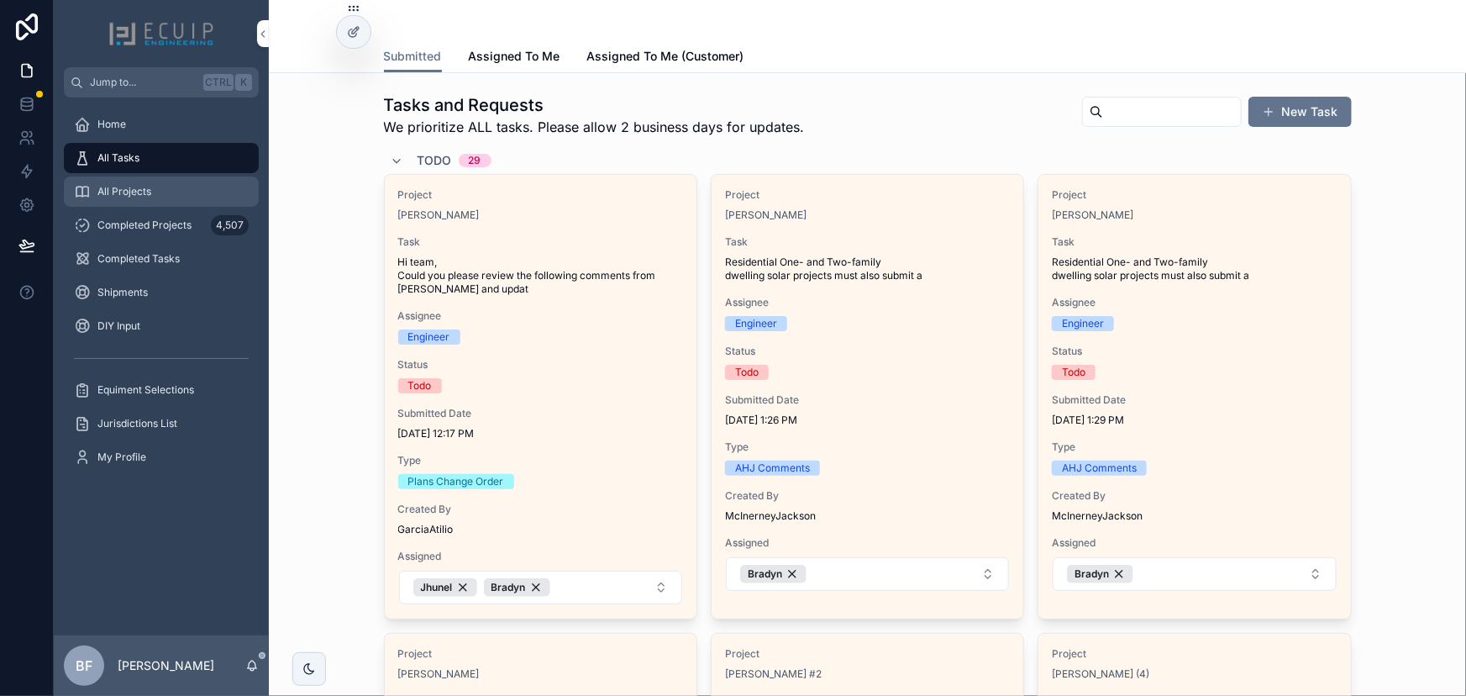
click at [165, 204] on div "All Projects" at bounding box center [161, 191] width 175 height 27
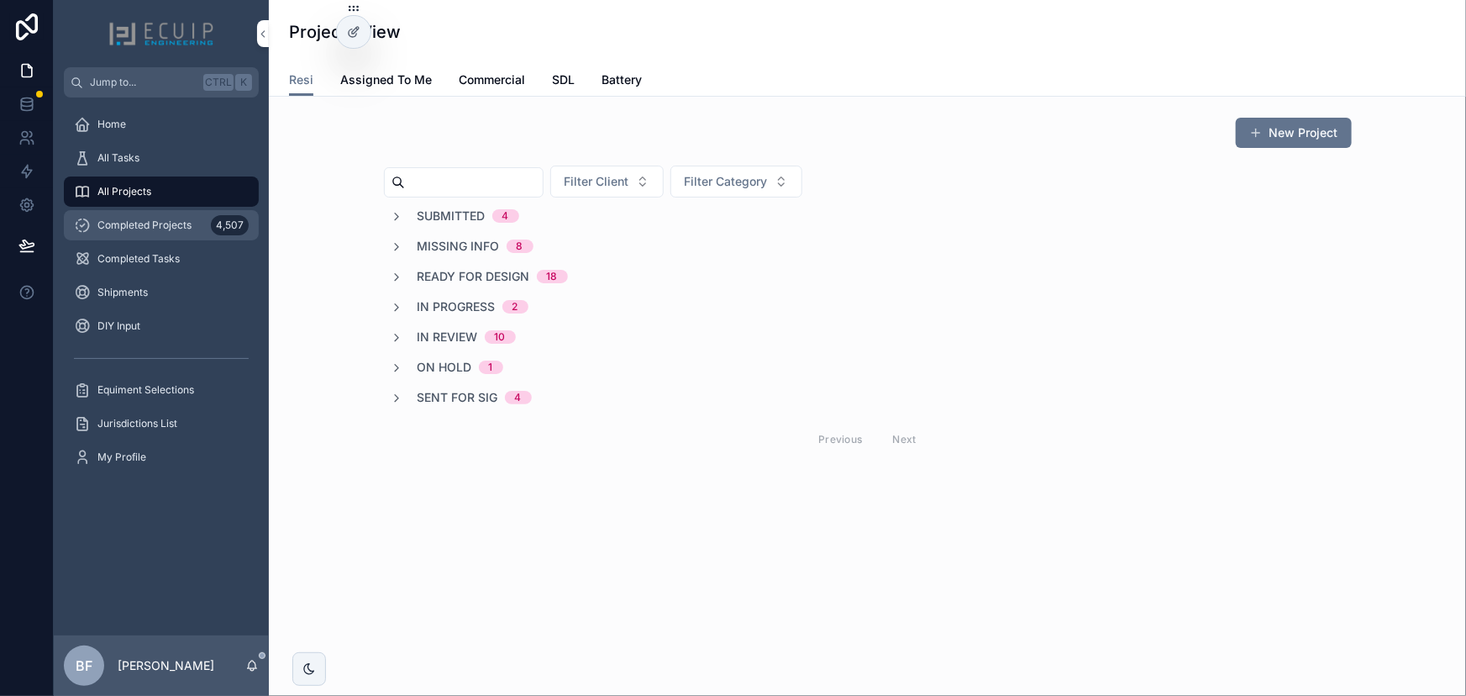
click at [157, 235] on div "Completed Projects 4,507" at bounding box center [161, 225] width 175 height 27
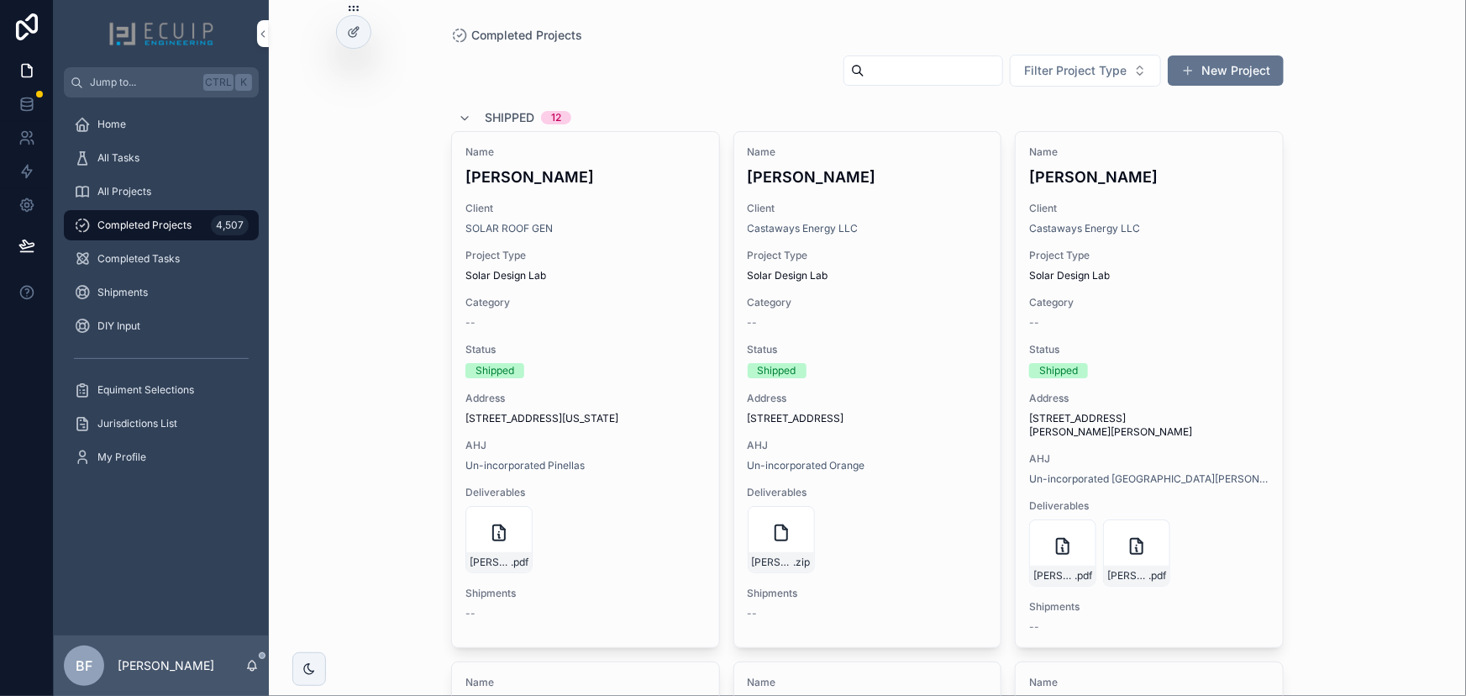
click at [886, 71] on input "scrollable content" at bounding box center [934, 71] width 138 height 24
paste input "**********"
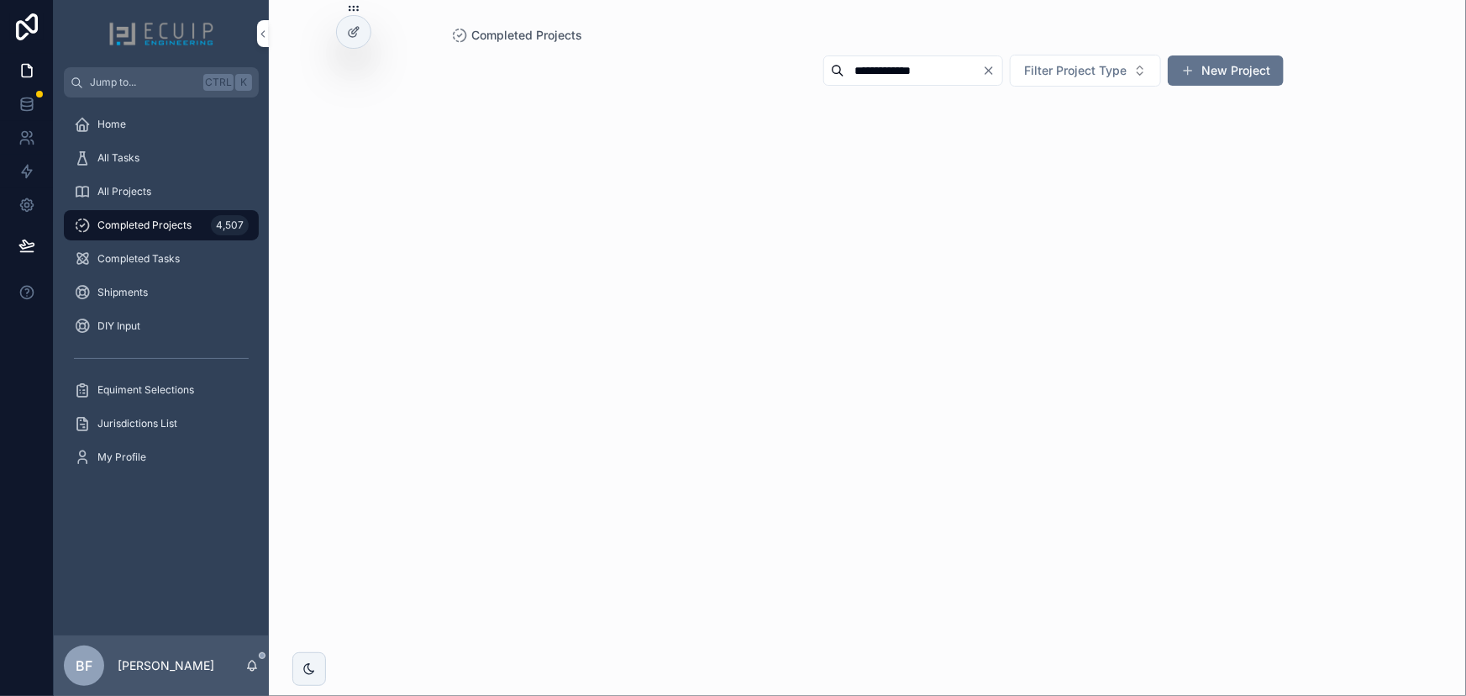
type input "**********"
click at [987, 71] on icon "Clear" at bounding box center [988, 70] width 13 height 13
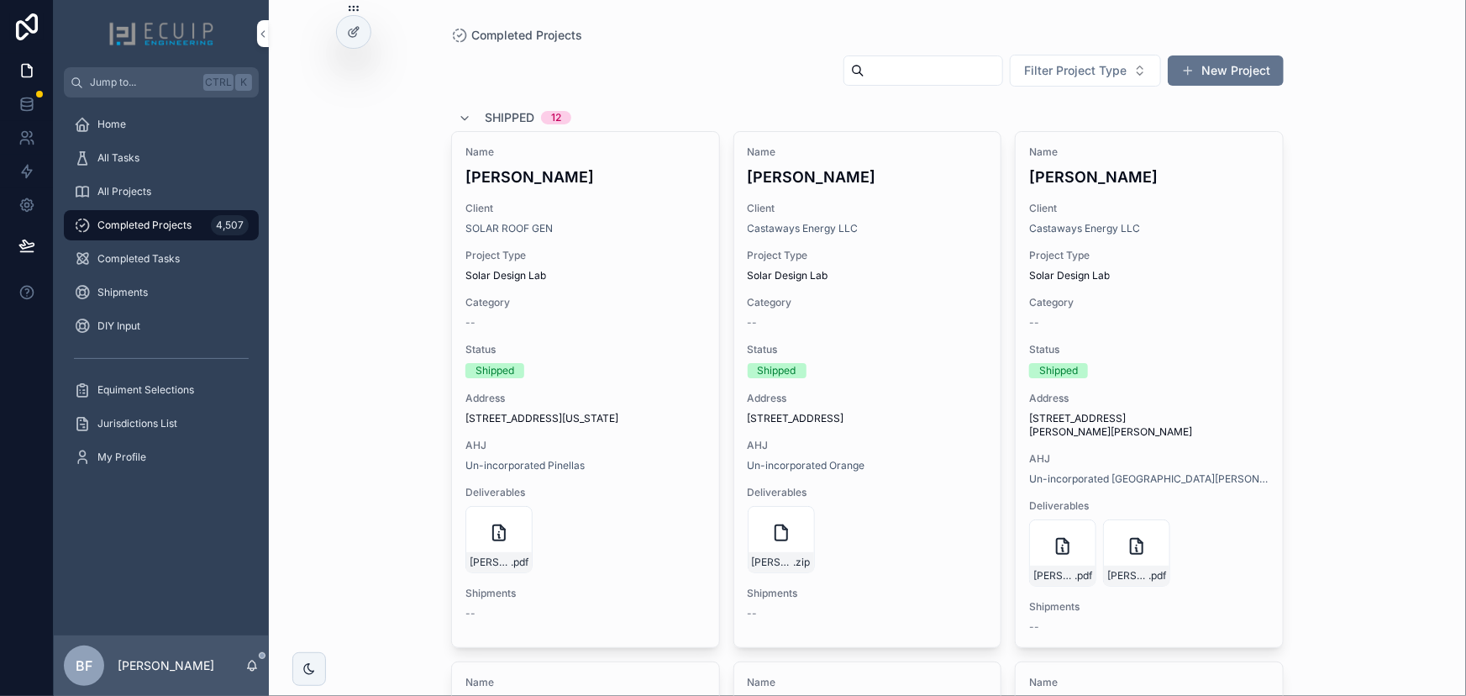
click at [914, 65] on input "scrollable content" at bounding box center [934, 71] width 138 height 24
paste input "**********"
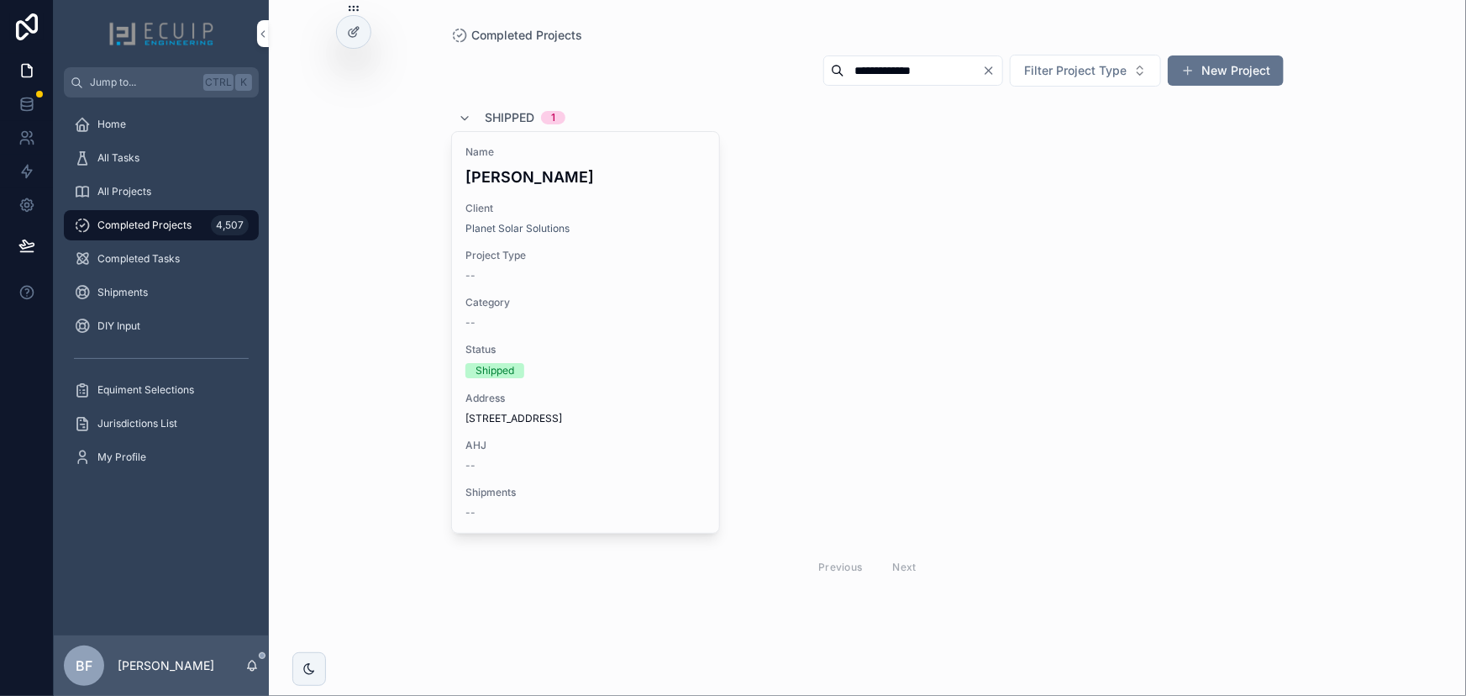
drag, startPoint x: 181, startPoint y: 219, endPoint x: 215, endPoint y: 218, distance: 33.6
click at [181, 219] on span "Completed Projects" at bounding box center [144, 224] width 94 height 13
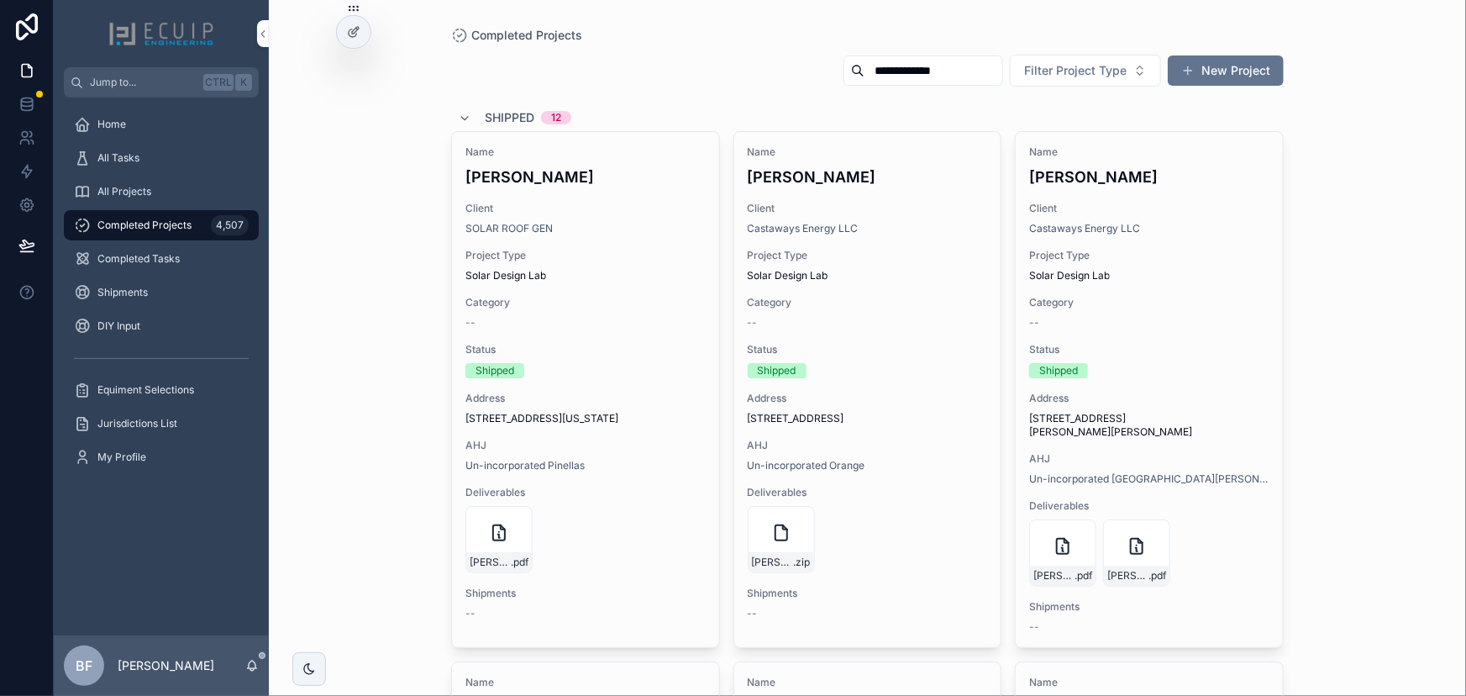
click at [912, 62] on input "**********" at bounding box center [934, 71] width 138 height 24
paste input "scrollable content"
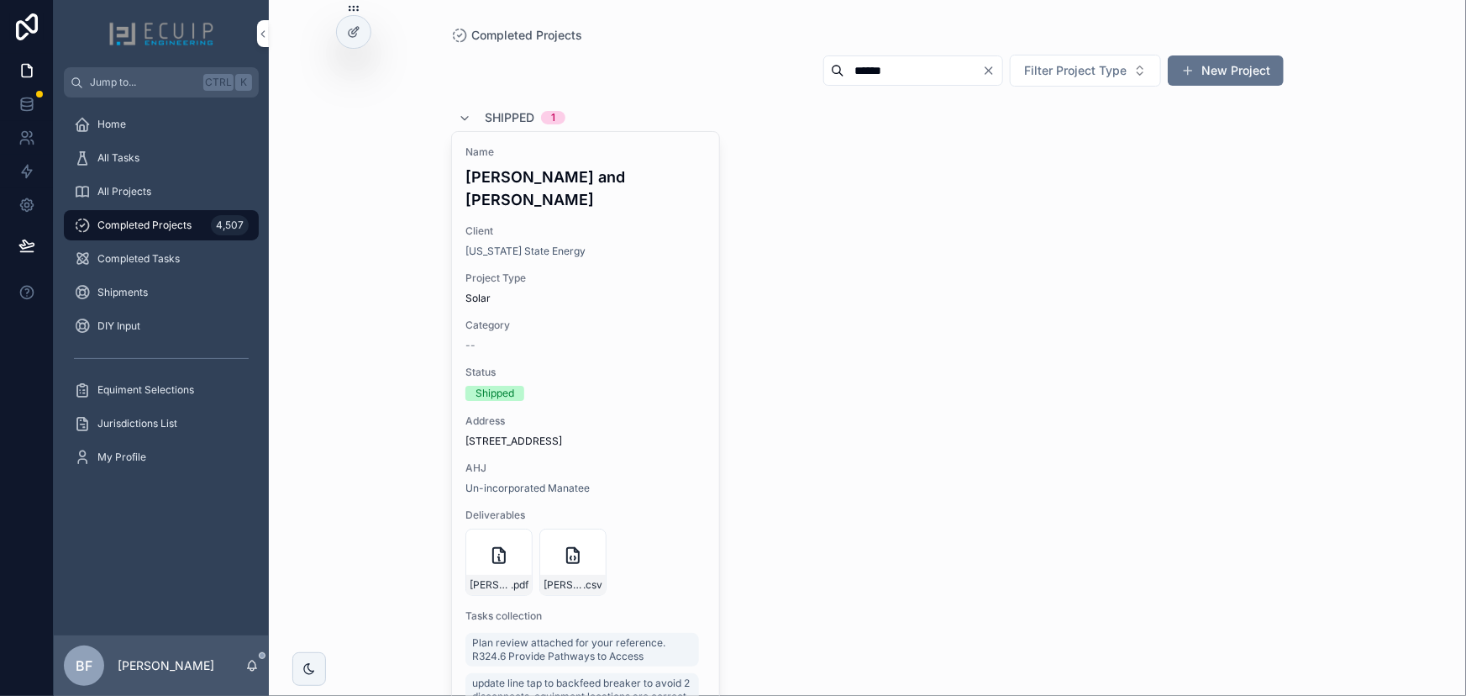
type input "*****"
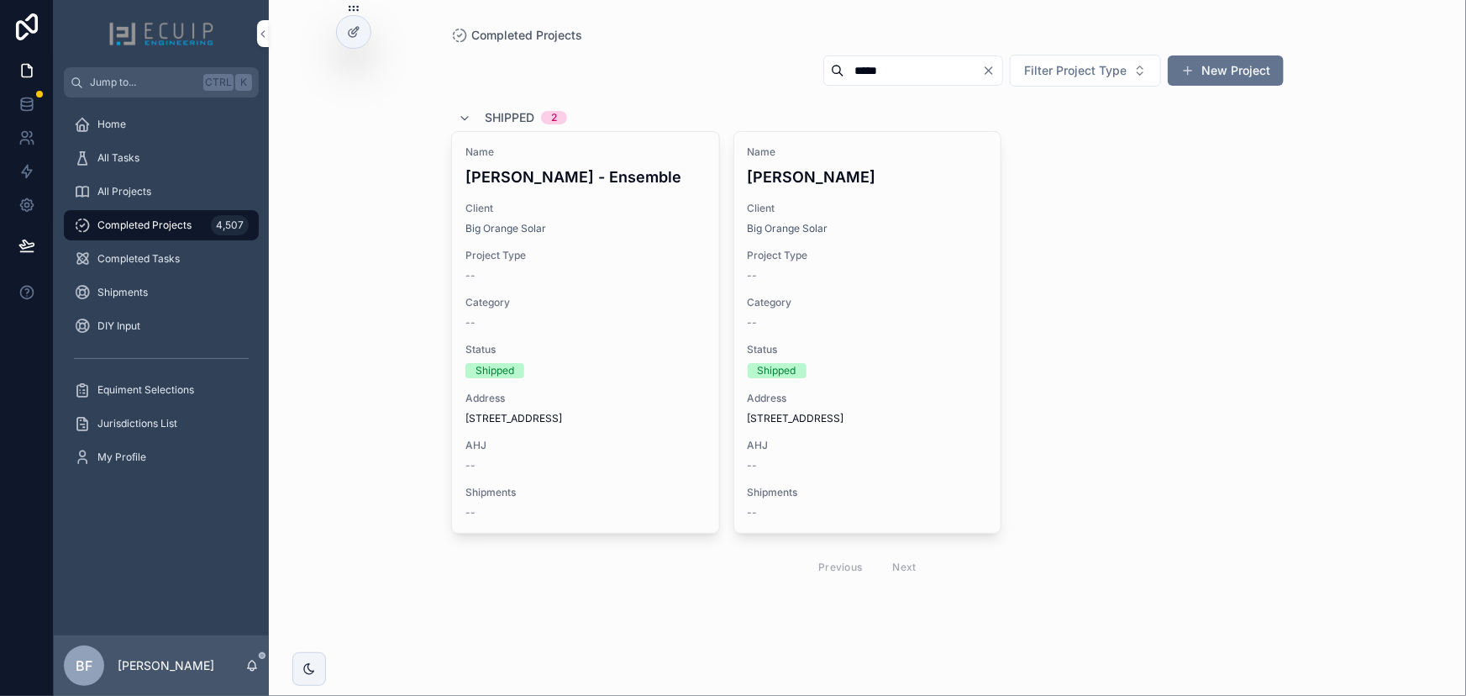
type input "*****"
click at [164, 185] on div "All Projects" at bounding box center [161, 191] width 175 height 27
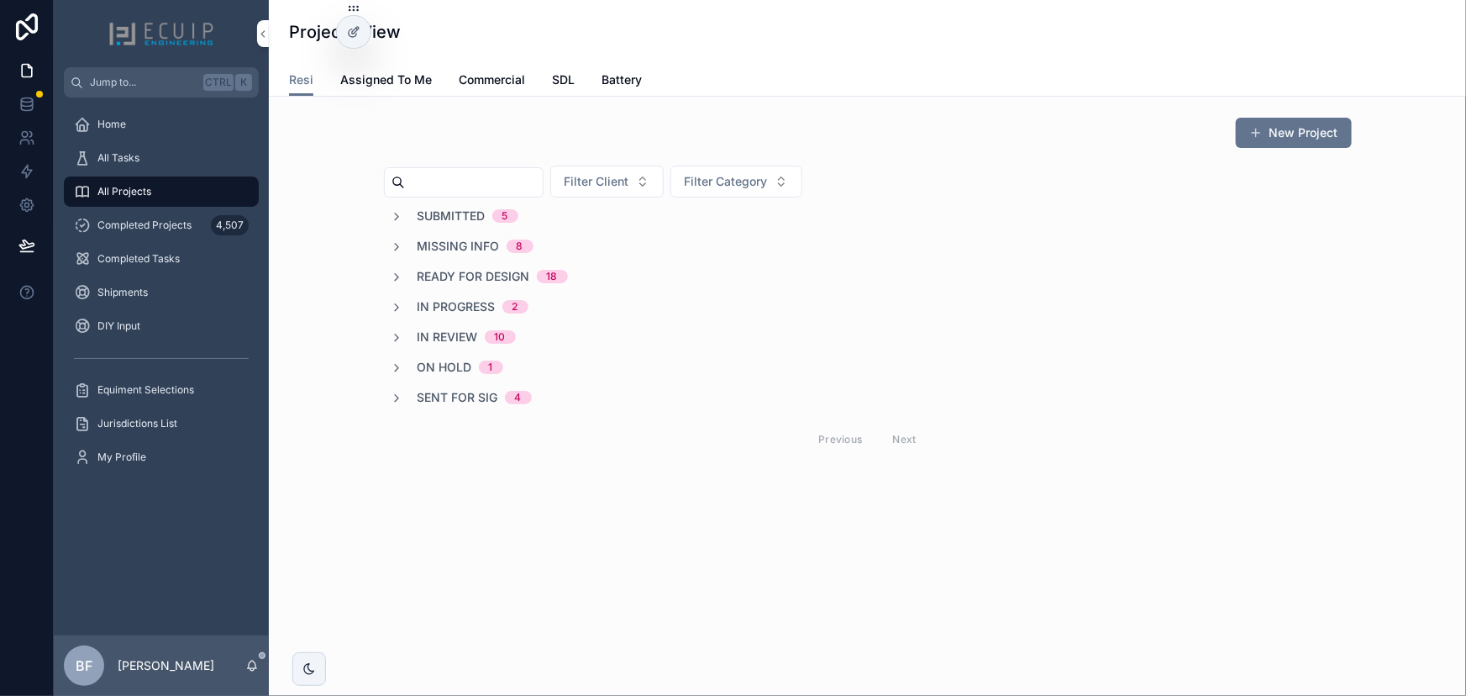
click at [441, 258] on div "Submitted 5 Missing Info 8 Ready for Design 18 In Progress 2 In Review 10 On Ho…" at bounding box center [868, 333] width 968 height 251
click at [446, 268] on span "Ready for Design" at bounding box center [474, 276] width 113 height 17
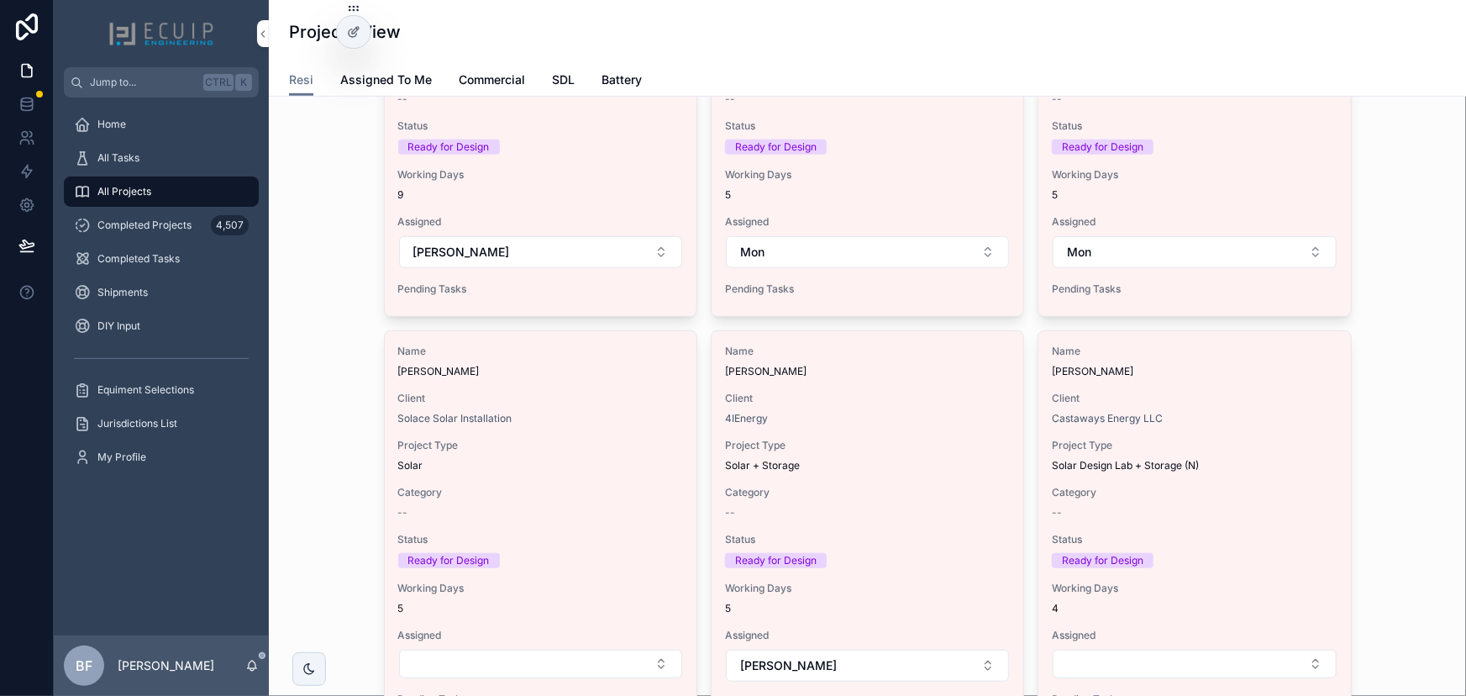
scroll to position [381, 0]
click at [901, 378] on div "Name Chris Audino Client 4IEnergy Project Type Solar + Storage Category -- Stat…" at bounding box center [868, 527] width 312 height 398
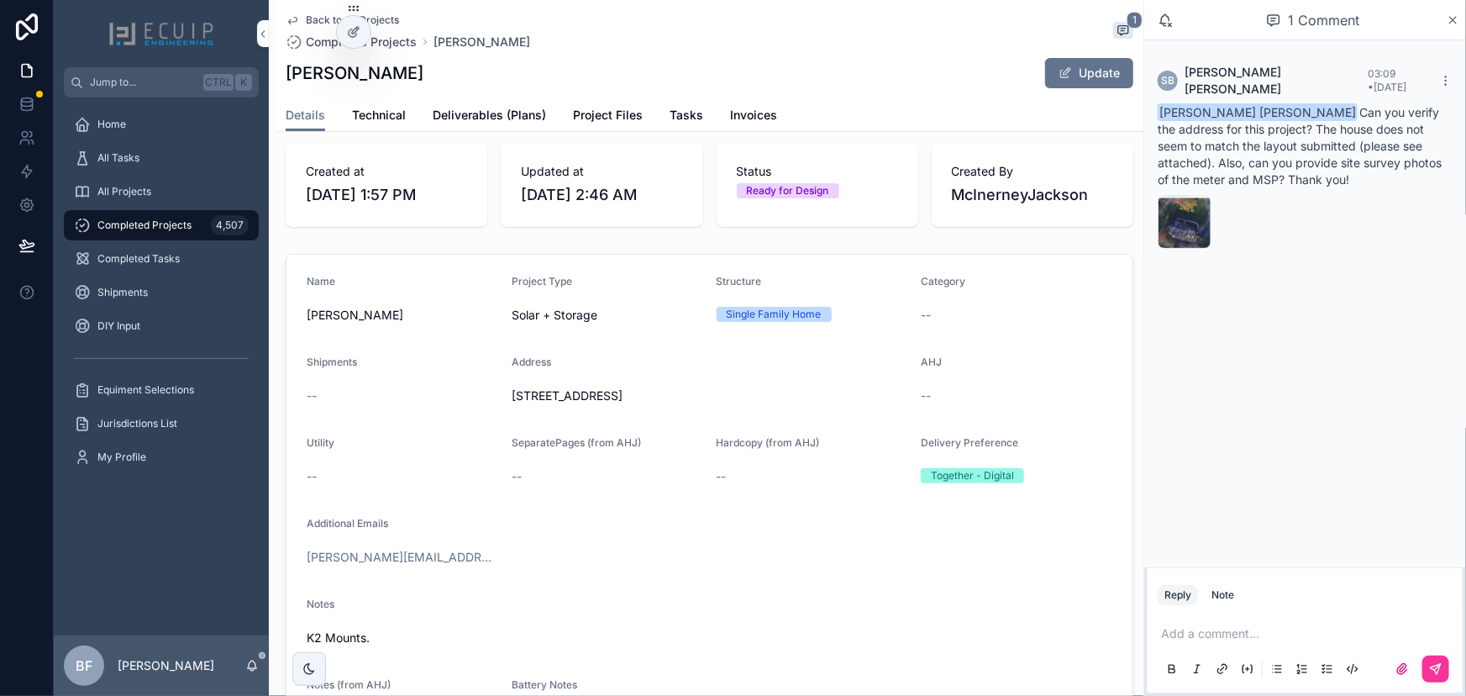
scroll to position [229, 0]
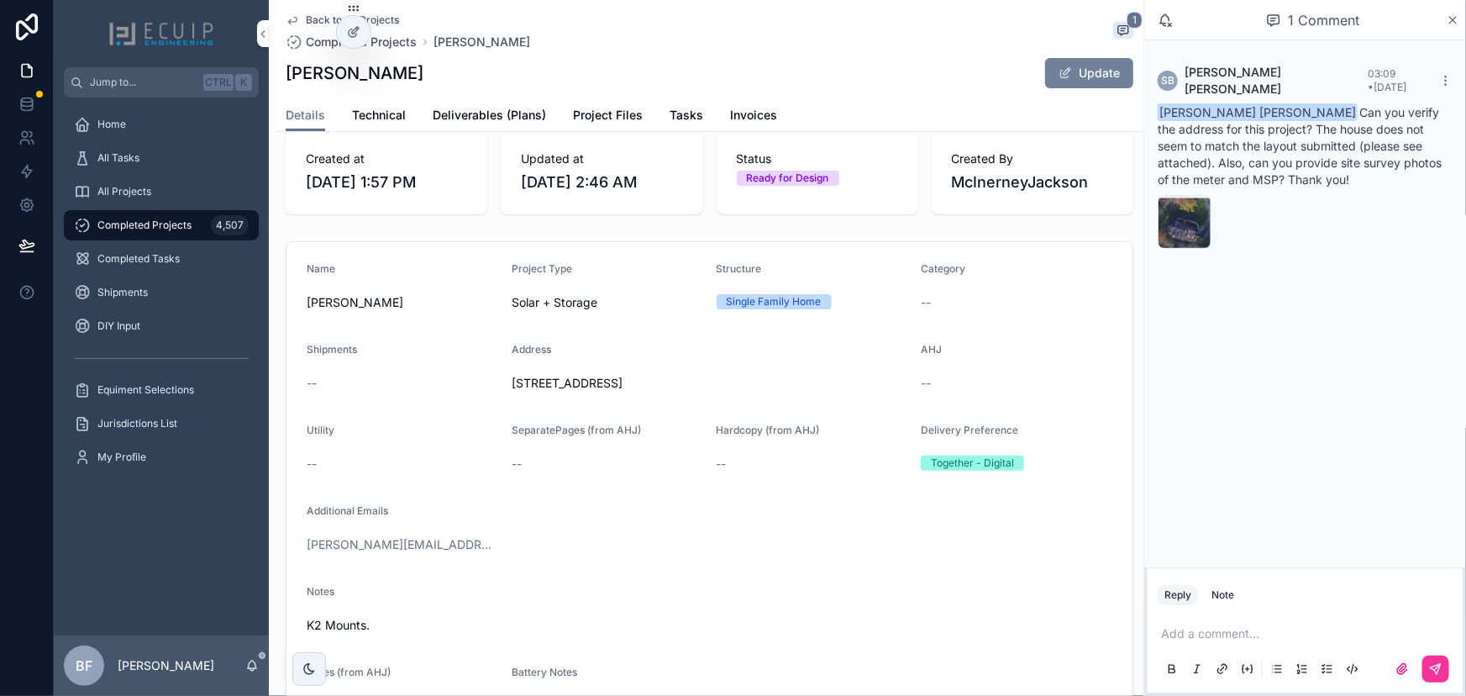
click at [1074, 63] on button "Update" at bounding box center [1089, 73] width 88 height 30
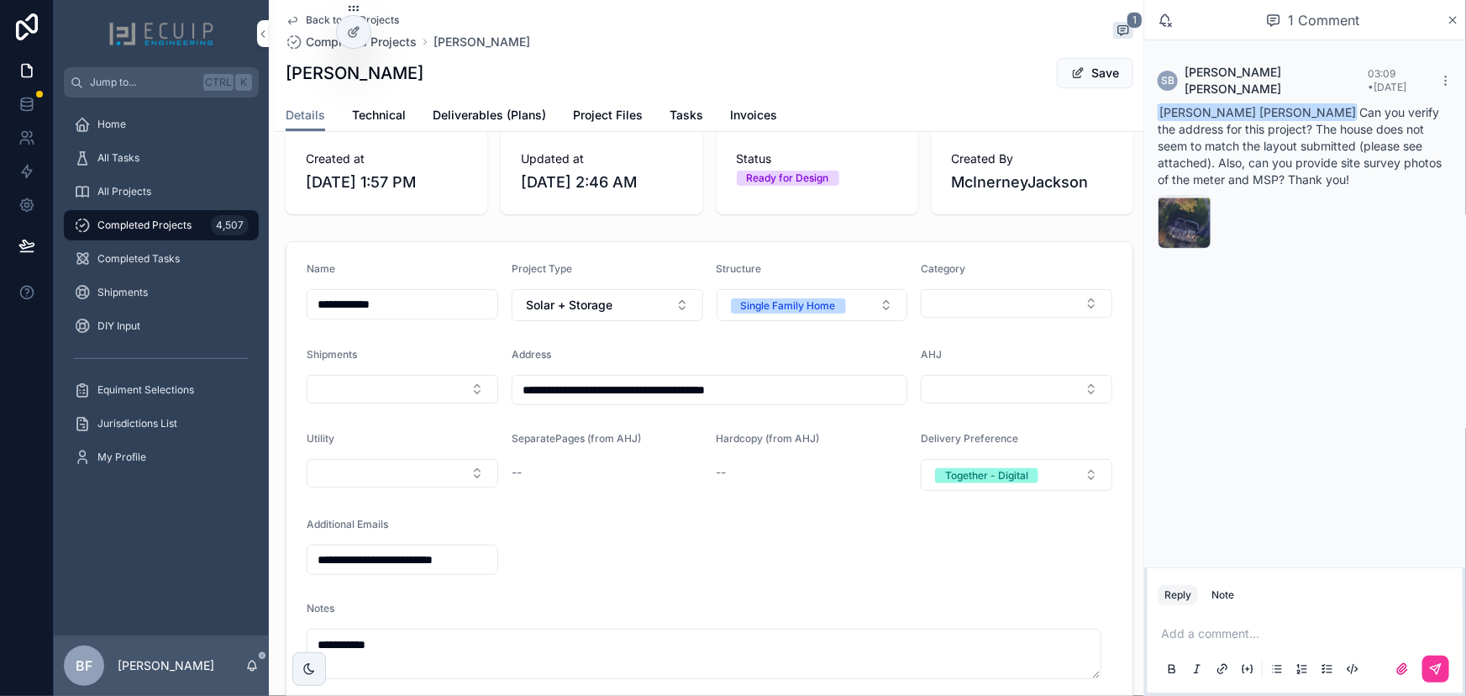
click at [677, 394] on input "**********" at bounding box center [709, 390] width 395 height 24
paste input "scrollable content"
type input "**********"
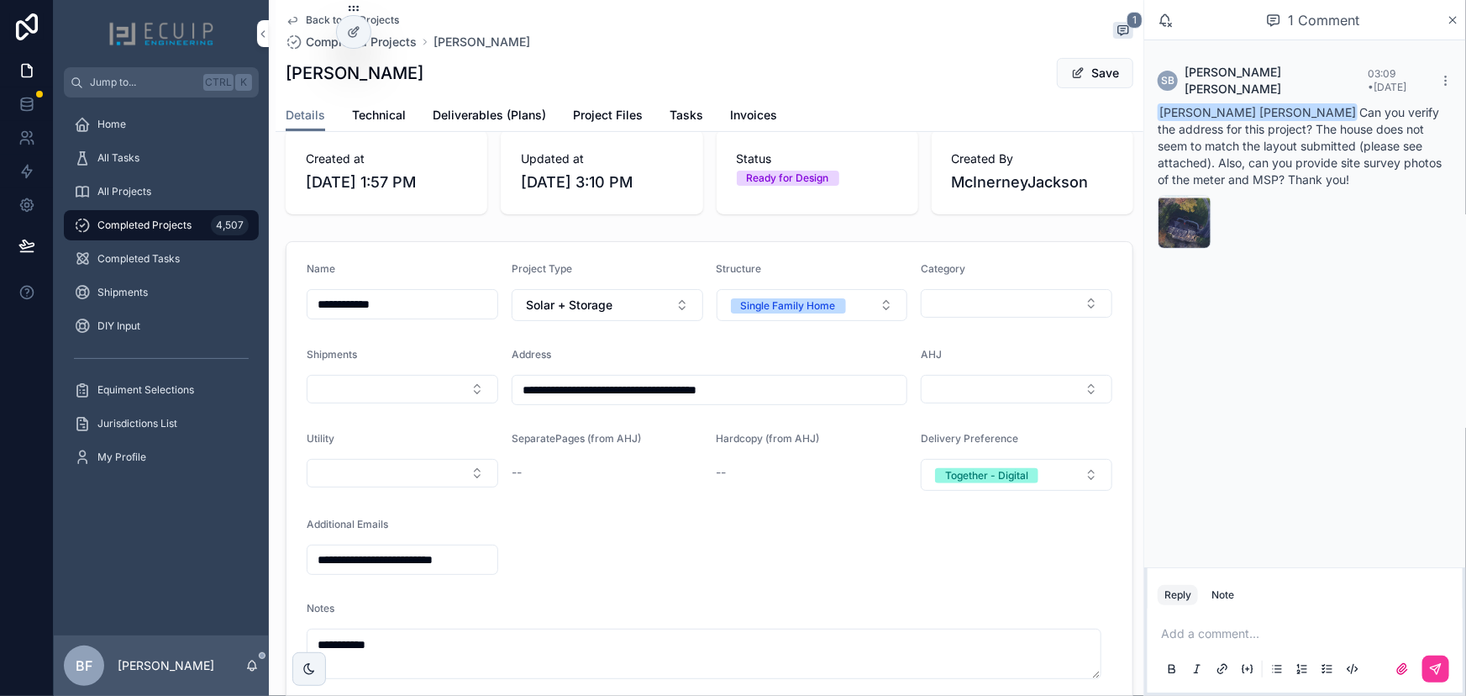
click at [1080, 71] on button "Save" at bounding box center [1095, 73] width 76 height 30
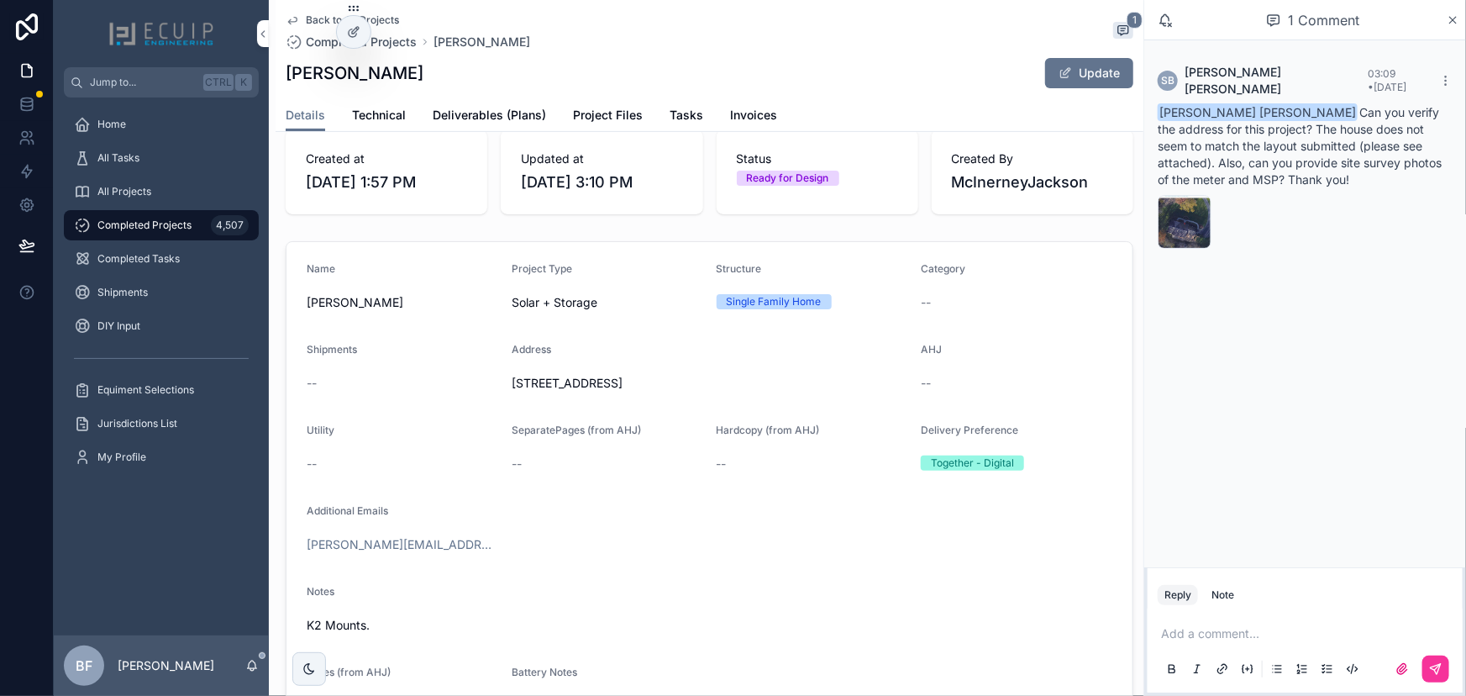
click at [1225, 623] on div "Add a comment..." at bounding box center [1305, 650] width 295 height 71
click at [1225, 628] on p "scrollable content" at bounding box center [1308, 633] width 295 height 17
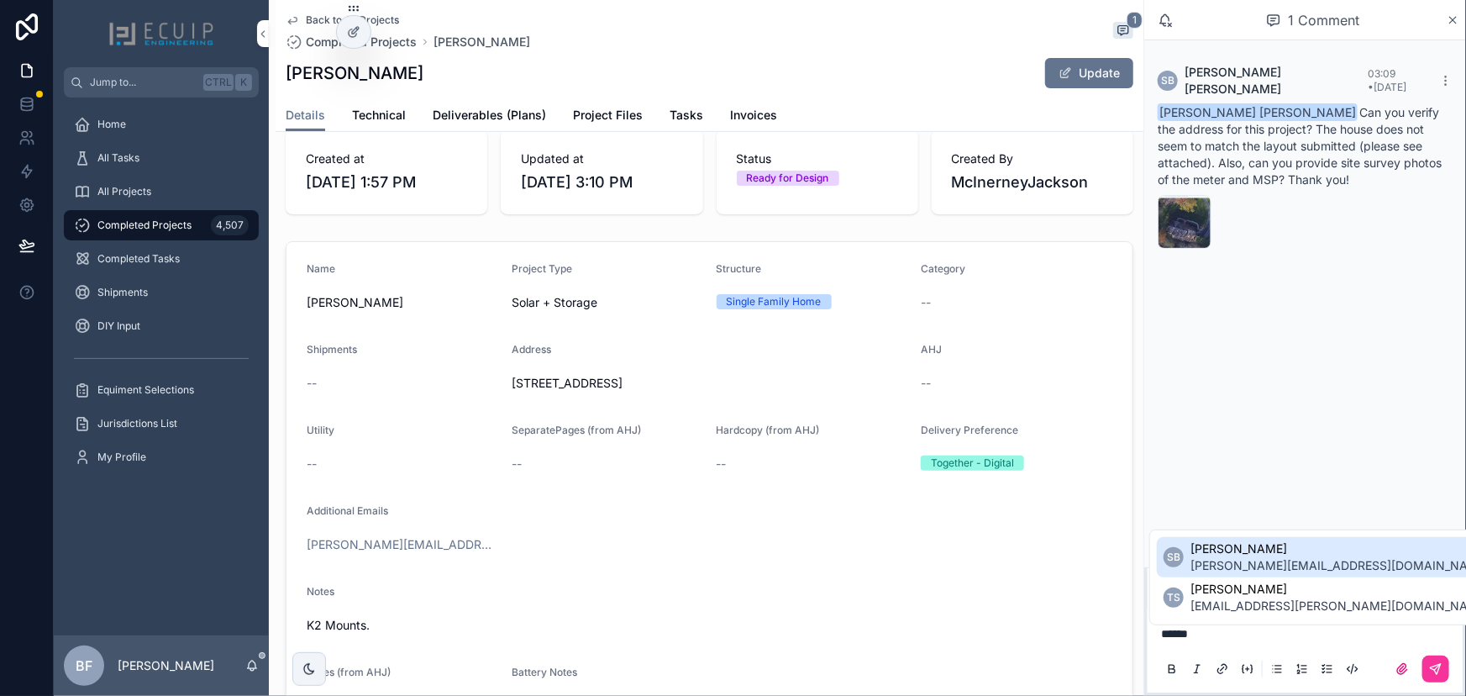
click at [1243, 546] on span "Sherri Bernales" at bounding box center [1339, 548] width 299 height 17
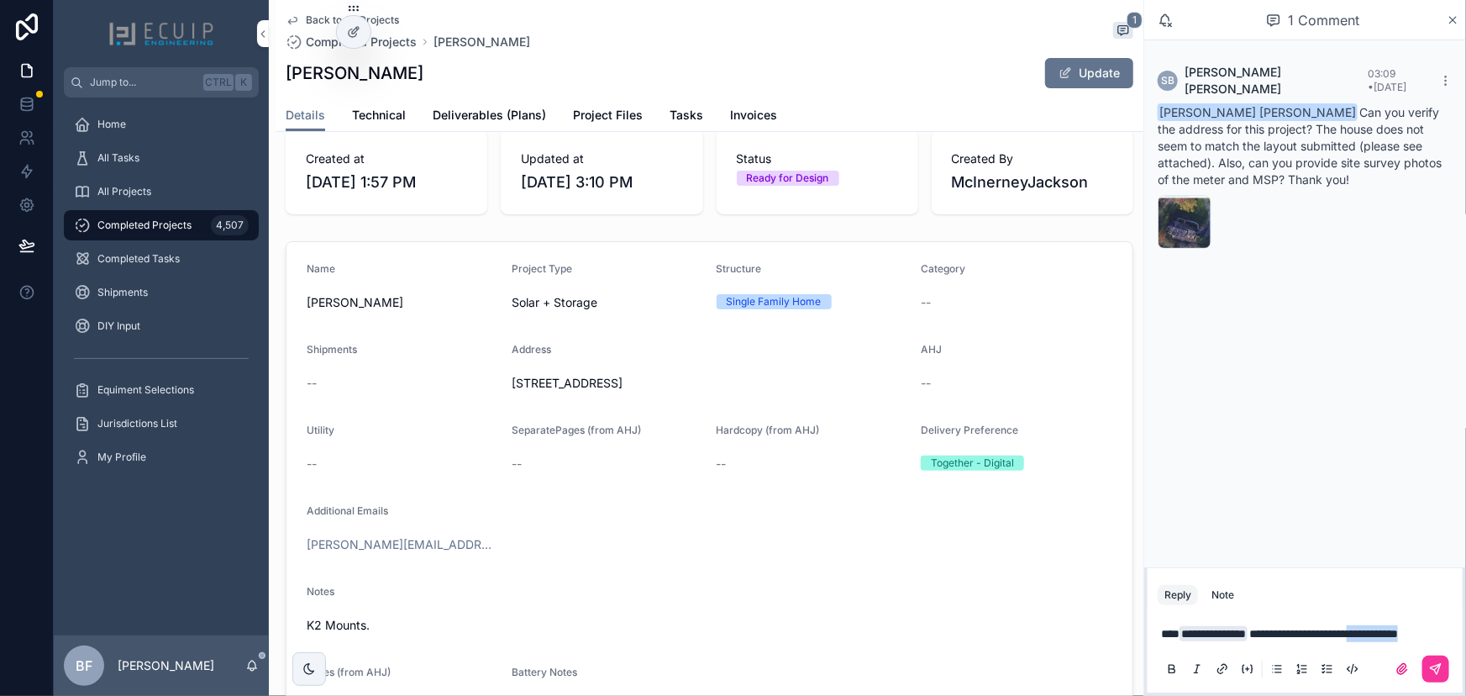
drag, startPoint x: 1395, startPoint y: 633, endPoint x: 1405, endPoint y: 615, distance: 19.9
click at [1405, 625] on p "**********" at bounding box center [1308, 633] width 295 height 17
click at [1416, 627] on p "**********" at bounding box center [1308, 633] width 295 height 17
click at [1333, 625] on p "**********" at bounding box center [1308, 633] width 295 height 17
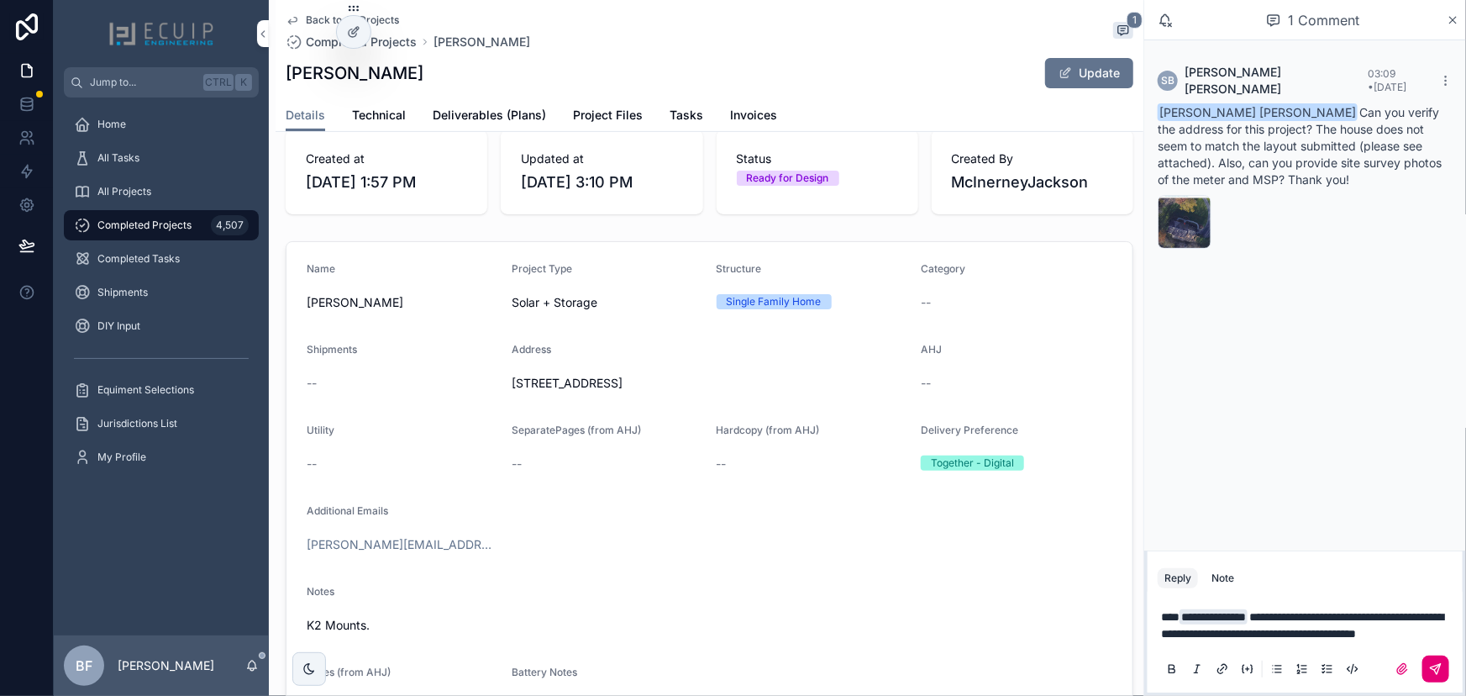
click at [1441, 668] on icon "scrollable content" at bounding box center [1435, 668] width 13 height 13
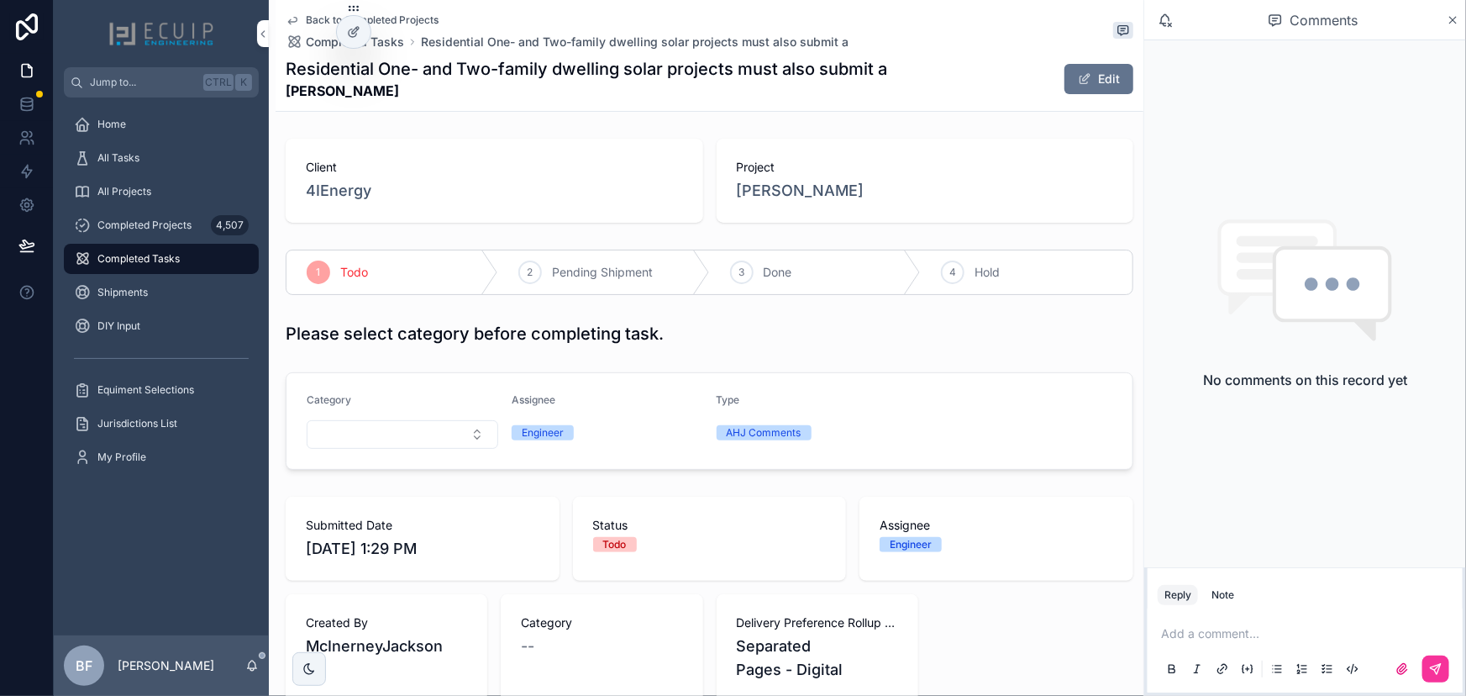
scroll to position [152, 0]
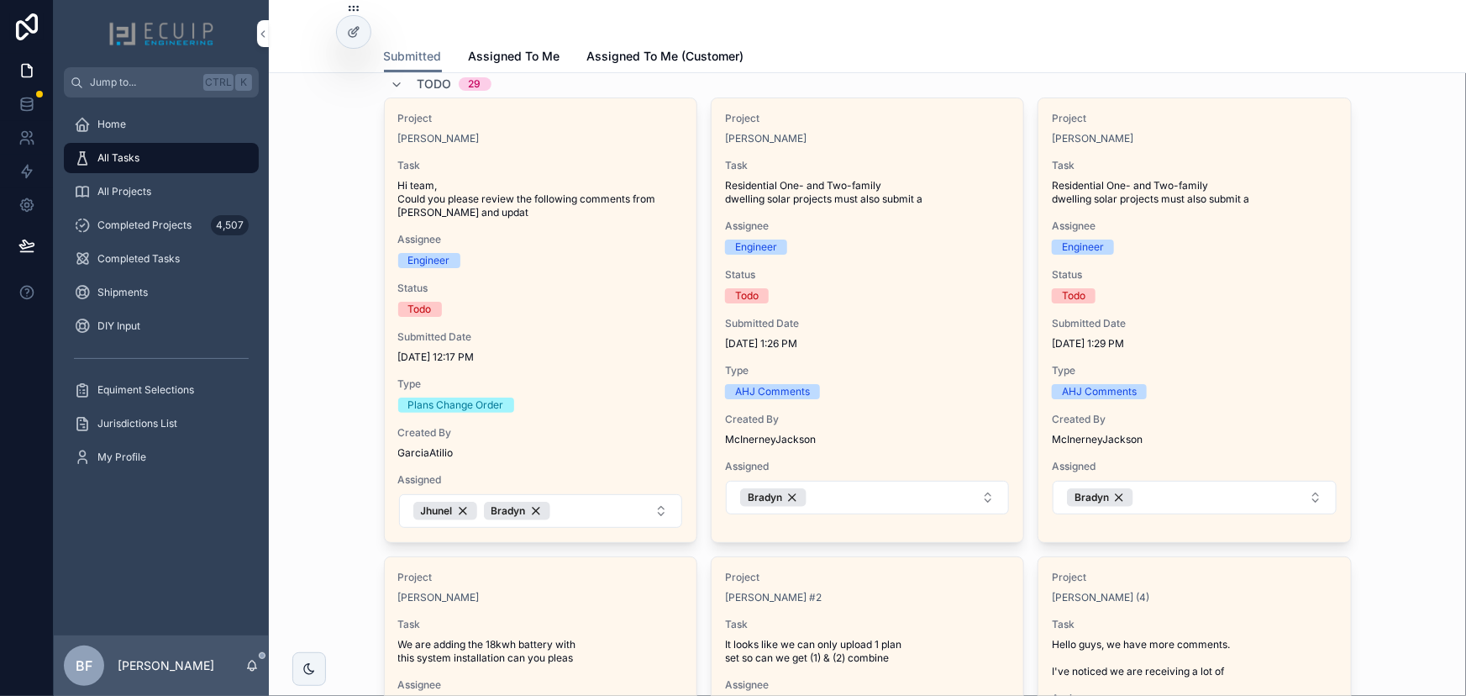
scroll to position [76, 0]
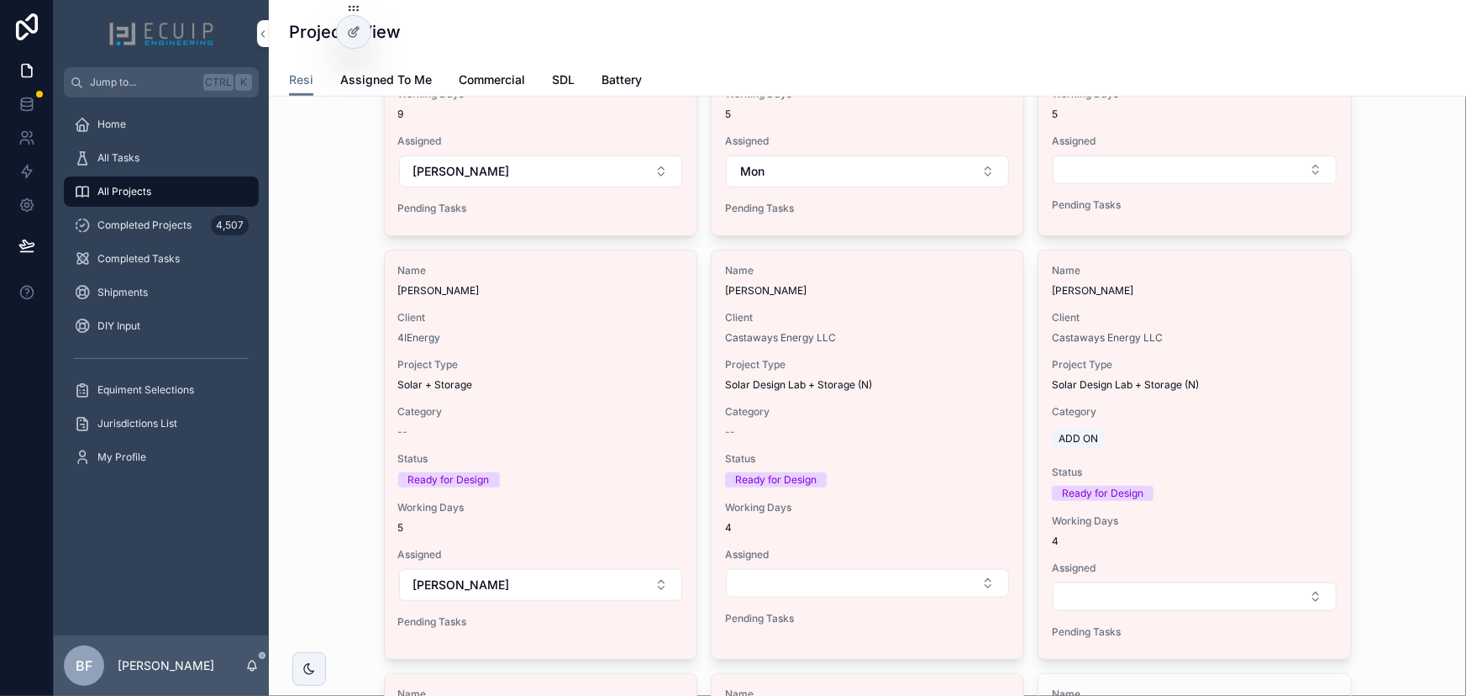
scroll to position [458, 0]
click at [606, 354] on div "Name [PERSON_NAME] Client 4IEnergy Project Type Solar + Storage Category -- Sta…" at bounding box center [541, 450] width 312 height 398
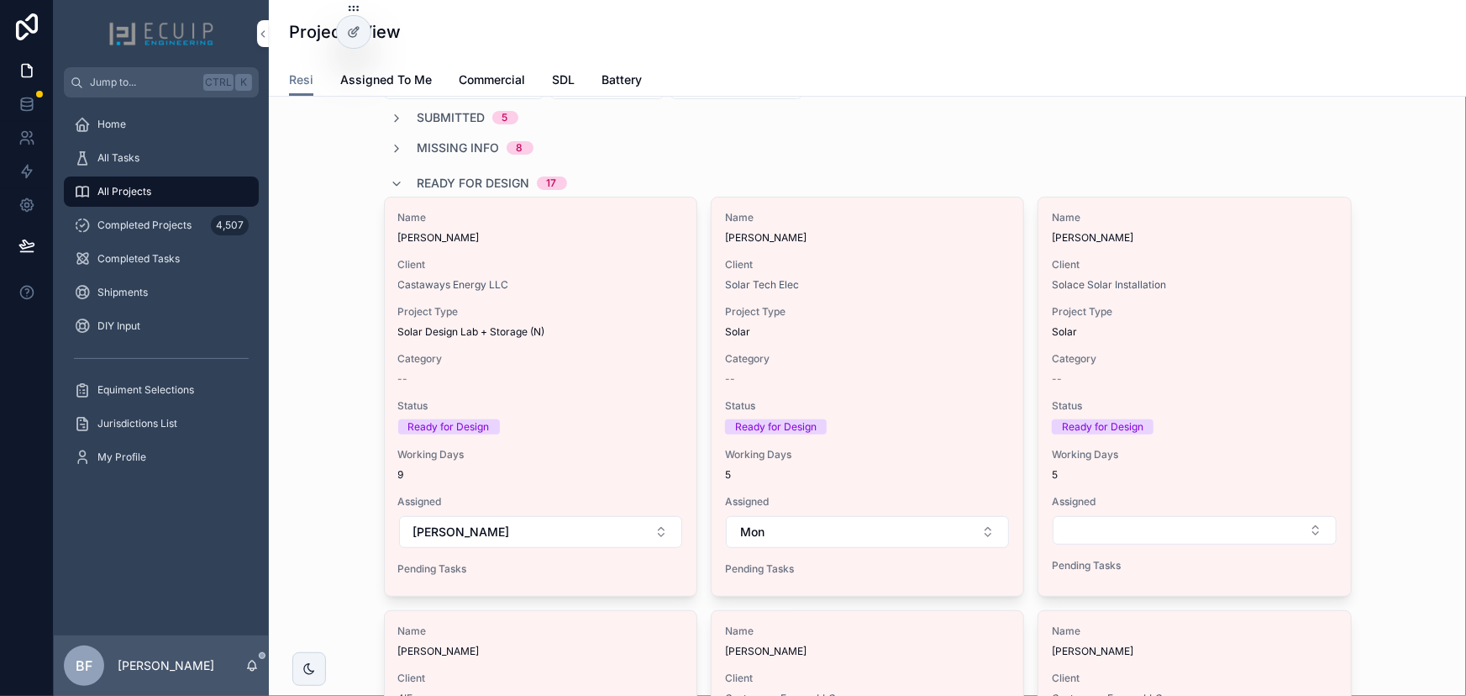
scroll to position [76, 0]
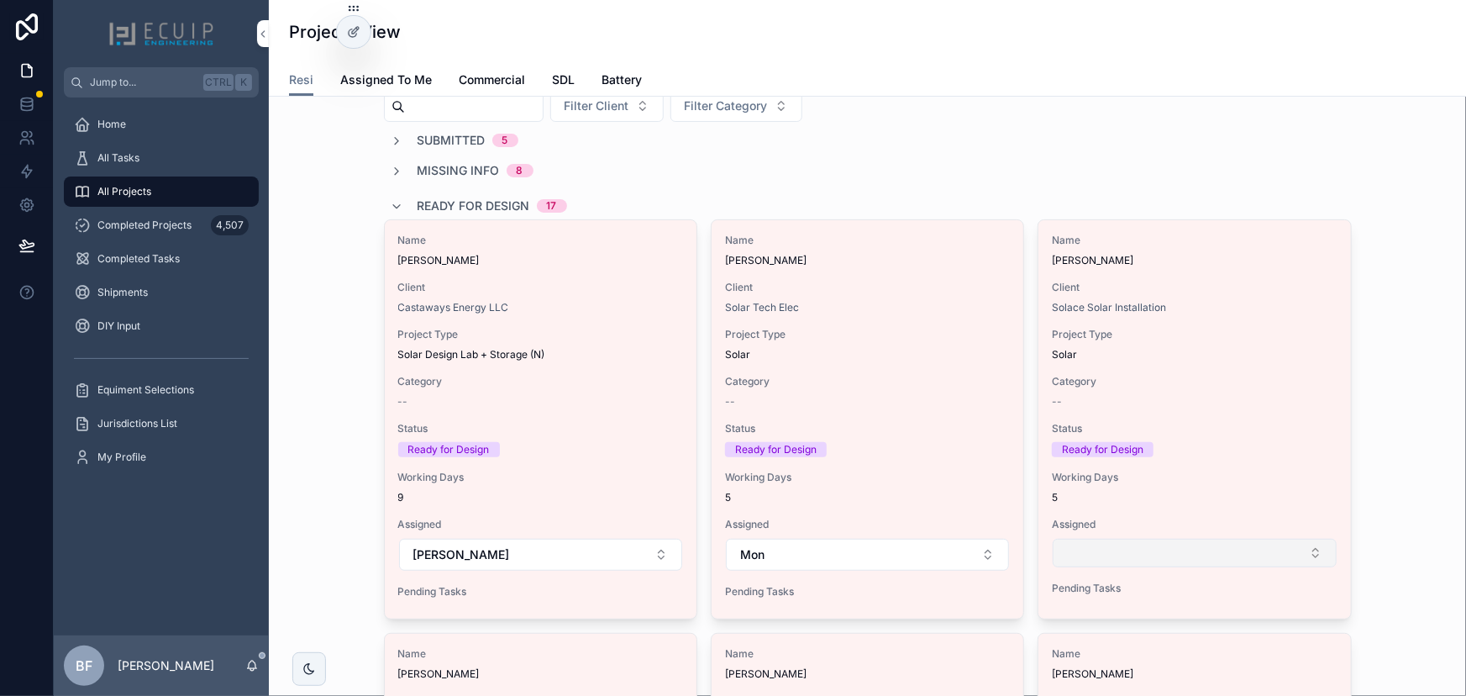
click at [1287, 563] on button "Select Button" at bounding box center [1194, 553] width 283 height 29
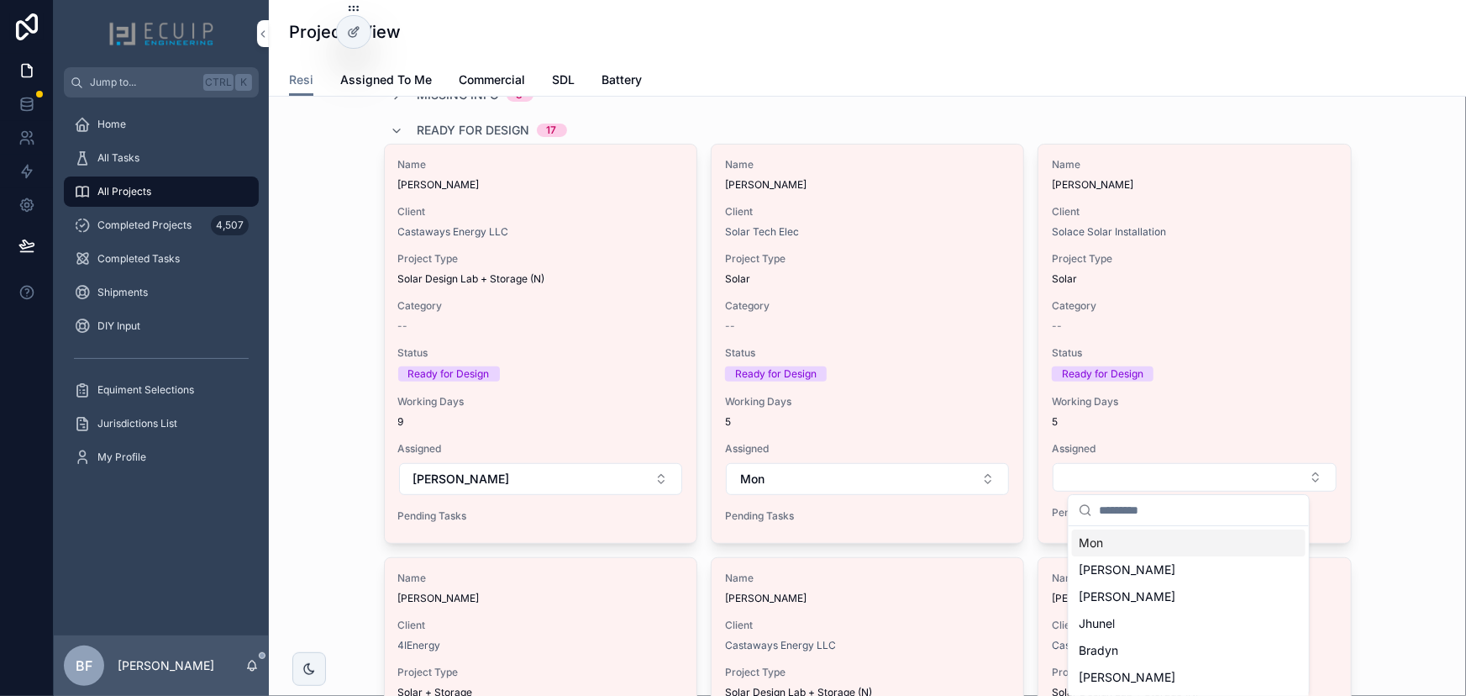
scroll to position [152, 0]
click at [1186, 540] on div "Mon" at bounding box center [1189, 541] width 234 height 27
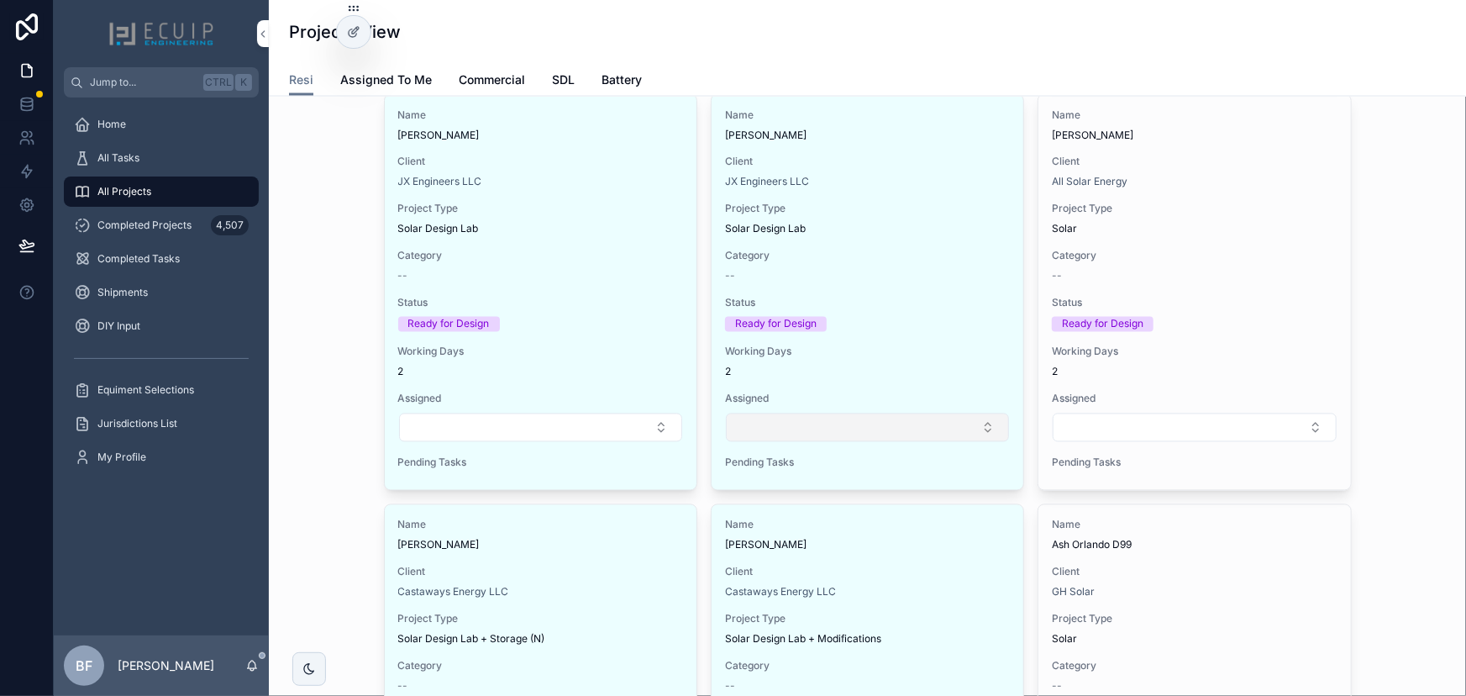
scroll to position [1451, 0]
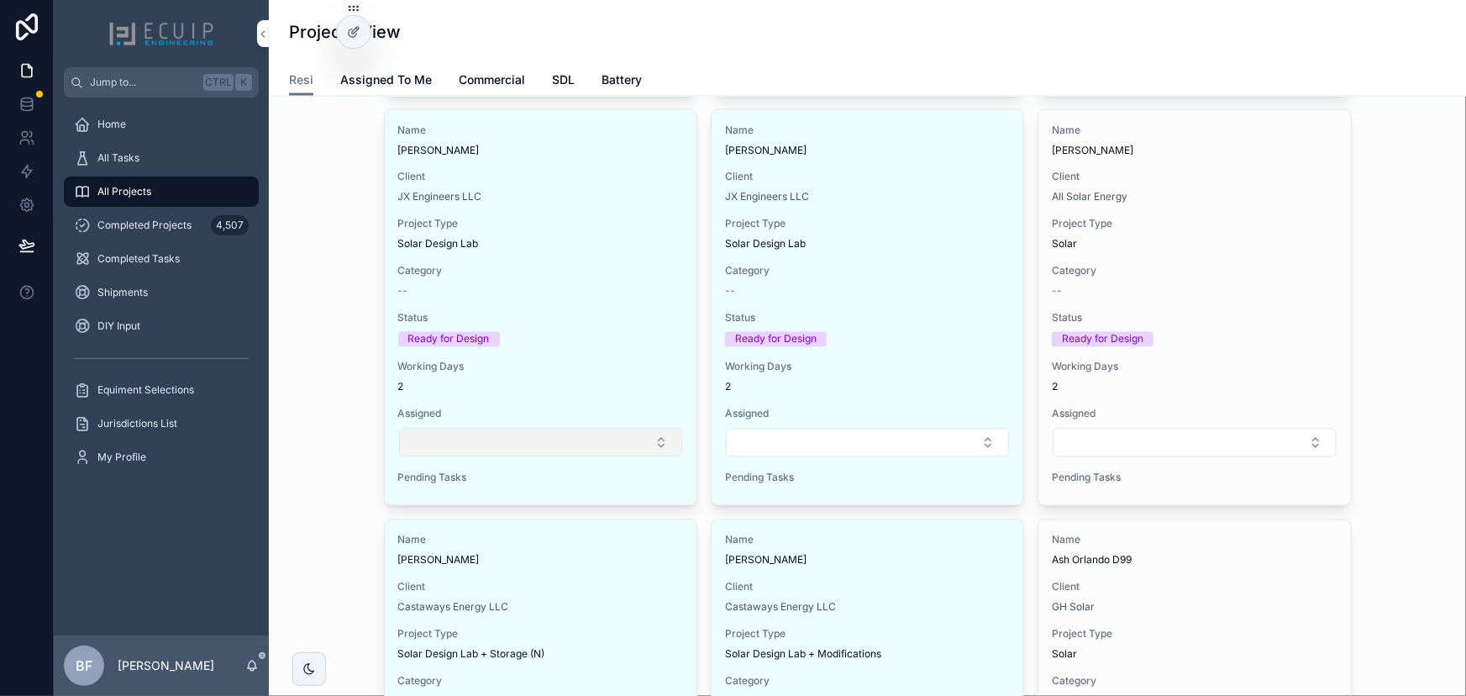
click at [604, 449] on button "Select Button" at bounding box center [540, 442] width 283 height 29
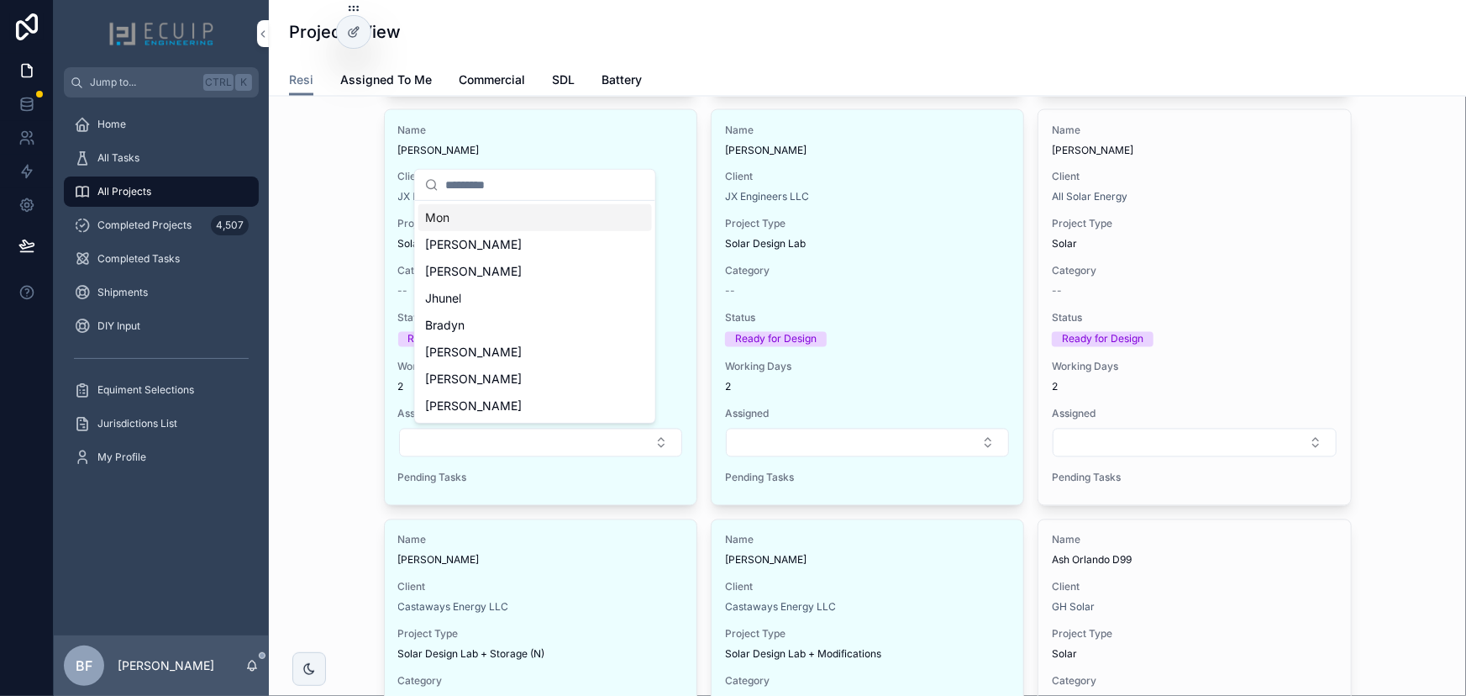
click at [517, 223] on div "Mon" at bounding box center [535, 217] width 234 height 27
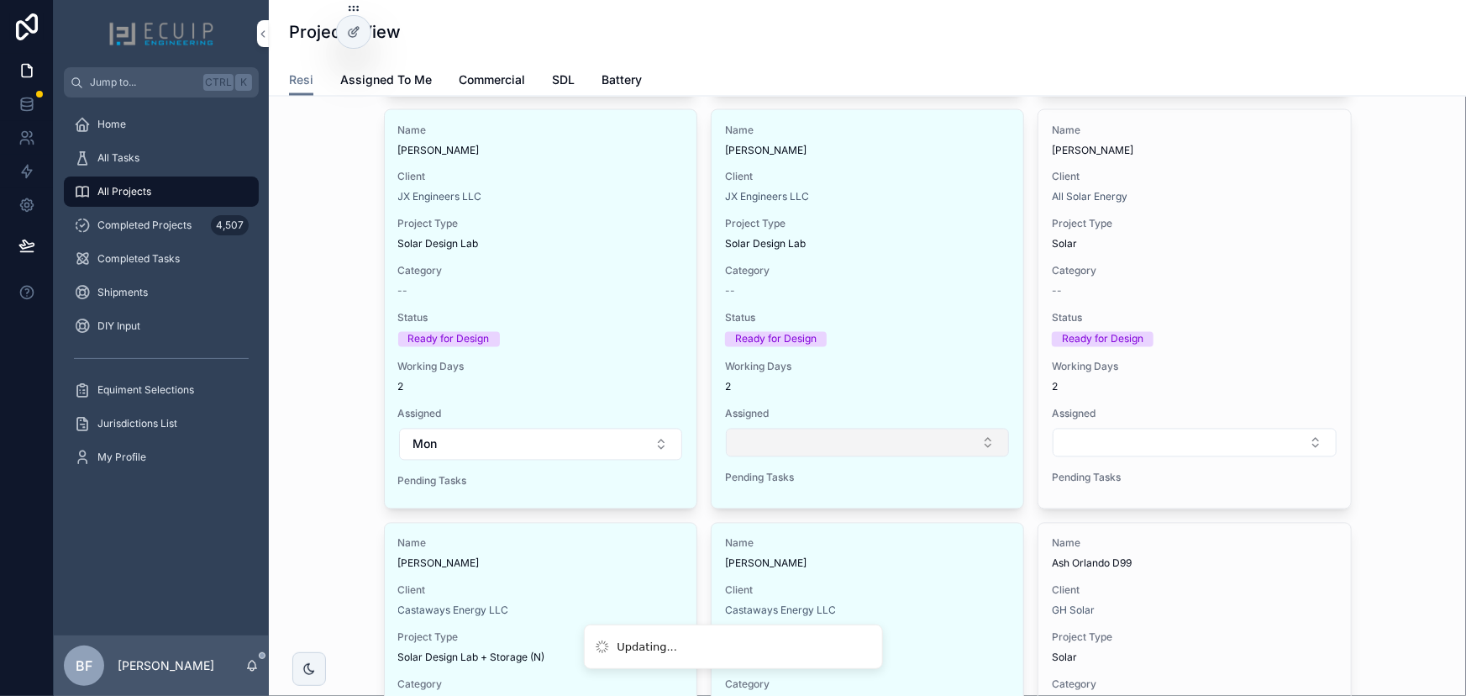
click at [881, 442] on button "Select Button" at bounding box center [867, 442] width 283 height 29
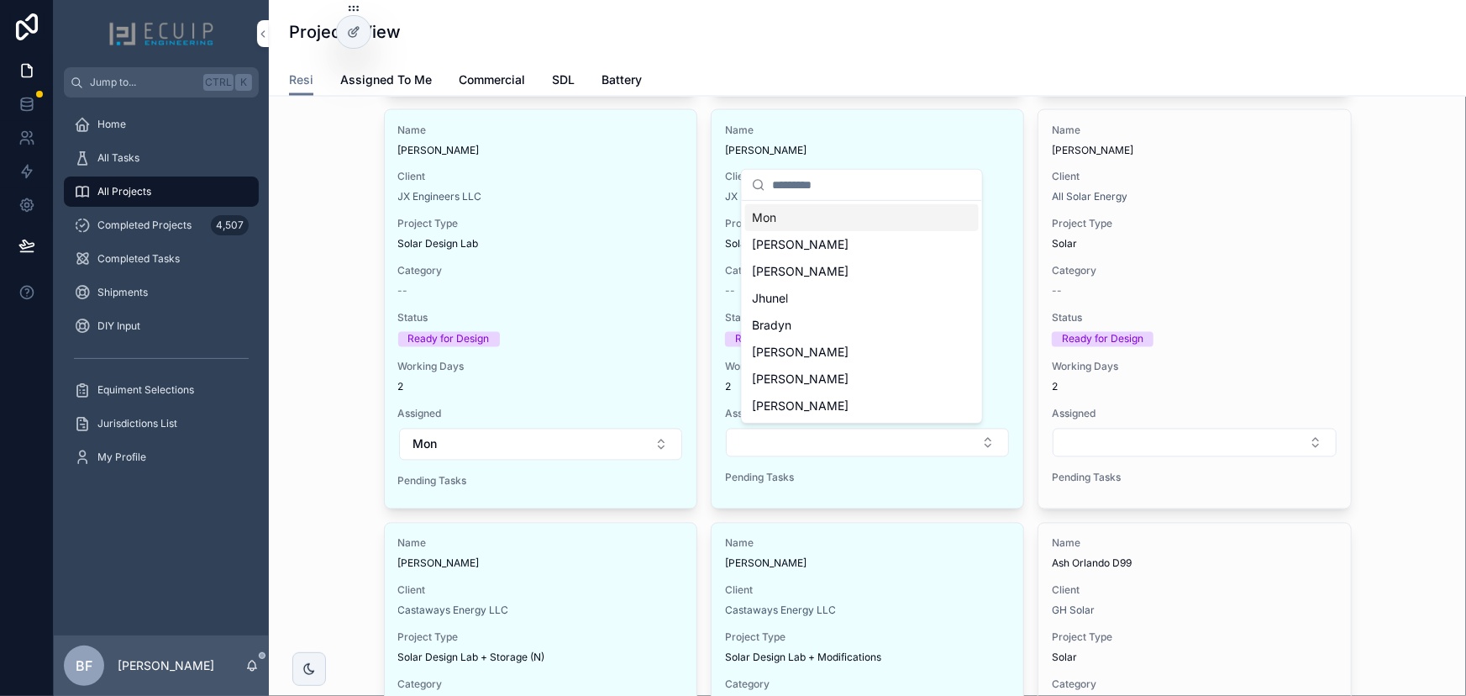
click at [825, 223] on div "Mon" at bounding box center [862, 217] width 234 height 27
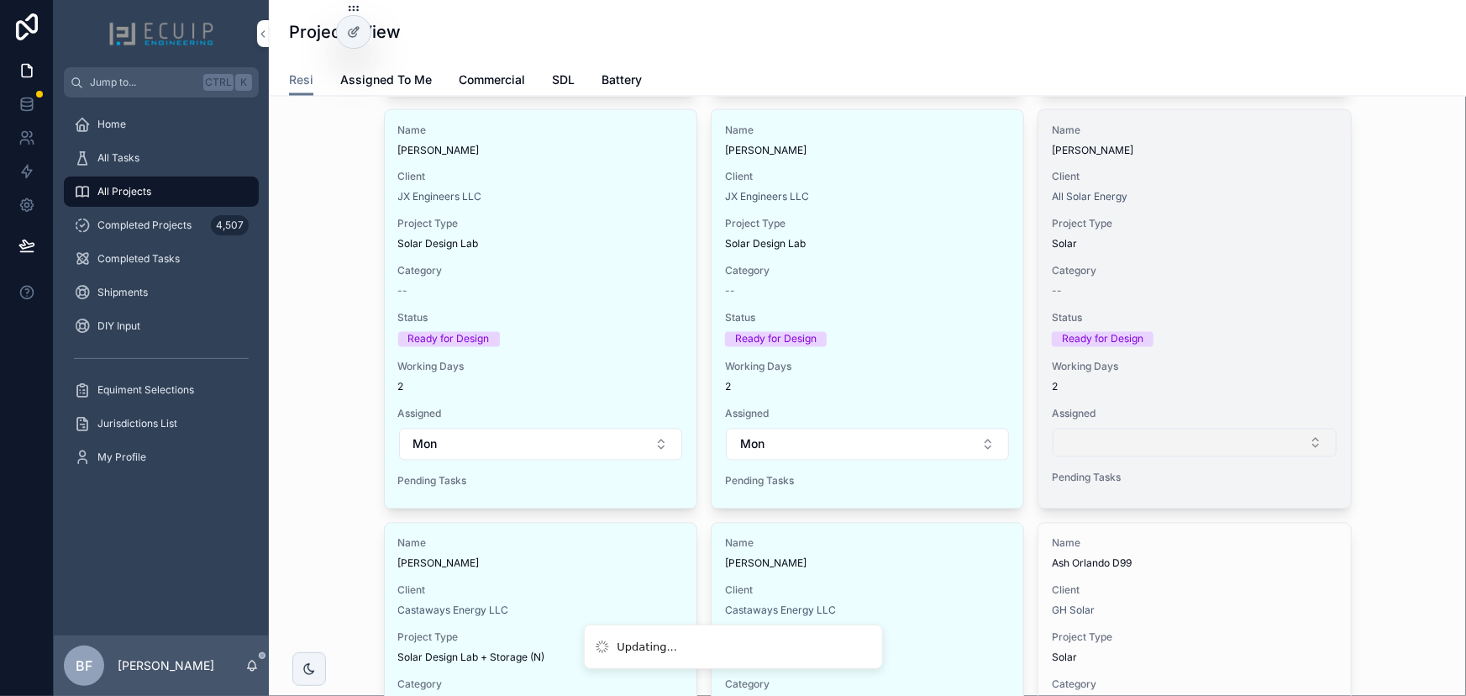
click at [1117, 437] on button "Select Button" at bounding box center [1194, 442] width 283 height 29
click at [1154, 431] on button "Select Button" at bounding box center [1194, 442] width 283 height 29
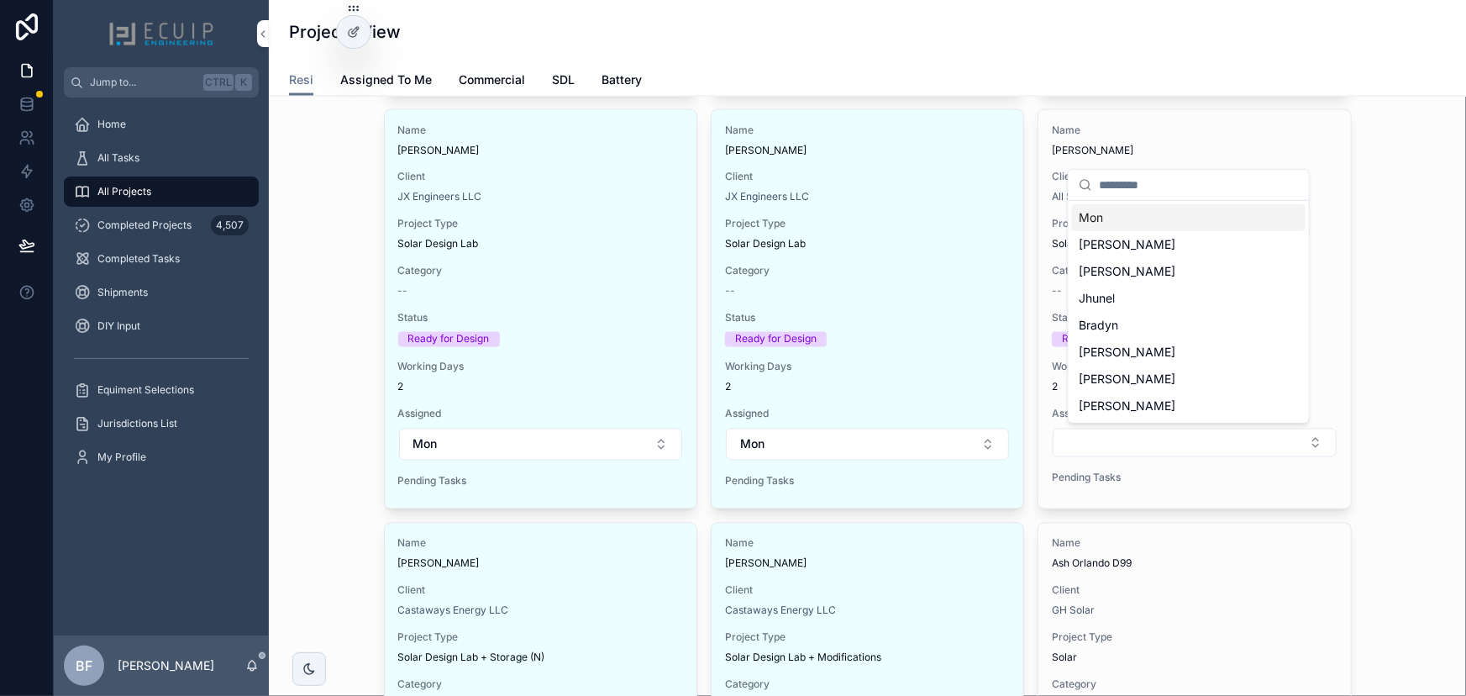
click at [1125, 221] on div "Mon" at bounding box center [1189, 217] width 234 height 27
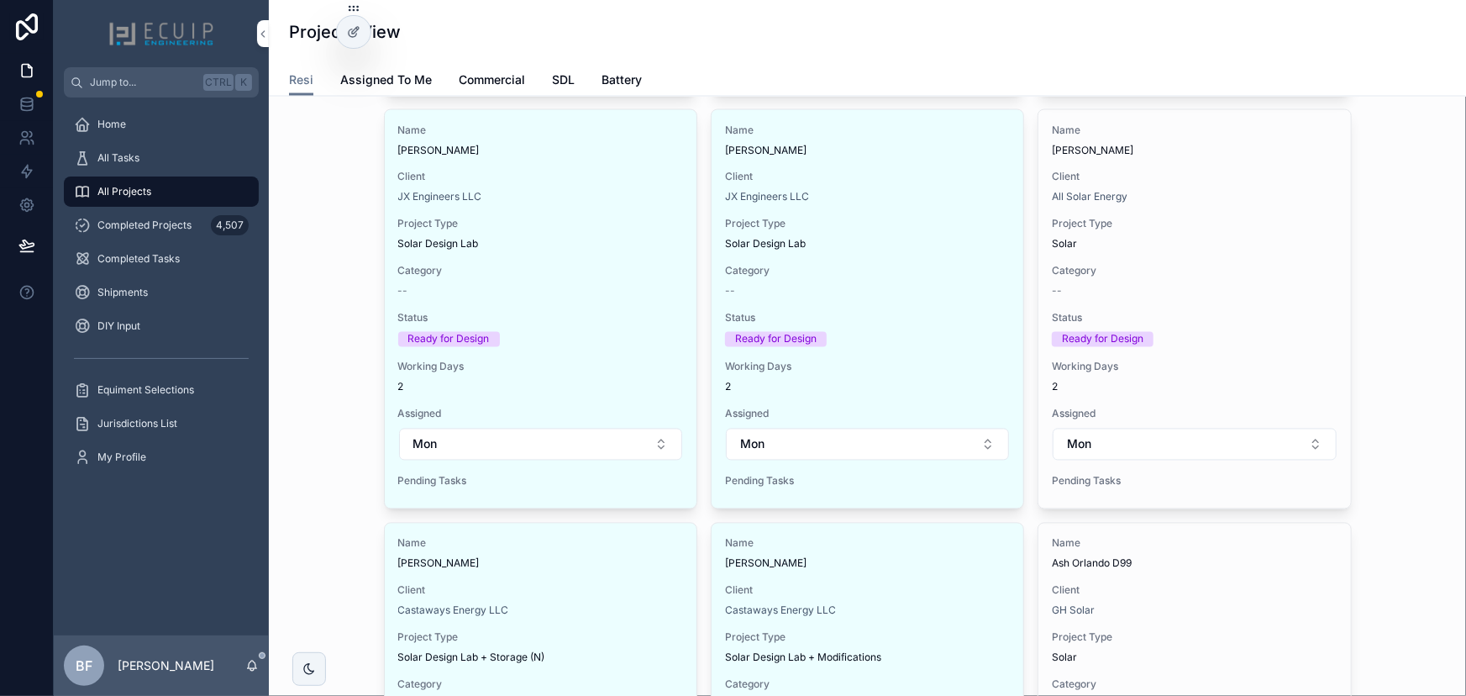
click at [317, 250] on div "New Project Filter Client Filter Category Submitted 5 Missing Info 8 Ready for …" at bounding box center [867, 87] width 1170 height 2857
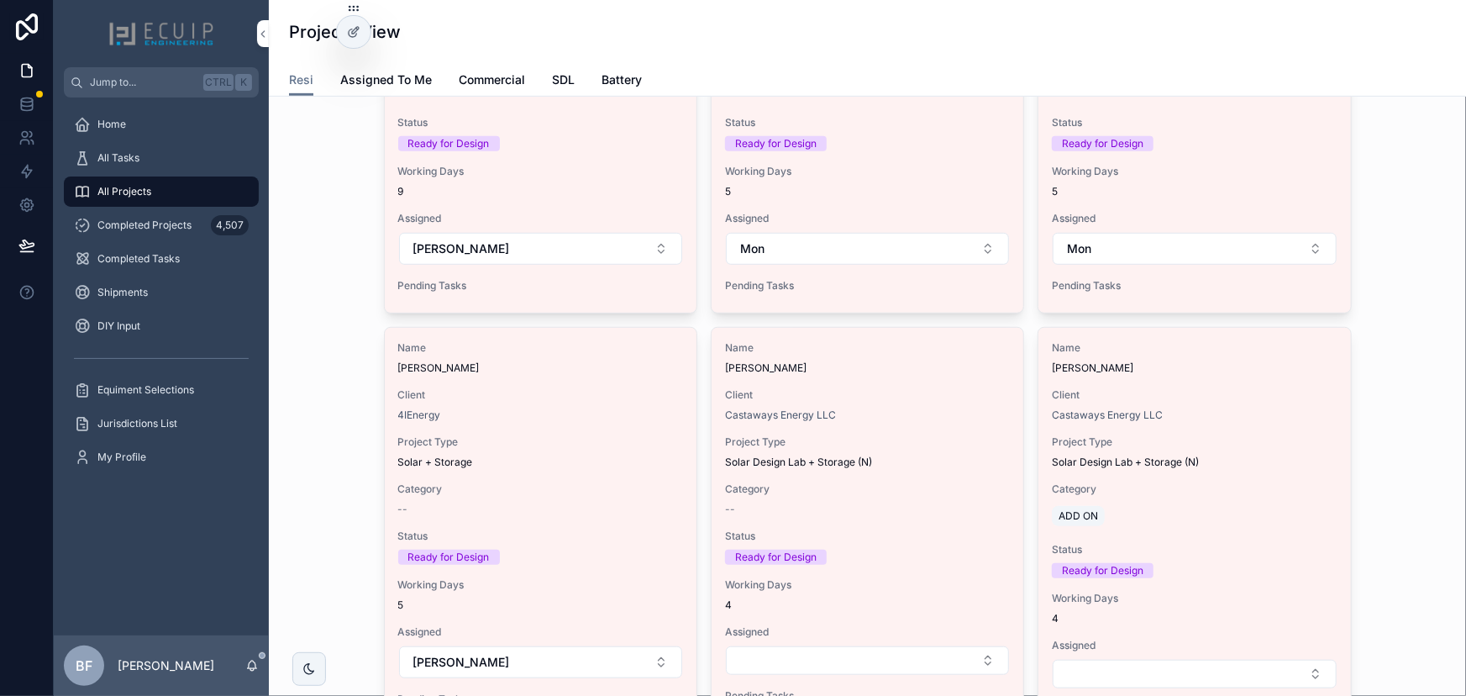
scroll to position [0, 0]
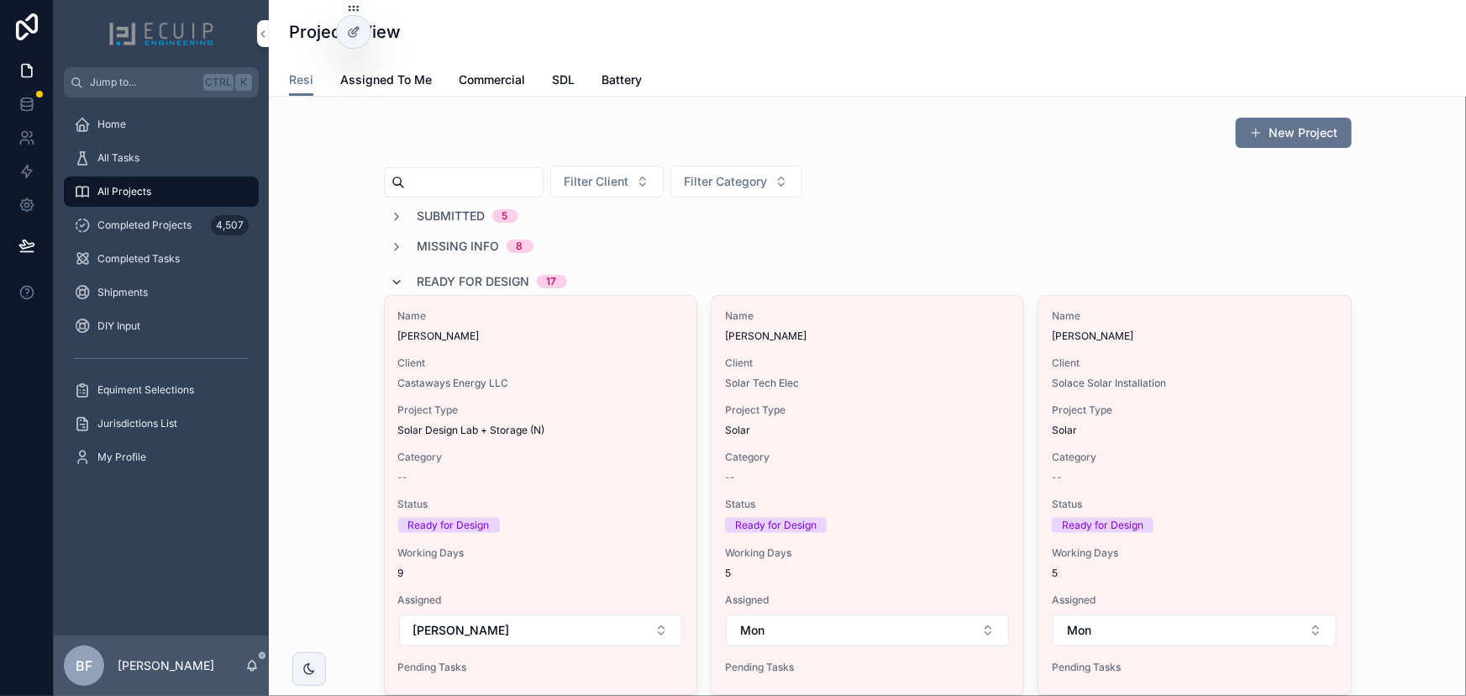
click at [392, 276] on icon "scrollable content" at bounding box center [397, 282] width 13 height 13
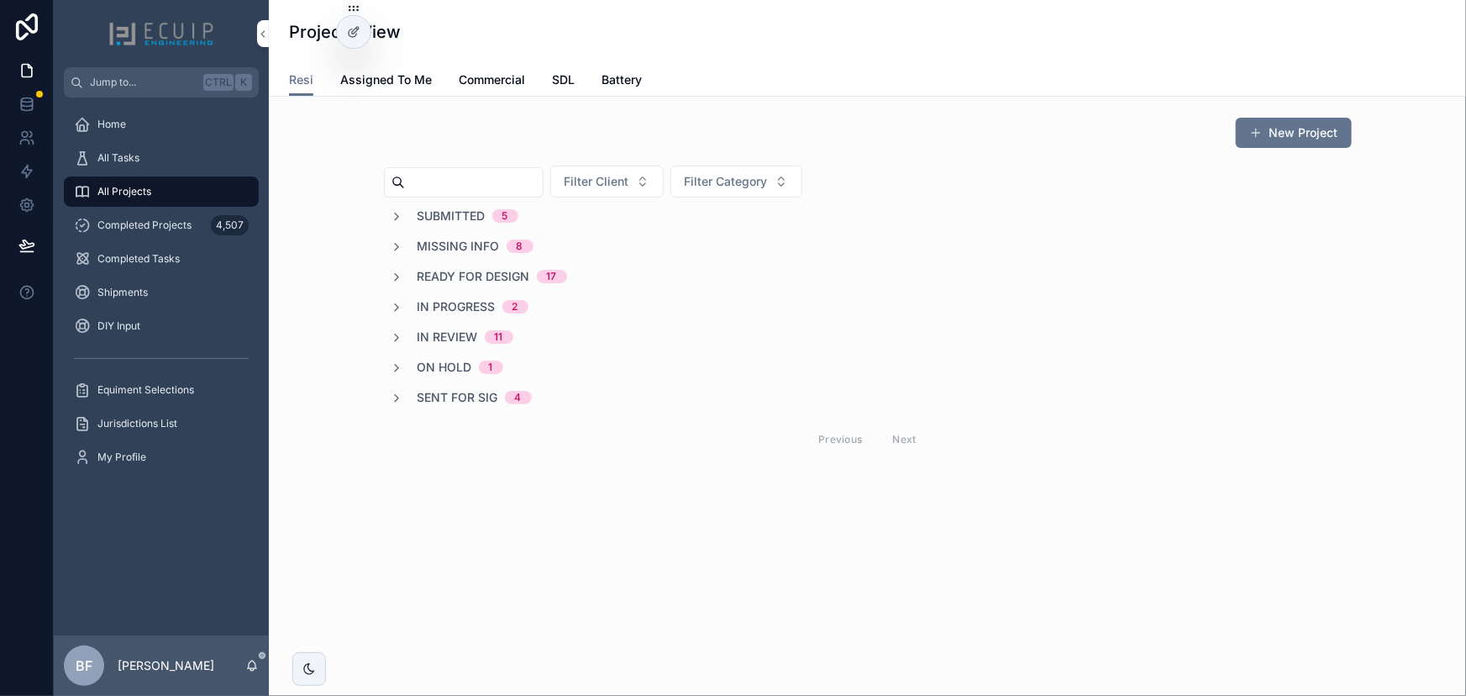
click at [498, 266] on div "Submitted 5 Missing Info 8 Ready for Design 17 In Progress 2 In Review 11 On Ho…" at bounding box center [868, 333] width 968 height 251
click at [504, 275] on span "Ready for Design" at bounding box center [474, 276] width 113 height 17
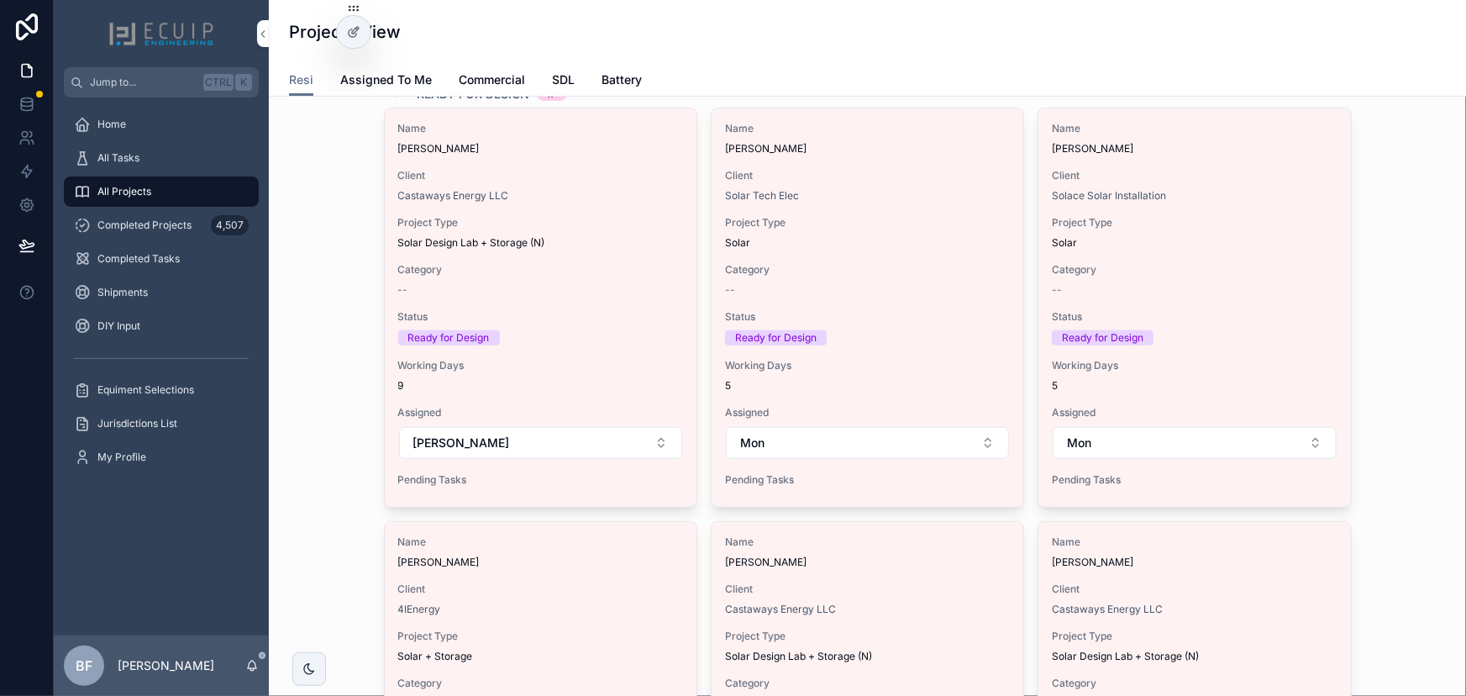
scroll to position [76, 0]
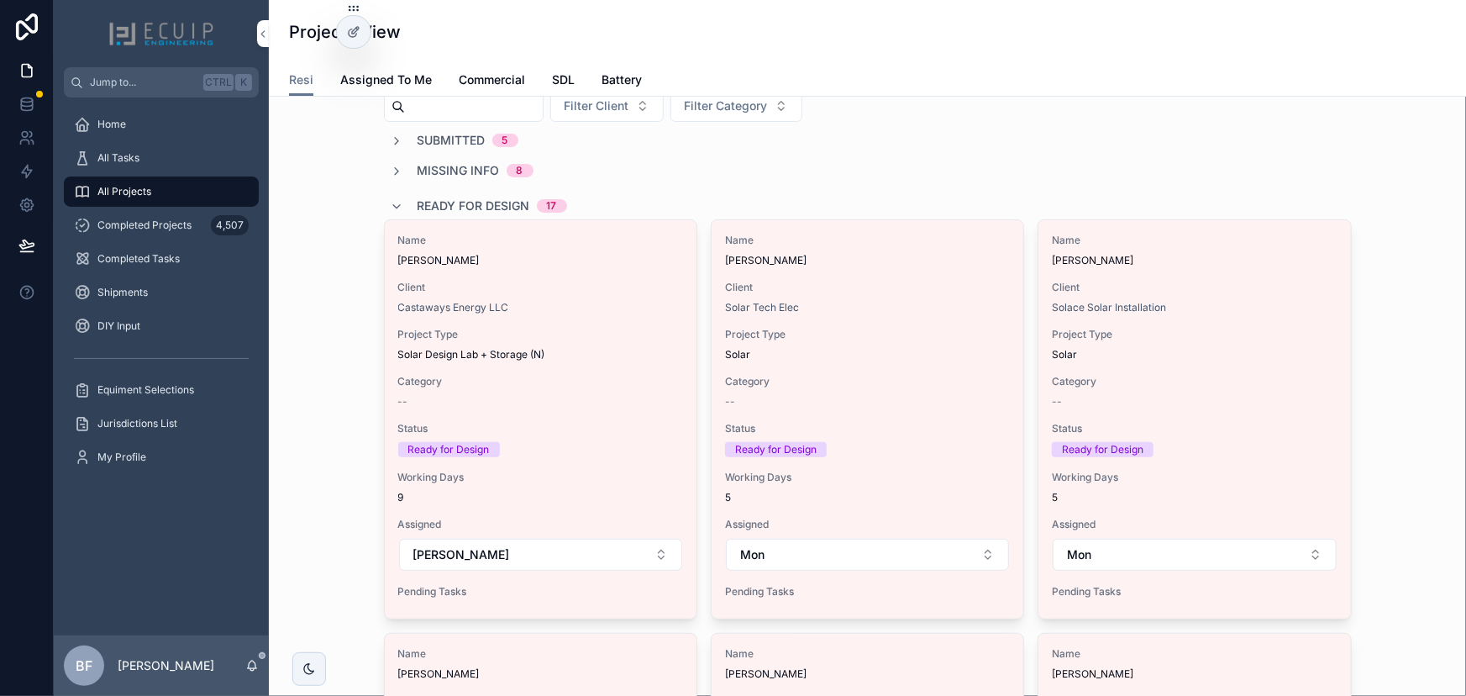
click at [878, 350] on div "Solar" at bounding box center [867, 354] width 285 height 13
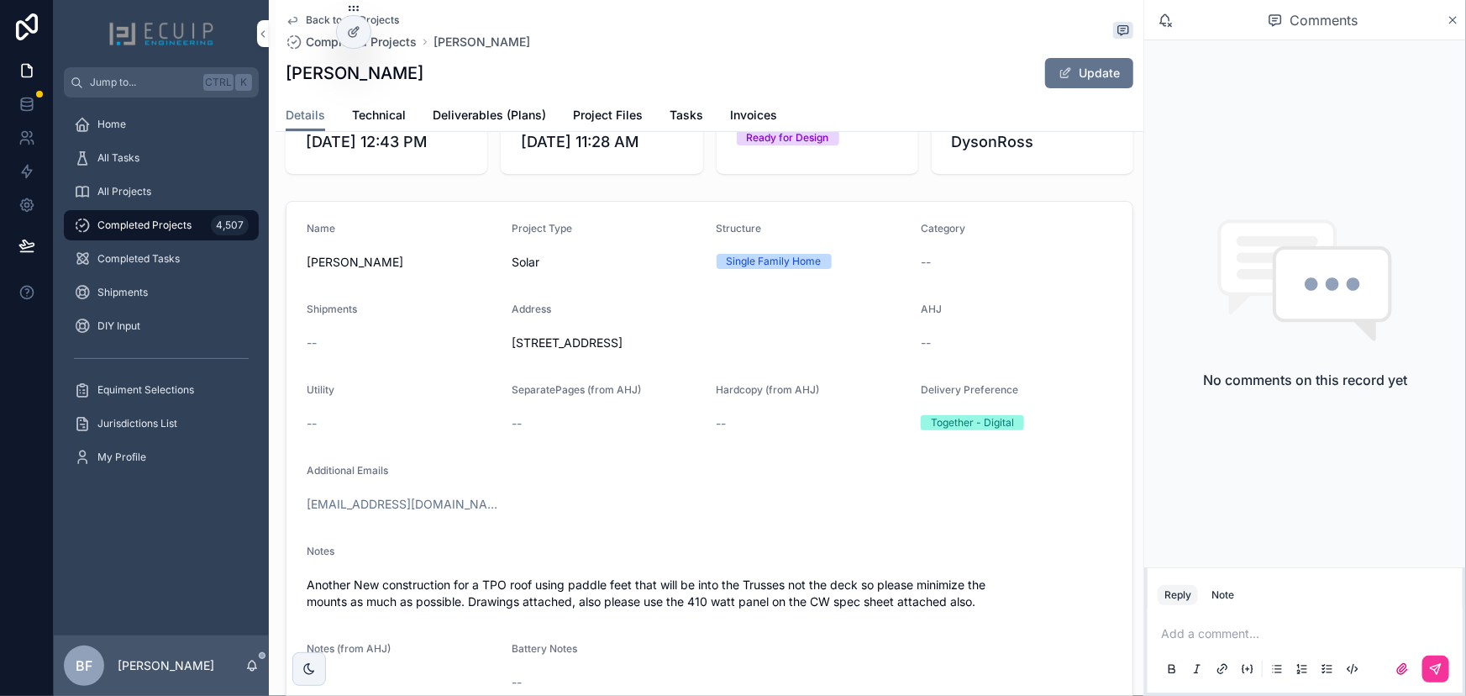
scroll to position [381, 0]
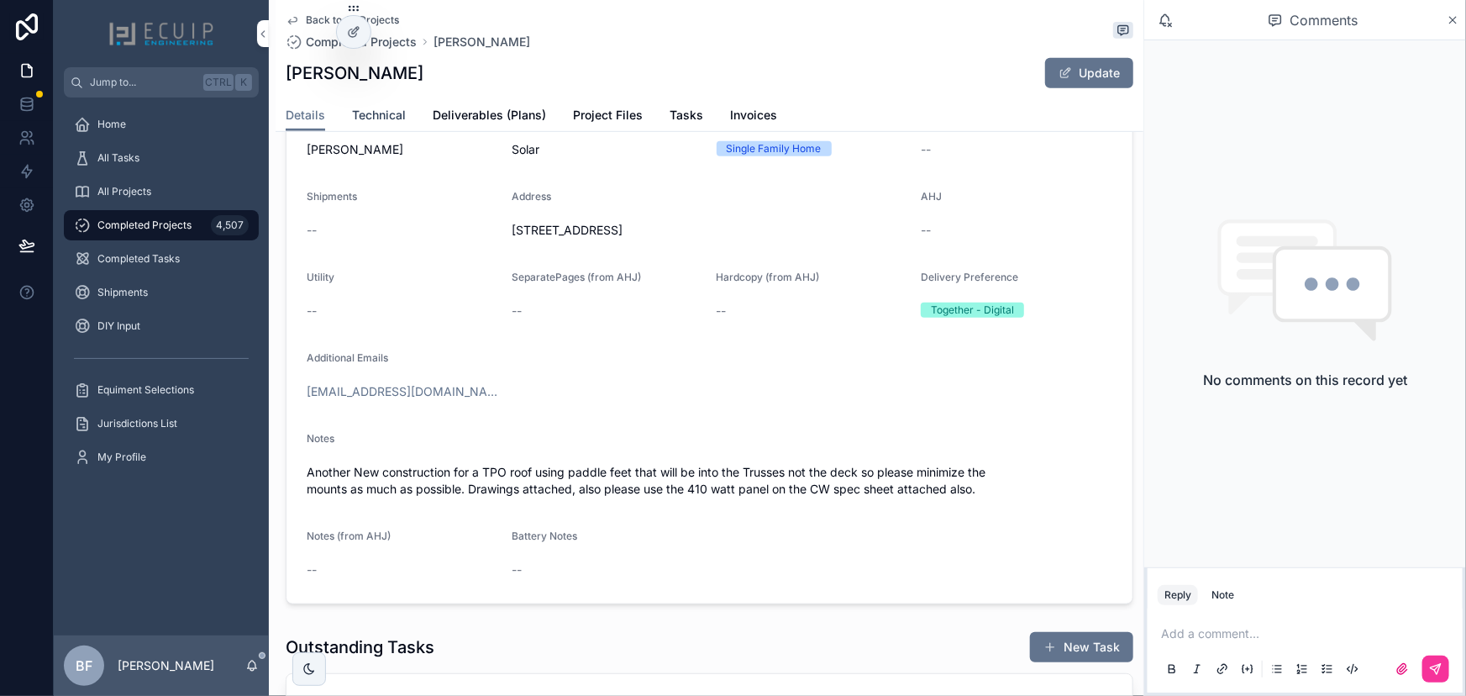
click at [394, 118] on span "Technical" at bounding box center [379, 115] width 54 height 17
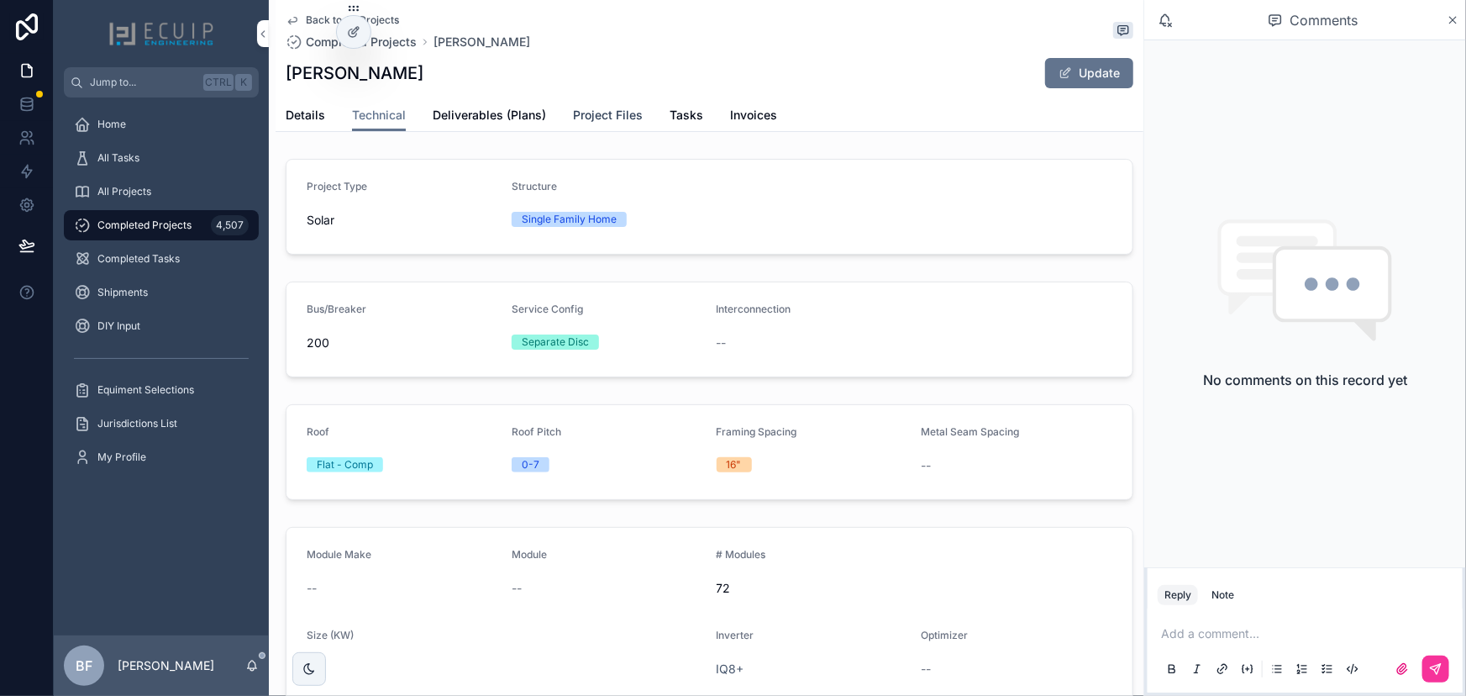
click at [580, 112] on span "Project Files" at bounding box center [608, 115] width 70 height 17
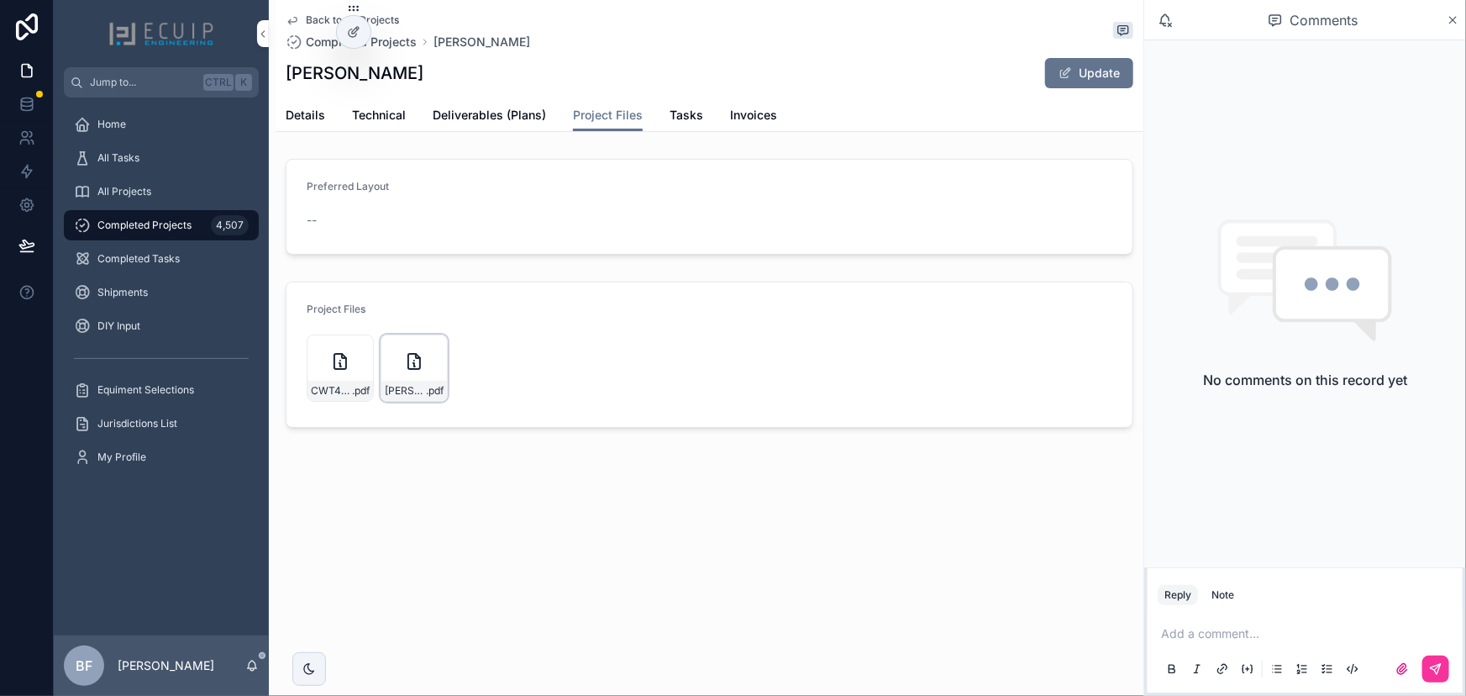
click at [0, 0] on icon "scrollable content" at bounding box center [0, 0] width 0 height 0
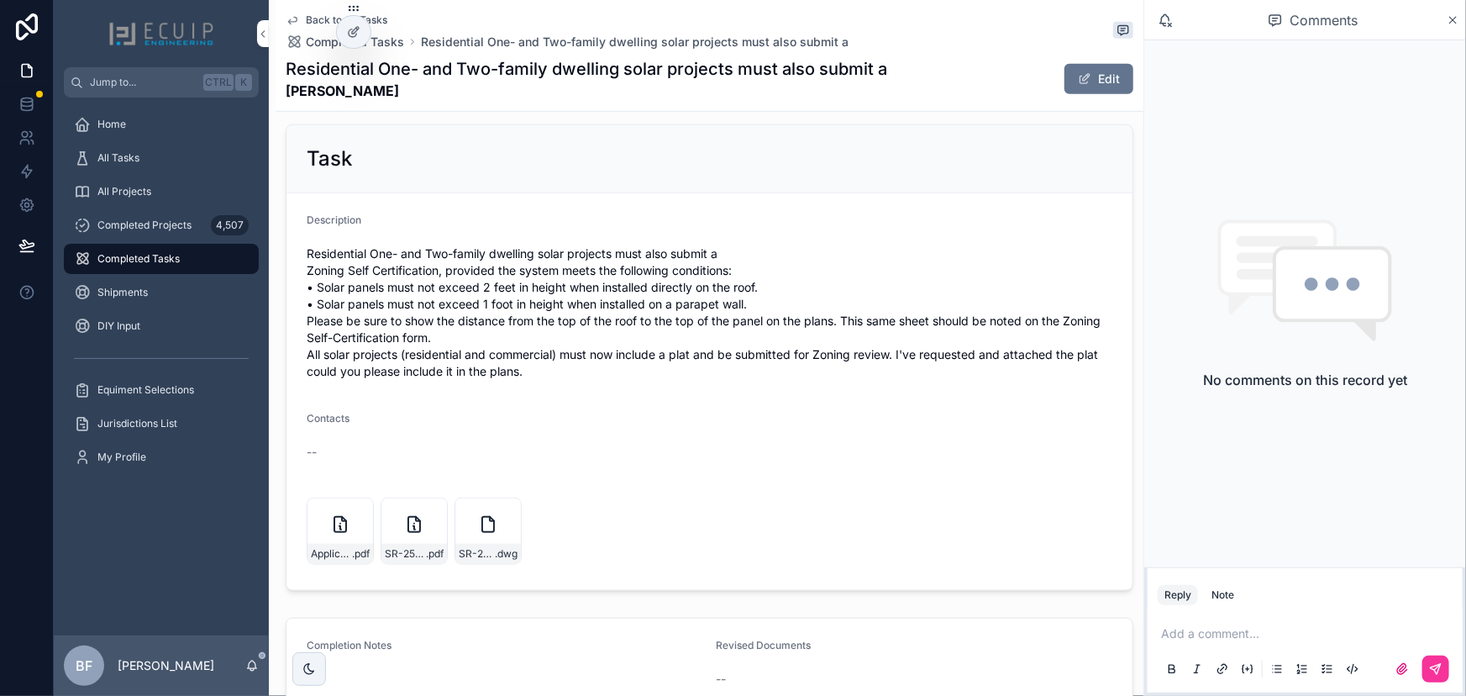
scroll to position [558, 0]
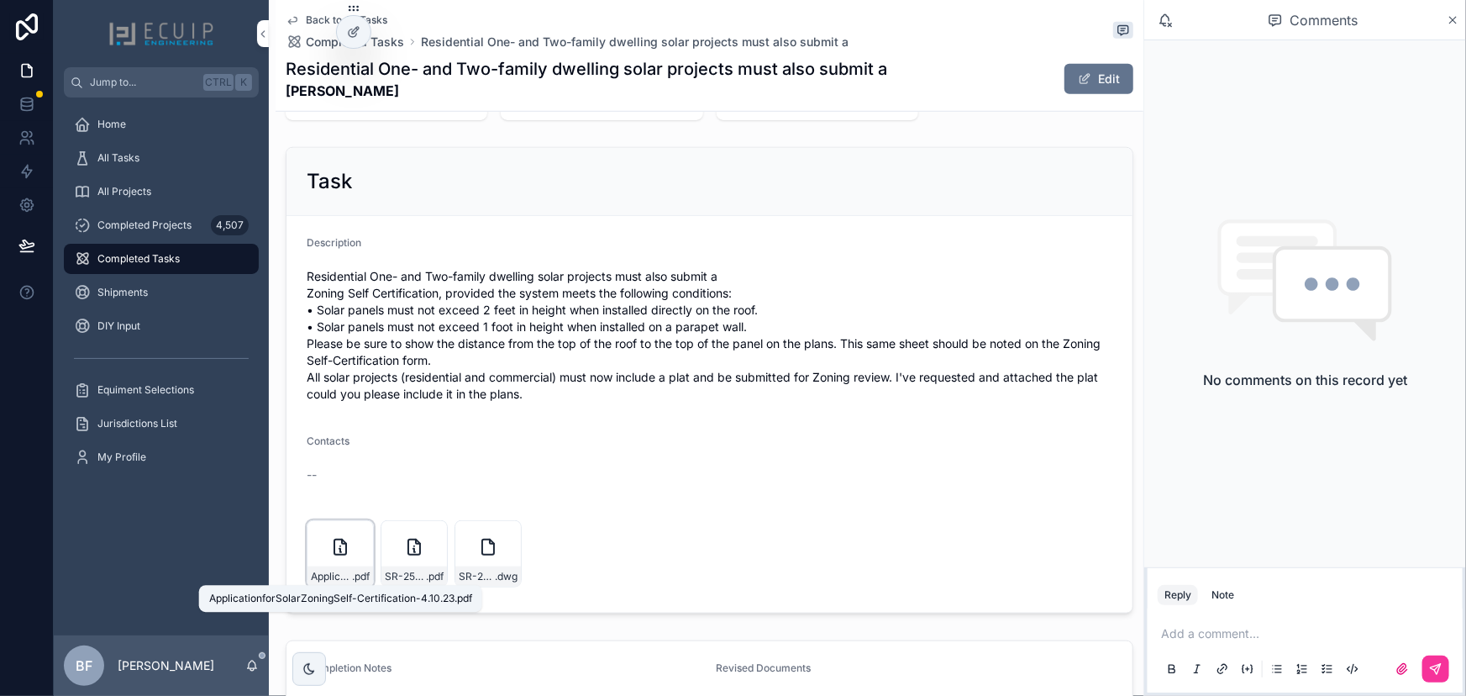
click at [341, 575] on span "ApplicationforSolarZoningSelf-Certification-4.10.23" at bounding box center [331, 576] width 41 height 13
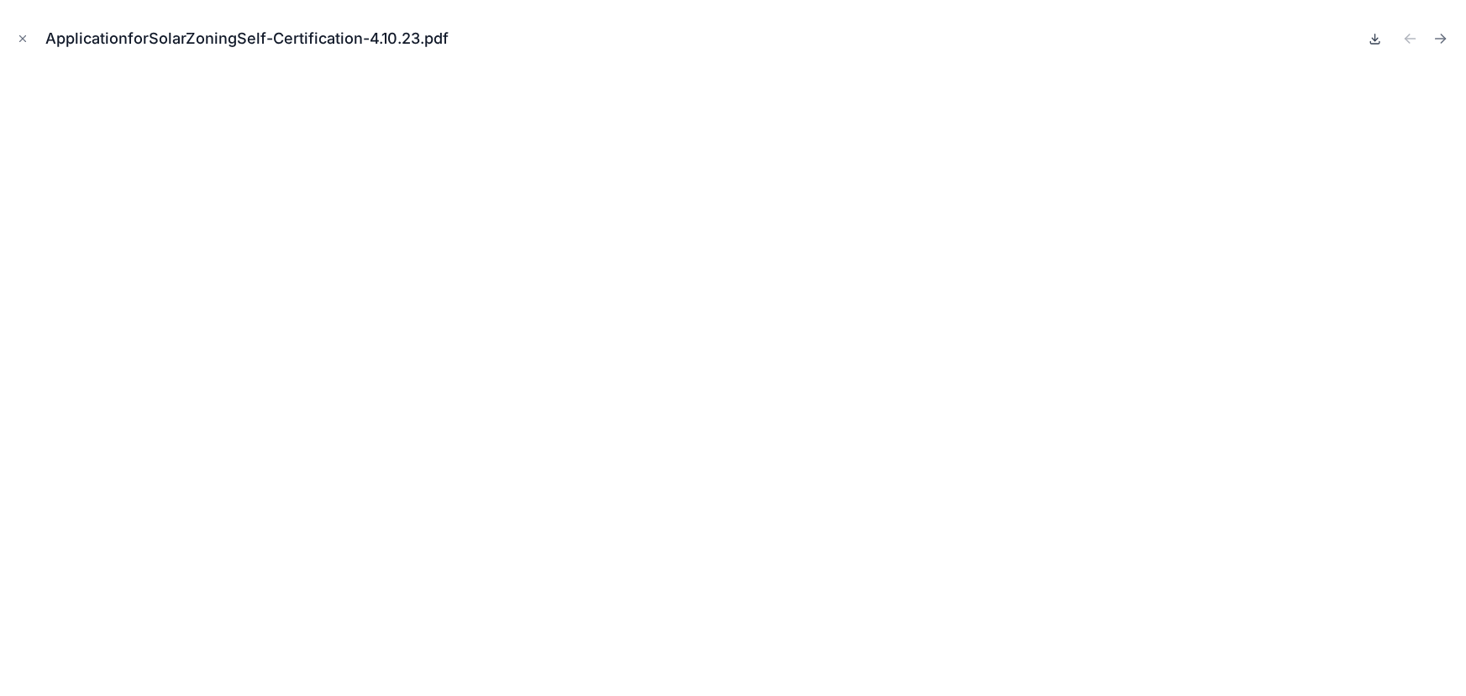
click at [1378, 37] on icon at bounding box center [1375, 38] width 13 height 13
click at [22, 33] on icon "Close modal" at bounding box center [23, 39] width 12 height 12
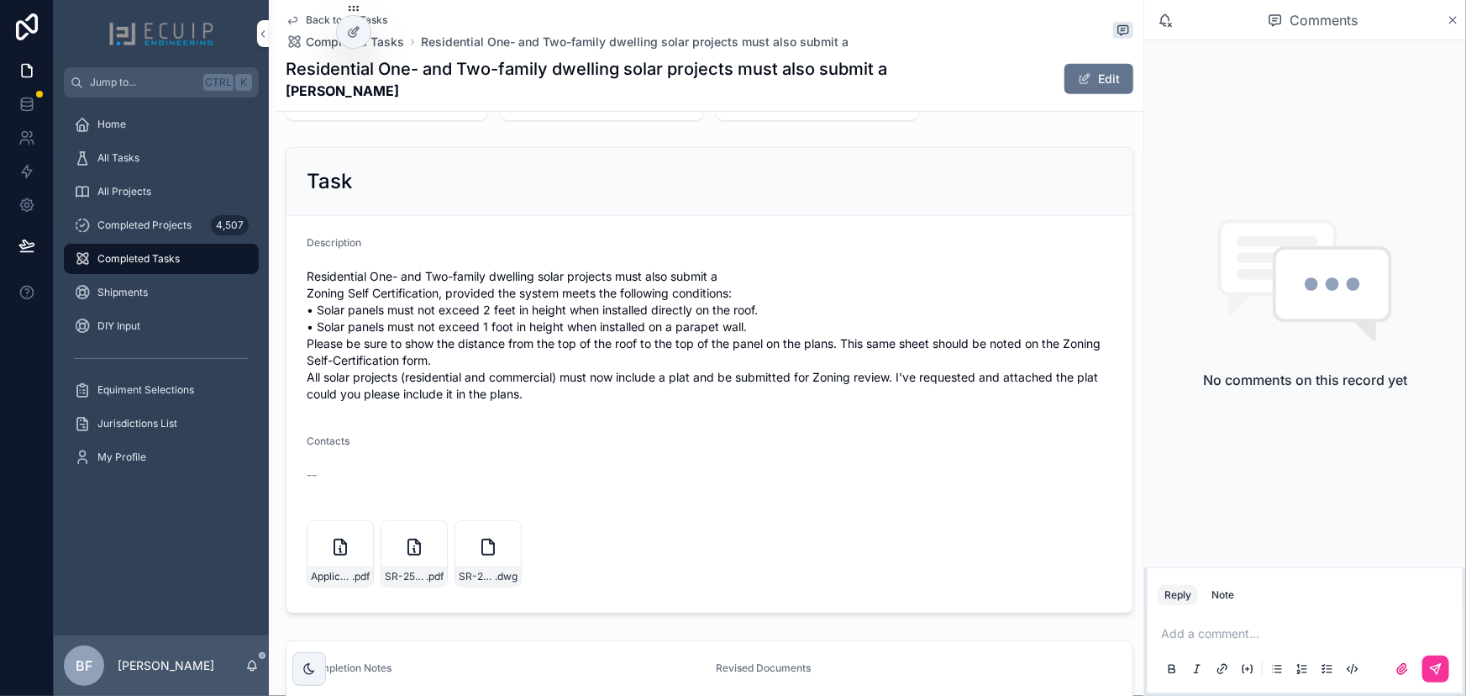
click at [507, 143] on div "Task Description Residential One- and Two-family dwelling solar projects must a…" at bounding box center [710, 380] width 868 height 480
click at [345, 566] on div "ApplicationforSolarZoningSelf-Certification-4.10.23 .pdf" at bounding box center [340, 576] width 66 height 20
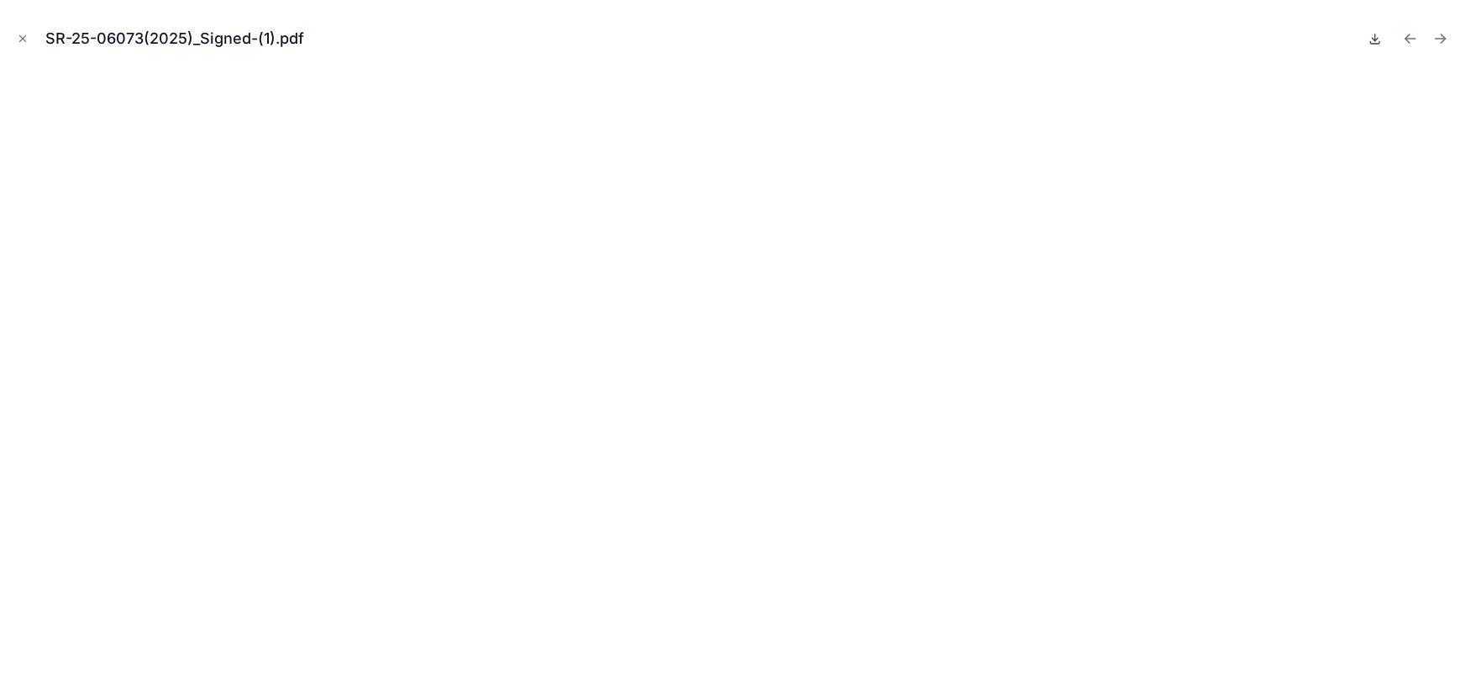
click at [1375, 39] on icon at bounding box center [1375, 37] width 0 height 7
click at [1445, 44] on icon "Next file" at bounding box center [1440, 38] width 17 height 17
click at [23, 39] on icon "Close modal" at bounding box center [23, 39] width 6 height 6
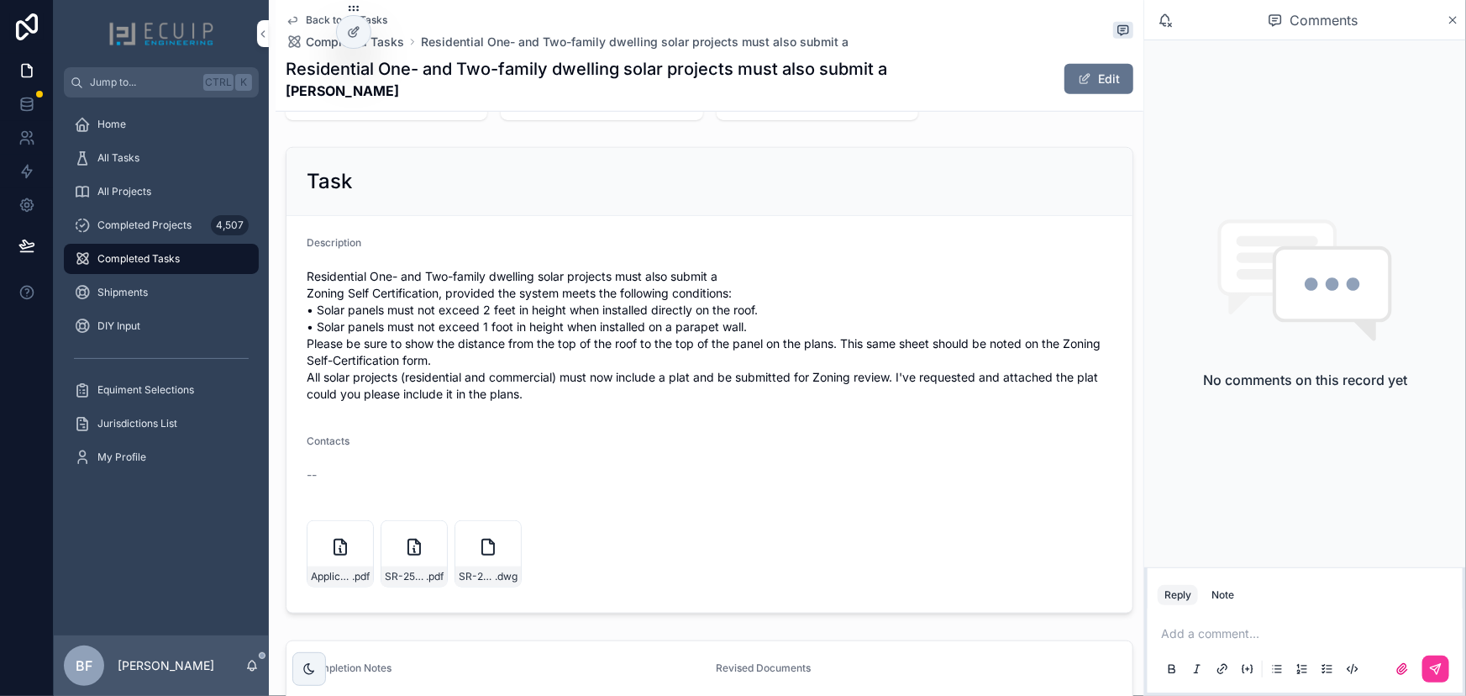
drag, startPoint x: 532, startPoint y: 393, endPoint x: 302, endPoint y: 377, distance: 229.9
click at [302, 377] on form "Description Residential One- and Two-family dwelling solar projects must also s…" at bounding box center [709, 414] width 846 height 397
copy span "All solar projects (residential and commercial) must now include a plat and be …"
drag, startPoint x: 122, startPoint y: 156, endPoint x: 134, endPoint y: 140, distance: 20.3
click at [122, 157] on span "All Tasks" at bounding box center [118, 157] width 42 height 13
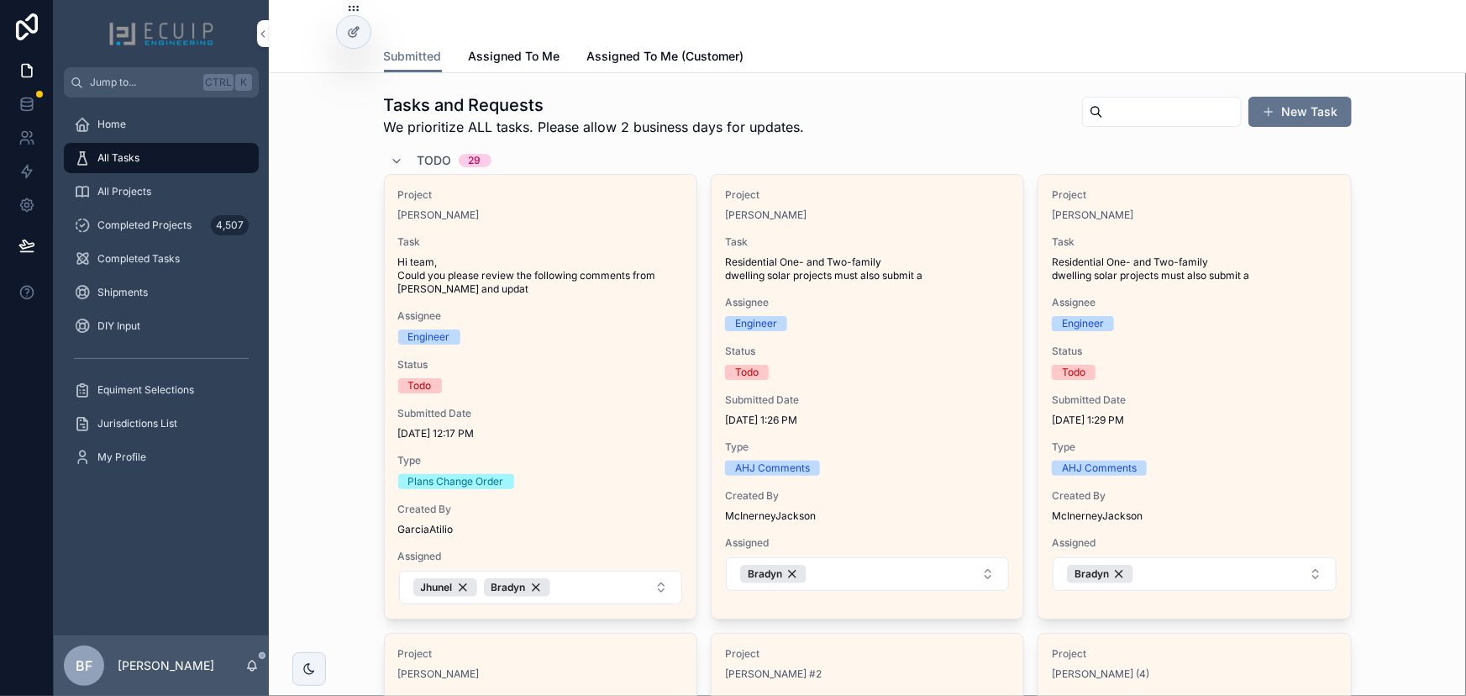
scroll to position [76, 0]
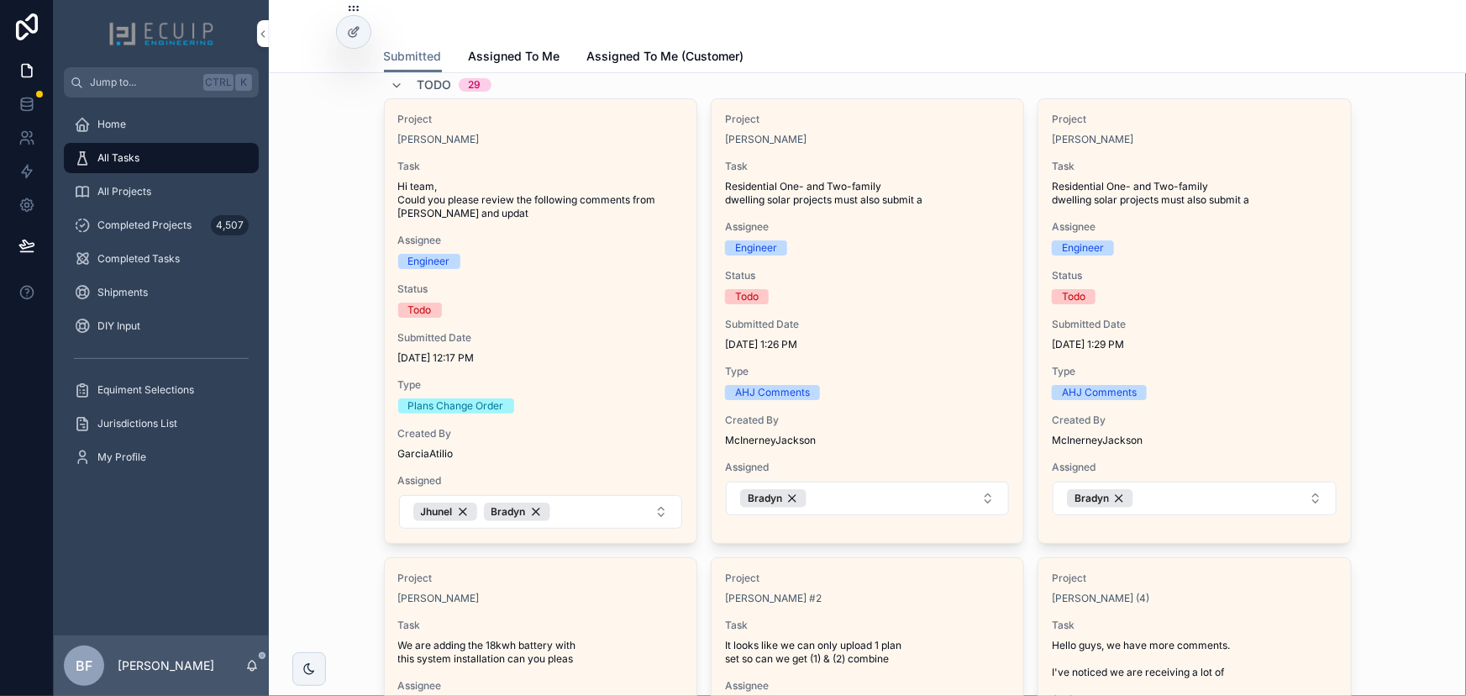
click at [839, 157] on div "Project [PERSON_NAME] Task Residential One- and Two-family dwelling solar proje…" at bounding box center [868, 314] width 312 height 430
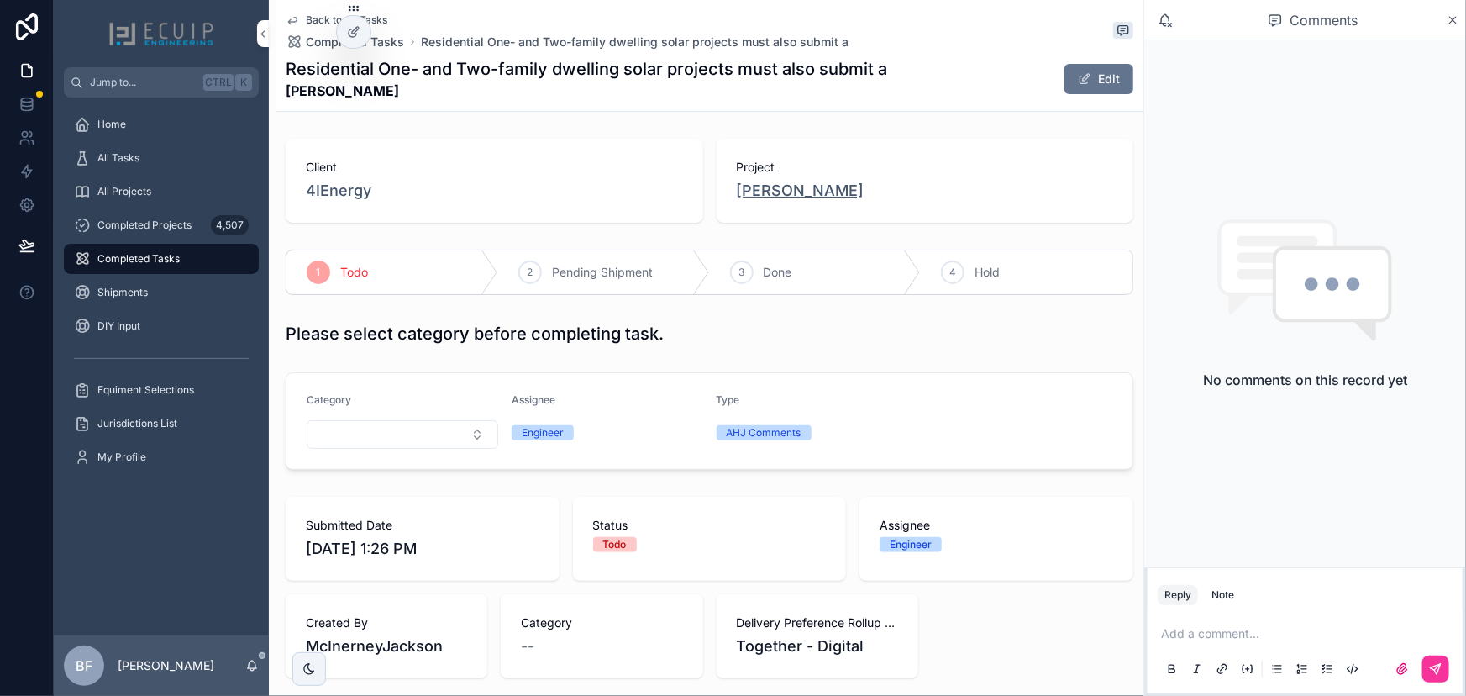
click at [783, 193] on span "[PERSON_NAME]" at bounding box center [801, 191] width 128 height 24
click at [586, 274] on span "Pending Shipment" at bounding box center [602, 272] width 101 height 17
drag, startPoint x: 791, startPoint y: 211, endPoint x: 798, endPoint y: 204, distance: 10.1
click at [791, 211] on div "Project [PERSON_NAME]" at bounding box center [926, 181] width 418 height 84
click at [803, 197] on span "[PERSON_NAME]" at bounding box center [801, 191] width 128 height 24
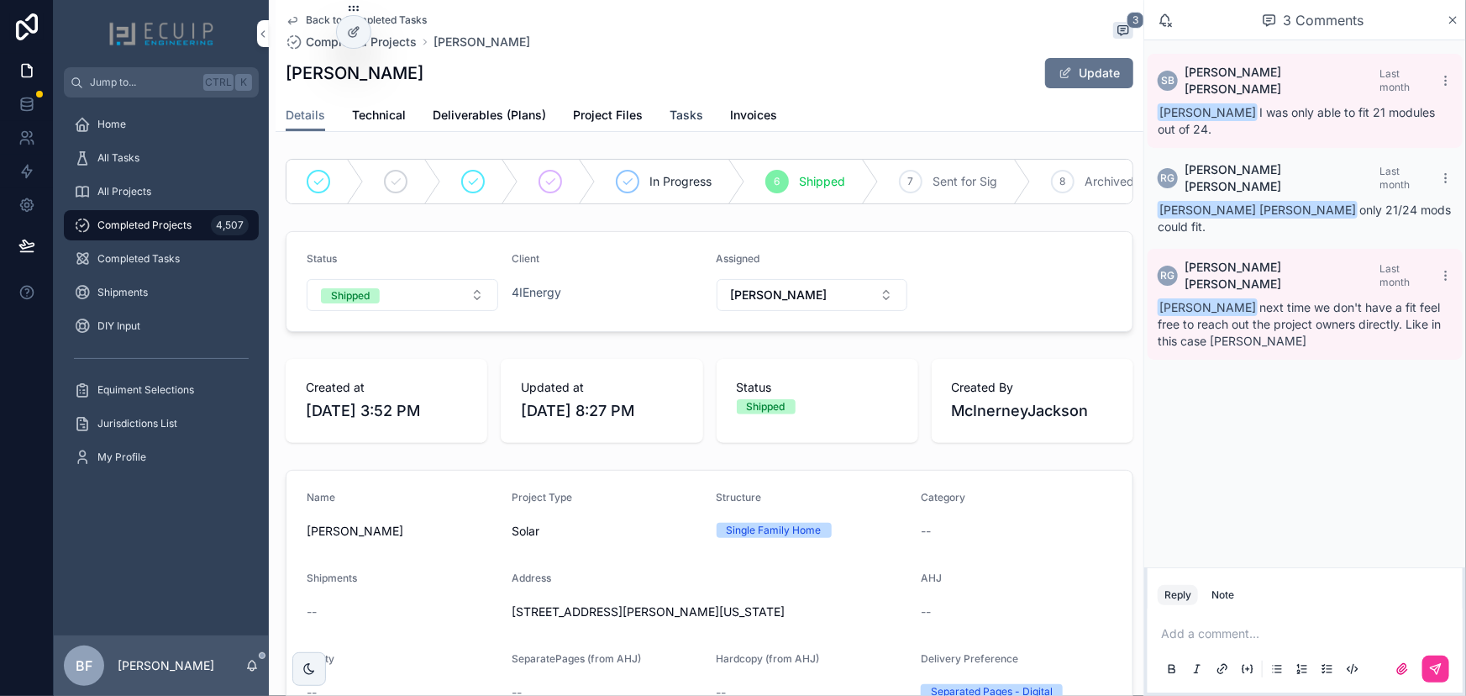
click at [675, 116] on span "Tasks" at bounding box center [687, 115] width 34 height 17
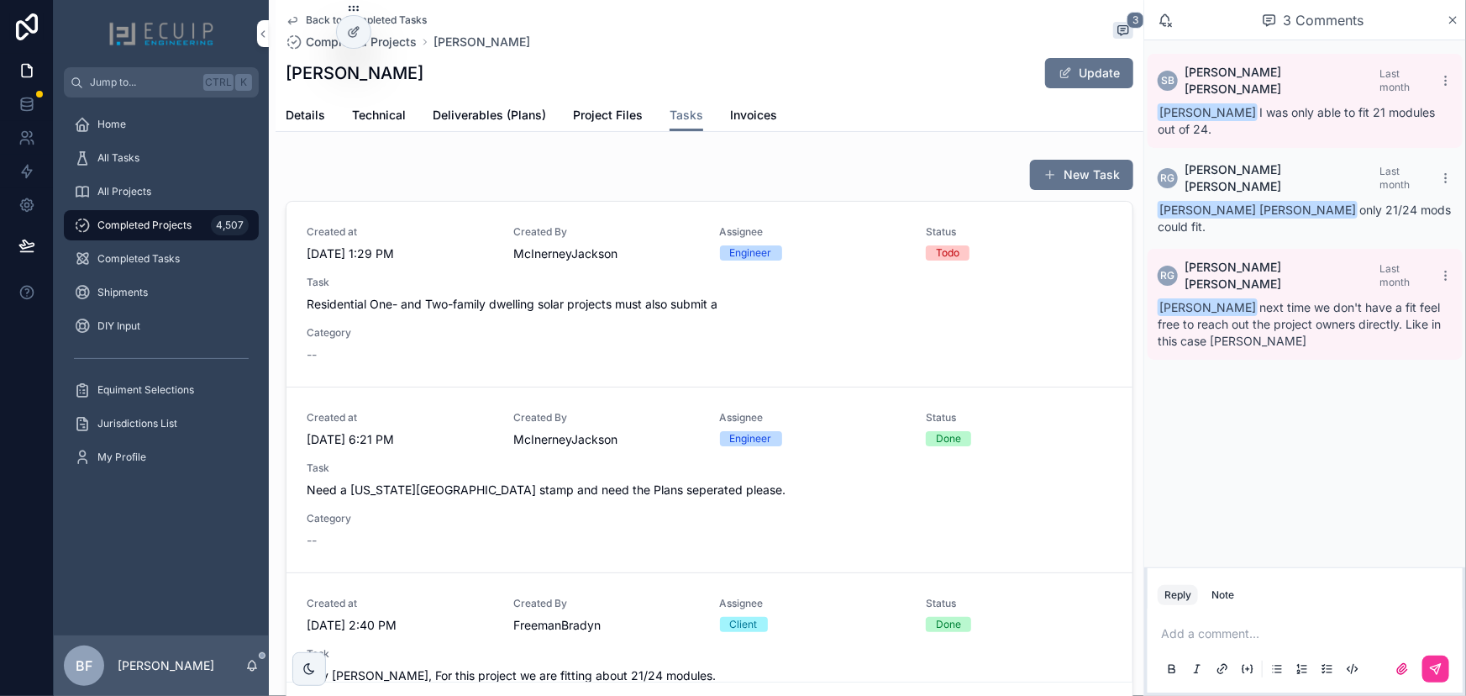
click at [533, 311] on span "Residential One- and Two-family dwelling solar projects must also submit a" at bounding box center [710, 304] width 806 height 17
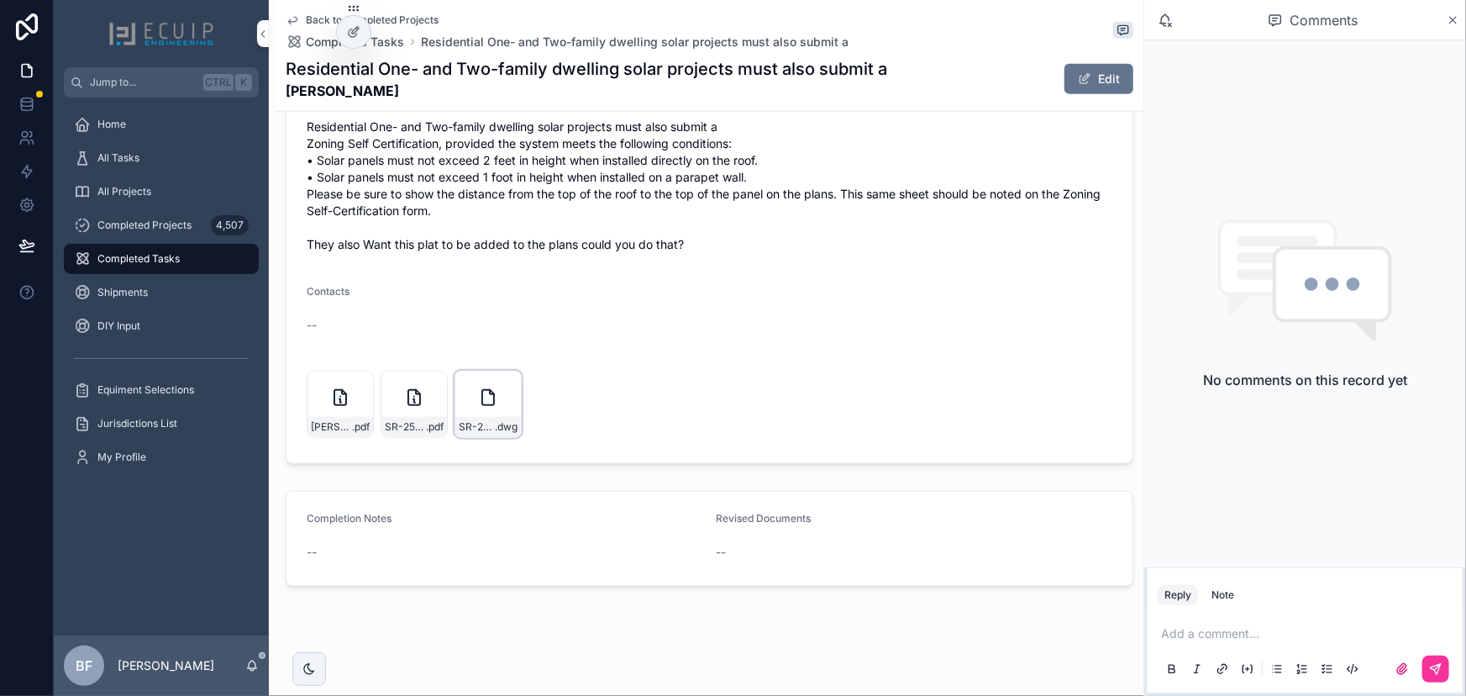
scroll to position [734, 0]
click at [326, 411] on div "[PERSON_NAME]-Zoning-cert .pdf" at bounding box center [340, 400] width 67 height 67
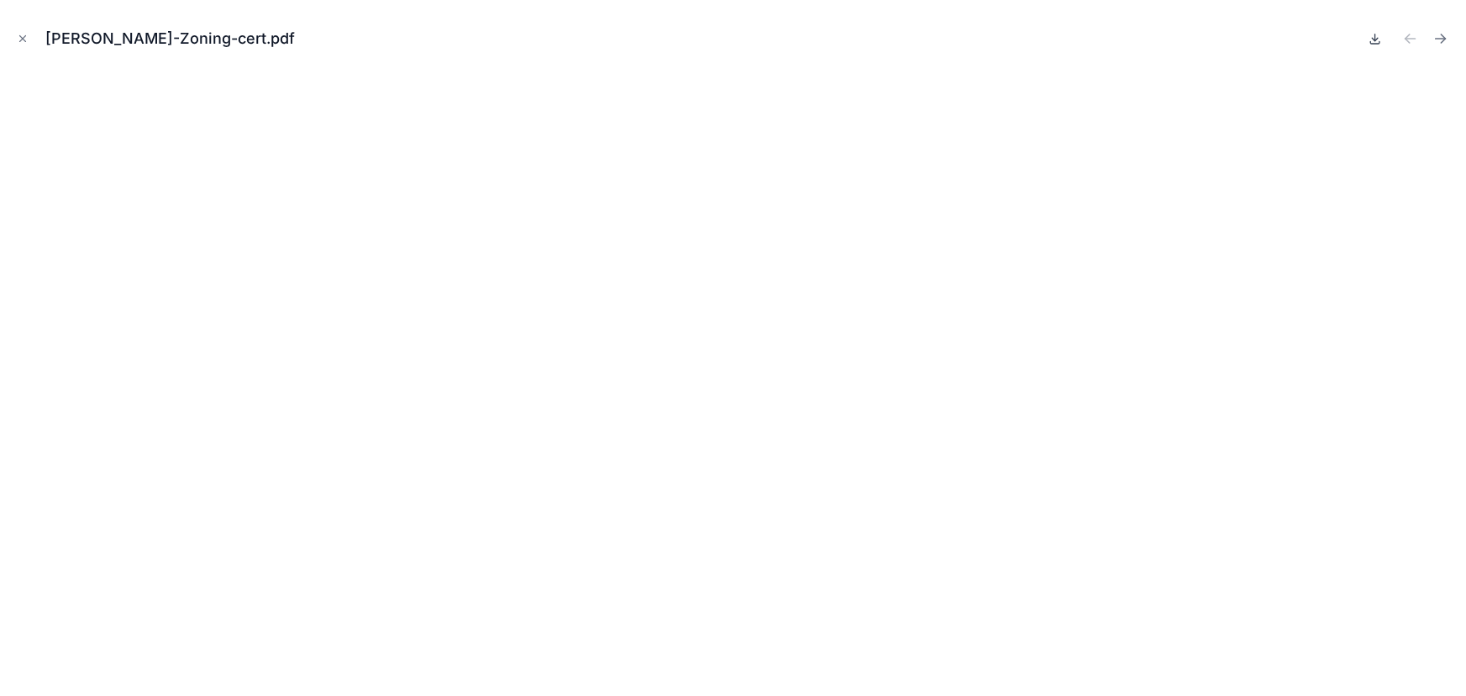
click at [1380, 34] on icon at bounding box center [1375, 38] width 13 height 13
click at [1450, 35] on button "Next file" at bounding box center [1441, 39] width 24 height 24
click at [1377, 40] on icon at bounding box center [1375, 38] width 13 height 13
click at [24, 45] on button "Close modal" at bounding box center [22, 38] width 18 height 18
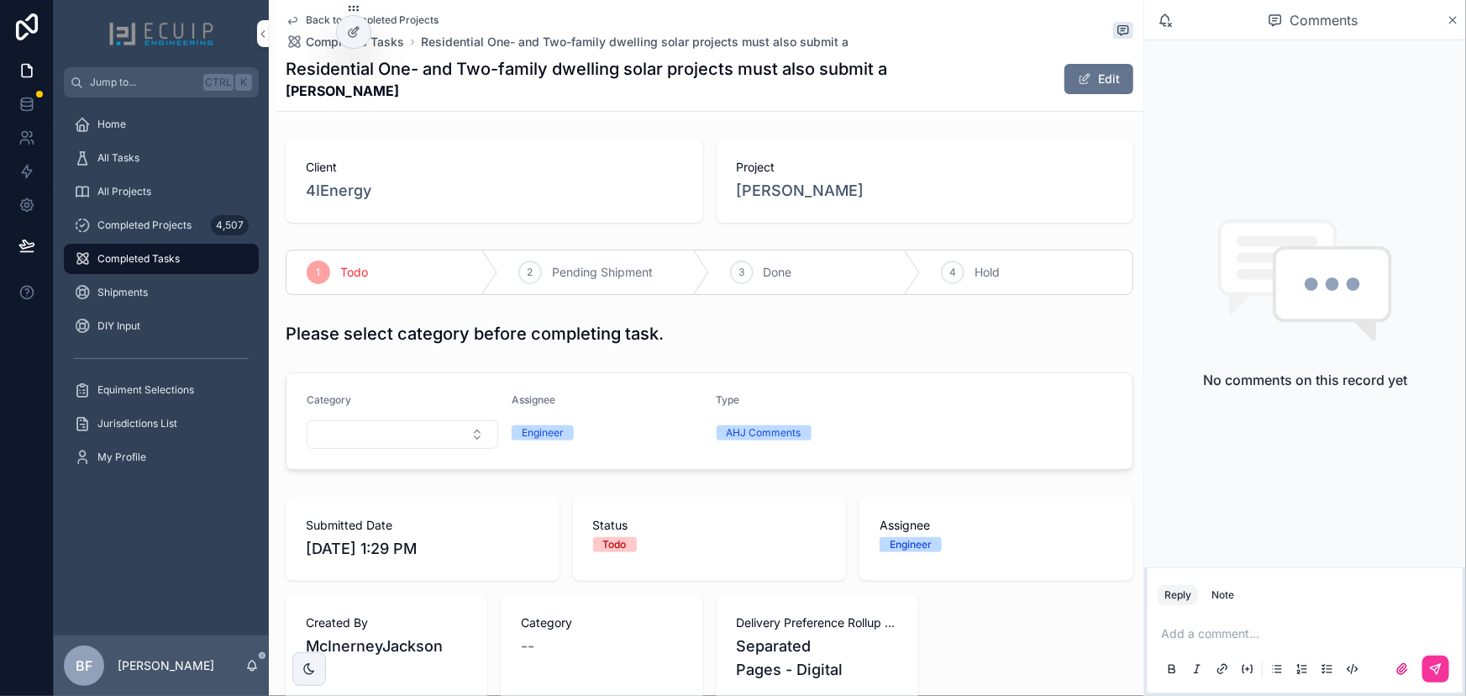
click at [584, 267] on span "Pending Shipment" at bounding box center [602, 272] width 101 height 17
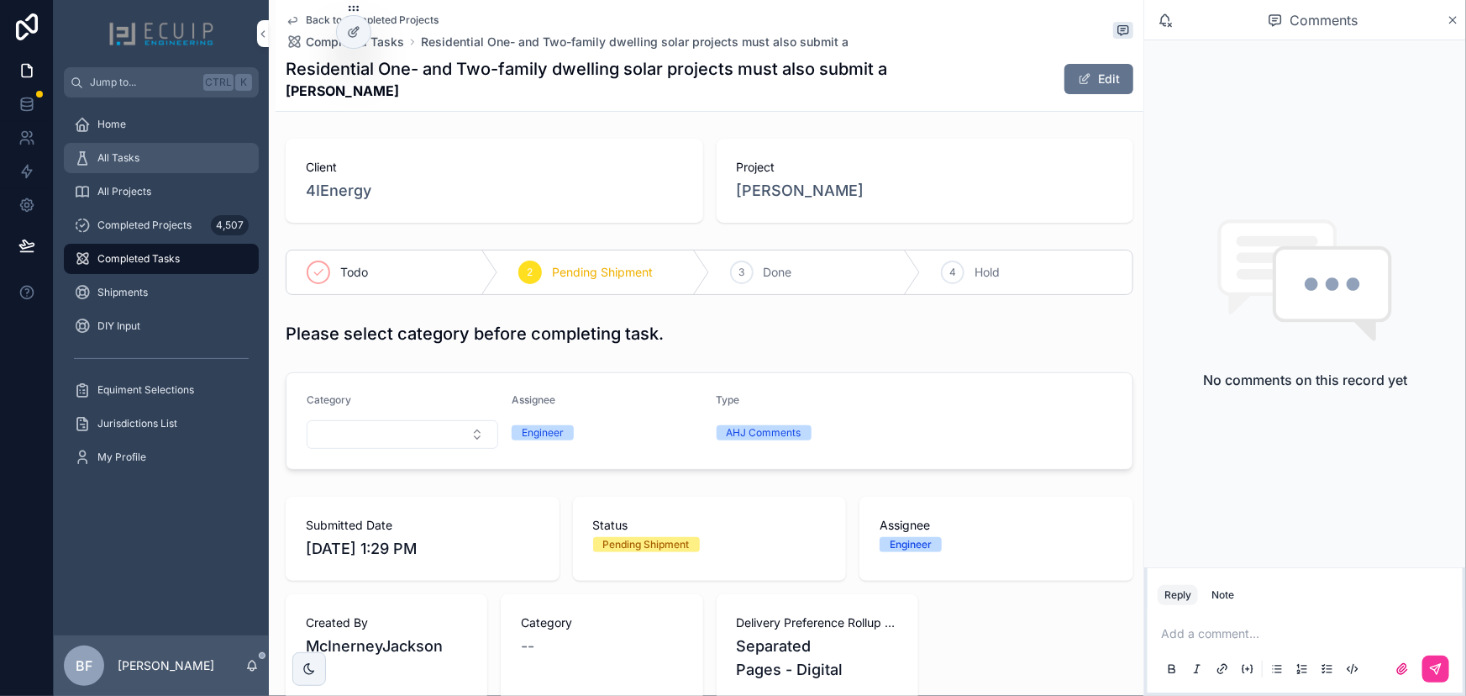
click at [184, 165] on div "All Tasks" at bounding box center [161, 158] width 175 height 27
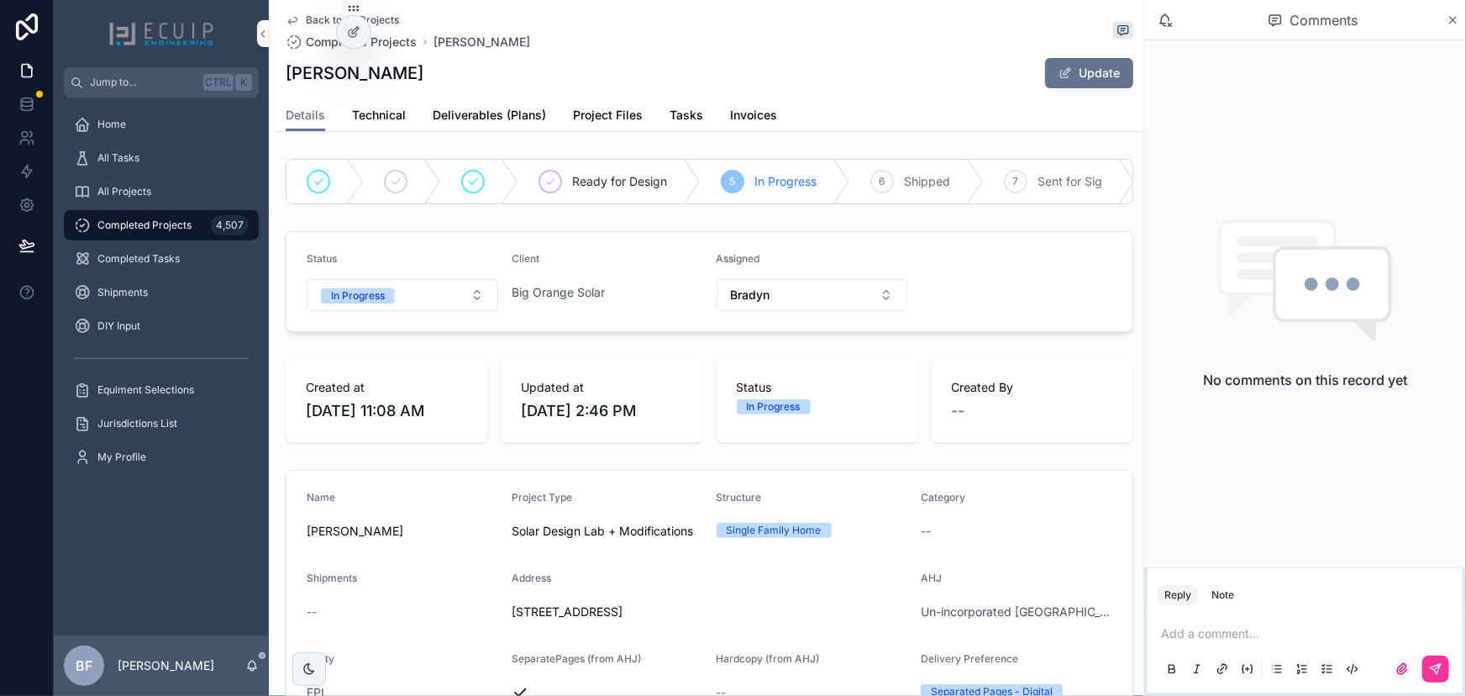
click at [860, 693] on div "--" at bounding box center [813, 692] width 192 height 17
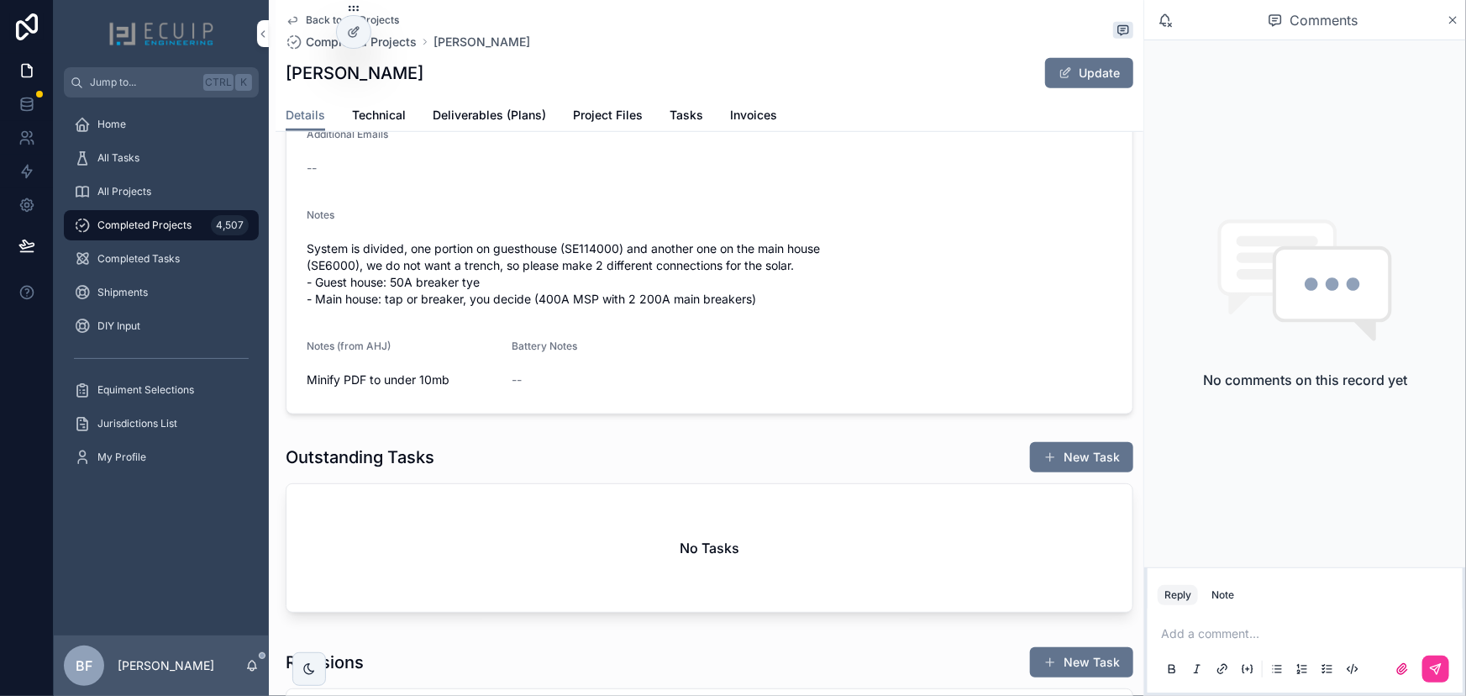
scroll to position [611, 0]
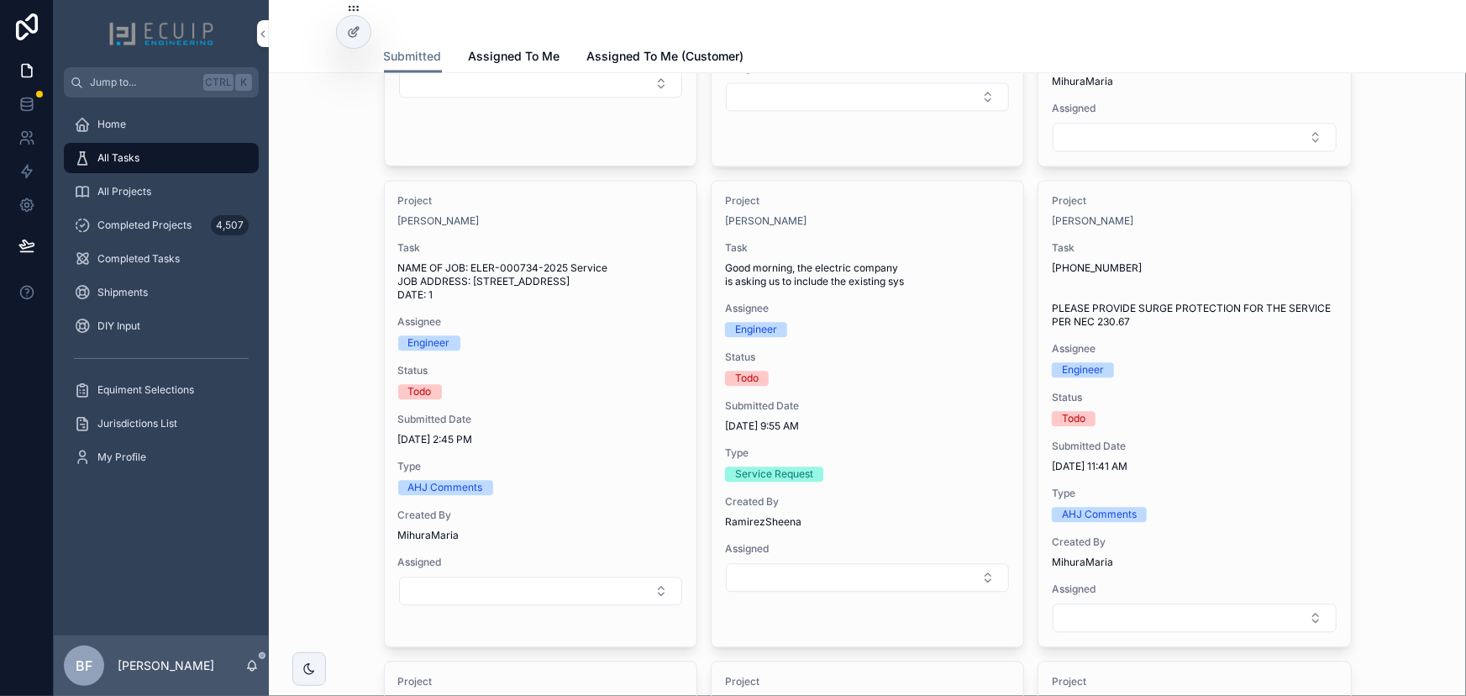
scroll to position [2291, 0]
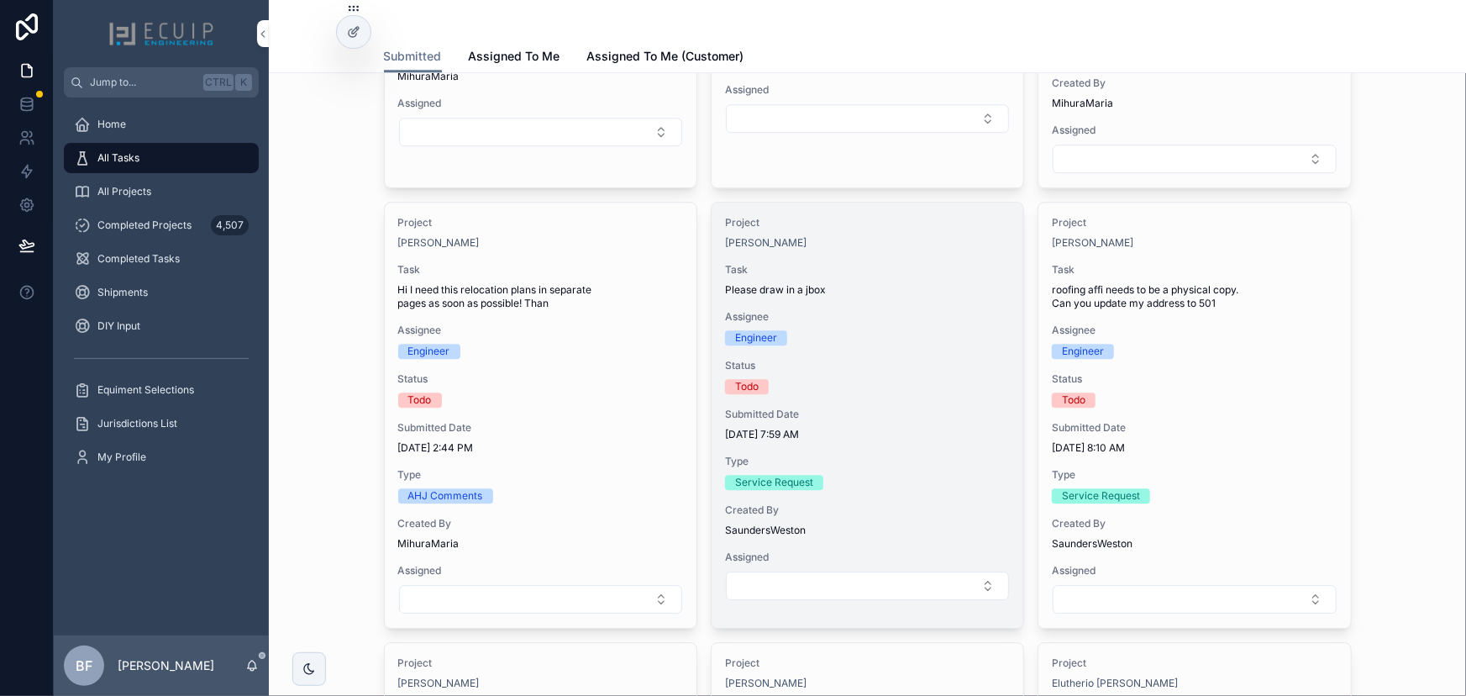
click at [925, 289] on span "Please draw in a jbox" at bounding box center [867, 289] width 285 height 13
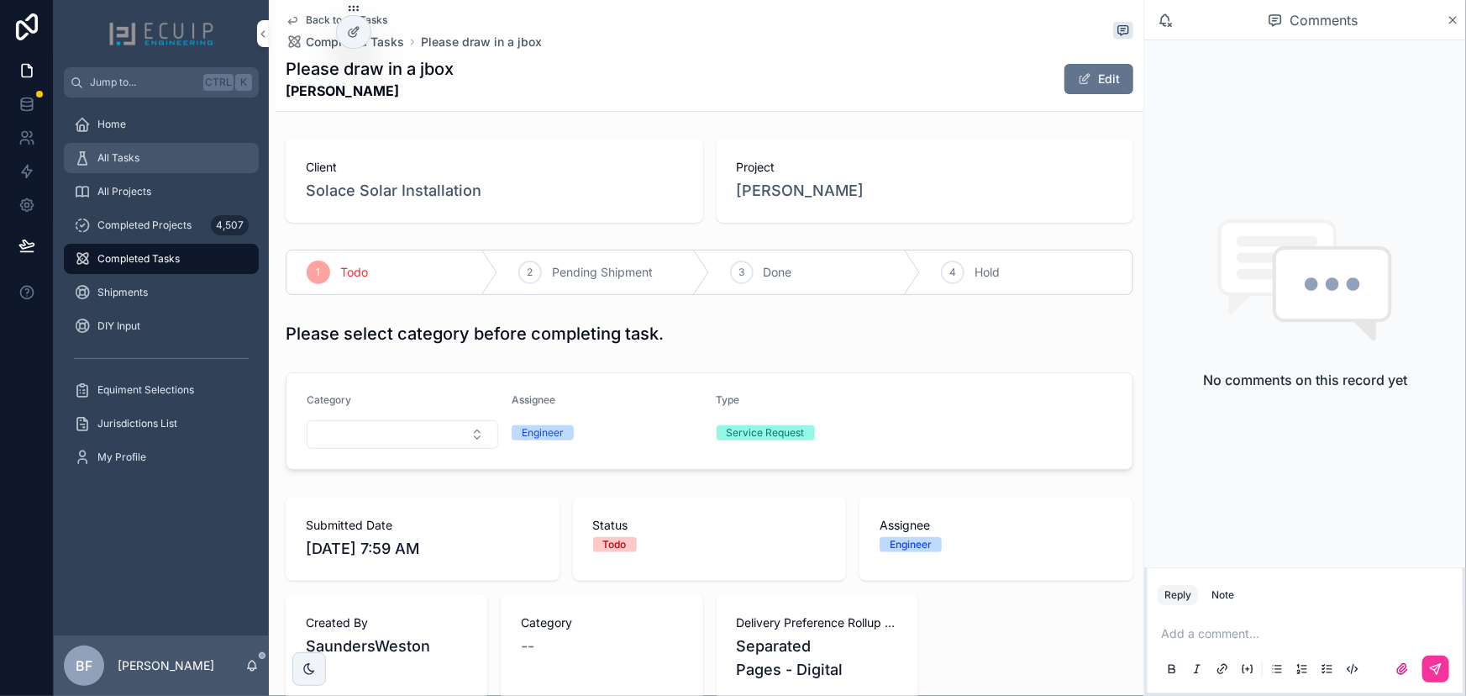
click at [188, 172] on link "All Tasks" at bounding box center [161, 158] width 195 height 30
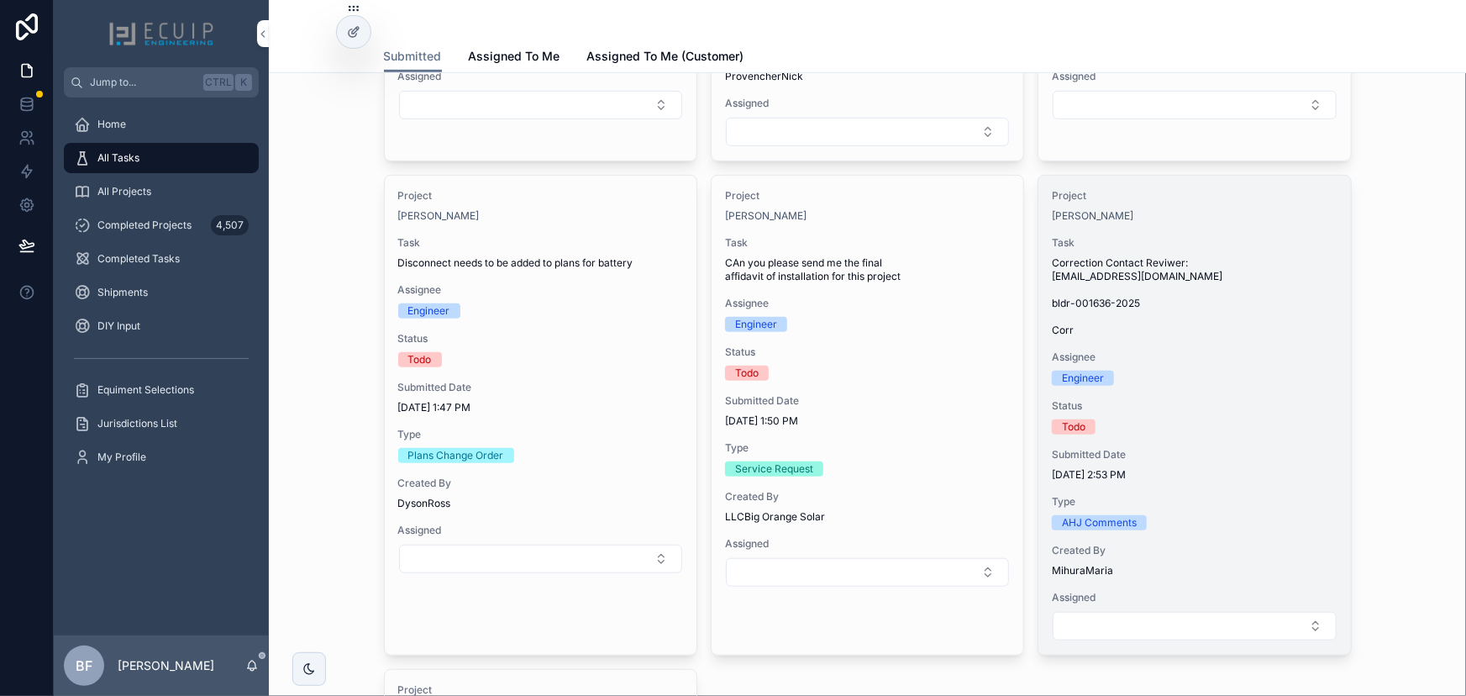
scroll to position [4124, 0]
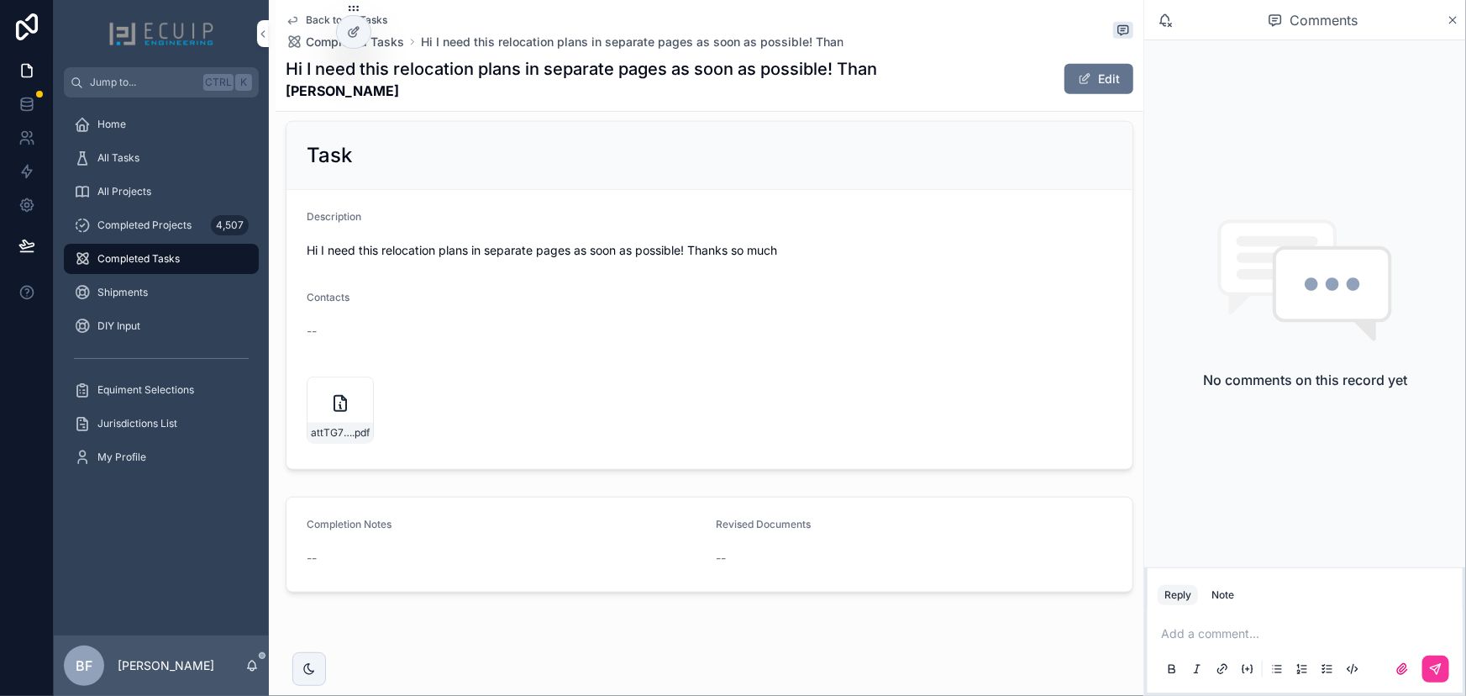
scroll to position [617, 0]
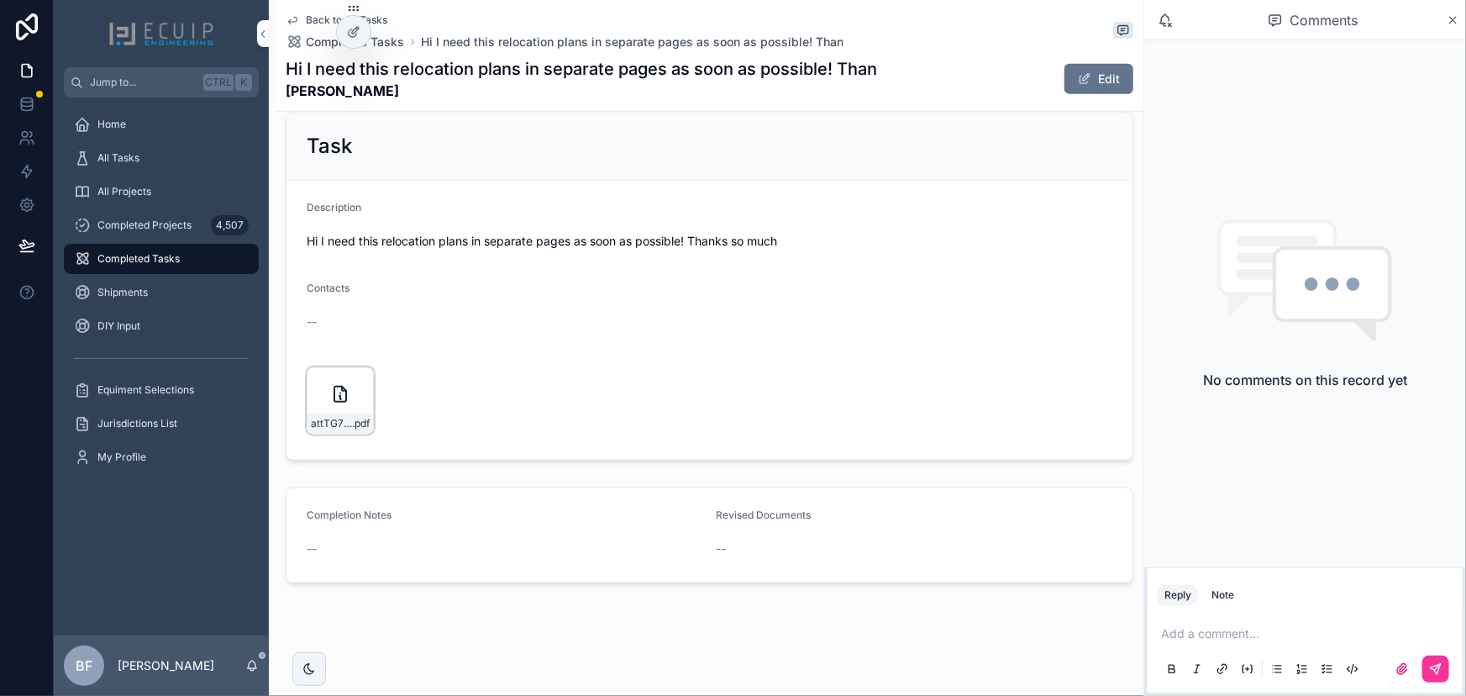
click at [0, 0] on icon "scrollable content" at bounding box center [0, 0] width 0 height 0
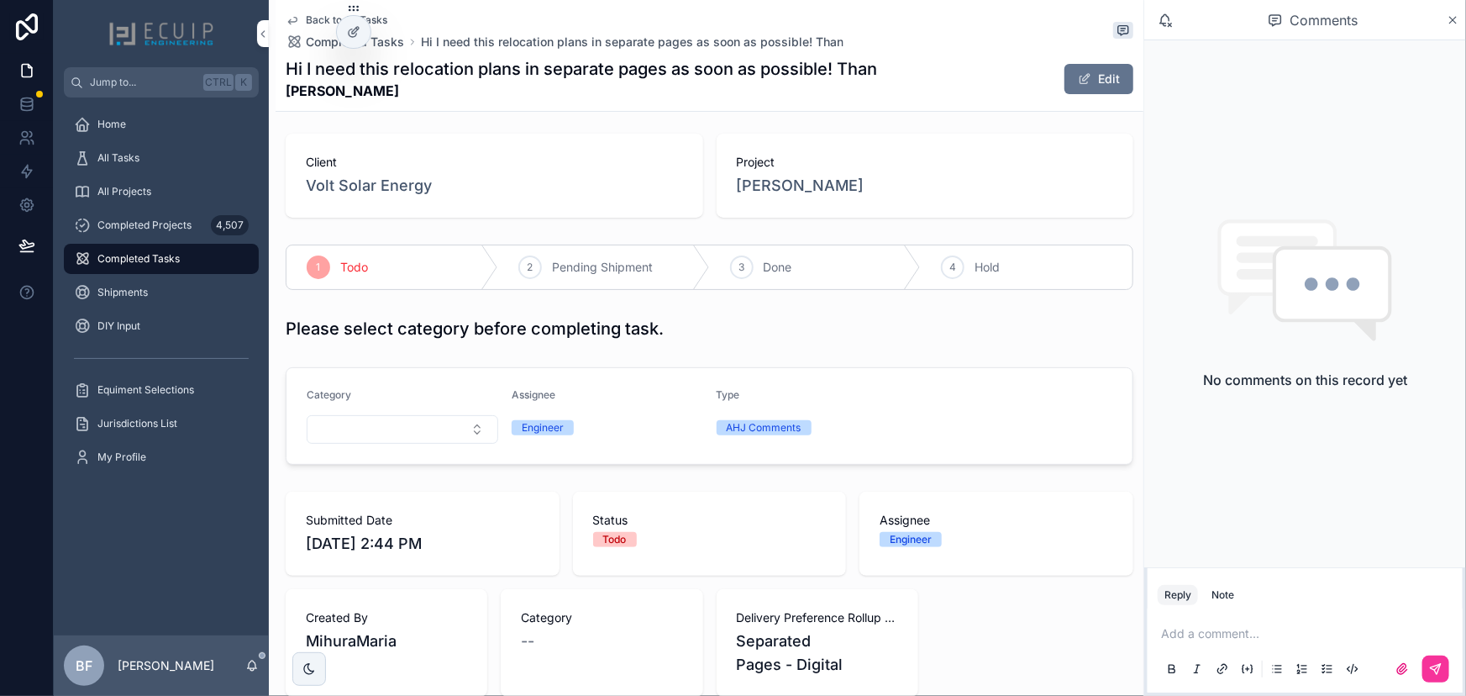
scroll to position [0, 0]
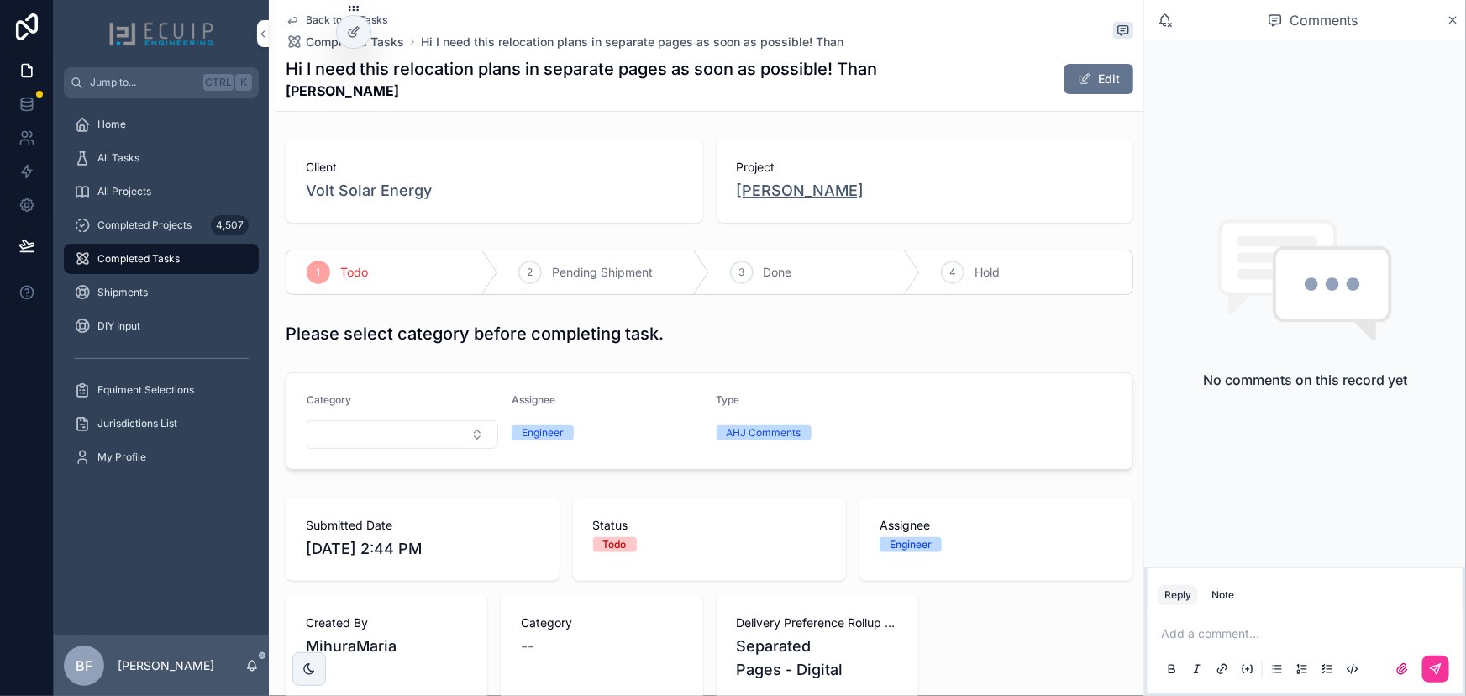
click at [783, 192] on span "[PERSON_NAME]" at bounding box center [801, 191] width 128 height 24
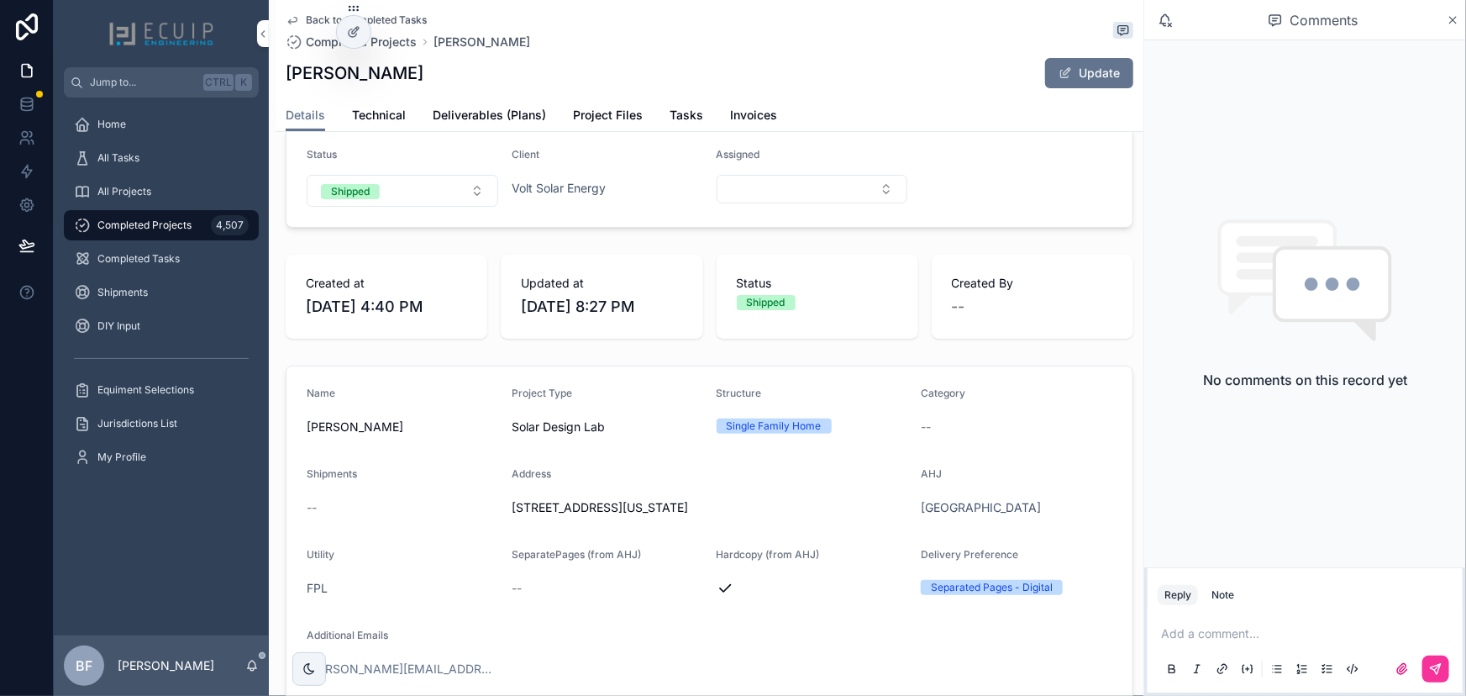
scroll to position [305, 0]
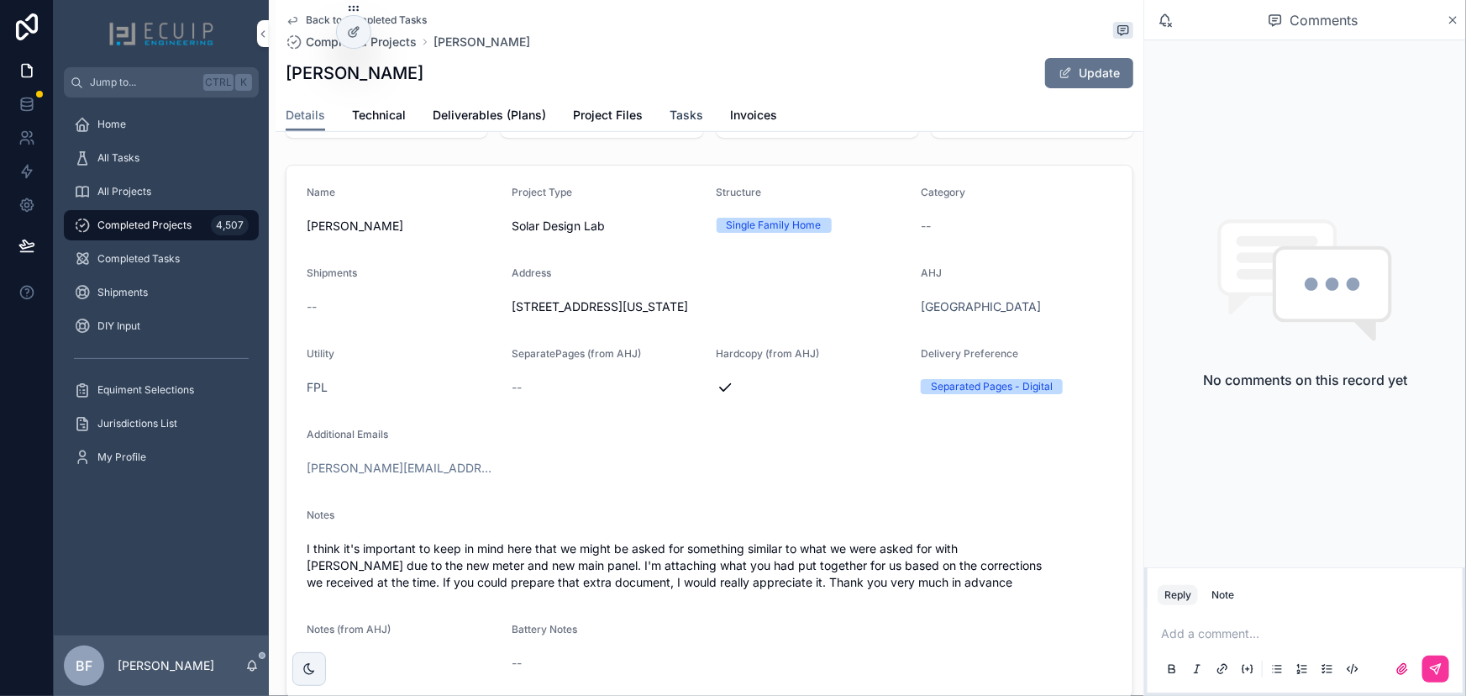
click at [680, 107] on span "Tasks" at bounding box center [687, 115] width 34 height 17
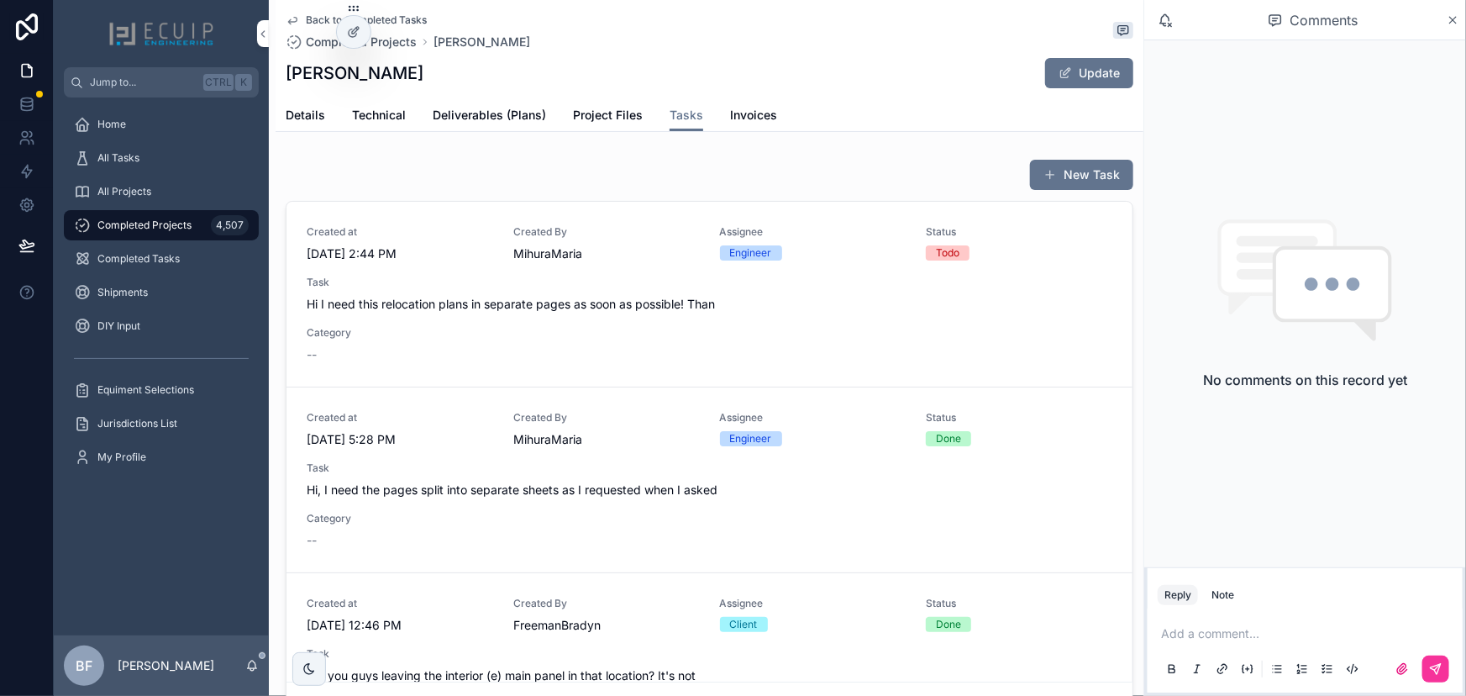
click at [656, 245] on span "MihuraMaria" at bounding box center [606, 253] width 187 height 17
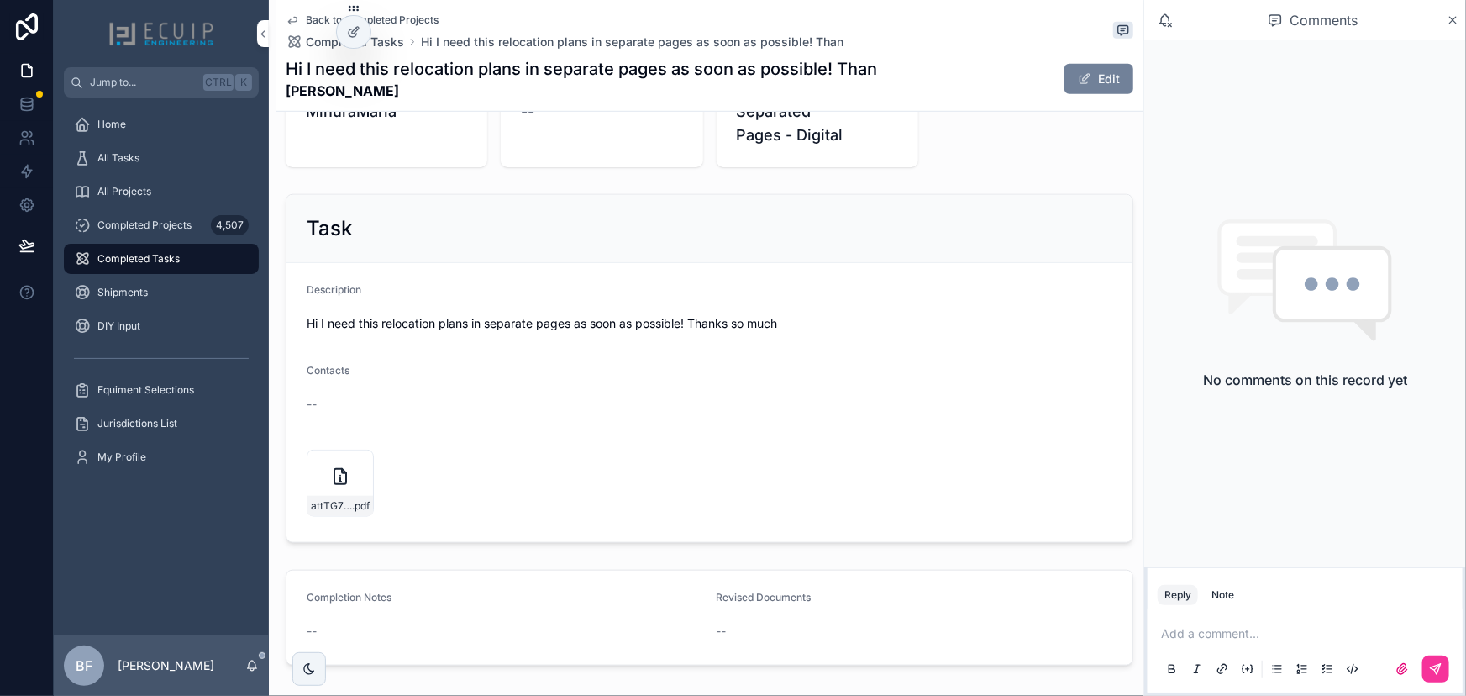
click at [1078, 83] on span "scrollable content" at bounding box center [1084, 78] width 13 height 13
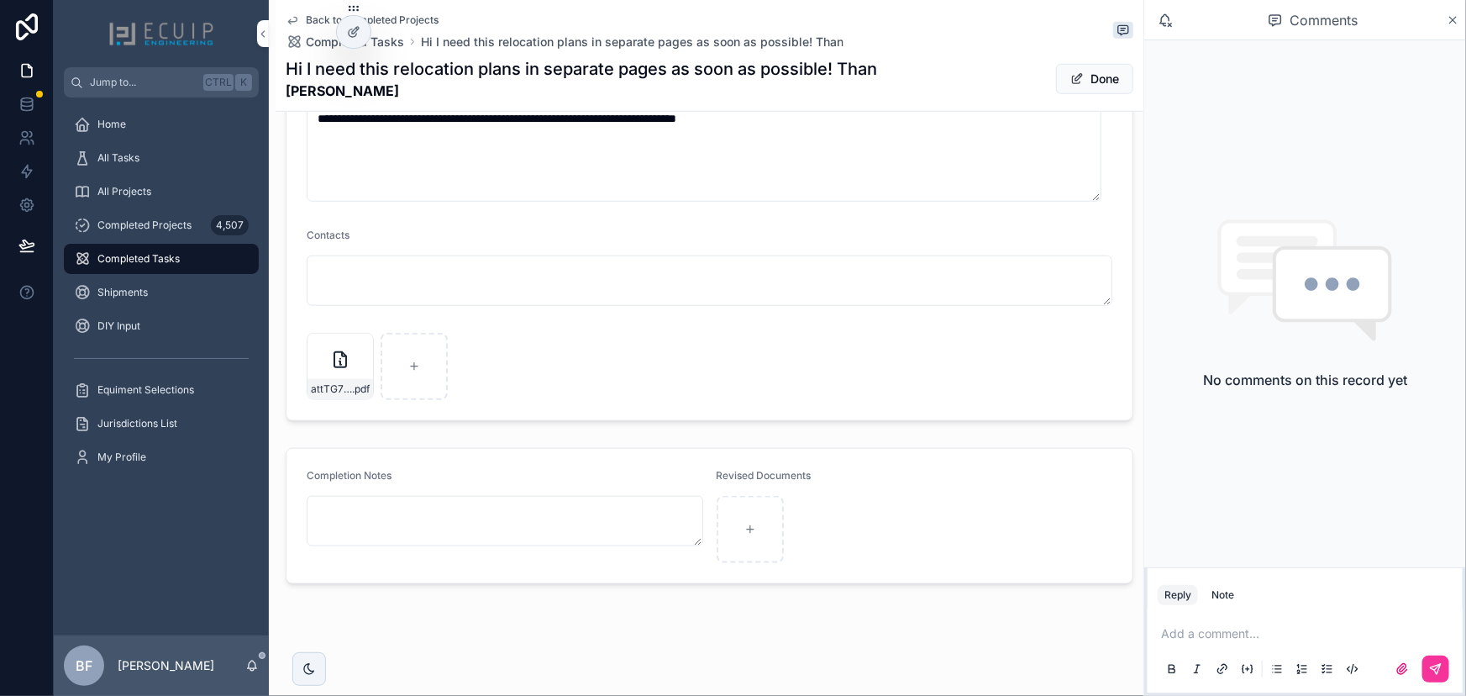
scroll to position [746, 0]
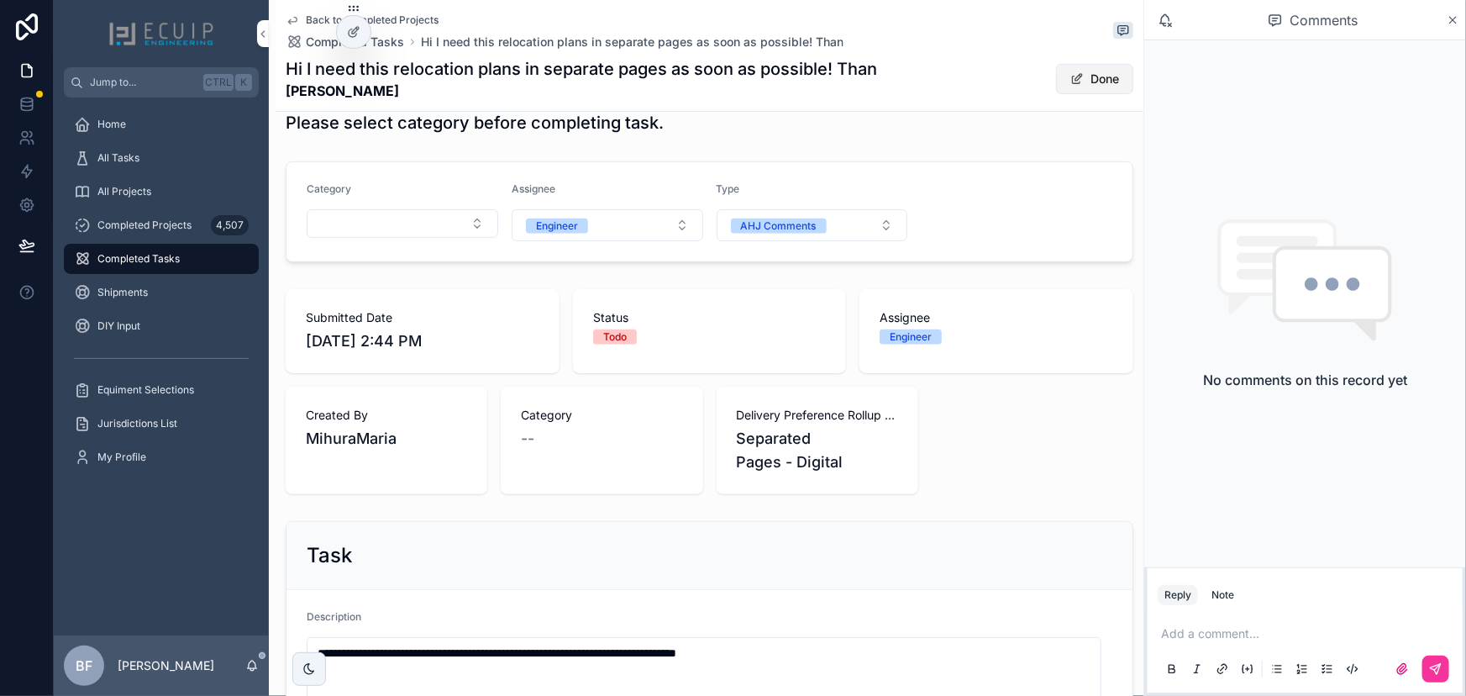
click at [1079, 90] on button "Done" at bounding box center [1094, 79] width 77 height 30
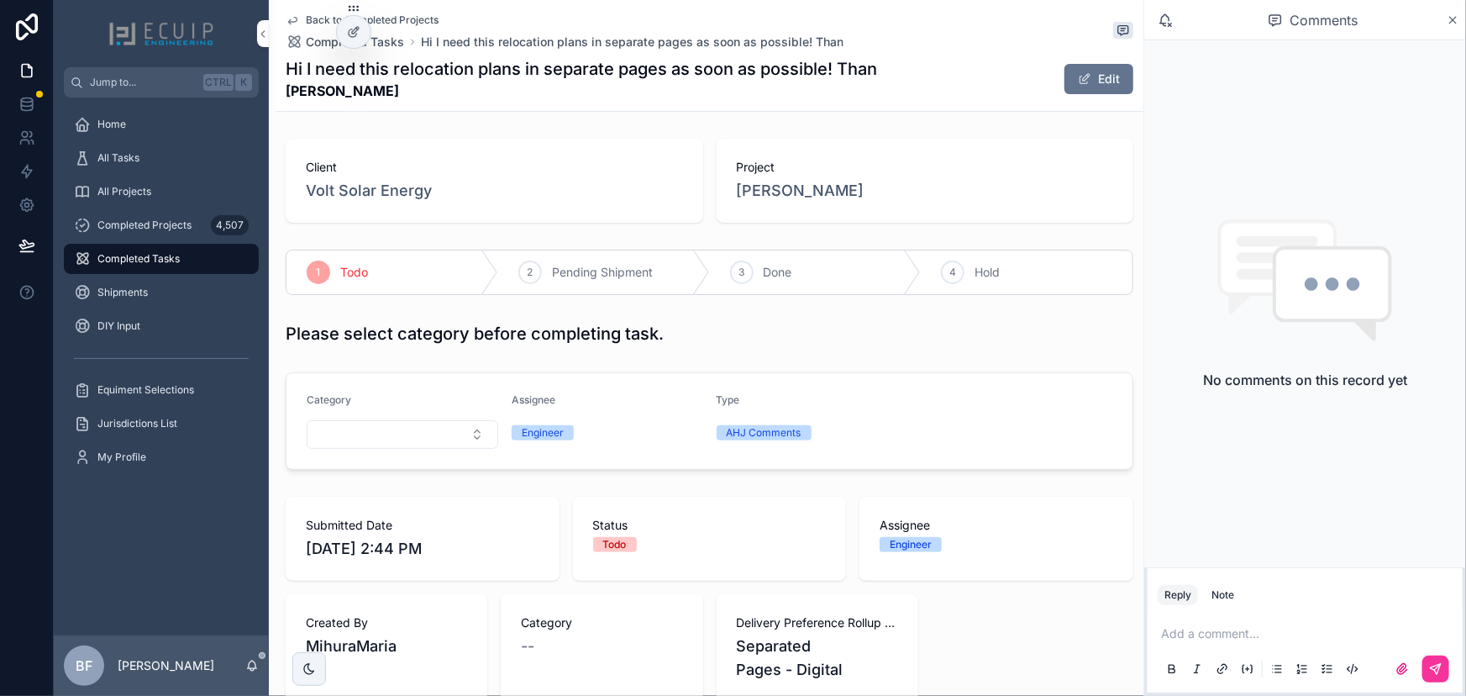
scroll to position [0, 0]
click at [770, 260] on div "3 Done" at bounding box center [816, 272] width 212 height 44
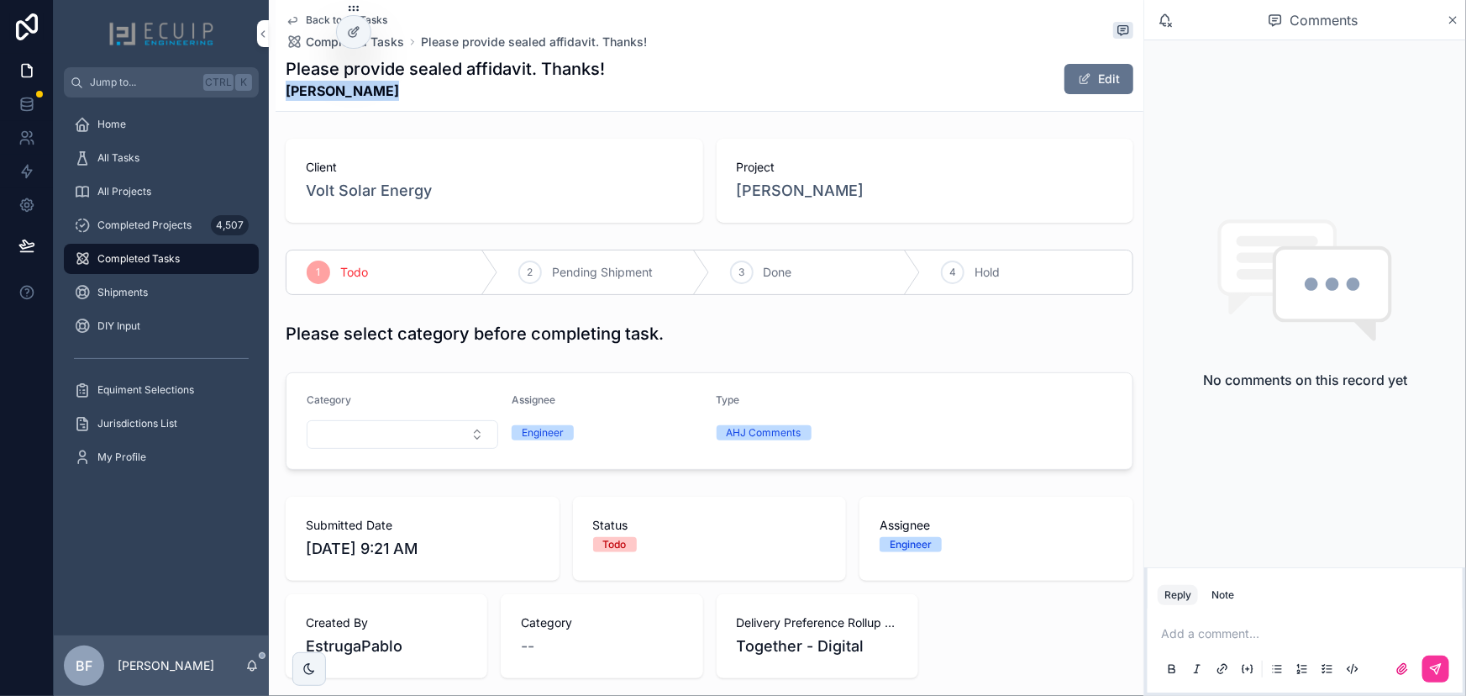
drag, startPoint x: 434, startPoint y: 96, endPoint x: 289, endPoint y: 93, distance: 144.5
click at [289, 93] on strong "[PERSON_NAME]" at bounding box center [445, 91] width 319 height 20
copy strong "[PERSON_NAME]"
click at [460, 86] on strong "[PERSON_NAME]" at bounding box center [445, 91] width 319 height 20
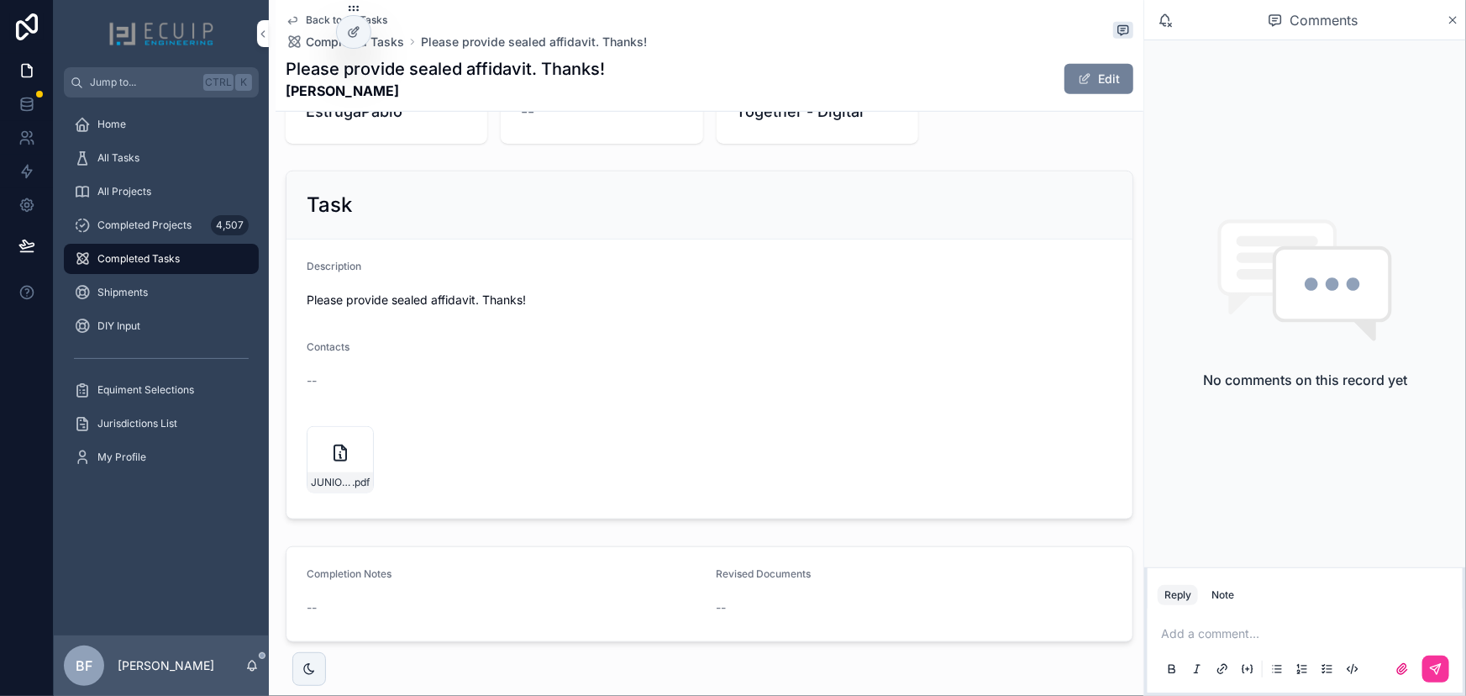
click at [1117, 84] on button "Edit" at bounding box center [1098, 79] width 69 height 30
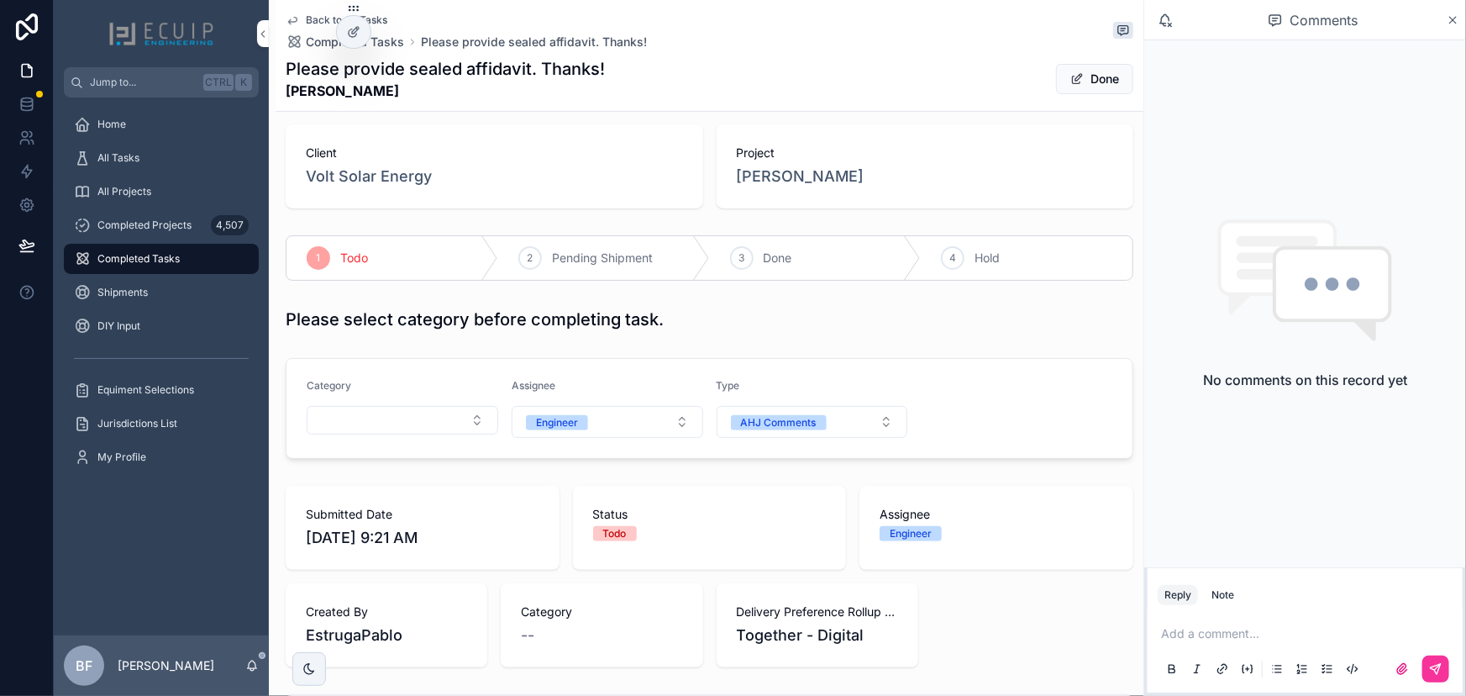
scroll to position [3, 0]
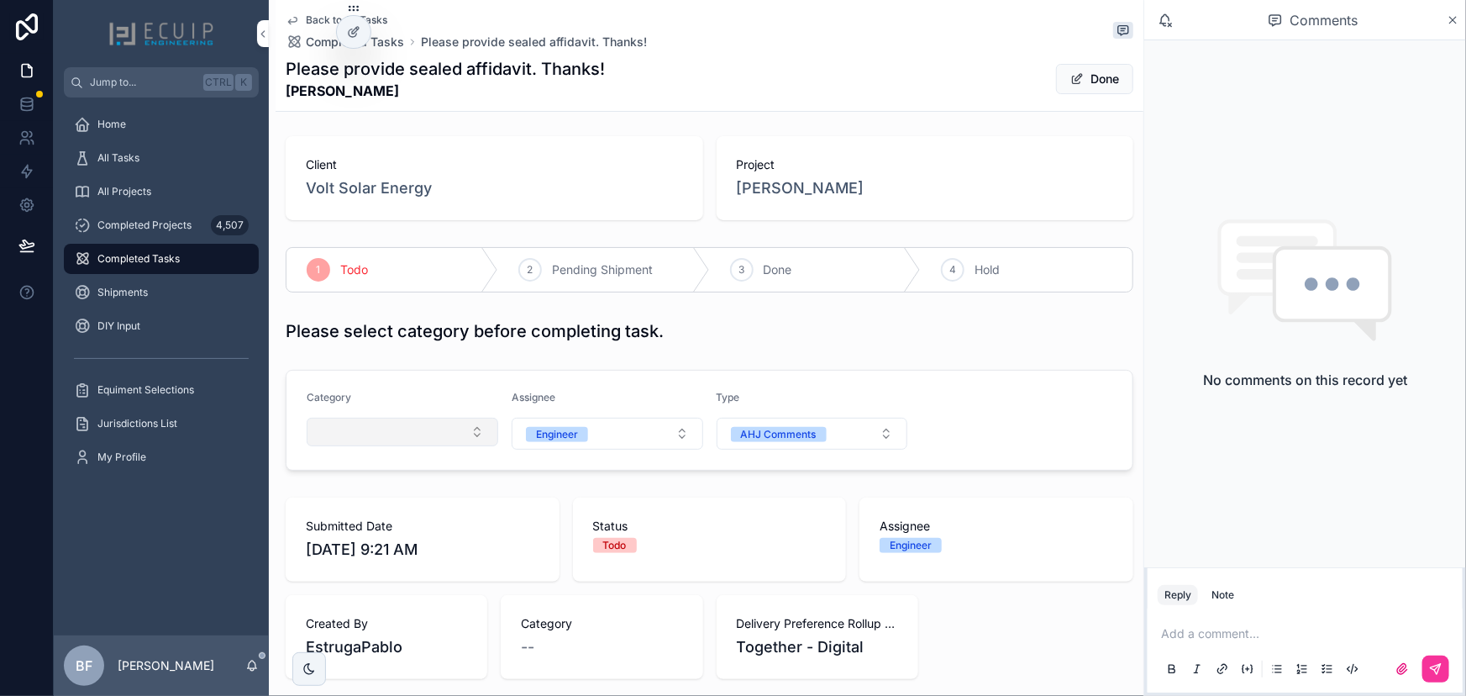
click at [370, 426] on button "Select Button" at bounding box center [403, 432] width 192 height 29
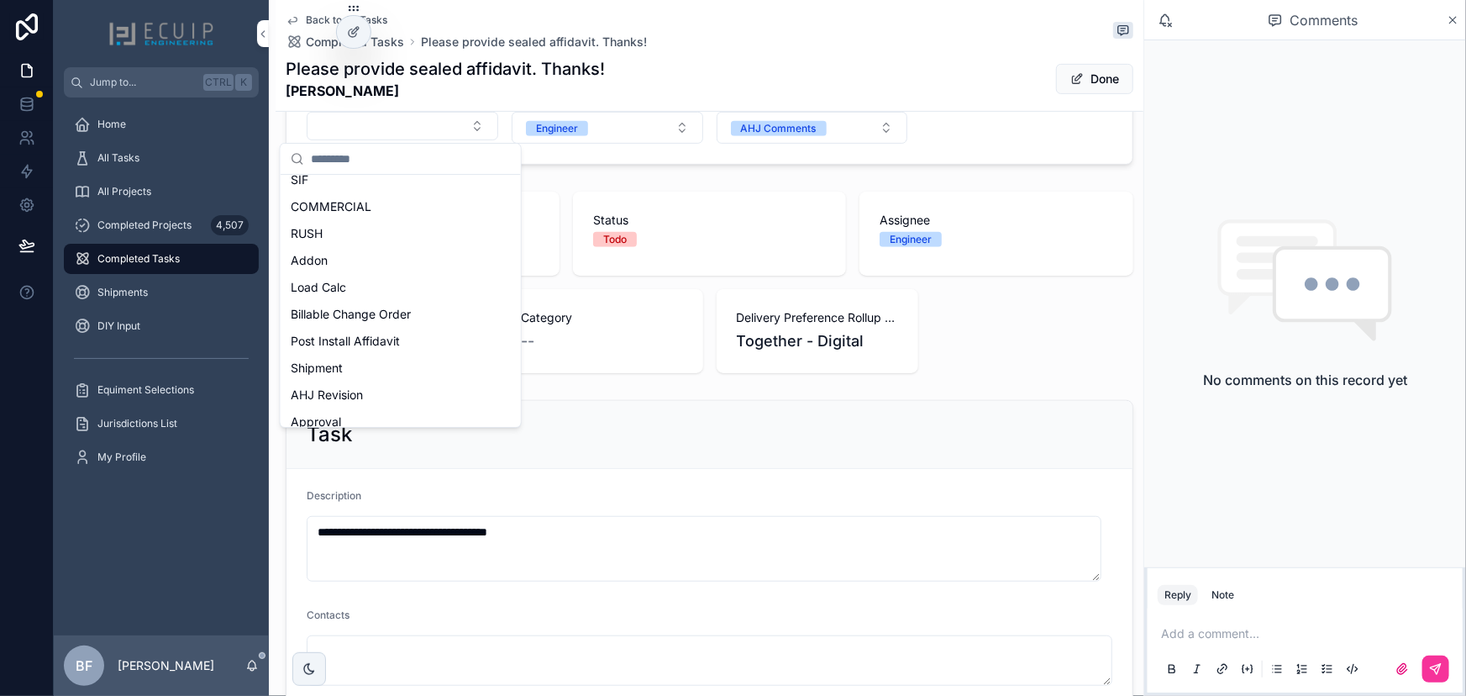
scroll to position [229, 0]
click at [373, 334] on span "Post Install Affidavit" at bounding box center [345, 339] width 109 height 17
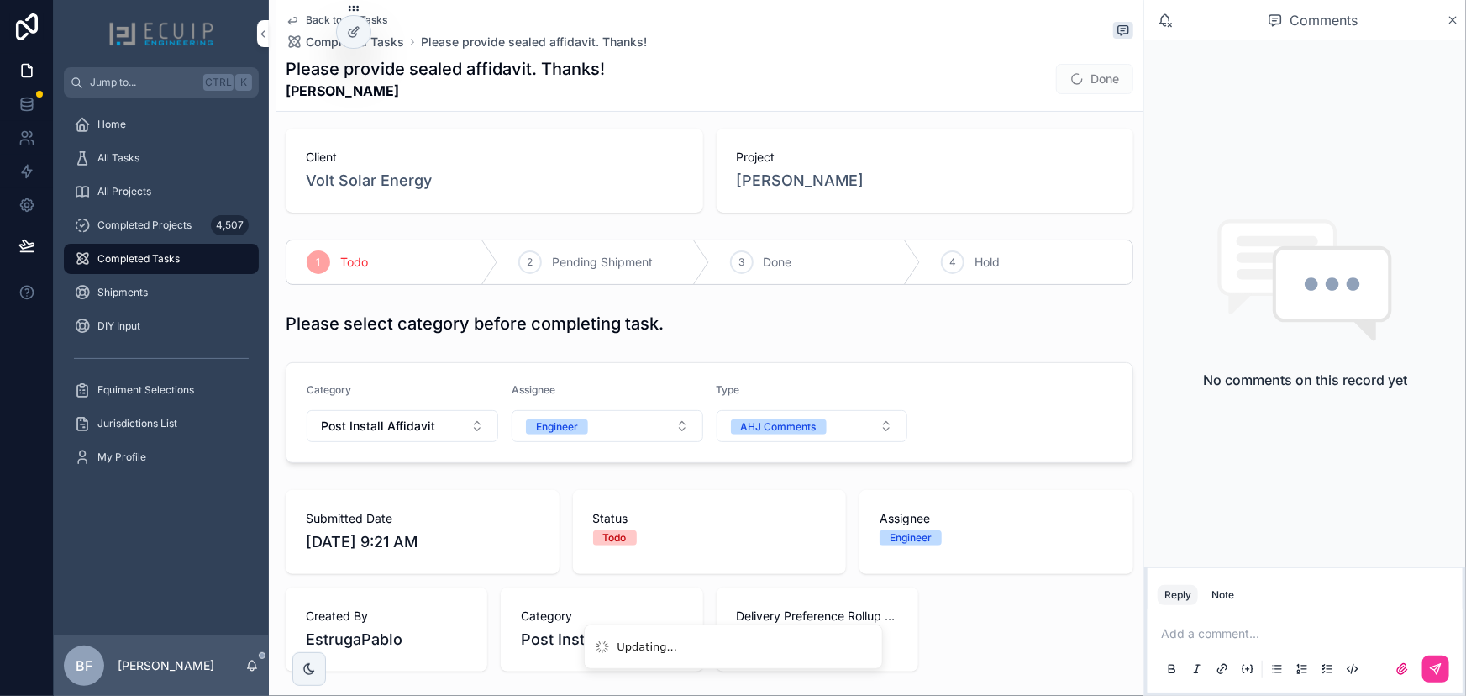
scroll to position [0, 0]
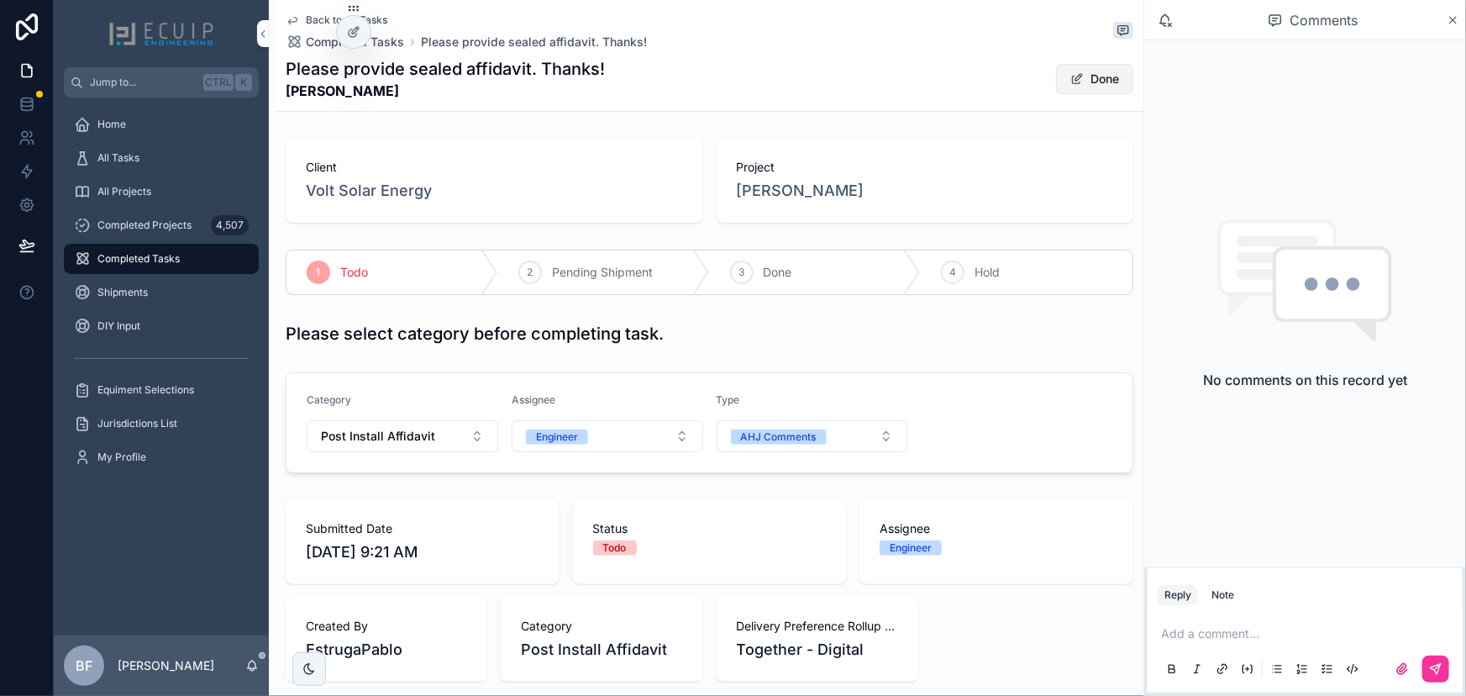
drag, startPoint x: 1088, startPoint y: 76, endPoint x: 1084, endPoint y: 83, distance: 8.6
click at [1088, 76] on button "Done" at bounding box center [1094, 79] width 77 height 30
click at [0, 0] on icon "scrollable content" at bounding box center [0, 0] width 0 height 0
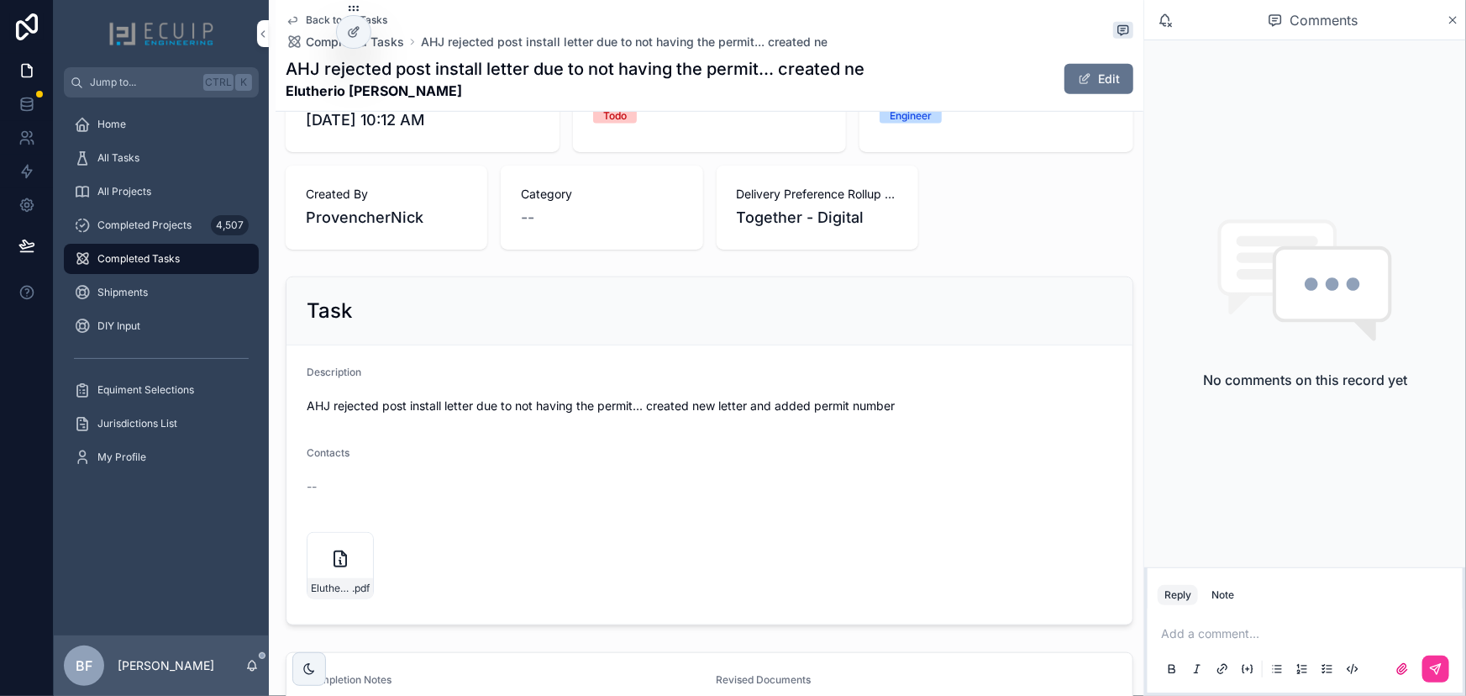
scroll to position [458, 0]
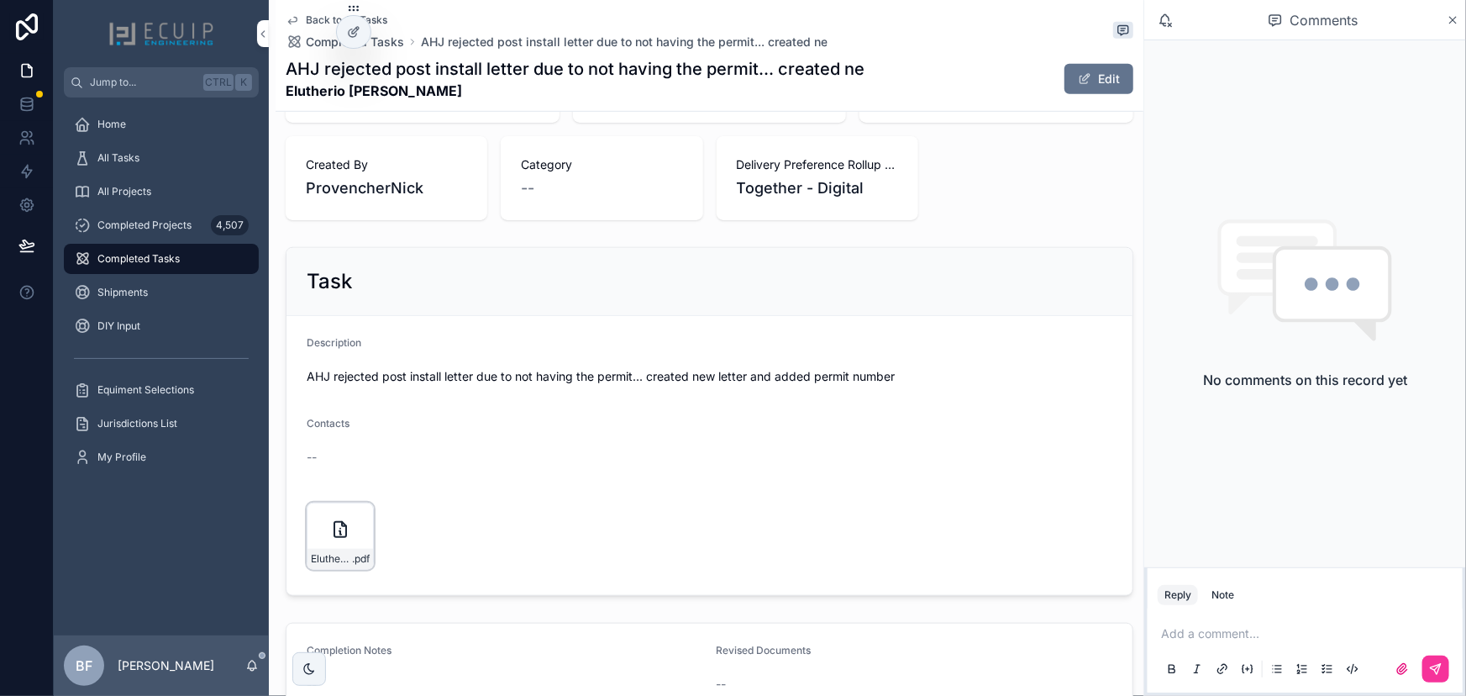
click at [0, 0] on icon "scrollable content" at bounding box center [0, 0] width 0 height 0
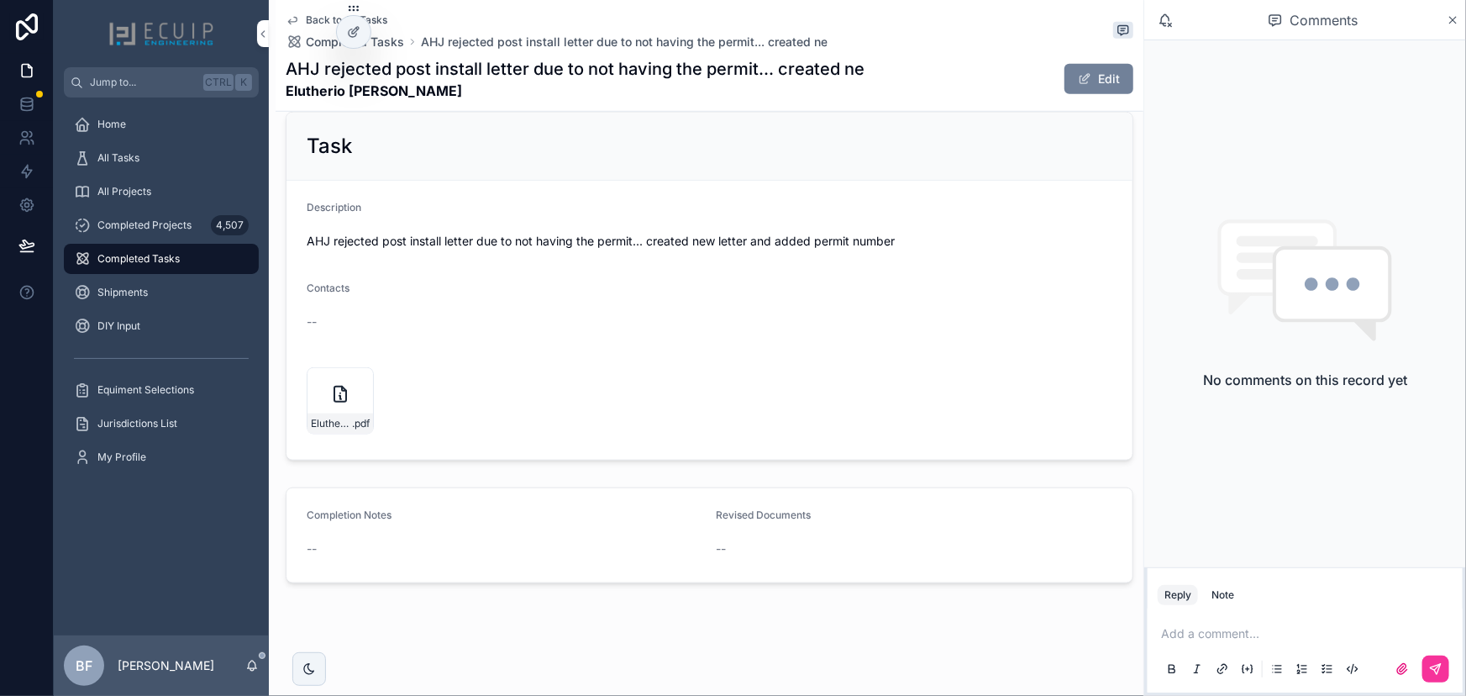
click at [1068, 88] on button "Edit" at bounding box center [1098, 79] width 69 height 30
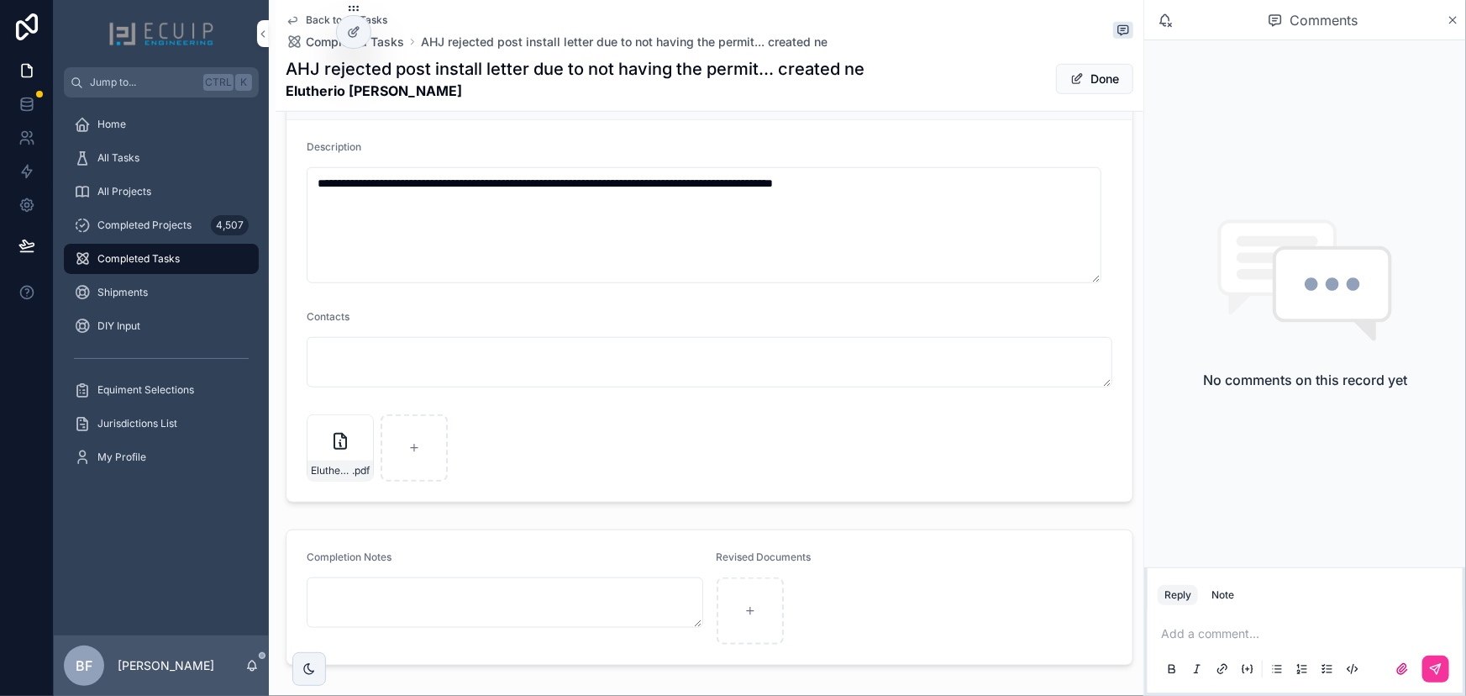
scroll to position [739, 0]
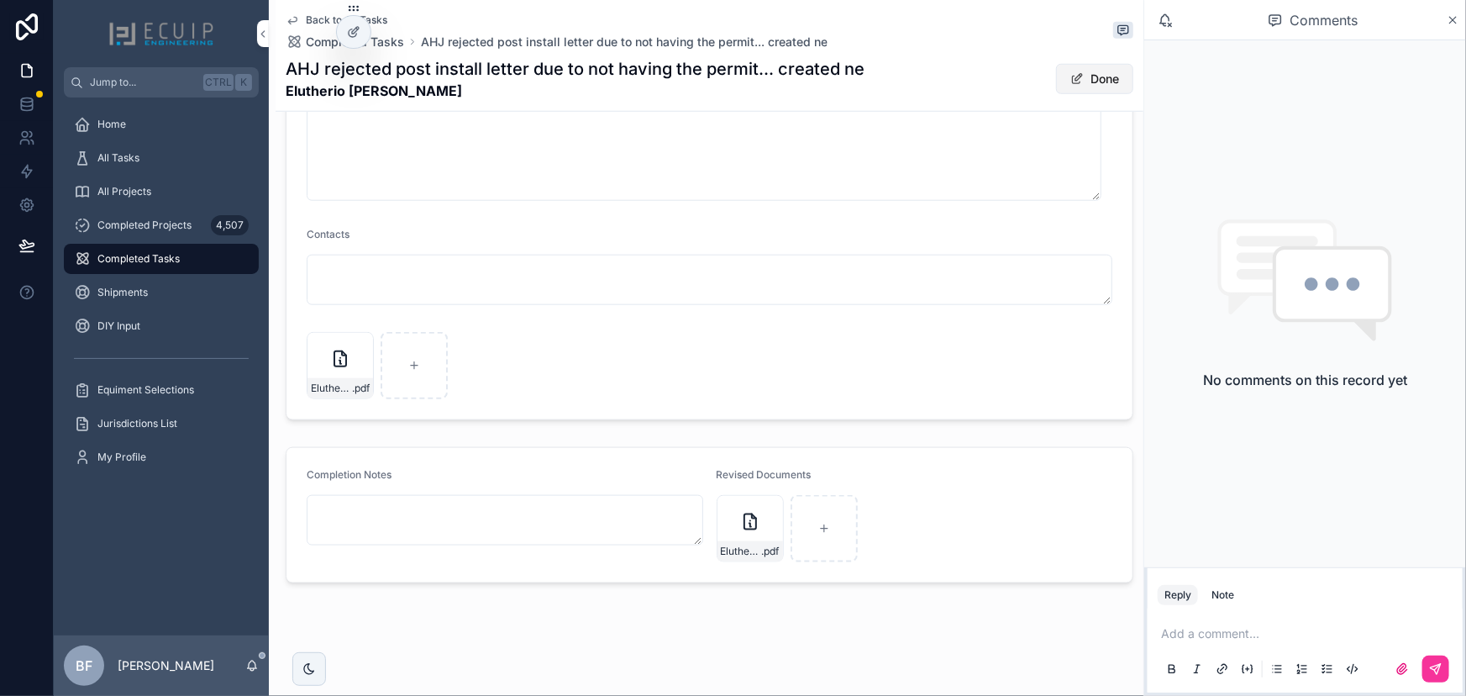
click at [1073, 84] on button "Done" at bounding box center [1094, 79] width 77 height 30
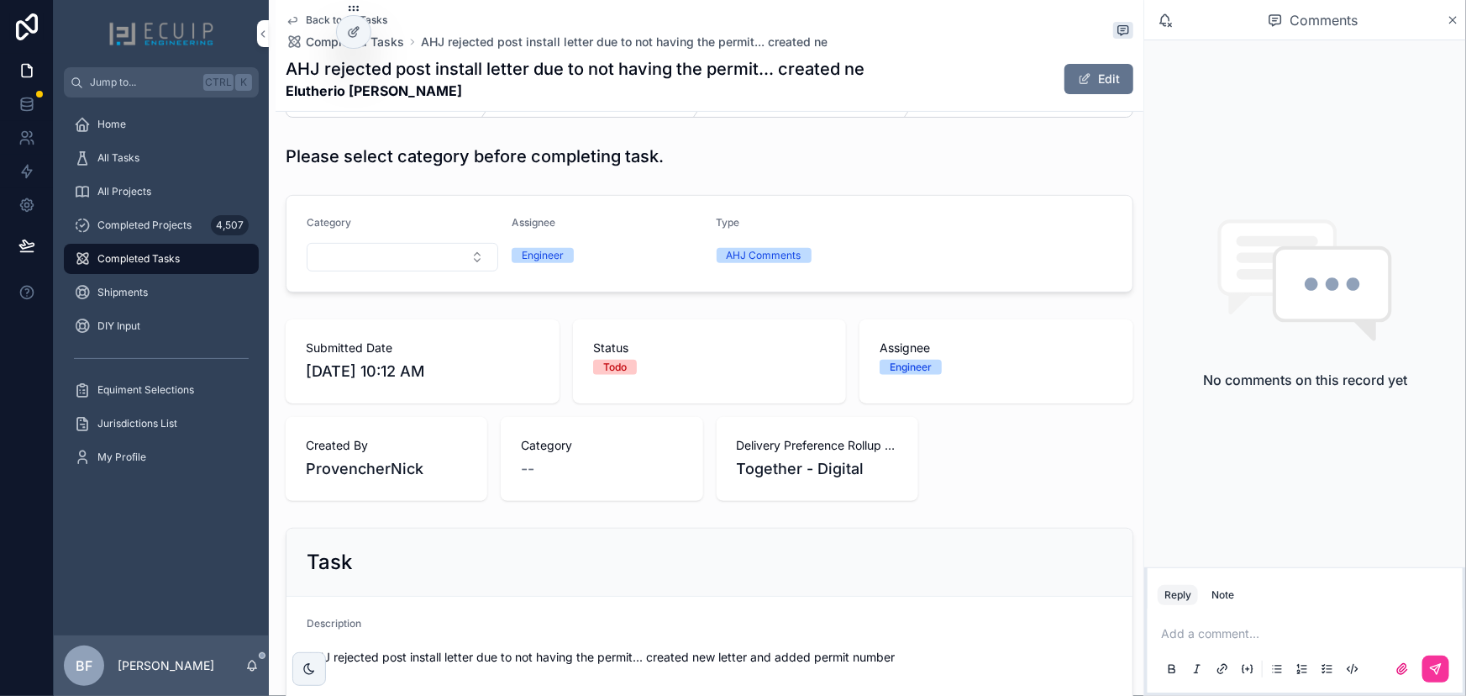
scroll to position [33, 0]
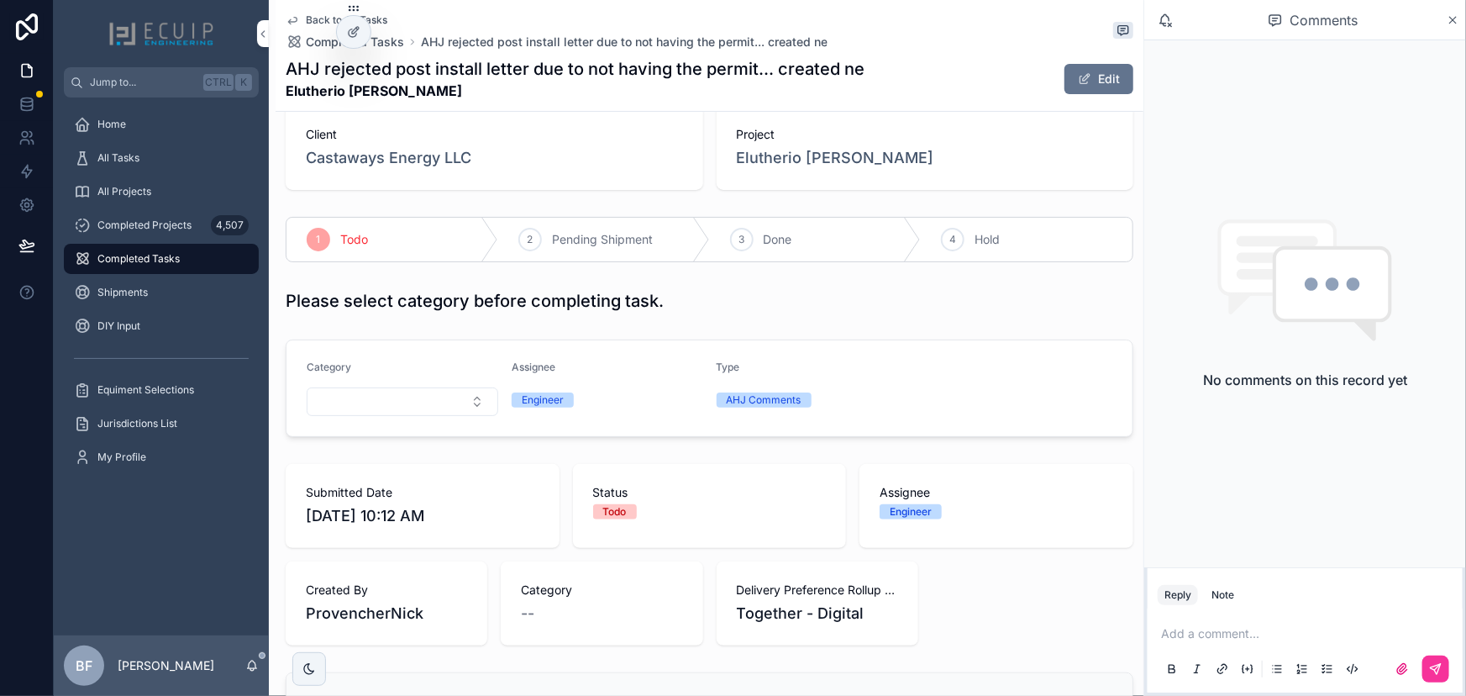
click at [786, 239] on span "Done" at bounding box center [778, 239] width 29 height 17
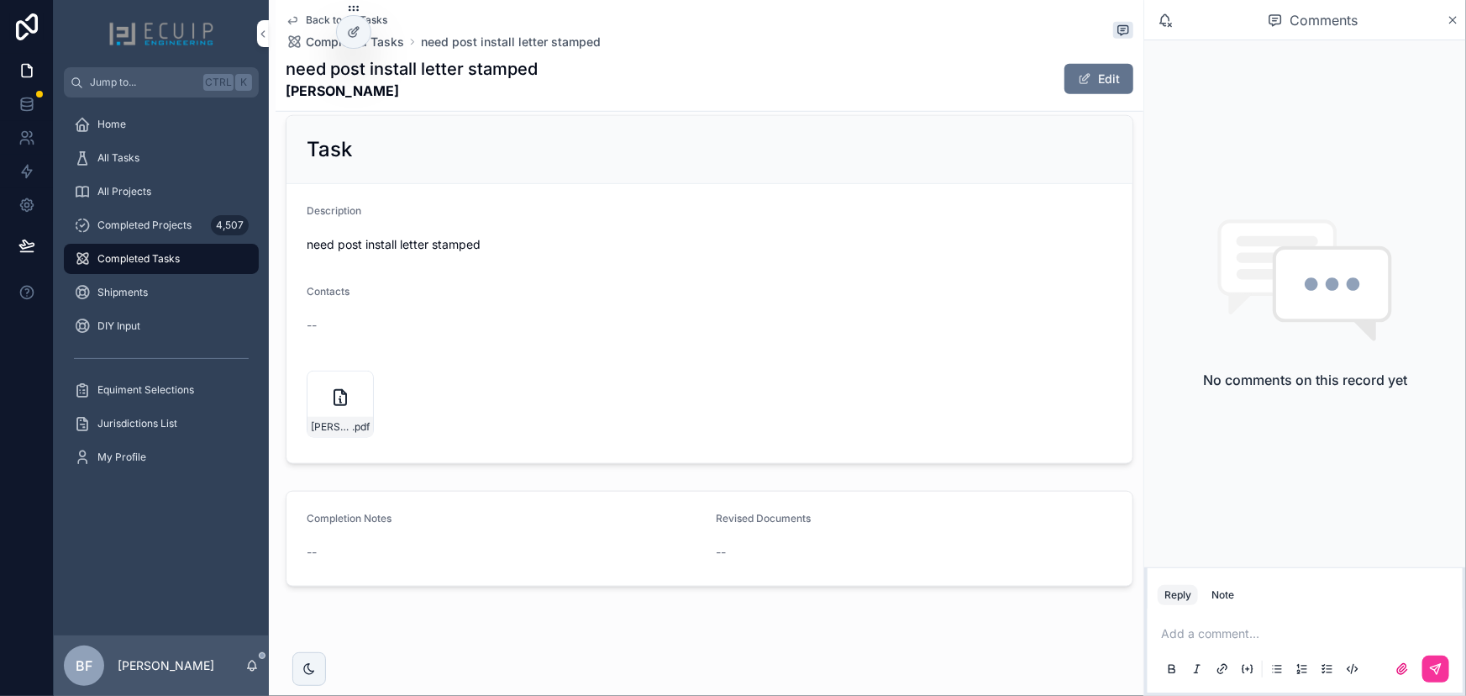
scroll to position [593, 0]
click at [0, 0] on icon "scrollable content" at bounding box center [0, 0] width 0 height 0
click at [1080, 76] on span "scrollable content" at bounding box center [1084, 78] width 13 height 13
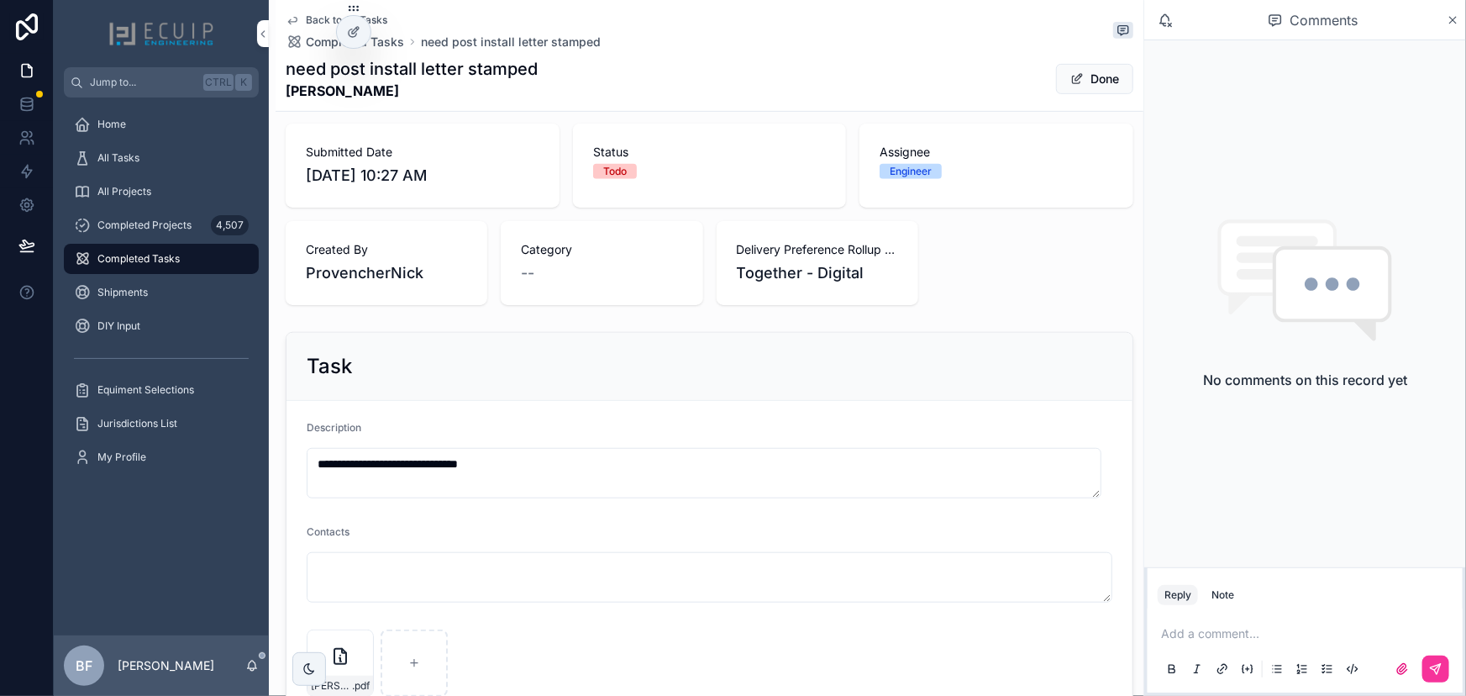
scroll to position [215, 0]
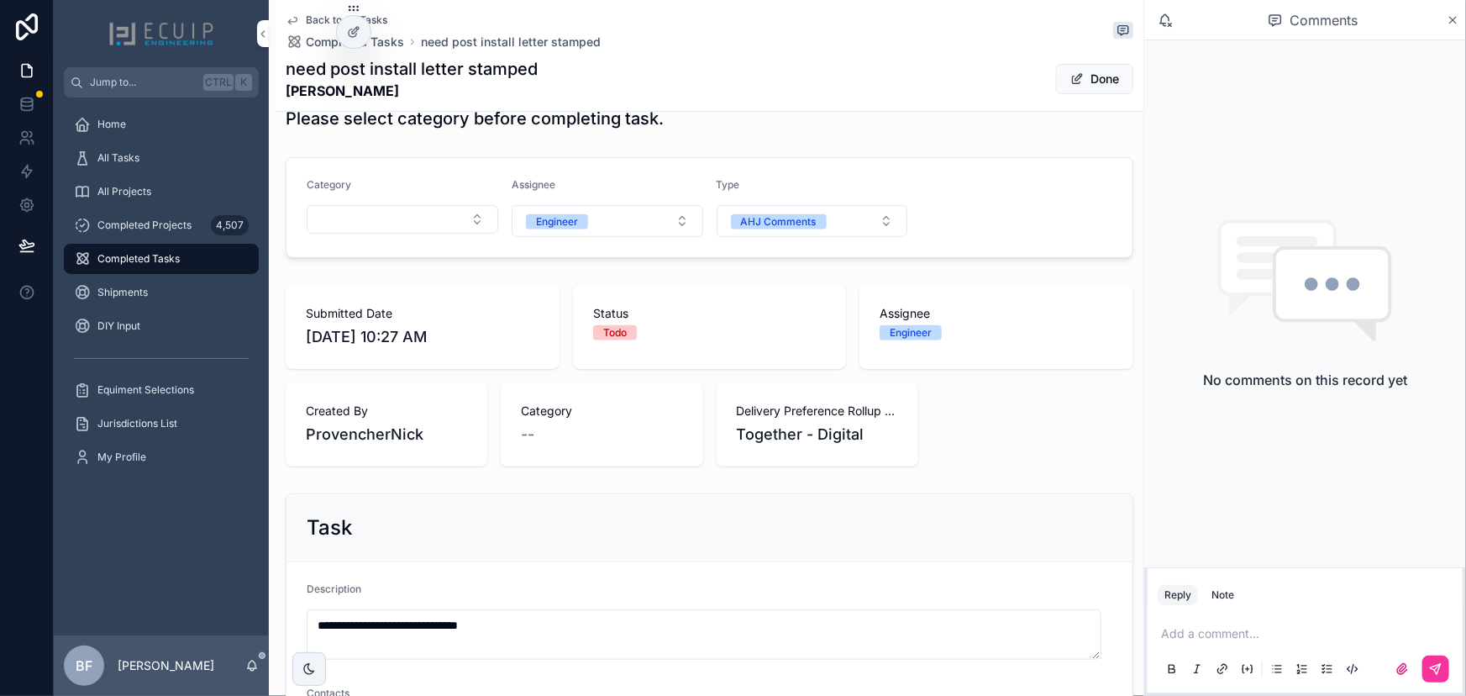
click at [376, 234] on div "Category" at bounding box center [403, 207] width 192 height 59
click at [392, 222] on button "Select Button" at bounding box center [403, 219] width 192 height 29
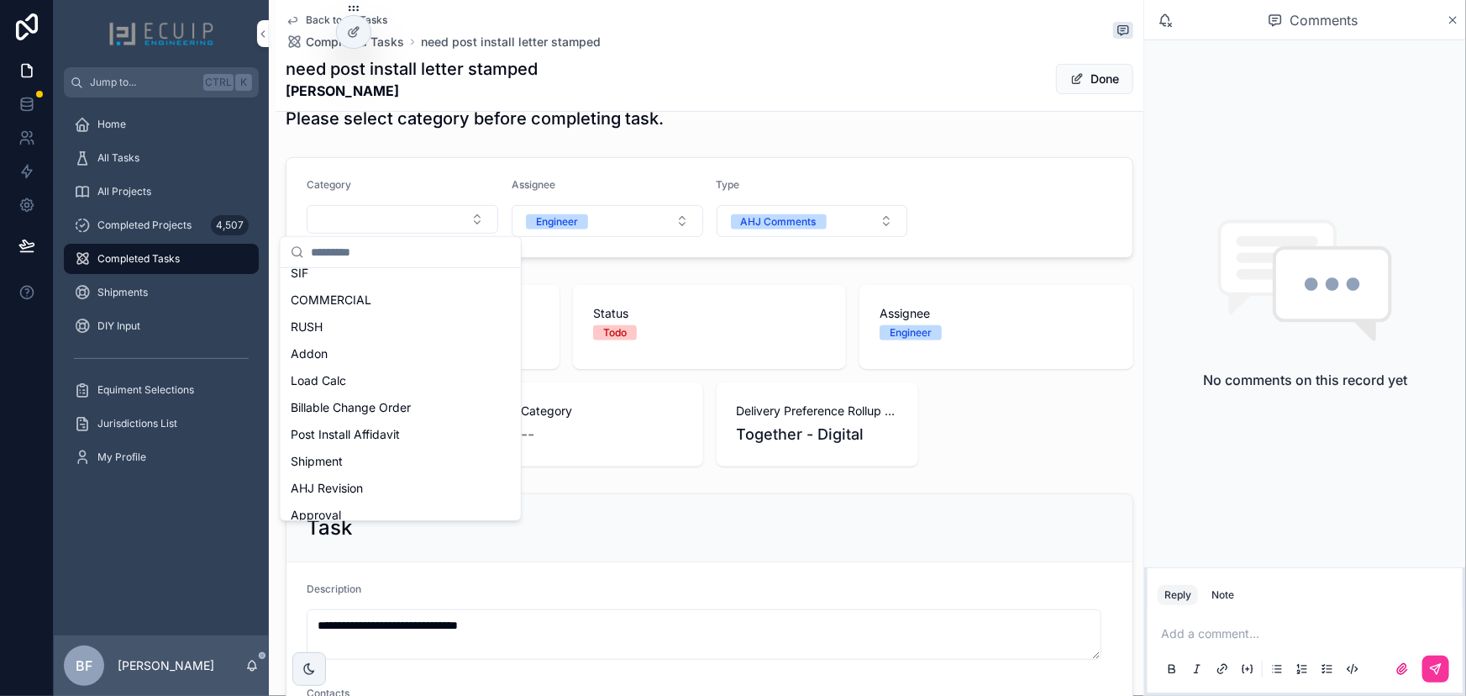
scroll to position [229, 0]
click at [391, 433] on span "Post Install Affidavit" at bounding box center [345, 432] width 109 height 17
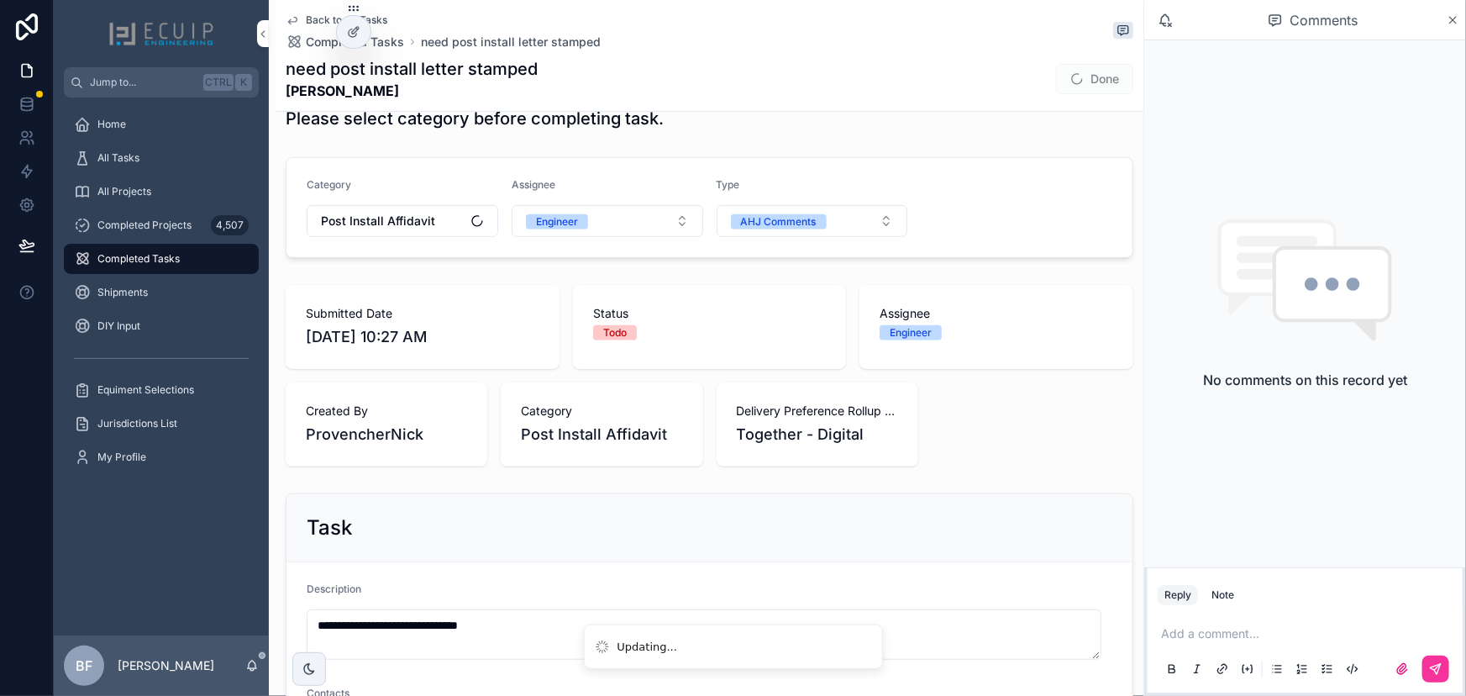
scroll to position [674, 0]
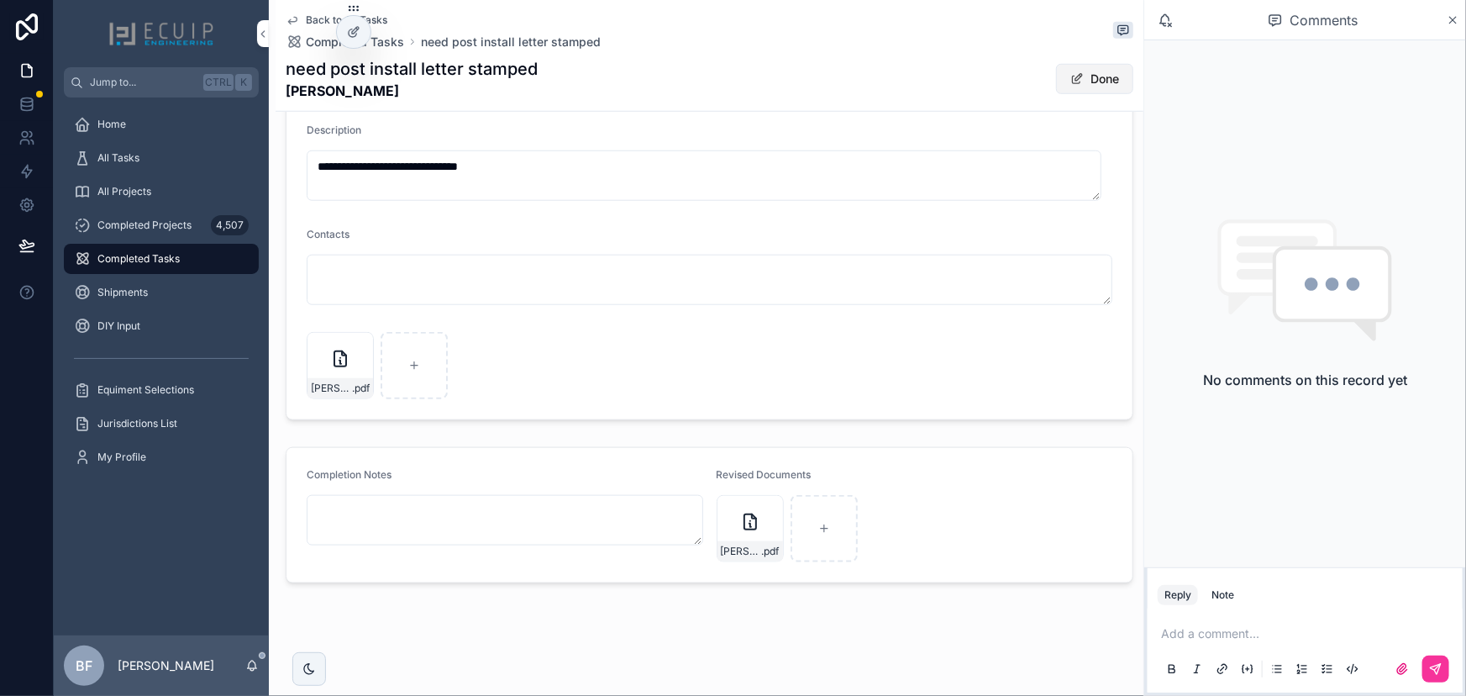
click at [1093, 86] on button "Done" at bounding box center [1094, 79] width 77 height 30
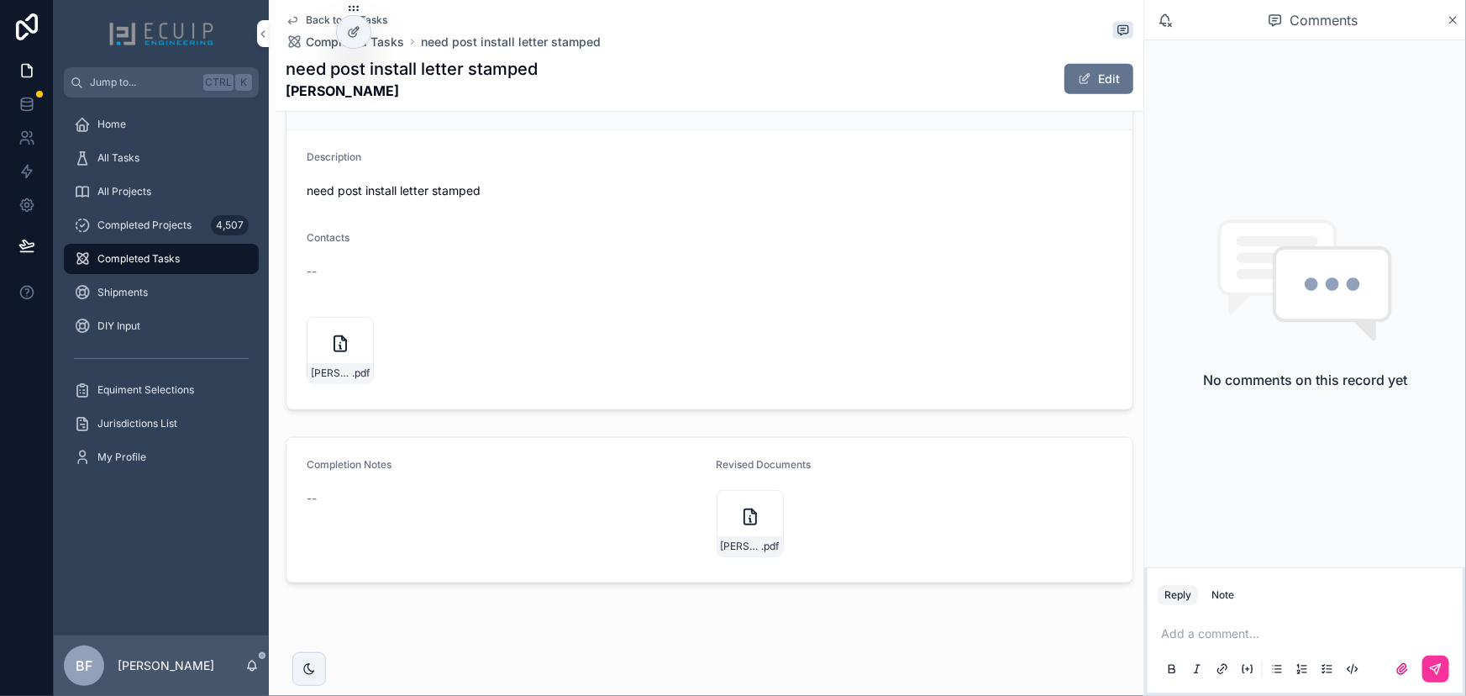
scroll to position [112, 0]
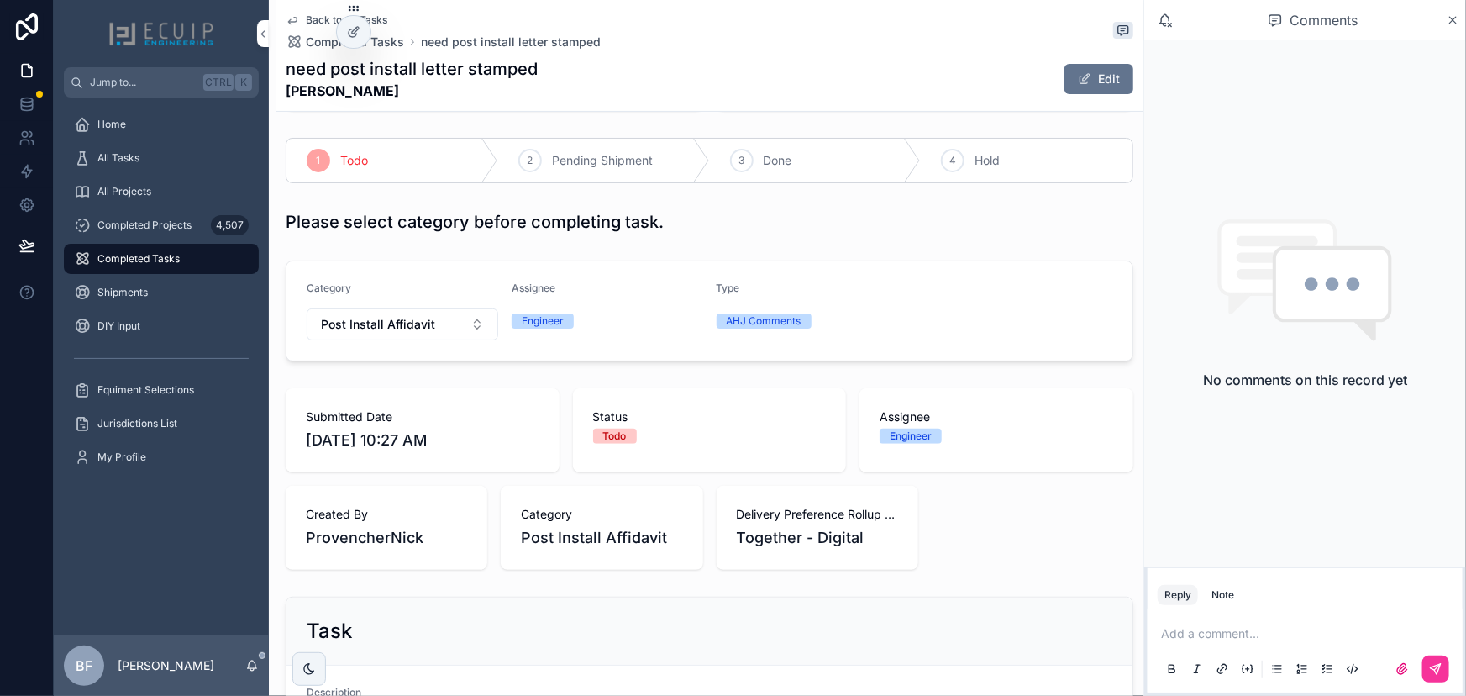
click at [764, 160] on span "Done" at bounding box center [778, 160] width 29 height 17
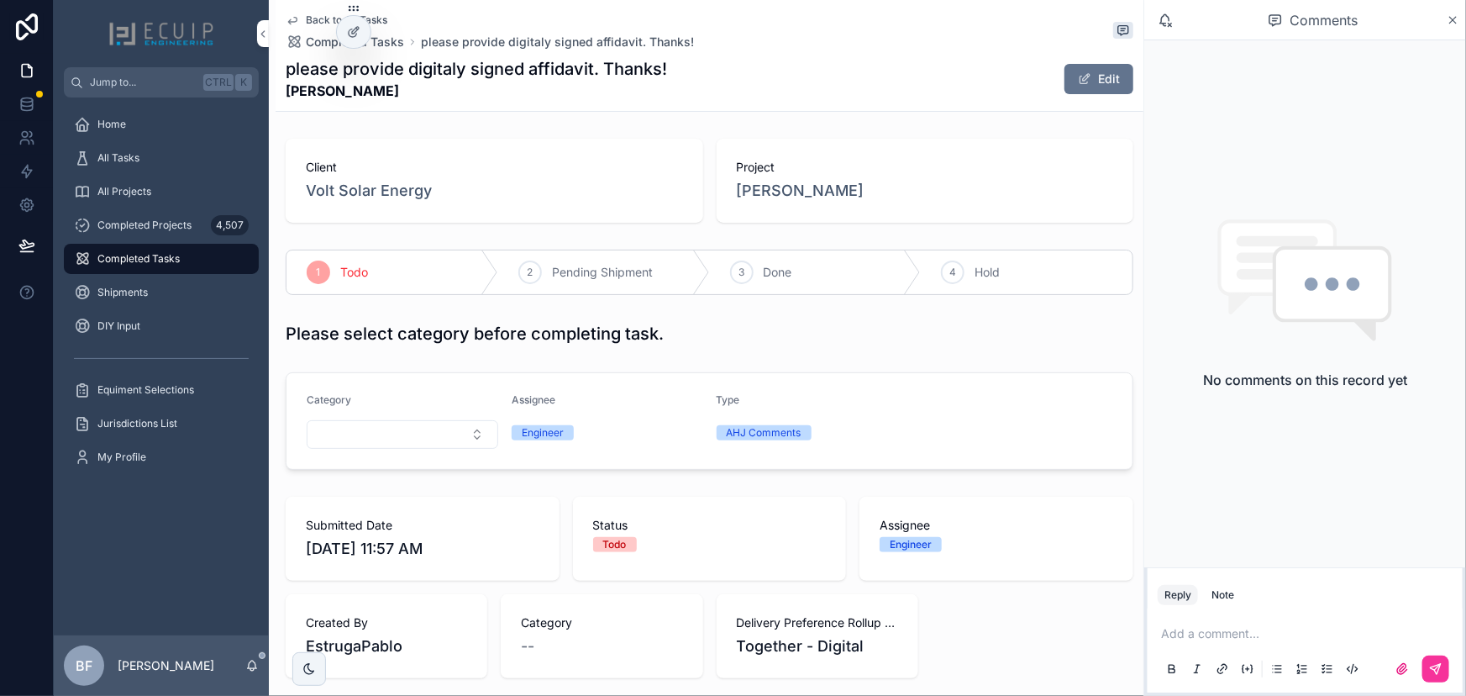
drag, startPoint x: 277, startPoint y: 87, endPoint x: 408, endPoint y: 91, distance: 131.1
click at [408, 91] on div "Back to All Tasks Completed Tasks please provide digitaly signed affidavit. Tha…" at bounding box center [710, 56] width 868 height 112
copy strong "Rafael Lorenzo"
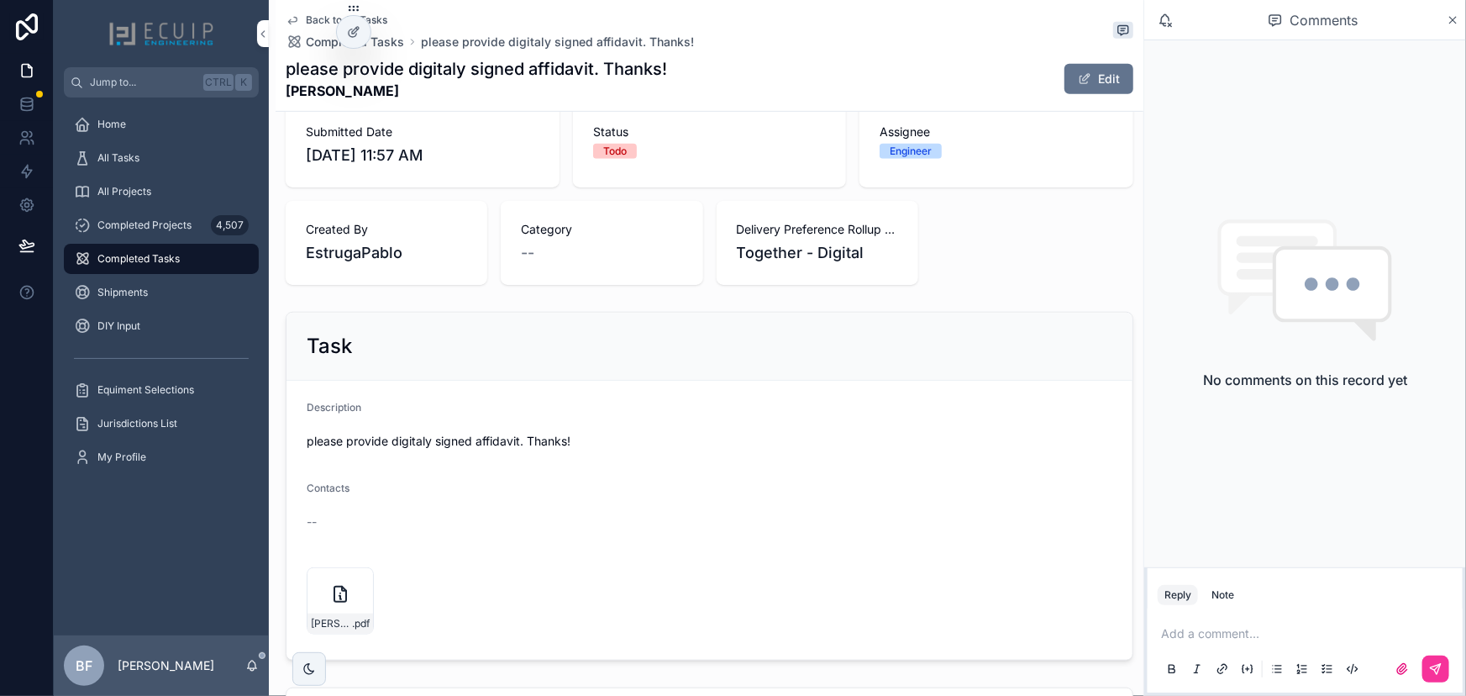
scroll to position [534, 0]
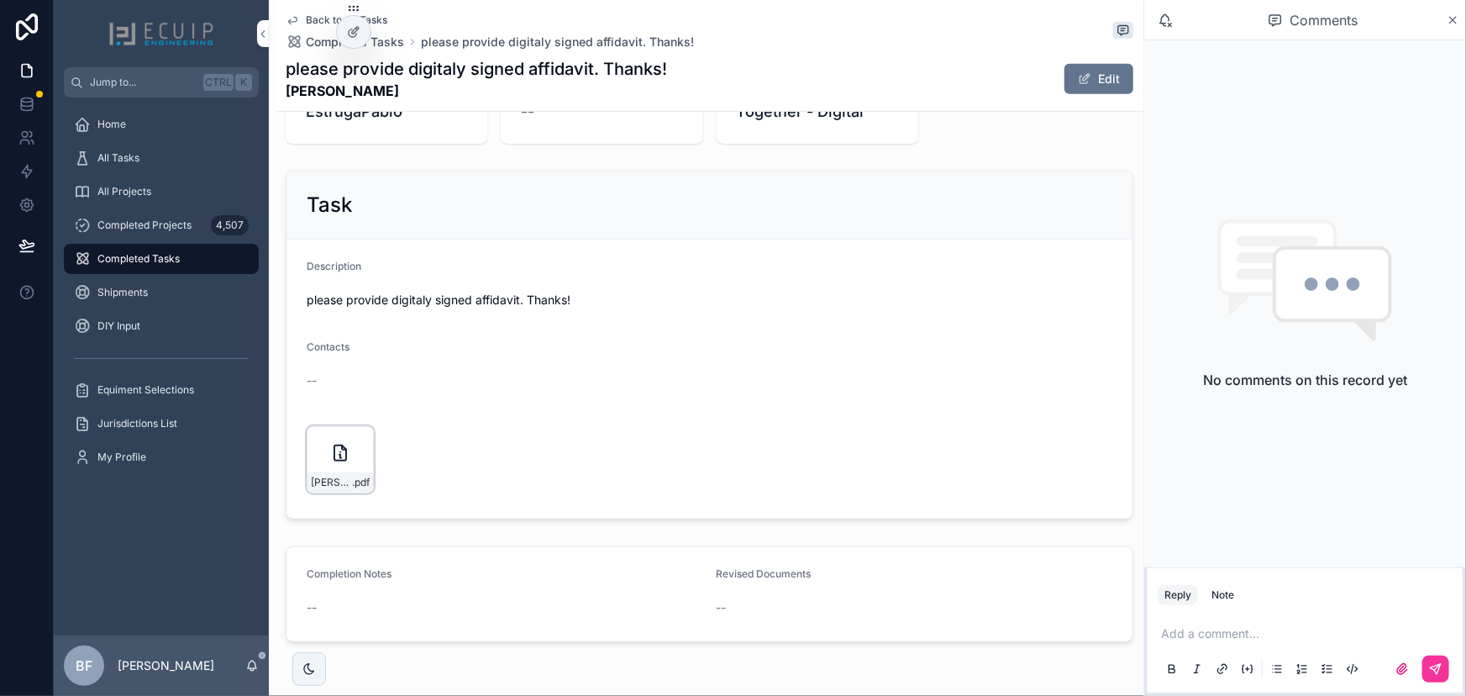
click at [0, 0] on icon "scrollable content" at bounding box center [0, 0] width 0 height 0
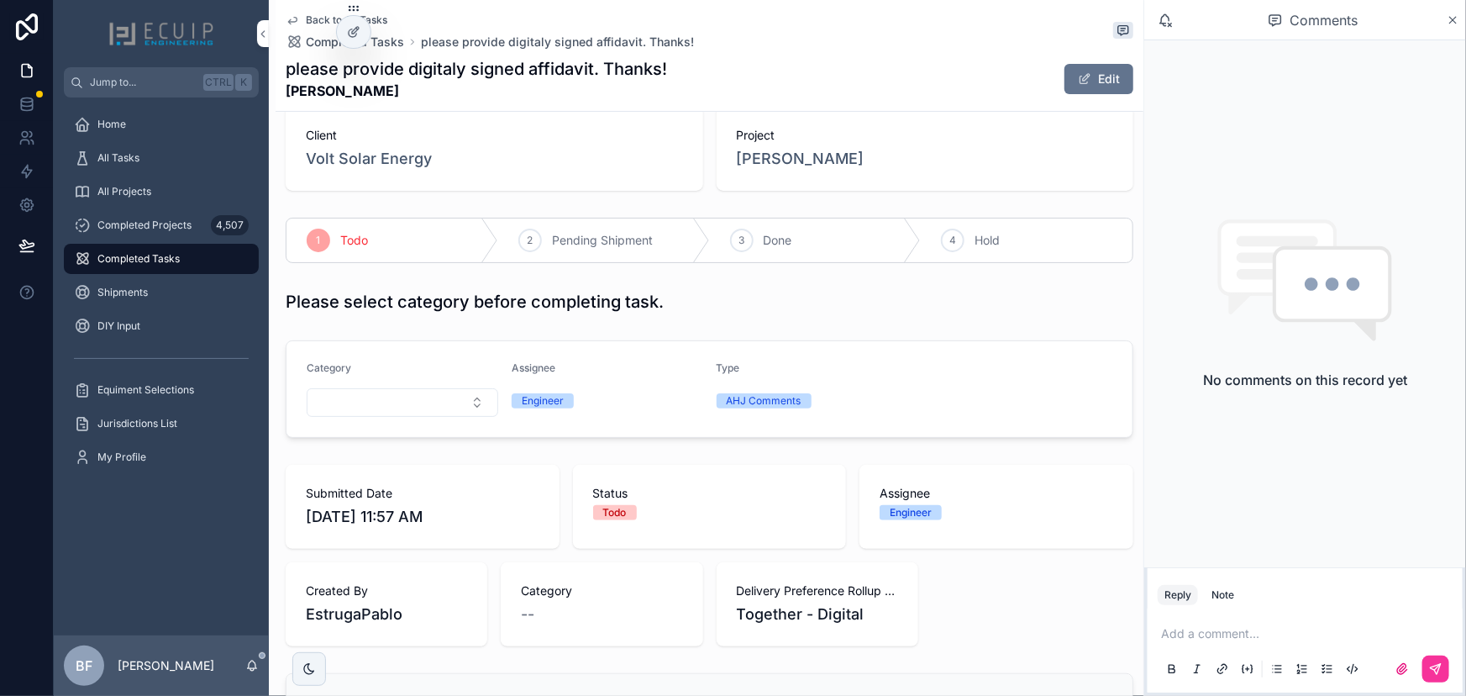
scroll to position [0, 0]
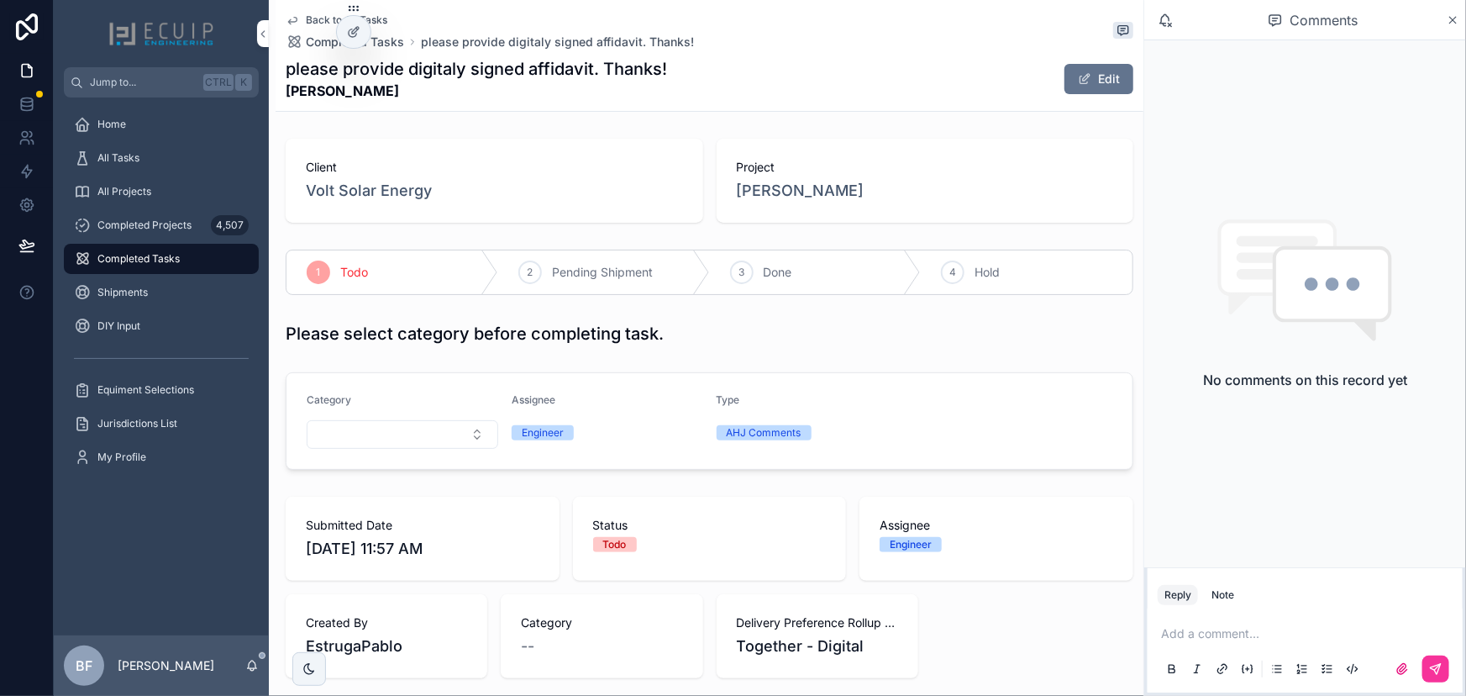
click at [513, 130] on div "Back to All Tasks Completed Tasks please provide digitaly signed affidavit. Tha…" at bounding box center [710, 645] width 868 height 1290
drag, startPoint x: 1061, startPoint y: 64, endPoint x: 1055, endPoint y: 94, distance: 30.8
click at [1064, 64] on button "Edit" at bounding box center [1098, 79] width 69 height 30
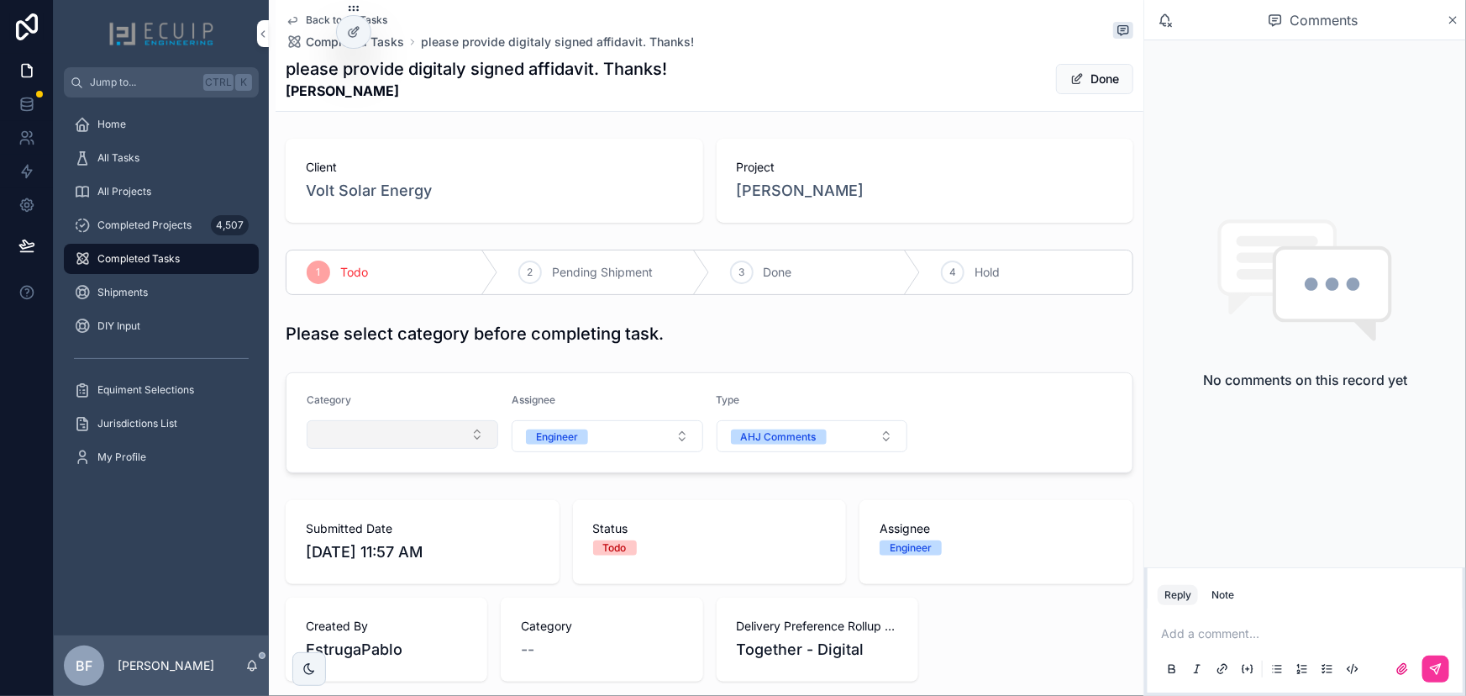
click at [407, 441] on button "Select Button" at bounding box center [403, 434] width 192 height 29
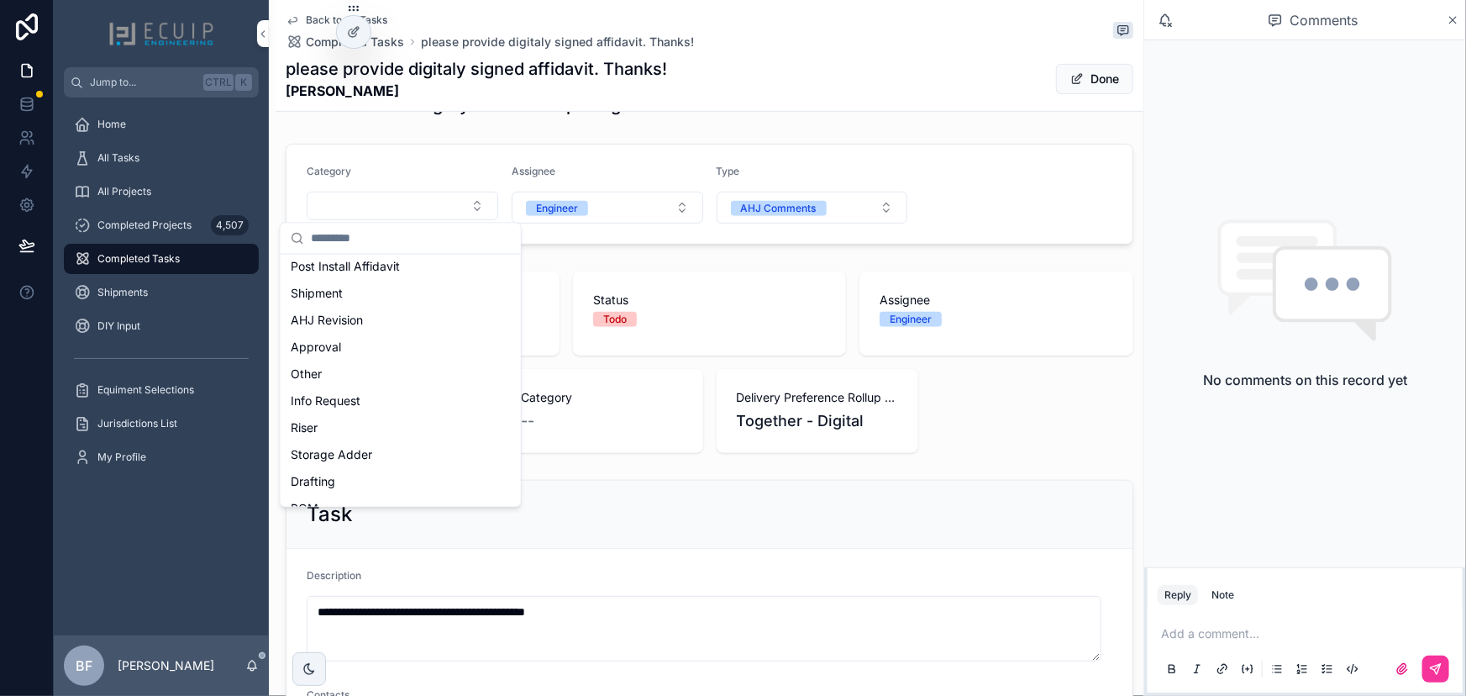
scroll to position [305, 0]
click at [388, 339] on span "Post Install Affidavit" at bounding box center [345, 342] width 109 height 17
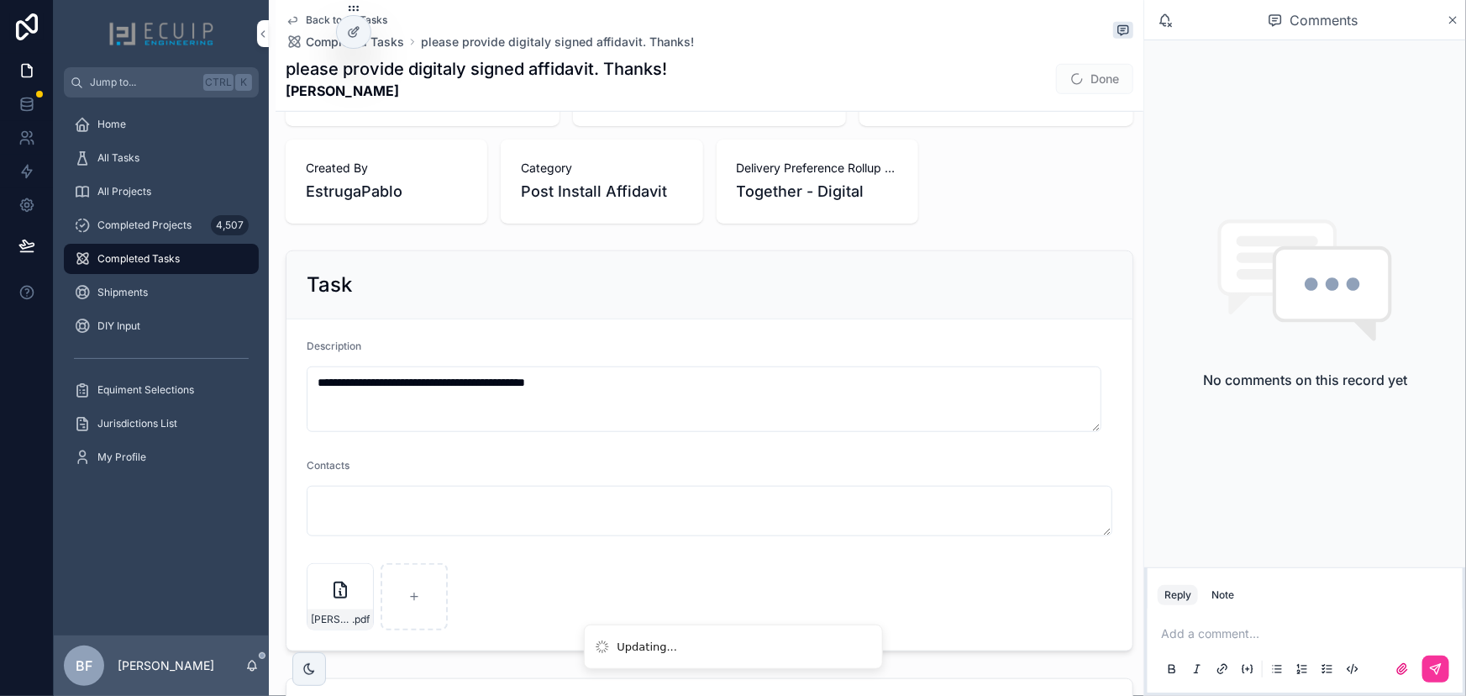
scroll to position [687, 0]
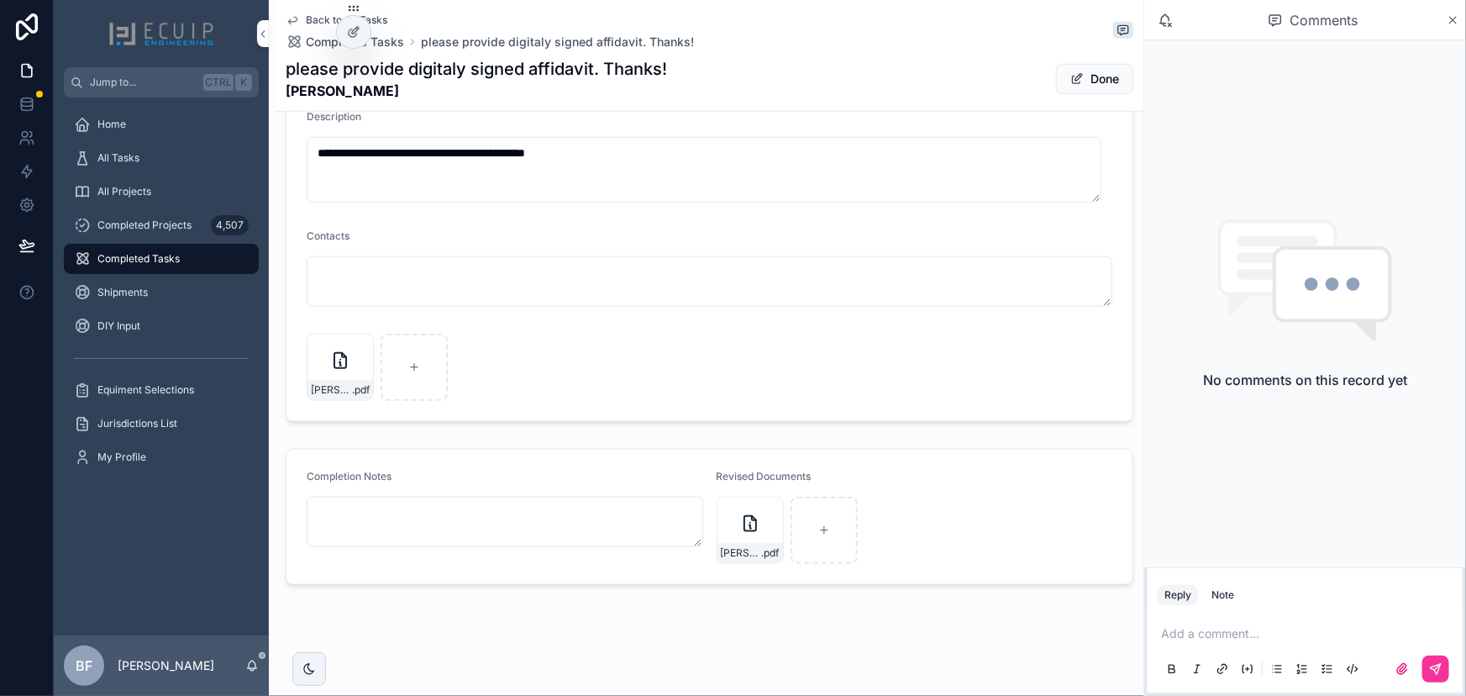
drag, startPoint x: 1092, startPoint y: 73, endPoint x: 1095, endPoint y: 113, distance: 40.4
click at [1092, 73] on button "Done" at bounding box center [1094, 79] width 77 height 30
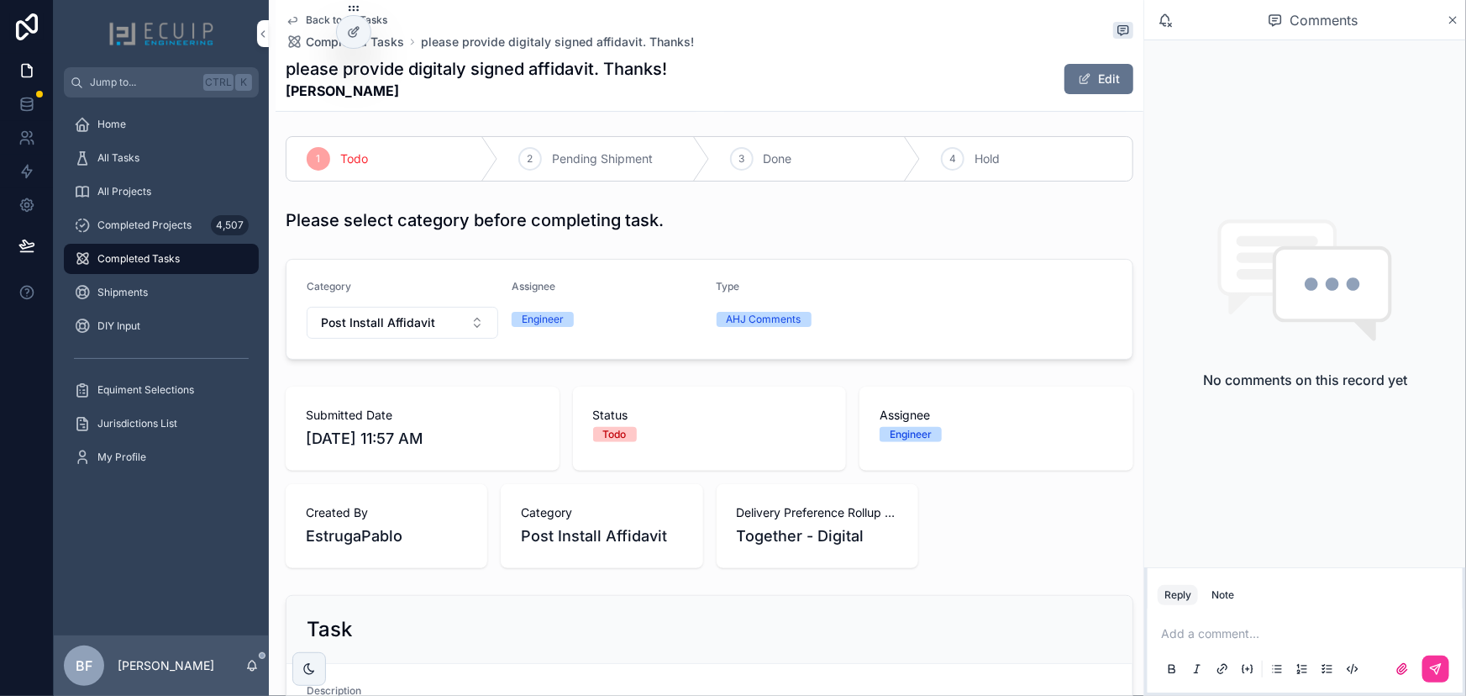
scroll to position [0, 0]
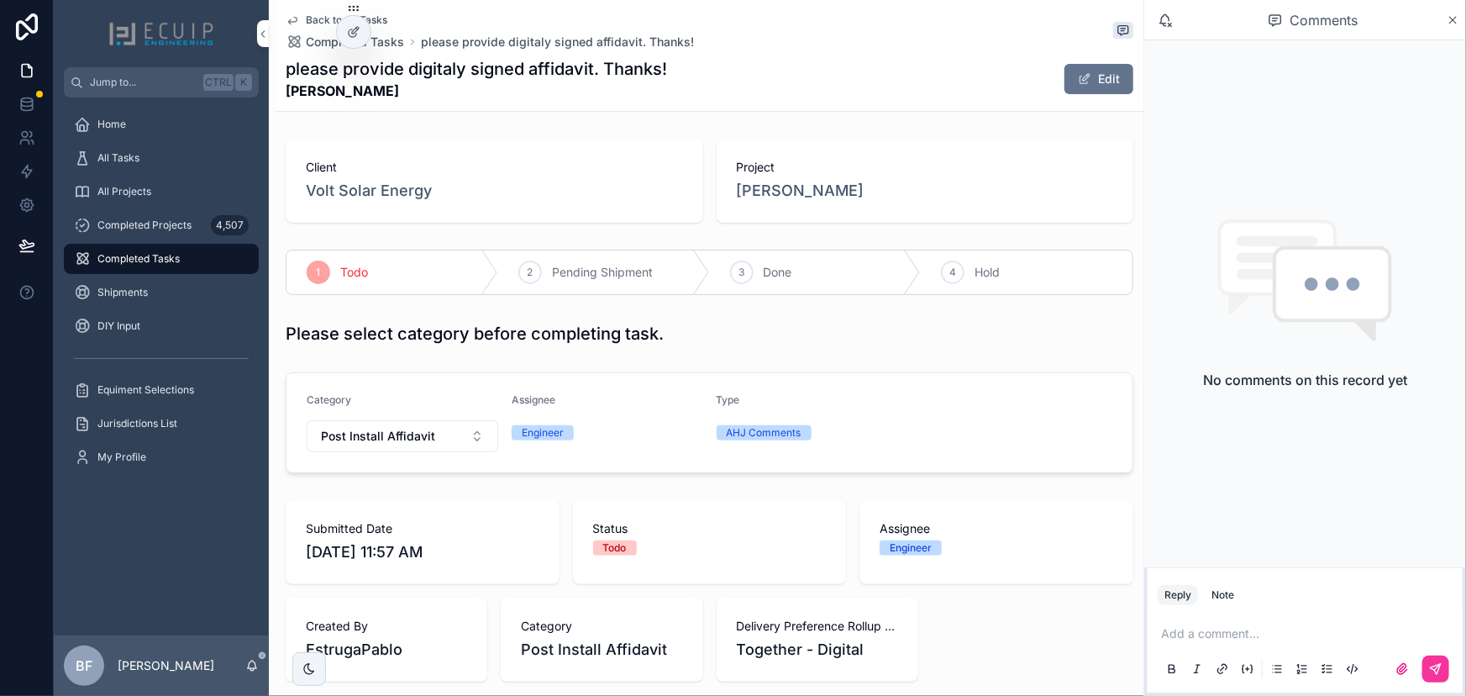
click at [748, 271] on div "3 Done" at bounding box center [816, 272] width 212 height 44
click at [192, 169] on div "All Tasks" at bounding box center [161, 158] width 175 height 27
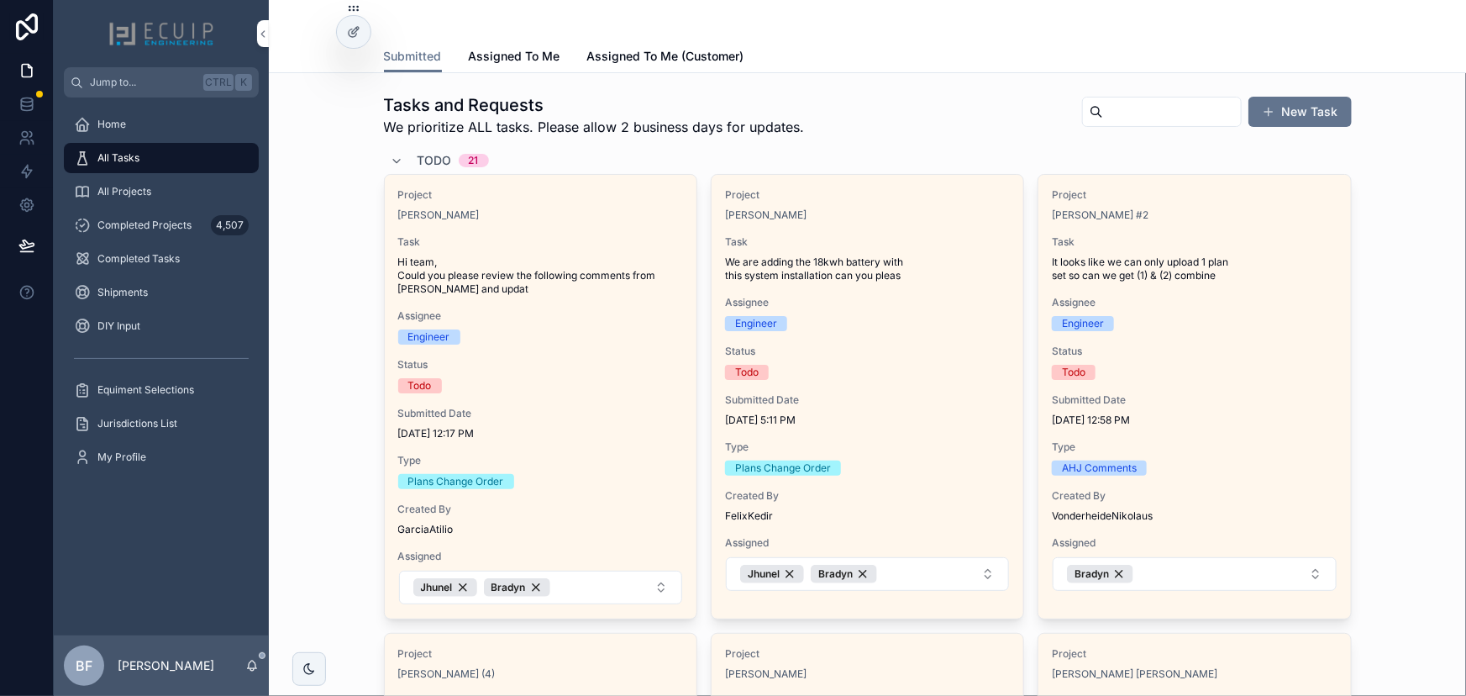
click at [590, 236] on span "Task" at bounding box center [540, 241] width 285 height 13
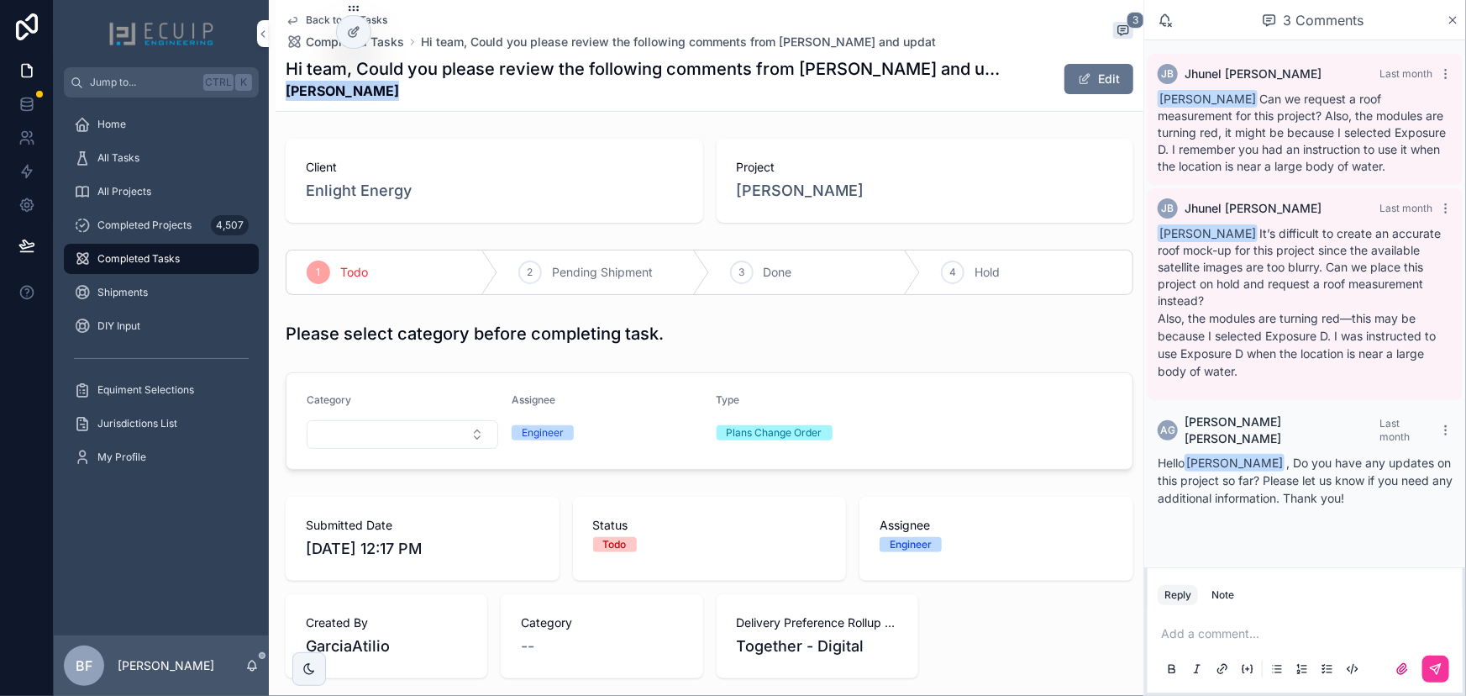
drag, startPoint x: 398, startPoint y: 93, endPoint x: 286, endPoint y: 95, distance: 112.6
click at [286, 95] on strong "Erich Marzolf" at bounding box center [647, 91] width 722 height 20
copy strong "Erich Marzolf"
click at [591, 103] on div "Back to All Tasks Completed Tasks Hi team, Could you please review the followin…" at bounding box center [710, 55] width 848 height 111
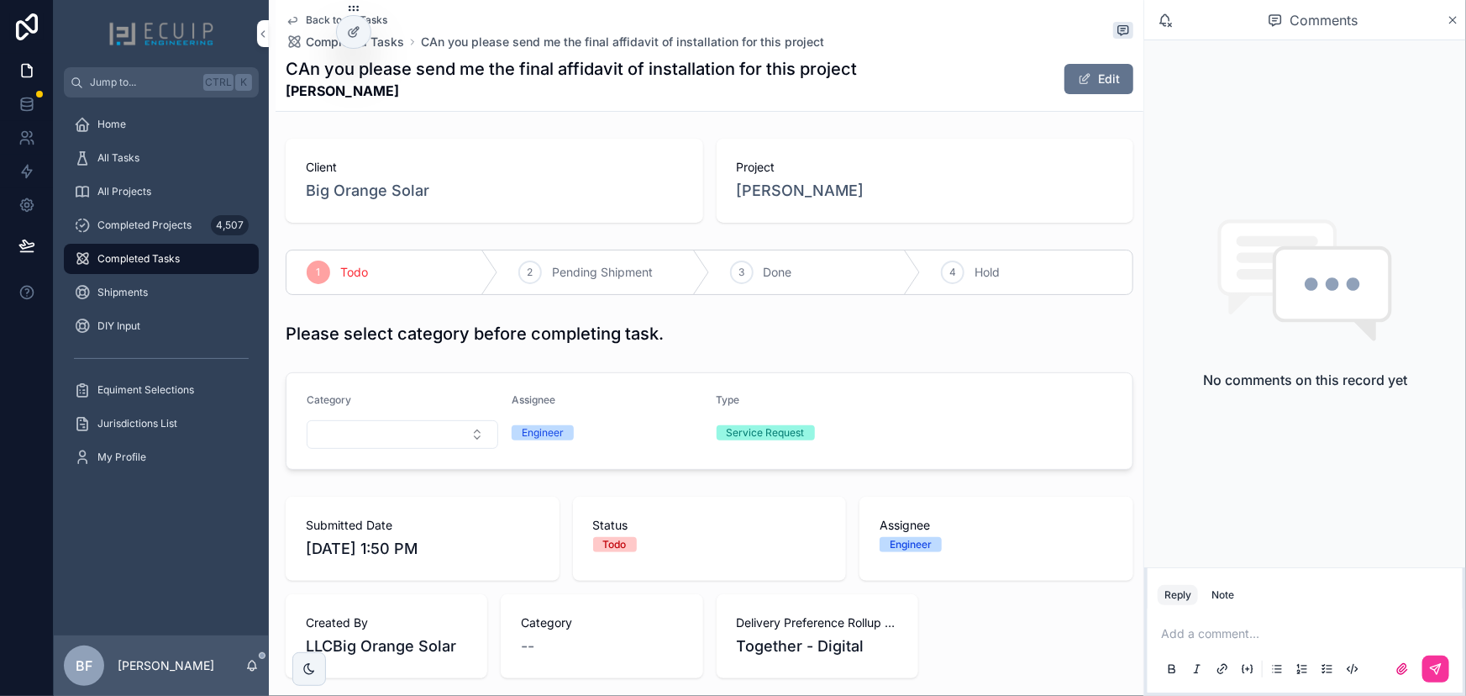
scroll to position [458, 0]
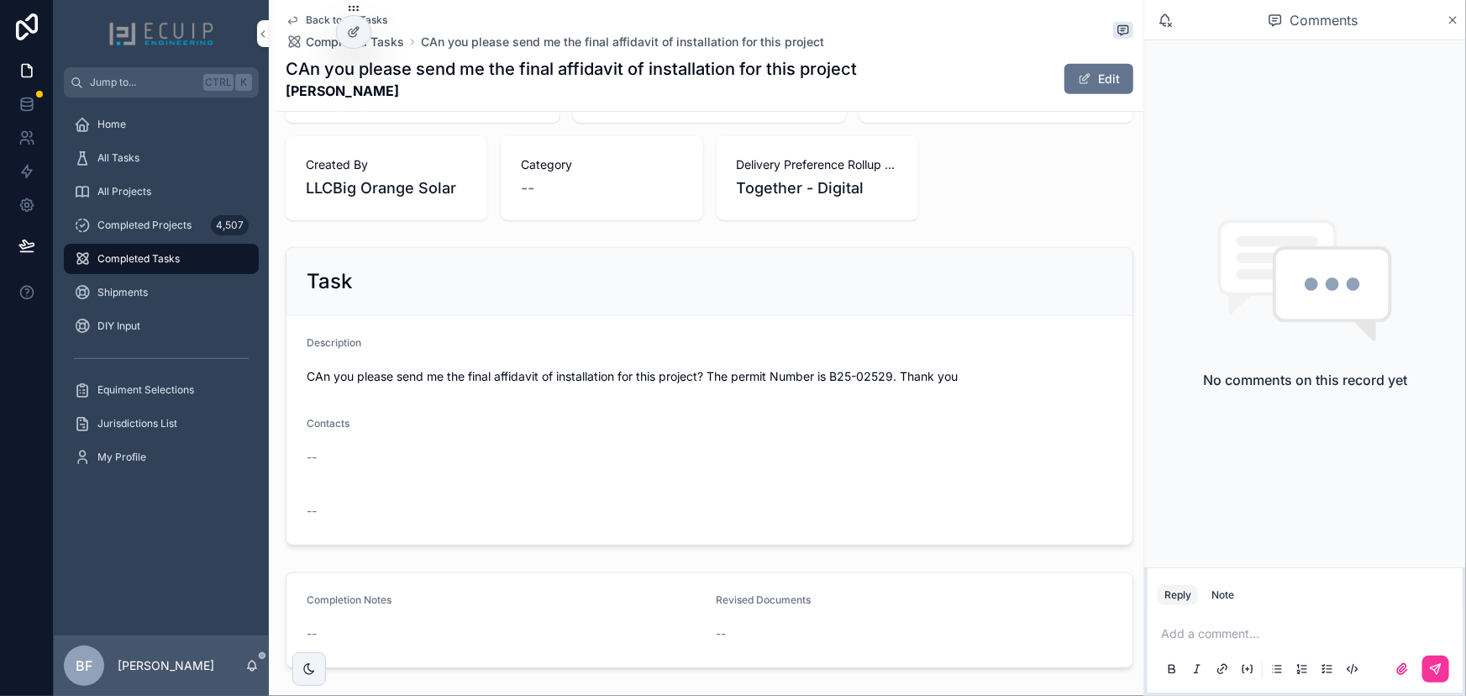
drag, startPoint x: 437, startPoint y: 84, endPoint x: 286, endPoint y: 96, distance: 150.8
click at [286, 96] on strong "[PERSON_NAME]" at bounding box center [571, 91] width 571 height 20
copy strong "[PERSON_NAME]"
drag, startPoint x: 833, startPoint y: 375, endPoint x: 899, endPoint y: 379, distance: 65.7
click at [899, 379] on span "CAn you please send me the final affidavit of installation for this project? Th…" at bounding box center [710, 376] width 806 height 17
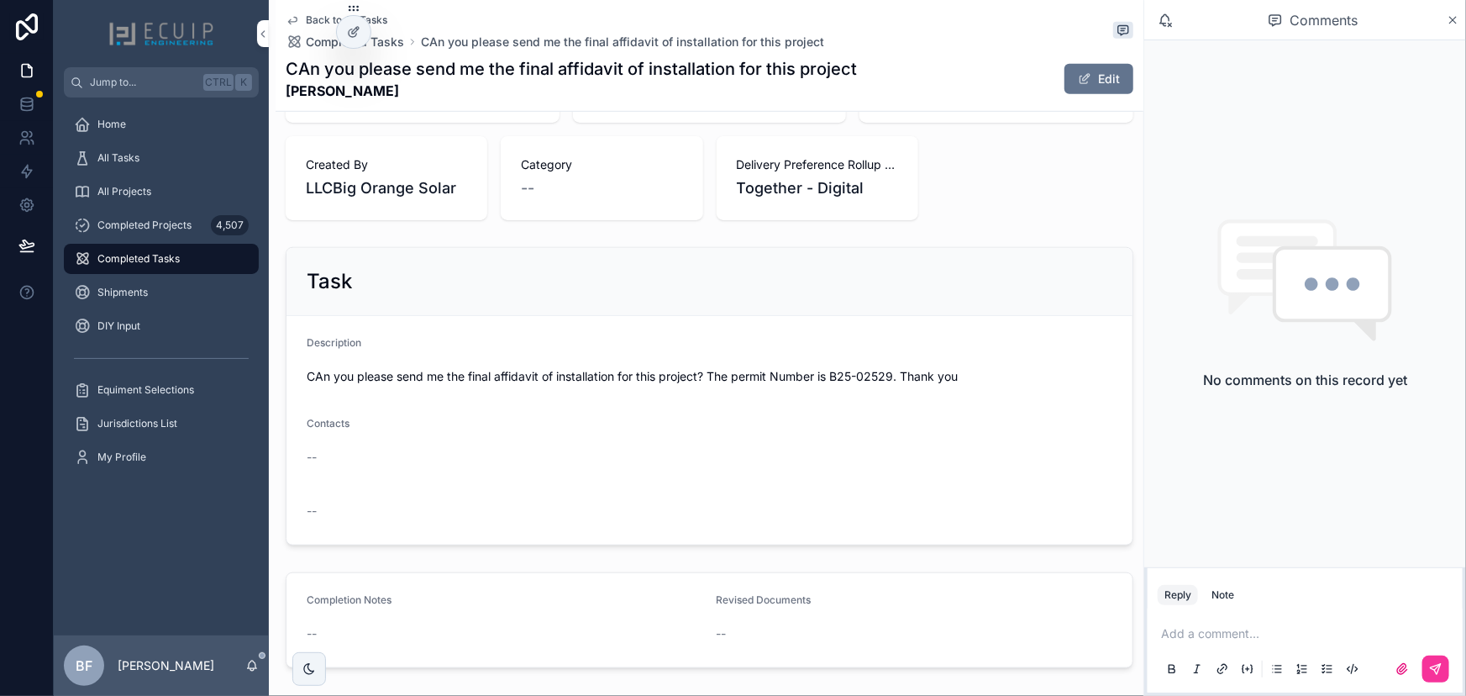
click at [826, 377] on span "CAn you please send me the final affidavit of installation for this project? Th…" at bounding box center [710, 376] width 806 height 17
drag, startPoint x: 733, startPoint y: 373, endPoint x: 895, endPoint y: 376, distance: 161.3
click at [895, 376] on span "CAn you please send me the final affidavit of installation for this project? Th…" at bounding box center [710, 376] width 806 height 17
click at [821, 374] on span "CAn you please send me the final affidavit of installation for this project? Th…" at bounding box center [710, 376] width 806 height 17
drag, startPoint x: 836, startPoint y: 374, endPoint x: 896, endPoint y: 374, distance: 59.6
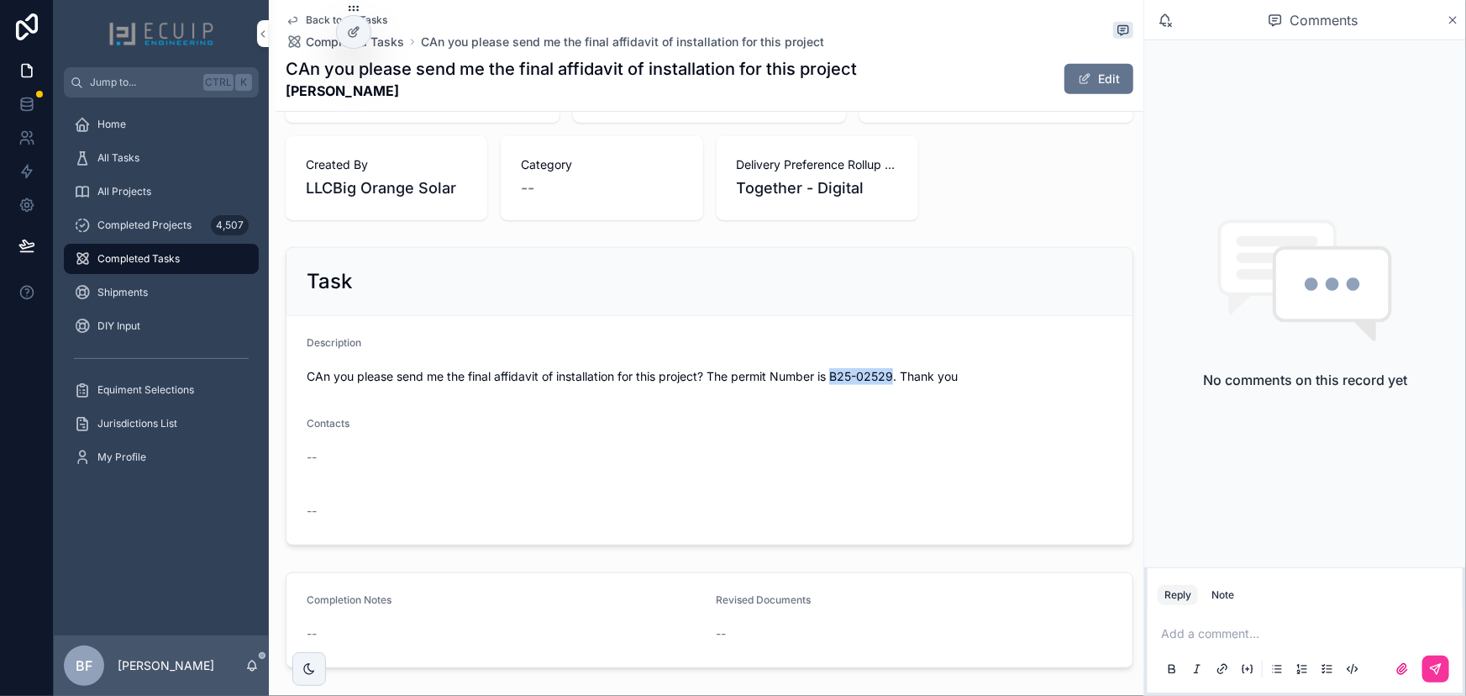
click at [896, 374] on span "CAn you please send me the final affidavit of installation for this project? Th…" at bounding box center [710, 376] width 806 height 17
copy span "B25-02529"
click at [681, 323] on form "Description CAn you please send me the final affidavit of installation for this…" at bounding box center [709, 430] width 846 height 229
click at [1064, 92] on button "Edit" at bounding box center [1098, 79] width 69 height 30
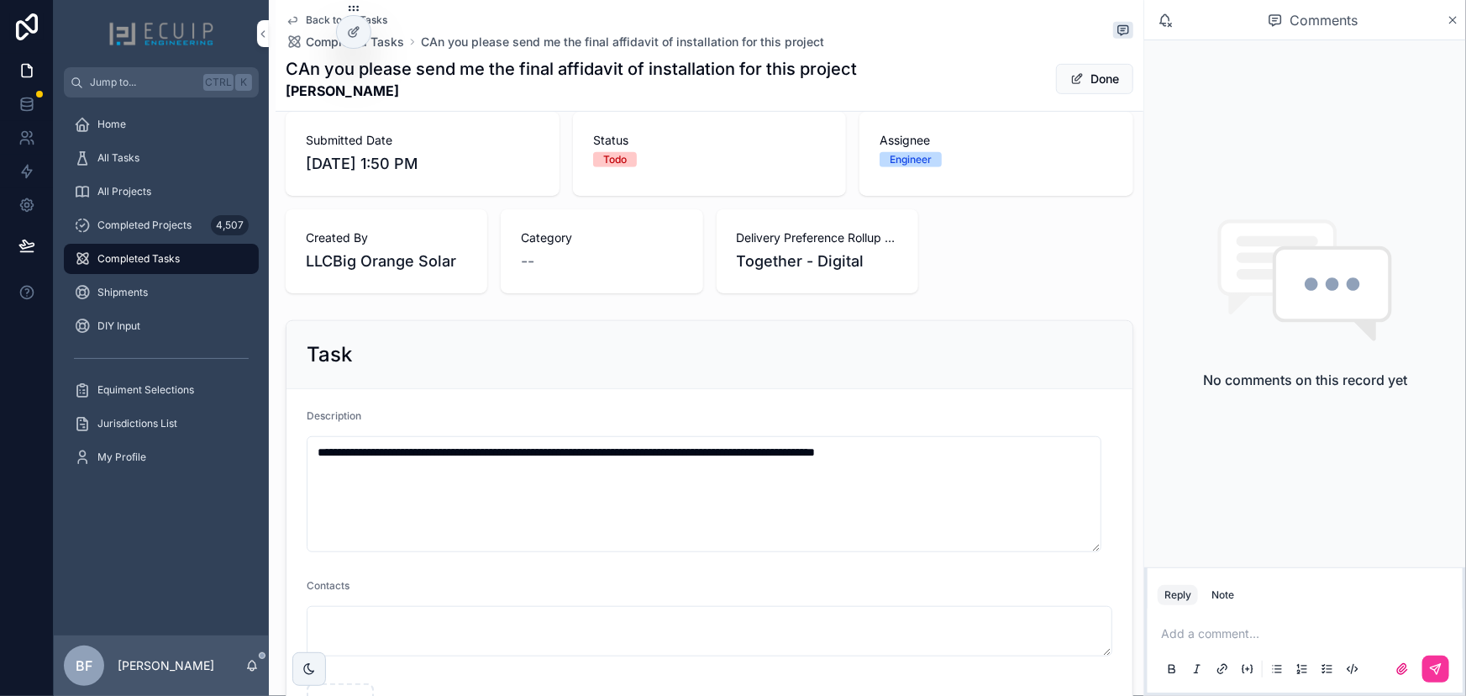
scroll to position [152, 0]
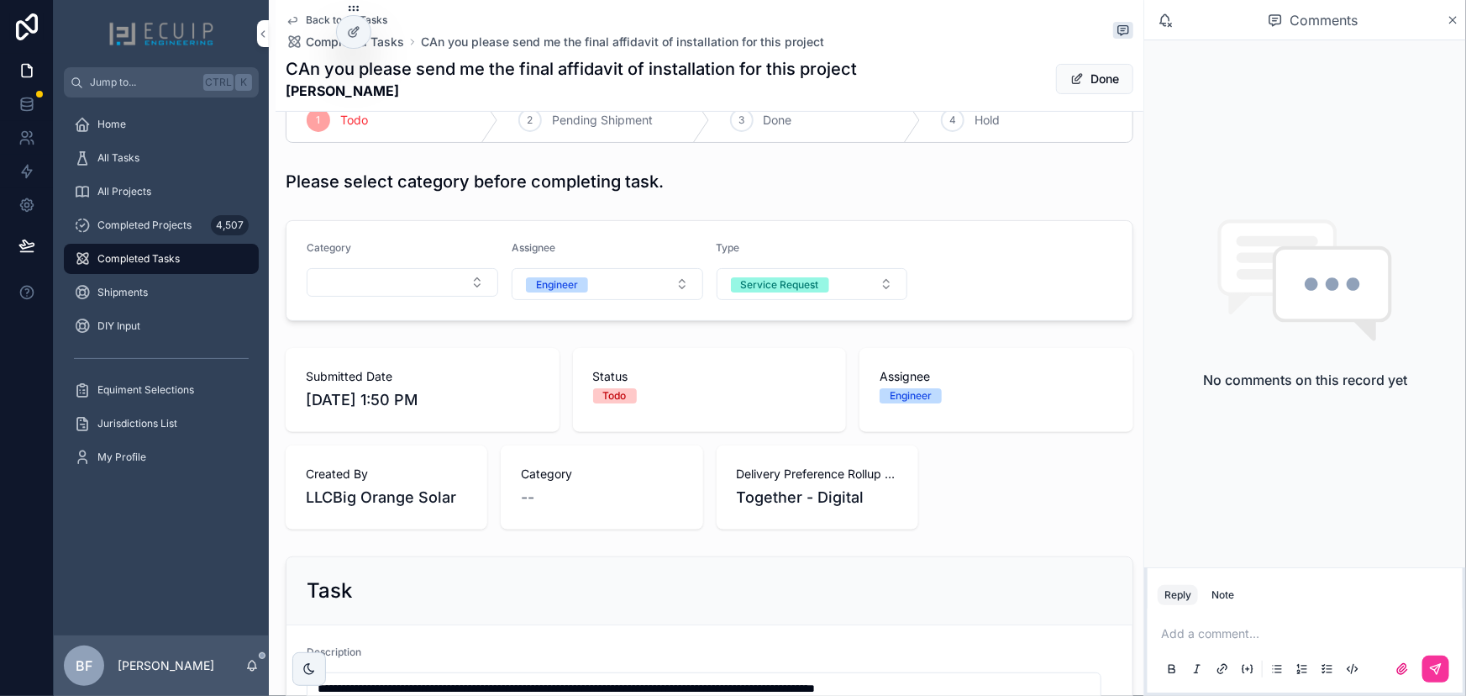
click at [419, 302] on form "Category Assignee Engineer Type Service Request" at bounding box center [709, 270] width 846 height 99
click at [423, 288] on button "Select Button" at bounding box center [403, 282] width 192 height 29
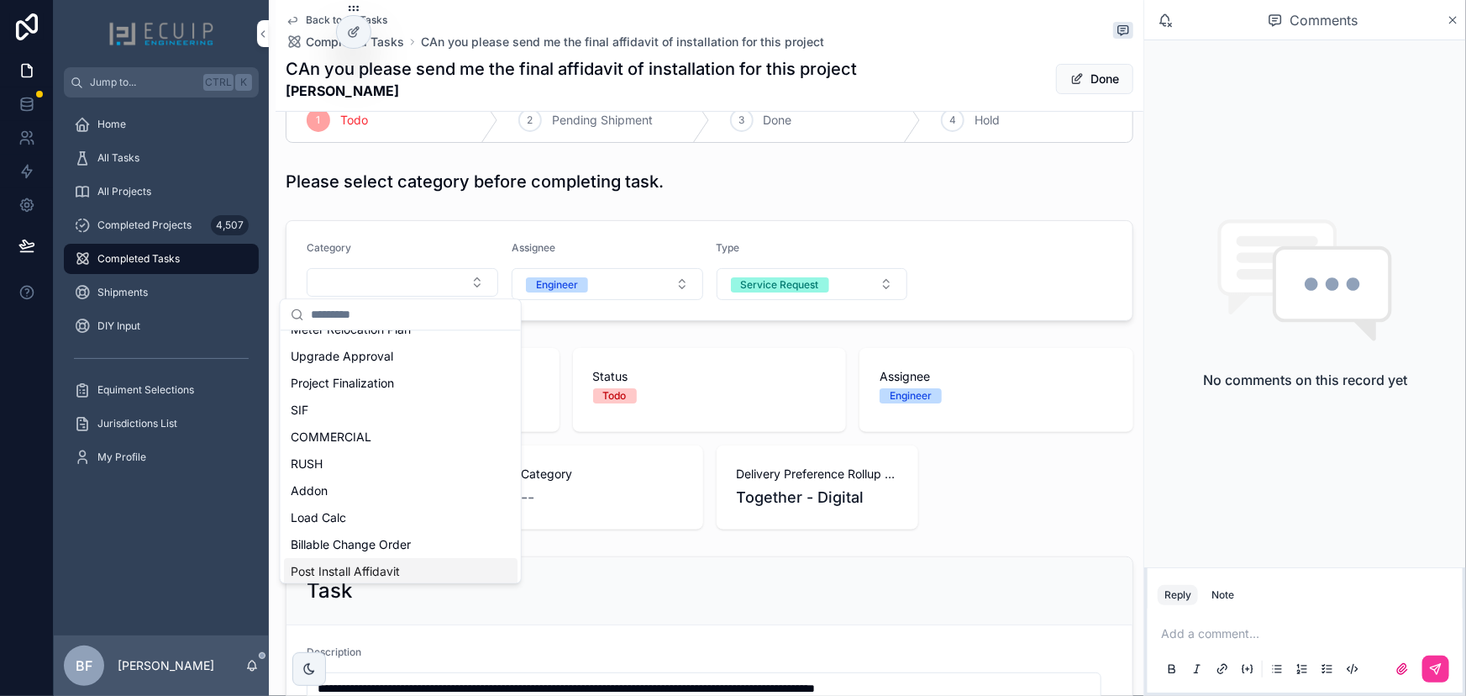
click at [389, 565] on span "Post Install Affidavit" at bounding box center [345, 571] width 109 height 17
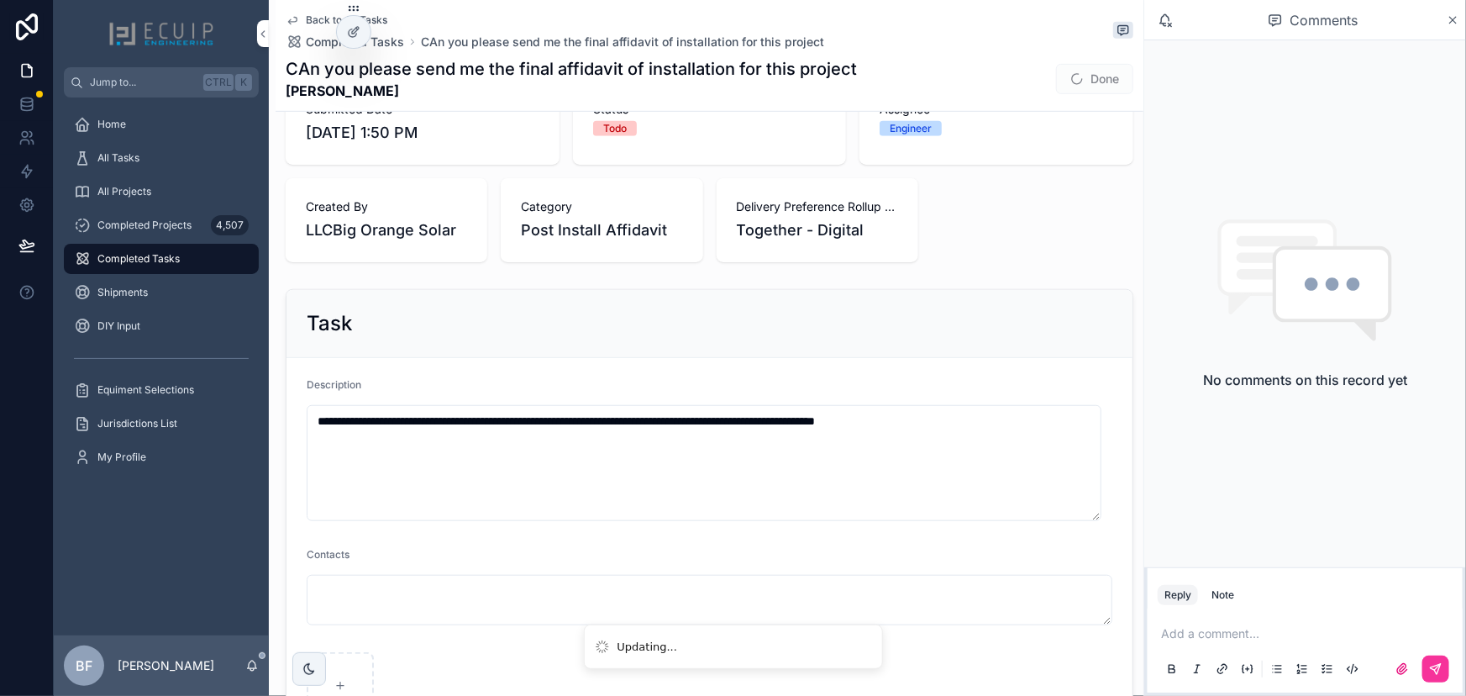
scroll to position [739, 0]
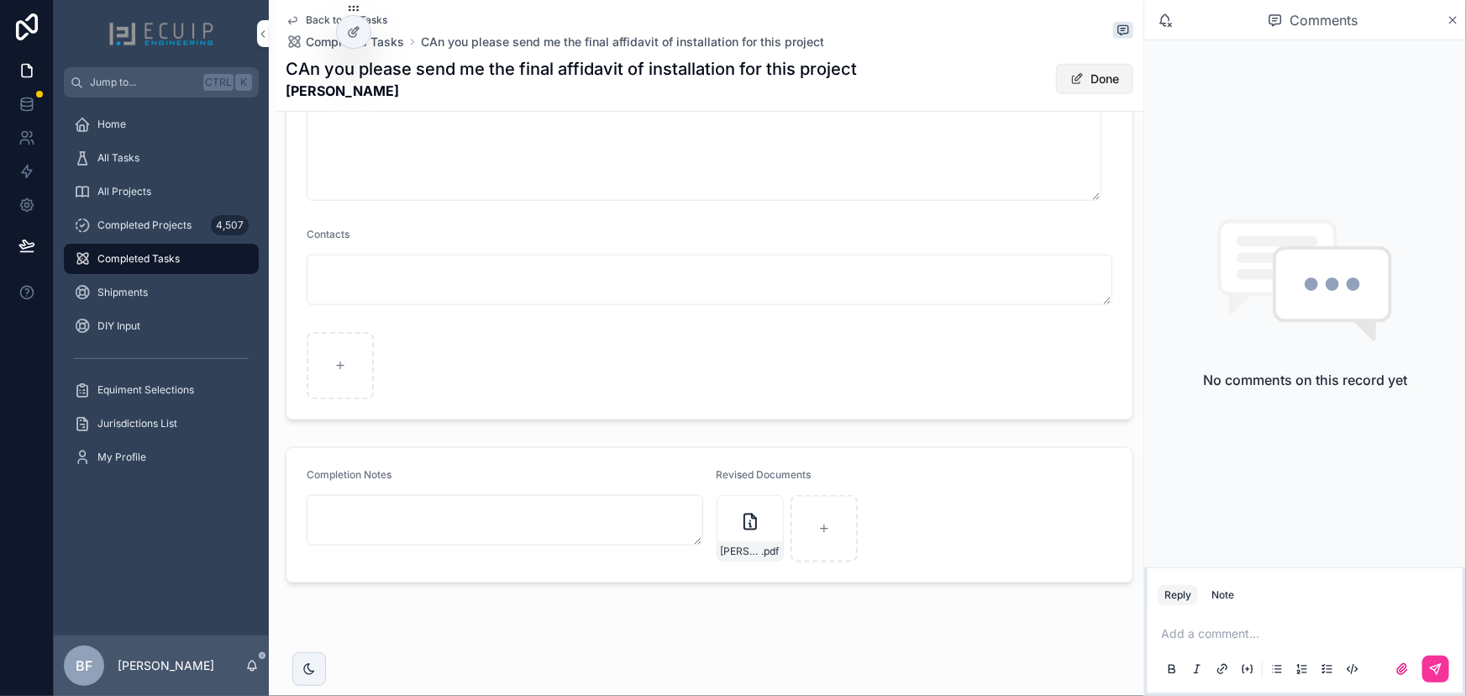
click at [1102, 83] on button "Done" at bounding box center [1094, 79] width 77 height 30
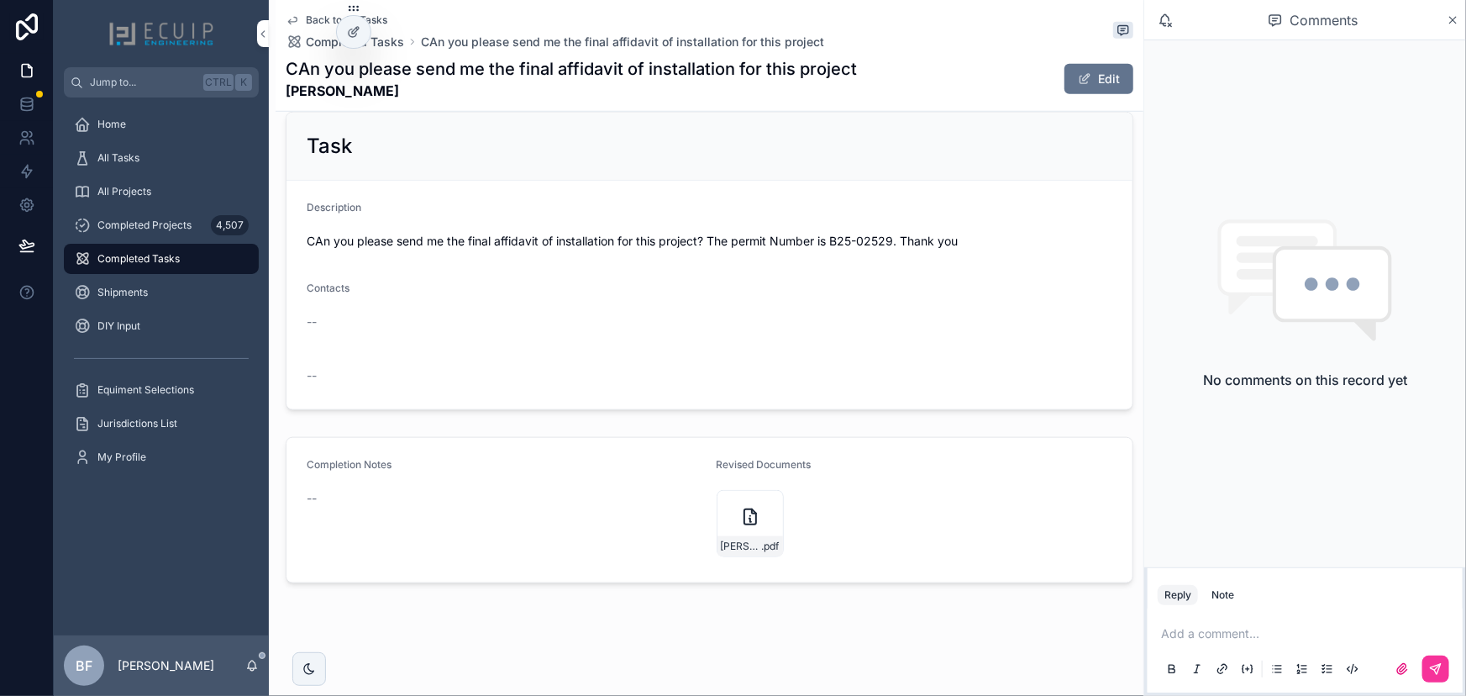
scroll to position [61, 0]
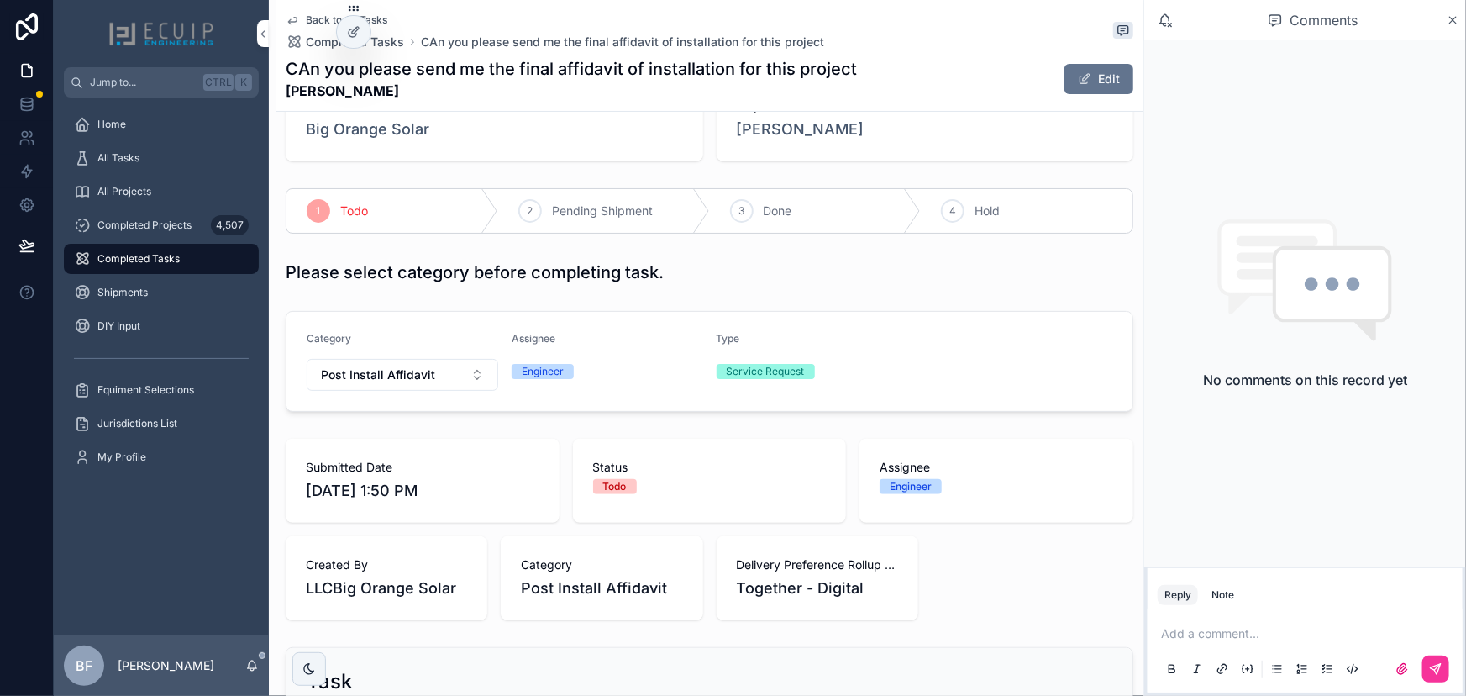
click at [783, 204] on span "Done" at bounding box center [778, 210] width 29 height 17
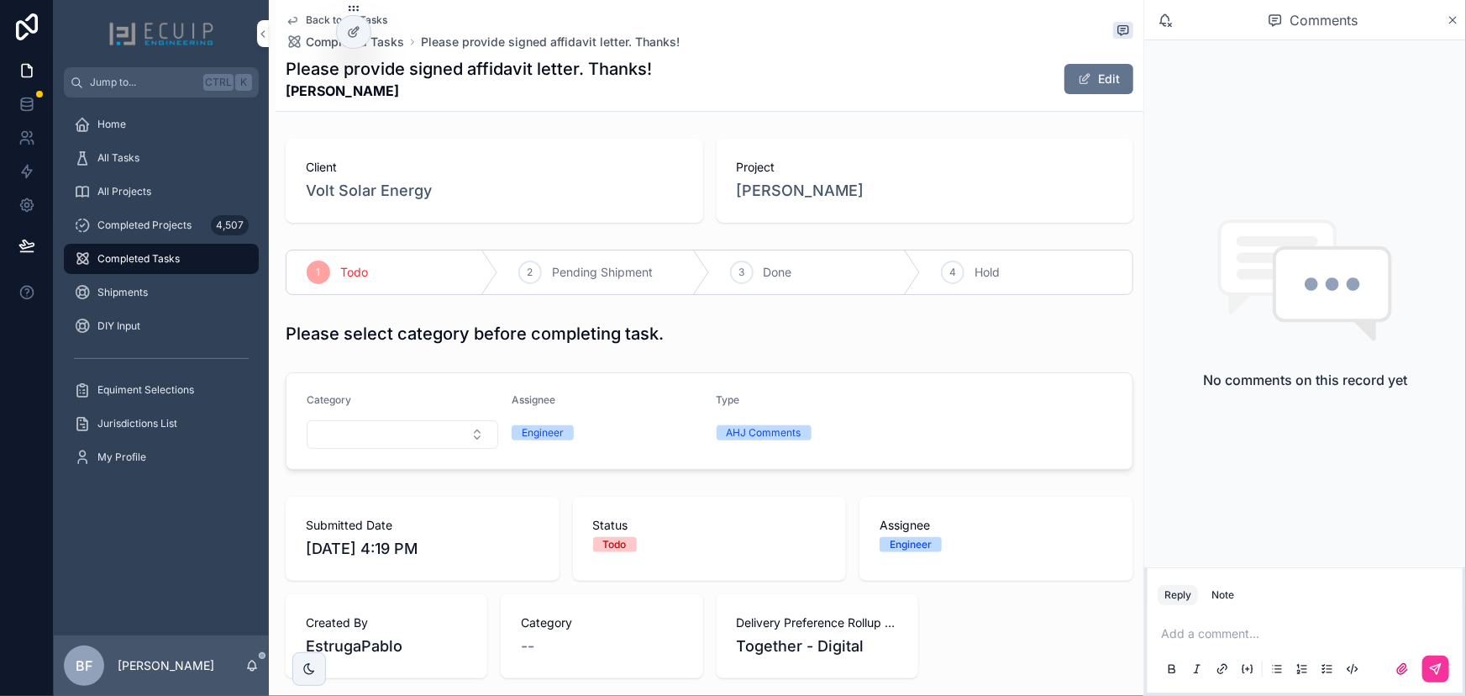
click at [401, 109] on div "Back to All Tasks Completed Tasks Please provide signed affidavit letter. Thank…" at bounding box center [710, 55] width 848 height 111
drag, startPoint x: 381, startPoint y: 98, endPoint x: 270, endPoint y: 92, distance: 111.9
click at [270, 92] on div "Back to All Tasks Completed Tasks Please provide signed affidavit letter. Thank…" at bounding box center [706, 645] width 875 height 1290
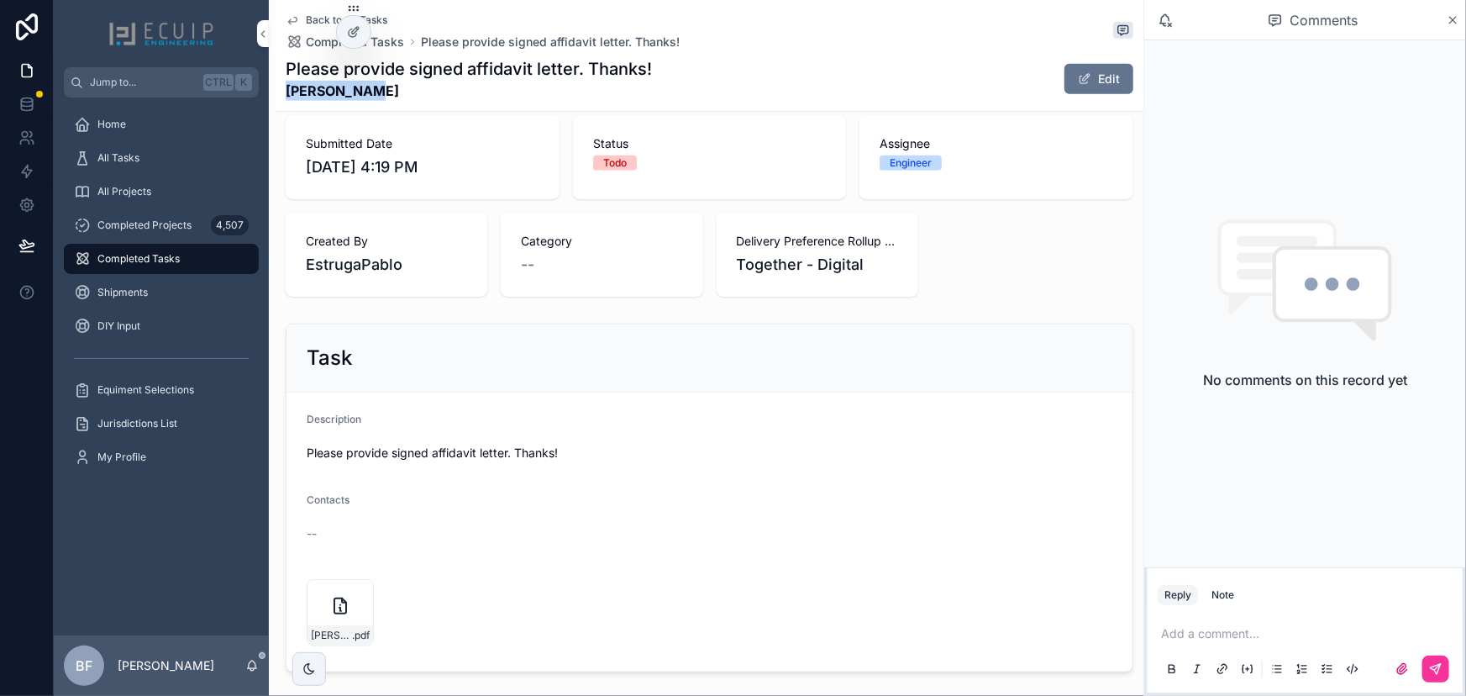
scroll to position [593, 0]
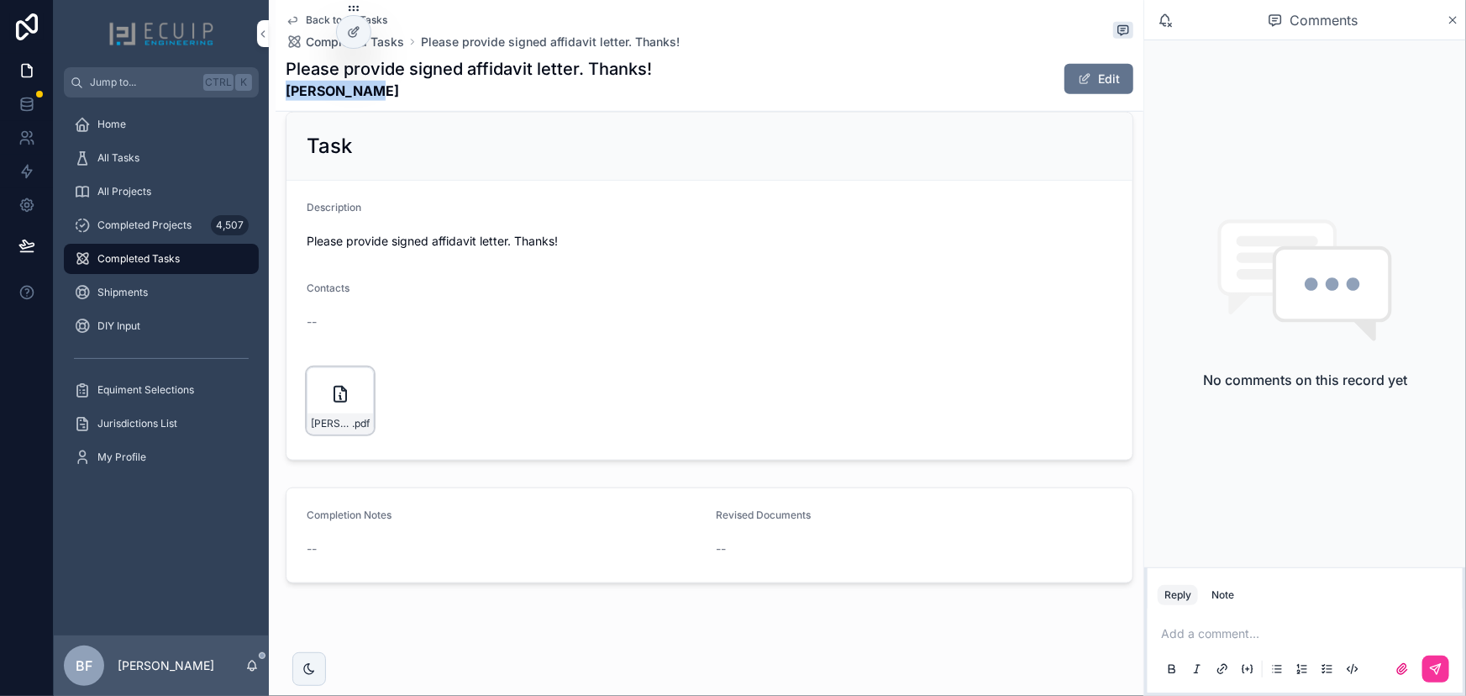
click at [0, 0] on icon "scrollable content" at bounding box center [0, 0] width 0 height 0
click at [828, 218] on div "Description" at bounding box center [710, 211] width 806 height 20
click at [1092, 72] on button "Edit" at bounding box center [1098, 79] width 69 height 30
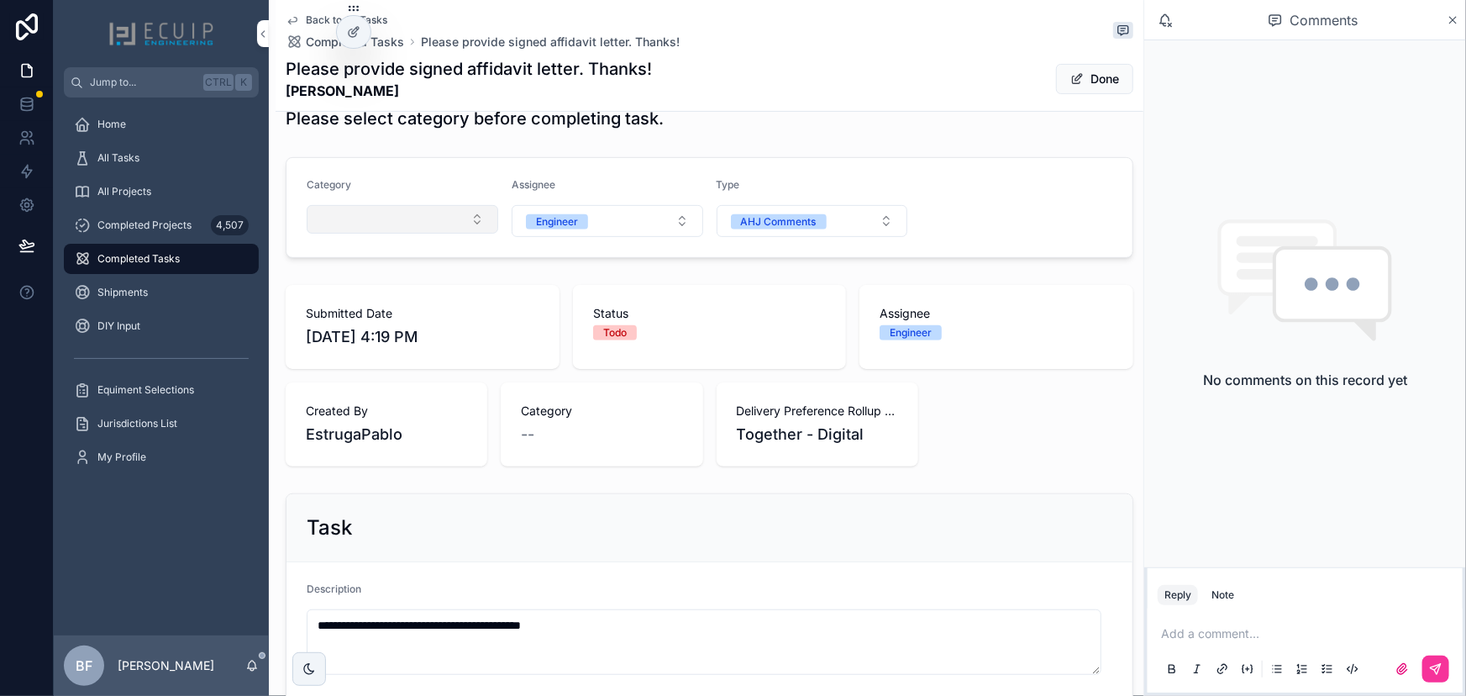
click at [438, 230] on button "Select Button" at bounding box center [403, 219] width 192 height 29
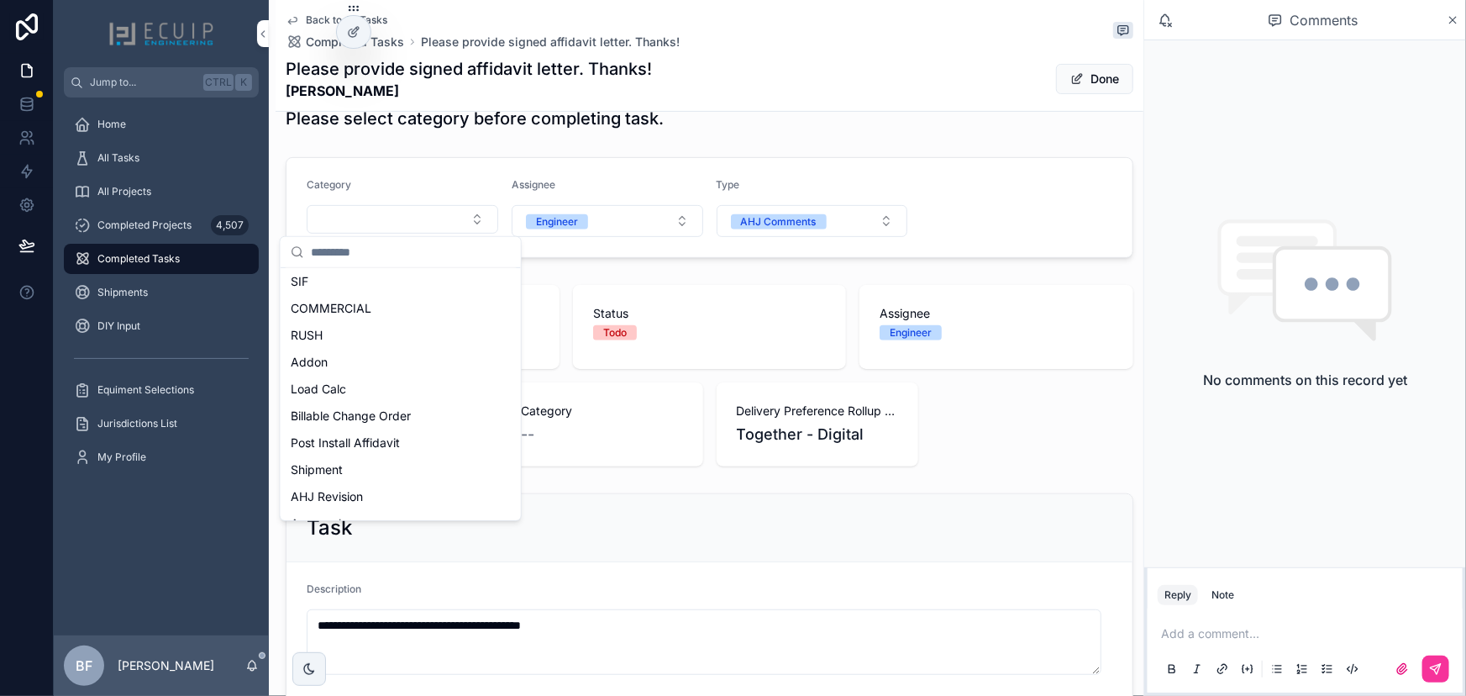
scroll to position [229, 0]
click at [379, 426] on span "Post Install Affidavit" at bounding box center [345, 432] width 109 height 17
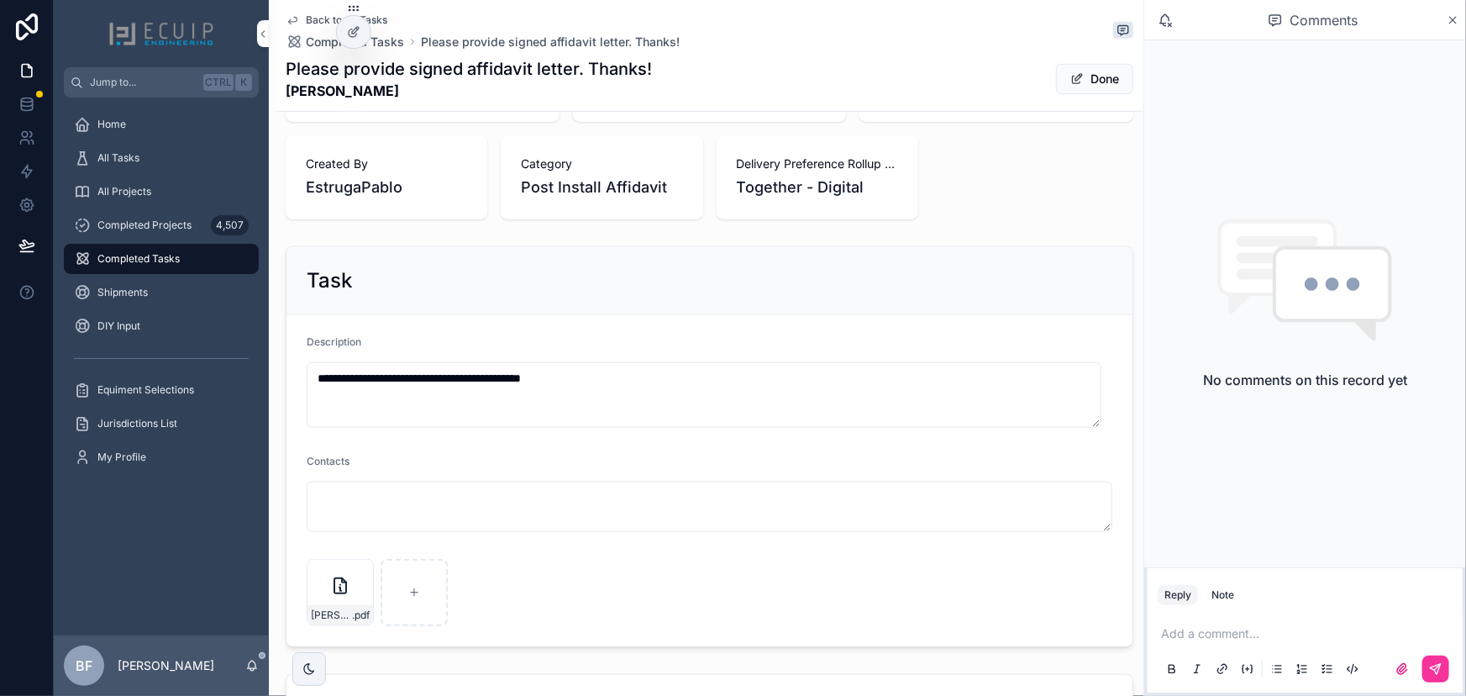
scroll to position [689, 0]
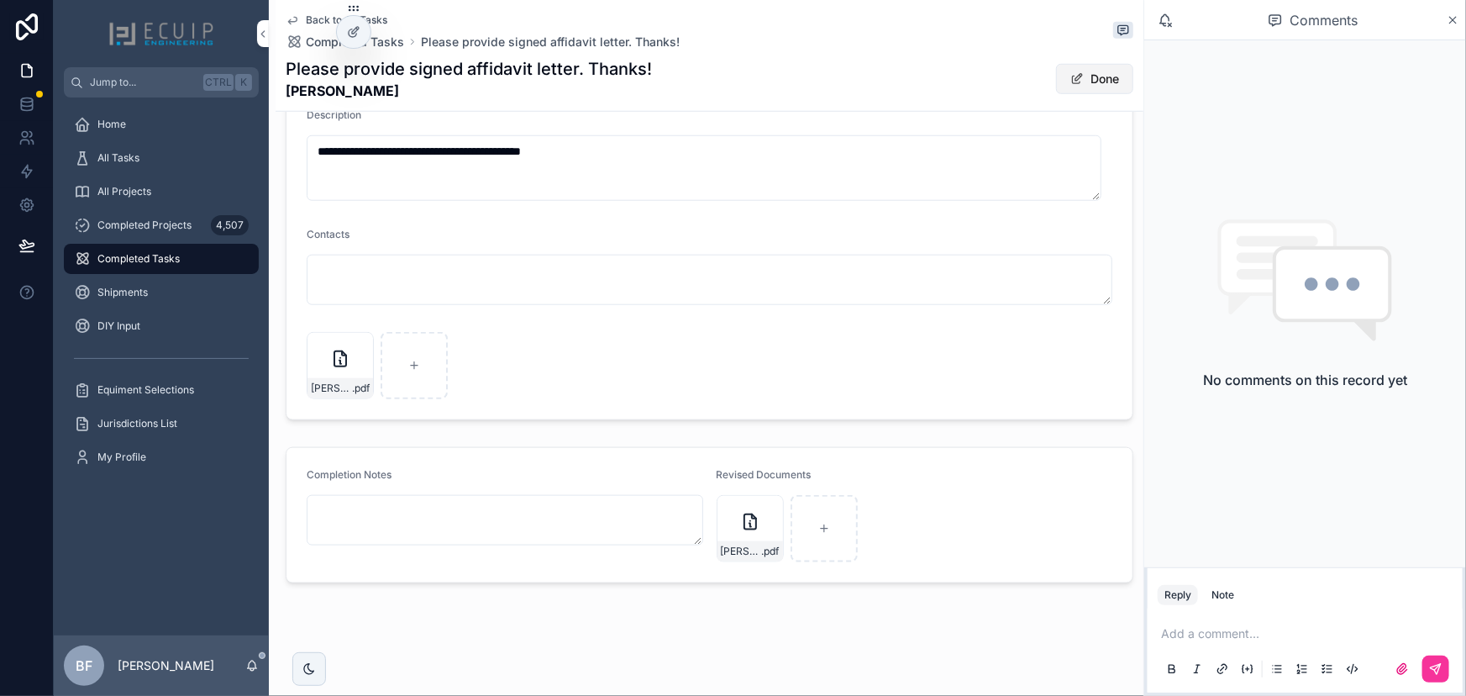
click at [1077, 82] on button "Done" at bounding box center [1094, 79] width 77 height 30
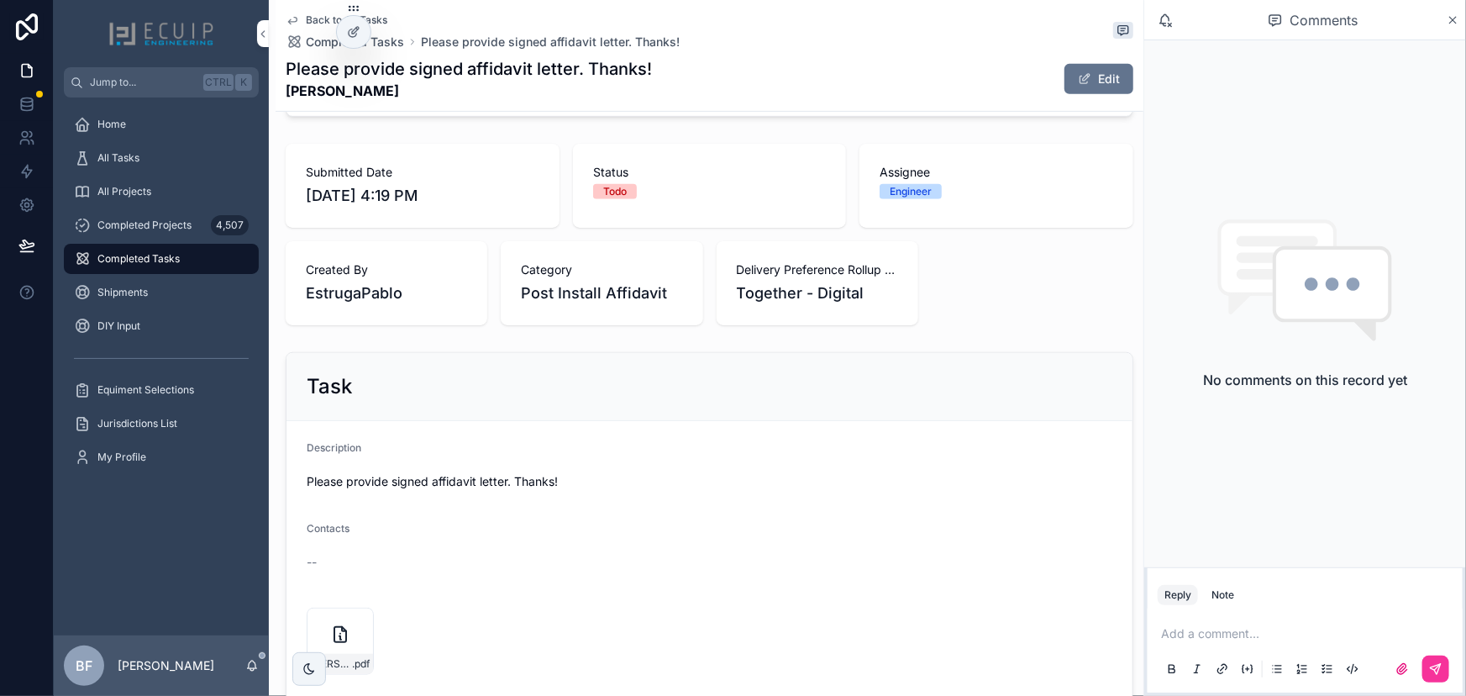
scroll to position [112, 0]
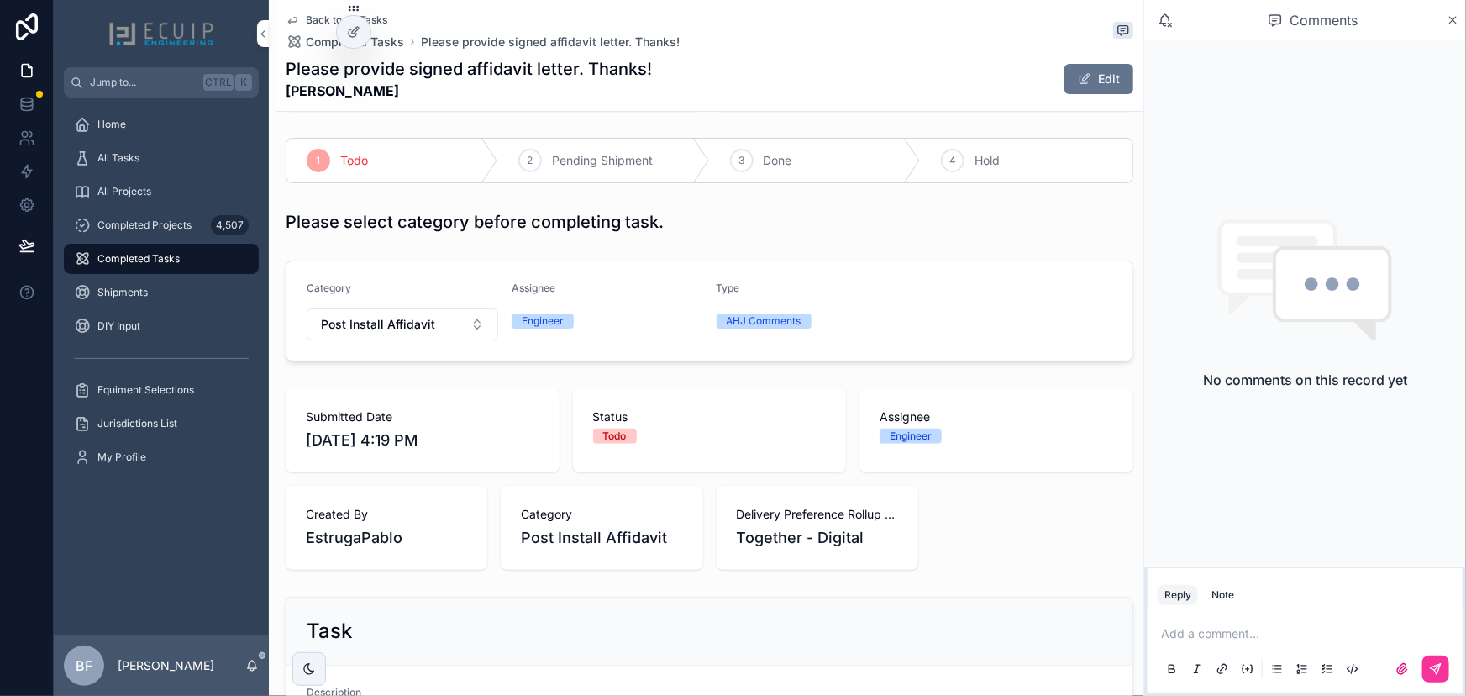
click at [779, 171] on div "3 Done" at bounding box center [816, 161] width 212 height 44
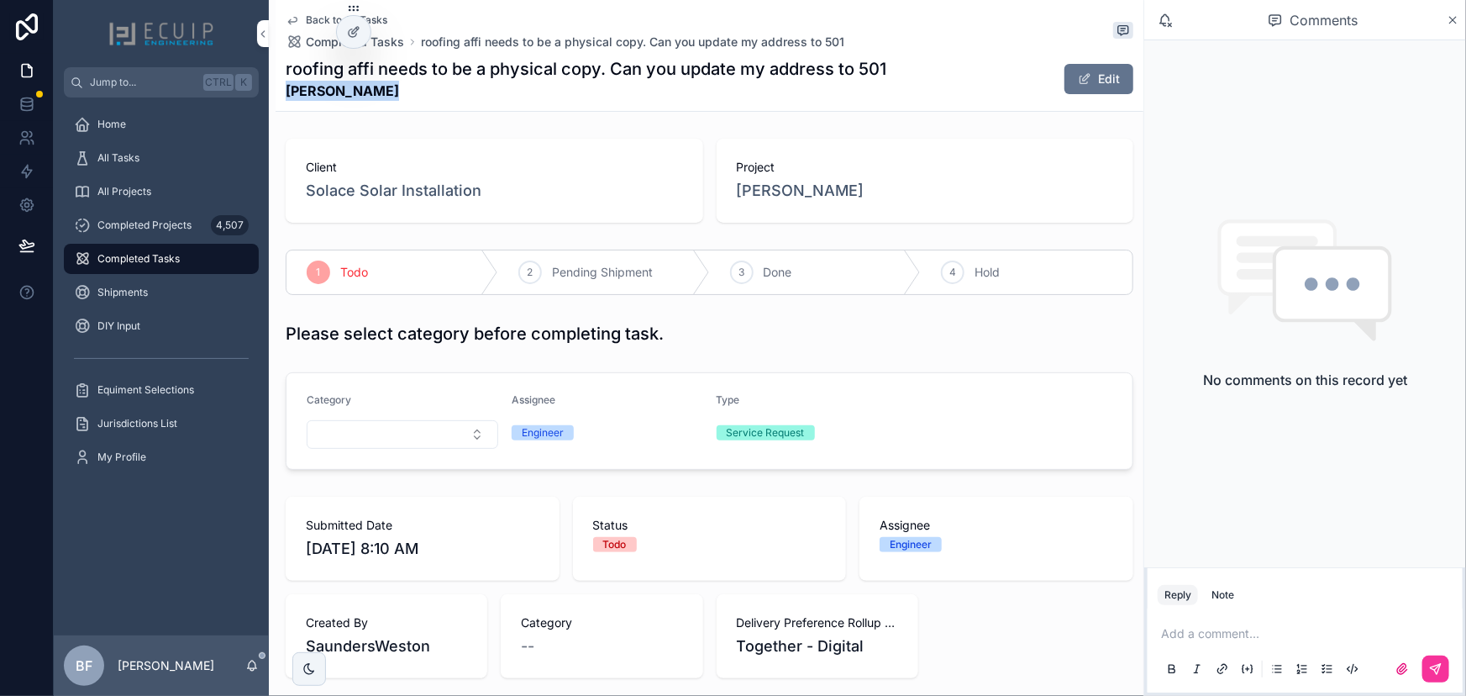
drag, startPoint x: 401, startPoint y: 83, endPoint x: 286, endPoint y: 92, distance: 115.5
click at [286, 92] on strong "Demitri Clark" at bounding box center [586, 91] width 601 height 20
copy strong "Demitri Clark"
click at [563, 151] on div "Client Solace Solar Installation" at bounding box center [495, 181] width 418 height 84
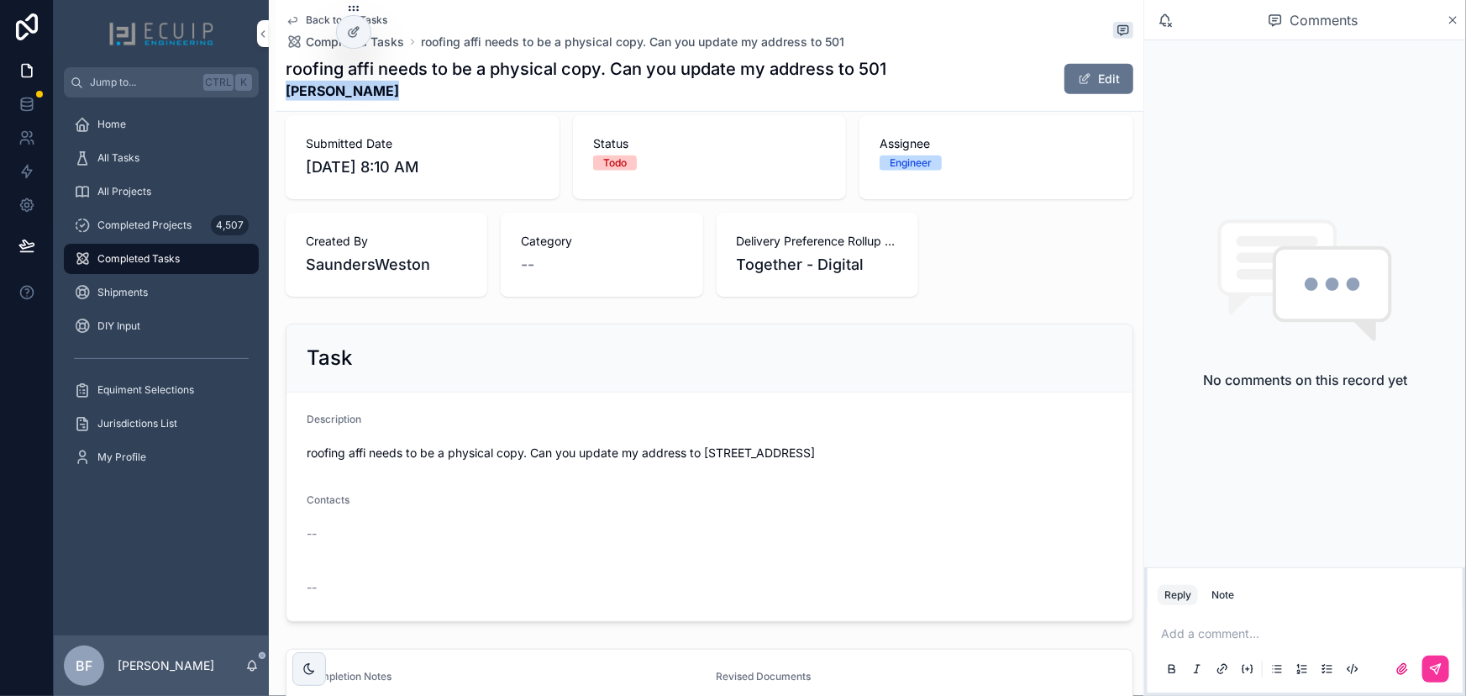
drag, startPoint x: 322, startPoint y: 92, endPoint x: 290, endPoint y: 94, distance: 32.0
click at [290, 94] on strong "Demitri Clark" at bounding box center [586, 91] width 601 height 20
copy strong "Demitri Clark"
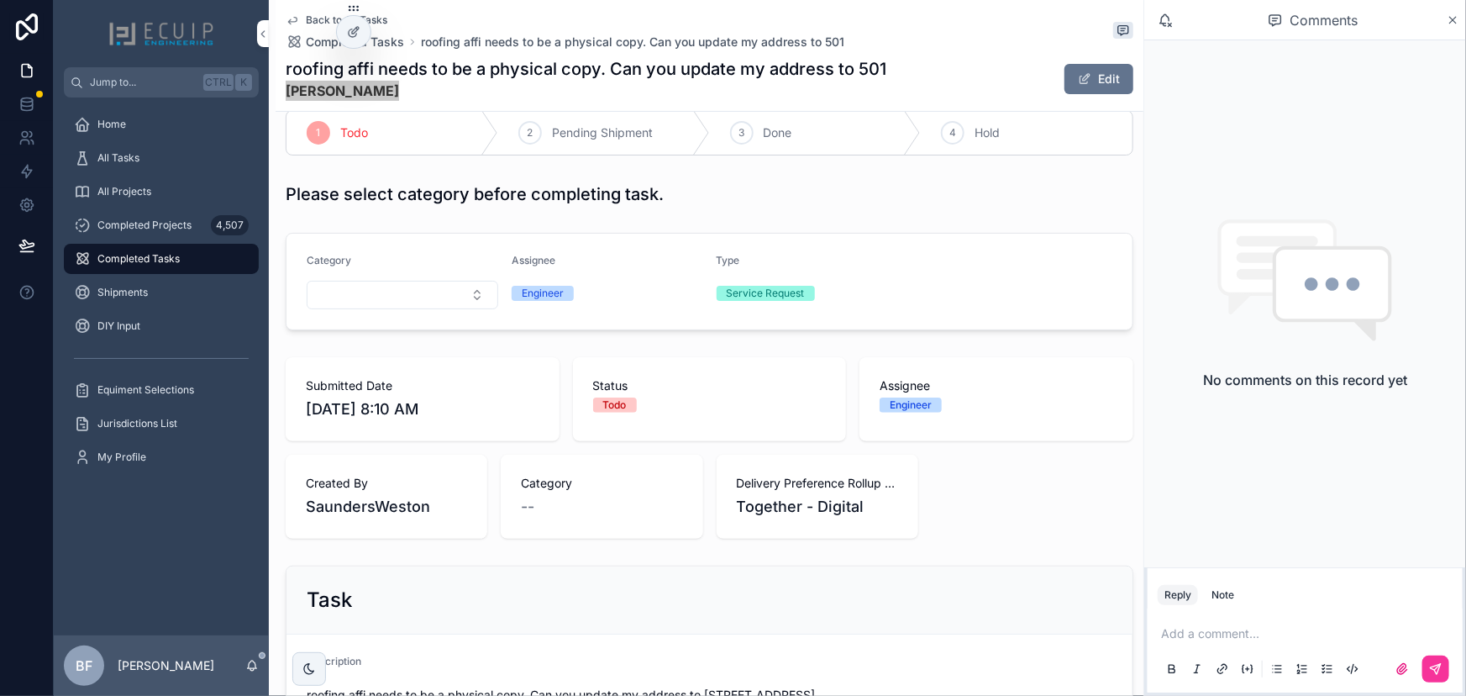
scroll to position [0, 0]
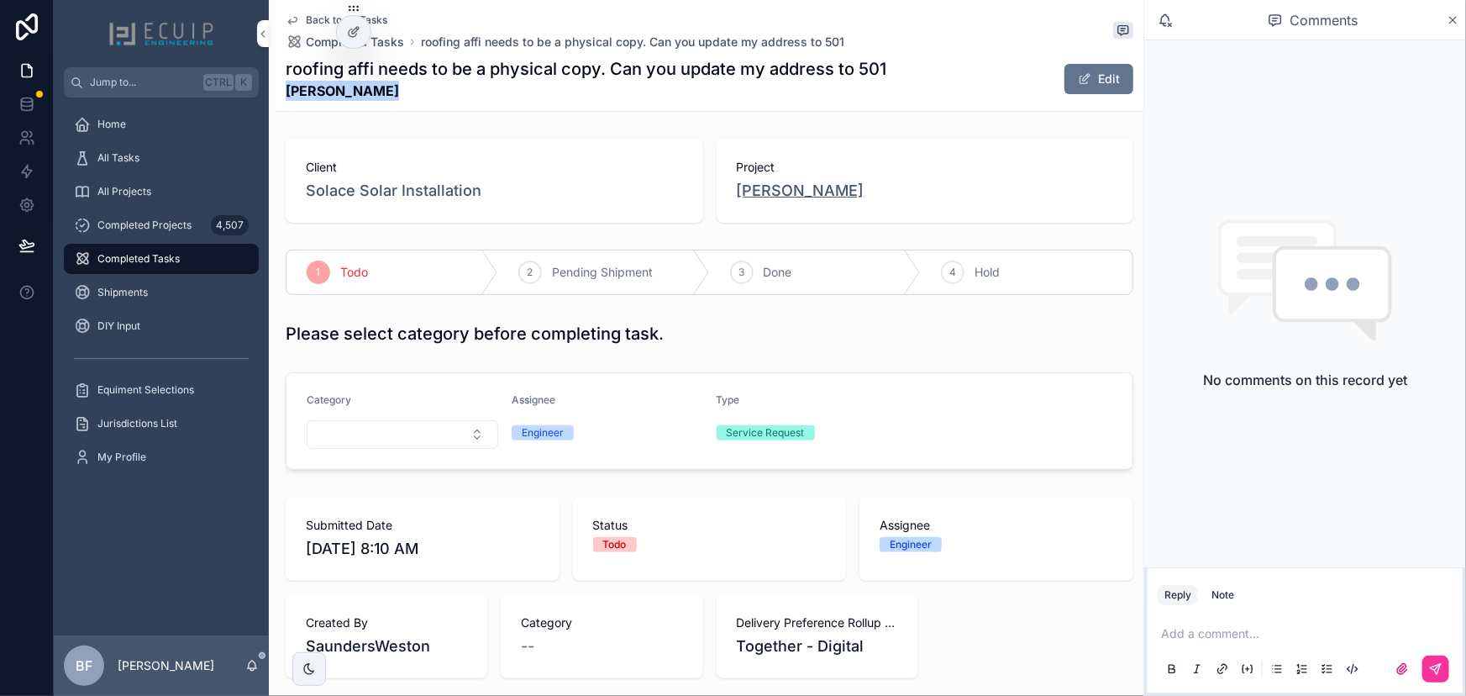
click at [801, 192] on span "Demitri Clark" at bounding box center [801, 191] width 128 height 24
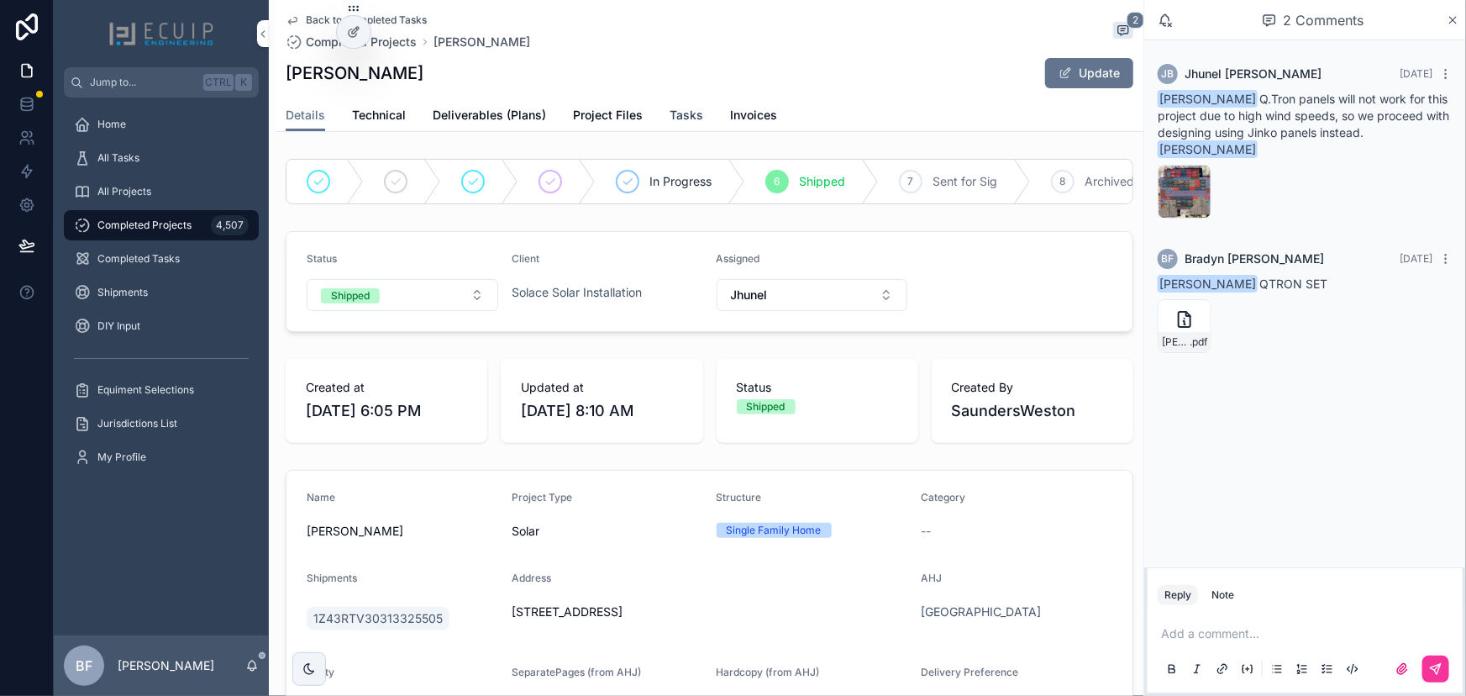
click at [685, 118] on span "Tasks" at bounding box center [687, 115] width 34 height 17
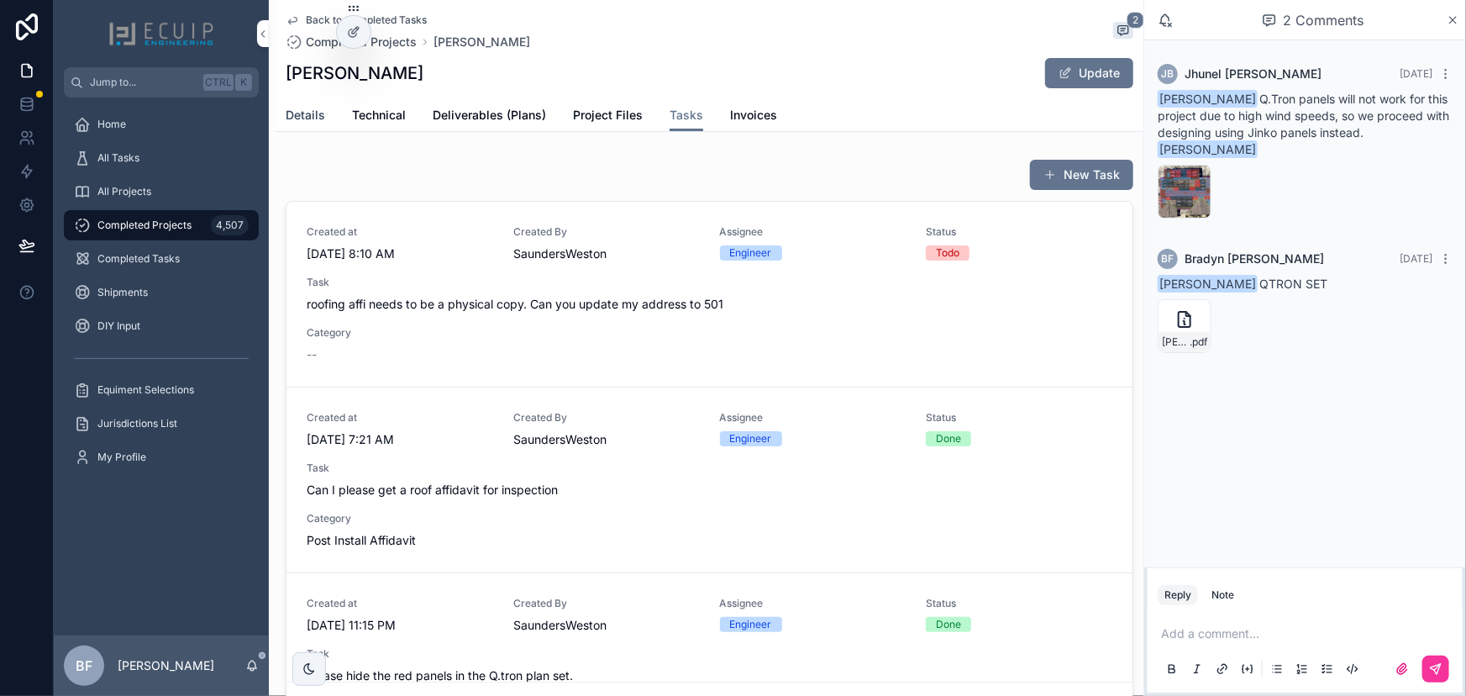
click at [298, 108] on span "Details" at bounding box center [305, 115] width 39 height 17
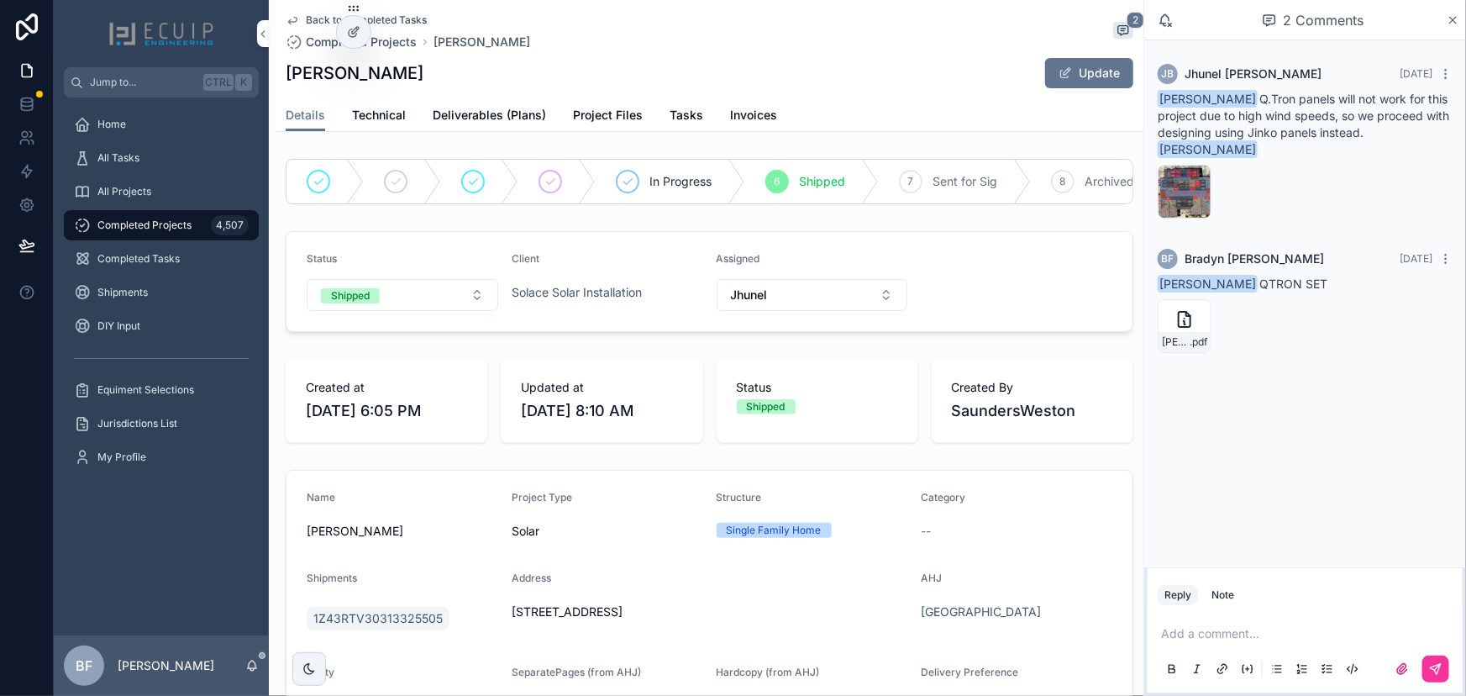
click at [703, 118] on div "Details Technical Deliverables (Plans) Project Files Tasks Invoices" at bounding box center [710, 115] width 848 height 32
click at [689, 110] on span "Tasks" at bounding box center [687, 115] width 34 height 17
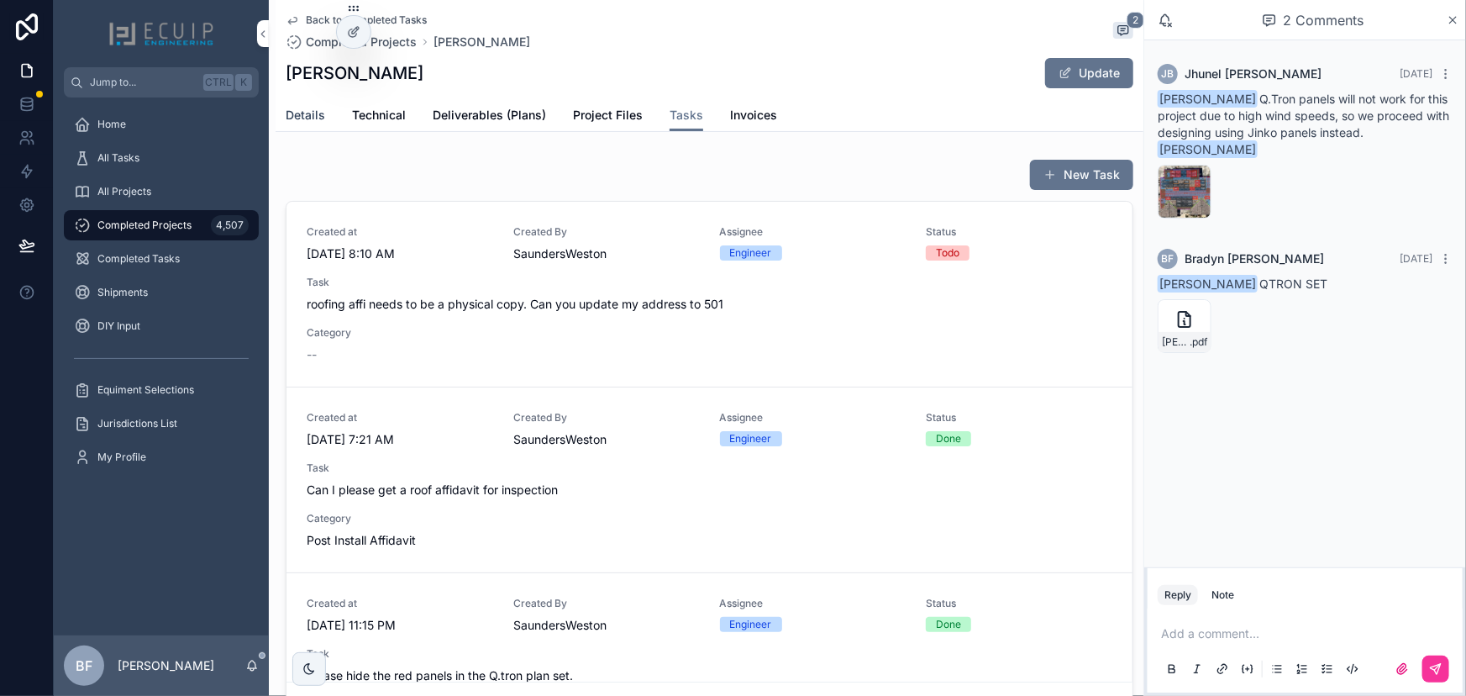
click at [318, 117] on span "Details" at bounding box center [305, 115] width 39 height 17
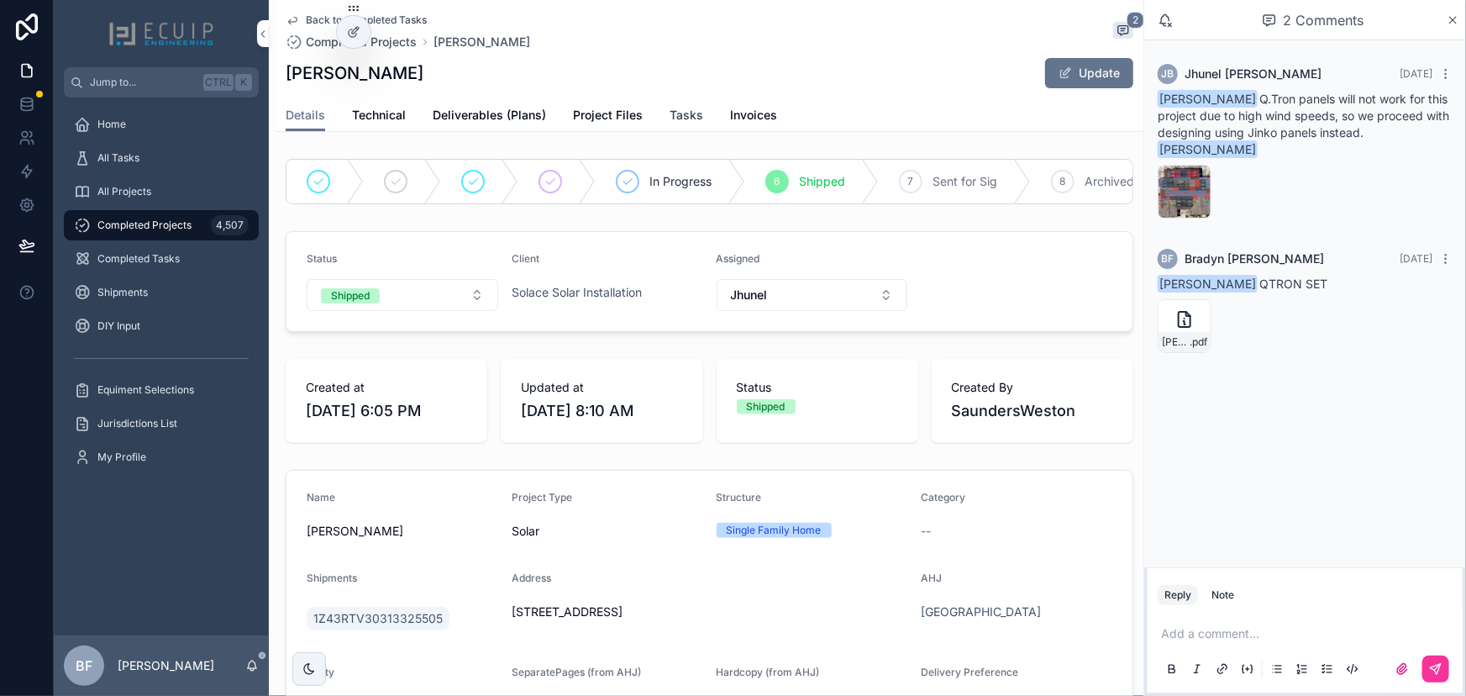
click at [680, 118] on span "Tasks" at bounding box center [687, 115] width 34 height 17
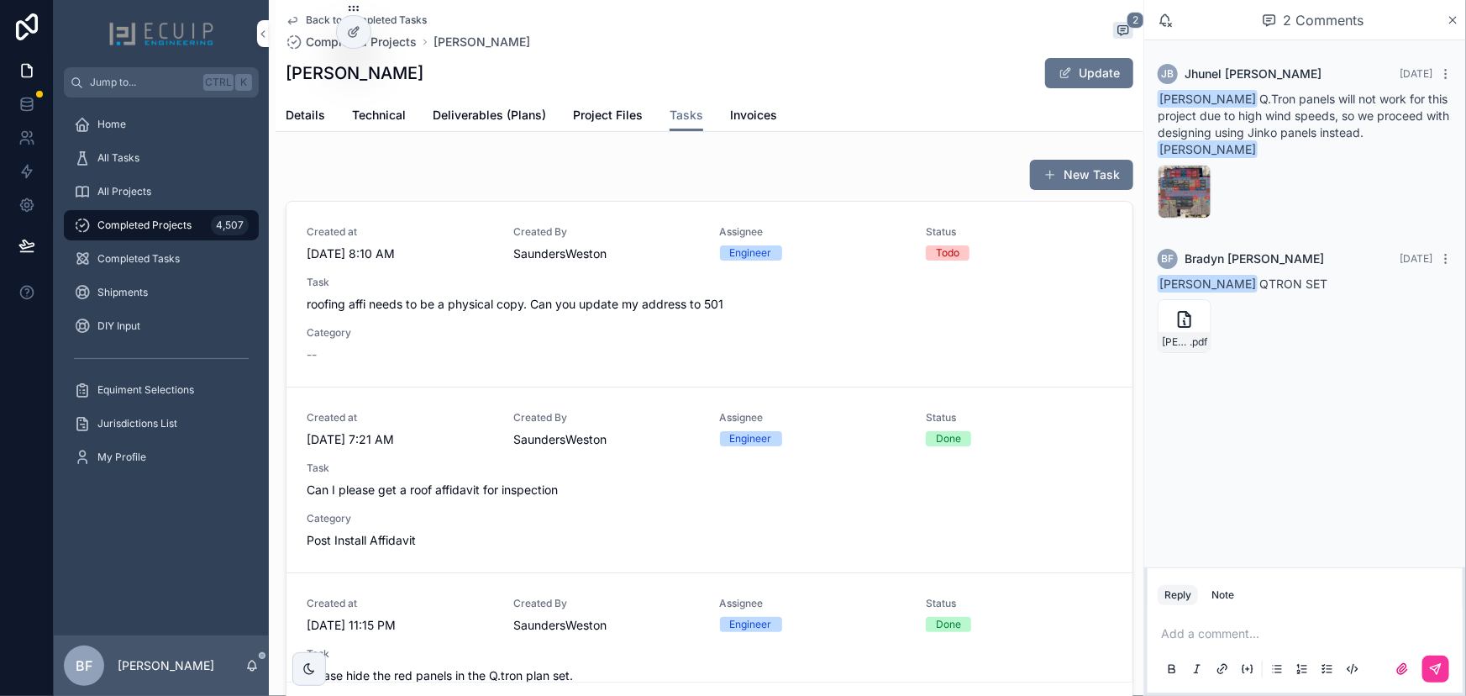
click at [659, 311] on span "roofing affi needs to be a physical copy. Can you update my address to 501" at bounding box center [710, 304] width 806 height 17
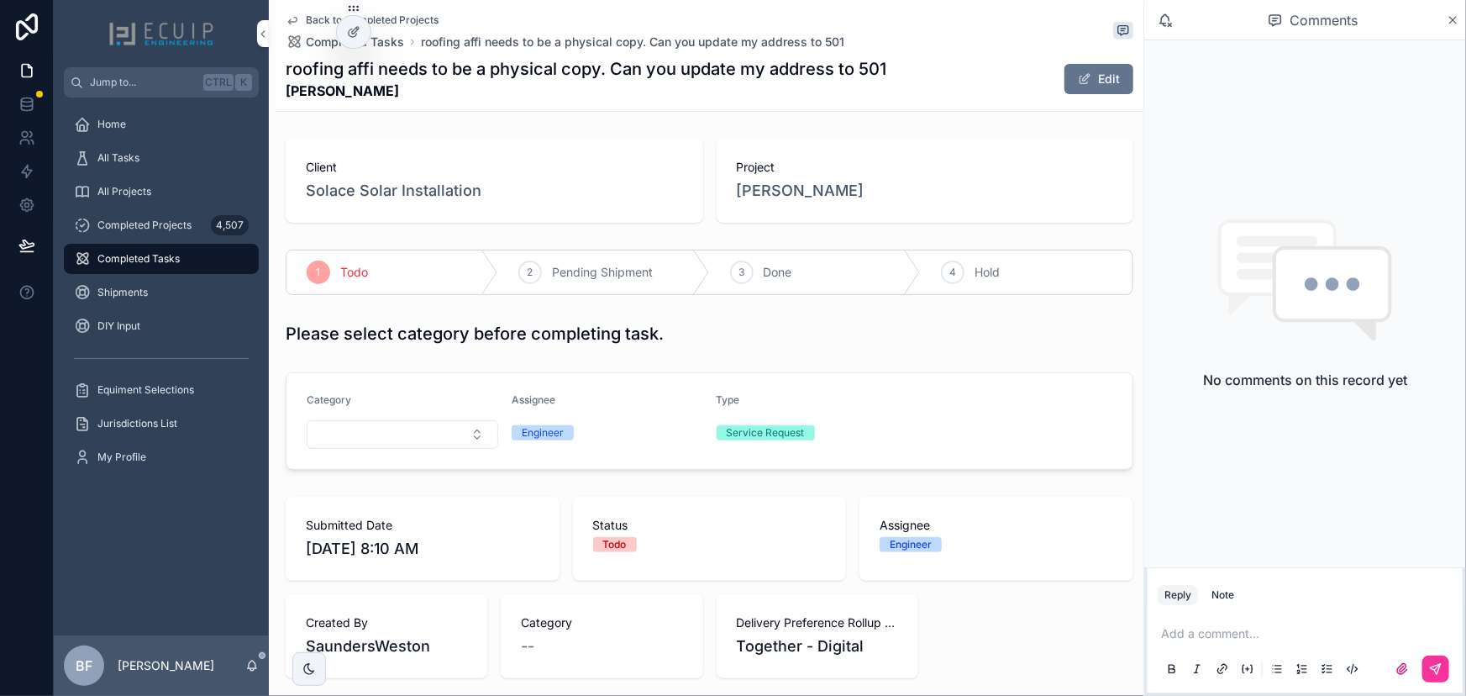
scroll to position [458, 0]
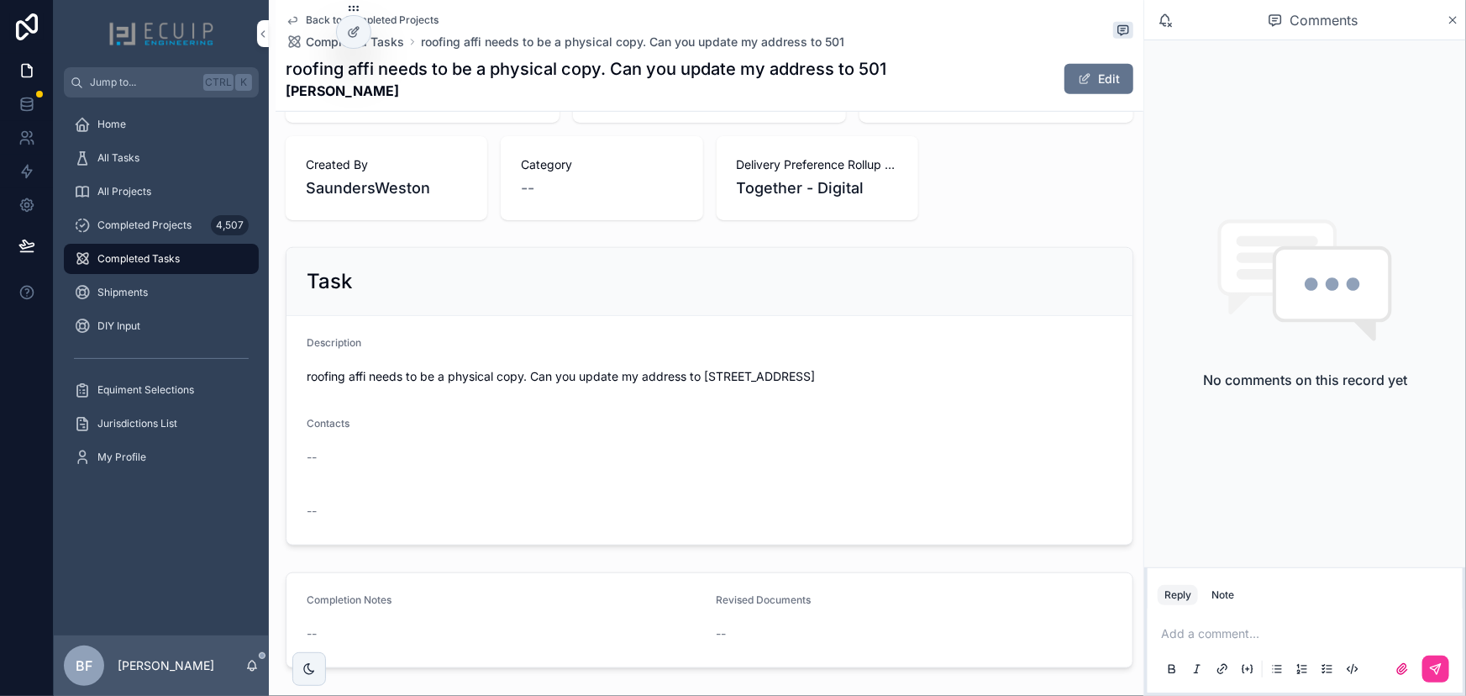
drag, startPoint x: 704, startPoint y: 376, endPoint x: 994, endPoint y: 378, distance: 289.9
click at [994, 378] on span "roofing affi needs to be a physical copy. Can you update my address to 501 NE 5…" at bounding box center [710, 376] width 806 height 17
copy span "501 NE 5th Terr Fort Lauderdale APT 614 33301"
click at [596, 269] on div "Task" at bounding box center [710, 281] width 806 height 27
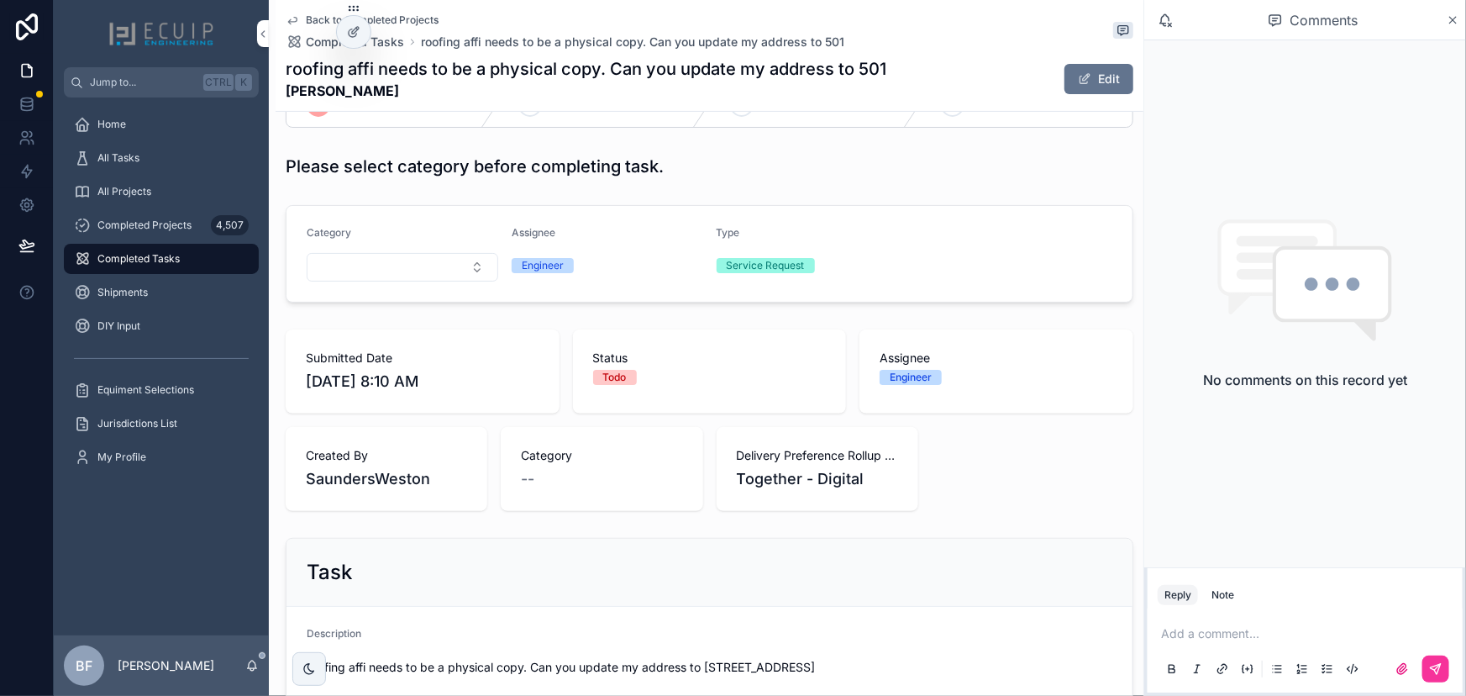
scroll to position [152, 0]
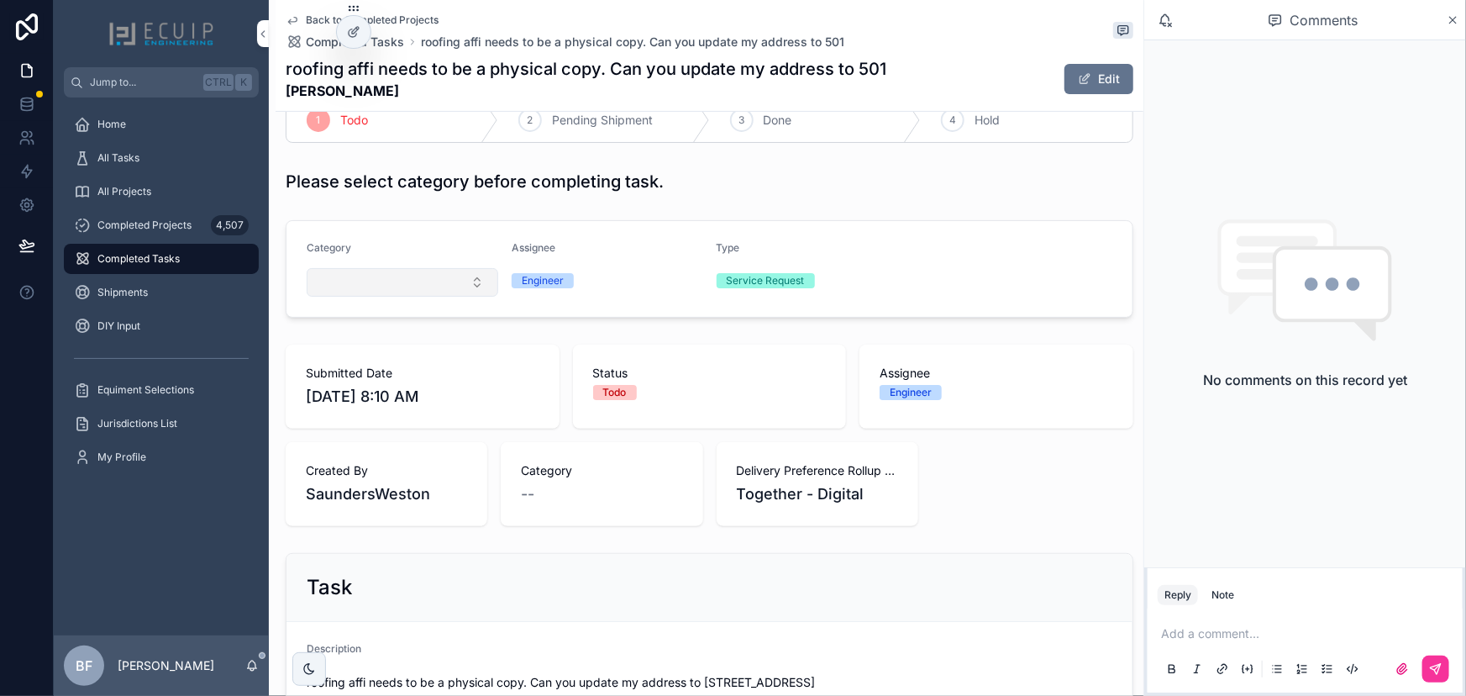
click at [400, 293] on button "Select Button" at bounding box center [403, 282] width 192 height 29
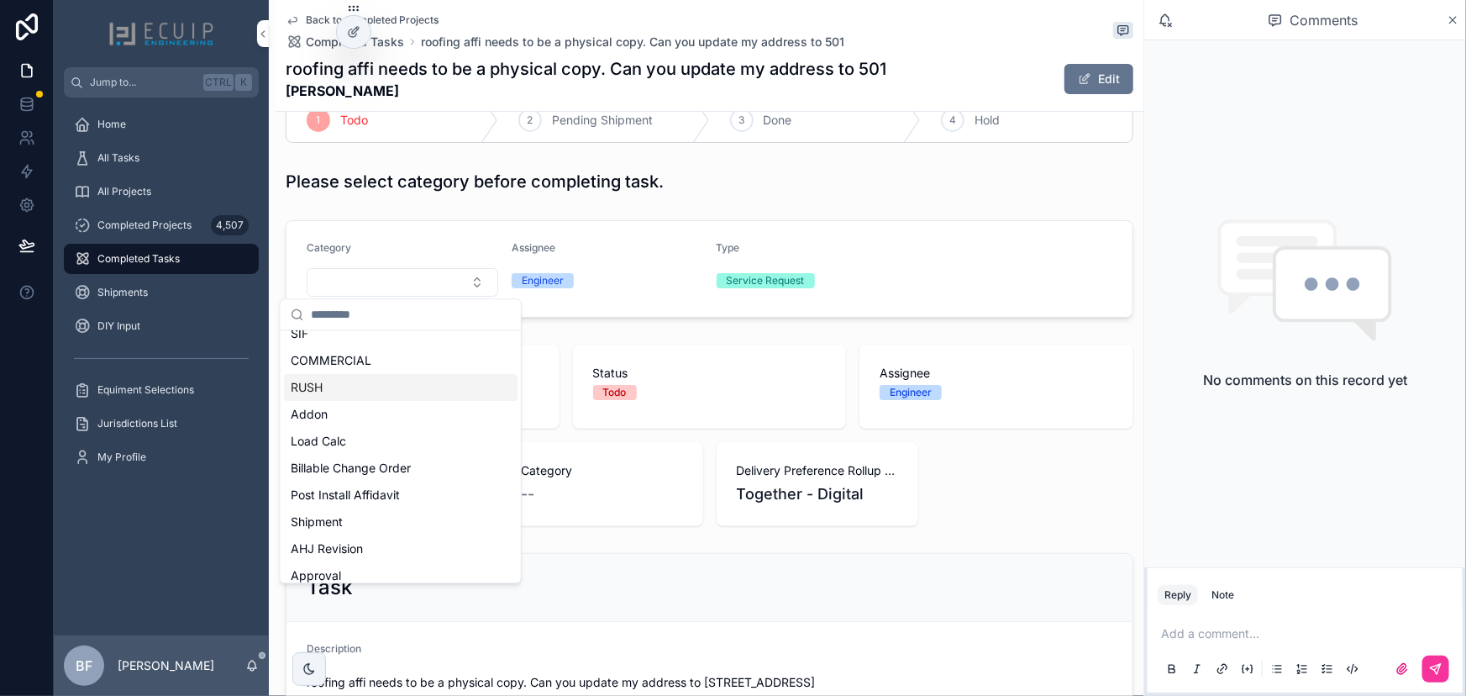
scroll to position [305, 0]
click at [371, 459] on div "AHJ Revision" at bounding box center [401, 472] width 234 height 27
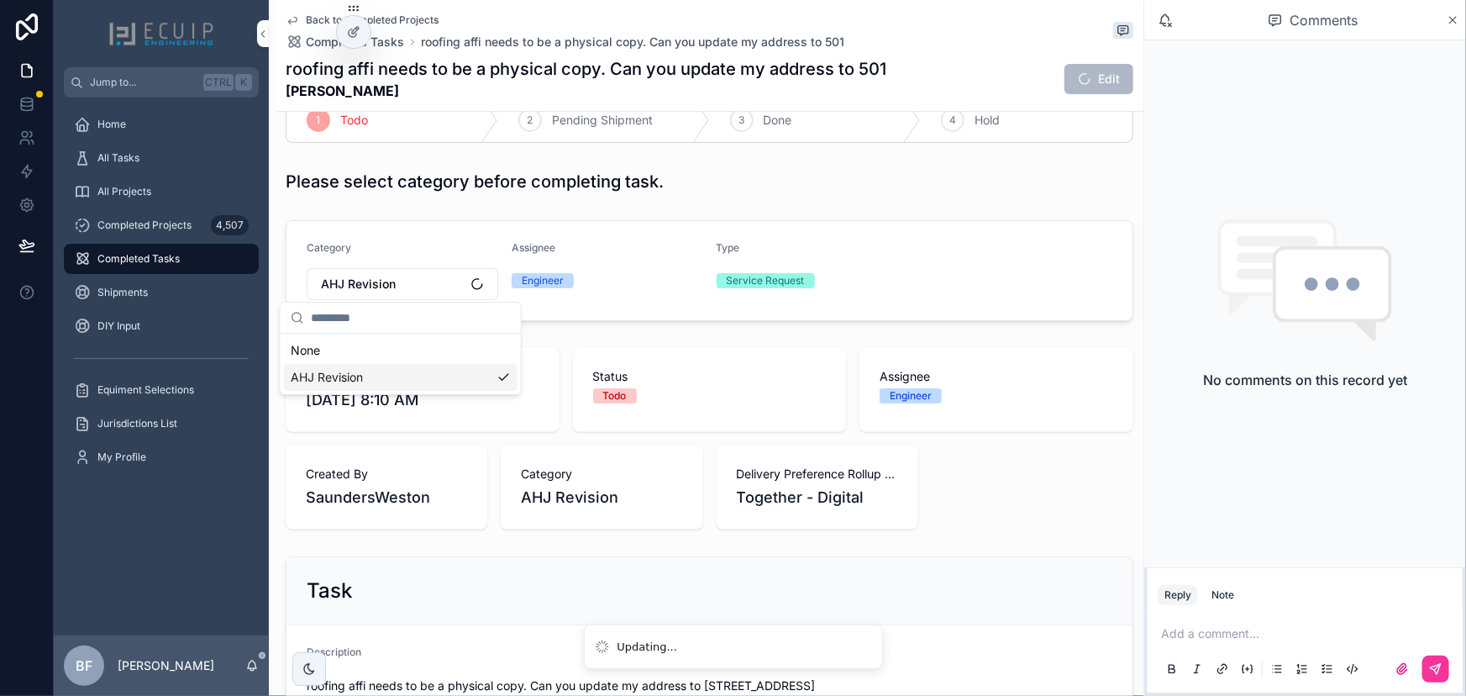
scroll to position [0, 0]
click at [382, 264] on div "Category AHJ Revision" at bounding box center [403, 270] width 192 height 59
click at [380, 282] on span "AHJ Revision" at bounding box center [358, 284] width 75 height 17
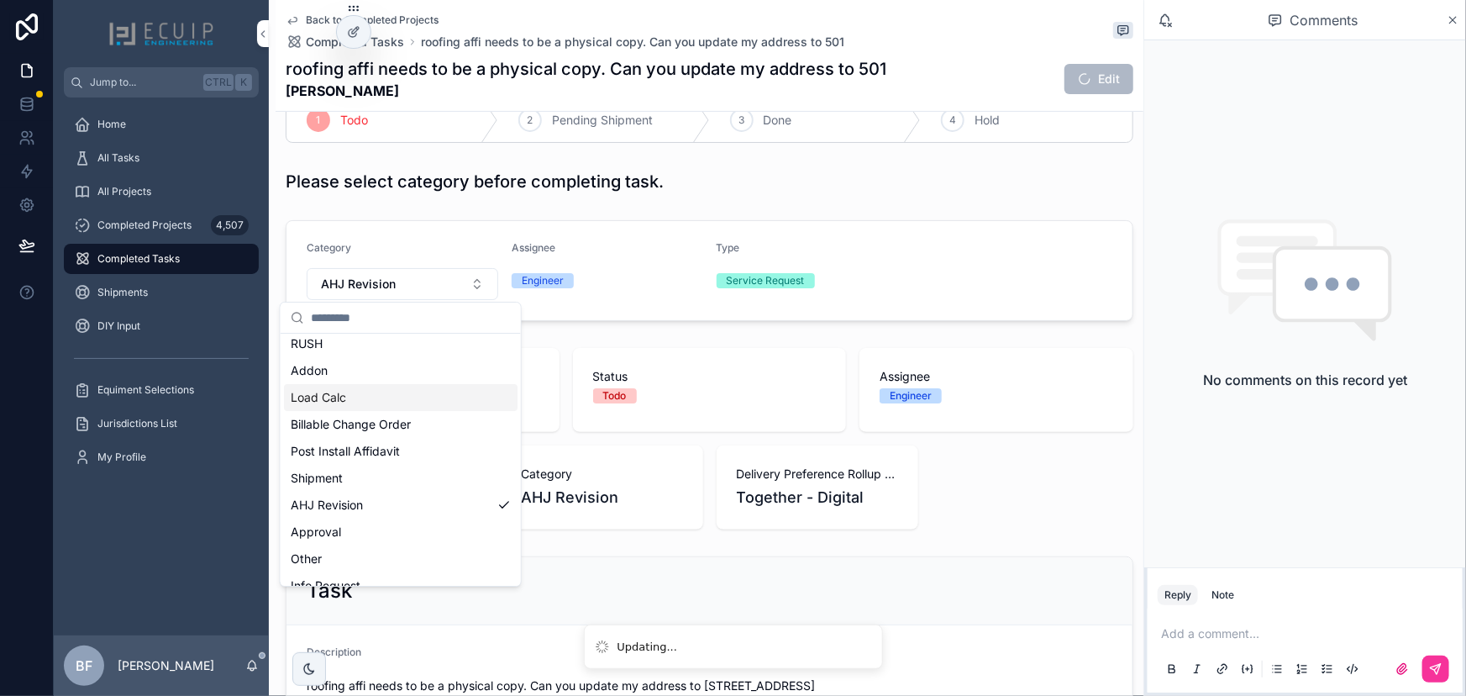
scroll to position [305, 0]
click at [365, 482] on div "Shipment" at bounding box center [401, 475] width 234 height 27
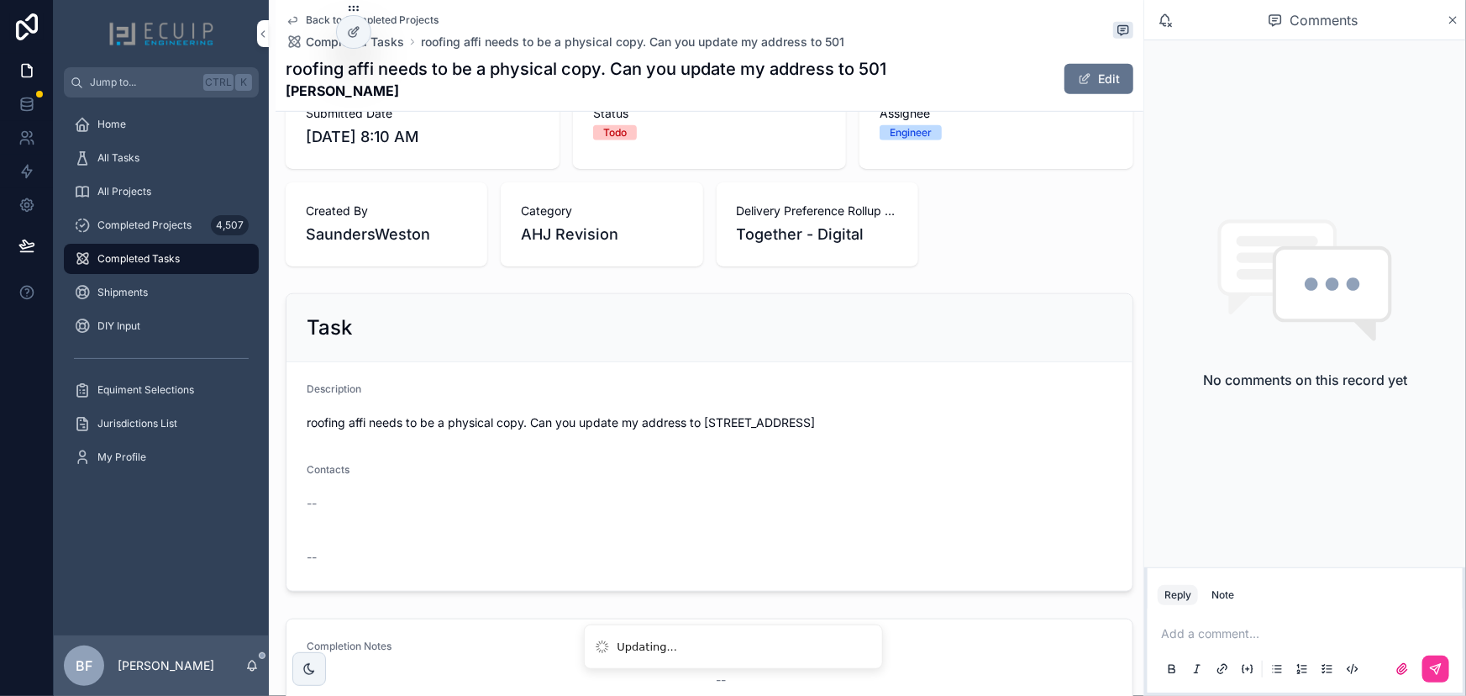
scroll to position [458, 0]
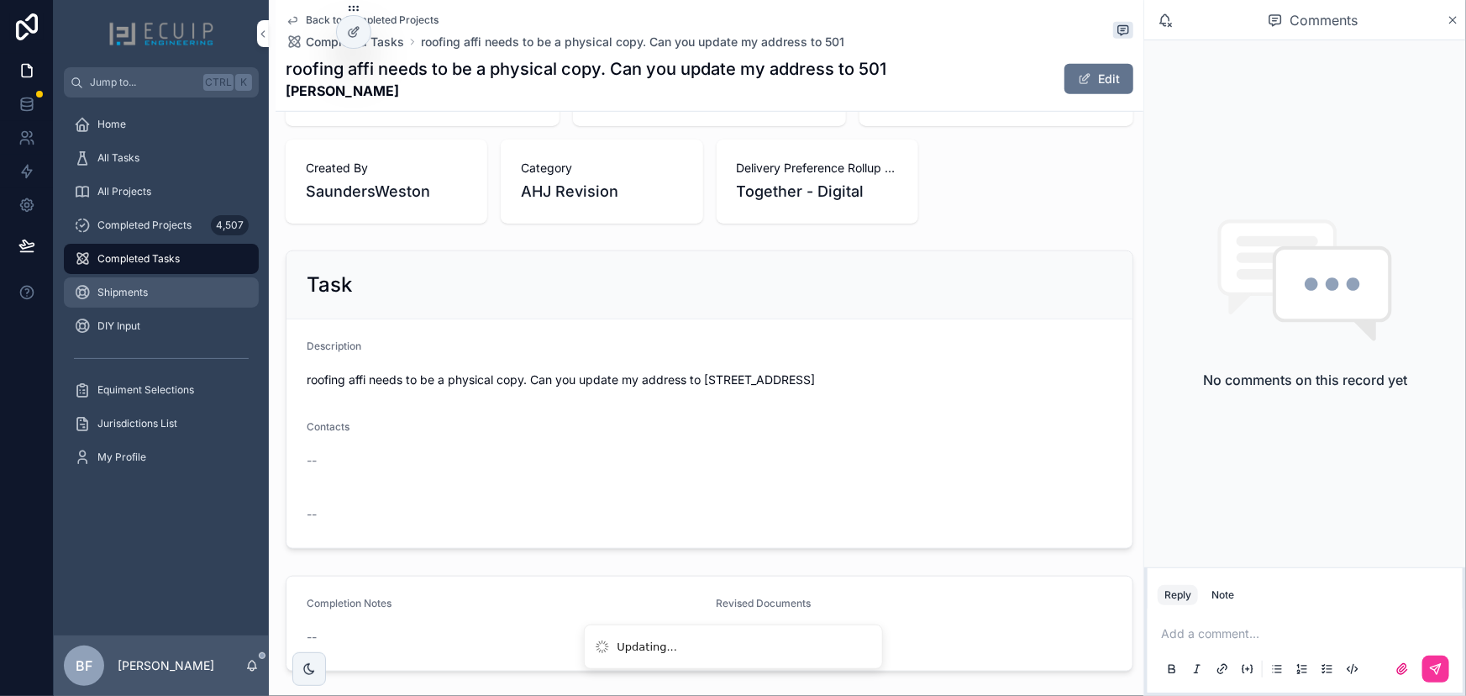
drag, startPoint x: 126, startPoint y: 292, endPoint x: 134, endPoint y: 295, distance: 8.8
click at [127, 293] on span "Shipments" at bounding box center [122, 292] width 50 height 13
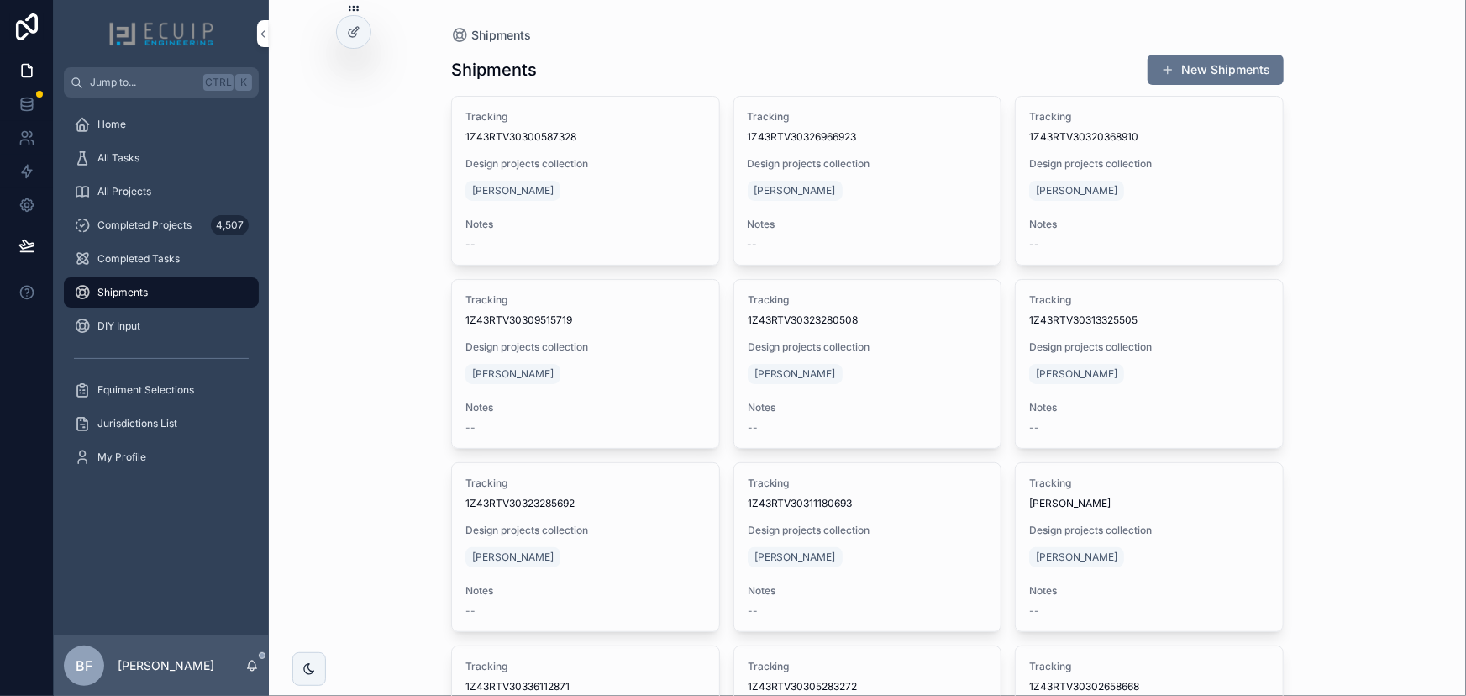
click at [1183, 69] on button "New Shipments" at bounding box center [1216, 70] width 136 height 30
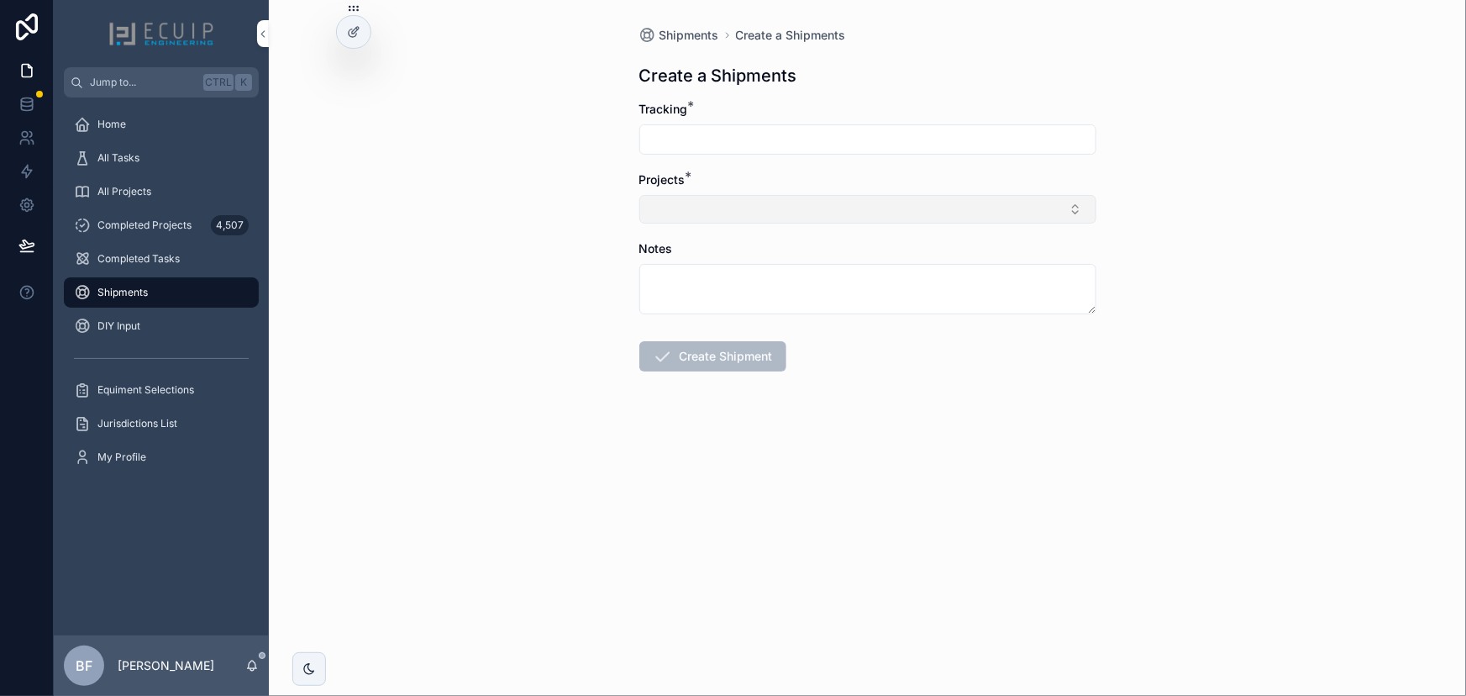
click at [797, 206] on button "Select Button" at bounding box center [867, 209] width 457 height 29
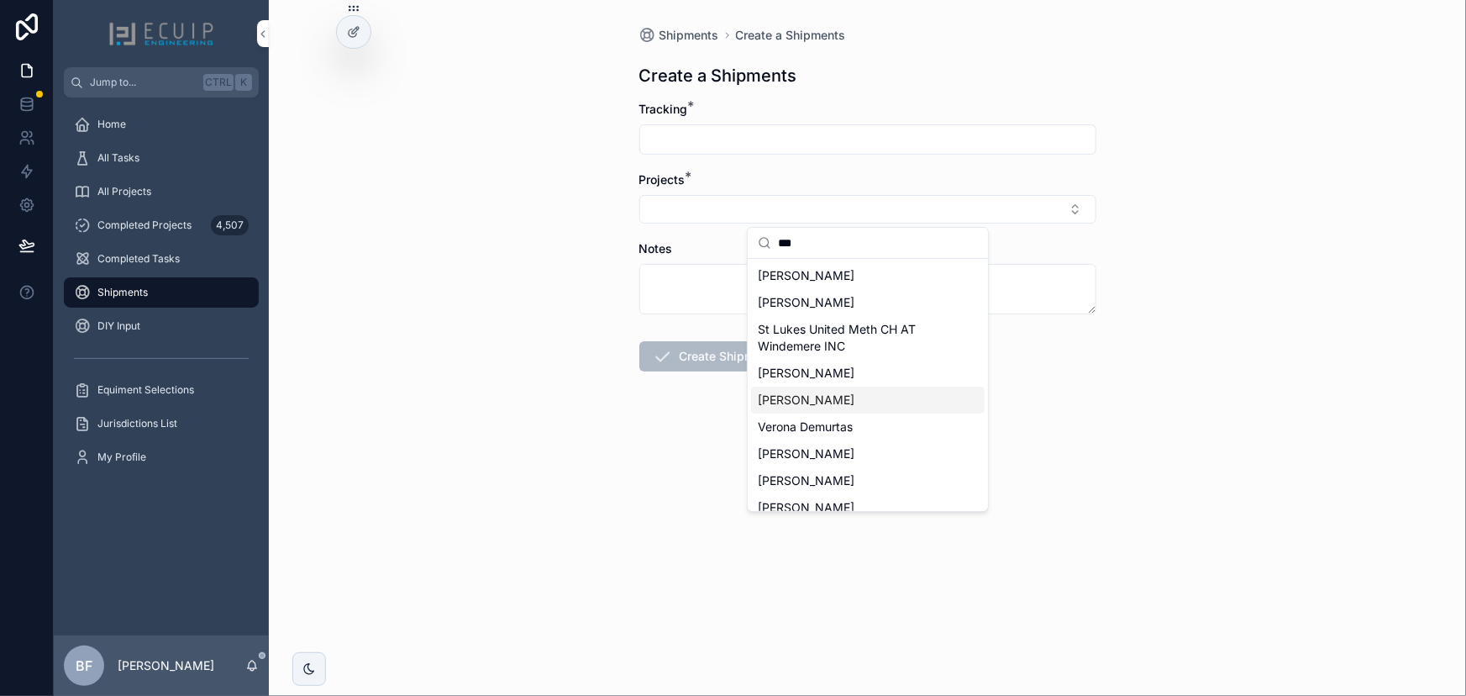
type input "***"
click at [777, 406] on span "Demitri Clark" at bounding box center [806, 400] width 97 height 17
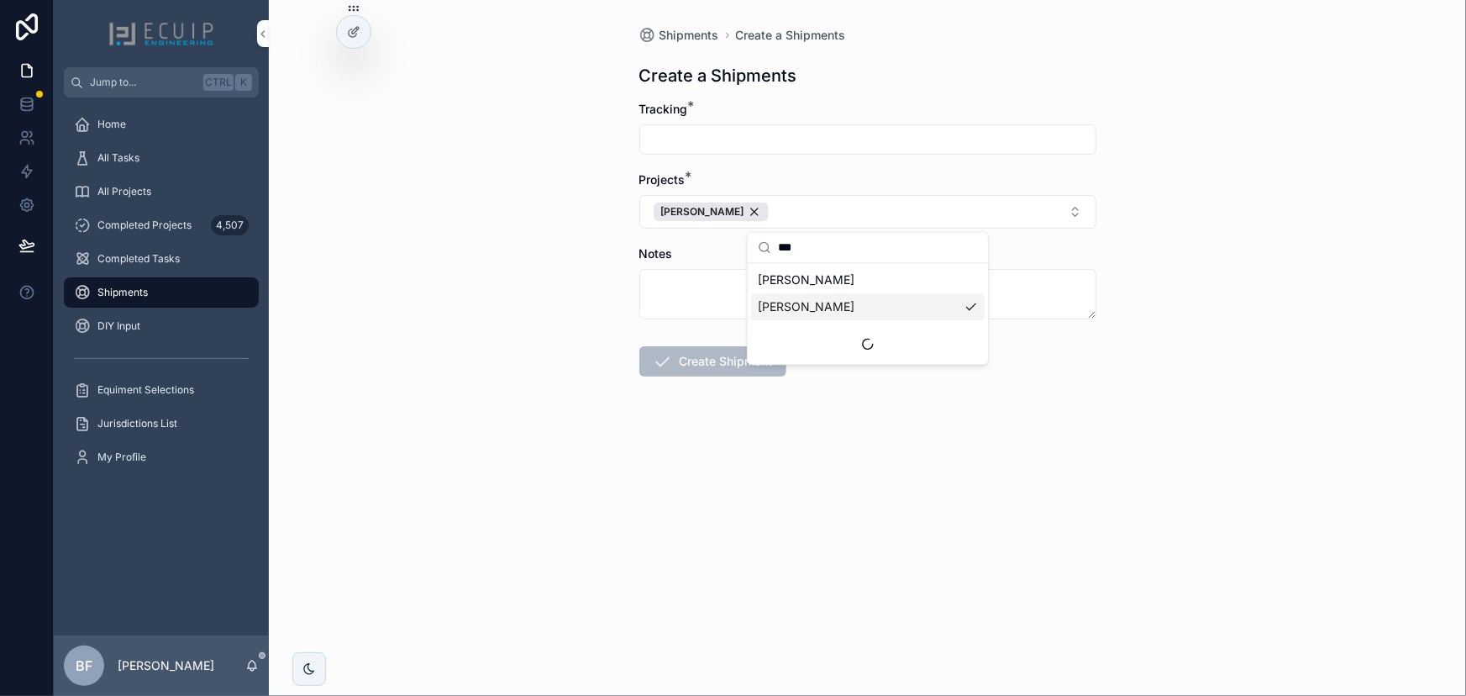
click at [701, 150] on input "scrollable content" at bounding box center [867, 140] width 455 height 24
paste input "**********"
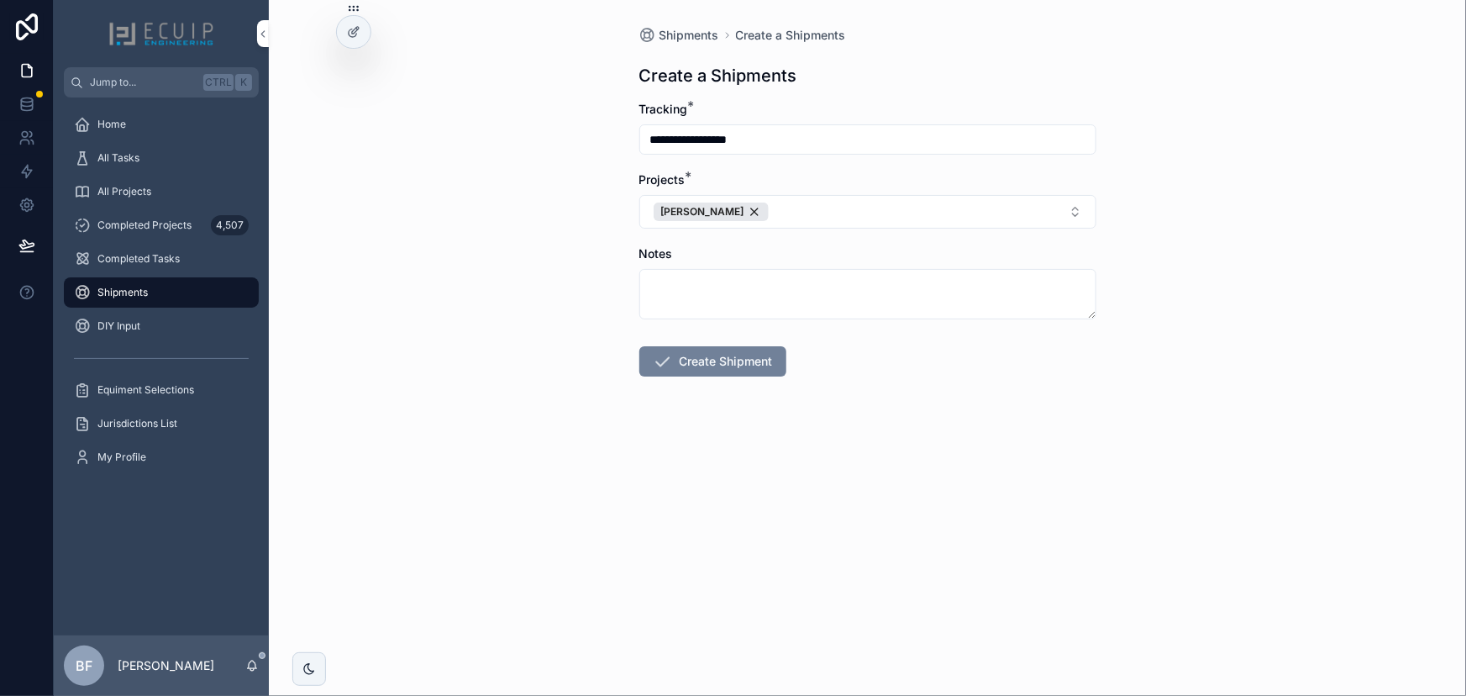
type input "**********"
click at [690, 360] on button "Create Shipment" at bounding box center [712, 361] width 147 height 30
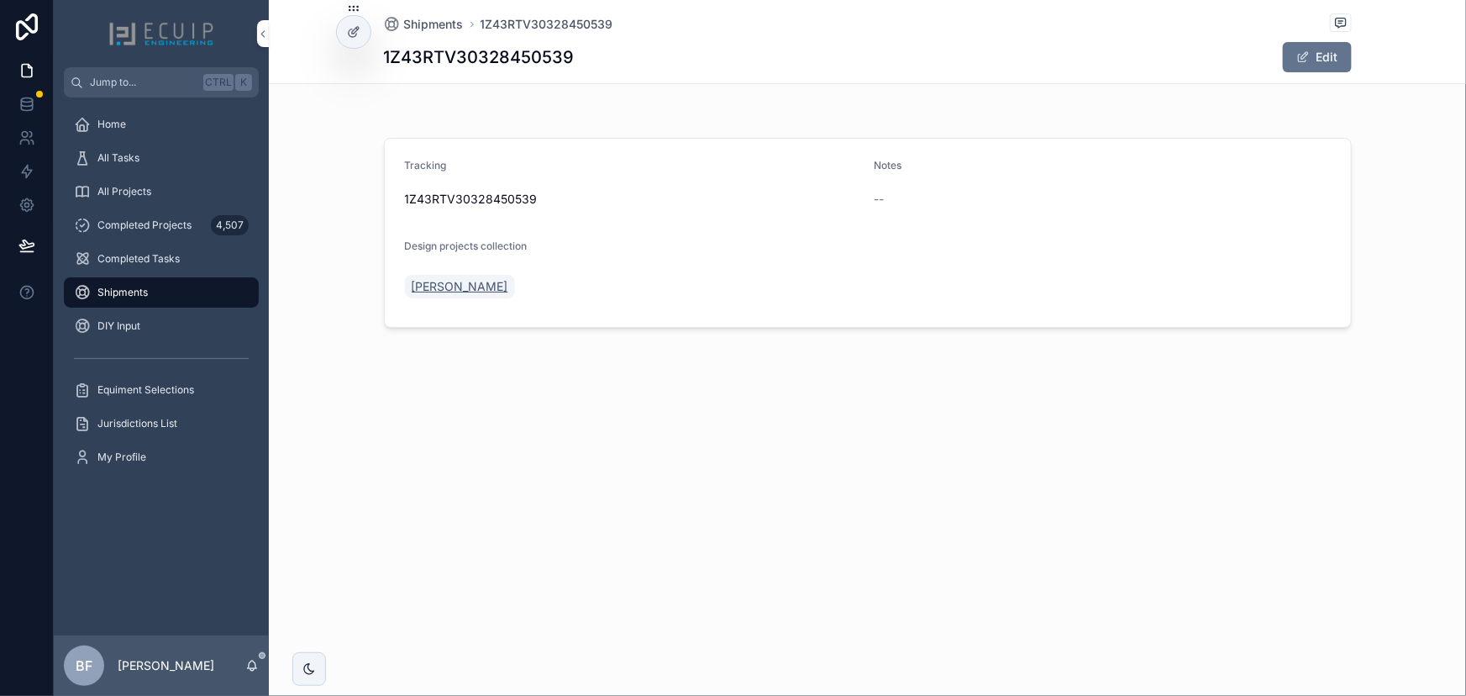
click at [464, 278] on span "Demitri Clark" at bounding box center [460, 286] width 97 height 17
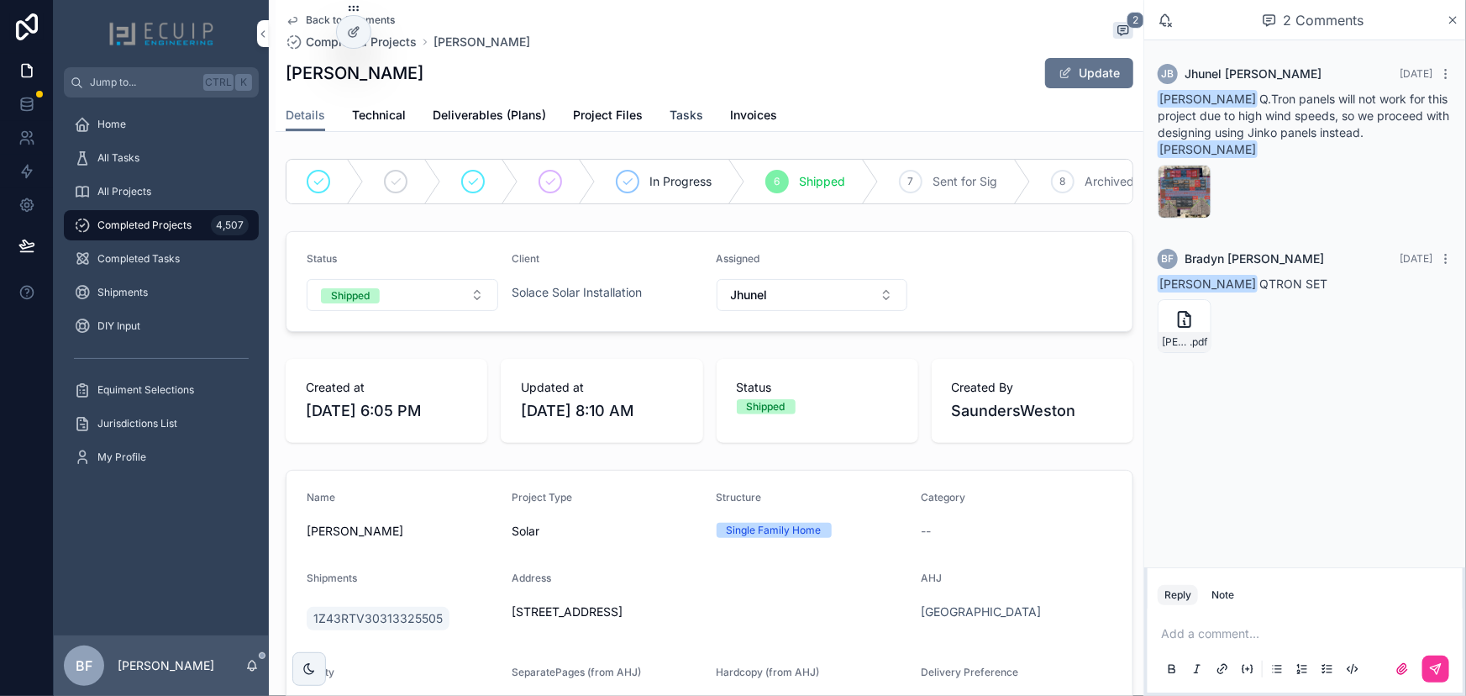
click at [676, 109] on span "Tasks" at bounding box center [687, 115] width 34 height 17
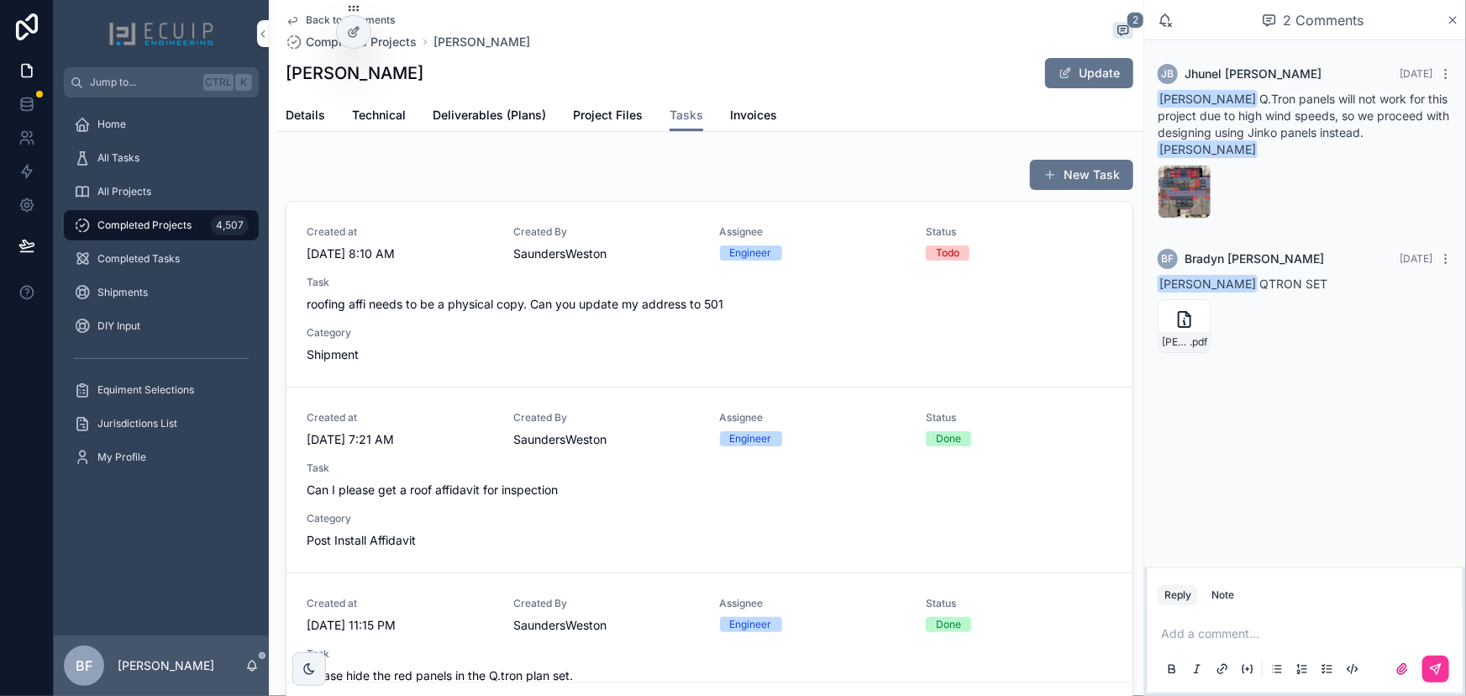
click at [591, 305] on span "roofing affi needs to be a physical copy. Can you update my address to 501" at bounding box center [710, 304] width 806 height 17
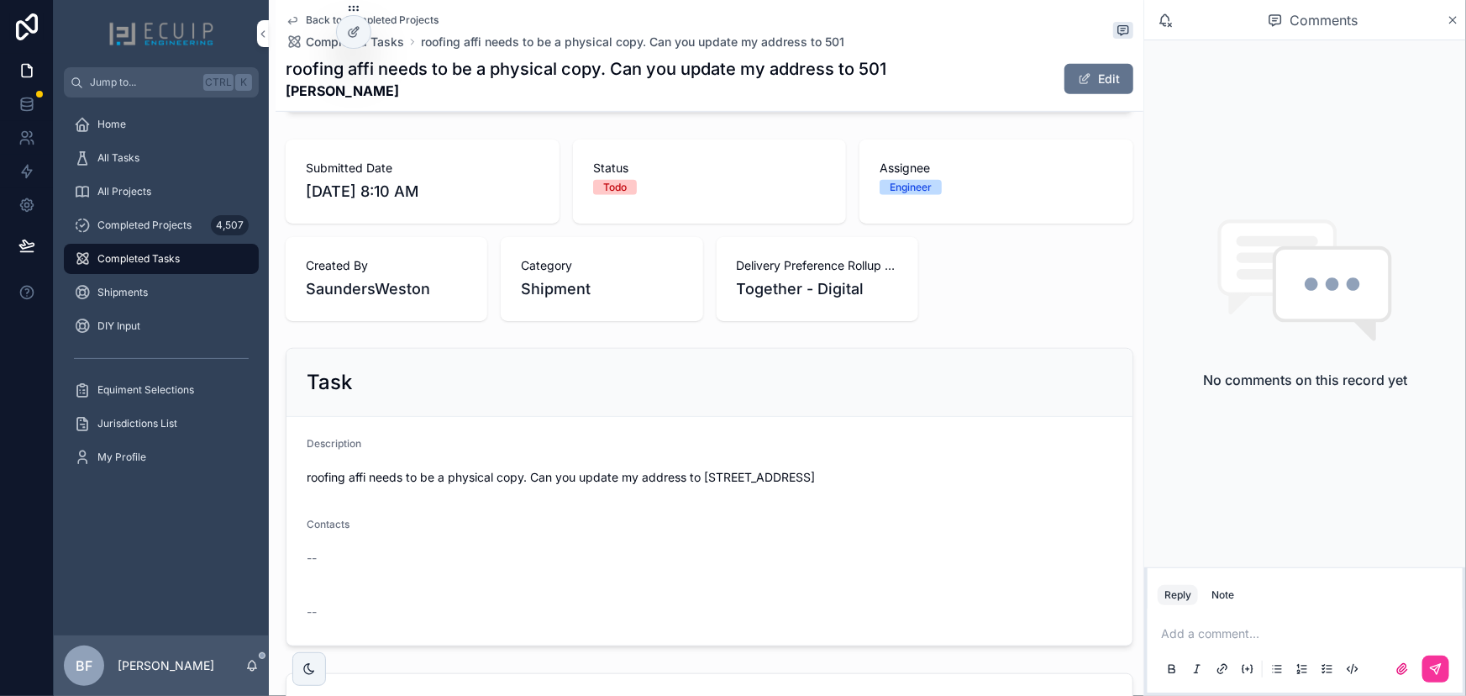
scroll to position [76, 0]
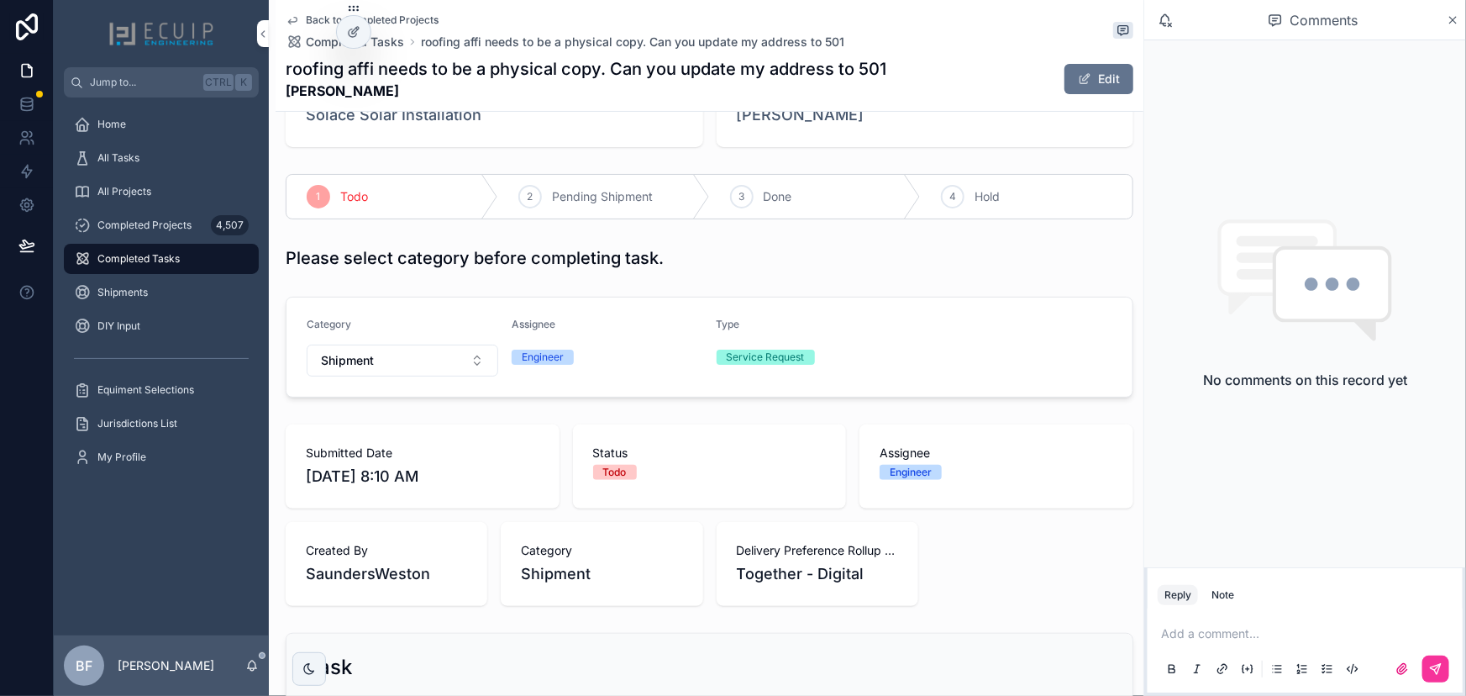
click at [720, 193] on div "3 Done" at bounding box center [816, 197] width 212 height 44
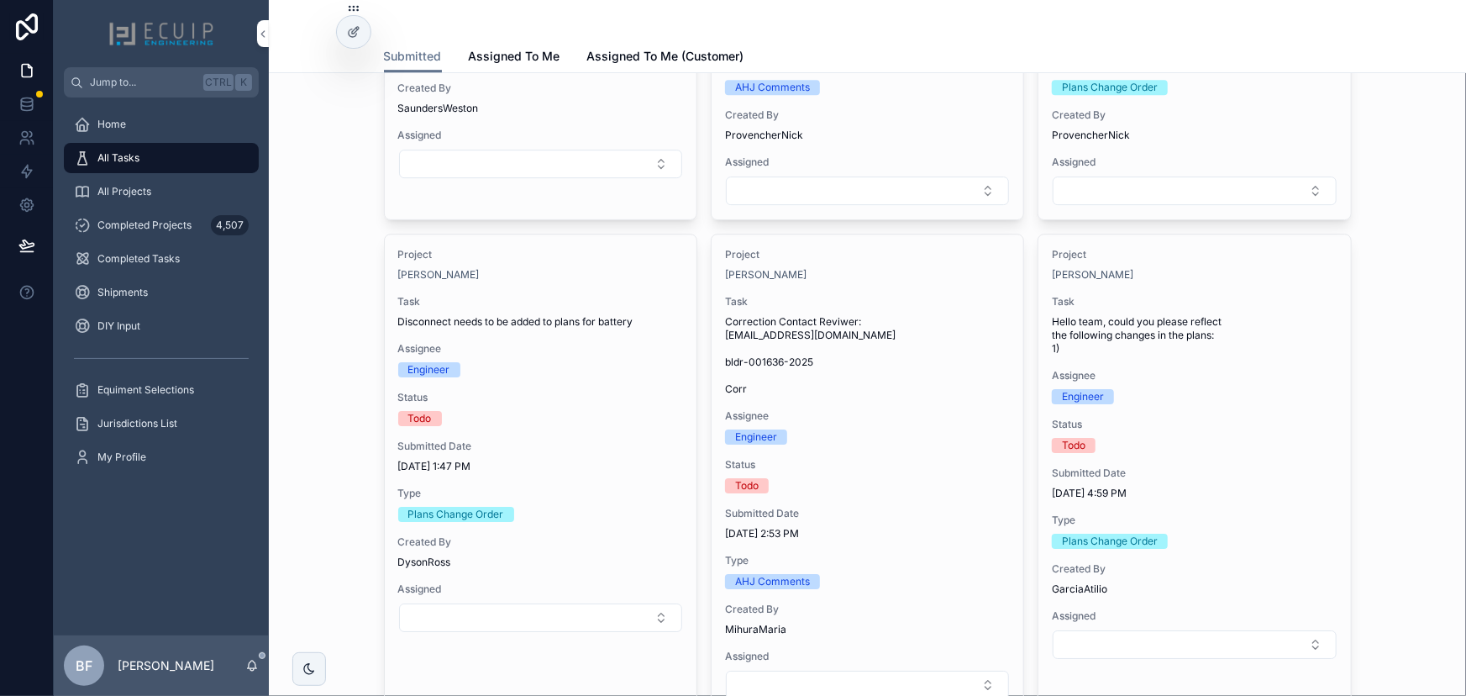
scroll to position [2902, 0]
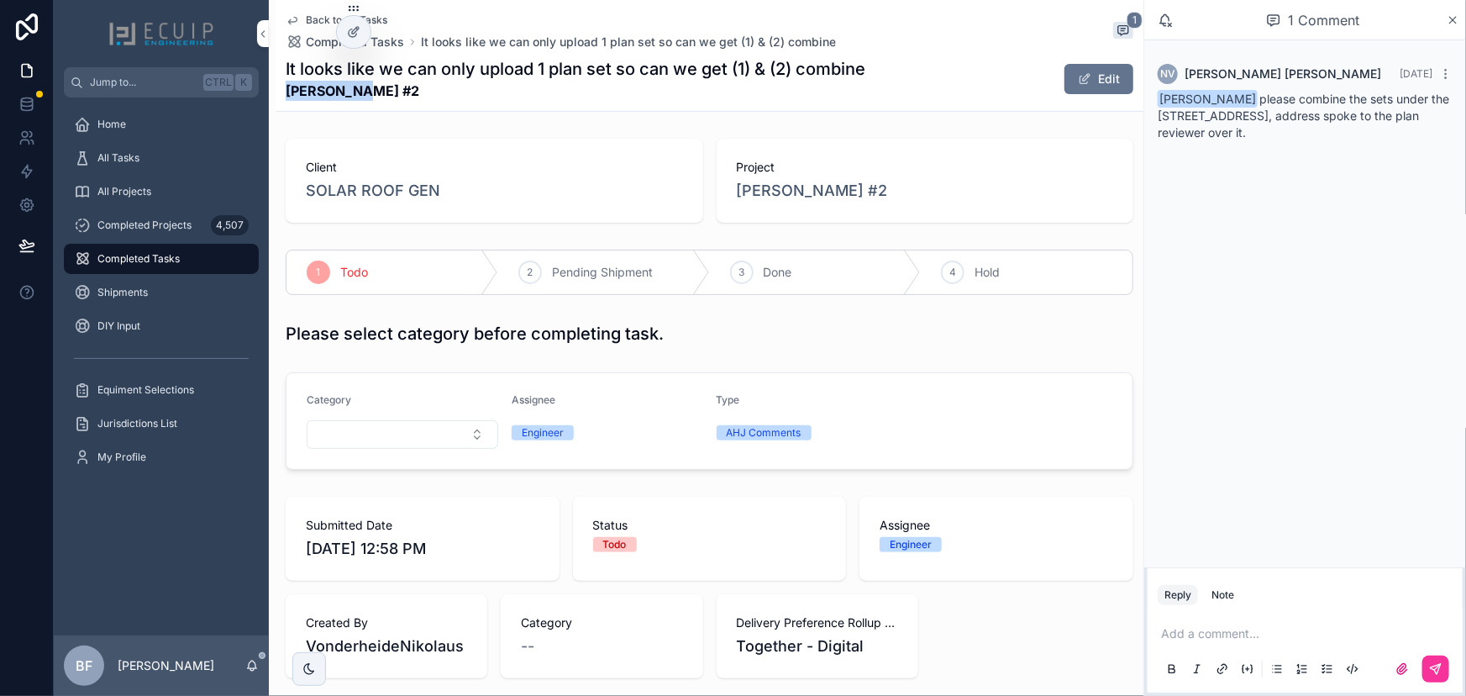
drag, startPoint x: 289, startPoint y: 87, endPoint x: 344, endPoint y: 92, distance: 55.7
click at [344, 92] on strong "[PERSON_NAME] #2" at bounding box center [576, 91] width 580 height 20
copy strong "[PERSON_NAME]"
click at [794, 197] on span "[PERSON_NAME] #2" at bounding box center [812, 191] width 151 height 24
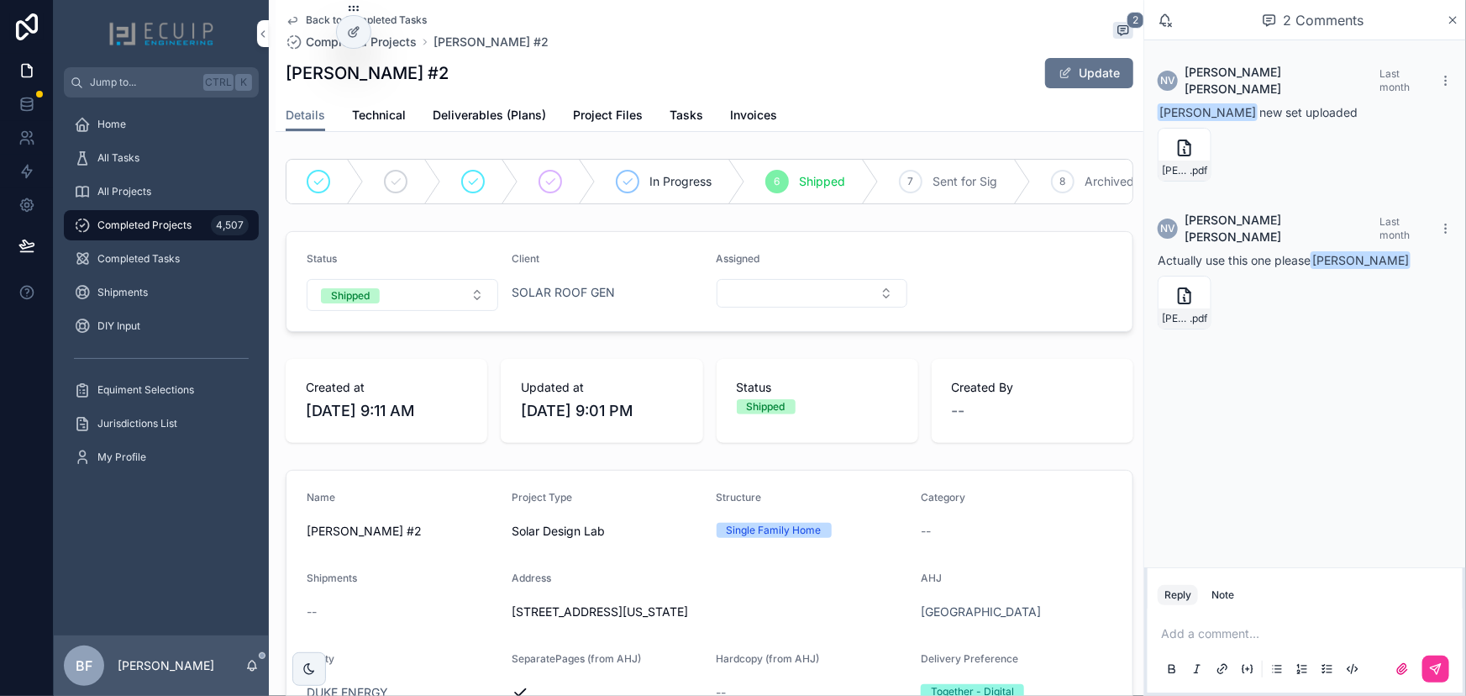
drag, startPoint x: 1375, startPoint y: 433, endPoint x: 1403, endPoint y: 455, distance: 35.8
click at [1375, 433] on div "NV [PERSON_NAME] Last month [PERSON_NAME] new set uploaded [PERSON_NAME]-(2)-En…" at bounding box center [1305, 303] width 322 height 527
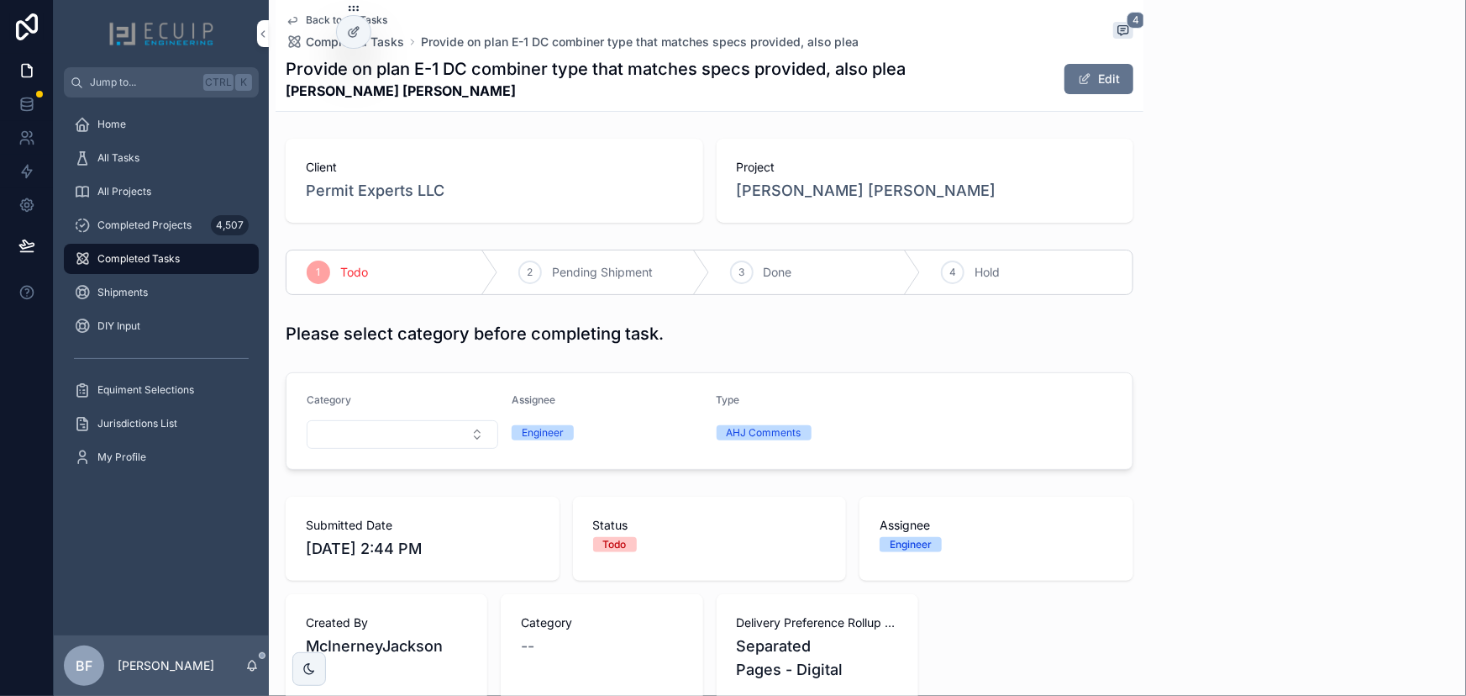
scroll to position [57, 0]
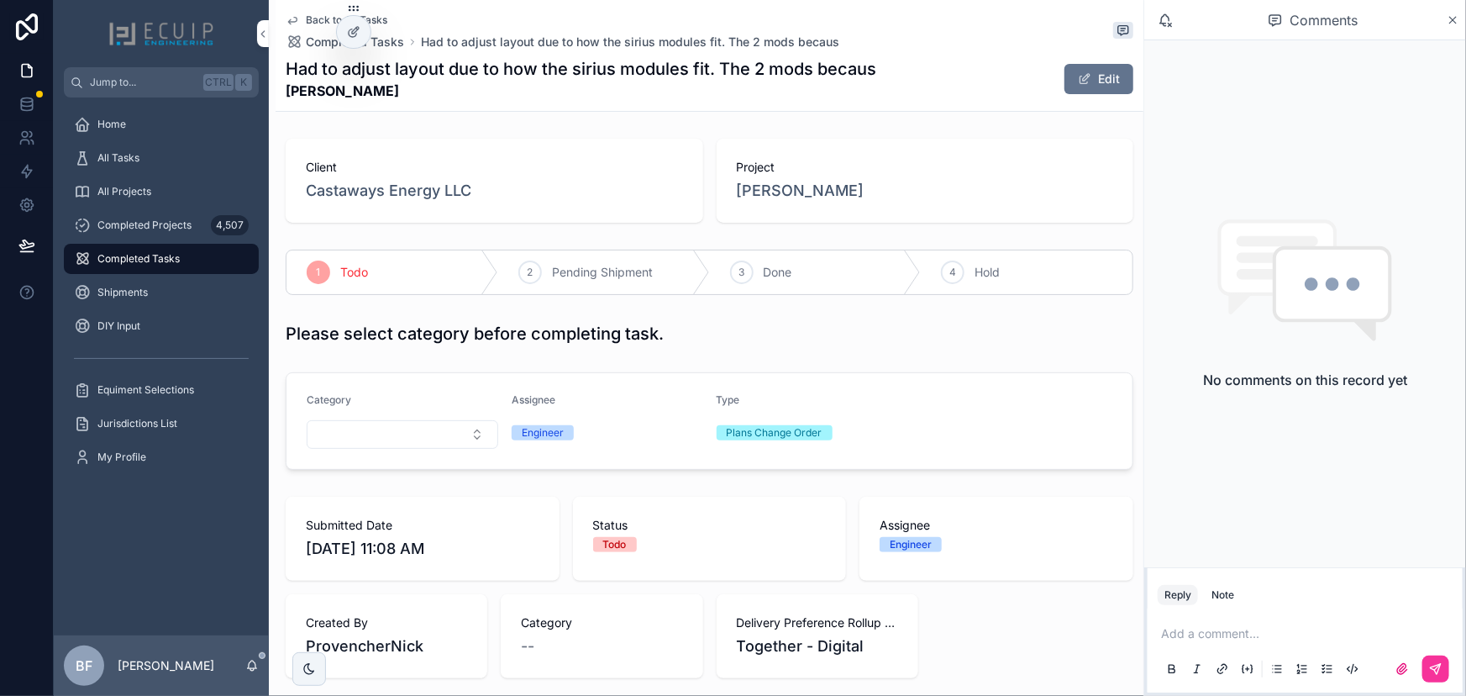
scroll to position [381, 0]
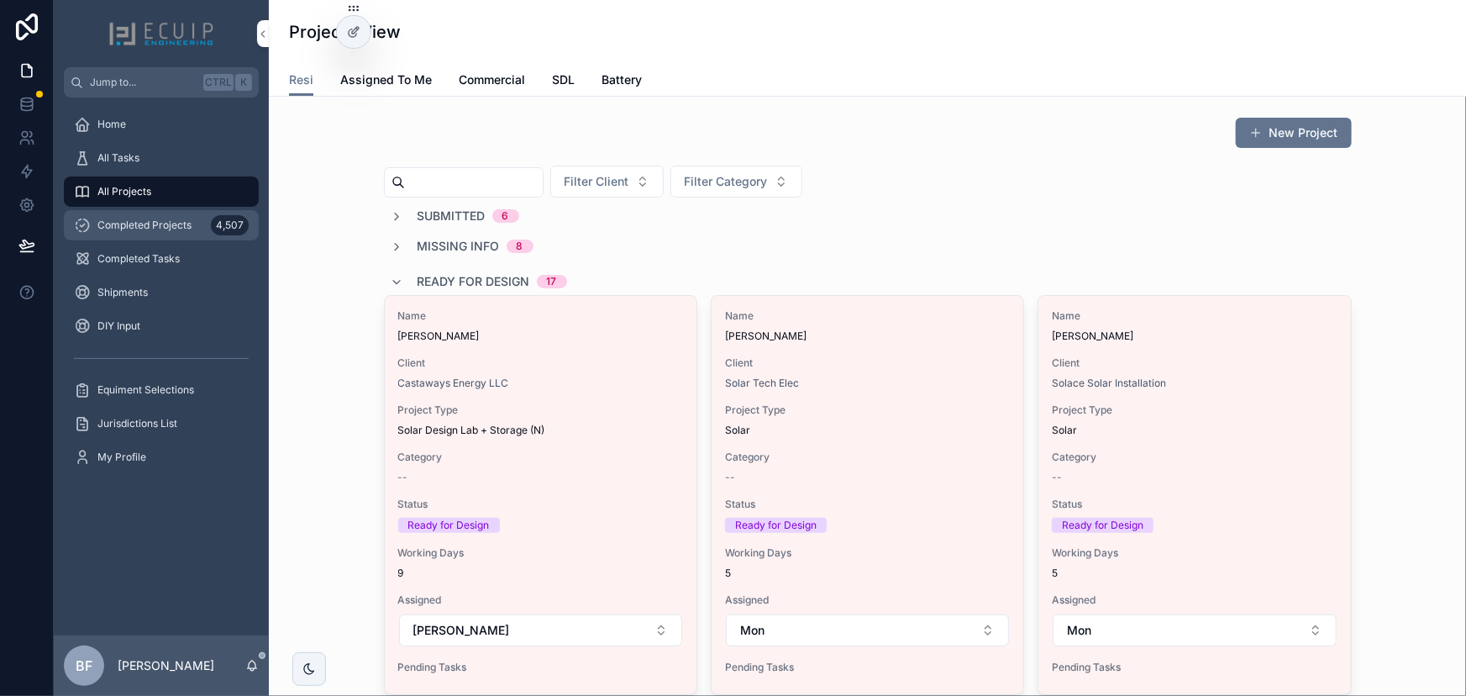
drag, startPoint x: 184, startPoint y: 223, endPoint x: 247, endPoint y: 223, distance: 63.0
click at [184, 223] on span "Completed Projects" at bounding box center [144, 224] width 94 height 13
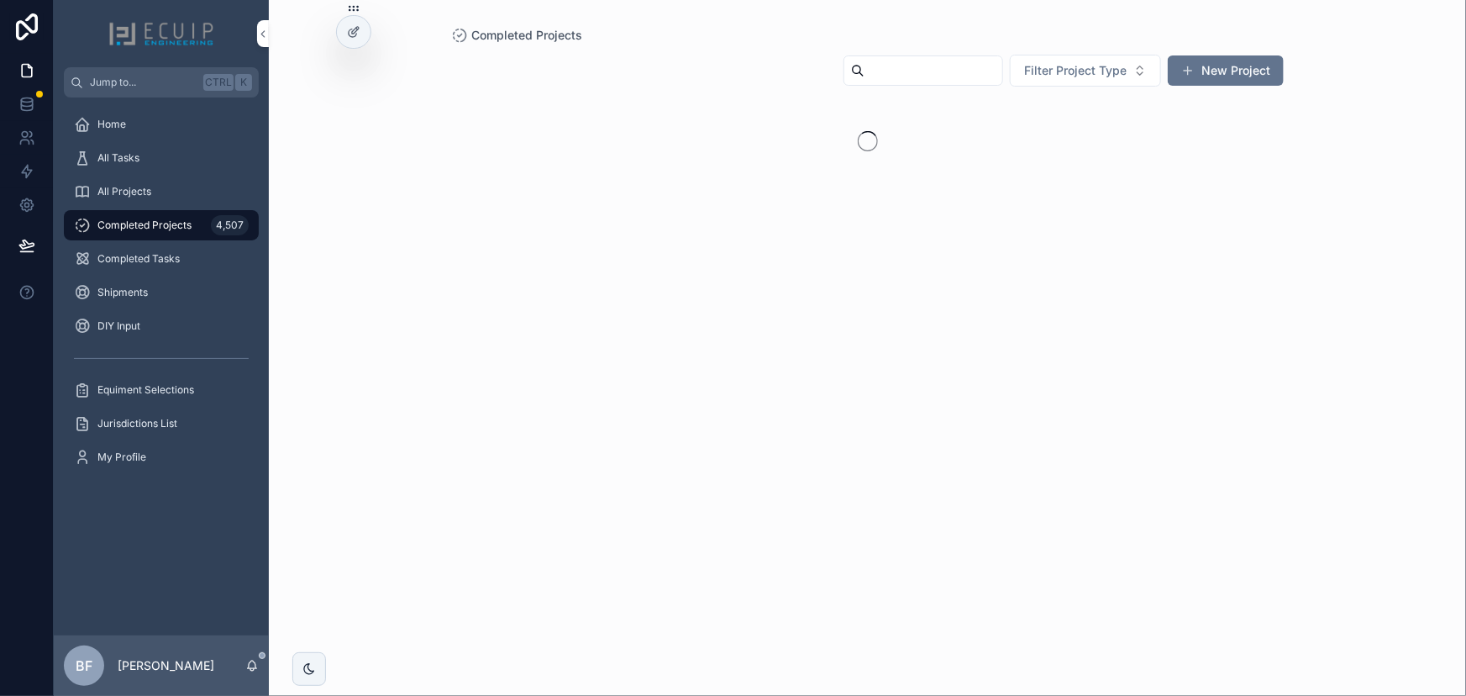
click at [924, 74] on input "scrollable content" at bounding box center [934, 71] width 138 height 24
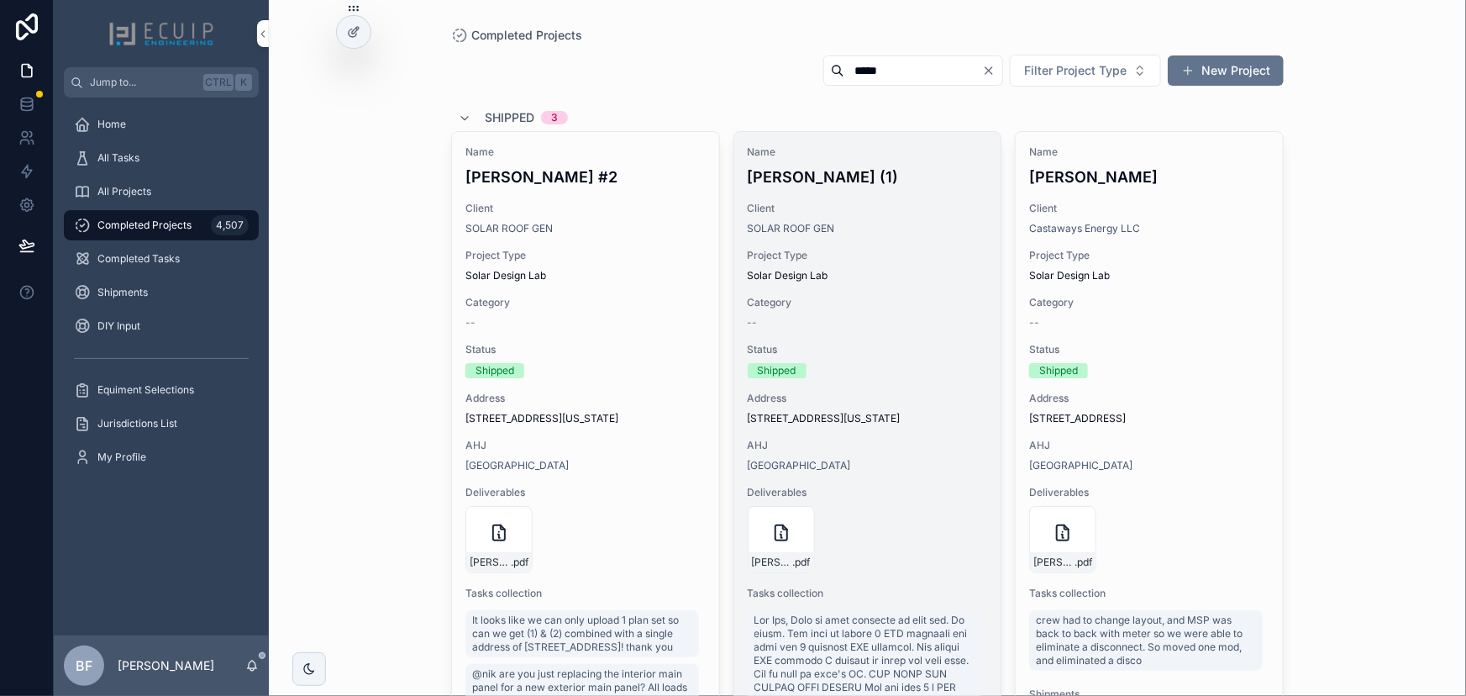
type input "*****"
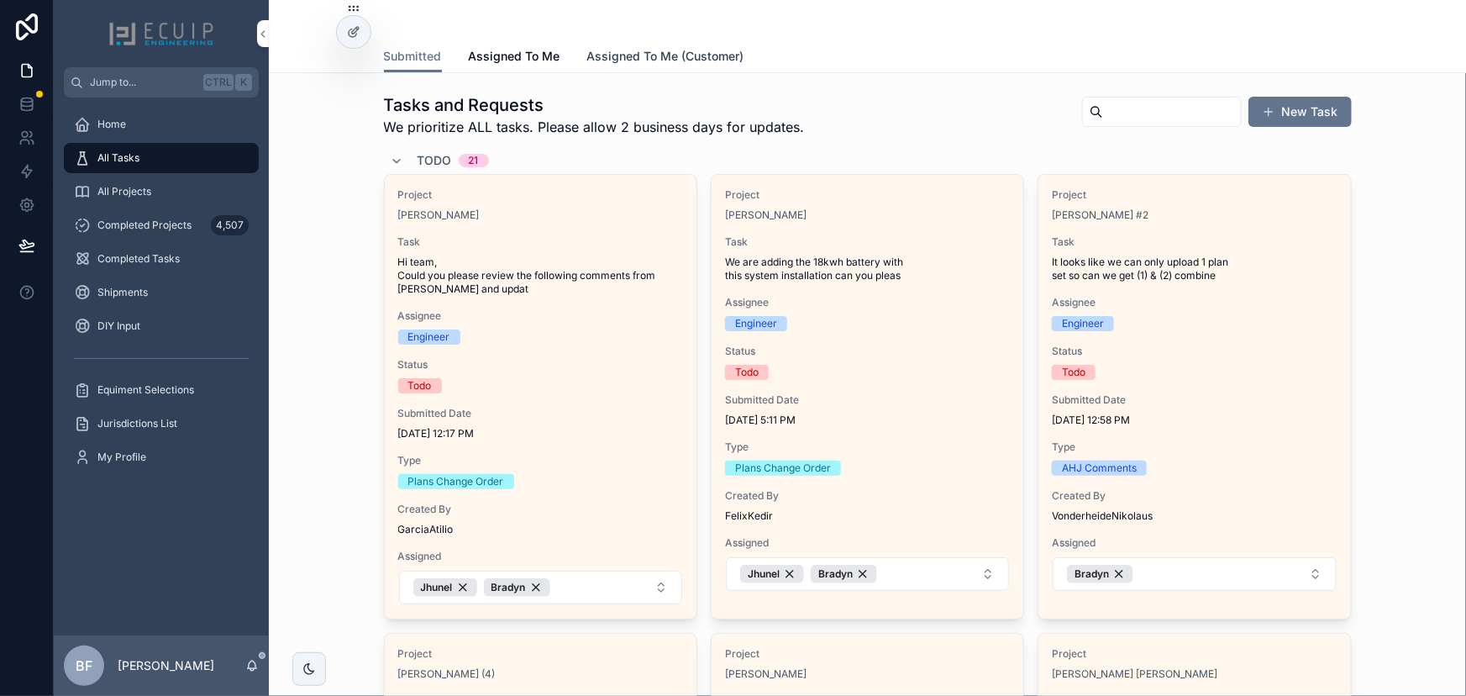
drag, startPoint x: 582, startPoint y: 57, endPoint x: 591, endPoint y: 60, distance: 9.8
click at [591, 60] on span "Assigned To Me (Customer)" at bounding box center [665, 56] width 157 height 17
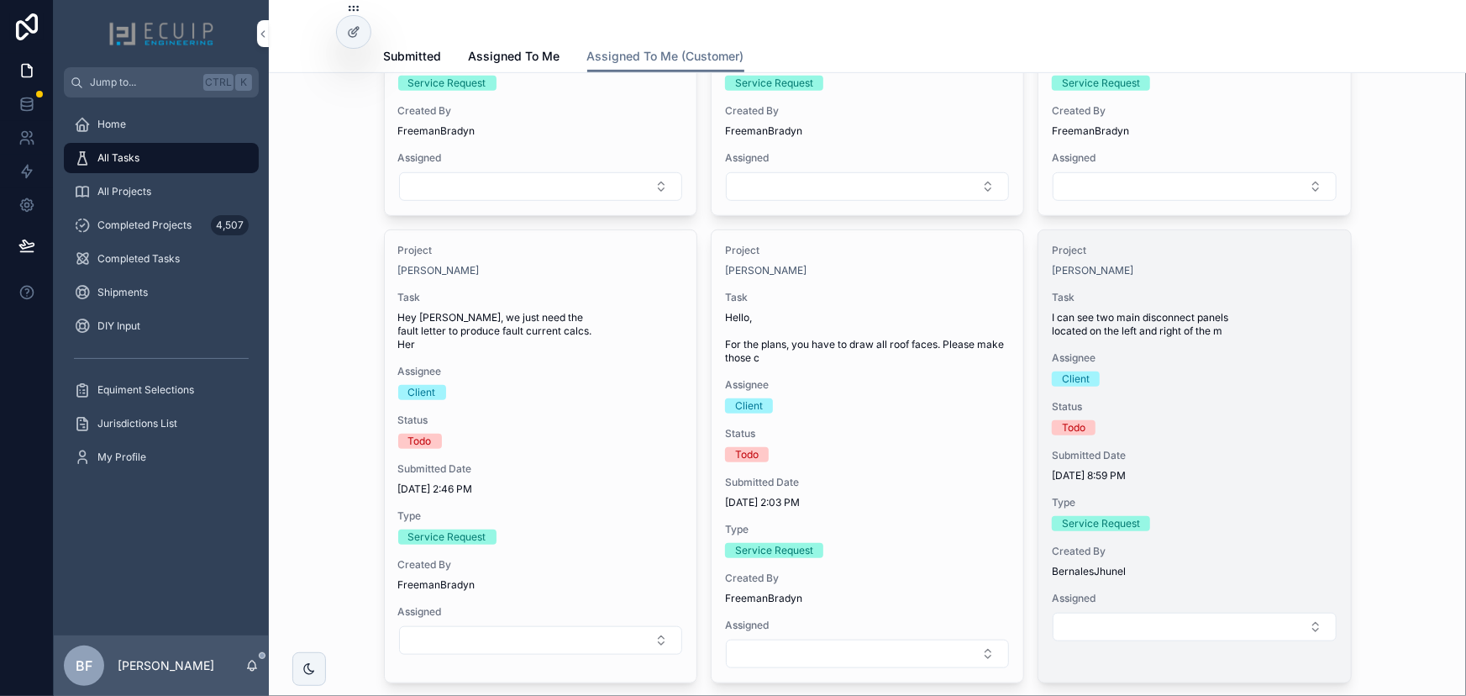
scroll to position [381, 0]
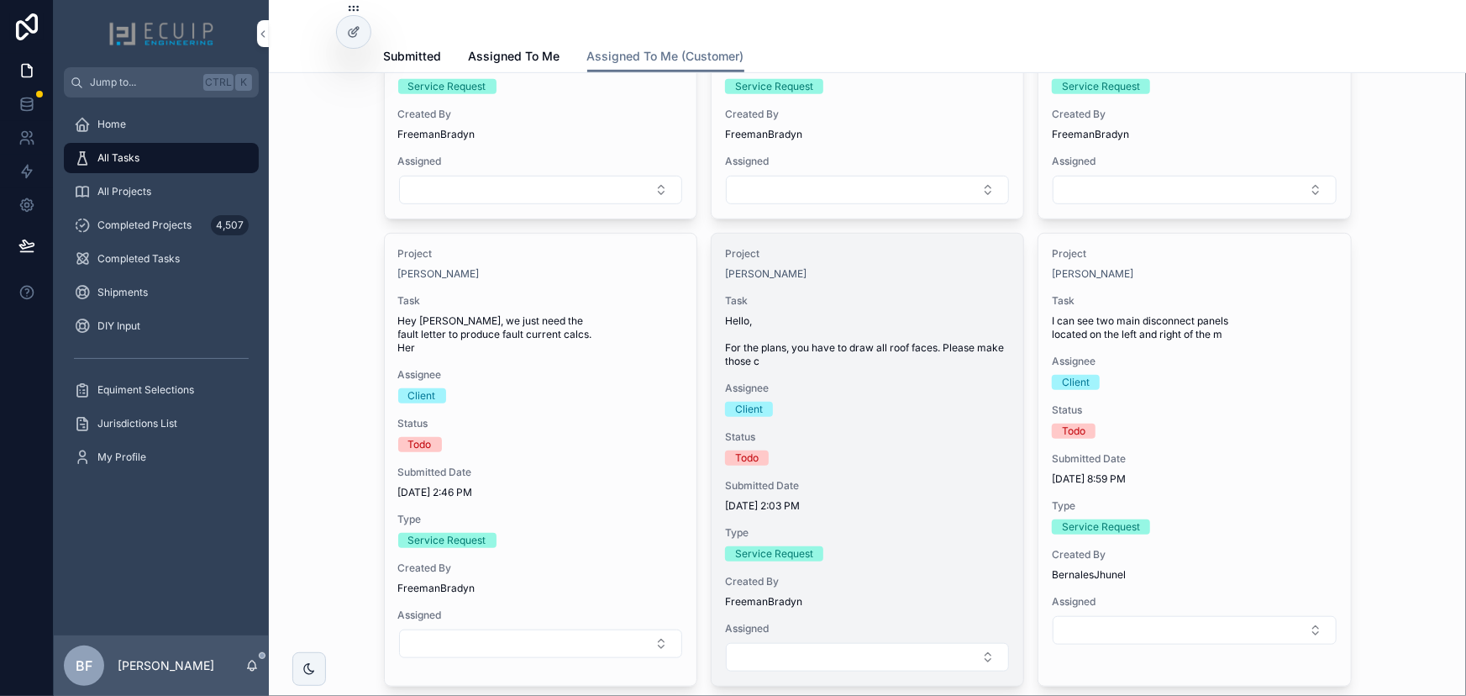
click at [940, 321] on span "Hello, For the plans, you have to draw all roof faces. Please make those c" at bounding box center [867, 341] width 285 height 54
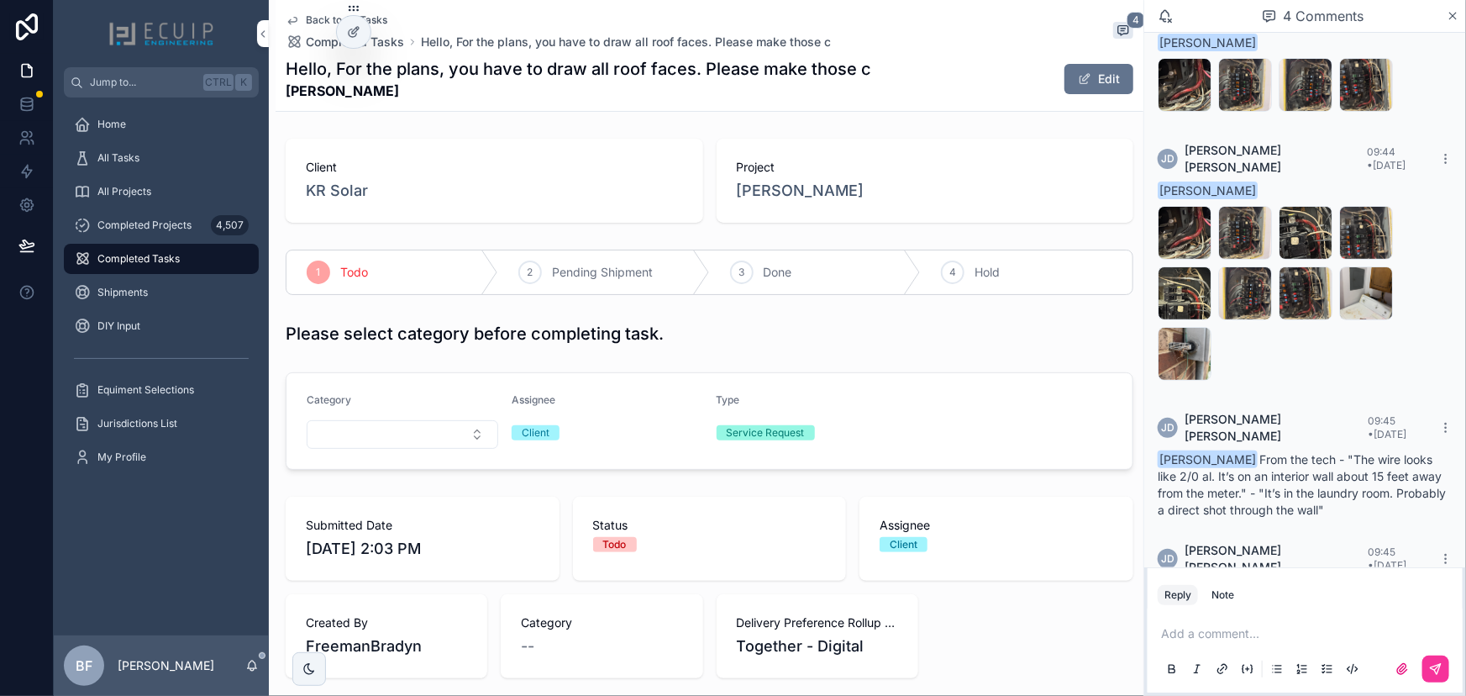
scroll to position [66, 0]
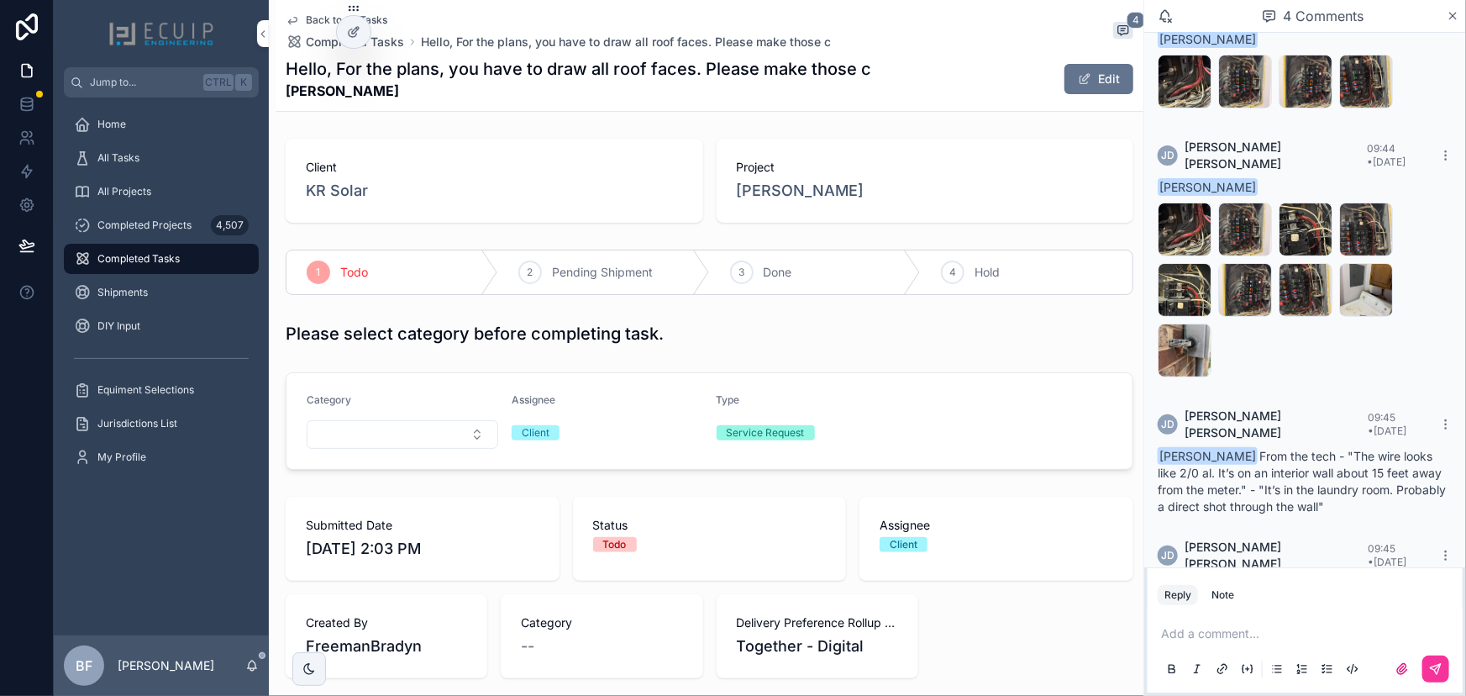
click at [780, 202] on div "Project Taro Roe" at bounding box center [926, 181] width 418 height 84
click at [779, 194] on span "Taro Roe" at bounding box center [801, 191] width 128 height 24
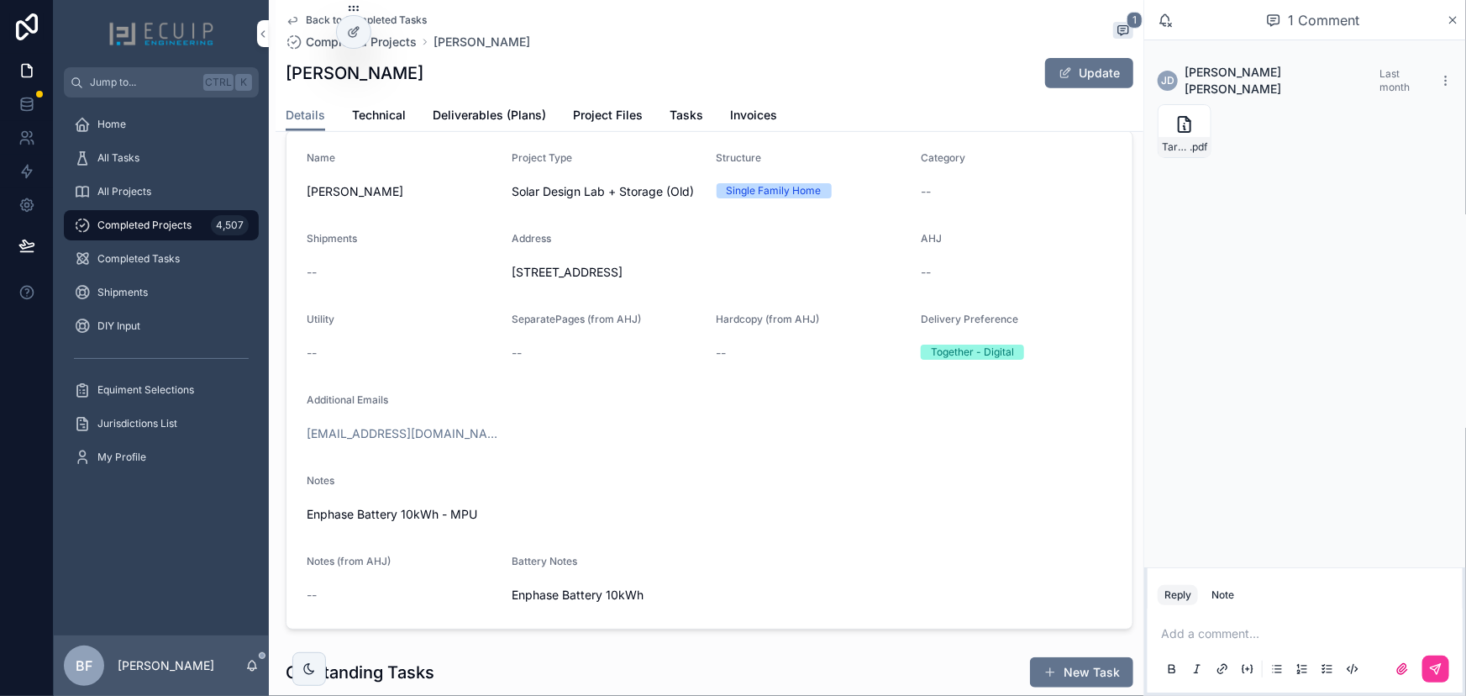
scroll to position [381, 0]
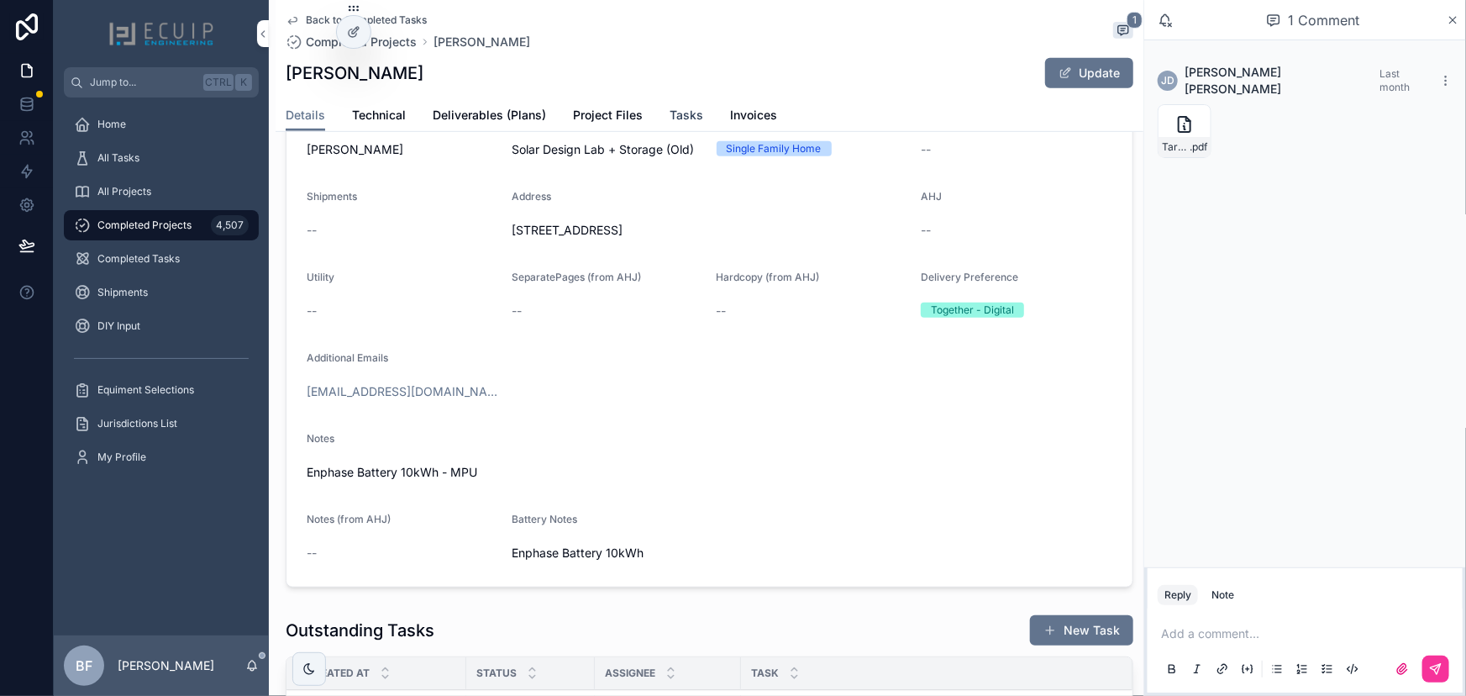
click at [691, 114] on span "Tasks" at bounding box center [687, 115] width 34 height 17
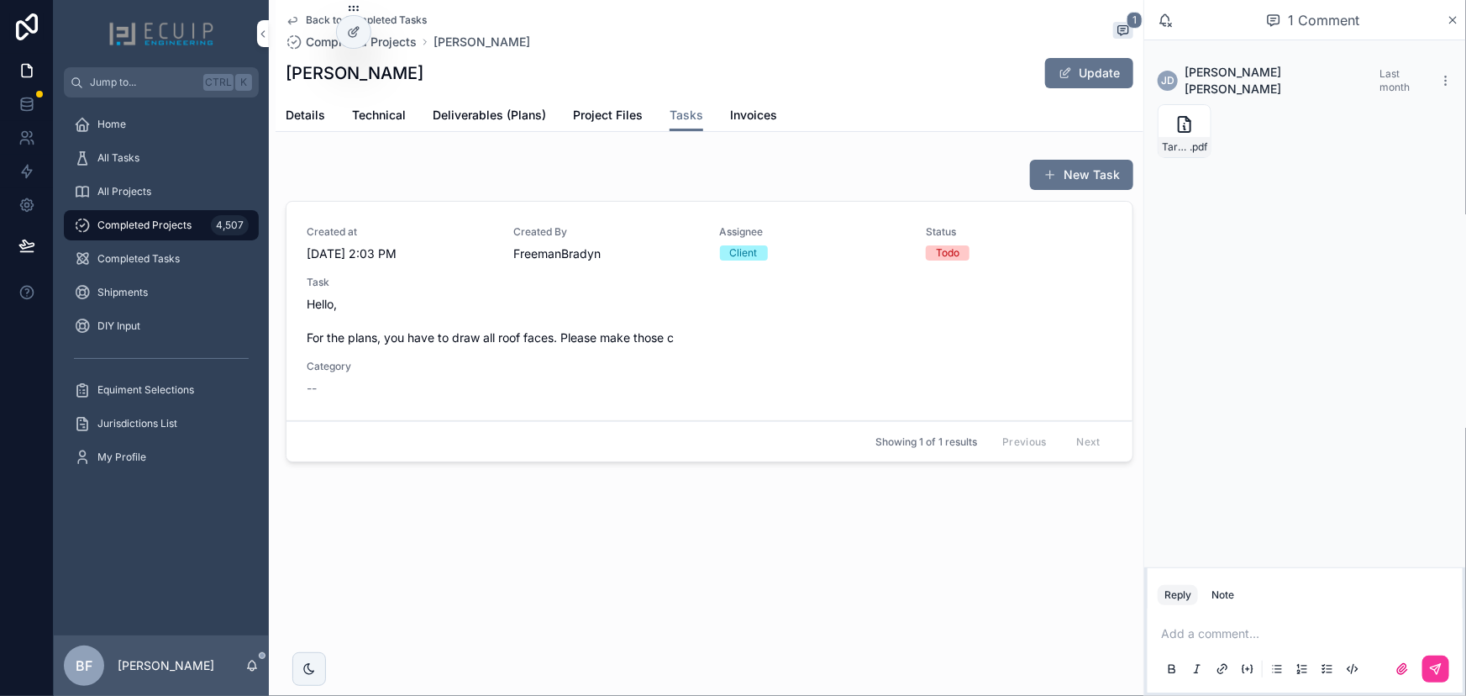
click at [676, 303] on span "Hello, For the plans, you have to draw all roof faces. Please make those c" at bounding box center [710, 321] width 806 height 50
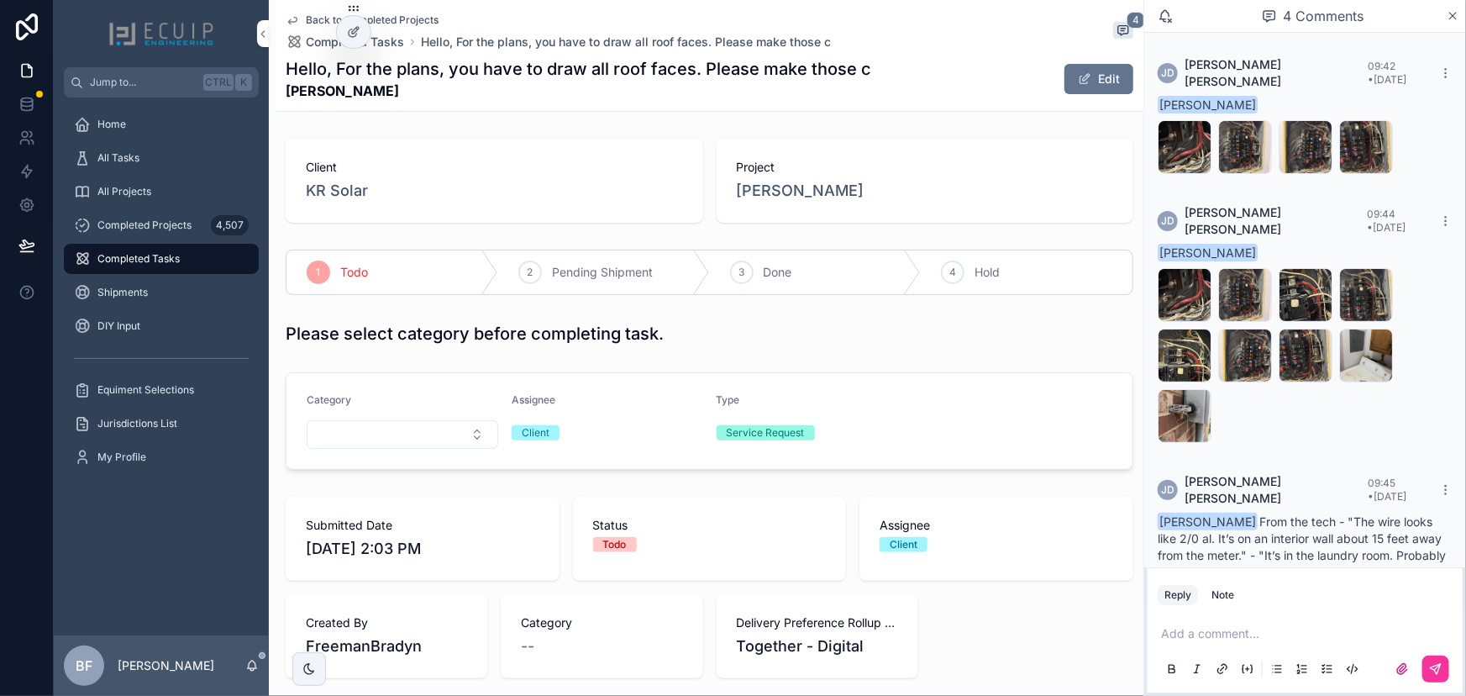
scroll to position [66, 0]
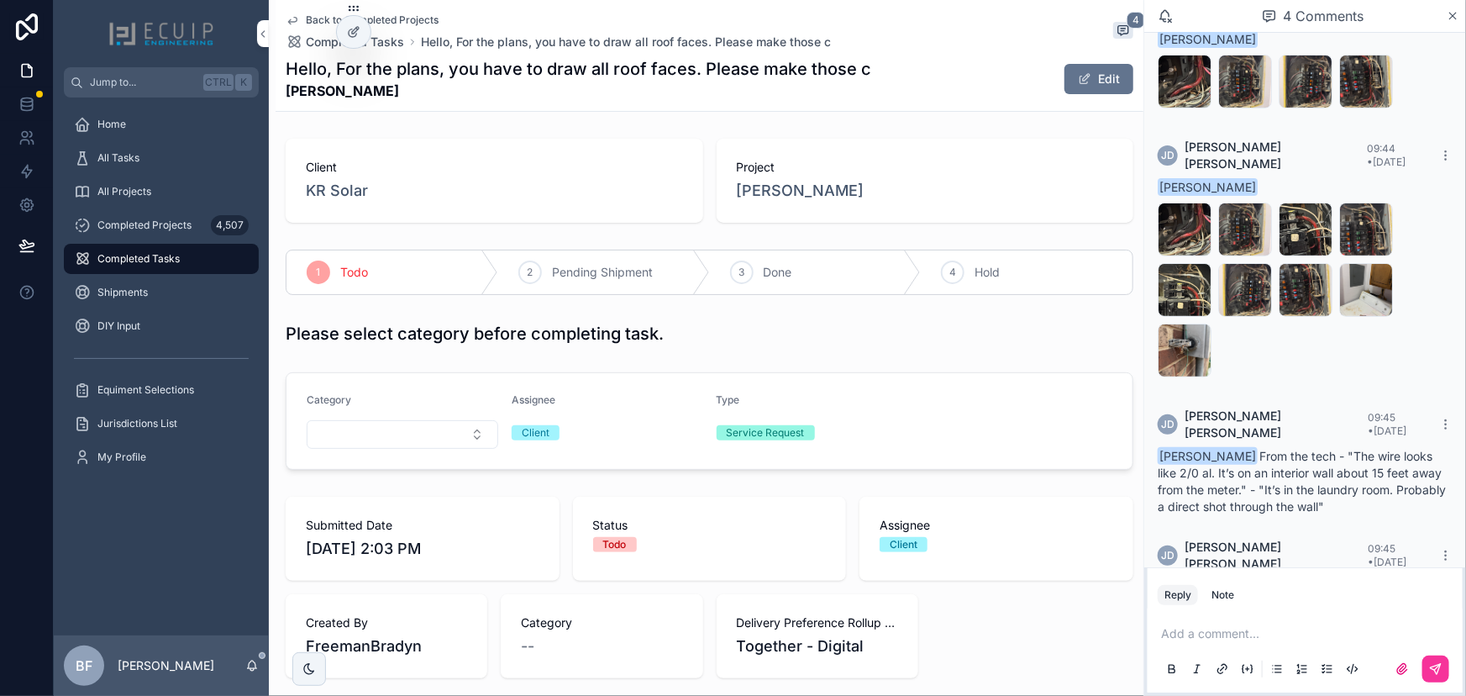
drag, startPoint x: 1316, startPoint y: 613, endPoint x: 1319, endPoint y: 629, distance: 16.3
click at [1316, 613] on div "Add a comment..." at bounding box center [1305, 650] width 315 height 84
click at [1319, 629] on p "scrollable content" at bounding box center [1308, 633] width 295 height 17
click at [1218, 597] on span "justin@kr.solar" at bounding box center [1339, 605] width 299 height 17
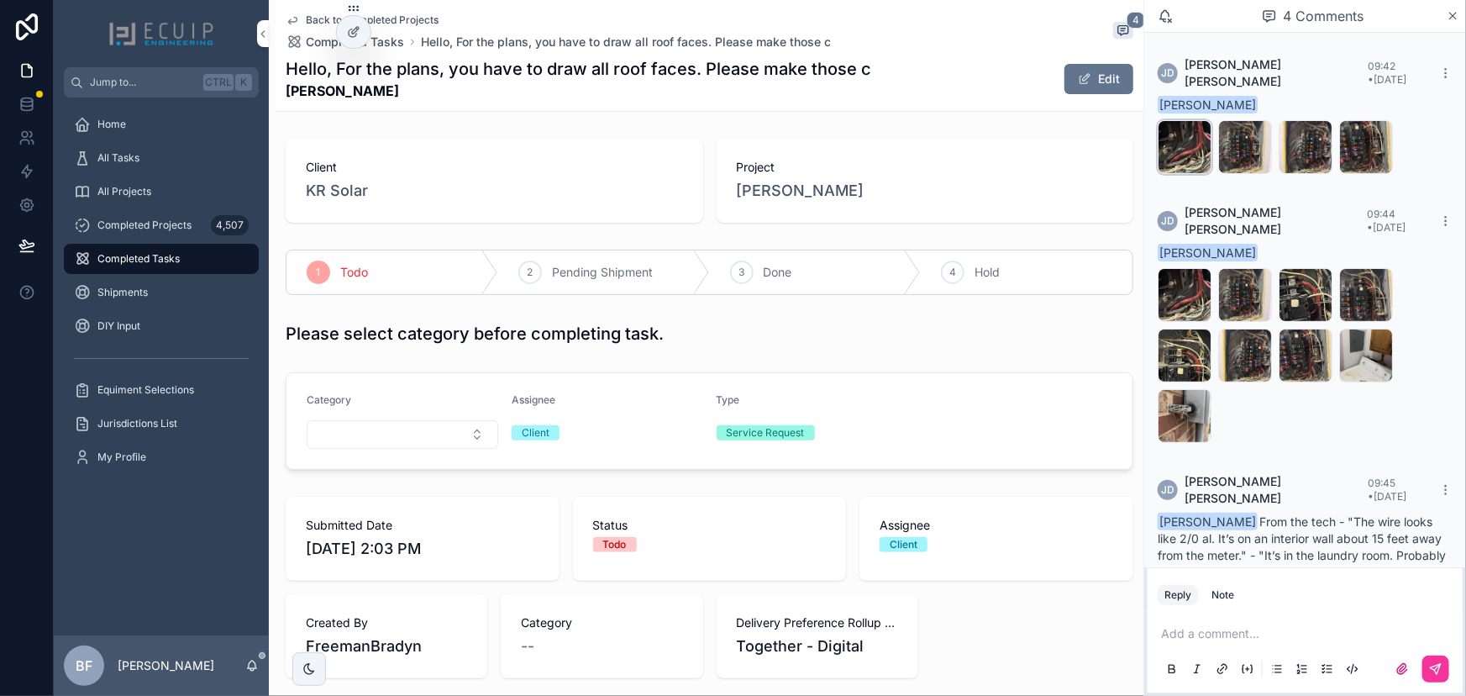
click at [0, 0] on div "Image_20251007_122827_040 .jpeg" at bounding box center [0, 0] width 0 height 0
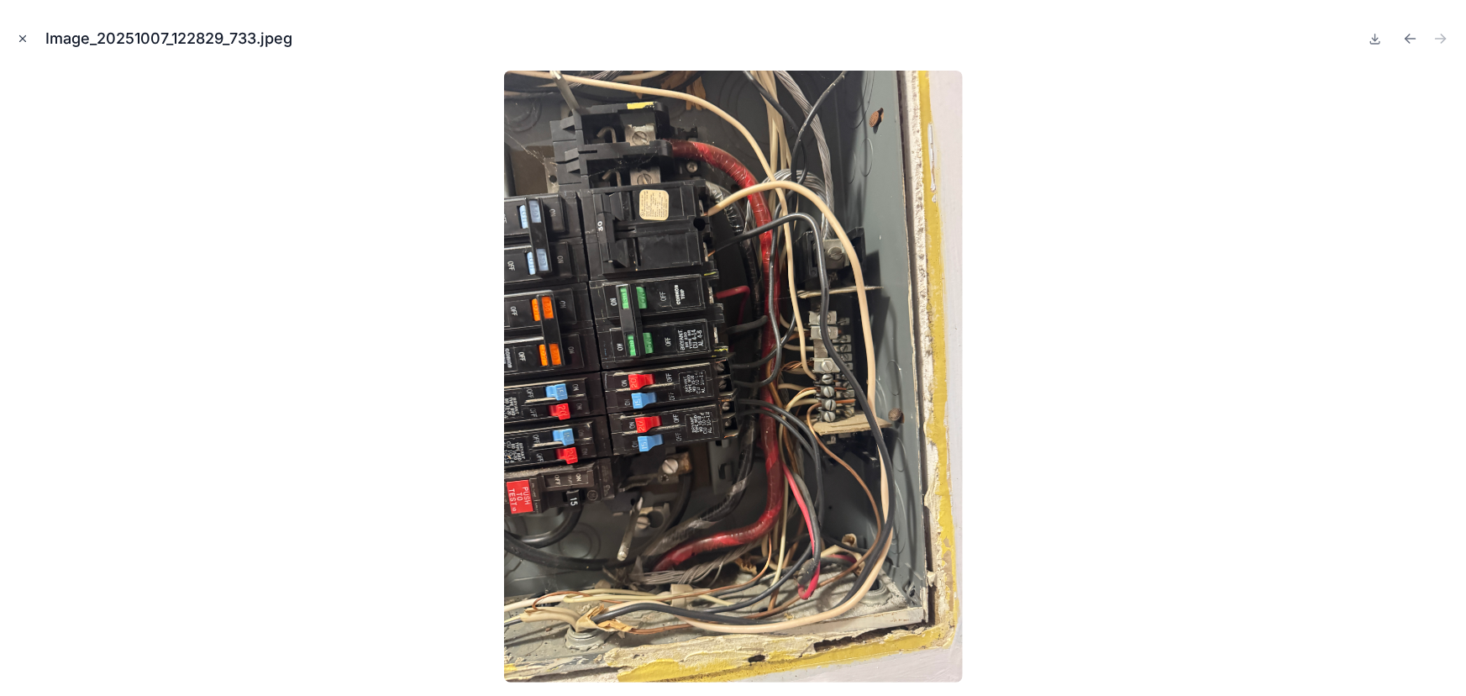
click at [28, 34] on icon "Close modal" at bounding box center [23, 39] width 12 height 12
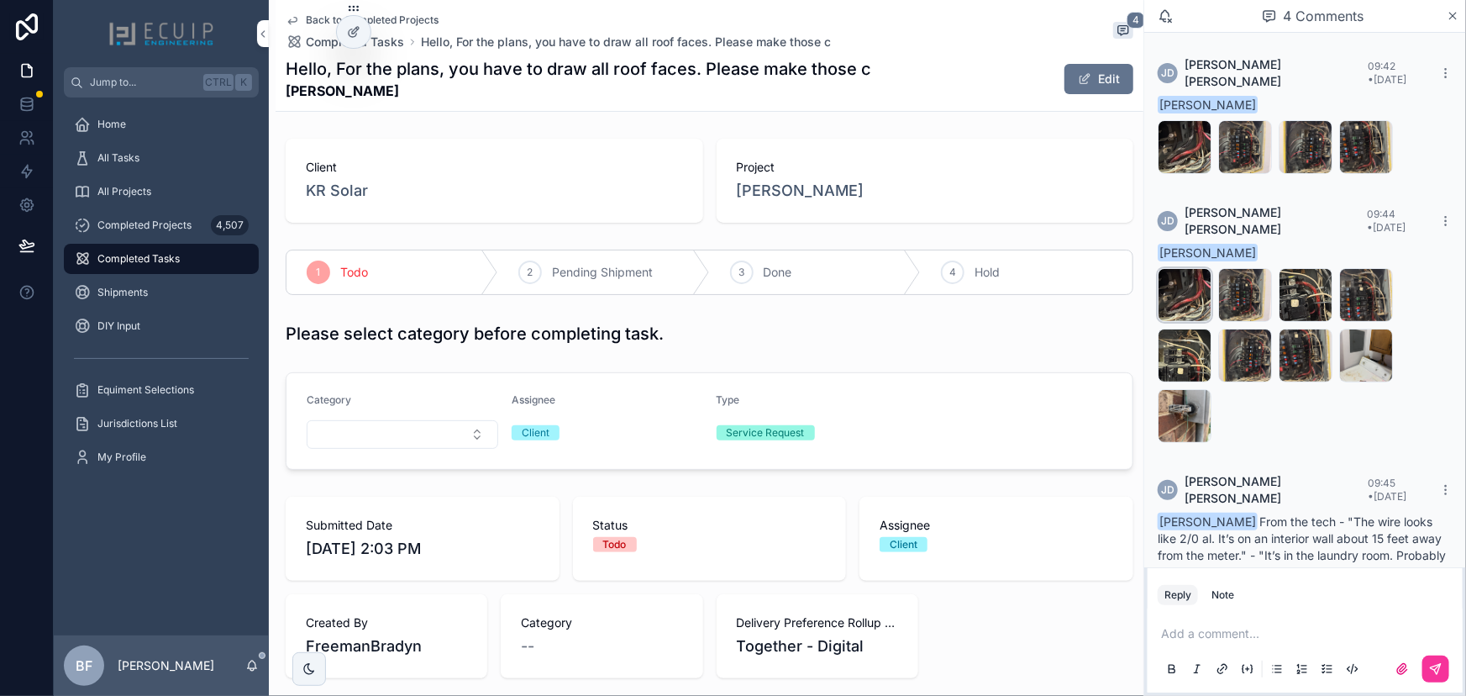
click at [0, 0] on span "Image_20251007_122827_040" at bounding box center [0, 0] width 0 height 0
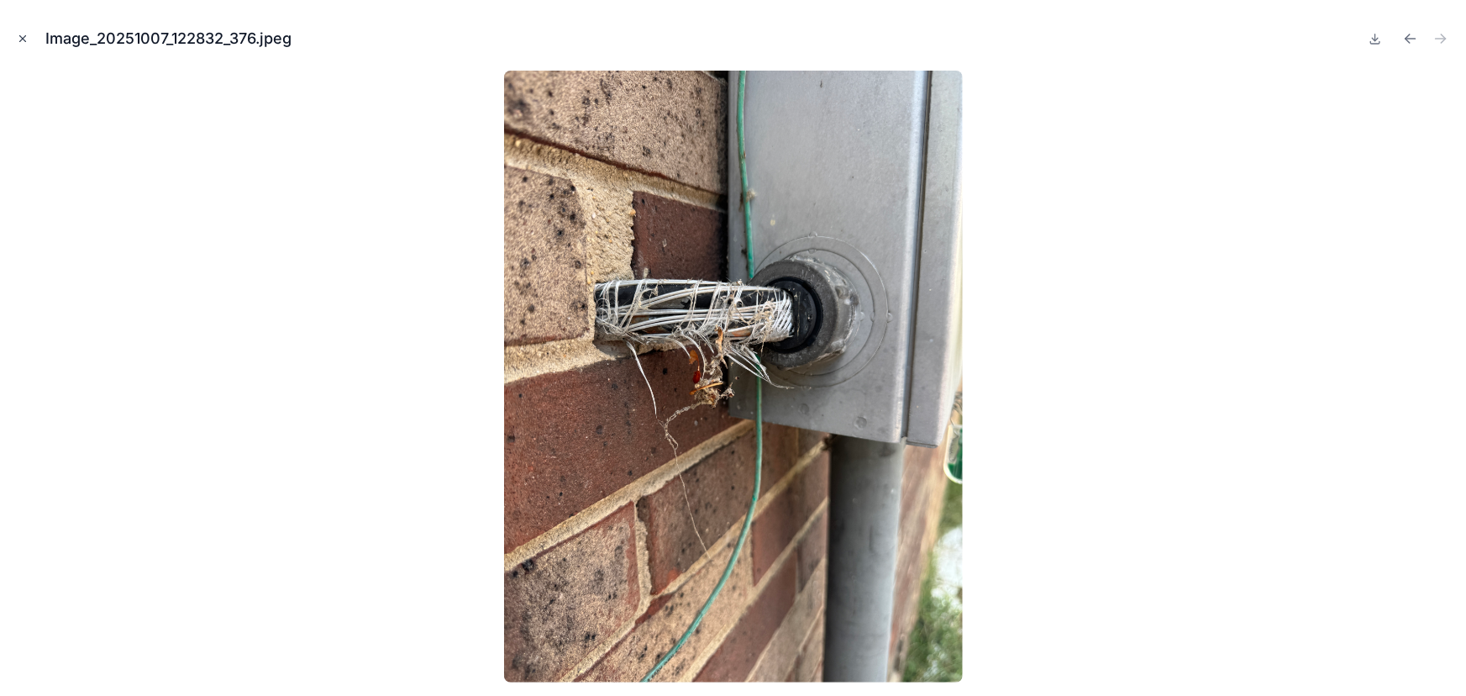
click at [24, 45] on button "Close modal" at bounding box center [22, 38] width 18 height 18
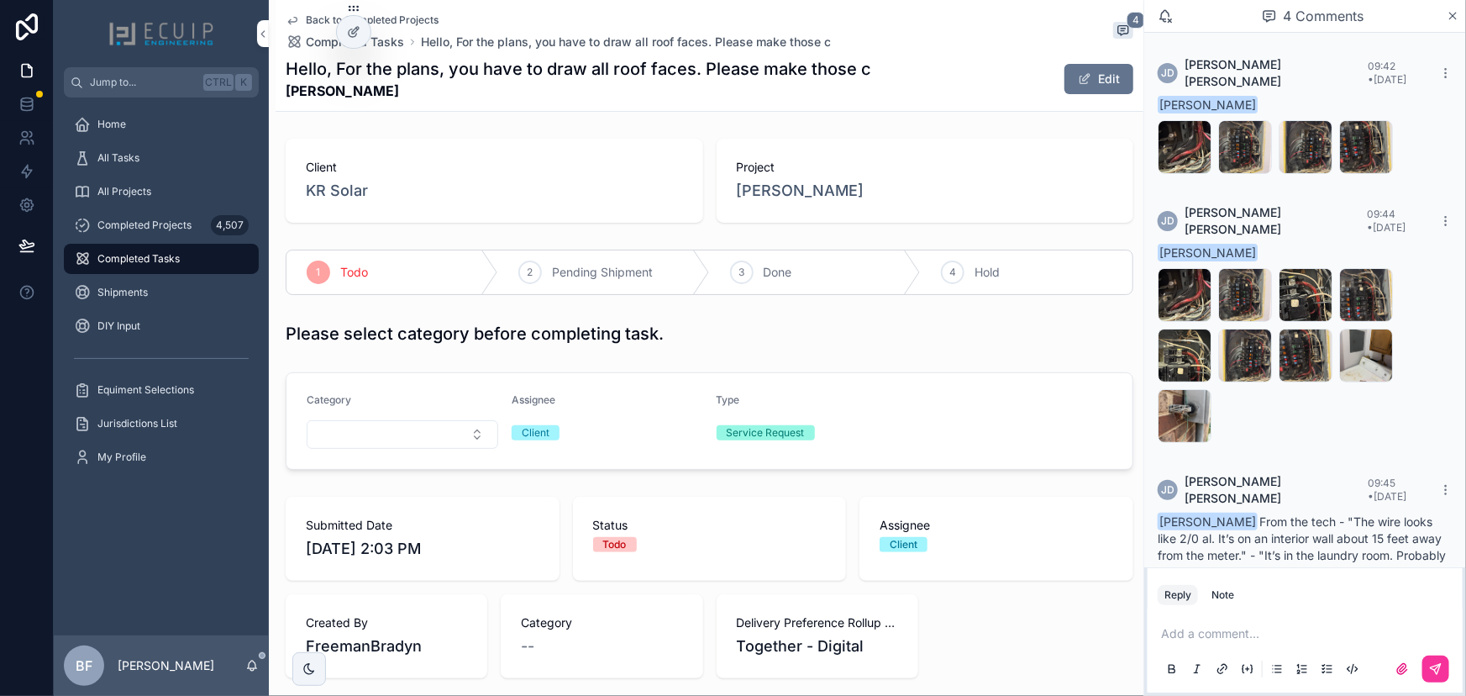
click at [1261, 641] on p "scrollable content" at bounding box center [1308, 633] width 295 height 17
click at [1256, 586] on span "JUSTIN DONAHUE" at bounding box center [1339, 589] width 299 height 17
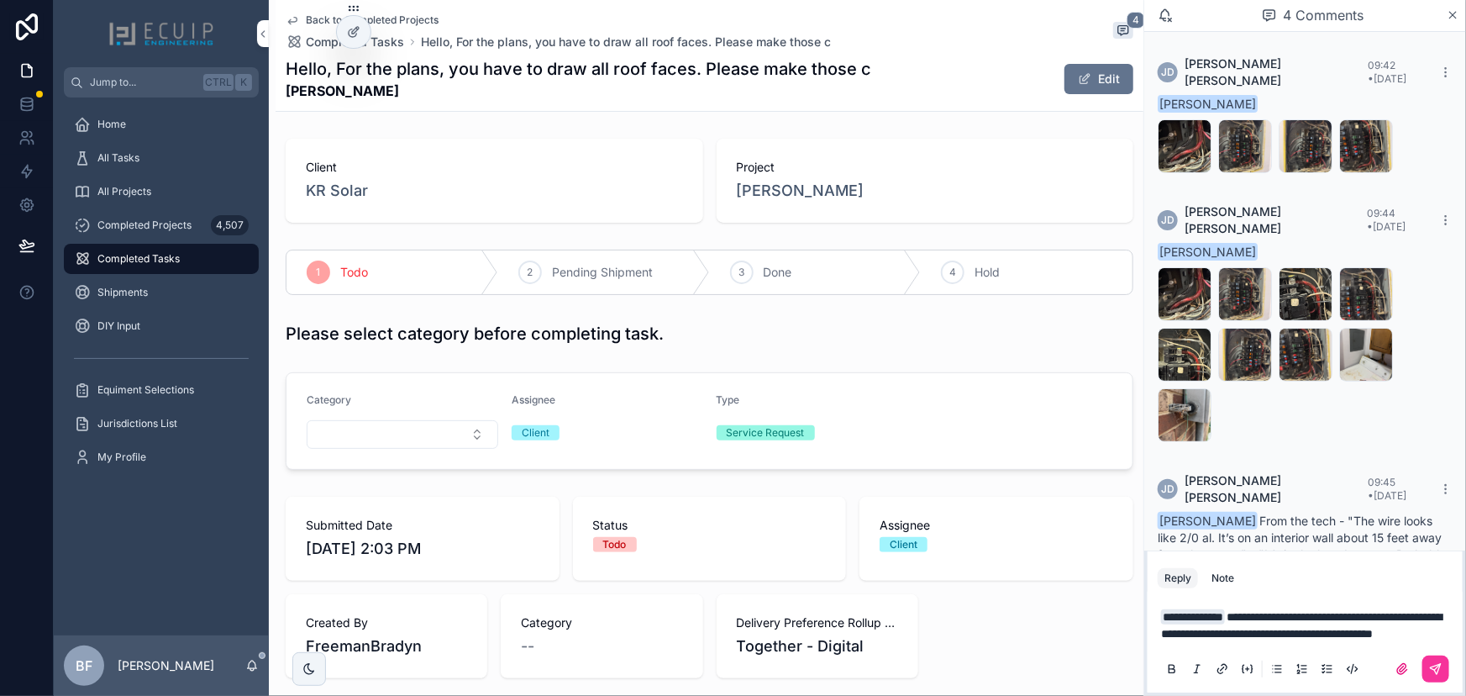
click at [1281, 616] on span "**********" at bounding box center [1301, 625] width 281 height 29
click at [1313, 637] on p "**********" at bounding box center [1308, 625] width 295 height 34
click at [1216, 633] on span "**********" at bounding box center [1301, 625] width 281 height 29
click at [1218, 633] on span "**********" at bounding box center [1301, 625] width 281 height 29
click at [1295, 633] on span "**********" at bounding box center [1301, 625] width 281 height 29
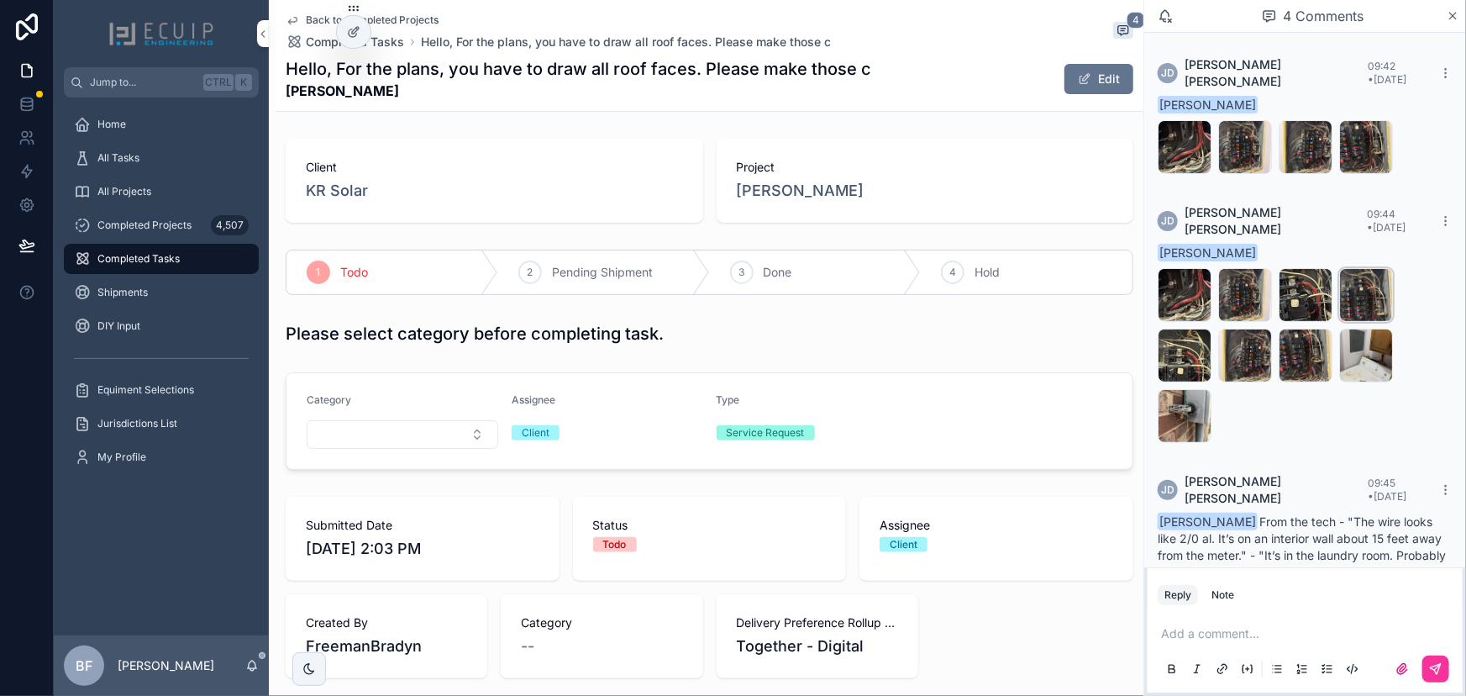
click at [0, 0] on div "scrollable content" at bounding box center [0, 0] width 0 height 0
click at [0, 0] on span "Image_20251007_122829_015" at bounding box center [0, 0] width 0 height 0
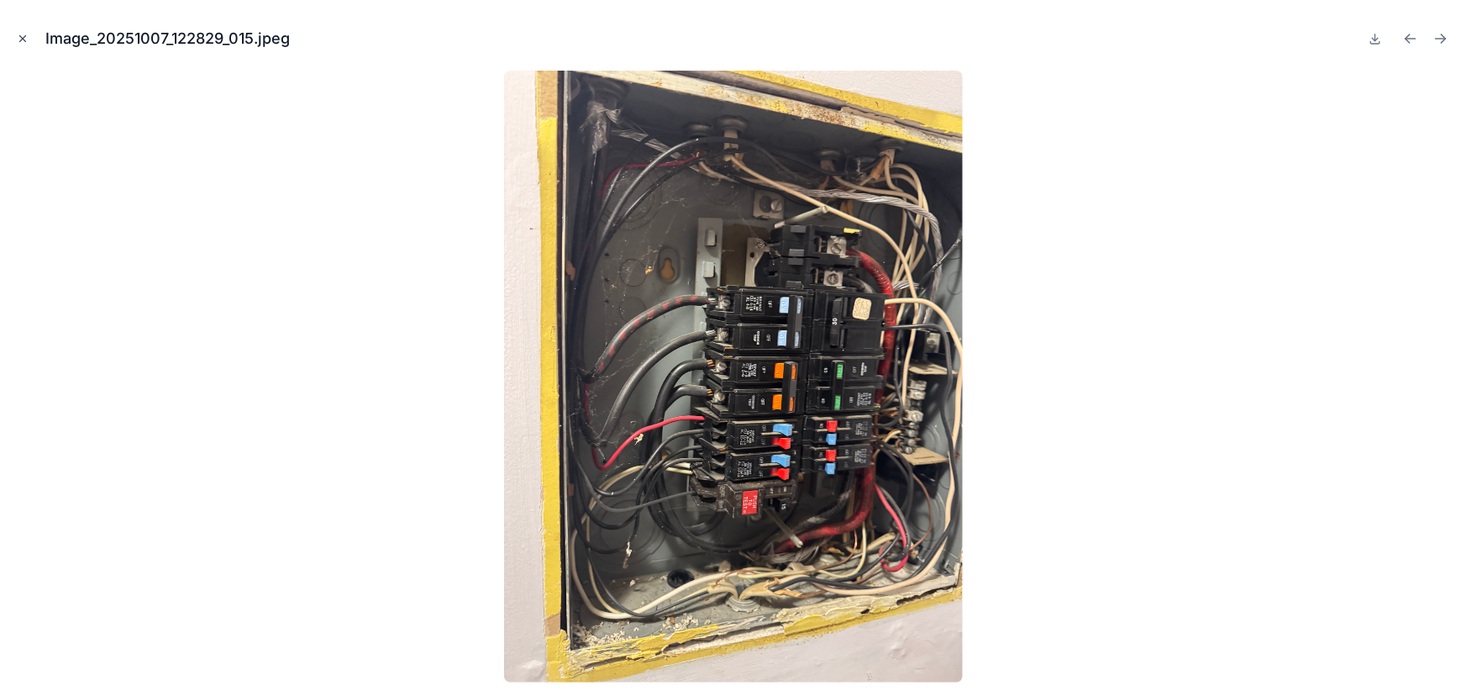
click at [24, 37] on icon "Close modal" at bounding box center [23, 39] width 6 height 6
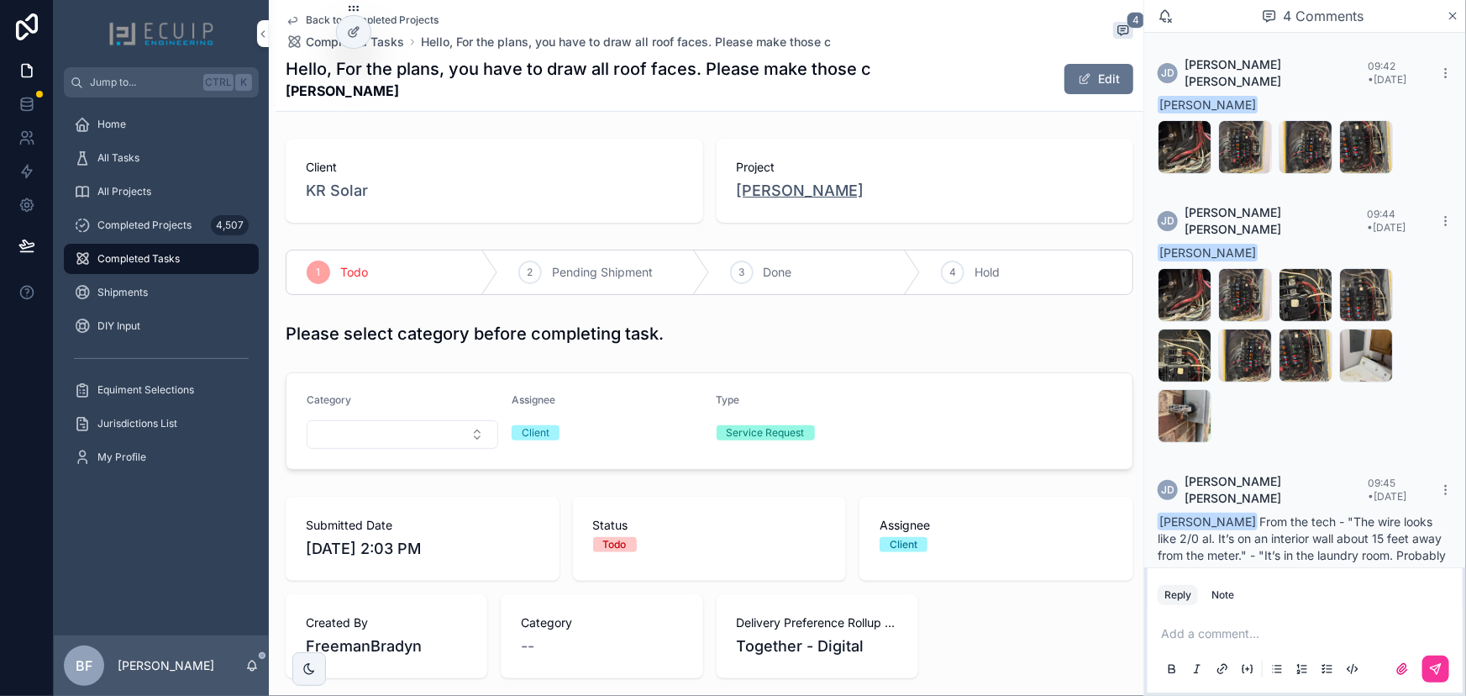
click at [789, 185] on span "Taro Roe" at bounding box center [801, 191] width 128 height 24
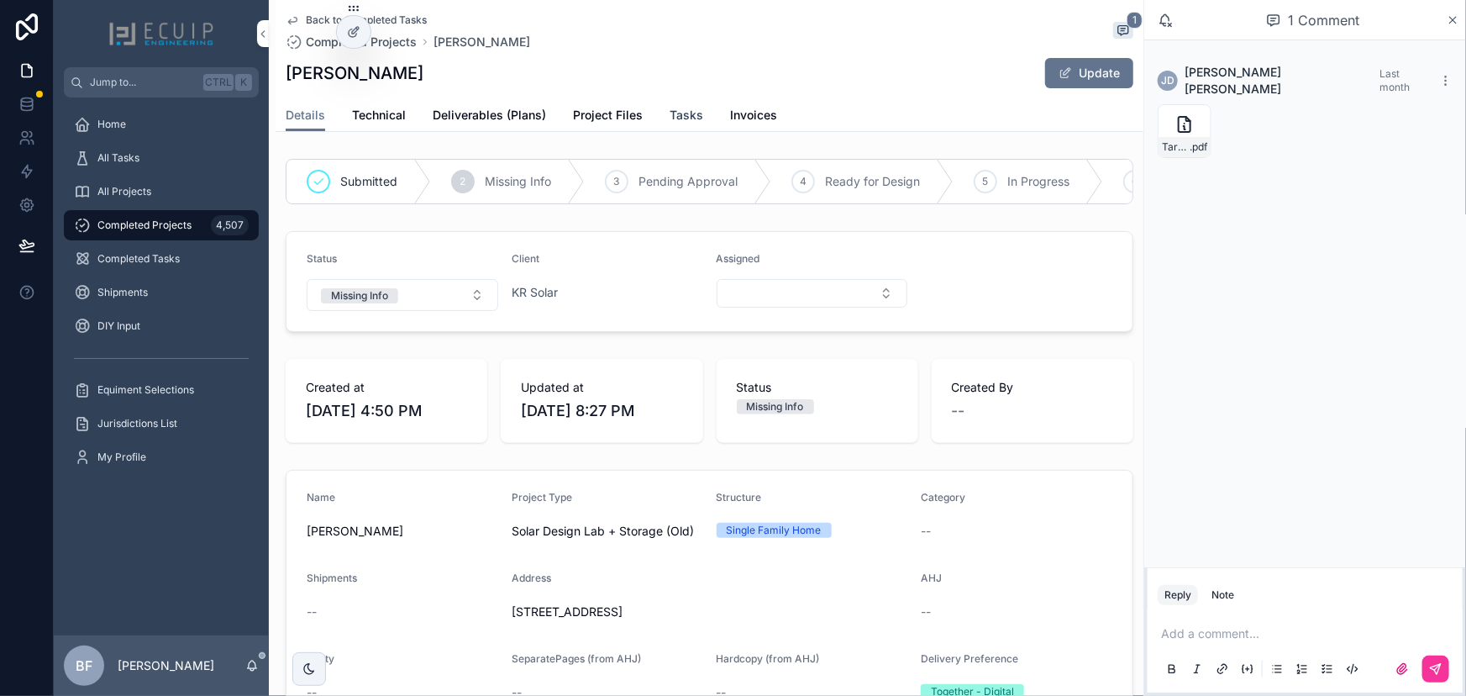
click at [689, 120] on span "Tasks" at bounding box center [687, 115] width 34 height 17
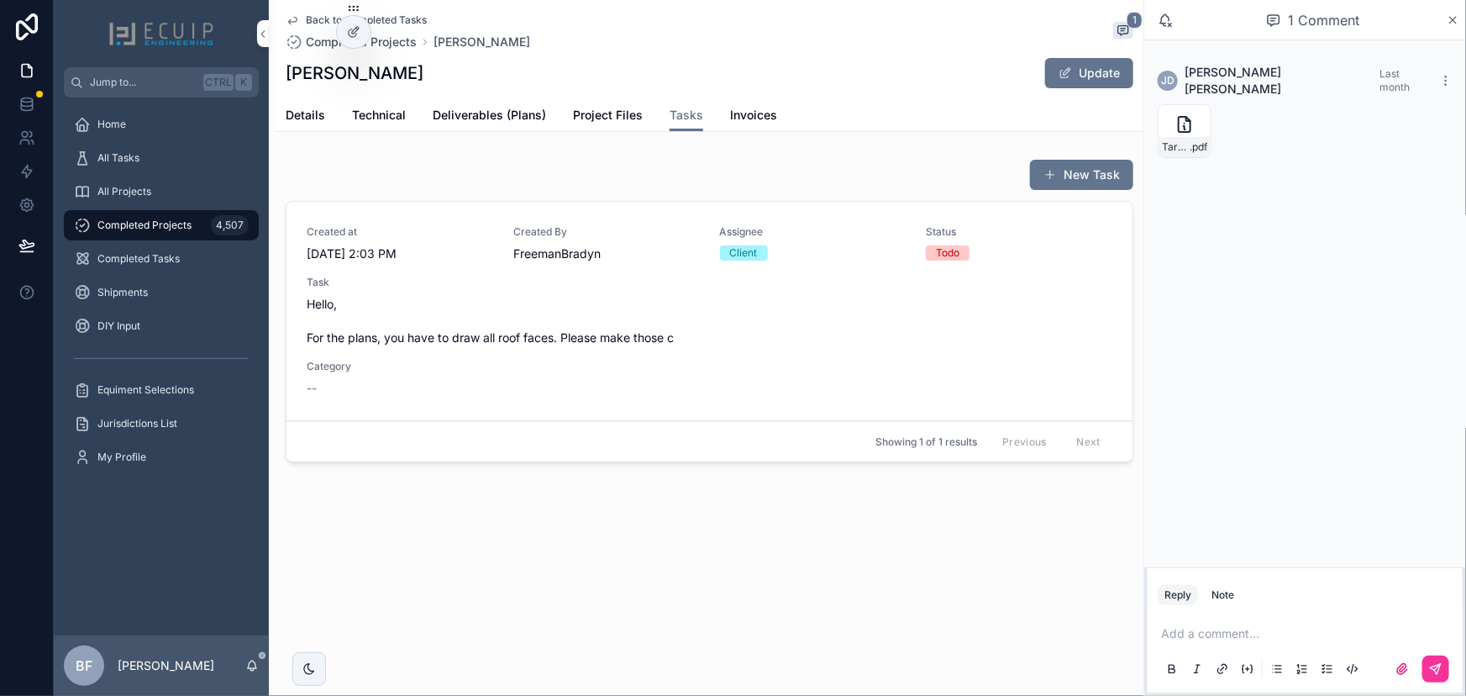
click at [502, 332] on span "Hello, For the plans, you have to draw all roof faces. Please make those c" at bounding box center [710, 321] width 806 height 50
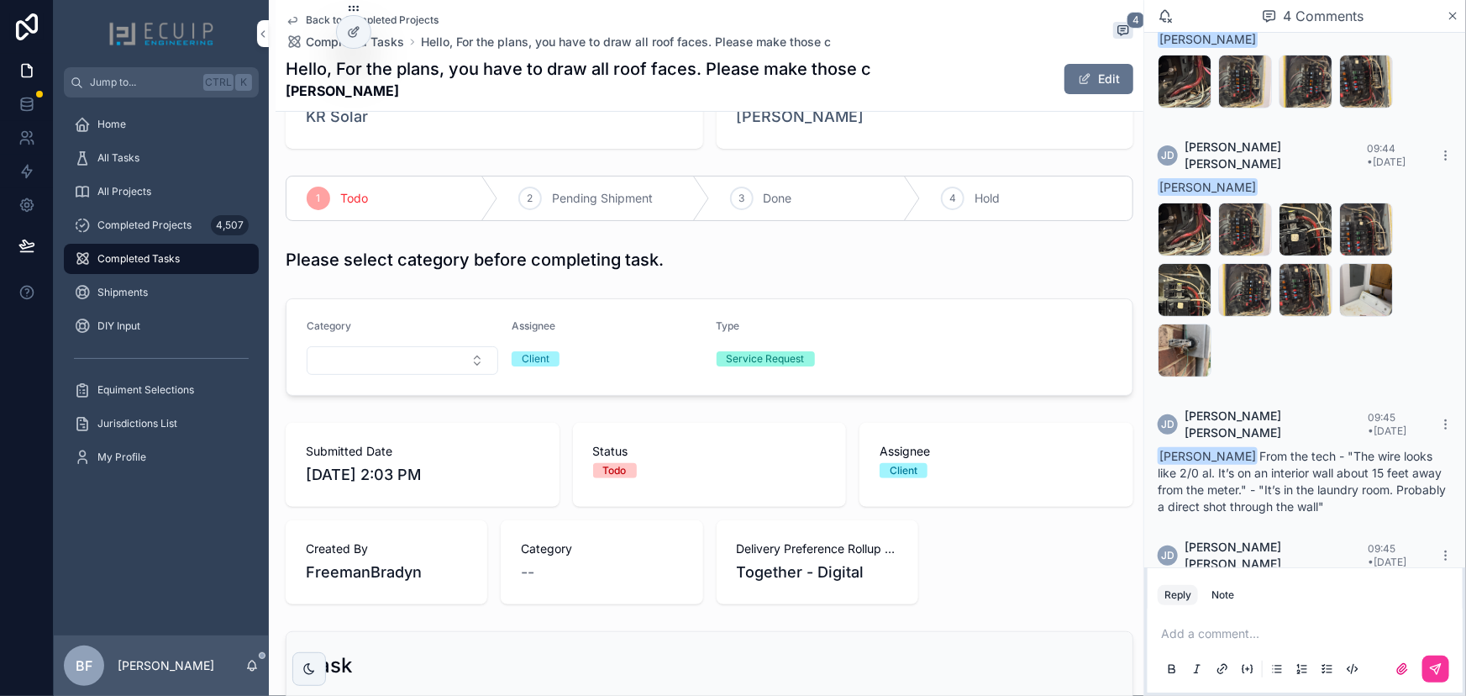
scroll to position [76, 0]
click at [419, 367] on button "Select Button" at bounding box center [403, 358] width 192 height 29
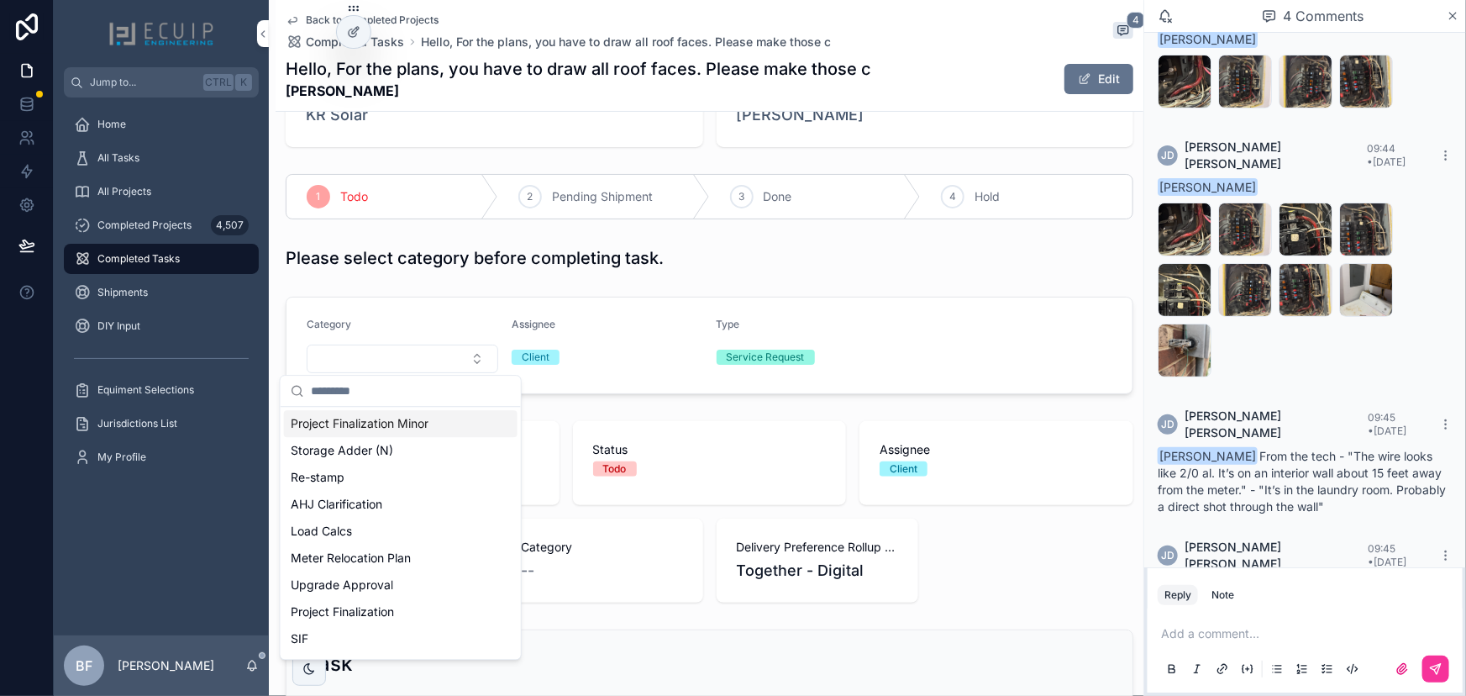
click at [592, 313] on form "Category Assignee Client Type Service Request" at bounding box center [709, 345] width 846 height 96
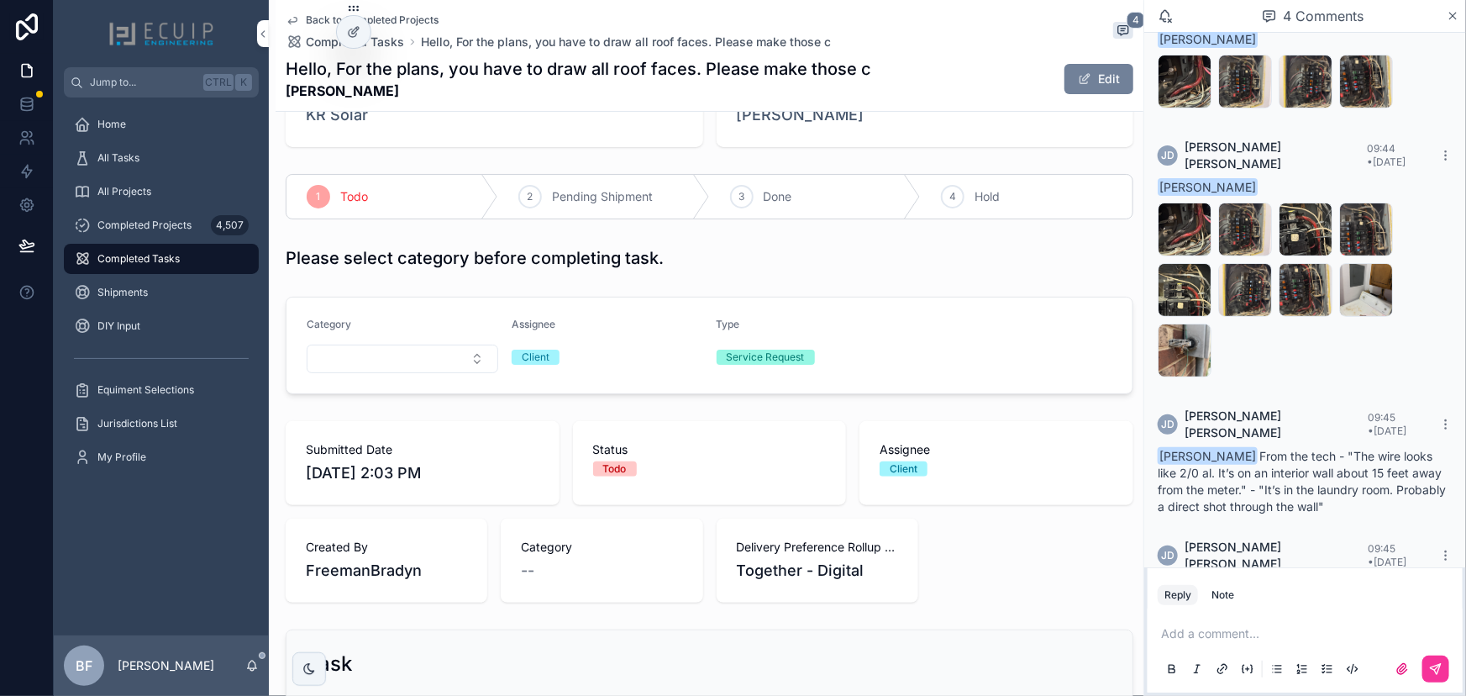
click at [1085, 82] on button "Edit" at bounding box center [1098, 79] width 69 height 30
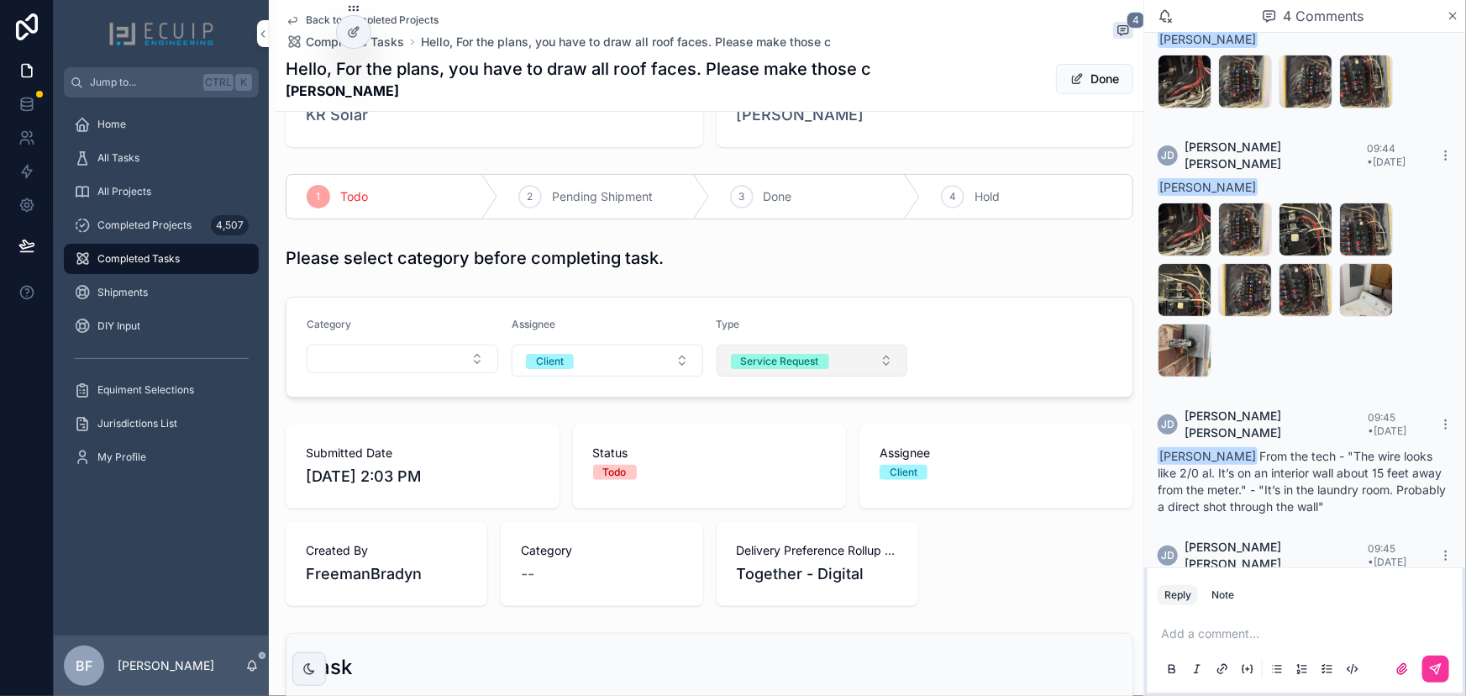
click at [826, 364] on button "Service Request" at bounding box center [813, 360] width 192 height 32
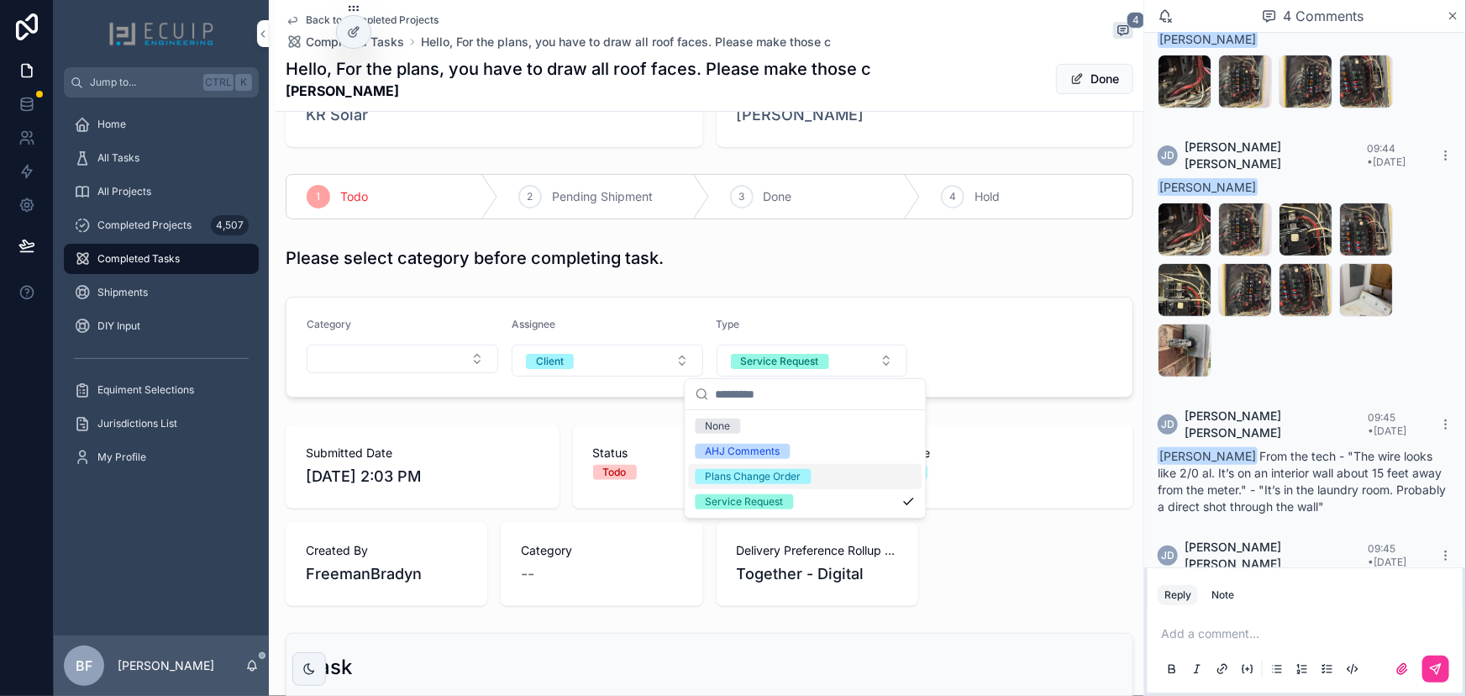
click at [728, 475] on div "Plans Change Order" at bounding box center [754, 476] width 96 height 15
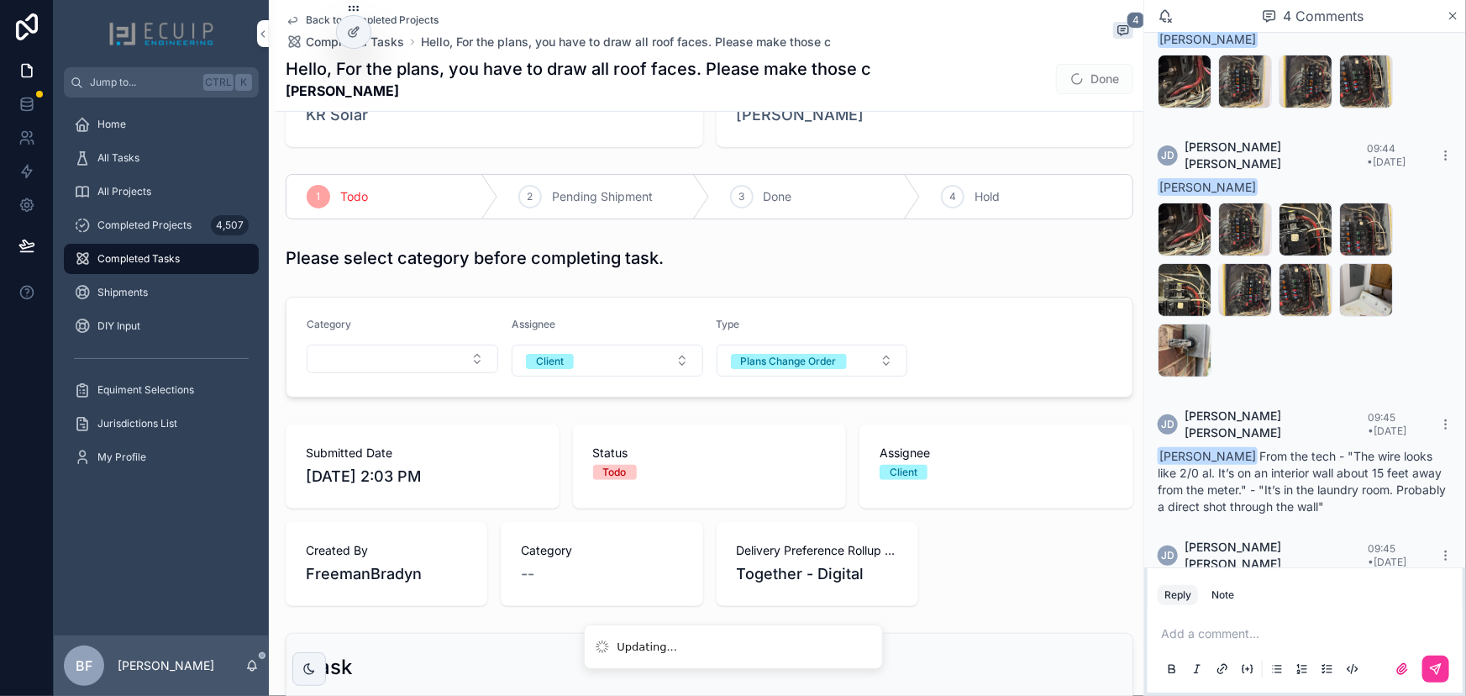
click at [796, 339] on div "Type Plans Change Order" at bounding box center [813, 347] width 192 height 59
click at [776, 120] on span "Taro Roe" at bounding box center [801, 115] width 128 height 24
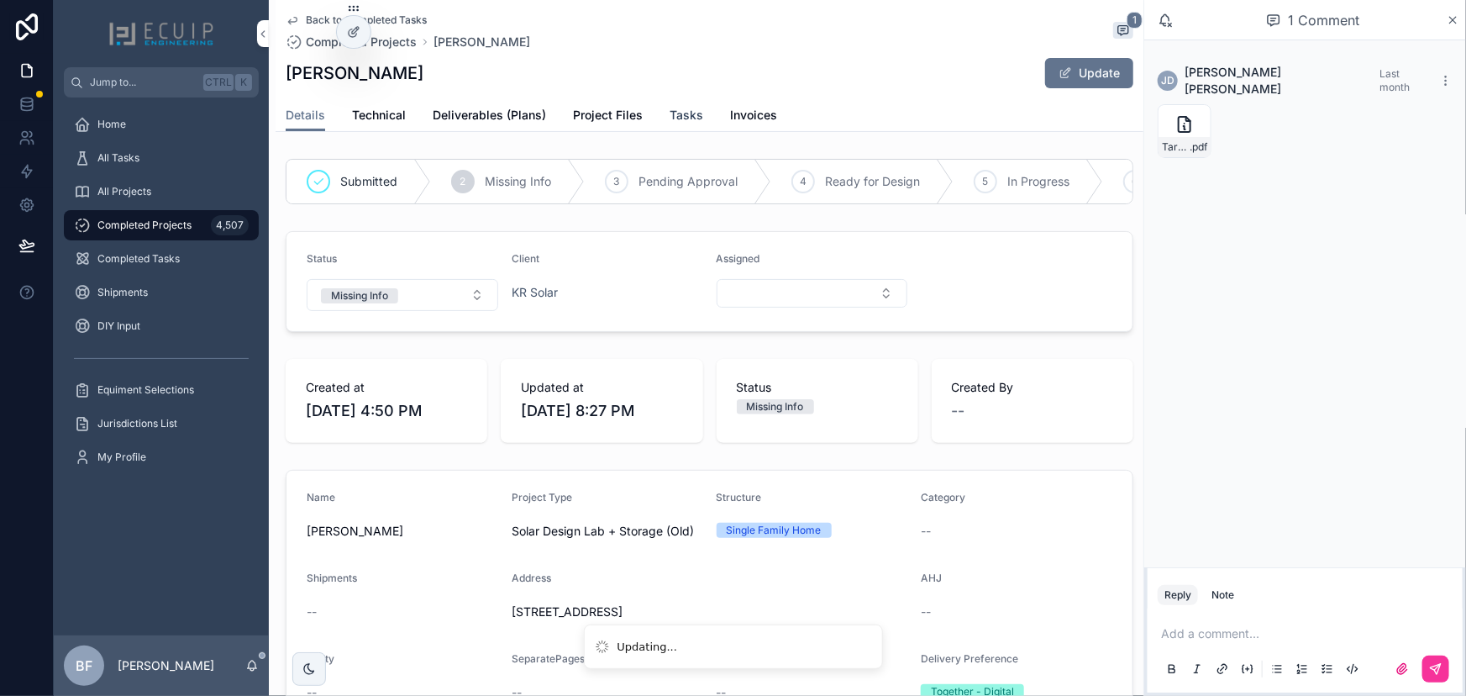
click at [686, 118] on span "Tasks" at bounding box center [687, 115] width 34 height 17
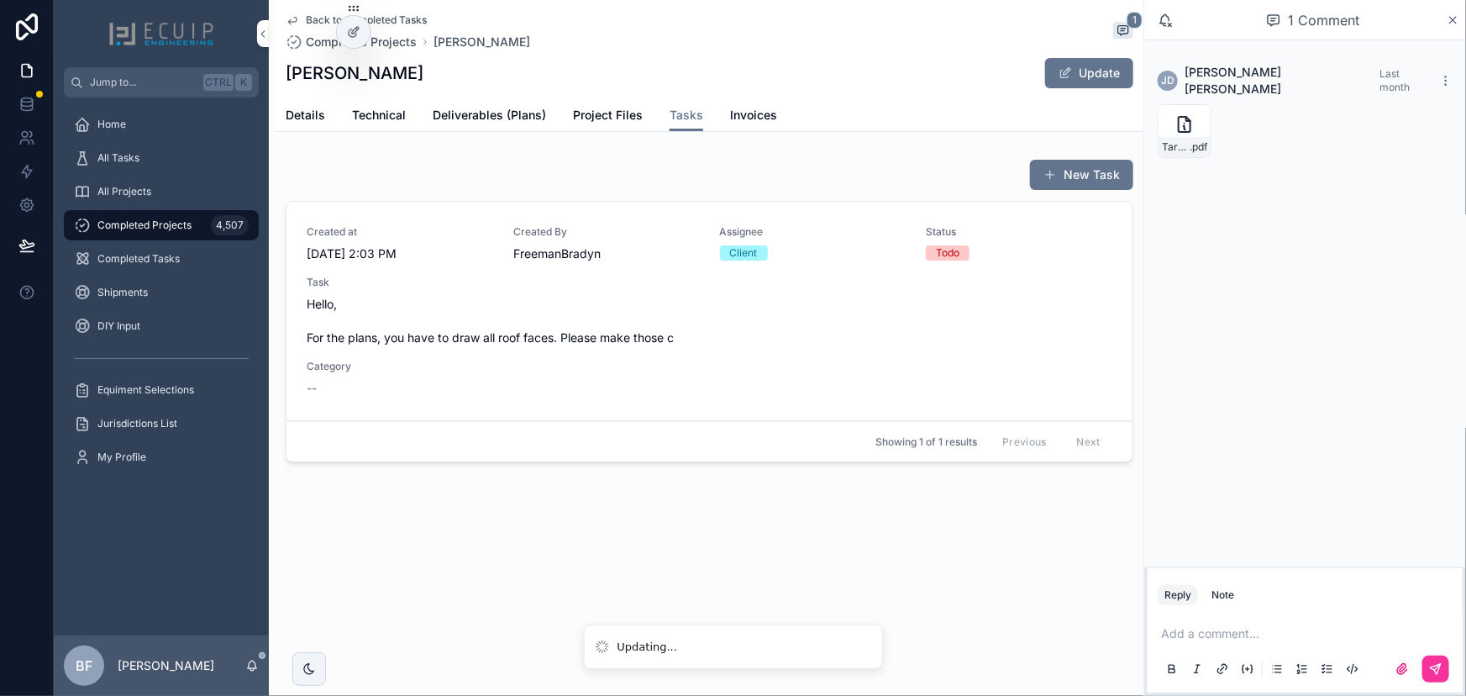
click at [717, 305] on span "Hello, For the plans, you have to draw all roof faces. Please make those c" at bounding box center [710, 321] width 806 height 50
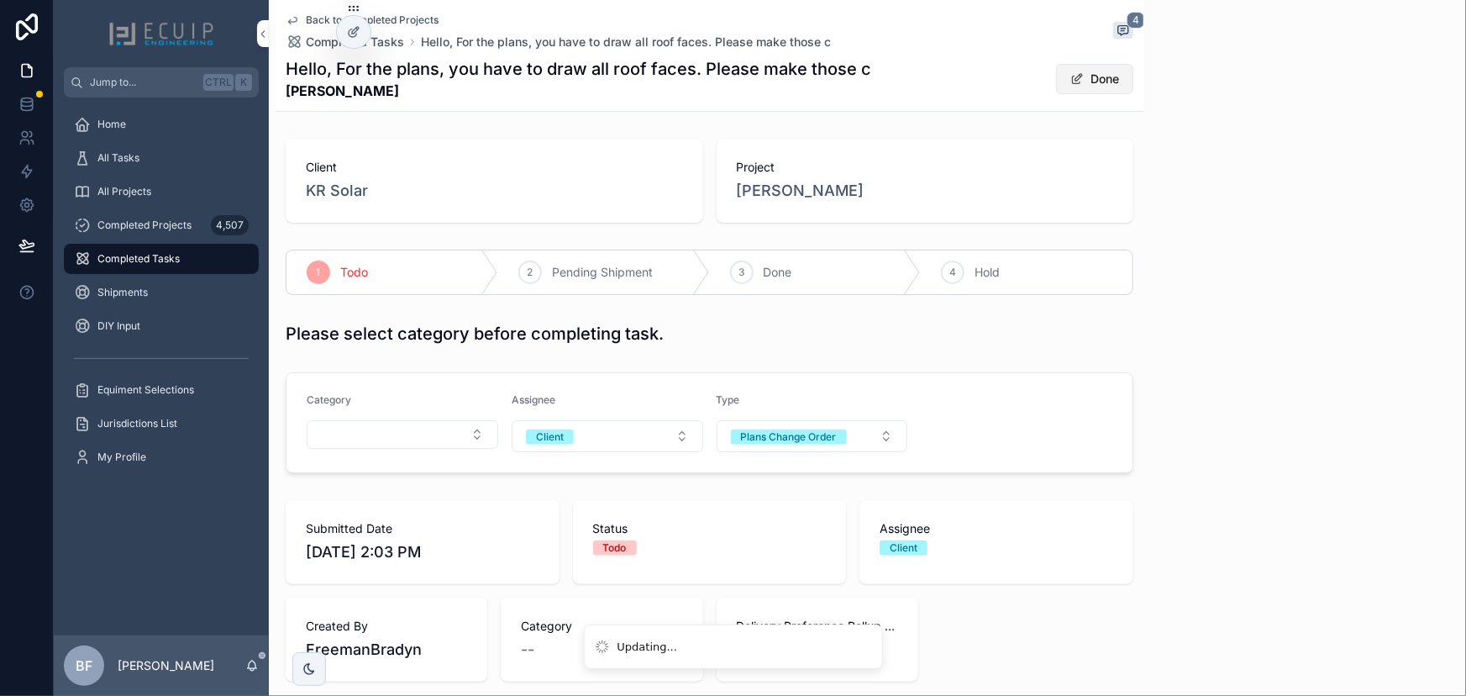
click at [0, 0] on icon "scrollable content" at bounding box center [0, 0] width 0 height 0
click at [1070, 78] on span "scrollable content" at bounding box center [1076, 78] width 13 height 13
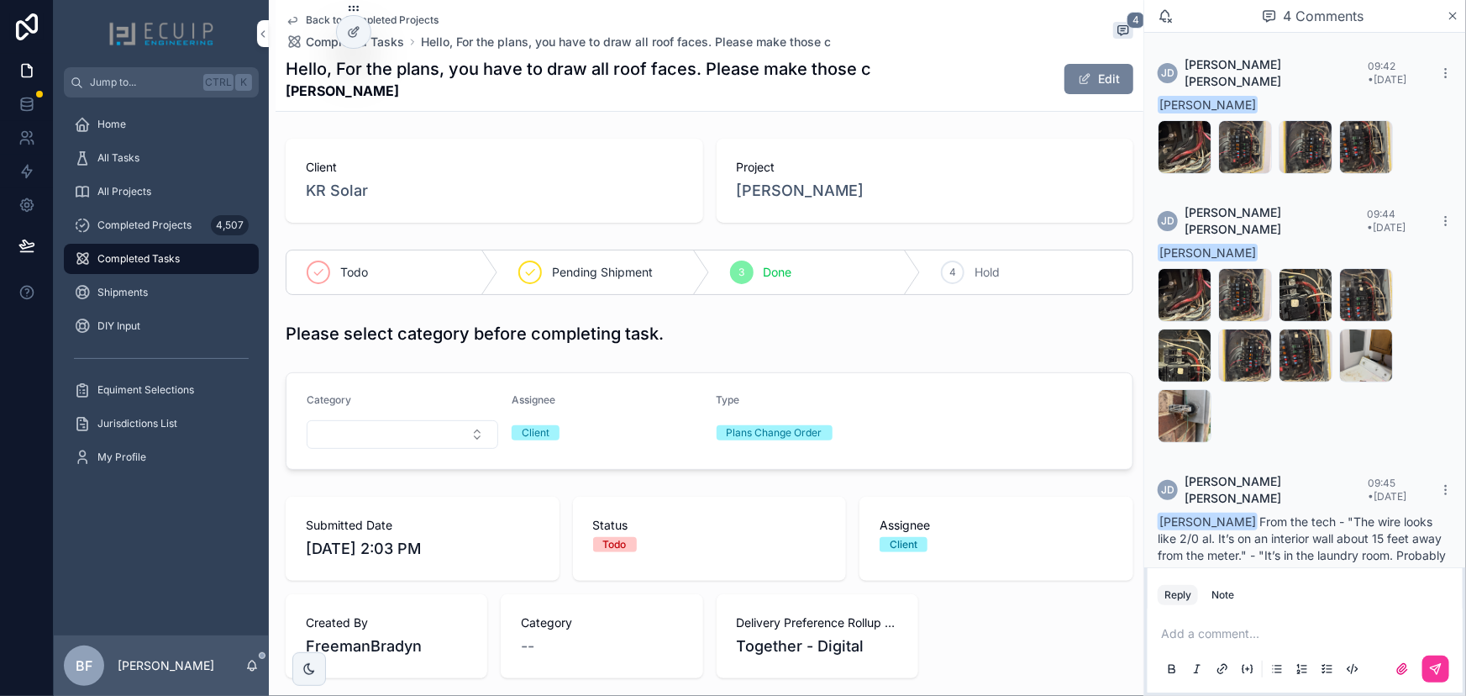
scroll to position [66, 0]
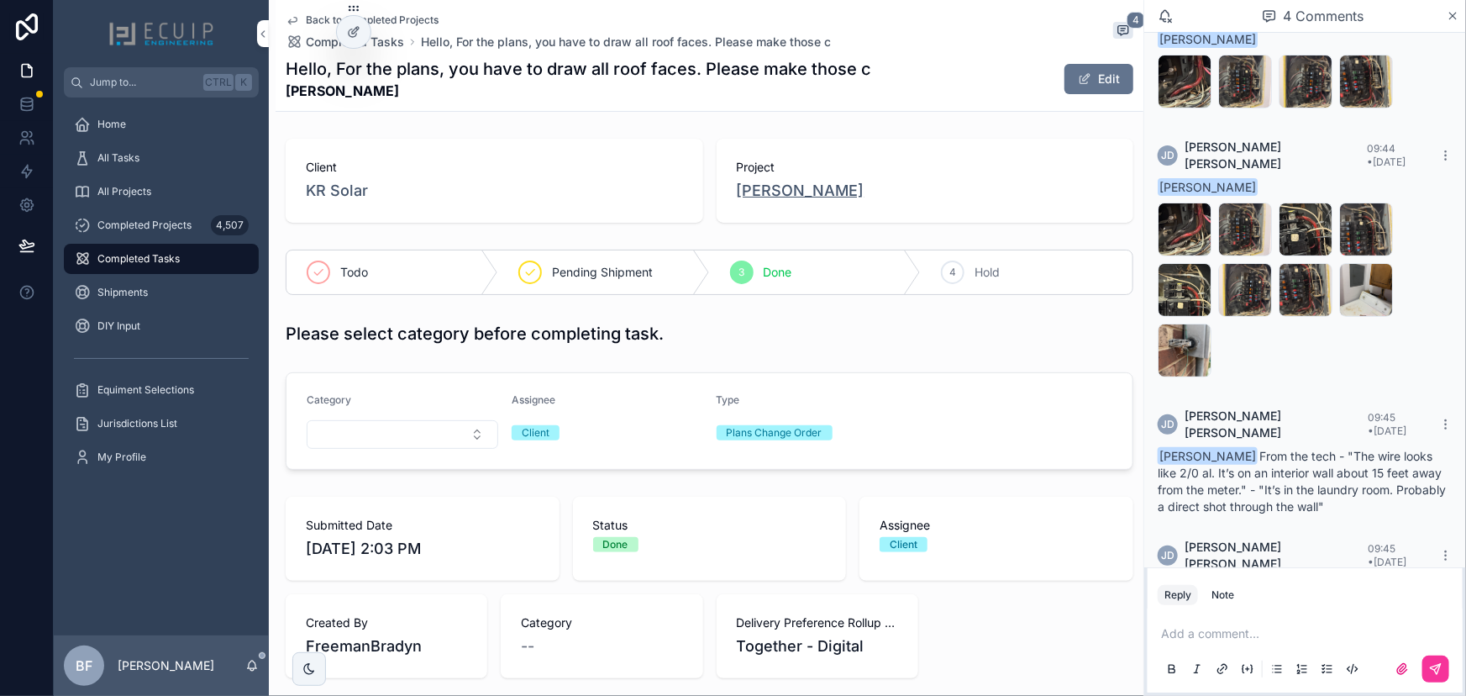
click at [749, 192] on span "Taro Roe" at bounding box center [801, 191] width 128 height 24
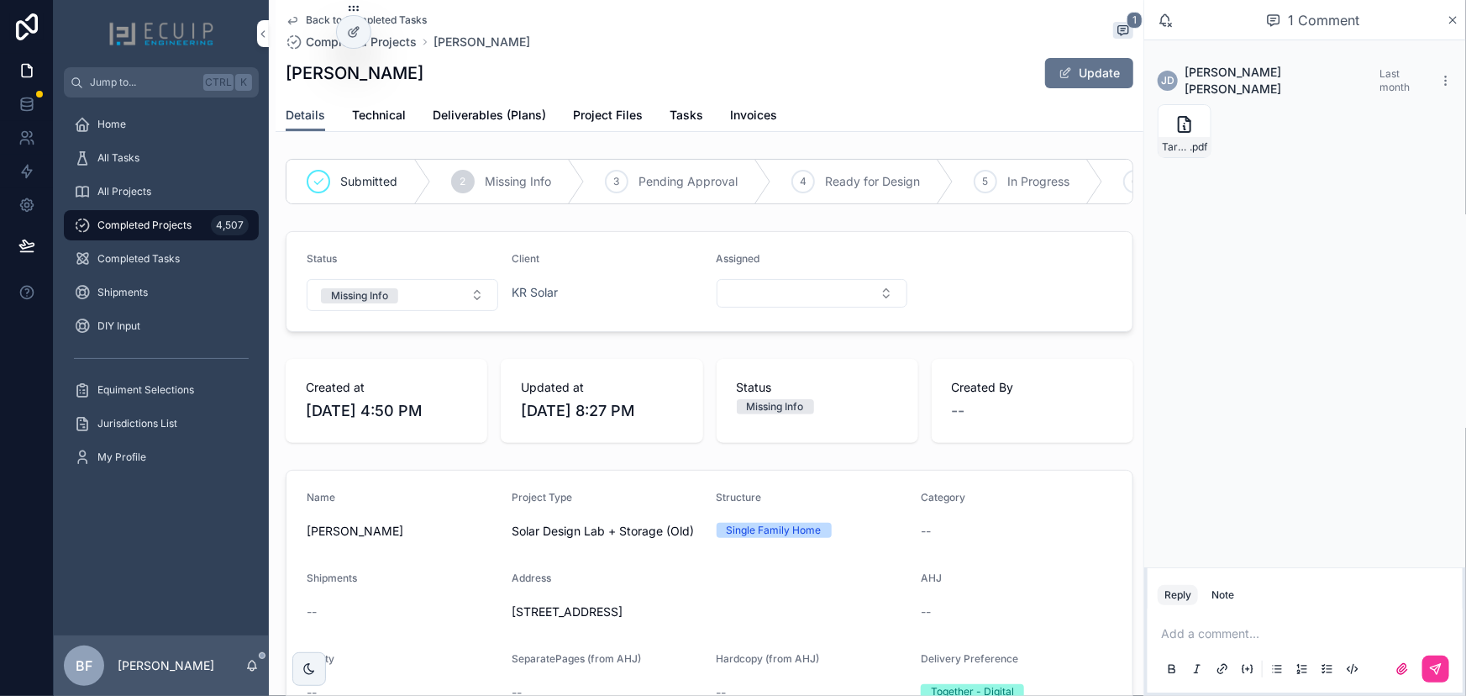
click at [316, 121] on span "Details" at bounding box center [305, 115] width 39 height 17
click at [451, 305] on button "Missing Info" at bounding box center [403, 295] width 192 height 32
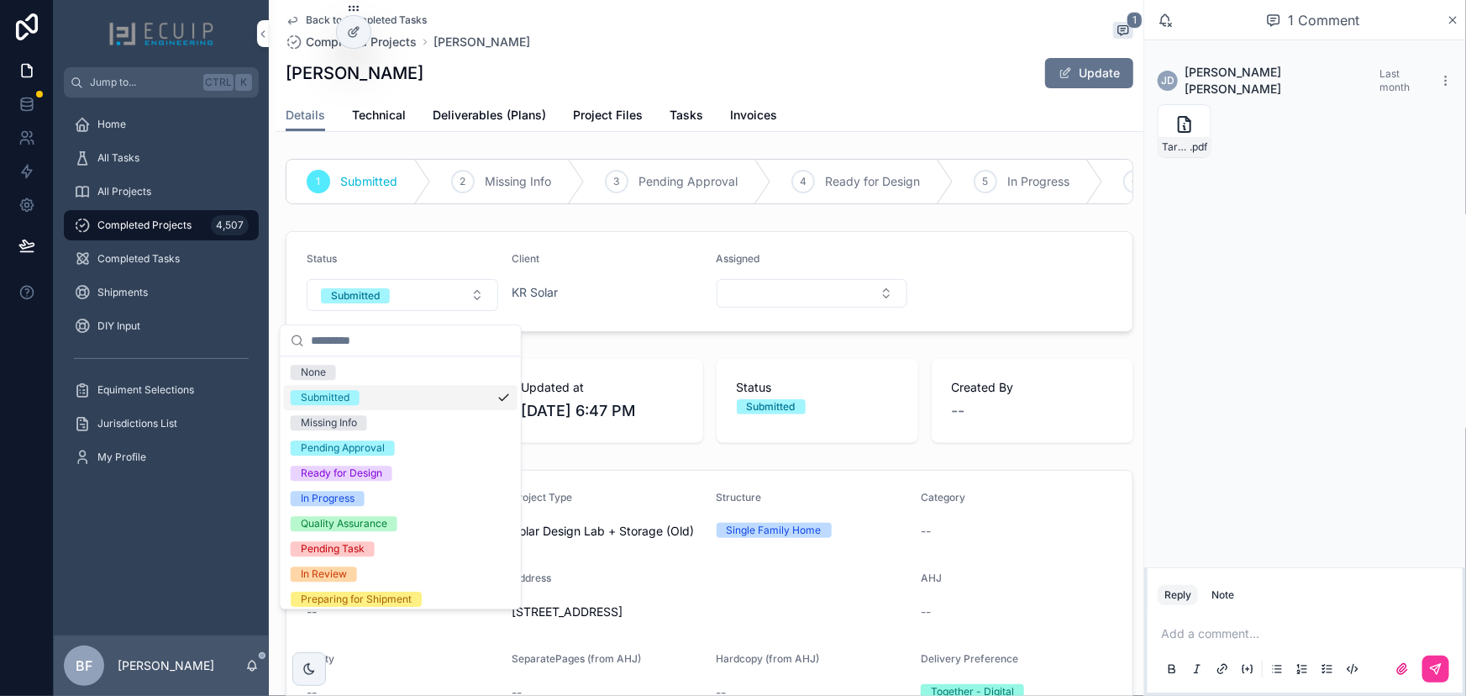
click at [338, 399] on div "Submitted" at bounding box center [325, 397] width 49 height 15
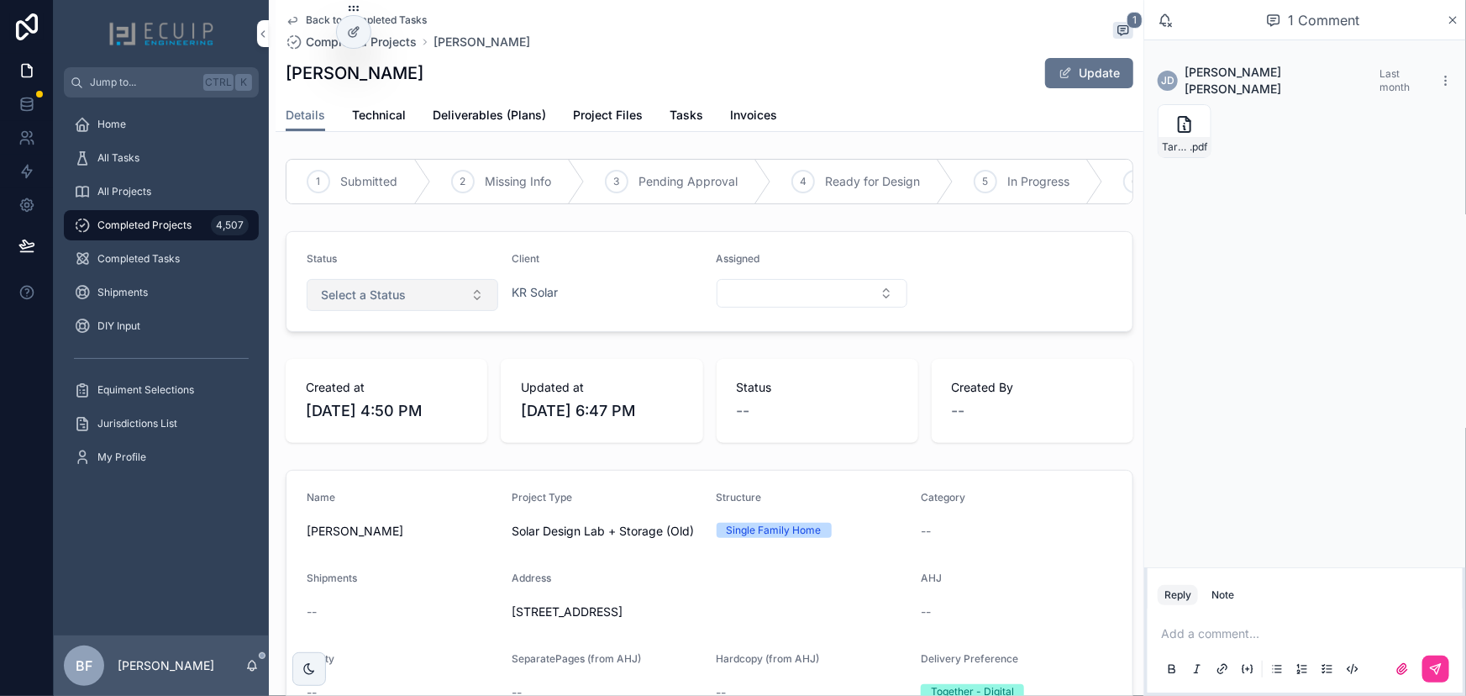
click at [369, 303] on span "Select a Status" at bounding box center [363, 294] width 85 height 17
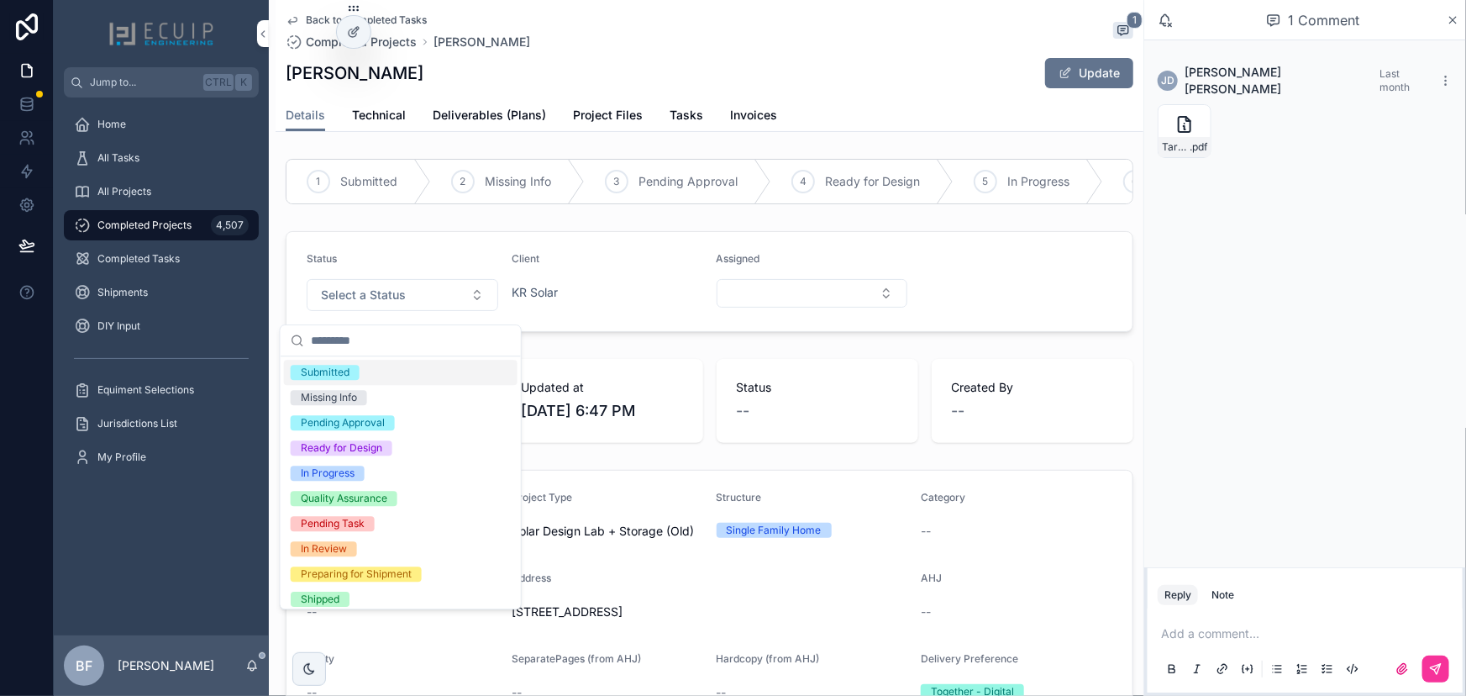
click at [344, 373] on div "Submitted" at bounding box center [325, 372] width 49 height 15
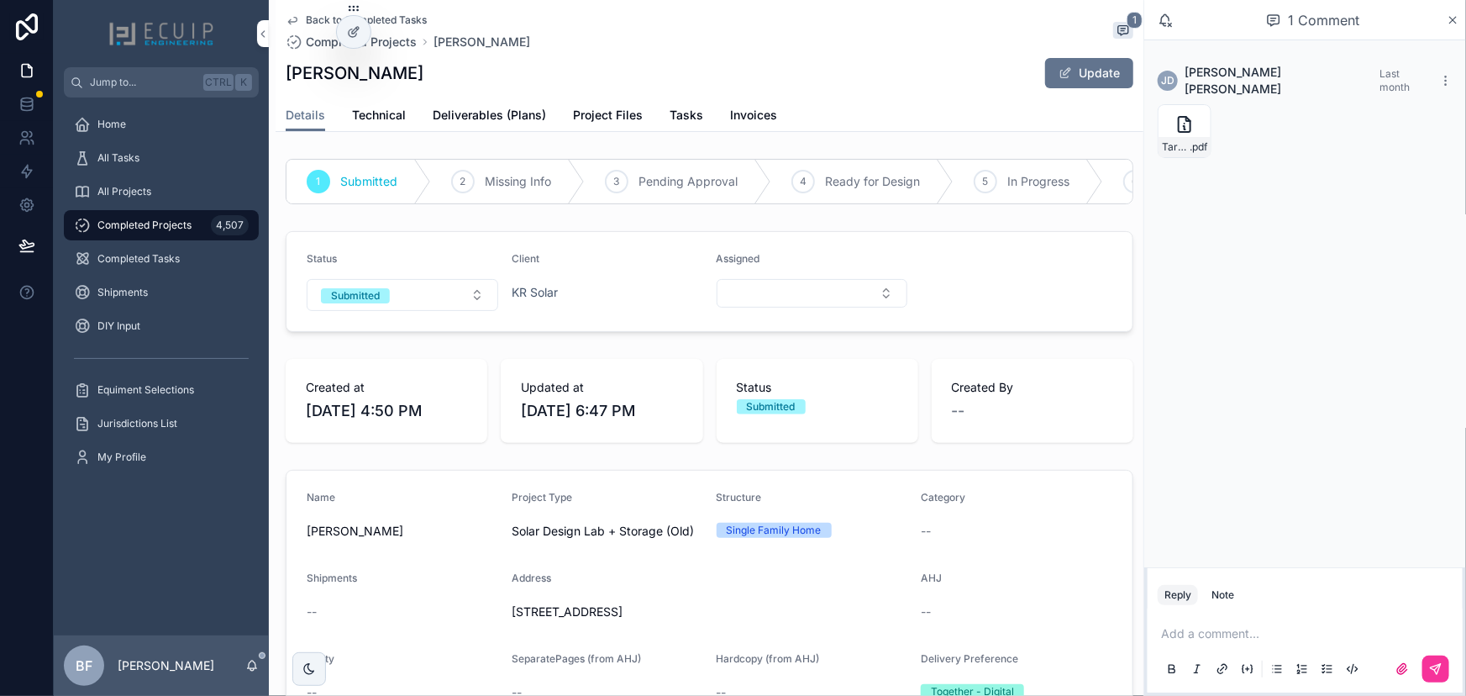
click at [386, 244] on form "Status Submitted Client KR Solar Assigned" at bounding box center [709, 281] width 846 height 99
click at [1069, 71] on button "Update" at bounding box center [1089, 73] width 88 height 30
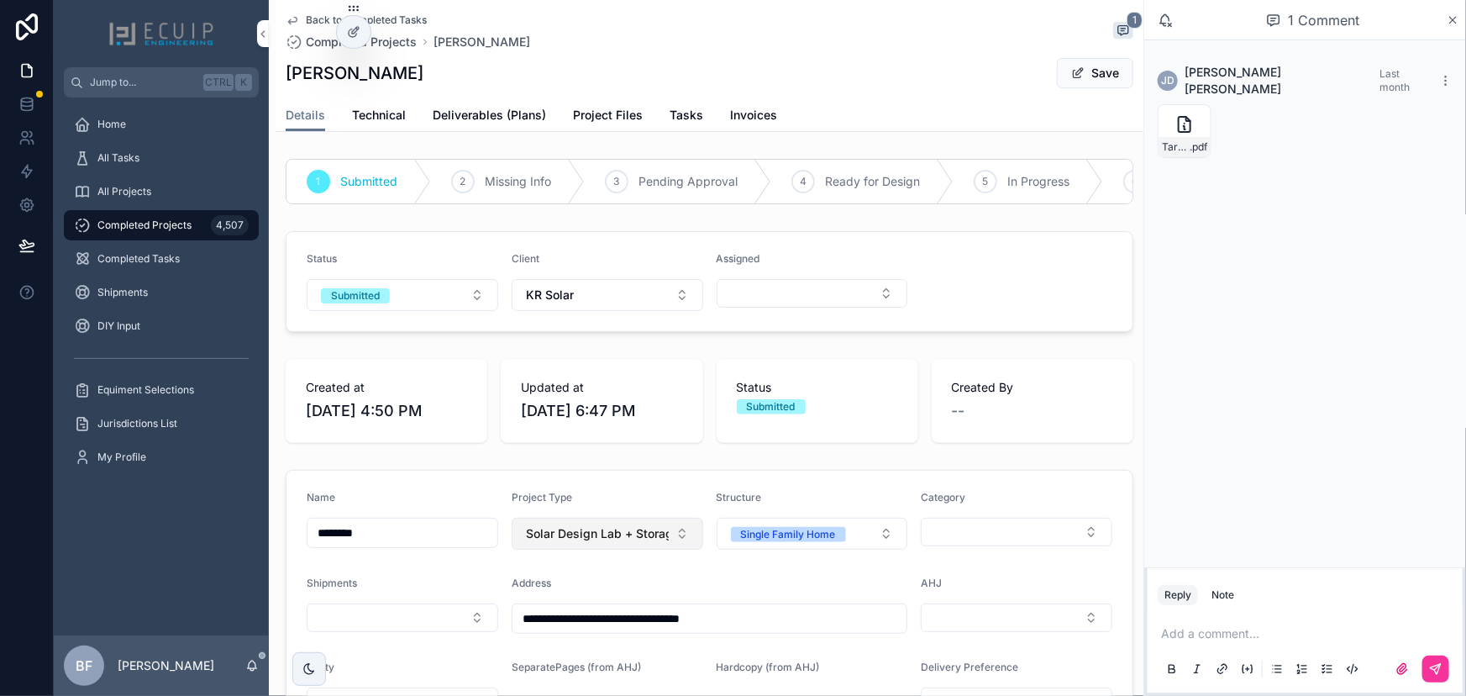
click at [639, 542] on span "Solar Design Lab + Storage (Old)" at bounding box center [597, 533] width 143 height 17
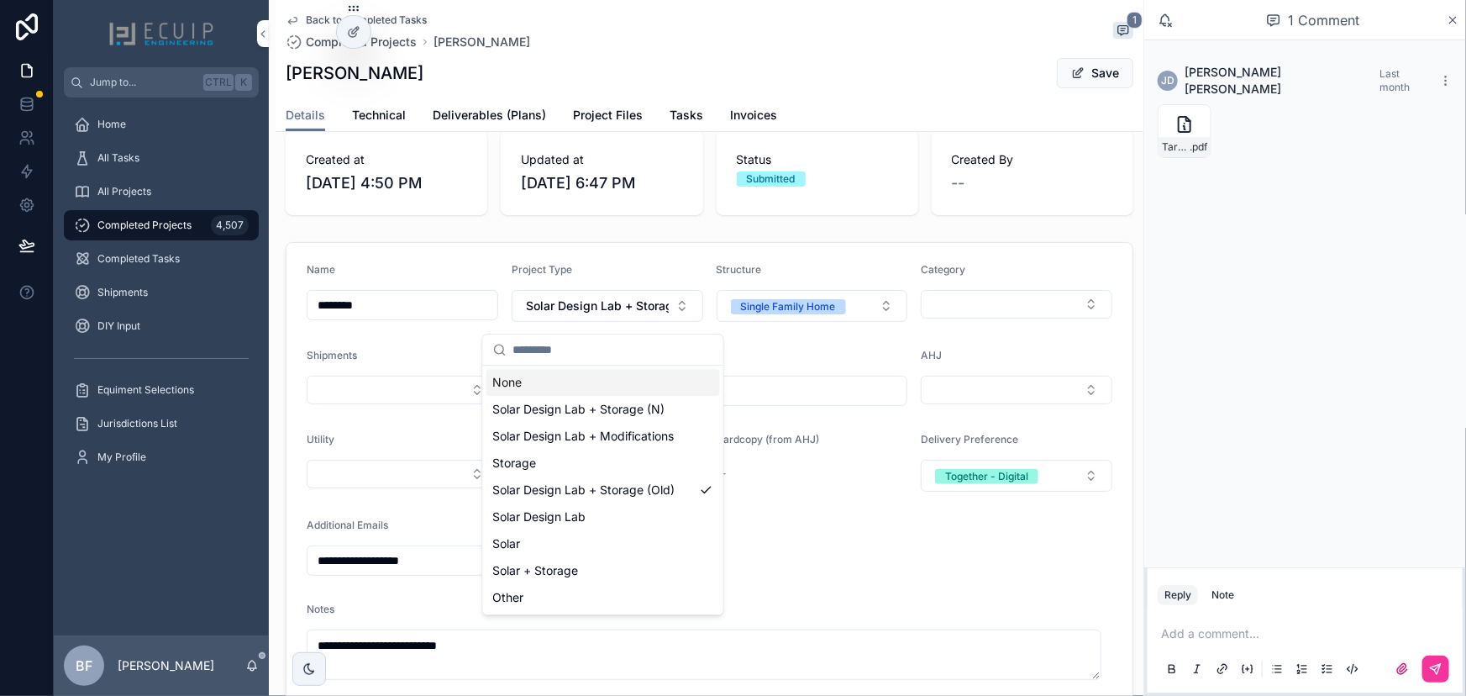
scroll to position [229, 0]
click at [1075, 77] on button "Save" at bounding box center [1095, 73] width 76 height 30
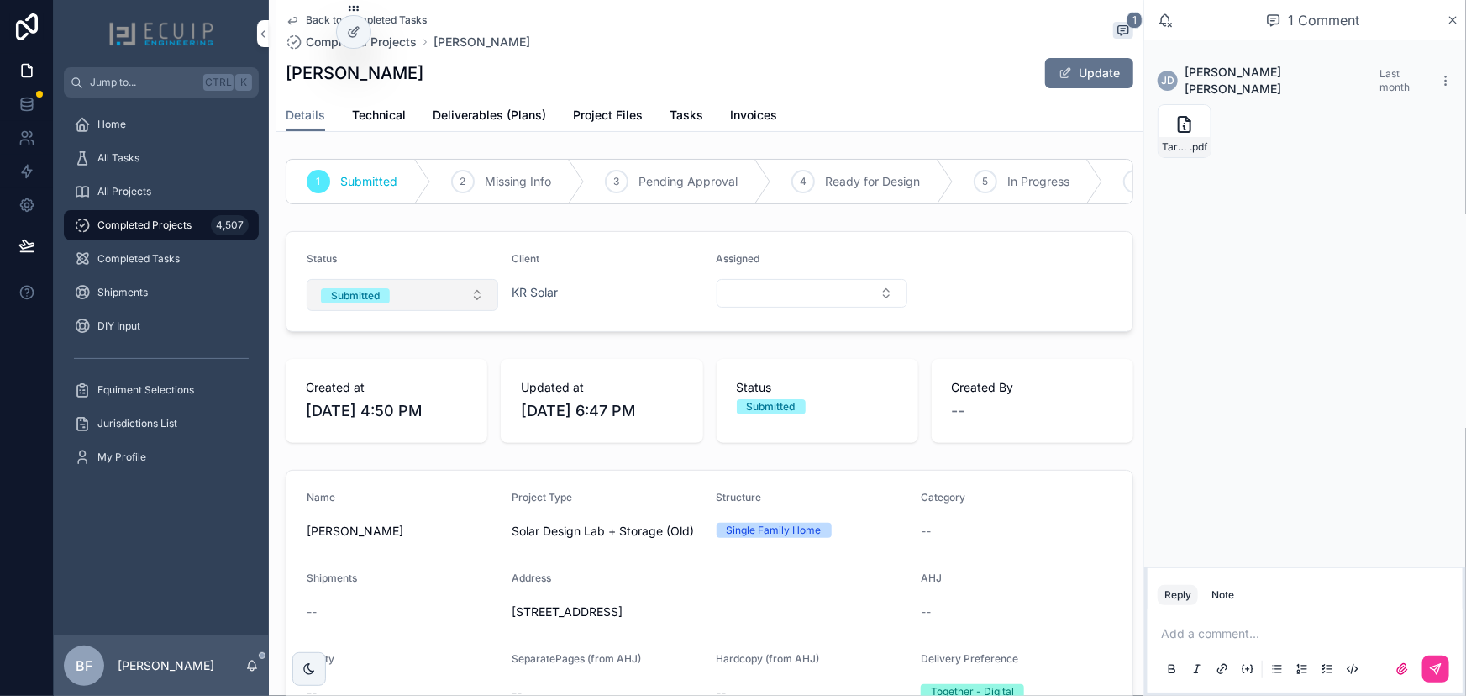
scroll to position [0, 0]
drag, startPoint x: 386, startPoint y: 316, endPoint x: 394, endPoint y: 323, distance: 10.8
click at [386, 311] on button "Submitted" at bounding box center [403, 295] width 192 height 32
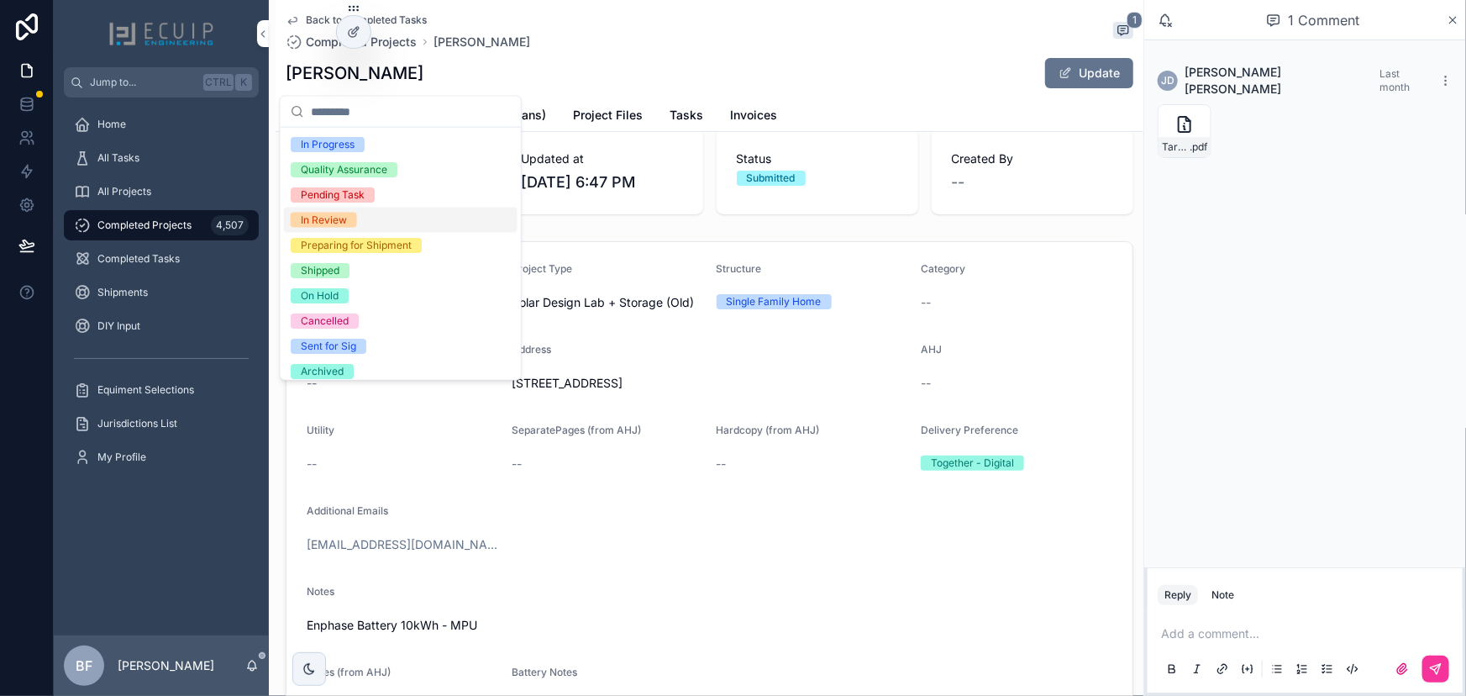
scroll to position [132, 0]
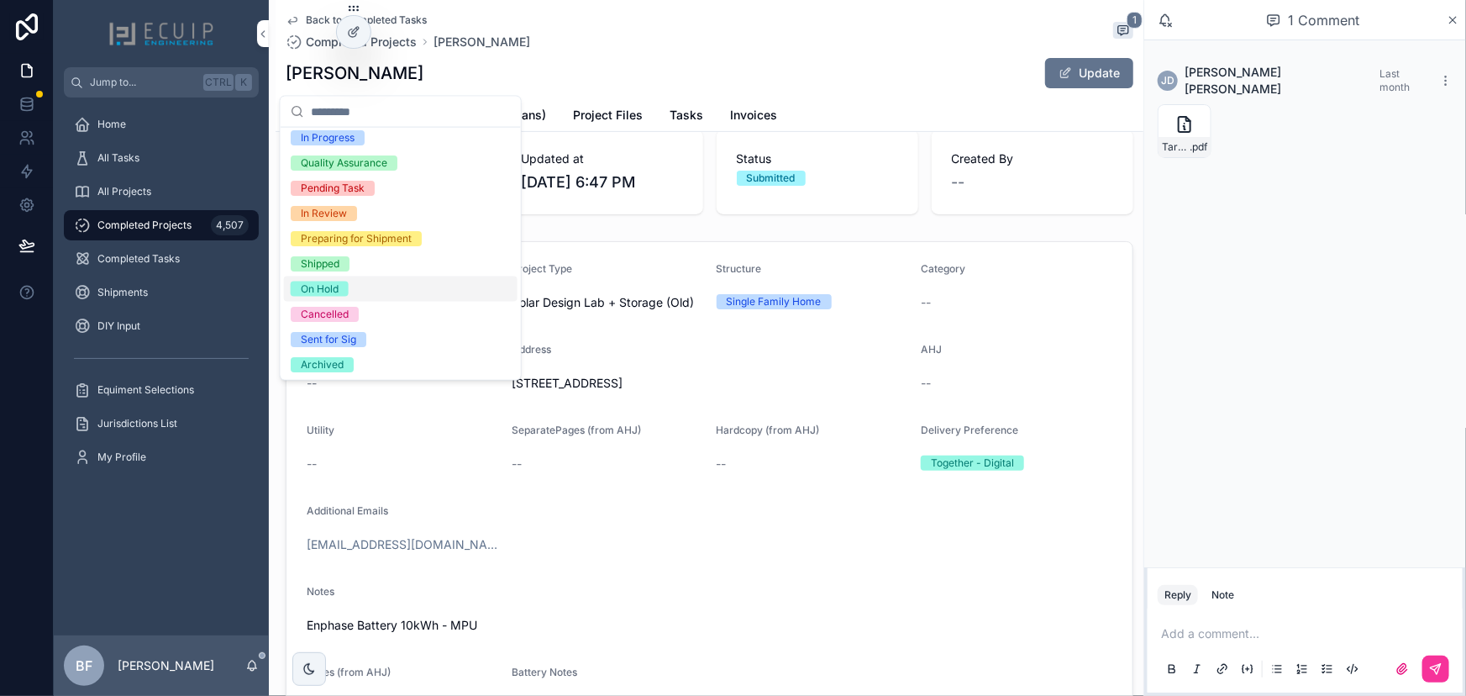
click at [334, 285] on div "On Hold" at bounding box center [320, 288] width 38 height 15
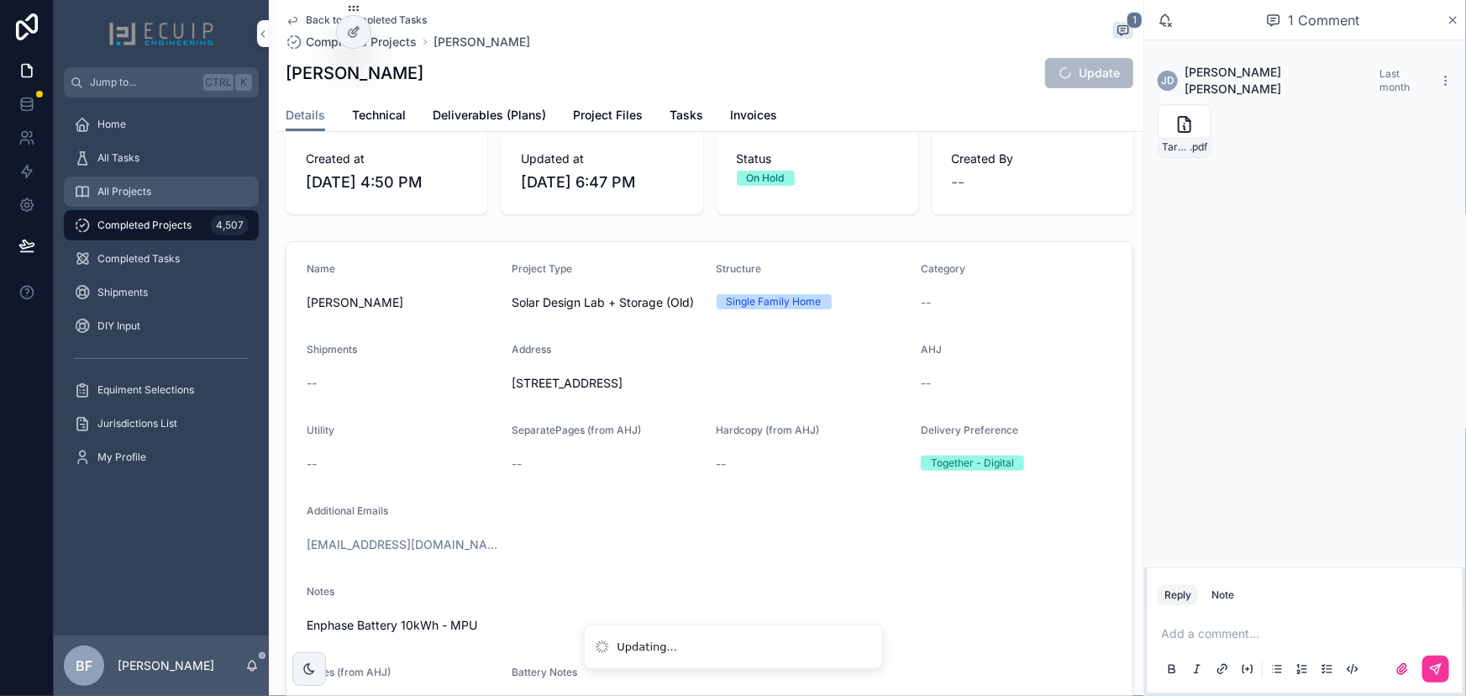
click at [197, 182] on div "All Projects" at bounding box center [161, 191] width 175 height 27
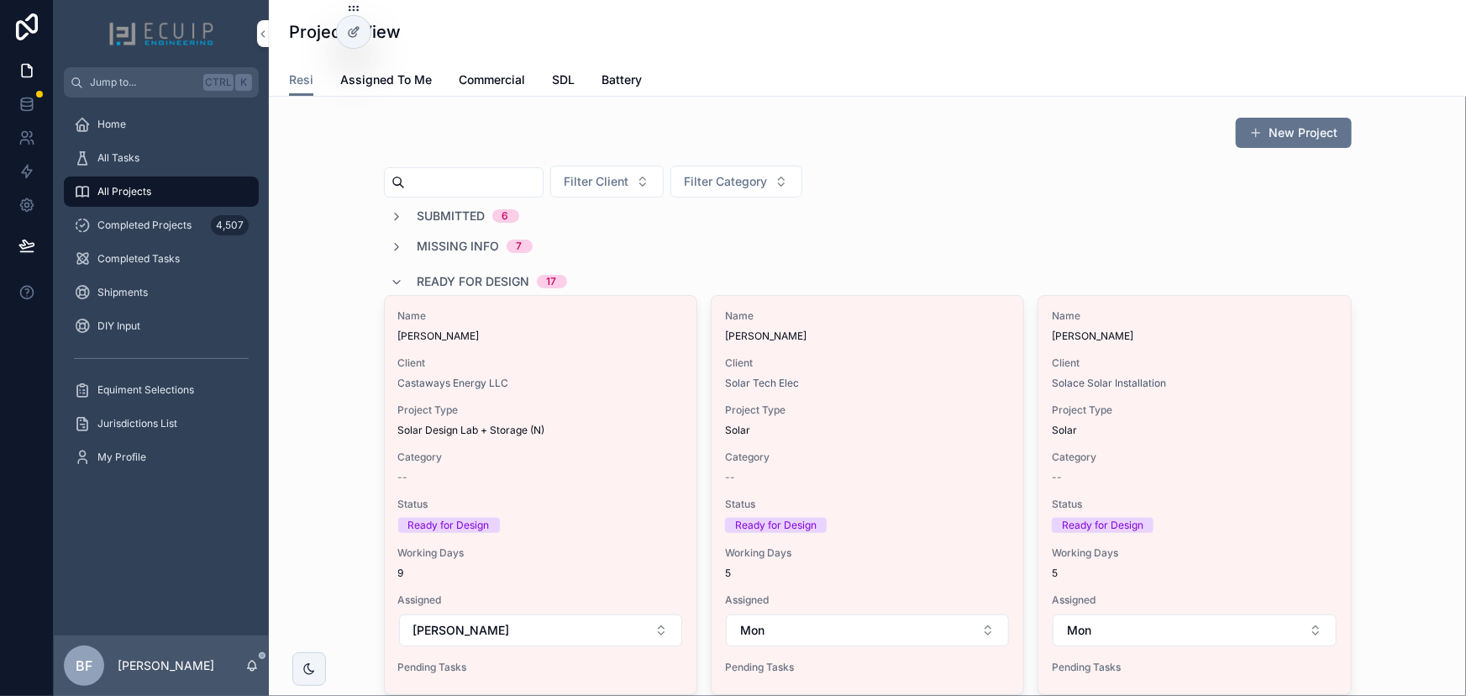
click at [452, 282] on span "Ready for Design" at bounding box center [474, 281] width 113 height 17
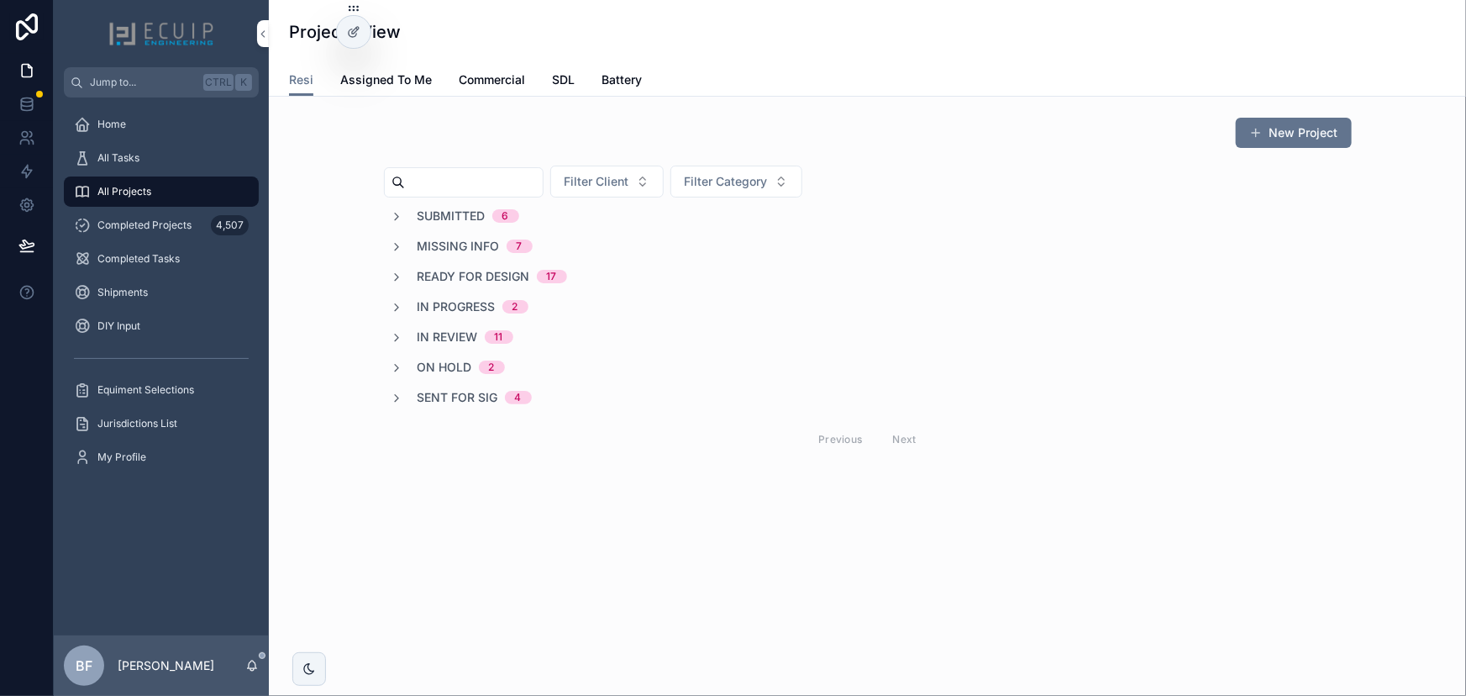
click at [431, 367] on span "On Hold" at bounding box center [445, 367] width 55 height 17
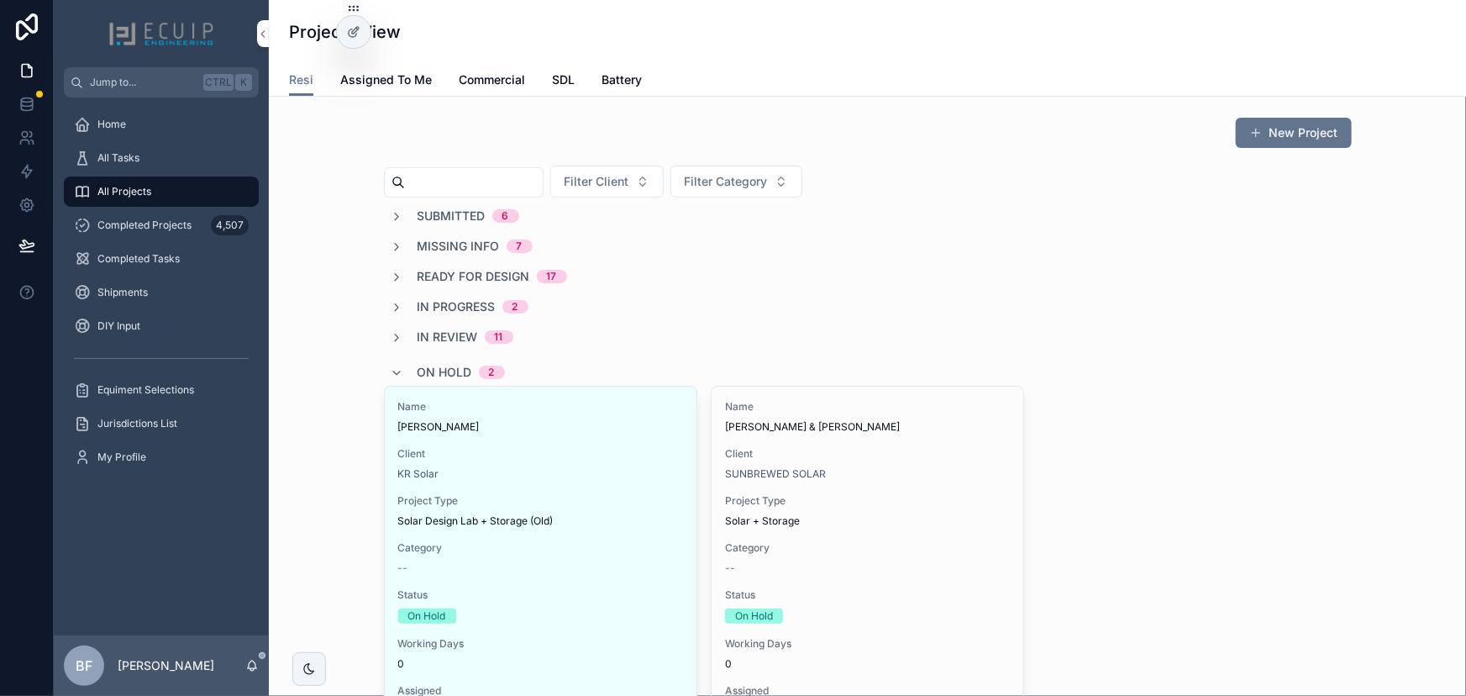
click at [431, 367] on span "On Hold" at bounding box center [445, 372] width 55 height 17
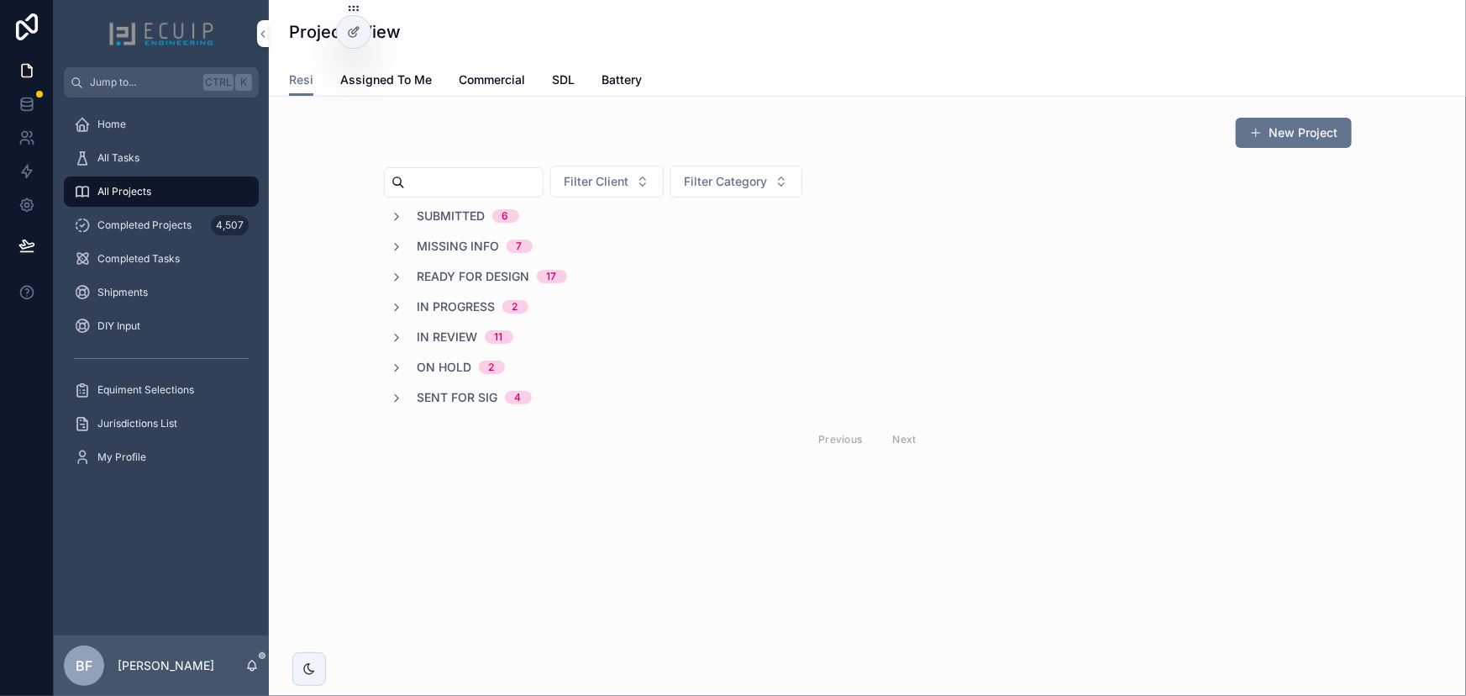
click at [491, 339] on span "11" at bounding box center [499, 336] width 29 height 13
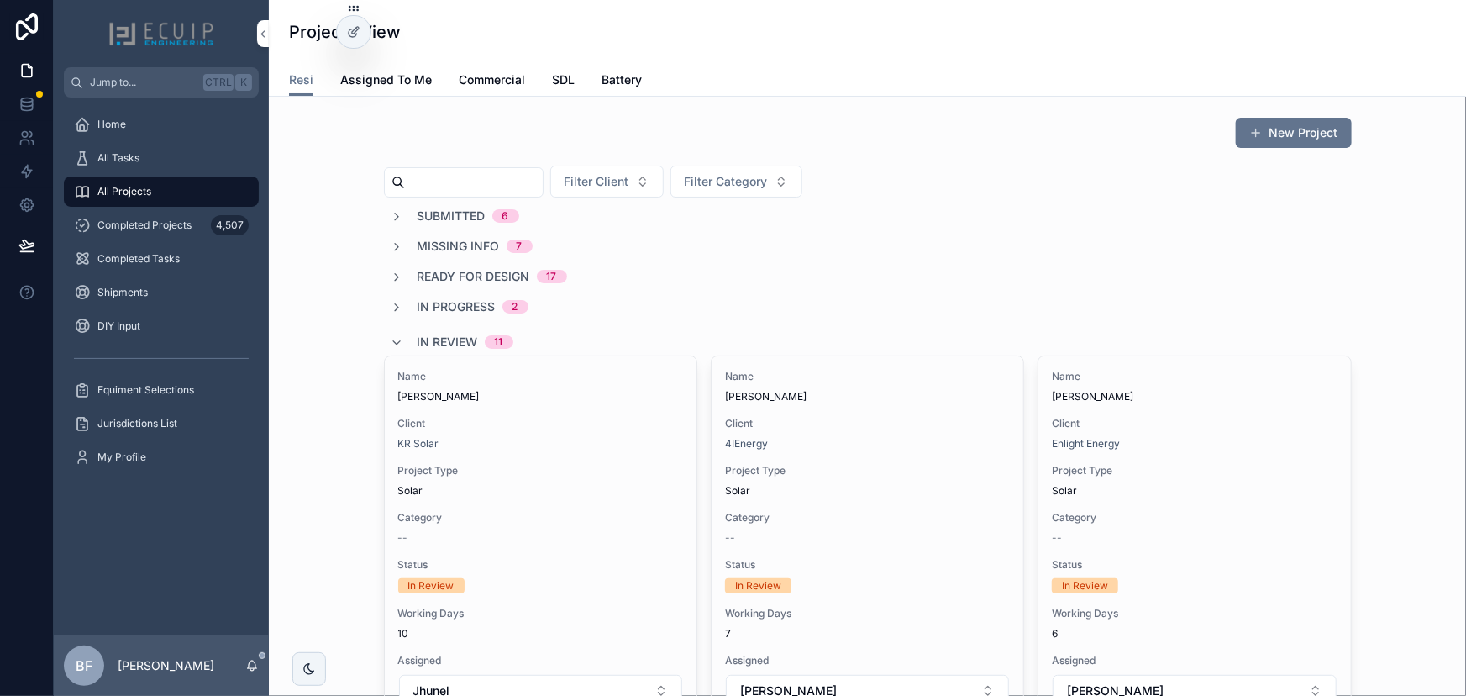
click at [439, 213] on span "Submitted" at bounding box center [452, 216] width 68 height 17
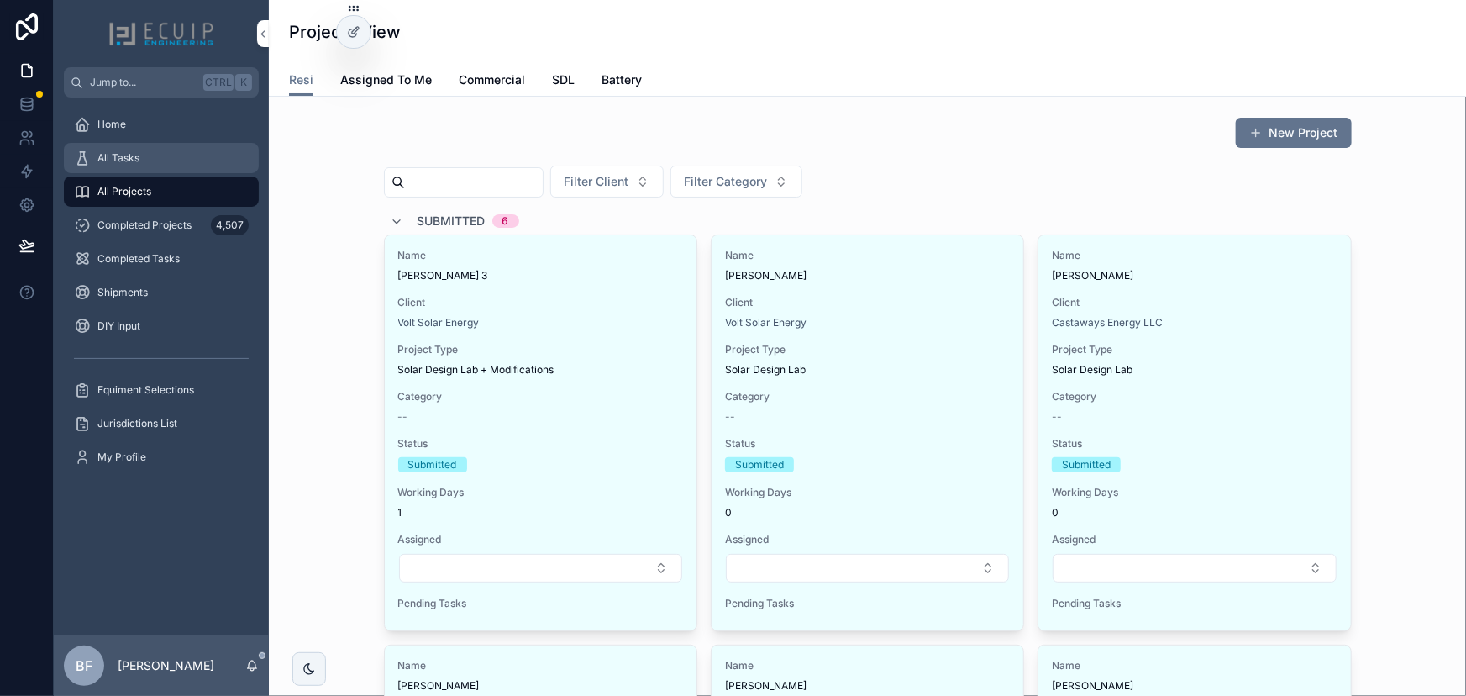
drag, startPoint x: 150, startPoint y: 176, endPoint x: 151, endPoint y: 163, distance: 13.5
click at [150, 176] on link "All Projects" at bounding box center [161, 191] width 195 height 30
click at [151, 160] on div "All Tasks" at bounding box center [161, 158] width 175 height 27
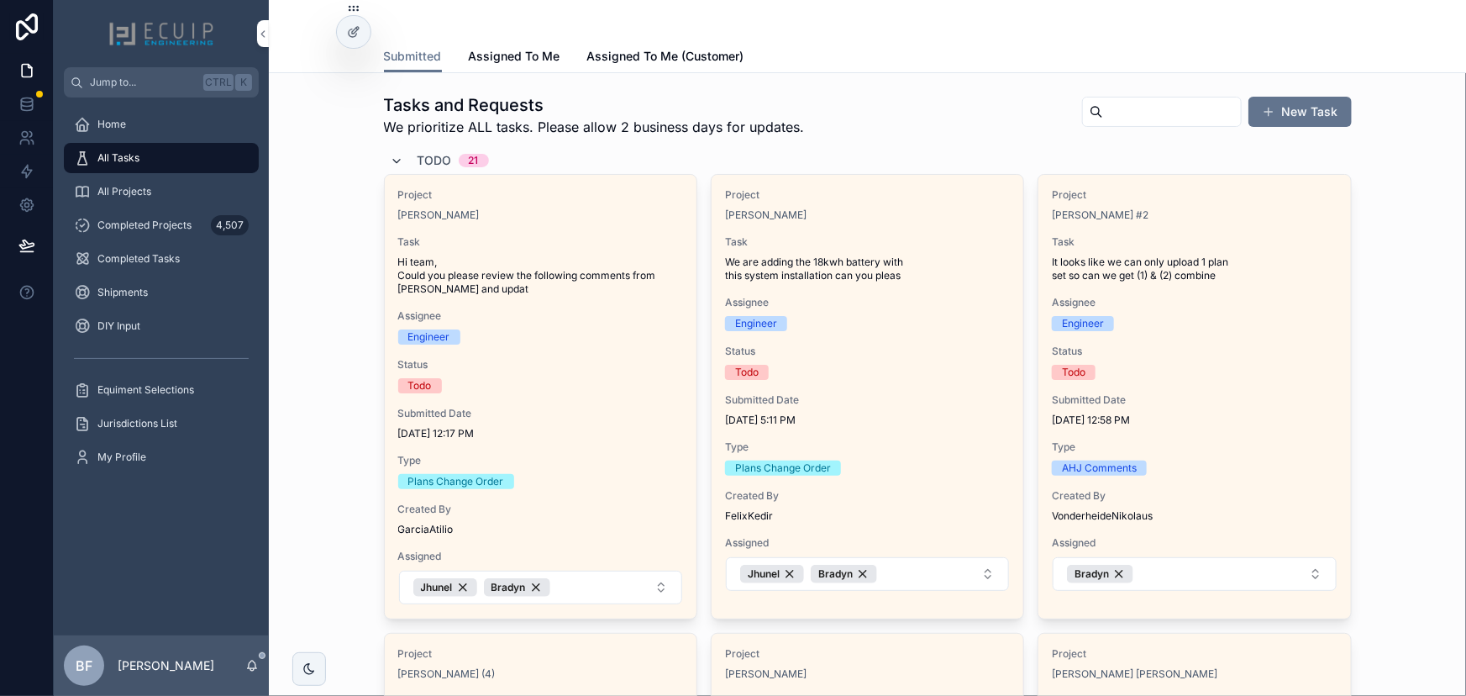
click at [395, 160] on icon "scrollable content" at bounding box center [397, 161] width 13 height 13
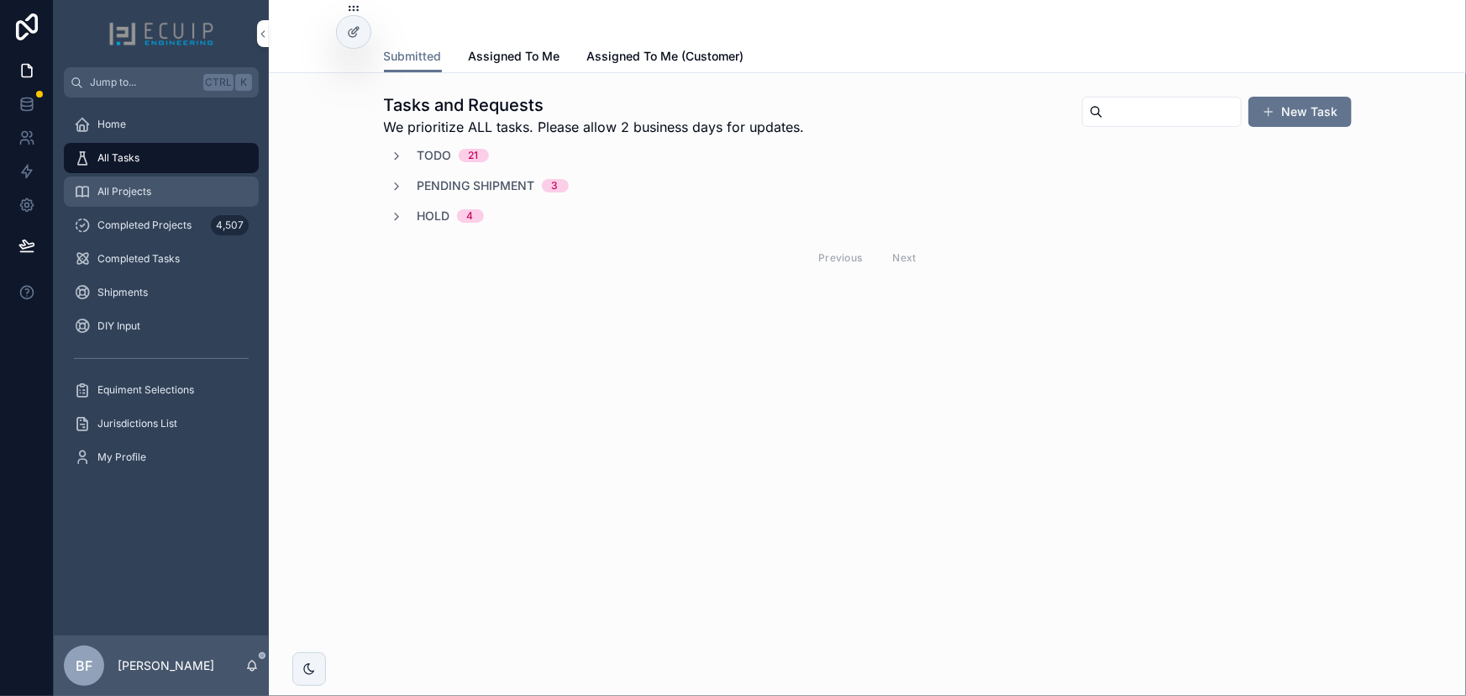
click at [127, 187] on span "All Projects" at bounding box center [124, 191] width 54 height 13
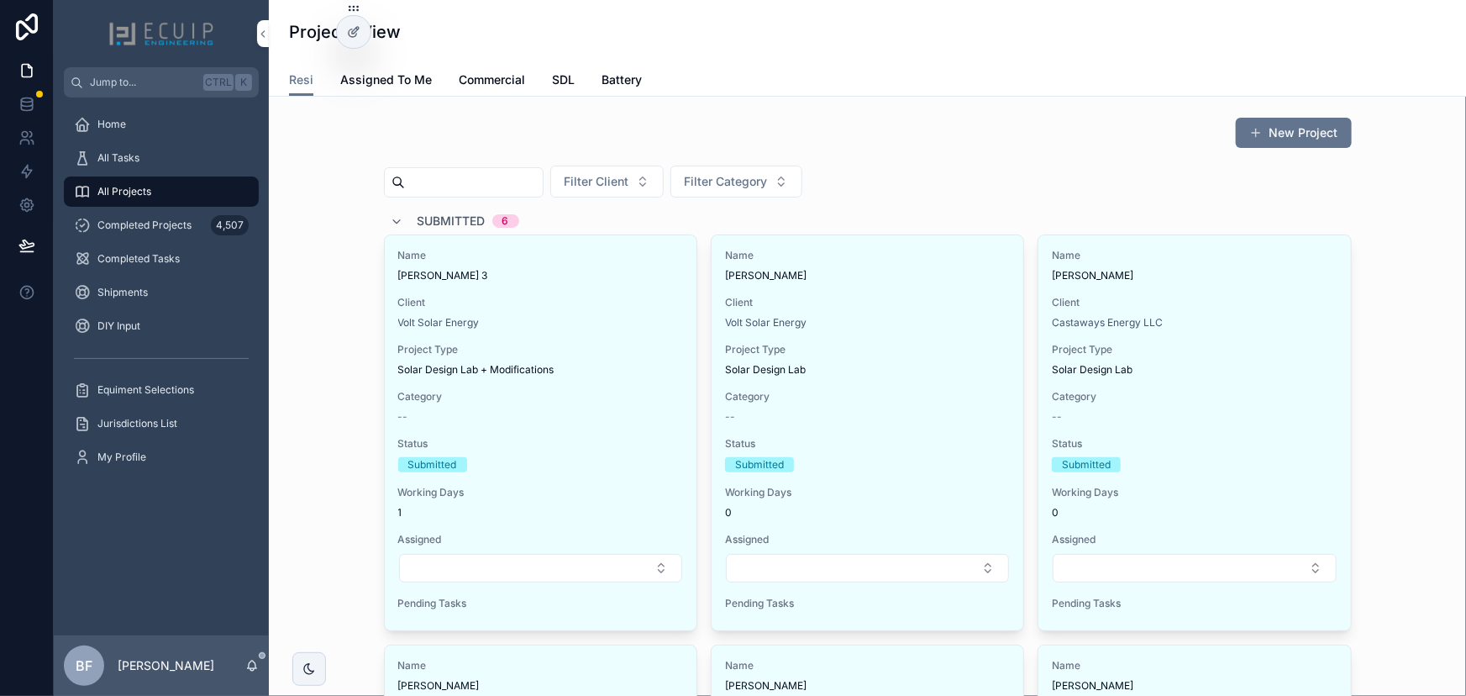
click at [419, 216] on span "Submitted" at bounding box center [452, 221] width 68 height 17
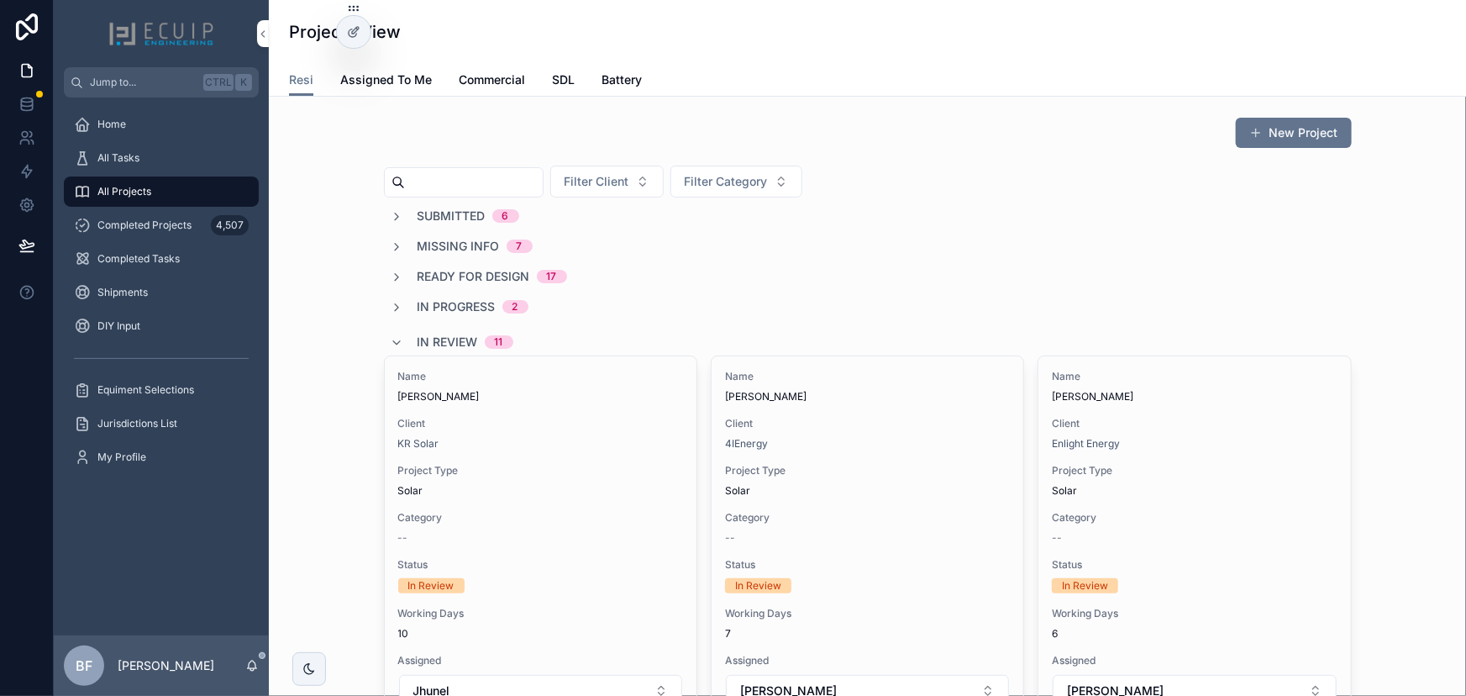
click at [457, 218] on span "Submitted" at bounding box center [452, 216] width 68 height 17
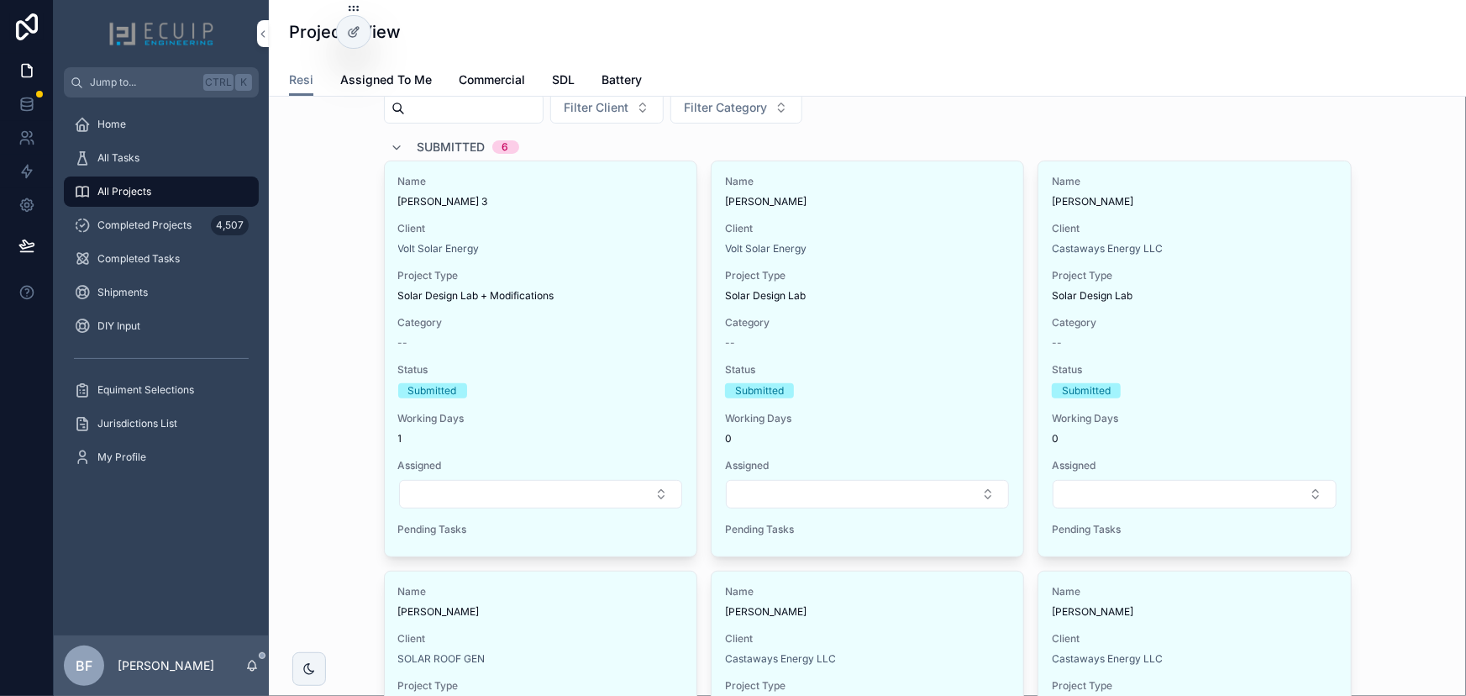
scroll to position [76, 0]
click at [175, 153] on div "All Tasks" at bounding box center [161, 158] width 175 height 27
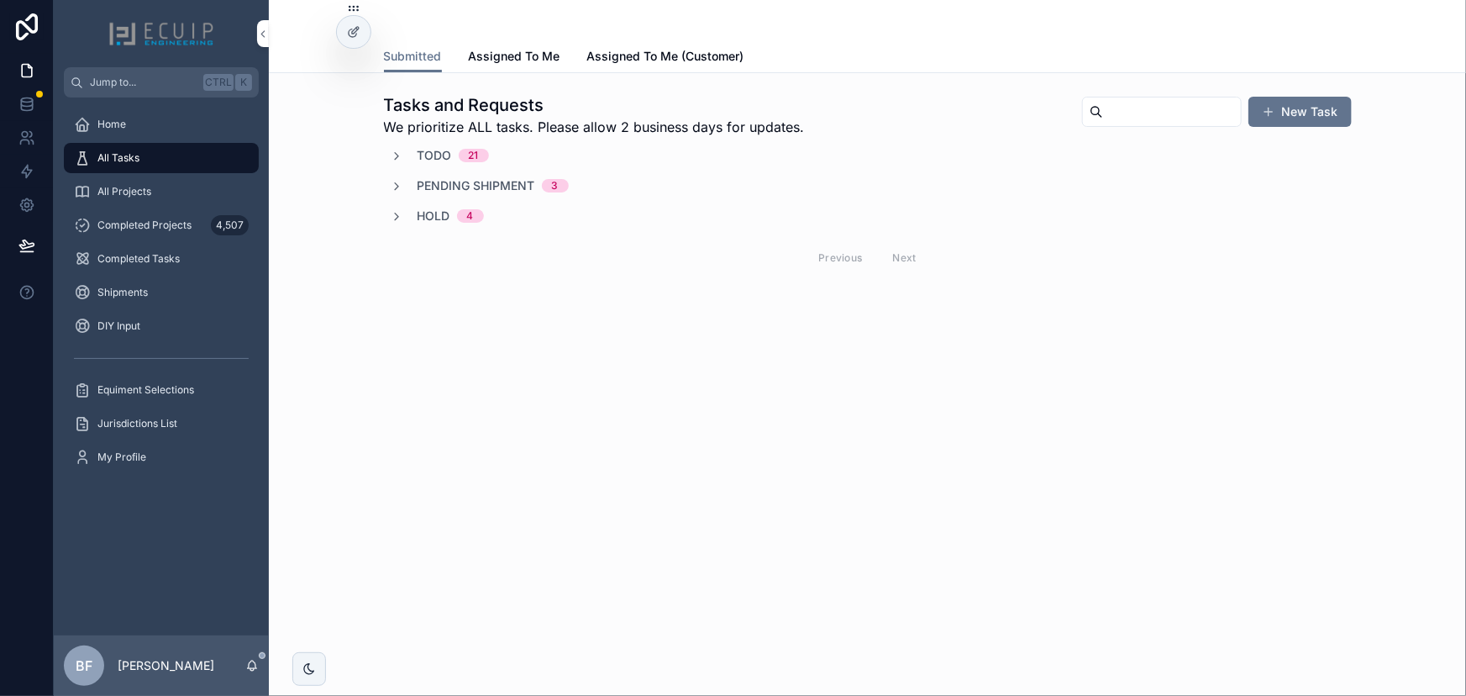
click at [171, 187] on div "All Projects" at bounding box center [161, 191] width 175 height 27
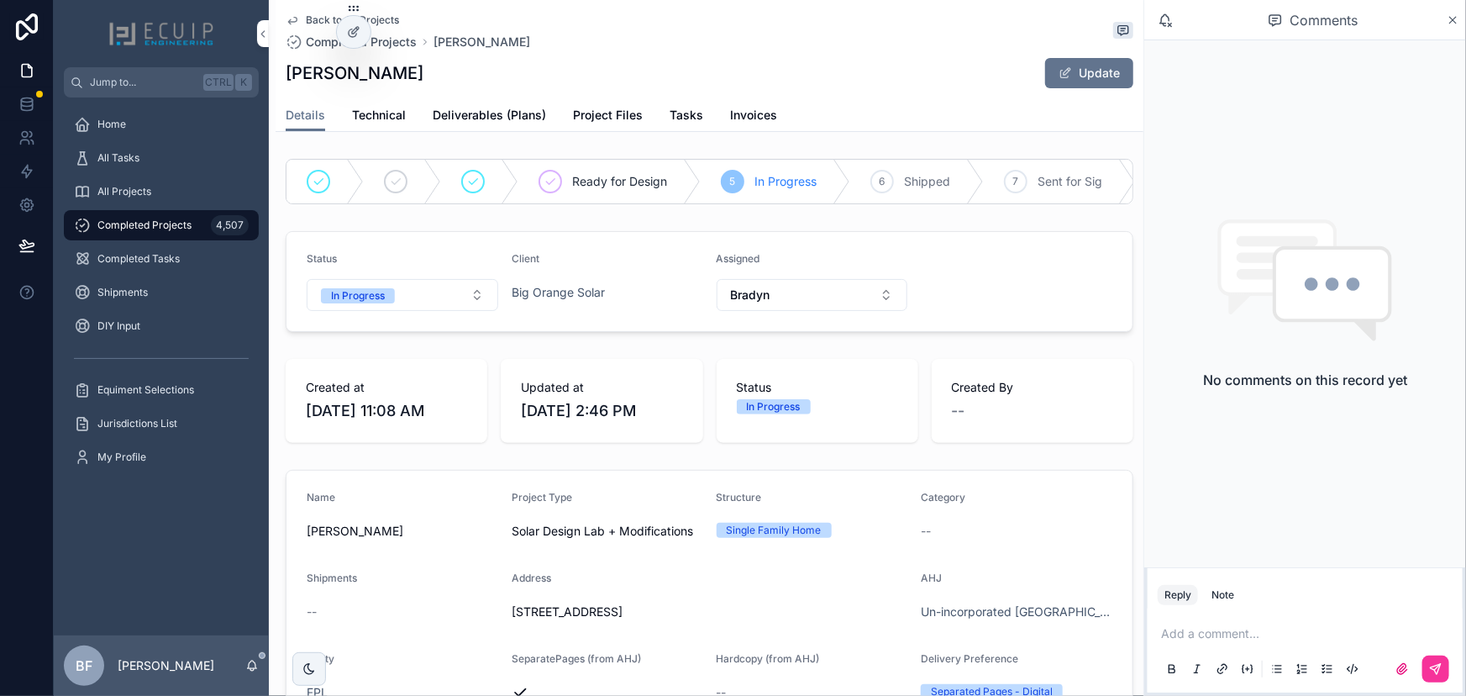
scroll to position [611, 0]
